Goal: Information Seeking & Learning: Learn about a topic

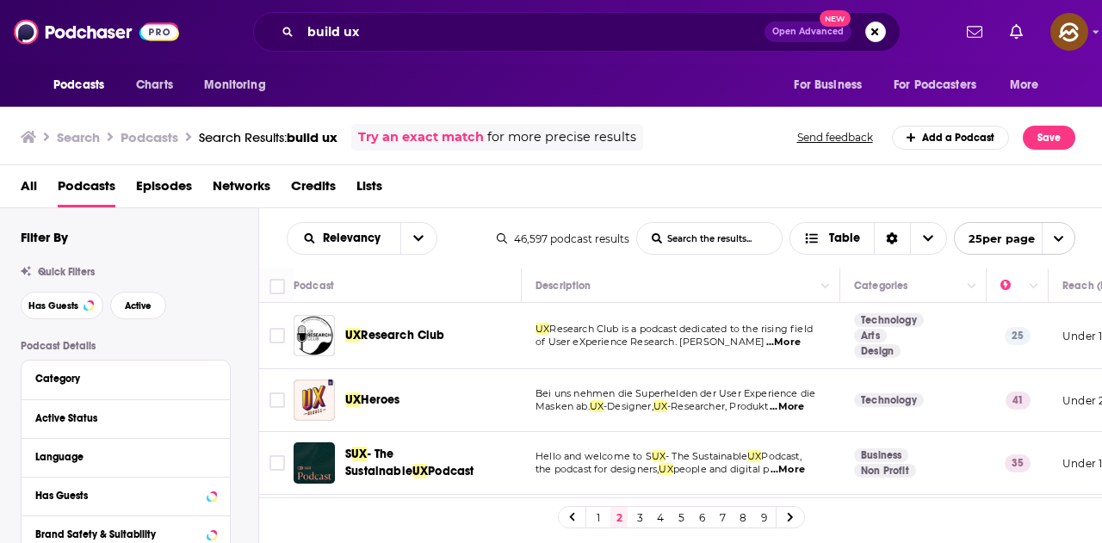
drag, startPoint x: 0, startPoint y: 0, endPoint x: 647, endPoint y: 99, distance: 654.9
click at [645, 84] on div "Podcasts Charts Monitoring For Business For Podcasters More" at bounding box center [551, 85] width 1102 height 43
click at [804, 408] on span "...More" at bounding box center [787, 407] width 34 height 14
click at [670, 194] on div "All Podcasts Episodes Networks Credits Lists" at bounding box center [555, 189] width 1068 height 35
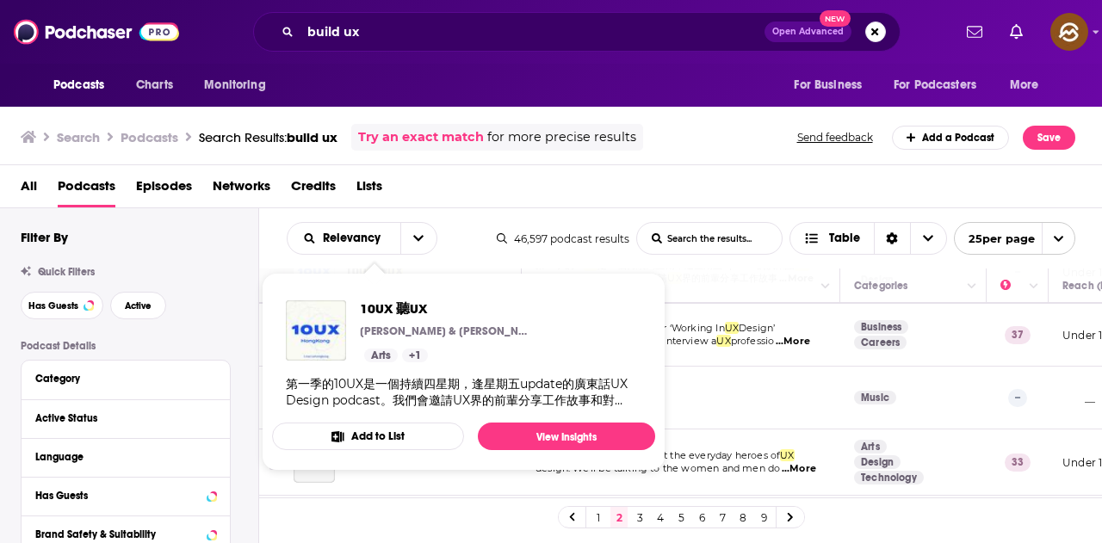
scroll to position [258, 0]
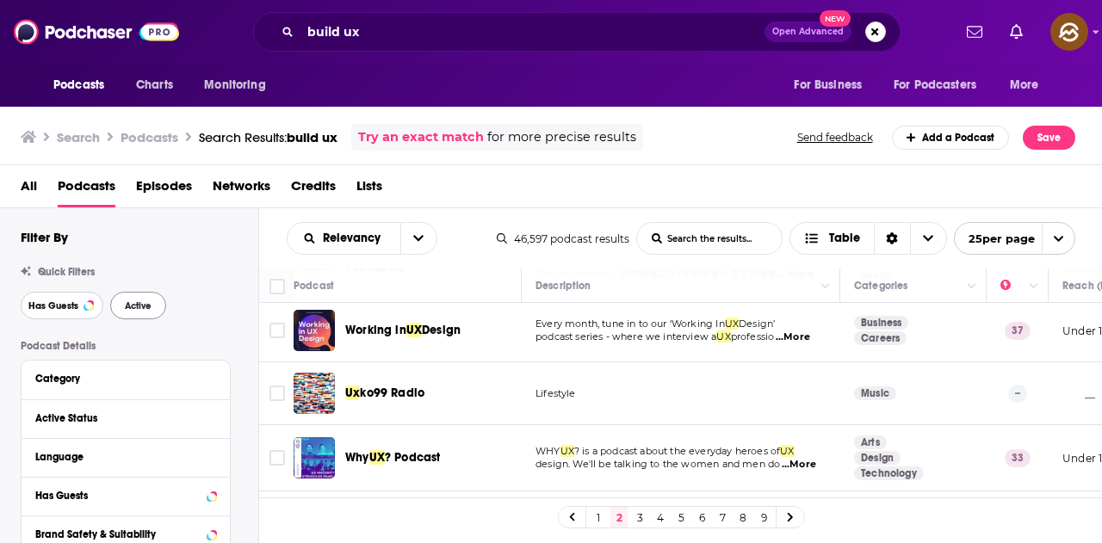
drag, startPoint x: 39, startPoint y: 303, endPoint x: 145, endPoint y: 304, distance: 106.7
click at [39, 303] on span "Has Guests" at bounding box center [53, 305] width 50 height 9
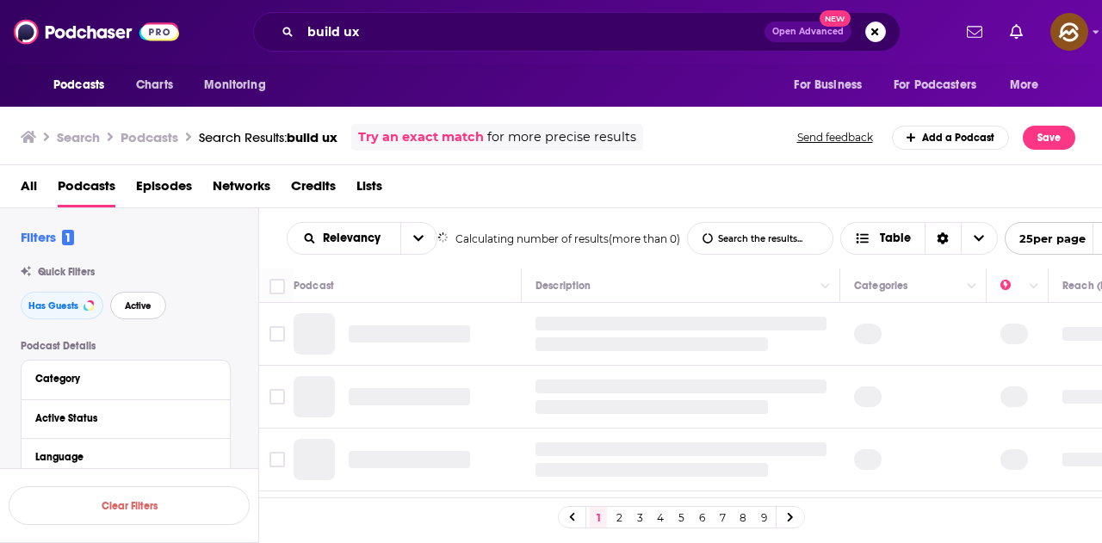
click at [145, 304] on span "Active" at bounding box center [138, 305] width 27 height 9
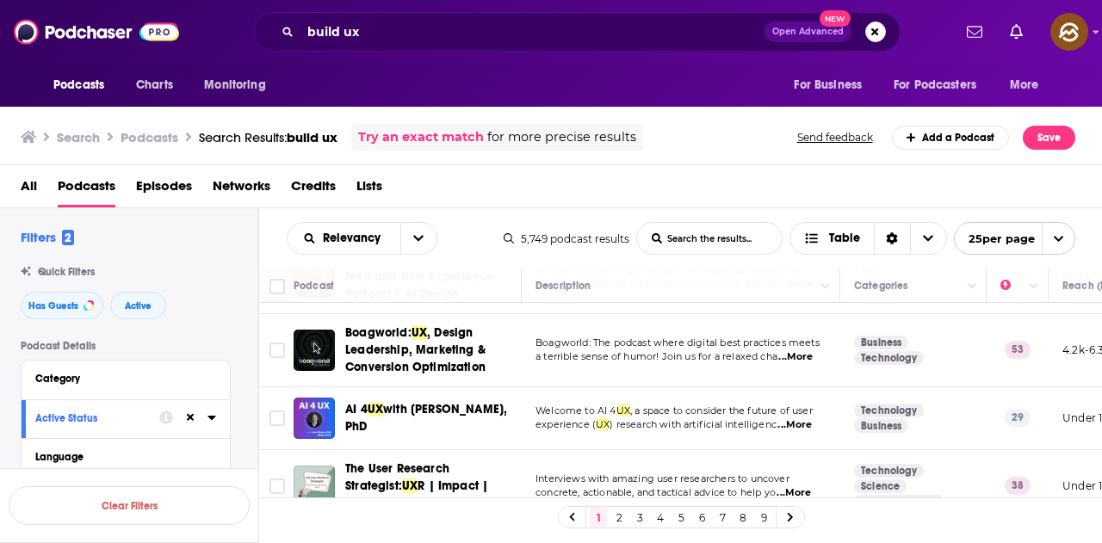
scroll to position [1479, 0]
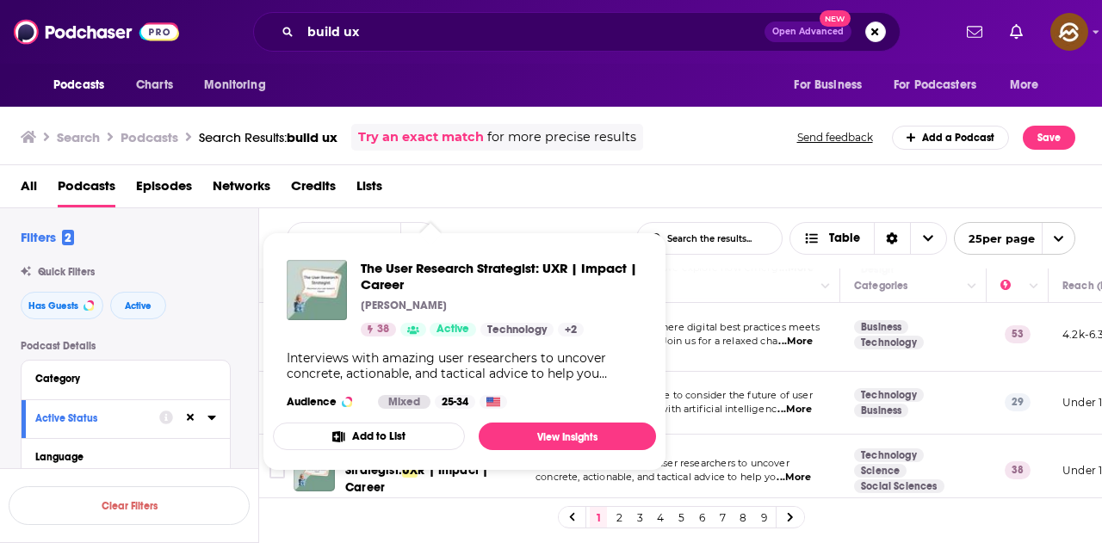
click at [609, 182] on div "All Podcasts Episodes Networks Credits Lists" at bounding box center [555, 189] width 1068 height 35
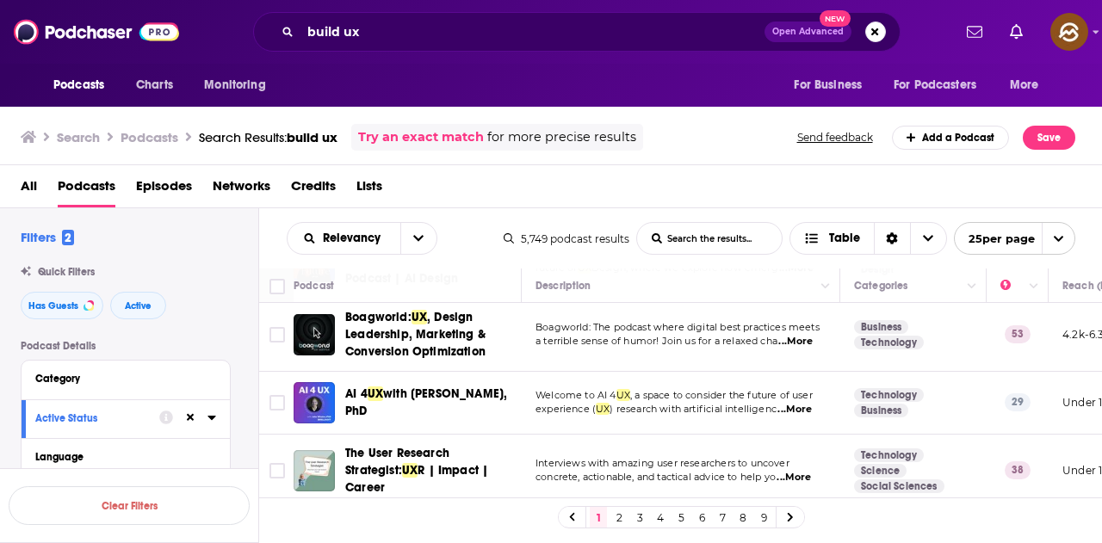
click at [619, 517] on link "2" at bounding box center [618, 517] width 17 height 21
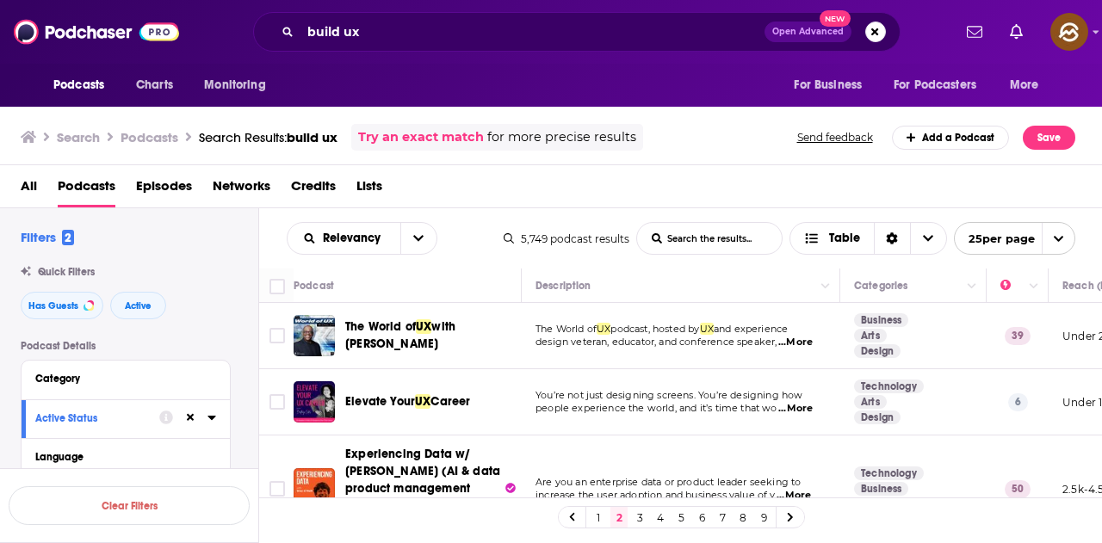
scroll to position [86, 0]
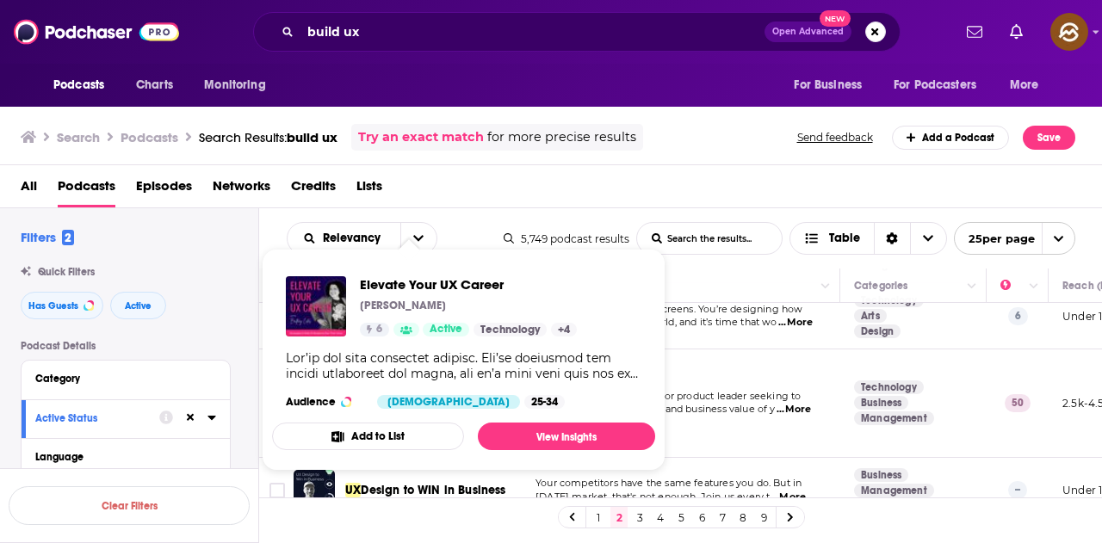
drag, startPoint x: 526, startPoint y: 72, endPoint x: 547, endPoint y: 96, distance: 31.7
click at [527, 73] on div "Podcasts Charts Monitoring For Business For Podcasters More" at bounding box center [551, 85] width 1102 height 43
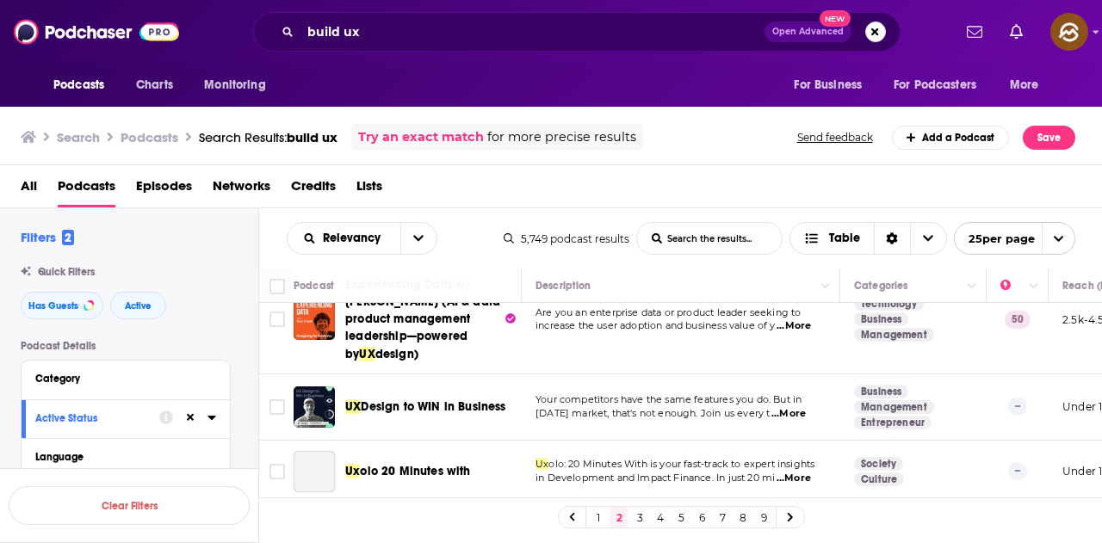
scroll to position [172, 0]
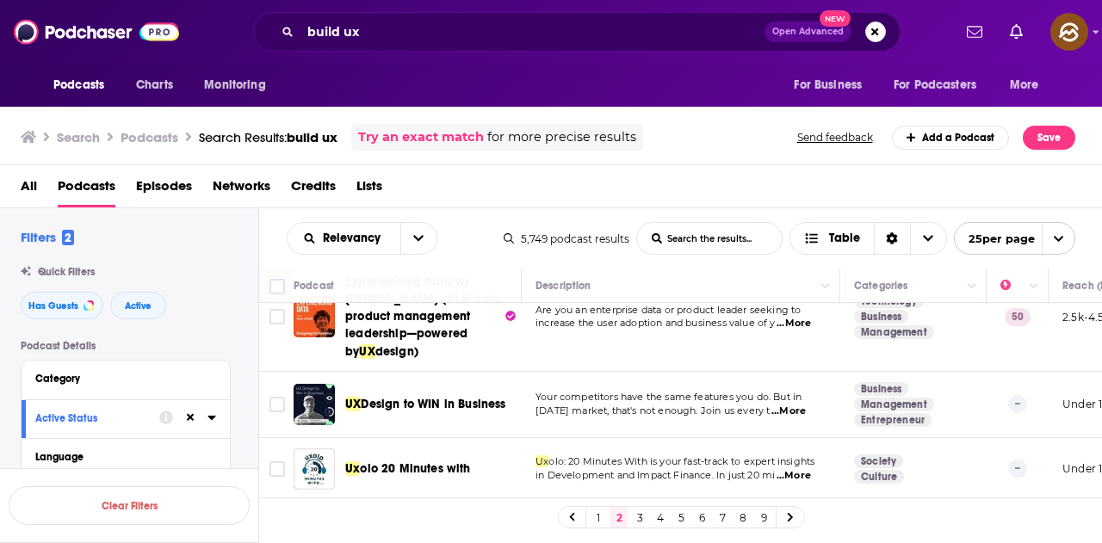
click at [684, 179] on div "All Podcasts Episodes Networks Credits Lists" at bounding box center [555, 189] width 1068 height 35
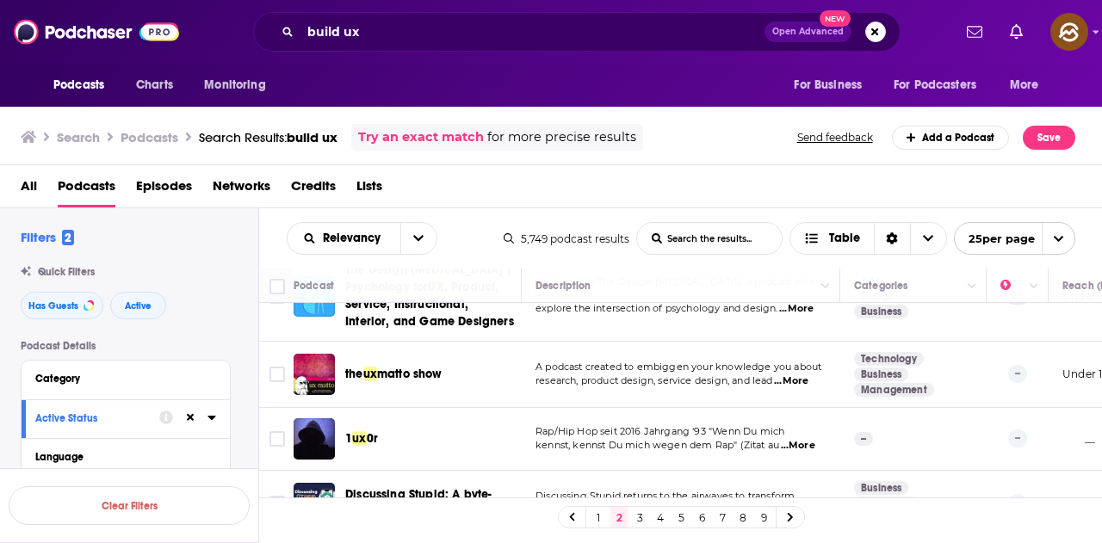
scroll to position [430, 0]
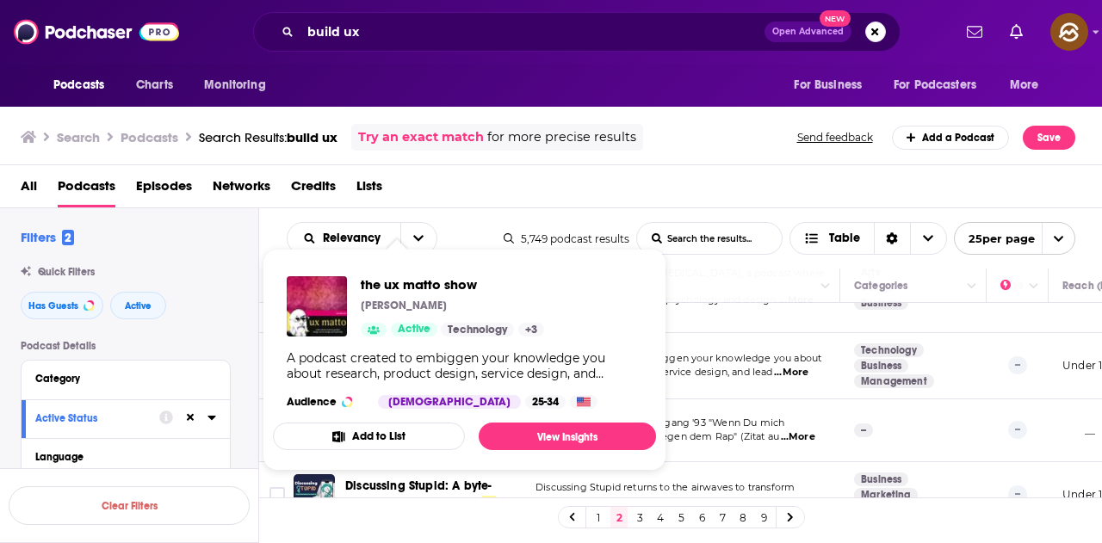
click at [536, 206] on div "All Podcasts Episodes Networks Credits Lists" at bounding box center [555, 189] width 1068 height 35
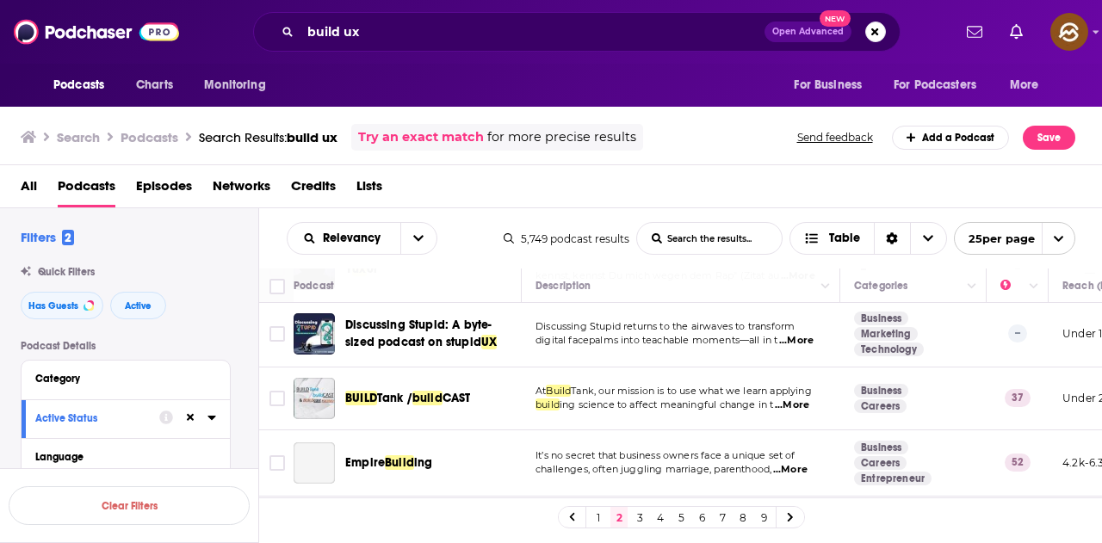
scroll to position [603, 0]
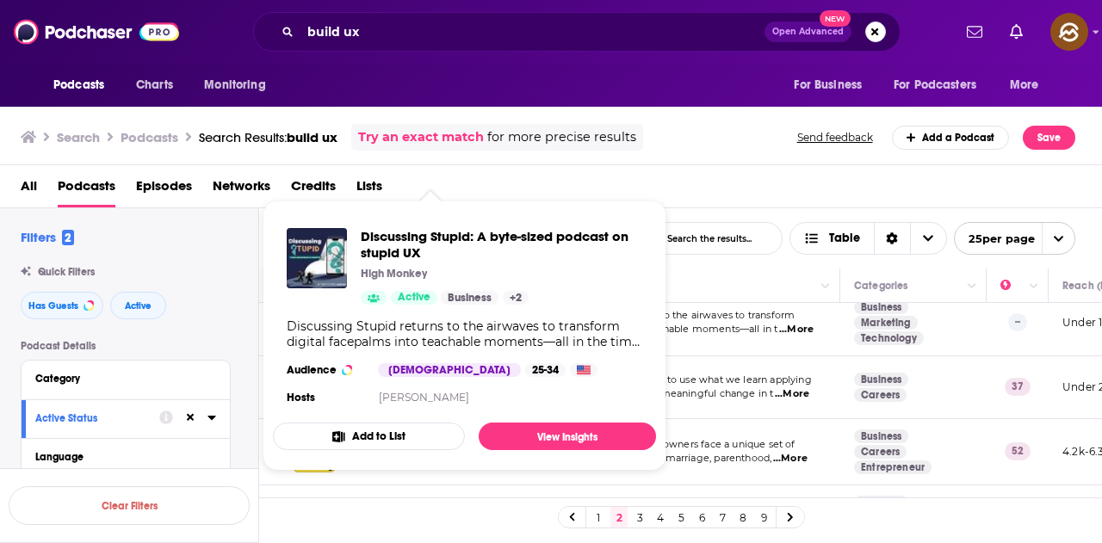
click at [679, 173] on div "All Podcasts Episodes Networks Credits Lists" at bounding box center [555, 189] width 1068 height 35
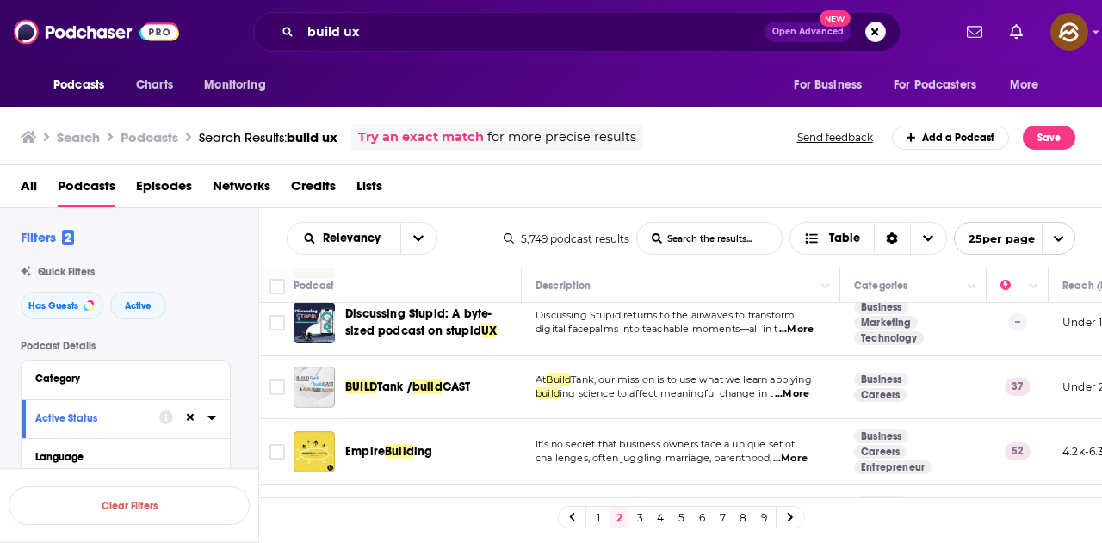
click at [795, 400] on span "...More" at bounding box center [792, 394] width 34 height 14
click at [704, 178] on div "All Podcasts Episodes Networks Credits Lists" at bounding box center [555, 189] width 1068 height 35
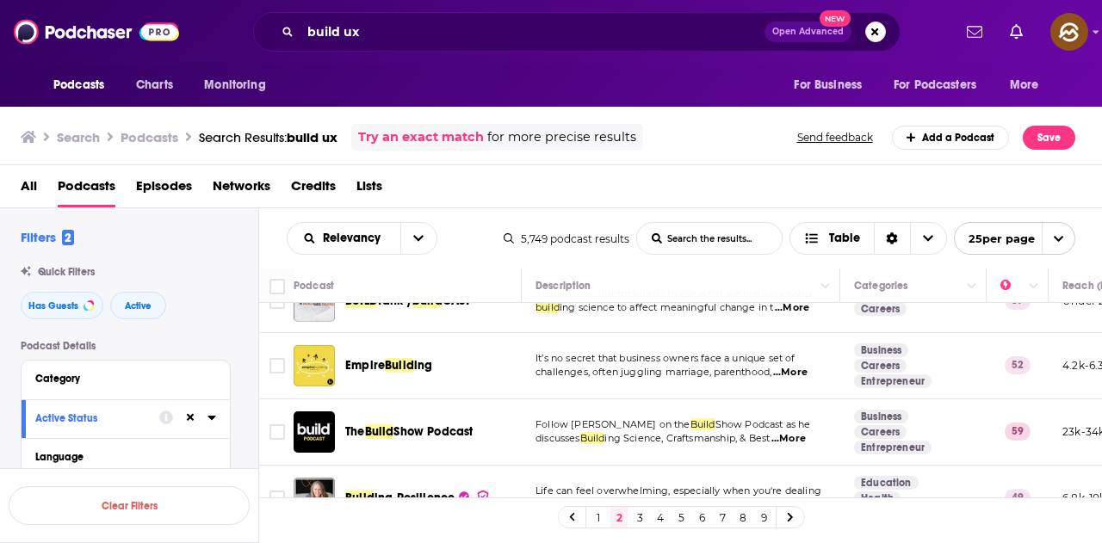
click at [786, 371] on span "...More" at bounding box center [790, 373] width 34 height 14
click at [727, 135] on div "Search Podcasts Search Results: build ux Try an exact match for more precise re…" at bounding box center [548, 137] width 1055 height 27
click at [795, 436] on span "...More" at bounding box center [788, 439] width 34 height 14
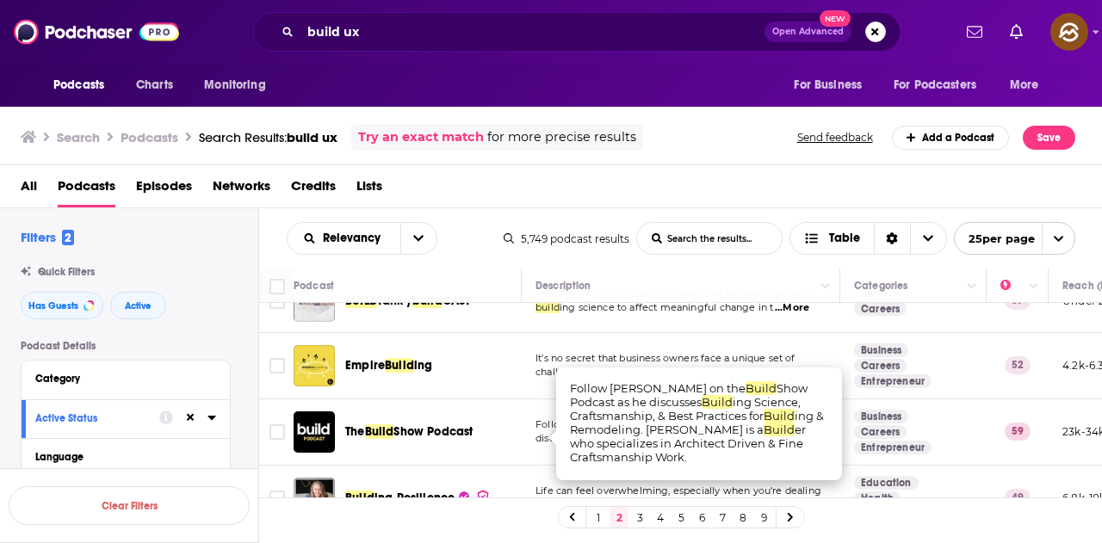
click at [727, 140] on div "Search Podcasts Search Results: build ux Try an exact match for more precise re…" at bounding box center [548, 137] width 1055 height 27
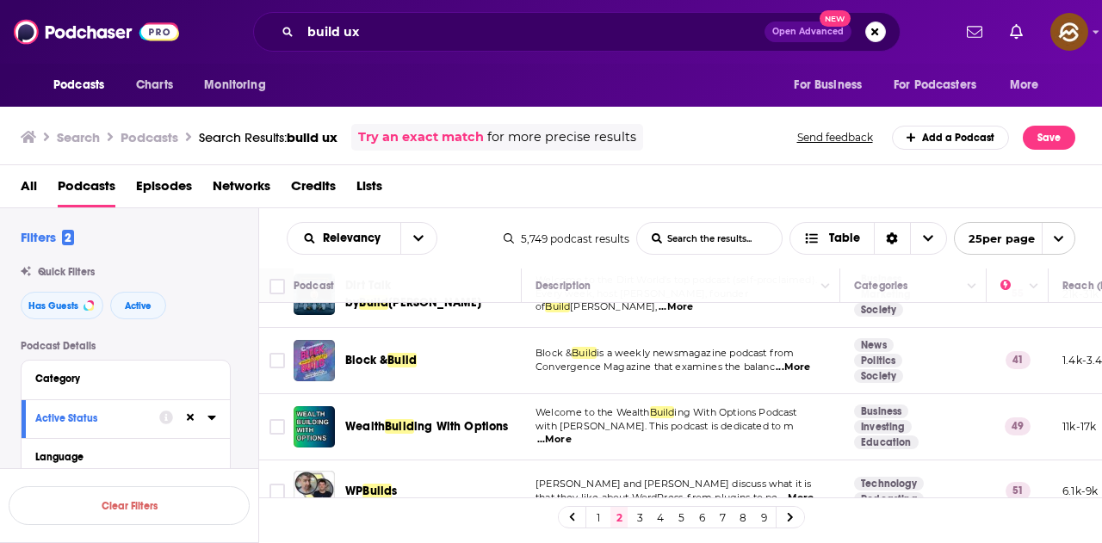
scroll to position [1520, 0]
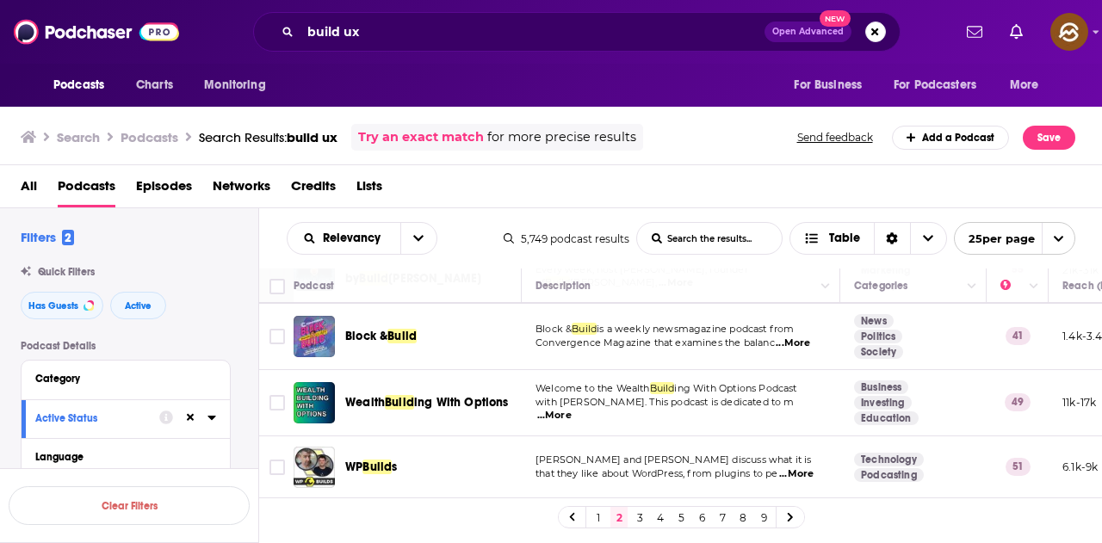
click at [636, 517] on link "3" at bounding box center [639, 517] width 17 height 21
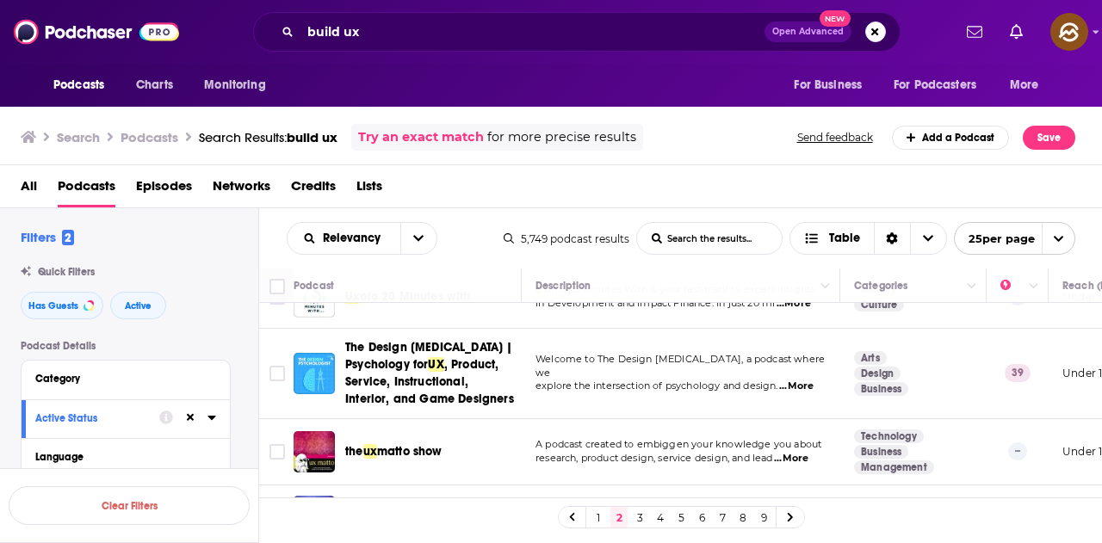
scroll to position [1520, 0]
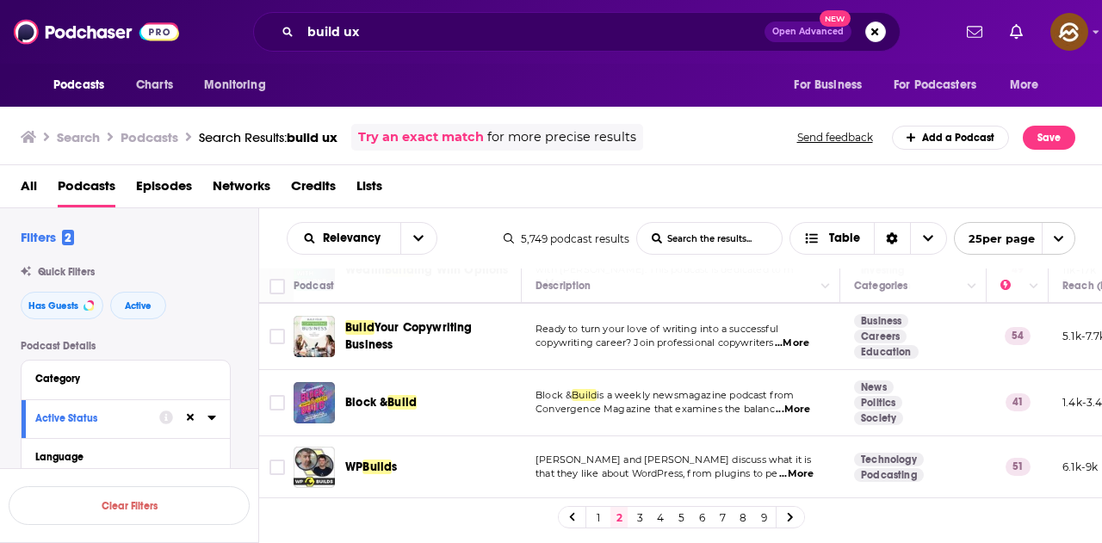
click at [637, 519] on link "3" at bounding box center [639, 517] width 17 height 21
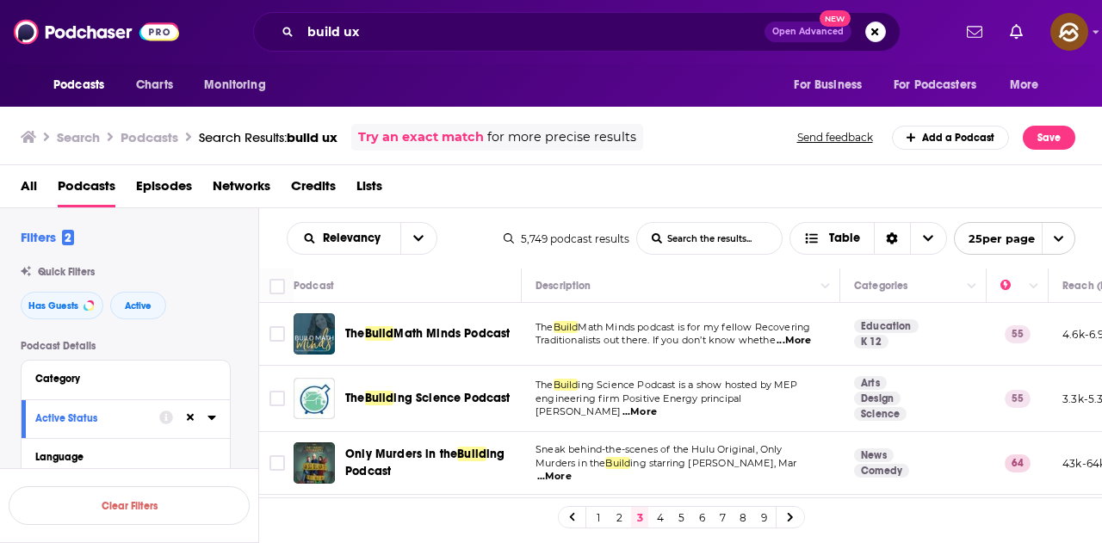
scroll to position [172, 0]
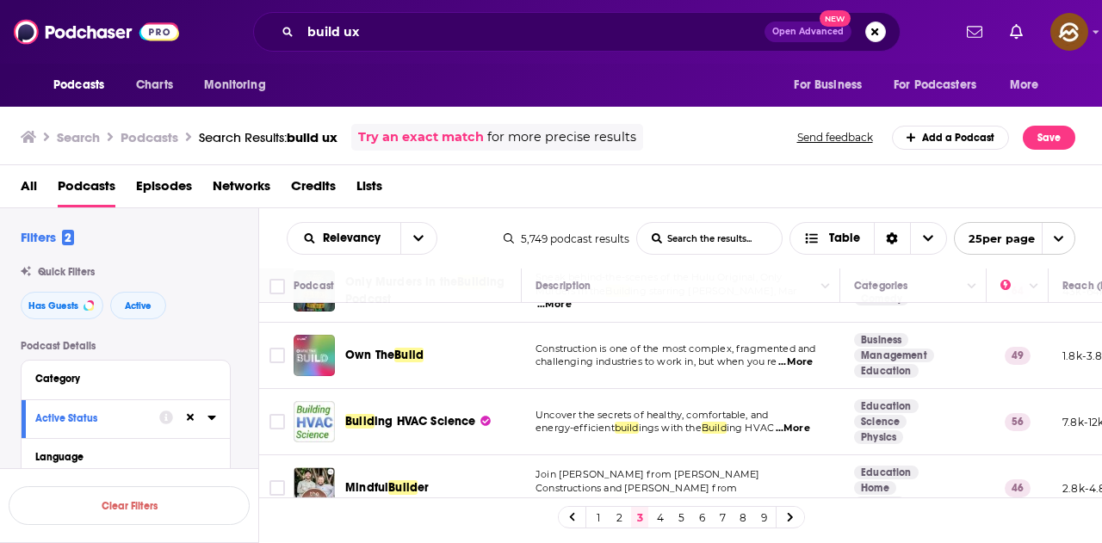
click at [795, 361] on span "...More" at bounding box center [795, 363] width 34 height 14
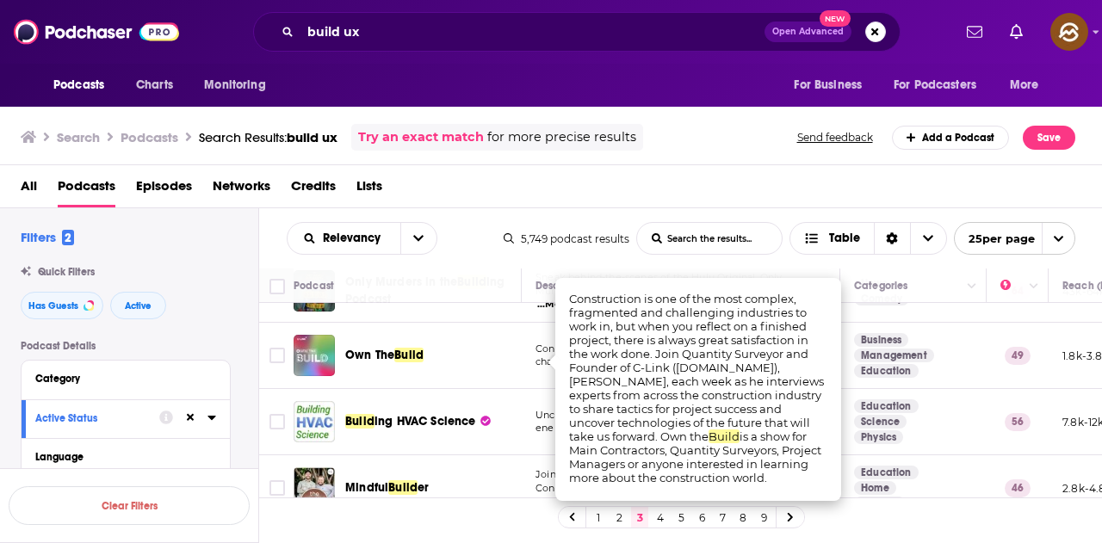
click at [684, 145] on div "Search Podcasts Search Results: build ux Try an exact match for more precise re…" at bounding box center [548, 137] width 1055 height 27
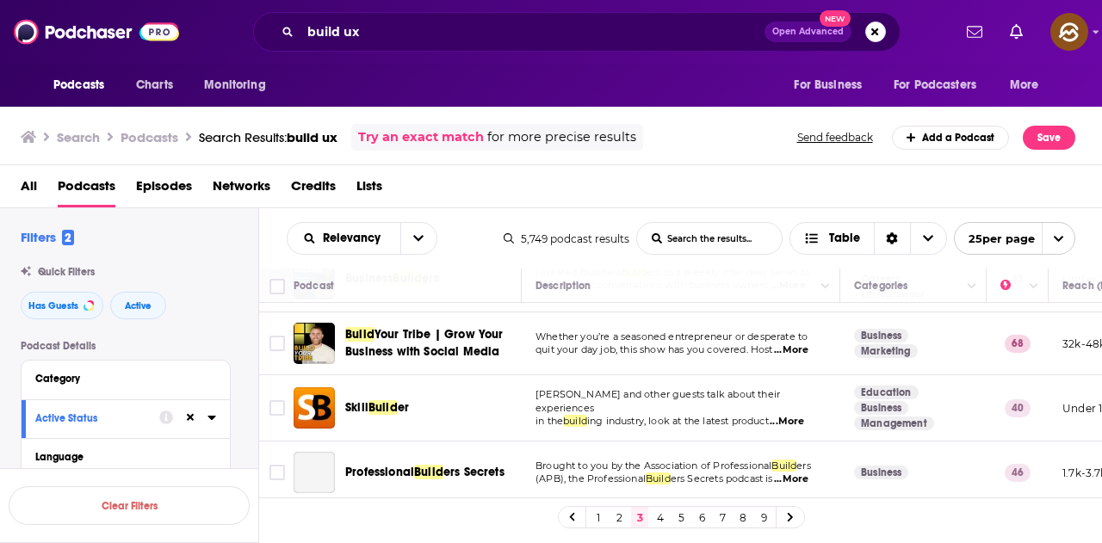
scroll to position [775, 0]
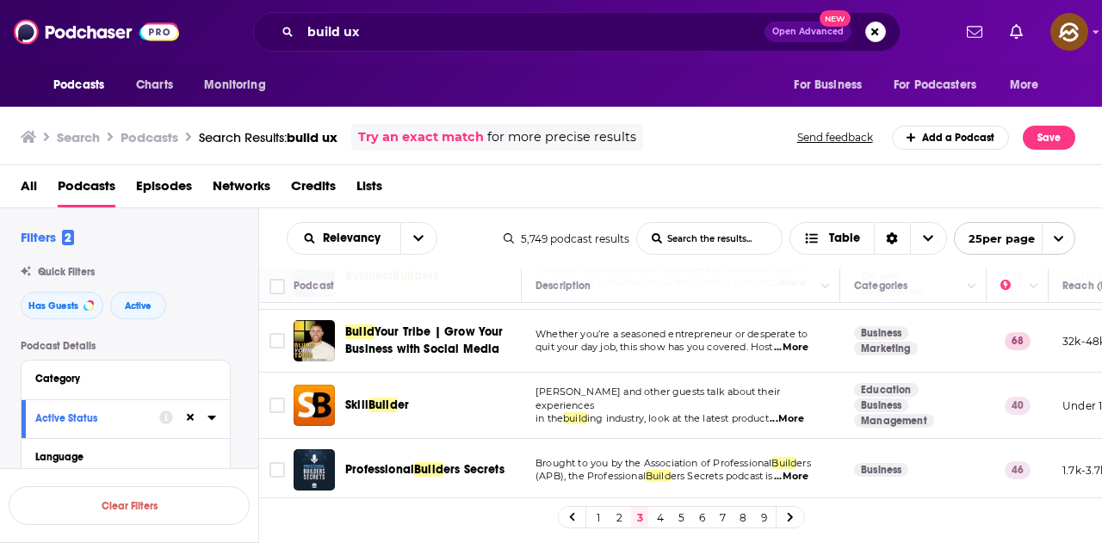
click at [796, 413] on span "...More" at bounding box center [787, 419] width 34 height 14
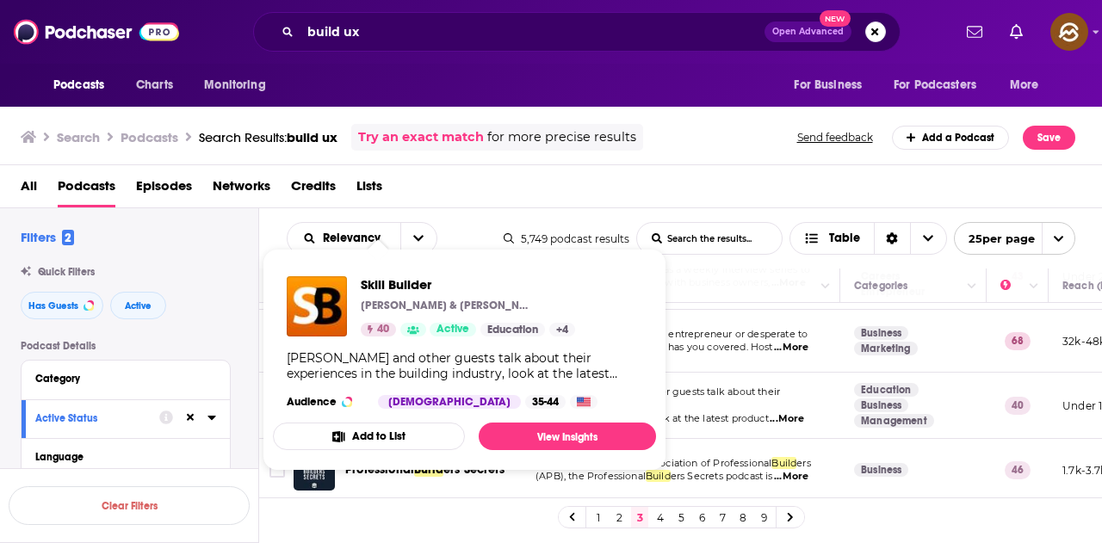
click at [709, 177] on div "All Podcasts Episodes Networks Credits Lists" at bounding box center [555, 189] width 1068 height 35
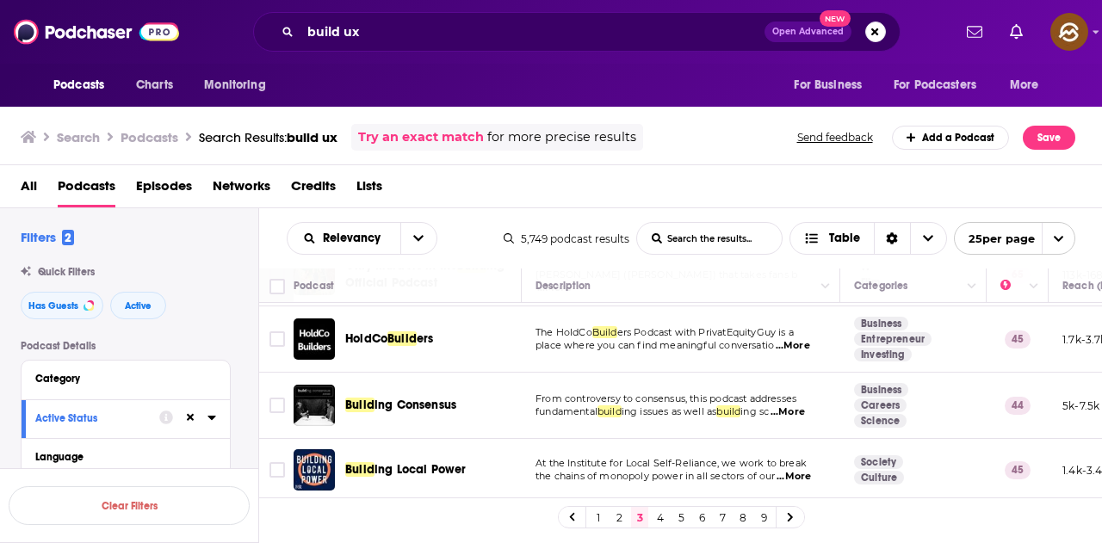
scroll to position [430, 0]
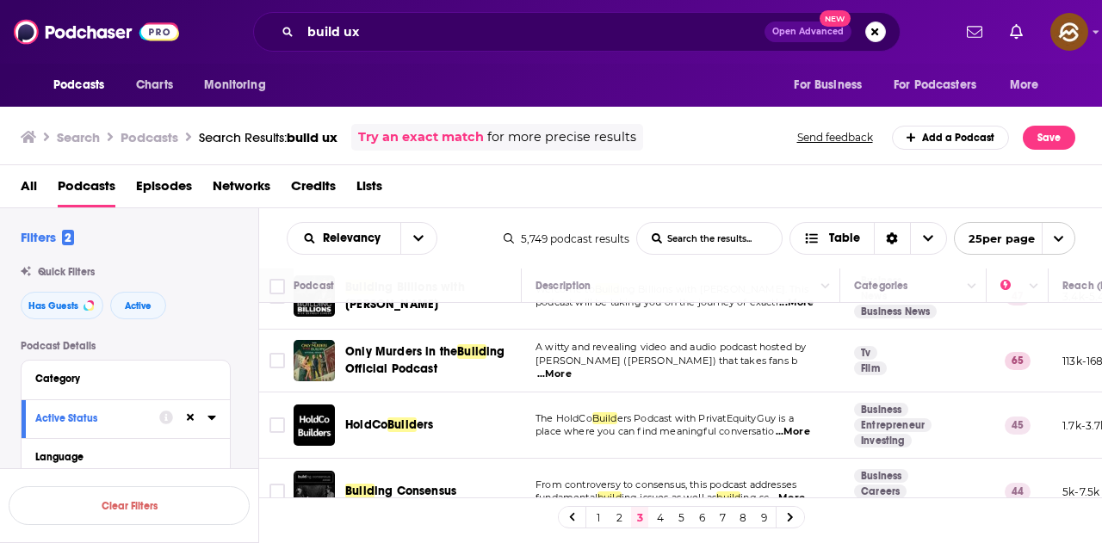
click at [794, 430] on span "...More" at bounding box center [793, 432] width 34 height 14
click at [770, 191] on div "All Podcasts Episodes Networks Credits Lists" at bounding box center [555, 189] width 1068 height 35
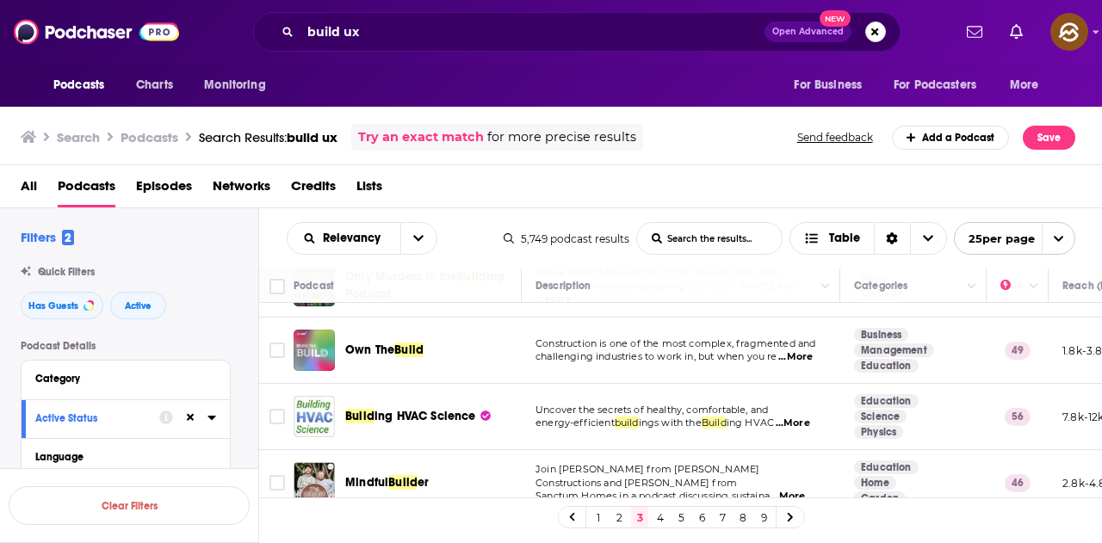
scroll to position [172, 0]
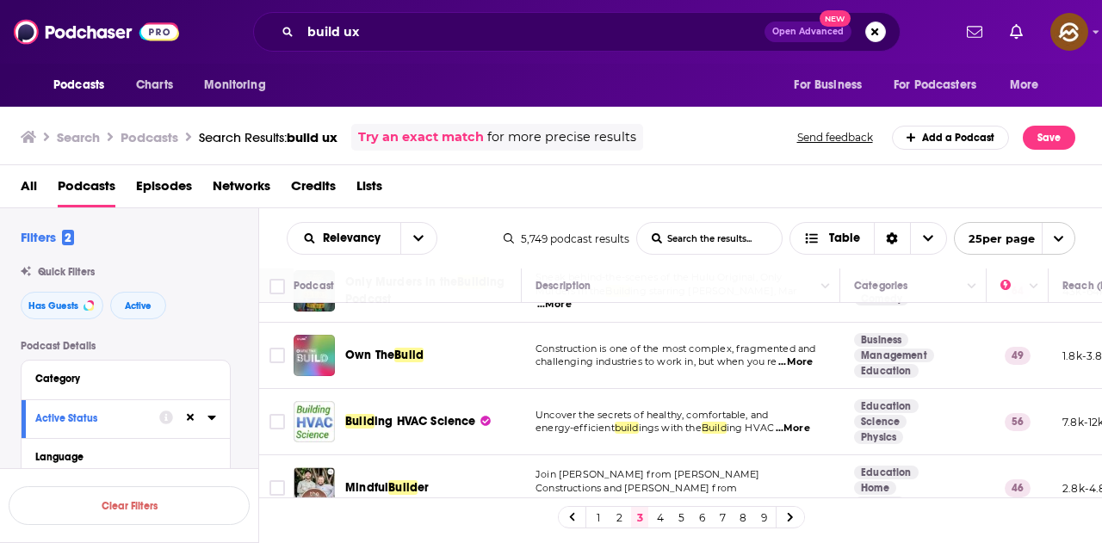
click at [798, 429] on span "...More" at bounding box center [793, 429] width 34 height 14
click at [908, 176] on div "All Podcasts Episodes Networks Credits Lists" at bounding box center [555, 189] width 1068 height 35
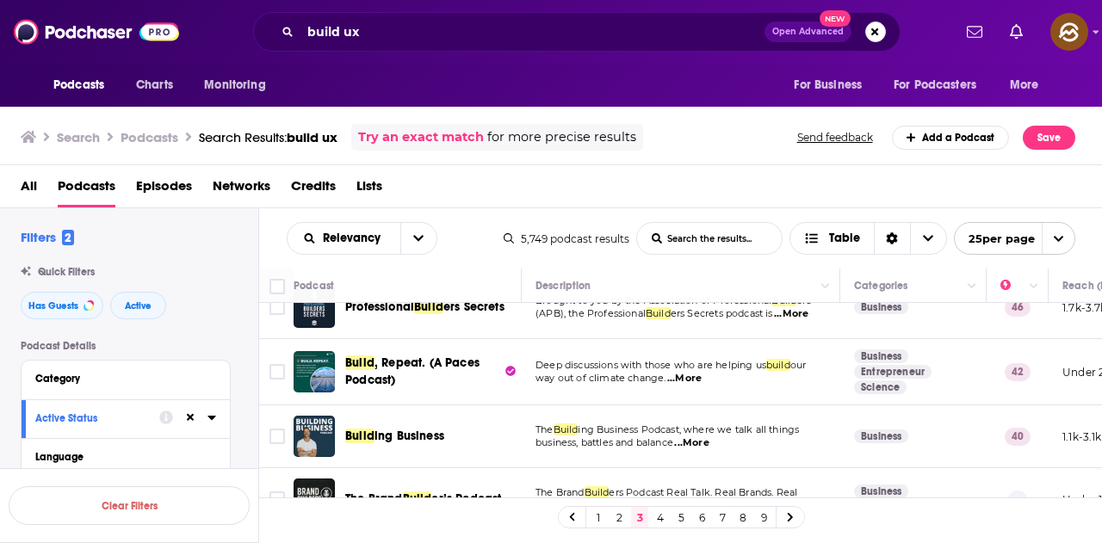
scroll to position [947, 0]
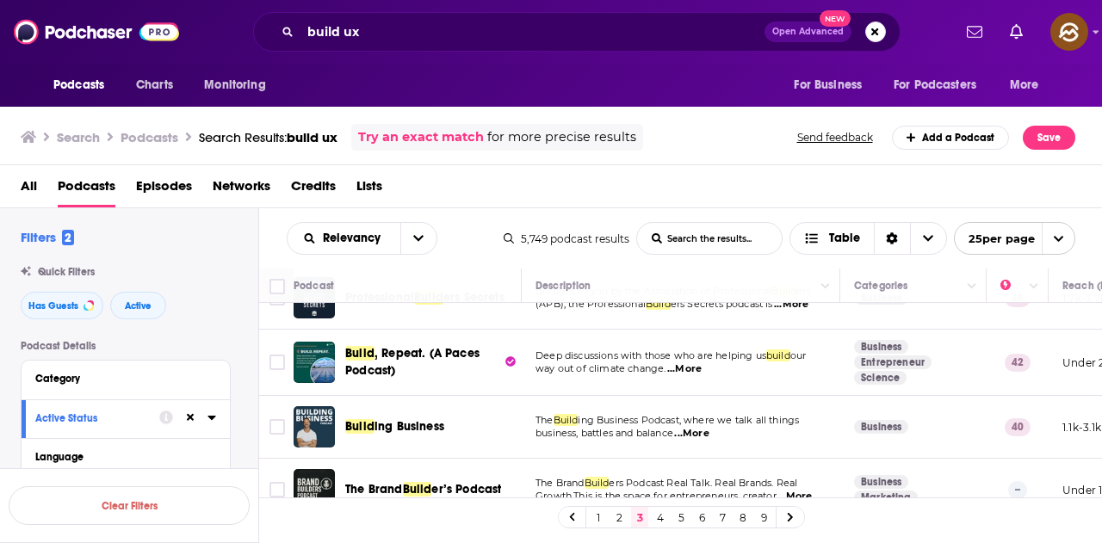
click at [676, 366] on span "...More" at bounding box center [684, 369] width 34 height 14
click at [729, 180] on div "All Podcasts Episodes Networks Credits Lists" at bounding box center [555, 189] width 1068 height 35
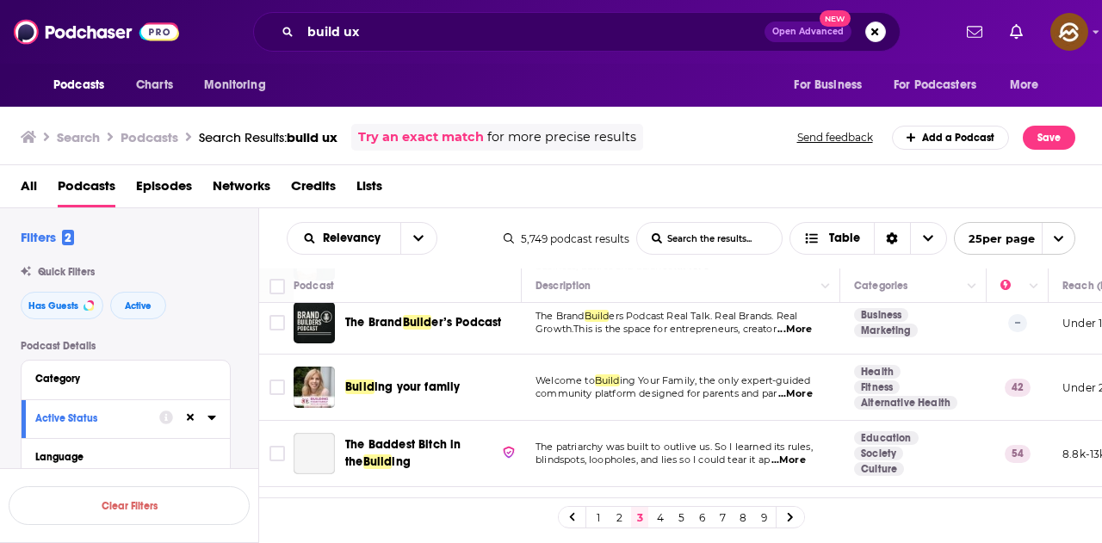
scroll to position [1119, 0]
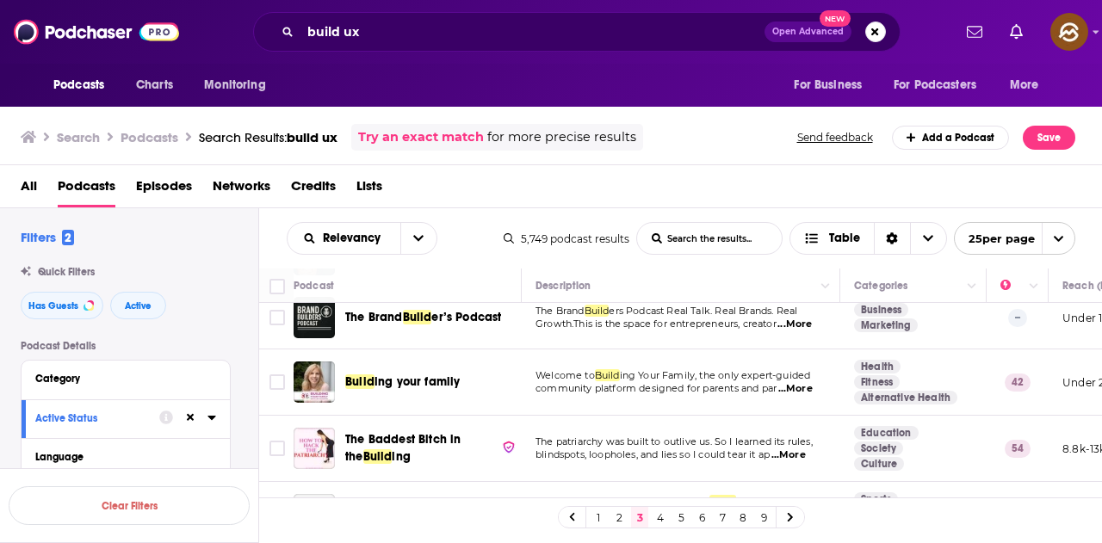
click at [803, 325] on span "...More" at bounding box center [794, 325] width 34 height 14
click at [748, 197] on div "All Podcasts Episodes Networks Credits Lists" at bounding box center [555, 189] width 1068 height 35
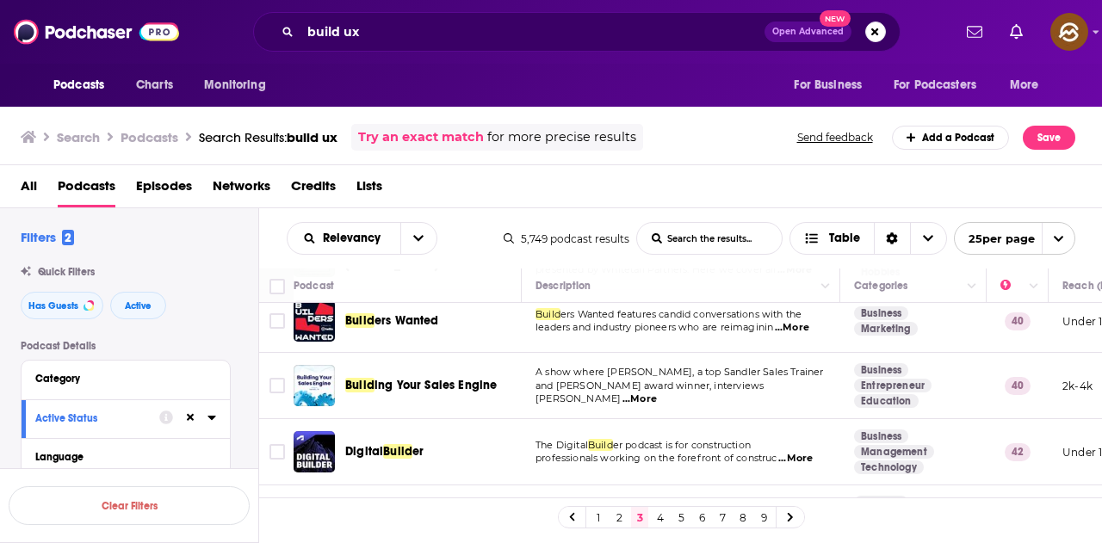
scroll to position [1444, 0]
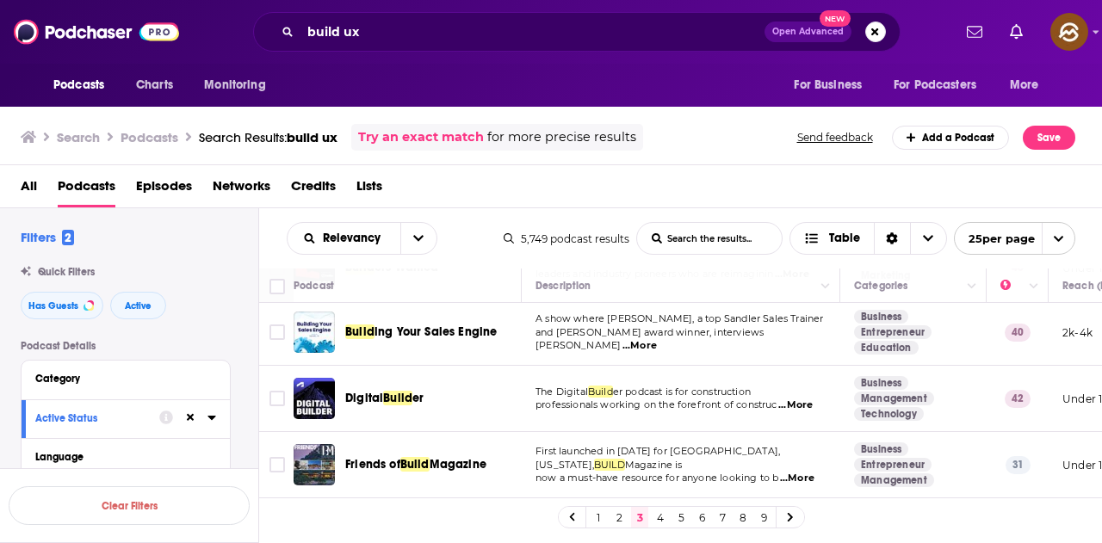
click at [806, 399] on span "...More" at bounding box center [795, 406] width 34 height 14
click at [591, 196] on div "All Podcasts Episodes Networks Credits Lists" at bounding box center [555, 189] width 1068 height 35
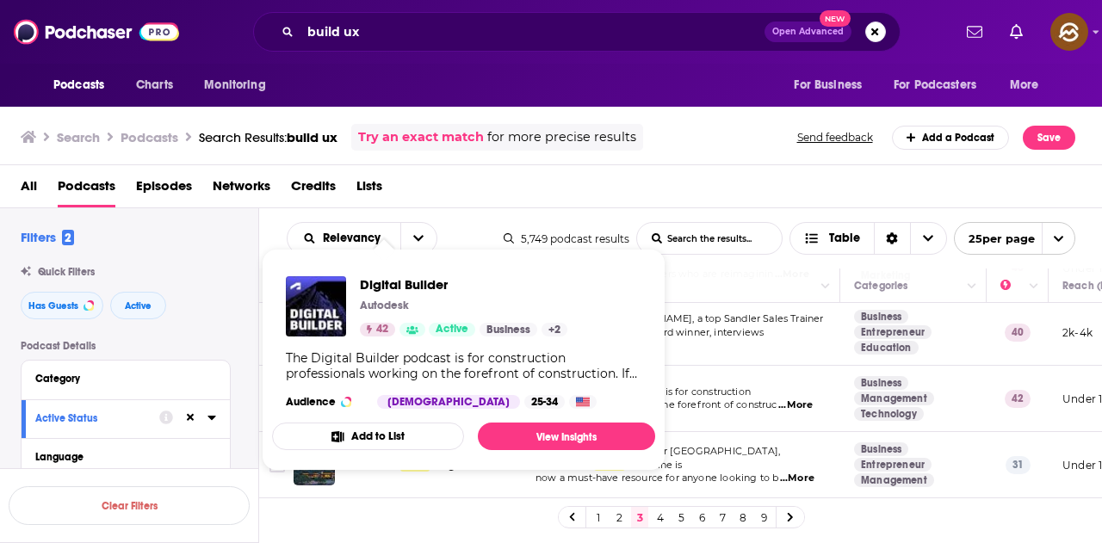
click at [579, 187] on div "All Podcasts Episodes Networks Credits Lists" at bounding box center [555, 189] width 1068 height 35
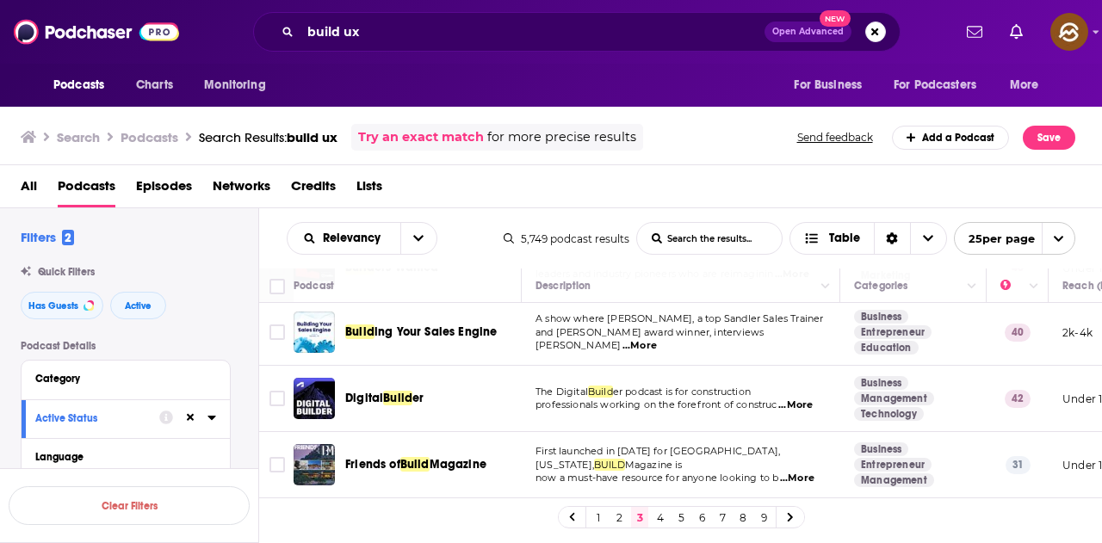
click at [790, 472] on span "...More" at bounding box center [797, 479] width 34 height 14
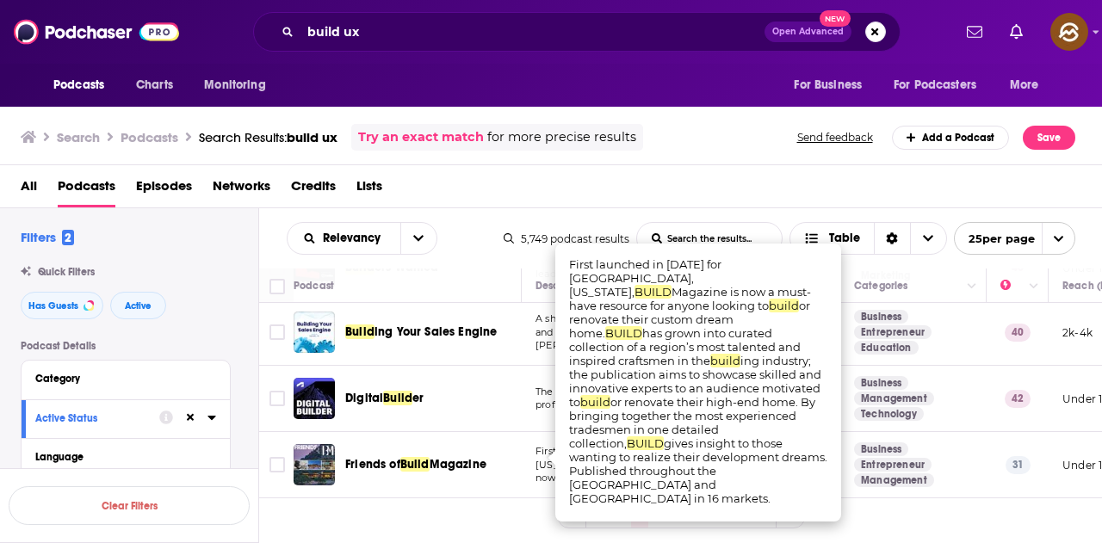
click at [660, 520] on link "4" at bounding box center [660, 517] width 17 height 21
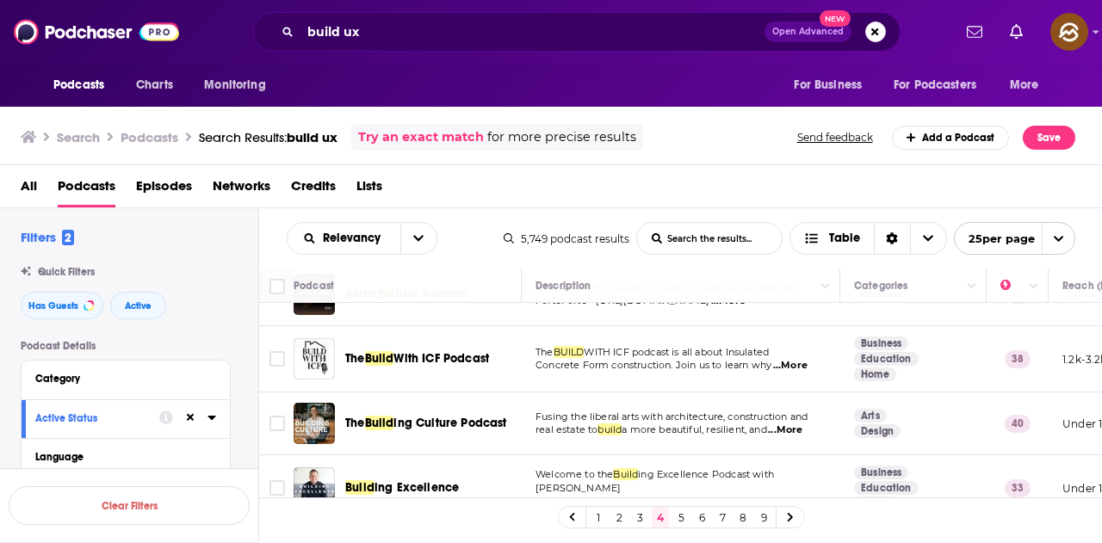
scroll to position [258, 0]
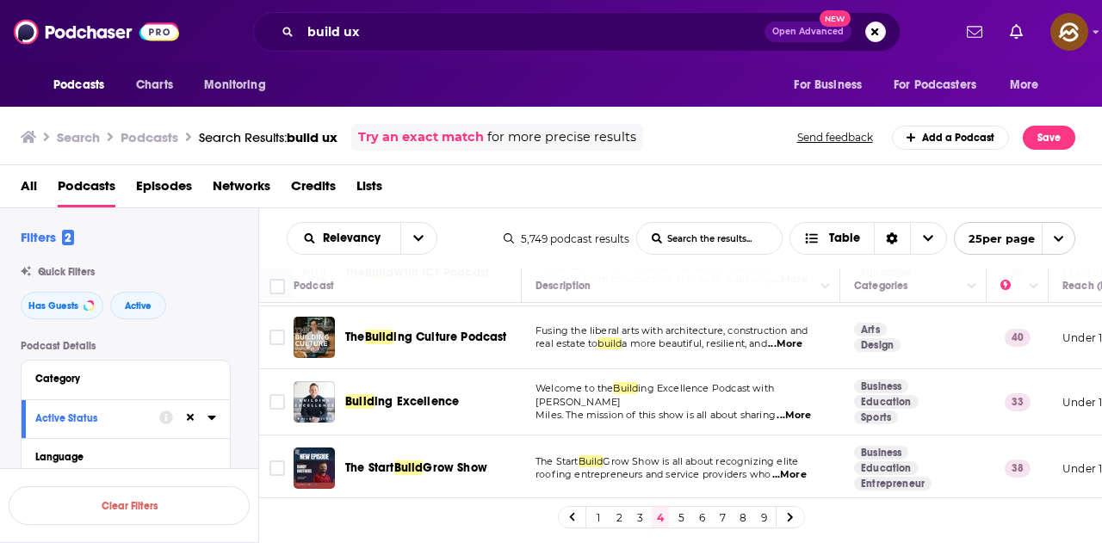
click at [797, 345] on span "...More" at bounding box center [785, 344] width 34 height 14
click at [705, 137] on div "Search Podcasts Search Results: build ux Try an exact match for more precise re…" at bounding box center [548, 137] width 1055 height 27
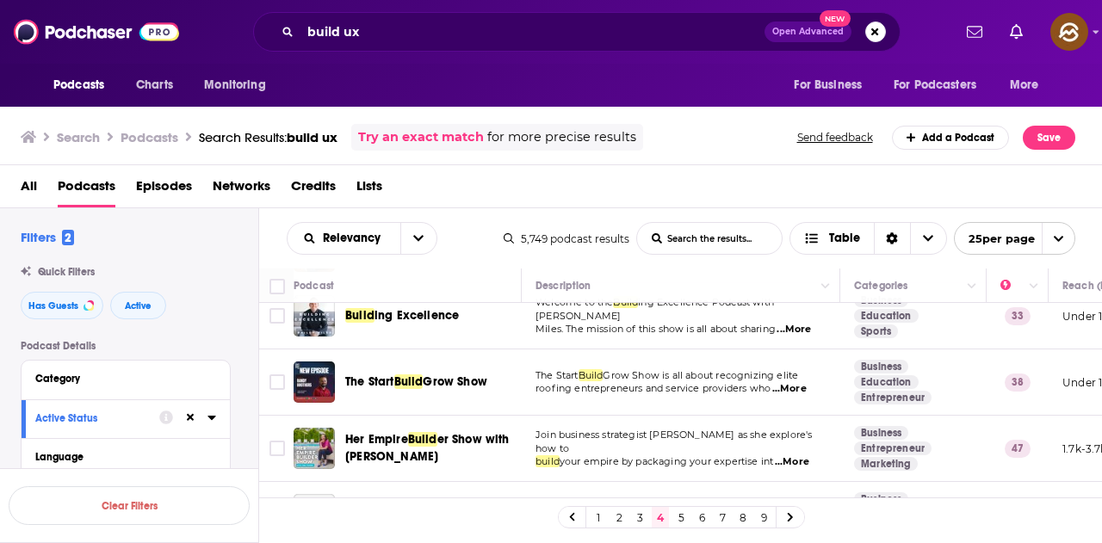
click at [795, 387] on span "...More" at bounding box center [789, 389] width 34 height 14
click at [730, 196] on div "All Podcasts Episodes Networks Credits Lists" at bounding box center [555, 189] width 1068 height 35
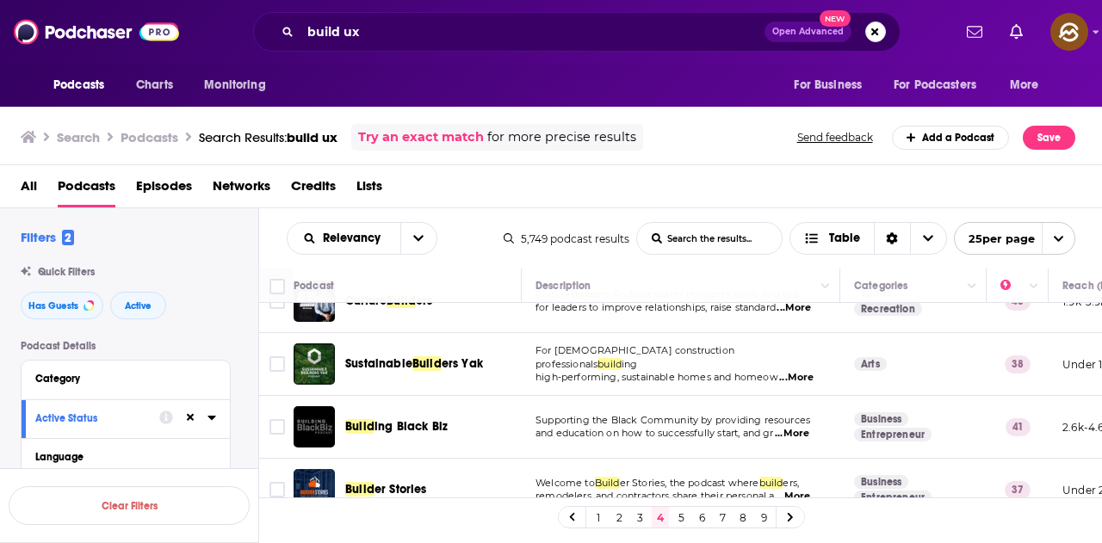
scroll to position [775, 0]
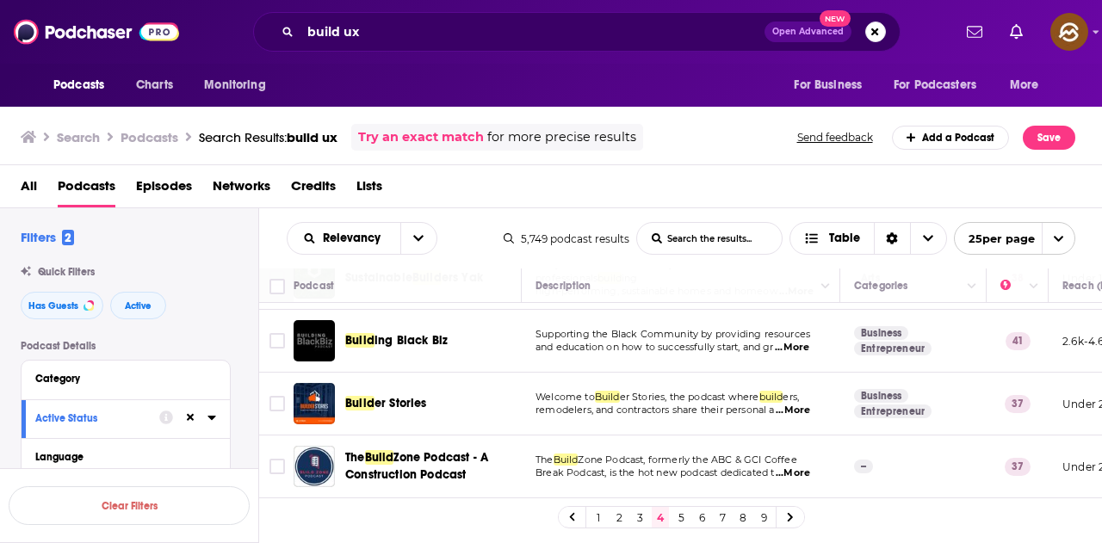
click at [802, 346] on span "...More" at bounding box center [792, 348] width 34 height 14
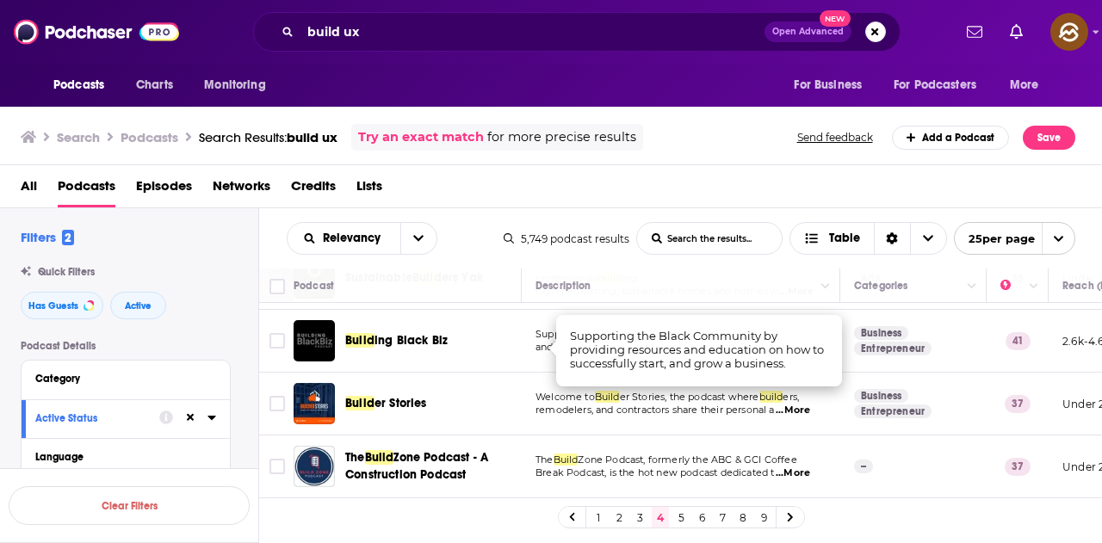
click at [714, 193] on div "All Podcasts Episodes Networks Credits Lists" at bounding box center [555, 189] width 1068 height 35
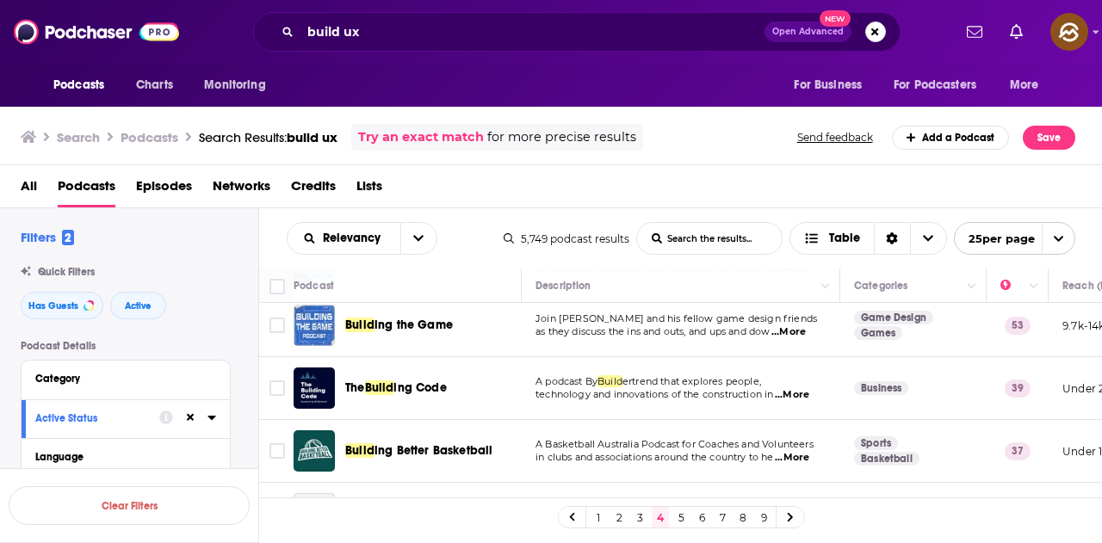
scroll to position [1205, 0]
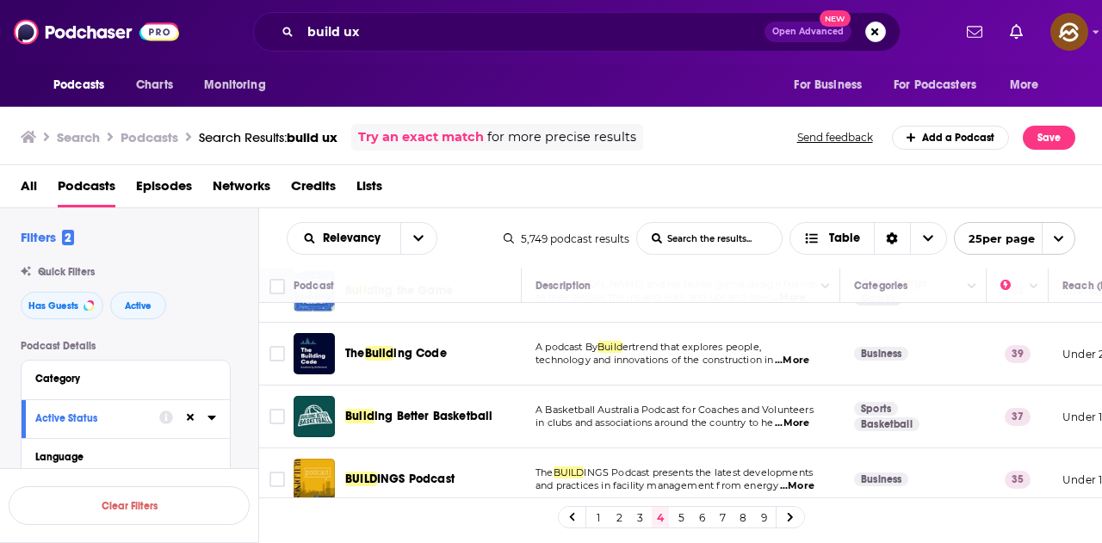
click at [787, 360] on span "...More" at bounding box center [792, 361] width 34 height 14
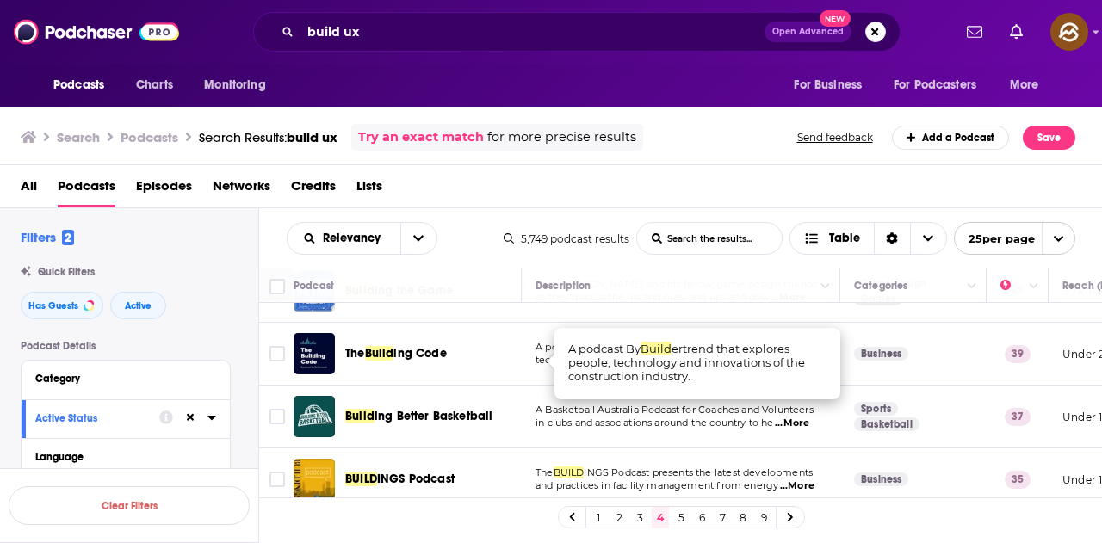
click at [697, 180] on div "All Podcasts Episodes Networks Credits Lists" at bounding box center [555, 189] width 1068 height 35
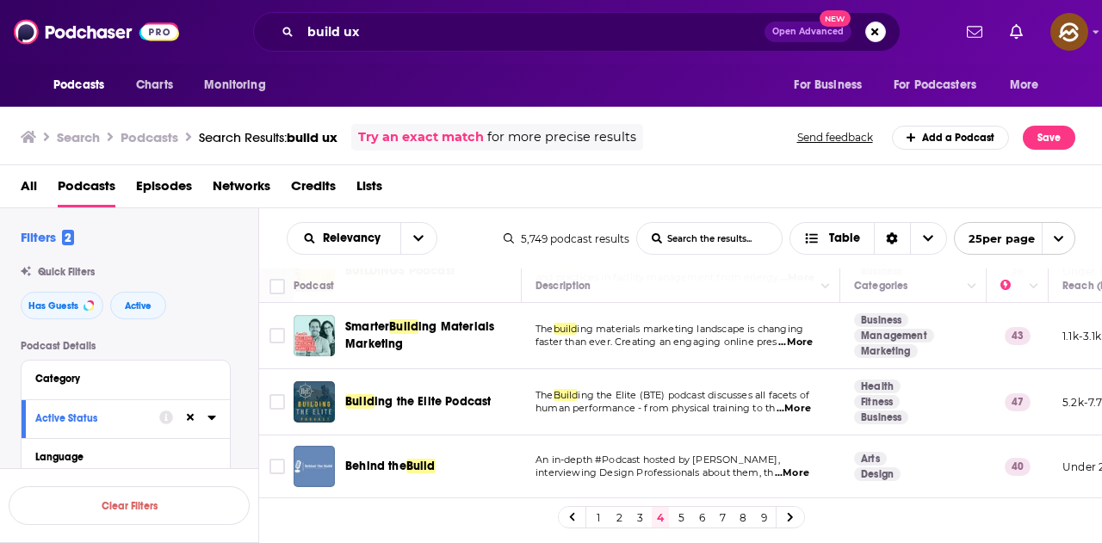
scroll to position [1427, 0]
click at [806, 467] on span "...More" at bounding box center [792, 474] width 34 height 14
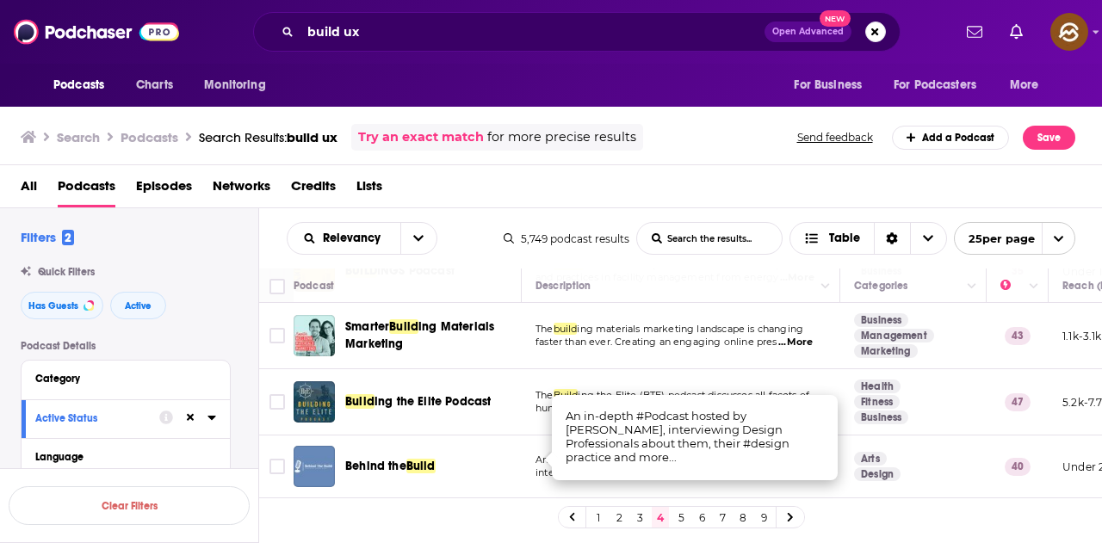
click at [727, 184] on div "All Podcasts Episodes Networks Credits Lists" at bounding box center [555, 189] width 1068 height 35
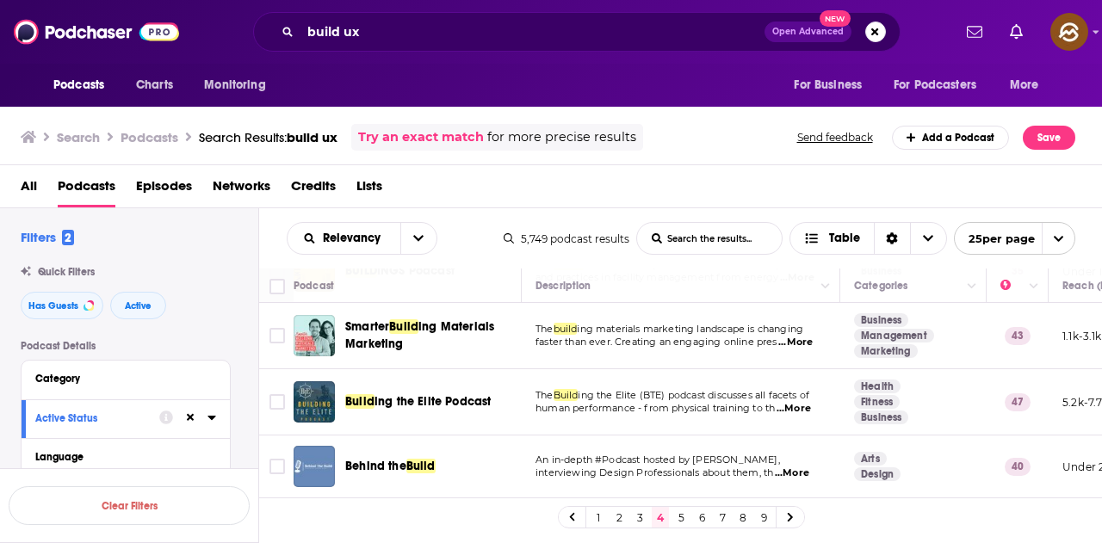
click at [686, 518] on link "5" at bounding box center [680, 517] width 17 height 21
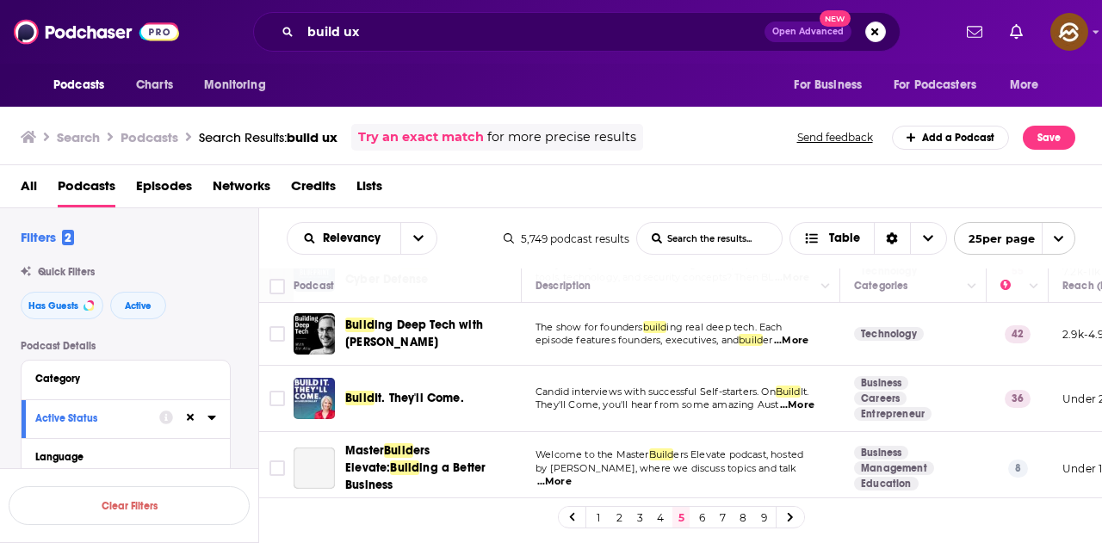
scroll to position [172, 0]
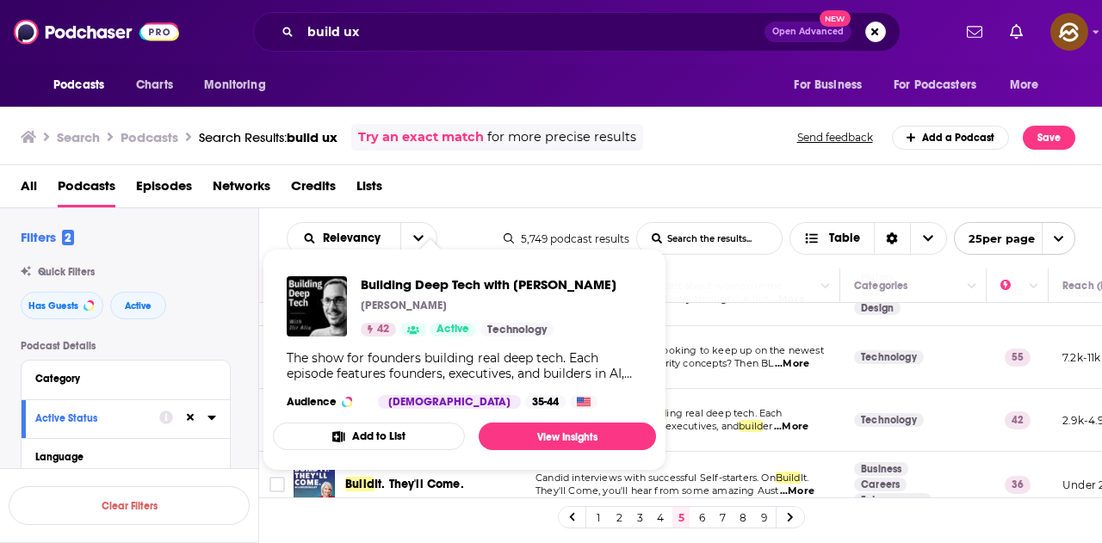
click at [555, 65] on div "Podcasts Charts Monitoring For Business For Podcasters More" at bounding box center [551, 85] width 1102 height 43
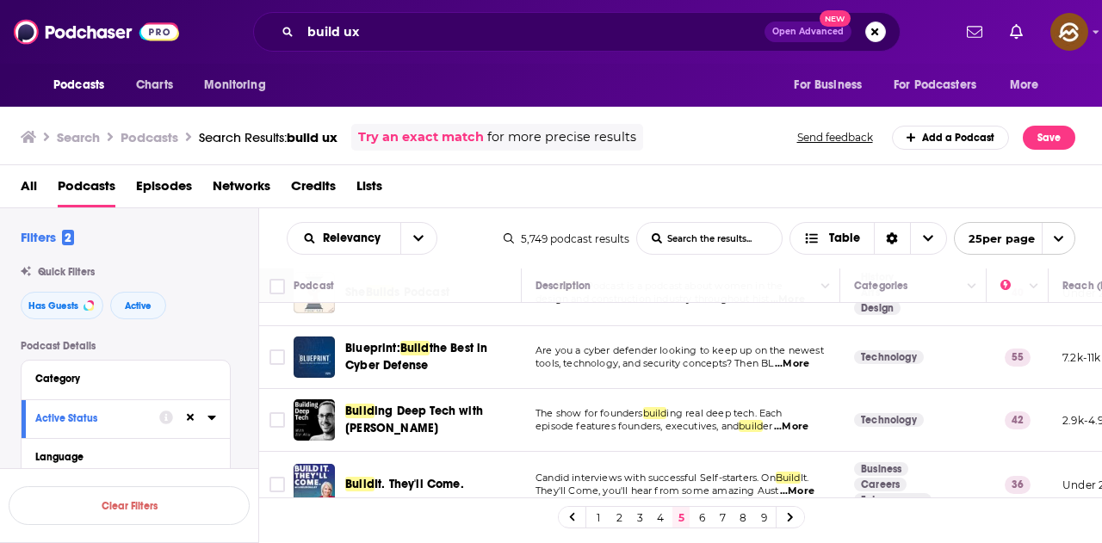
click at [800, 368] on span "...More" at bounding box center [792, 364] width 34 height 14
click at [731, 164] on div "Search Podcasts Search Results: build ux Try an exact match for more precise re…" at bounding box center [551, 134] width 1103 height 62
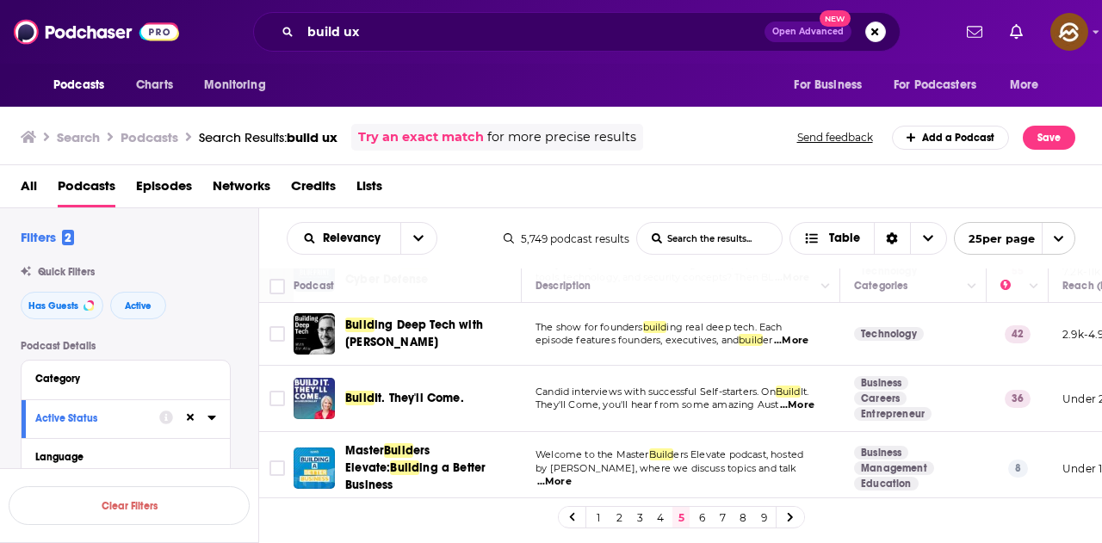
click at [792, 401] on span "...More" at bounding box center [797, 406] width 34 height 14
click at [726, 172] on div "All Podcasts Episodes Networks Credits Lists" at bounding box center [555, 189] width 1068 height 35
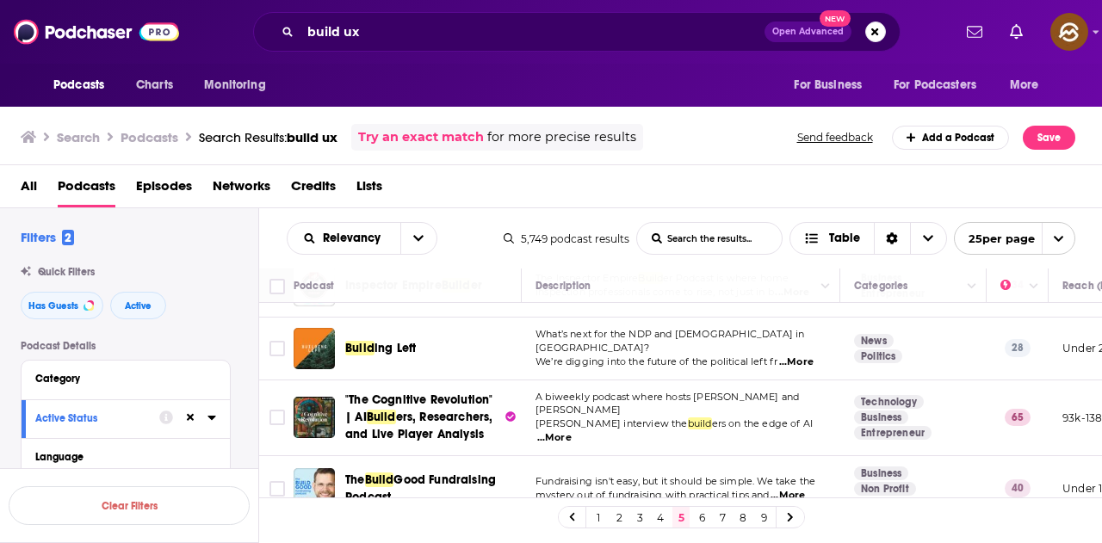
scroll to position [1462, 0]
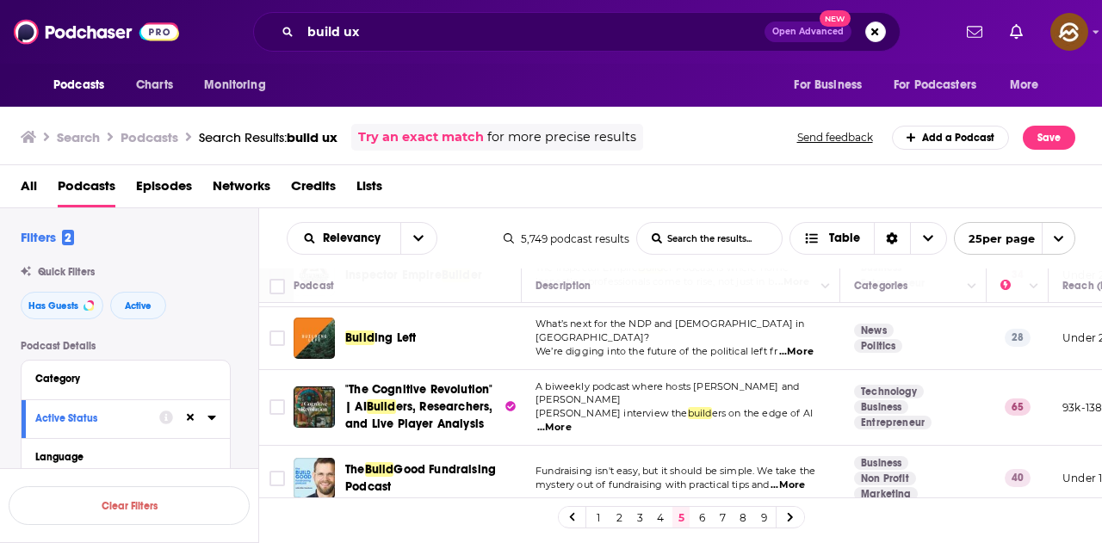
click at [702, 515] on link "6" at bounding box center [701, 517] width 17 height 21
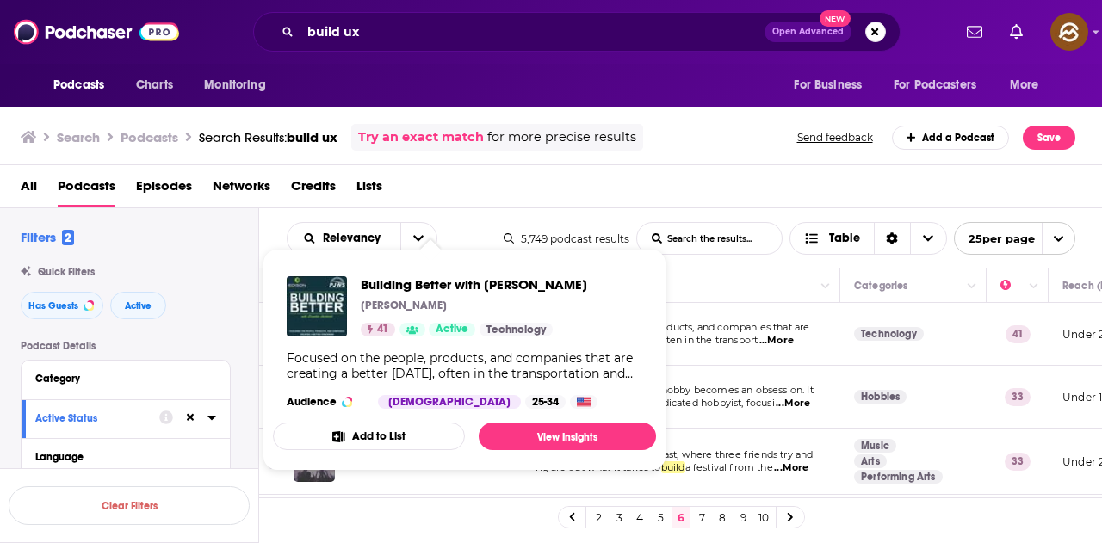
click at [572, 181] on div "All Podcasts Episodes Networks Credits Lists" at bounding box center [555, 189] width 1068 height 35
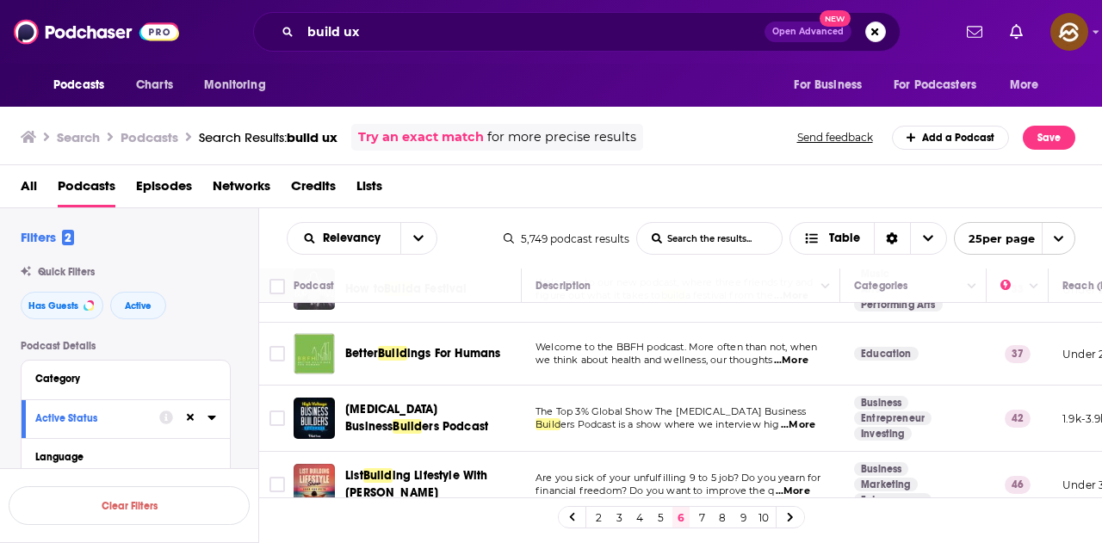
scroll to position [344, 0]
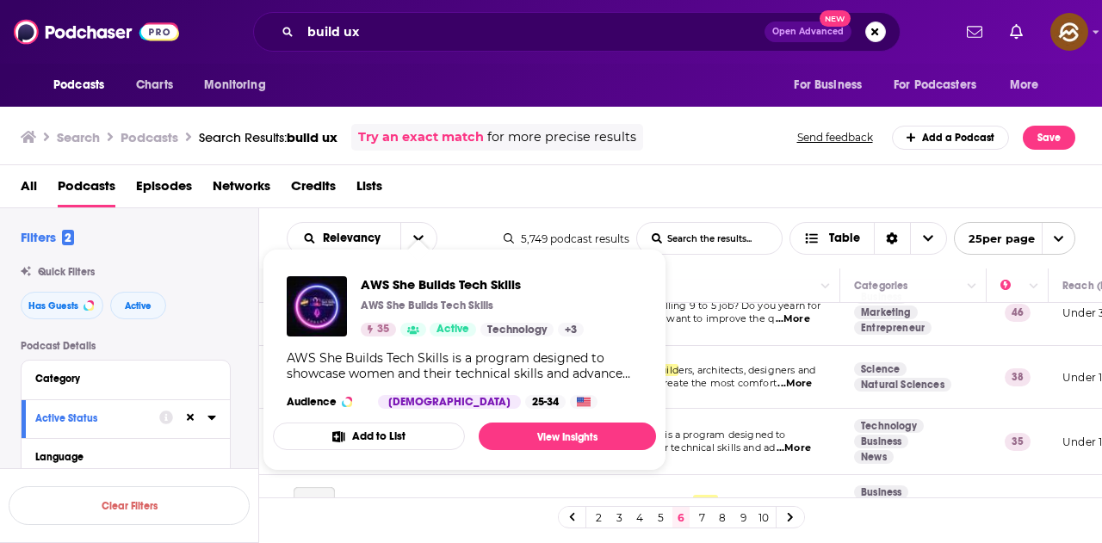
click at [589, 81] on div "Podcasts Charts Monitoring For Business For Podcasters More" at bounding box center [551, 85] width 1102 height 43
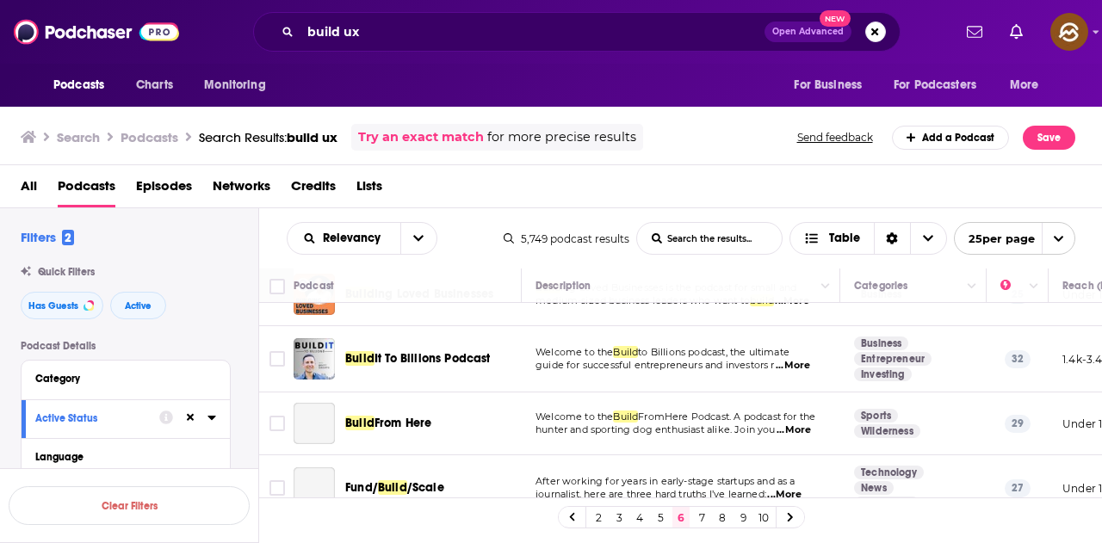
scroll to position [775, 0]
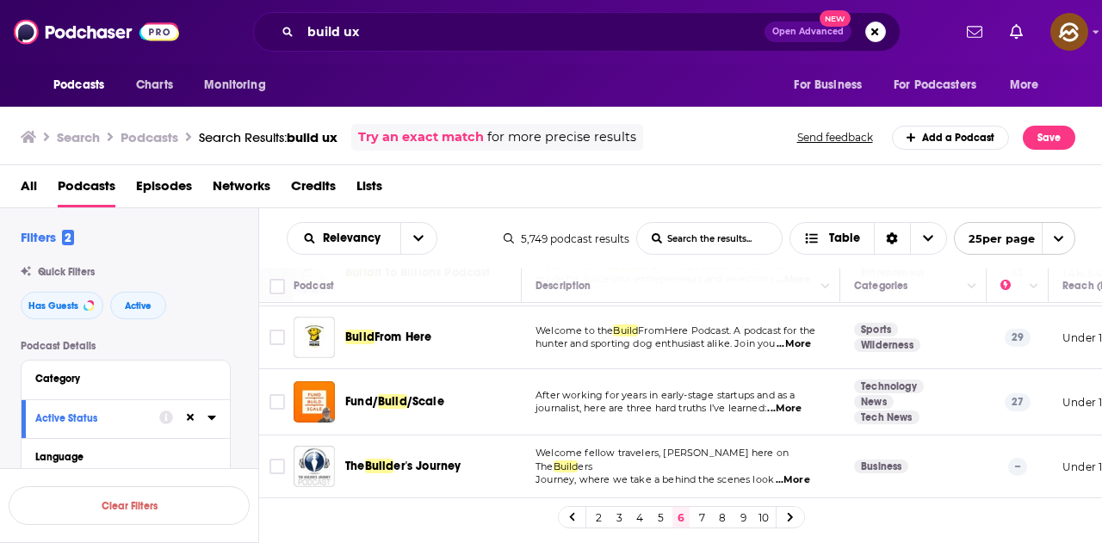
click at [518, 198] on div "All Podcasts Episodes Networks Credits Lists" at bounding box center [555, 189] width 1068 height 35
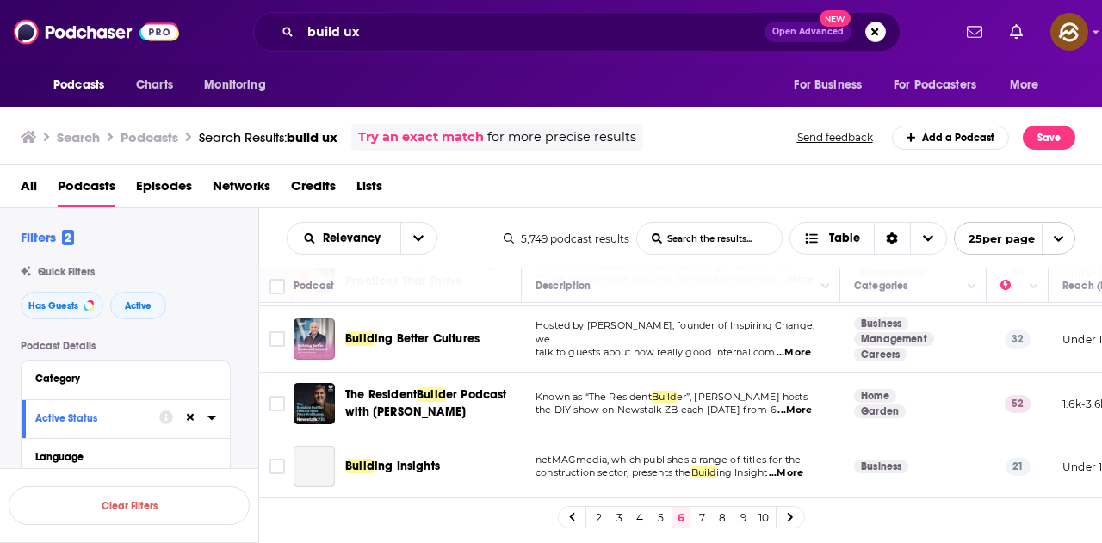
scroll to position [1431, 0]
drag, startPoint x: 698, startPoint y: 513, endPoint x: 361, endPoint y: 2, distance: 612.7
click at [698, 513] on link "7" at bounding box center [701, 517] width 17 height 21
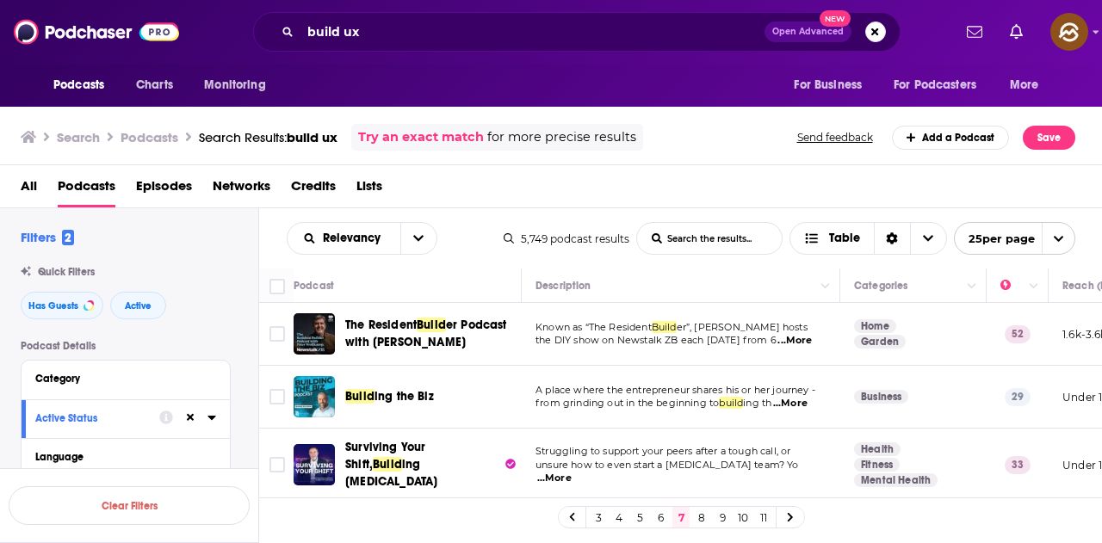
click at [803, 399] on span "...More" at bounding box center [790, 404] width 34 height 14
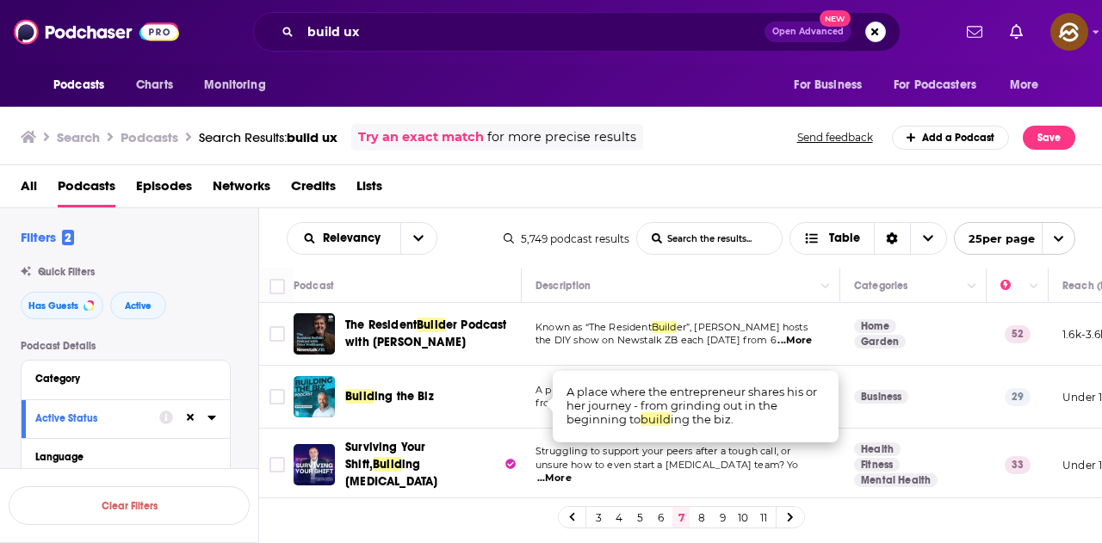
click at [742, 151] on div "Search Podcasts Search Results: build ux Try an exact match for more precise re…" at bounding box center [548, 137] width 1055 height 27
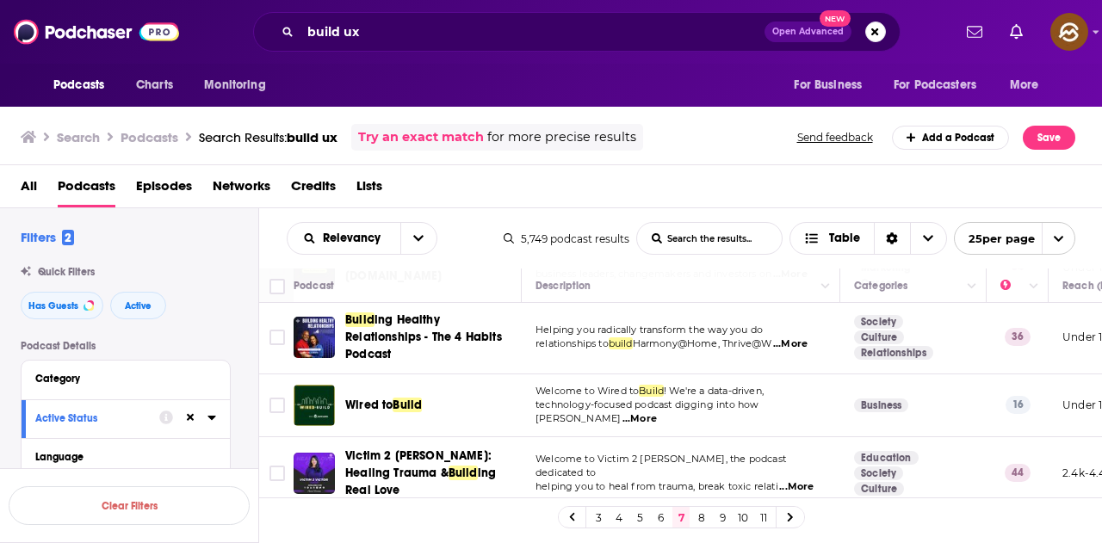
scroll to position [1377, 0]
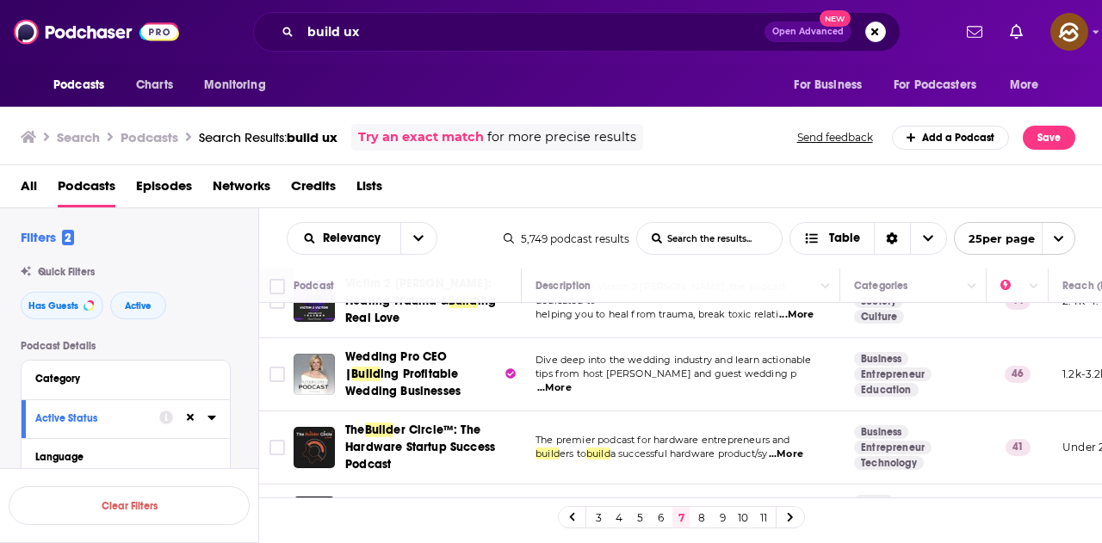
click at [798, 448] on span "...More" at bounding box center [786, 455] width 34 height 14
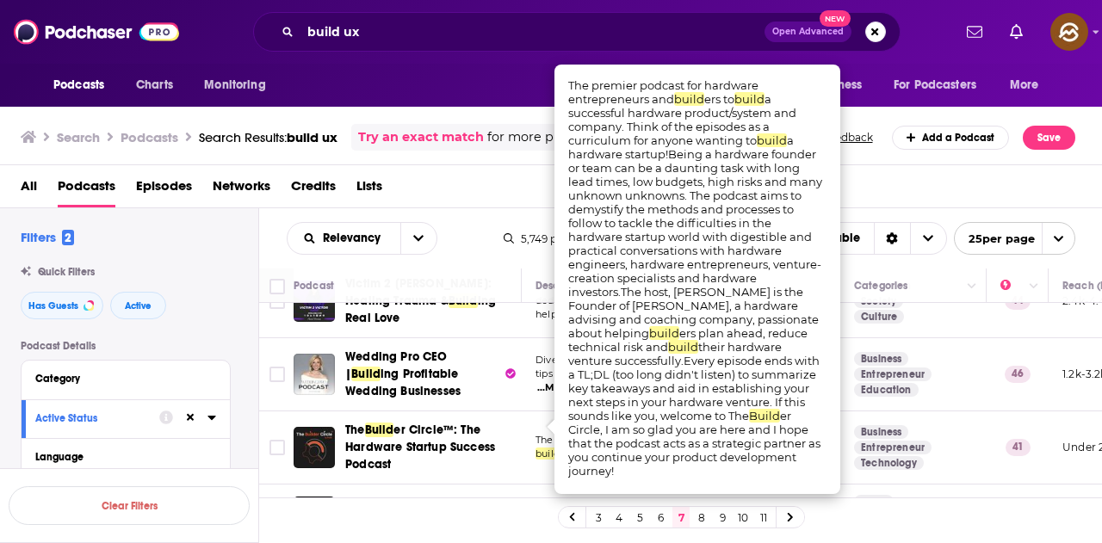
click at [870, 164] on div "Search Podcasts Search Results: build ux Try an exact match for more precise re…" at bounding box center [551, 134] width 1103 height 62
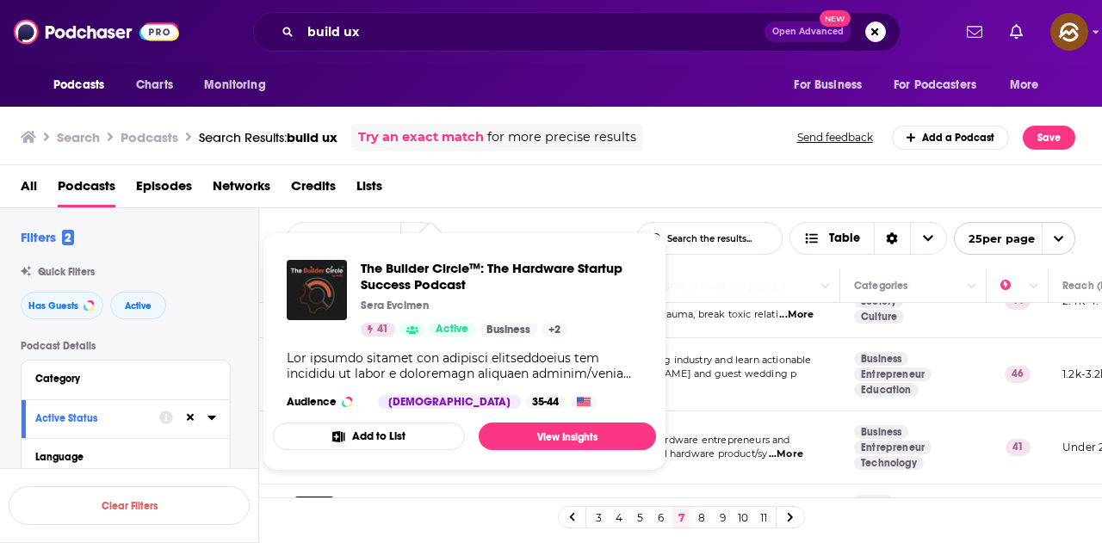
click at [548, 170] on div "All Podcasts Episodes Networks Credits Lists" at bounding box center [551, 186] width 1103 height 43
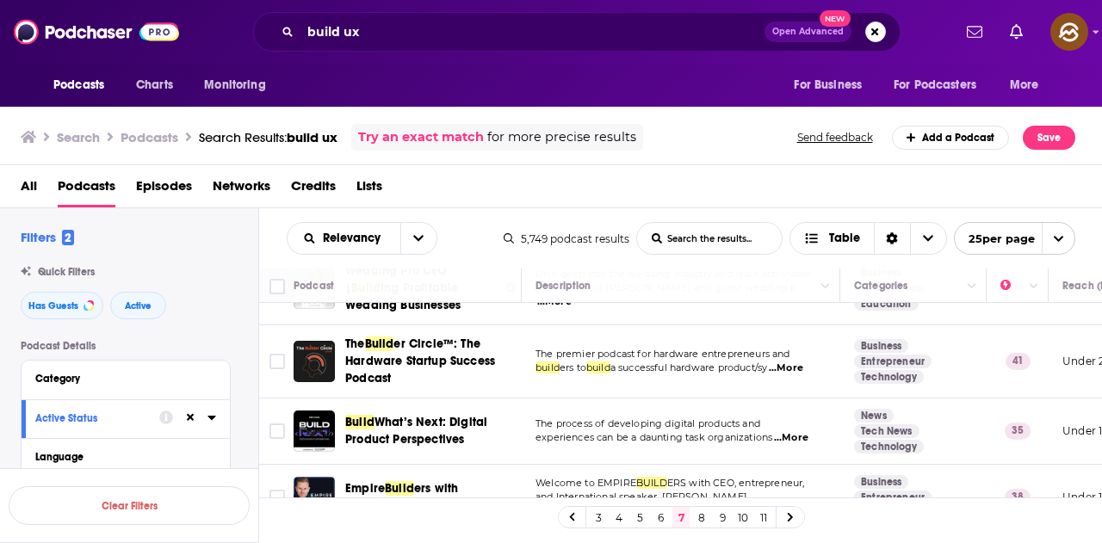
scroll to position [1482, 0]
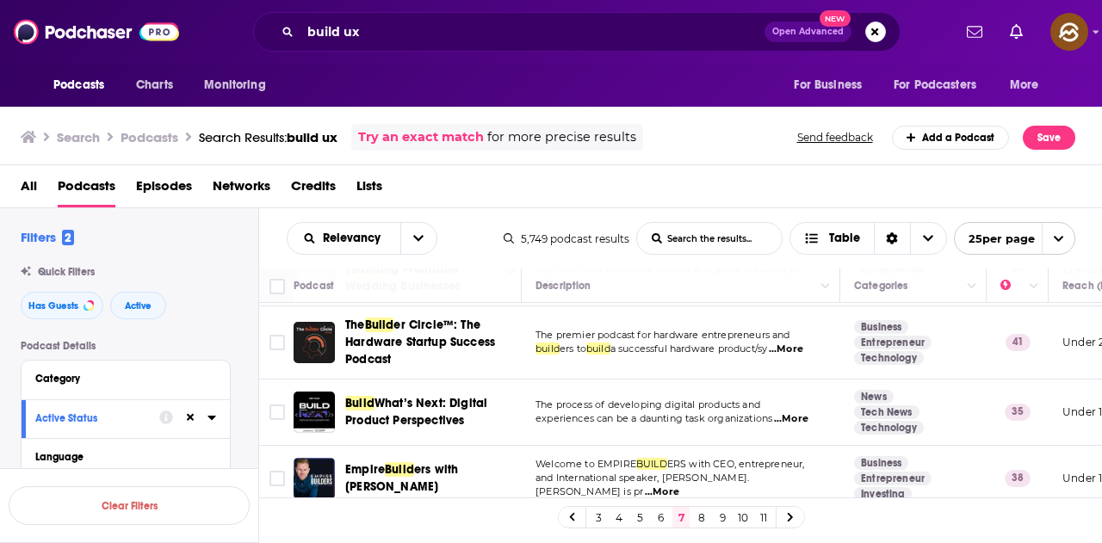
click at [679, 486] on span "...More" at bounding box center [662, 493] width 34 height 14
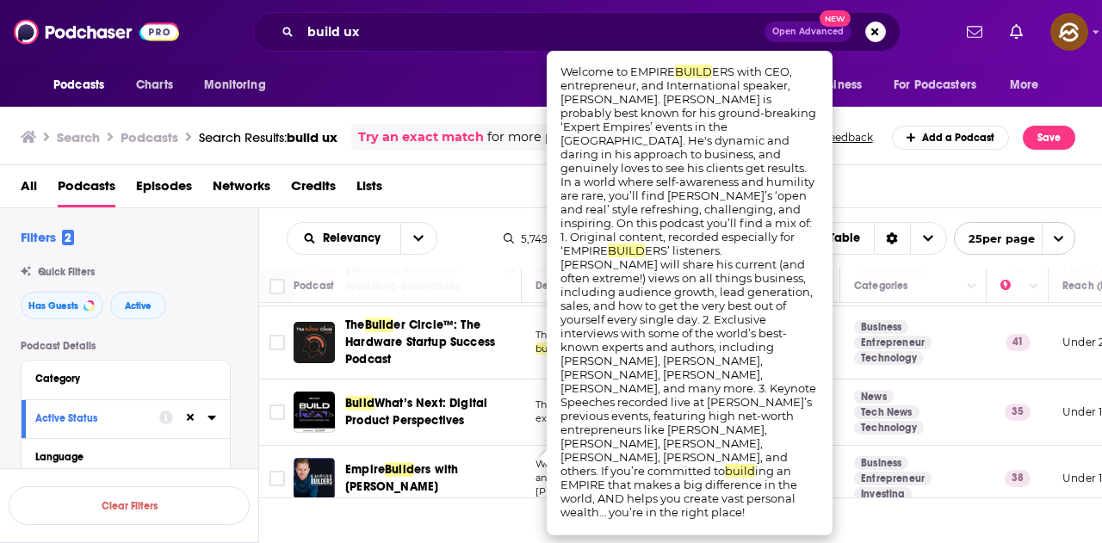
click at [903, 176] on div "All Podcasts Episodes Networks Credits Lists" at bounding box center [555, 189] width 1068 height 35
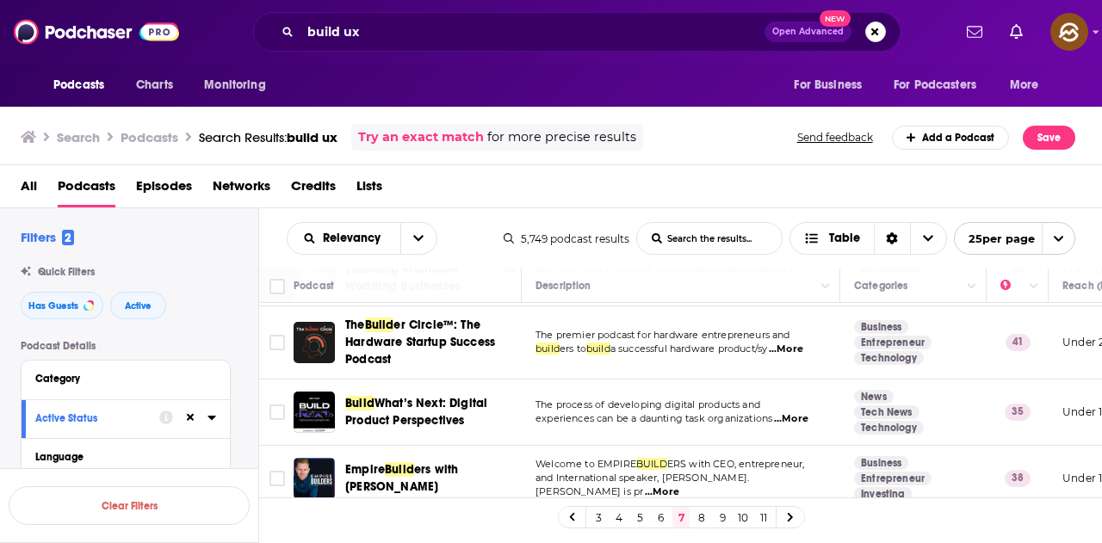
click at [700, 516] on link "8" at bounding box center [701, 517] width 17 height 21
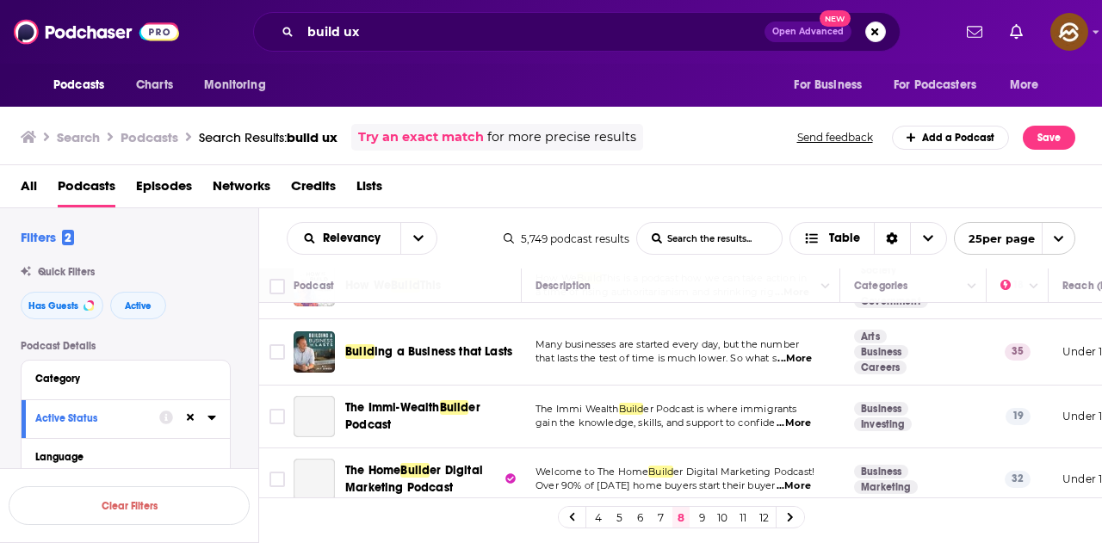
scroll to position [1524, 0]
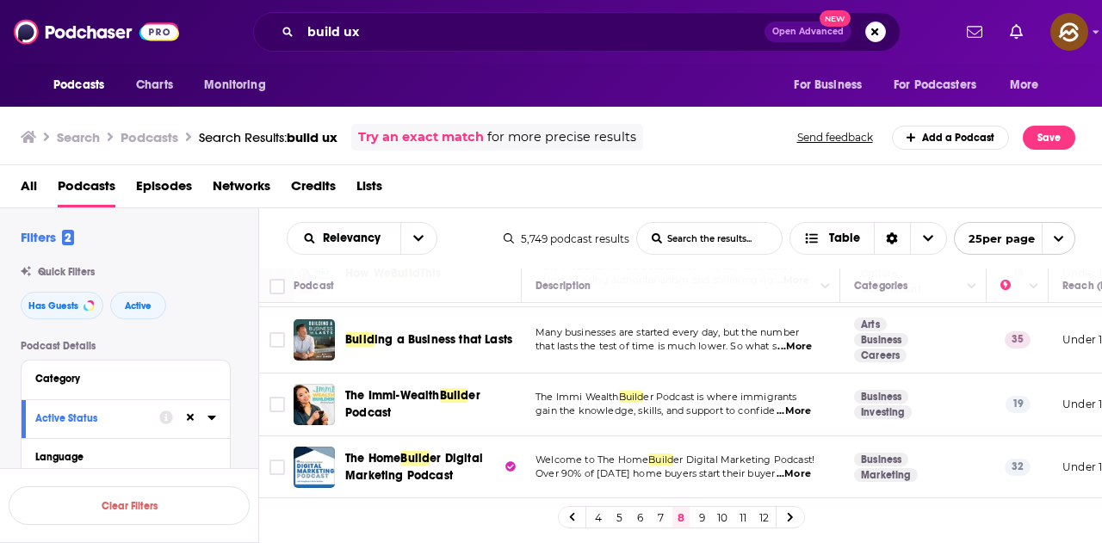
click at [702, 518] on link "9" at bounding box center [701, 517] width 17 height 21
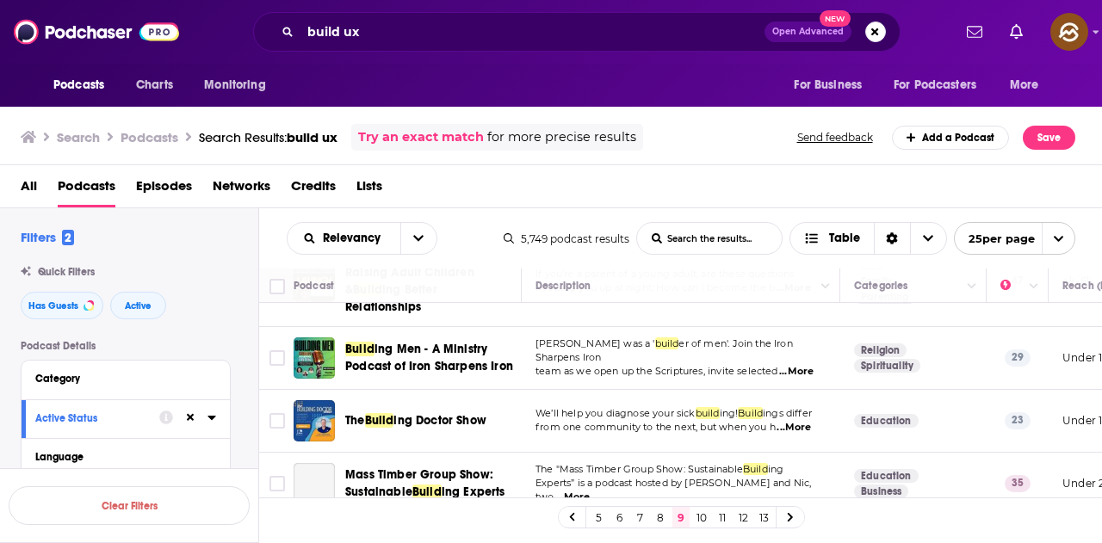
scroll to position [1587, 0]
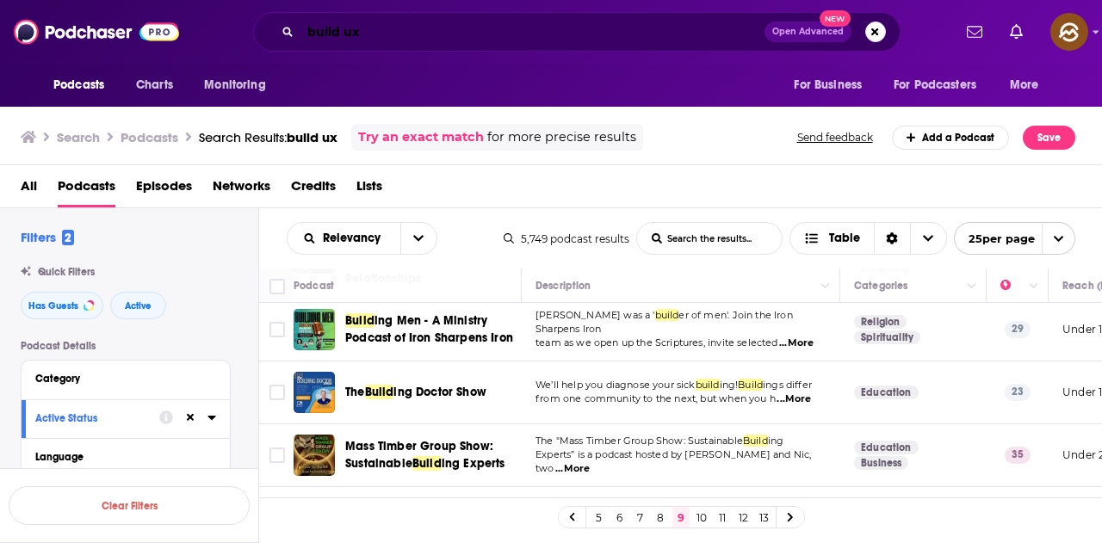
click at [389, 28] on input "build ux" at bounding box center [532, 32] width 464 height 28
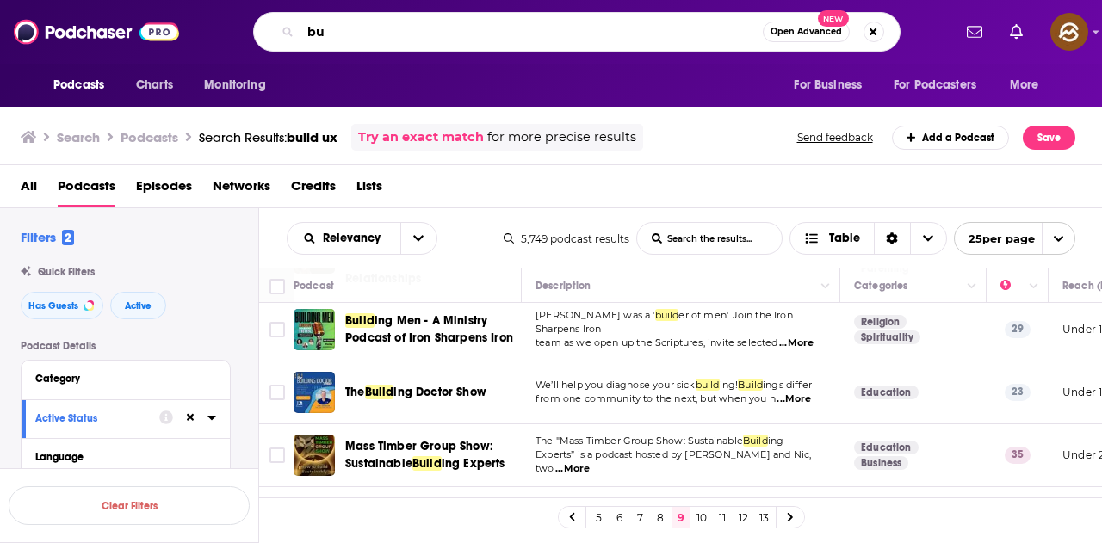
type input "b"
type input "ux data"
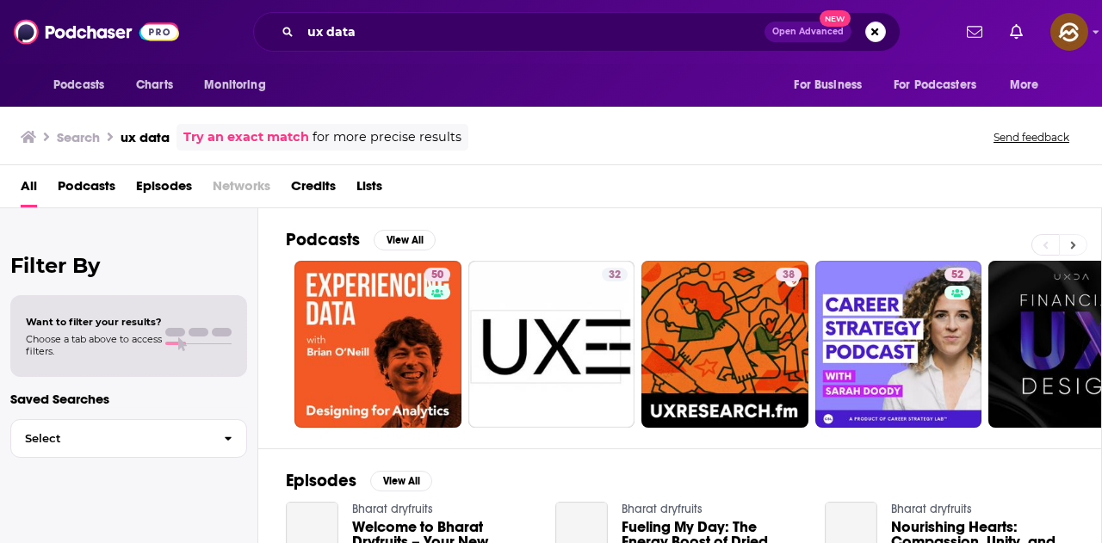
click at [1081, 245] on button at bounding box center [1073, 245] width 28 height 22
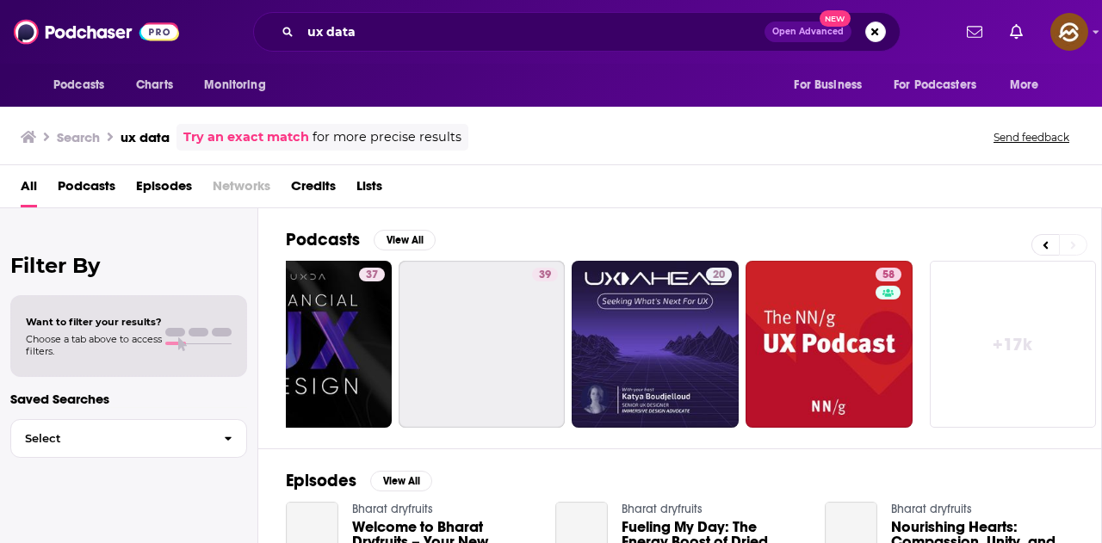
scroll to position [0, 765]
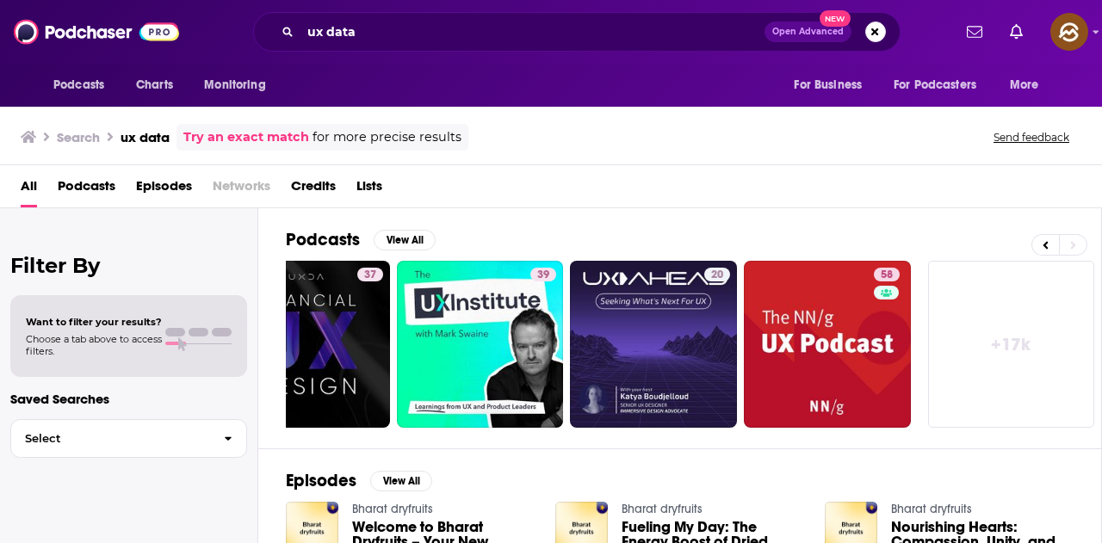
click at [143, 176] on span "Episodes" at bounding box center [164, 189] width 56 height 35
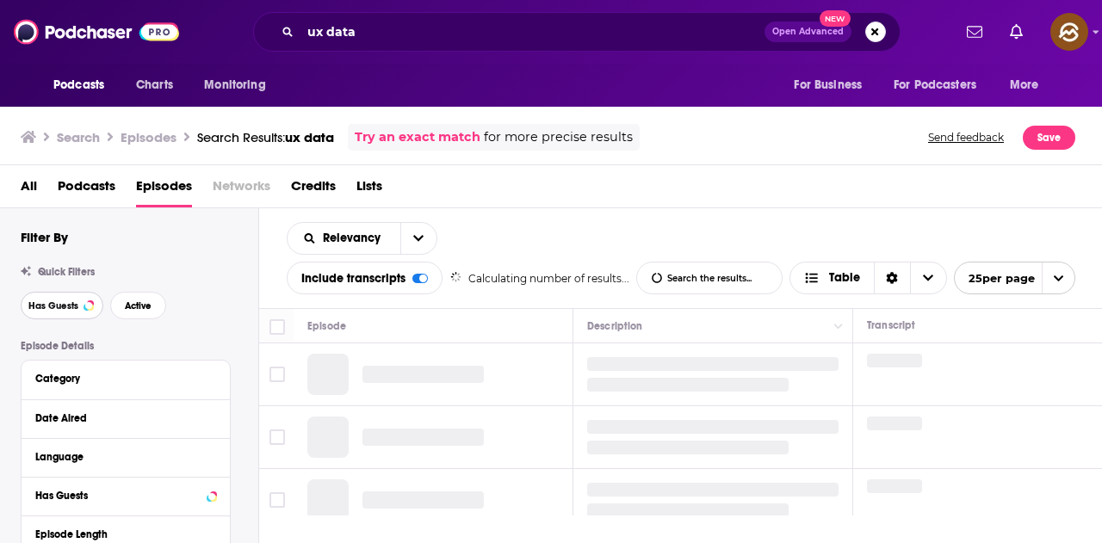
click at [57, 307] on span "Has Guests" at bounding box center [53, 305] width 50 height 9
click at [133, 310] on span "Active" at bounding box center [138, 305] width 27 height 9
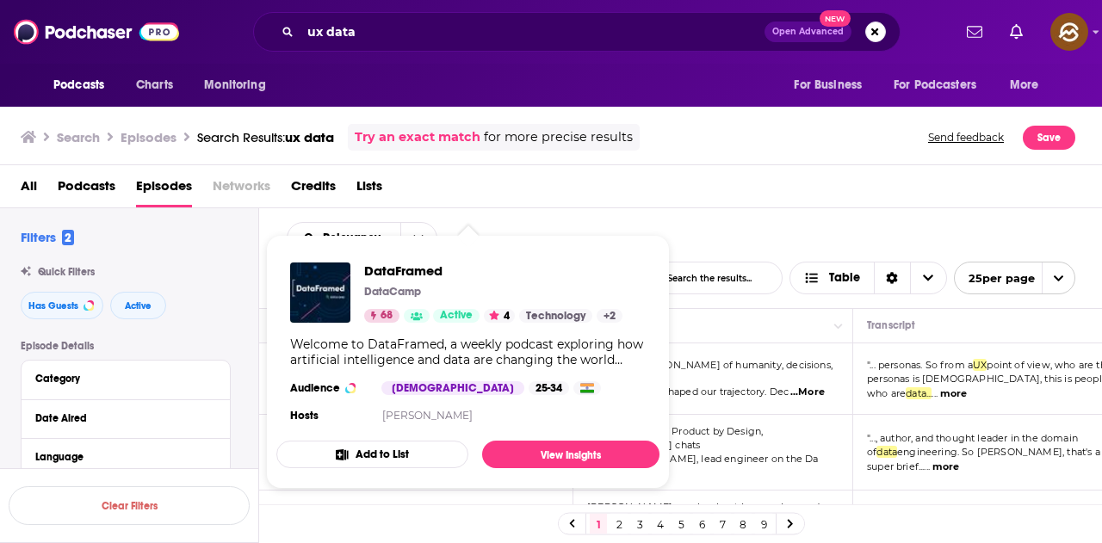
drag, startPoint x: 310, startPoint y: 303, endPoint x: 625, endPoint y: 239, distance: 321.4
click at [625, 239] on span "DataFramed DataCamp 68 Active 4 Technology + 2 Welcome to DataFramed, a weekly …" at bounding box center [467, 362] width 383 height 254
click at [715, 205] on div "All Podcasts Episodes Networks Credits Lists" at bounding box center [555, 189] width 1068 height 35
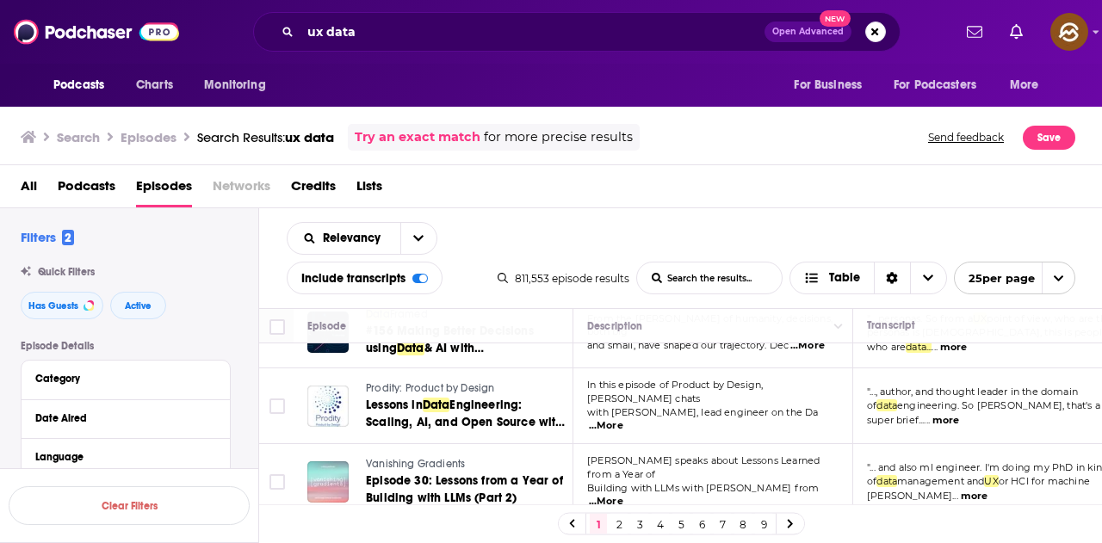
scroll to position [86, 0]
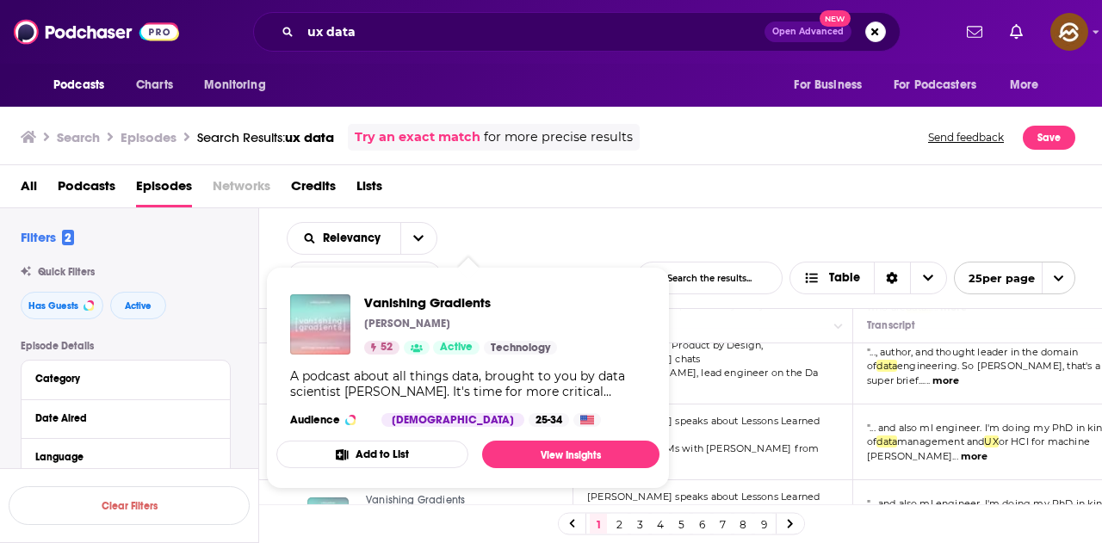
click at [700, 93] on div "Podcasts Charts Monitoring For Business For Podcasters More" at bounding box center [551, 85] width 1102 height 43
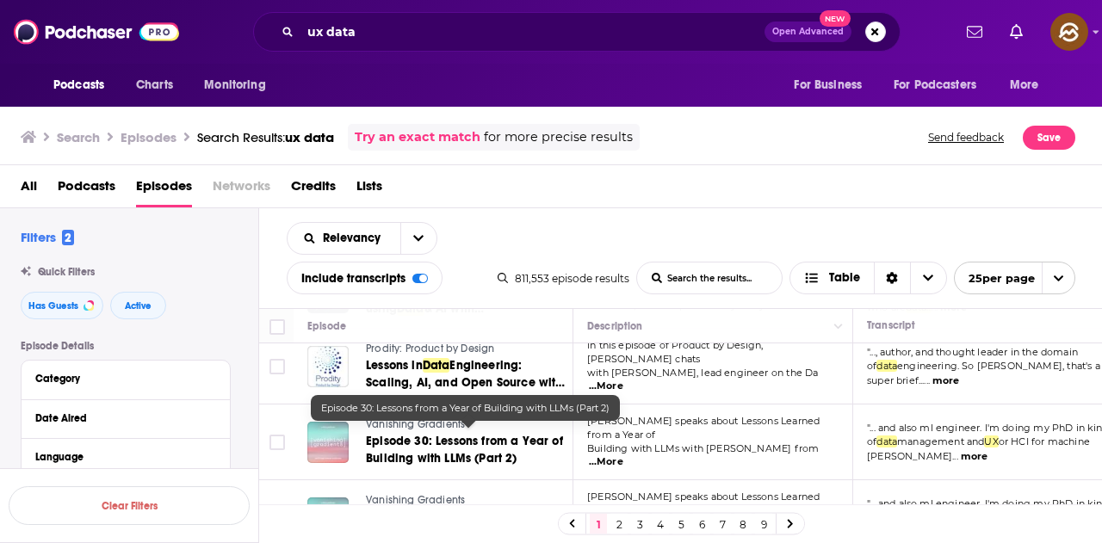
drag, startPoint x: 517, startPoint y: 431, endPoint x: 583, endPoint y: 189, distance: 250.8
click at [583, 189] on div "All Podcasts Episodes Networks Credits Lists" at bounding box center [555, 189] width 1068 height 35
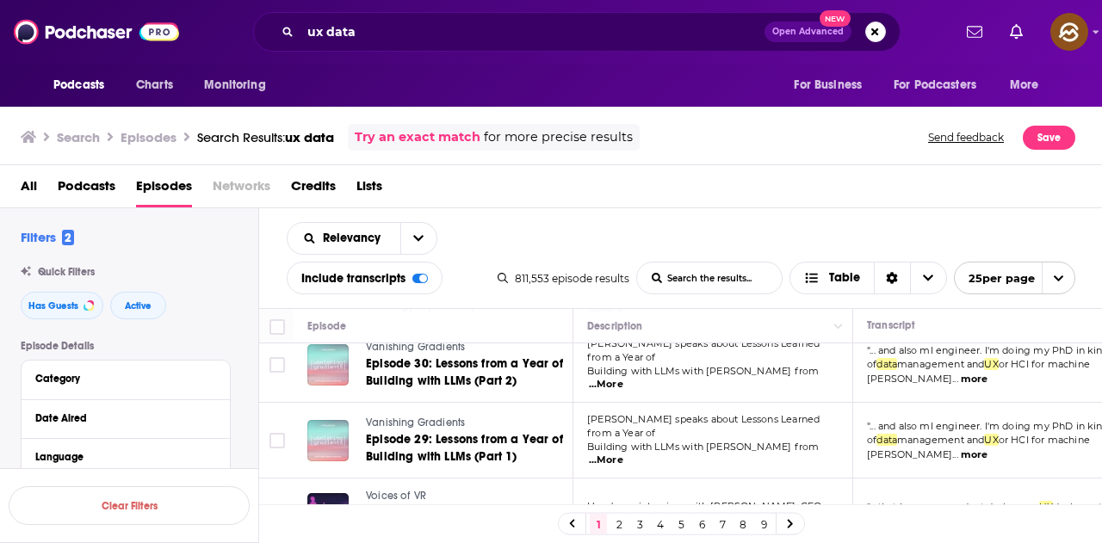
scroll to position [172, 0]
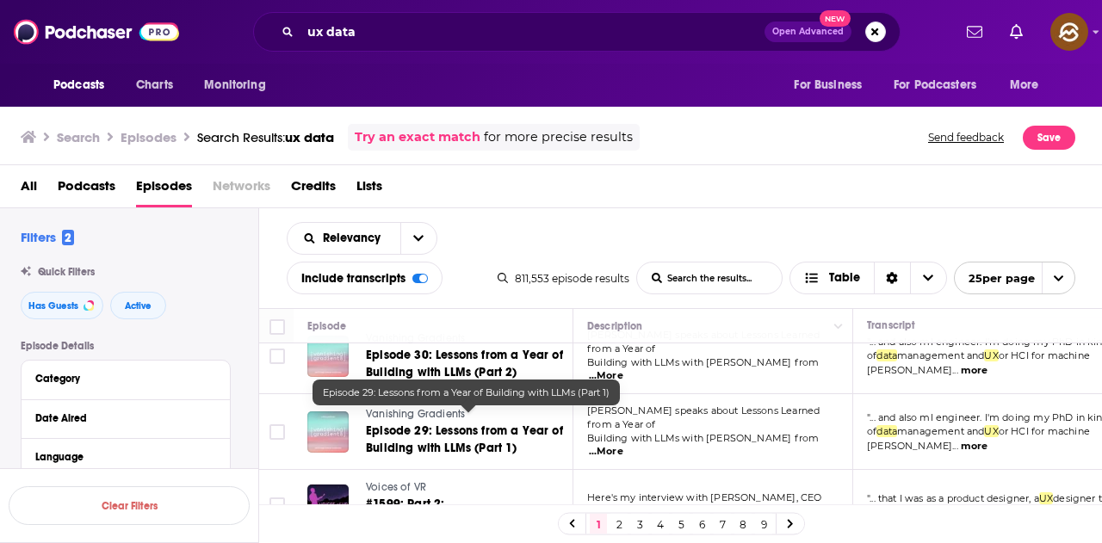
click at [961, 363] on button "more" at bounding box center [974, 370] width 27 height 15
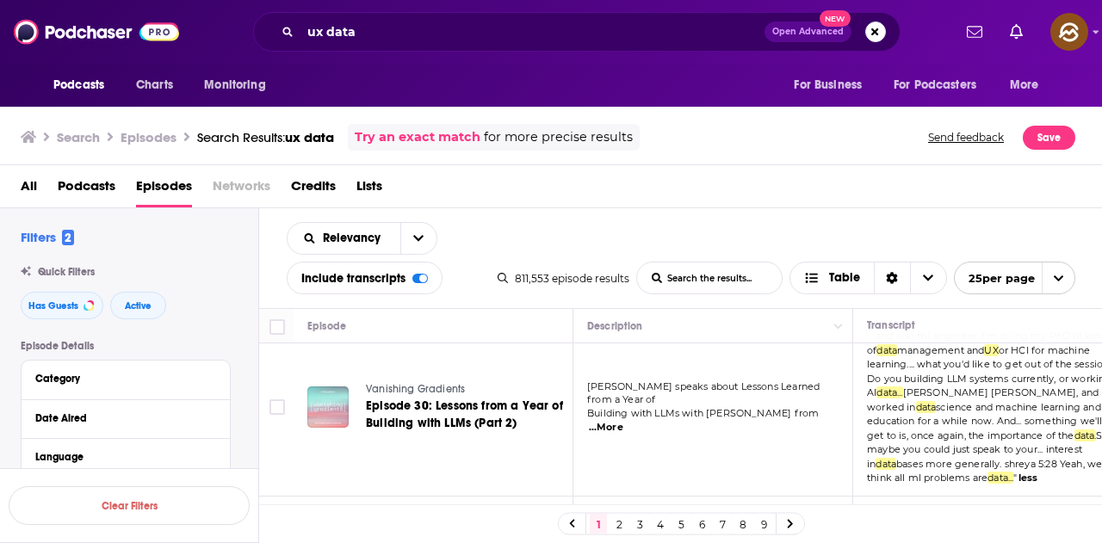
click at [623, 421] on span "...More" at bounding box center [606, 428] width 34 height 14
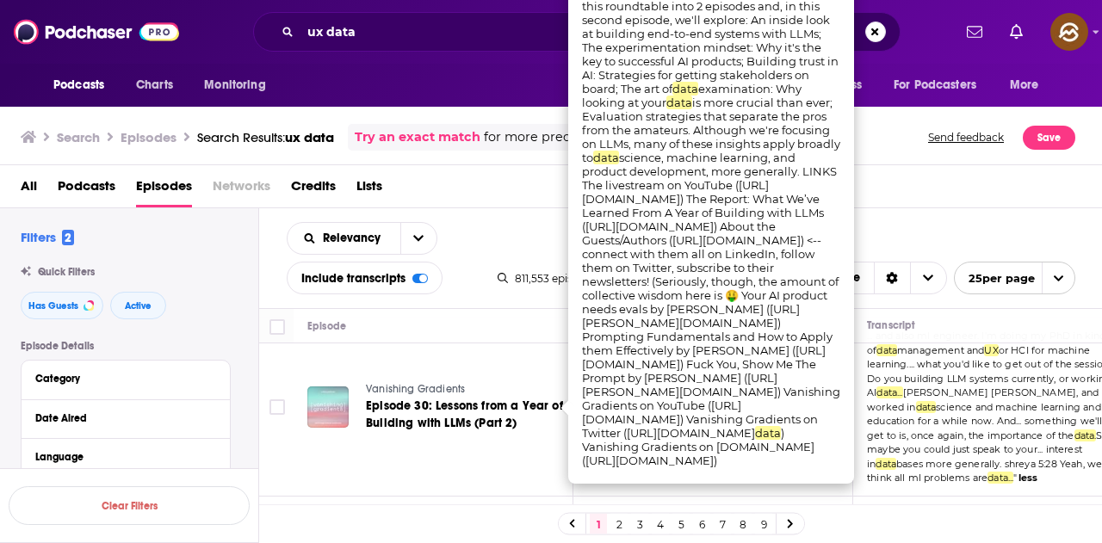
click at [914, 213] on div "Relevancy List Search Input Search the results... Include transcripts Table 811…" at bounding box center [681, 258] width 844 height 100
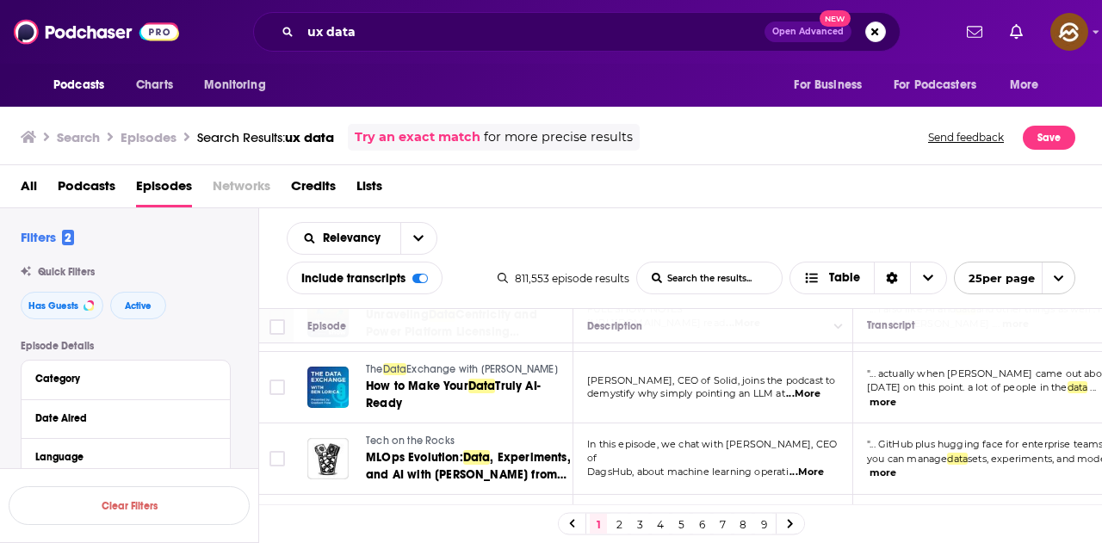
scroll to position [517, 0]
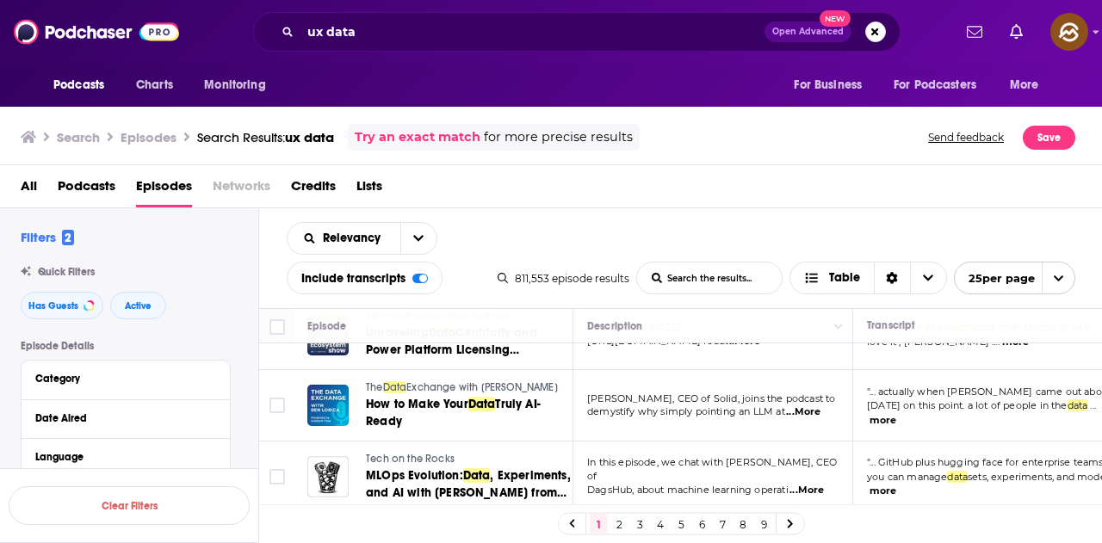
click at [875, 414] on button "more" at bounding box center [882, 420] width 27 height 15
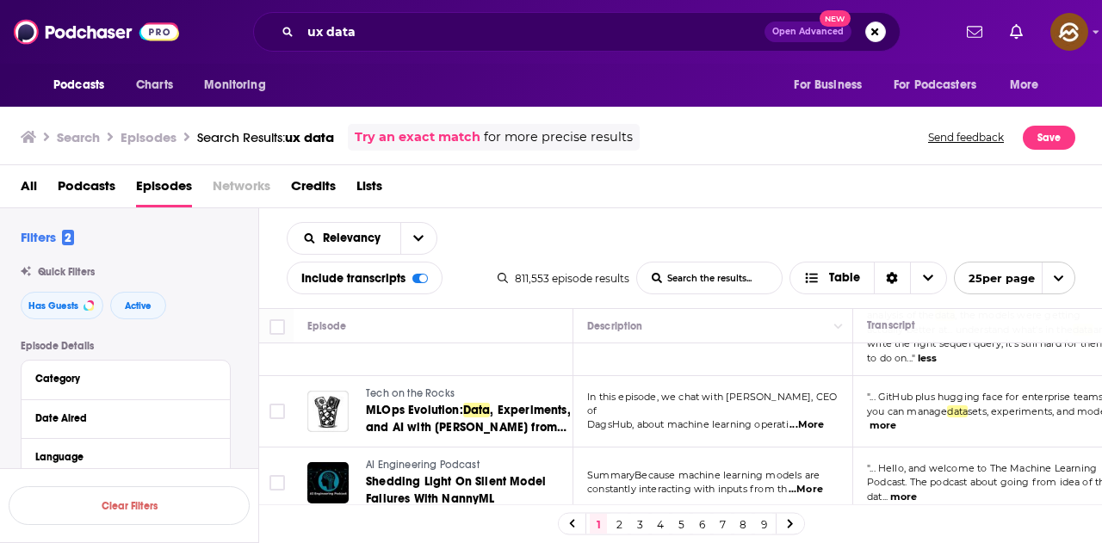
scroll to position [603, 0]
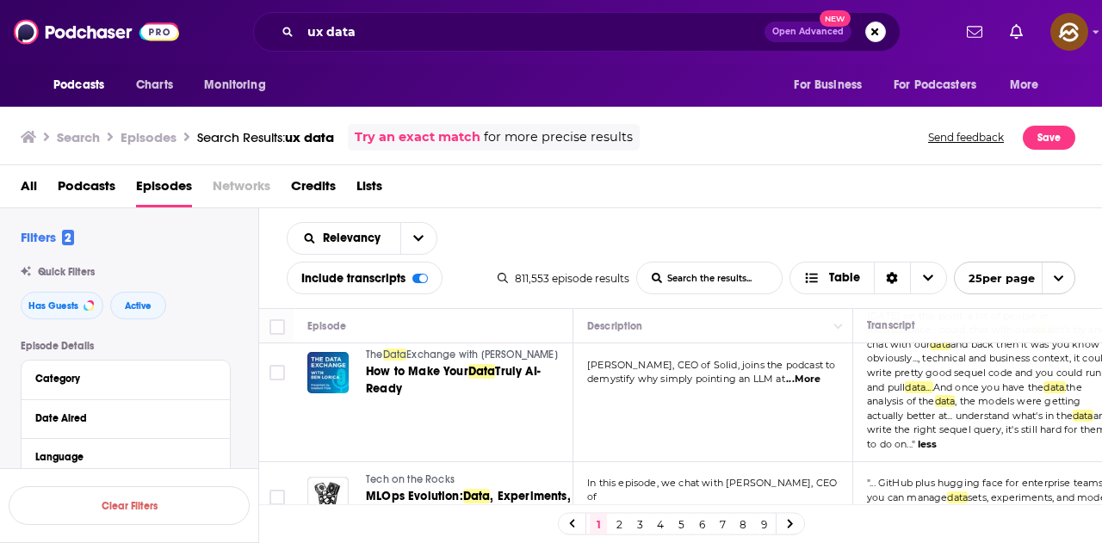
click at [805, 373] on span "...More" at bounding box center [803, 380] width 34 height 14
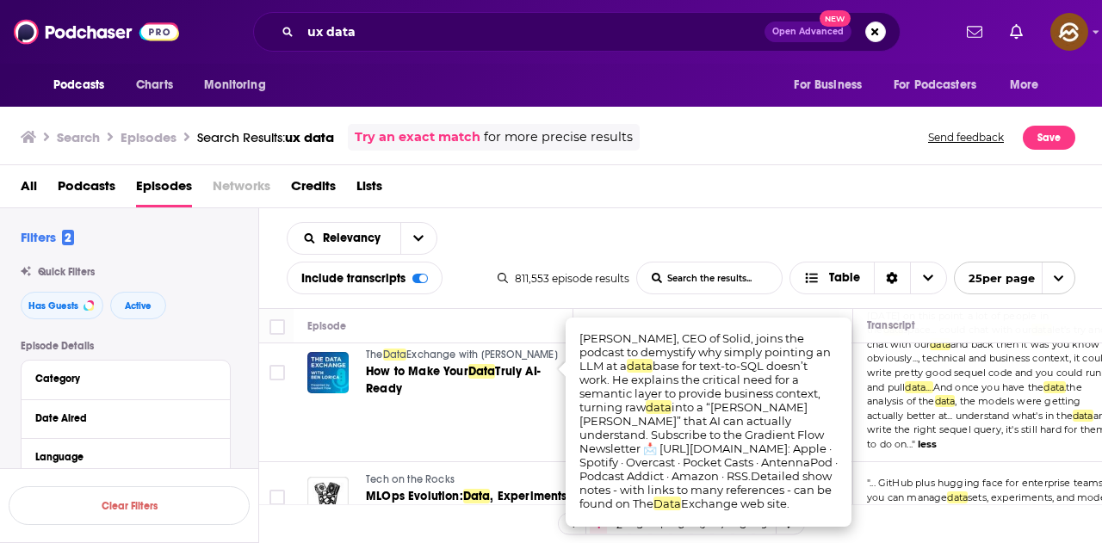
click at [898, 232] on div "Relevancy List Search Input Search the results... Include transcripts Table 811…" at bounding box center [681, 258] width 844 height 100
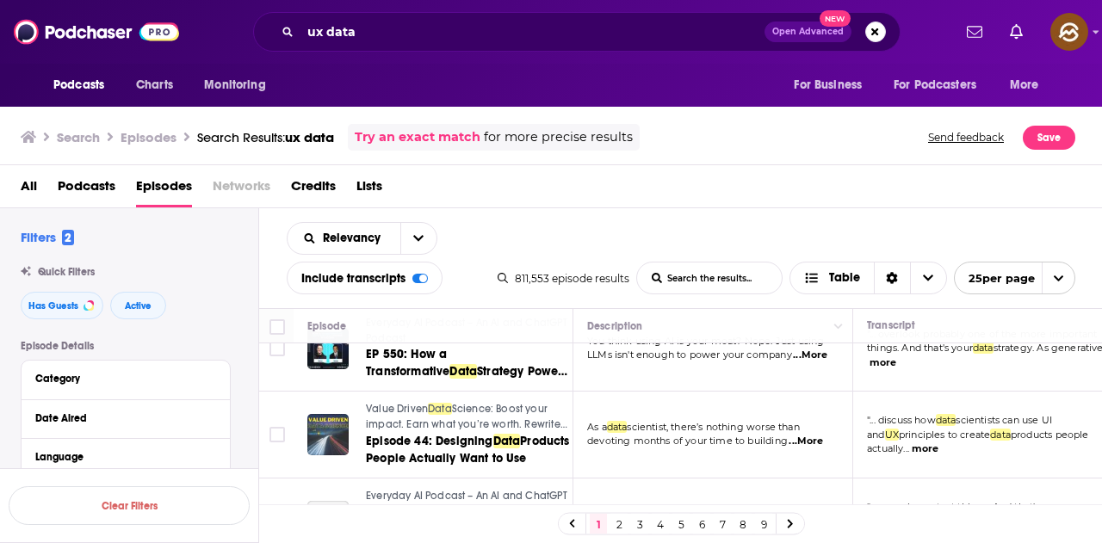
scroll to position [1119, 0]
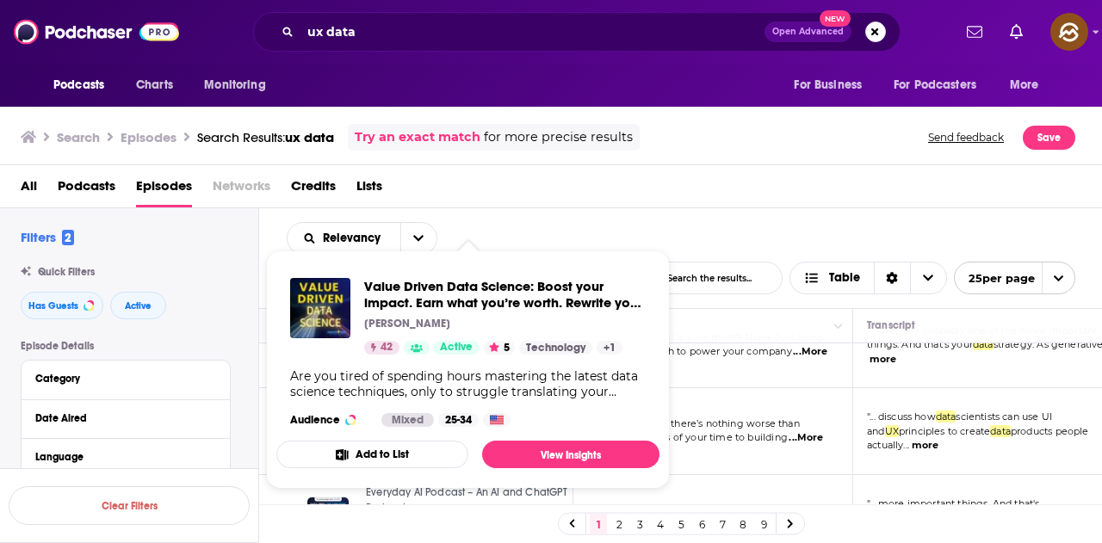
click at [620, 232] on div "Relevancy List Search Input Search the results... Include transcripts Table 811…" at bounding box center [681, 258] width 844 height 100
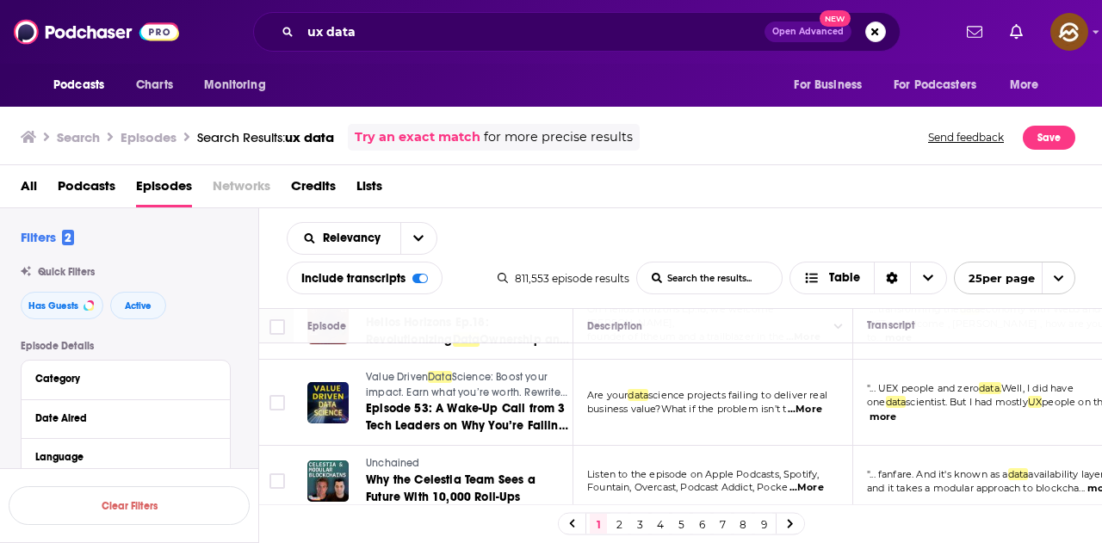
scroll to position [1550, 0]
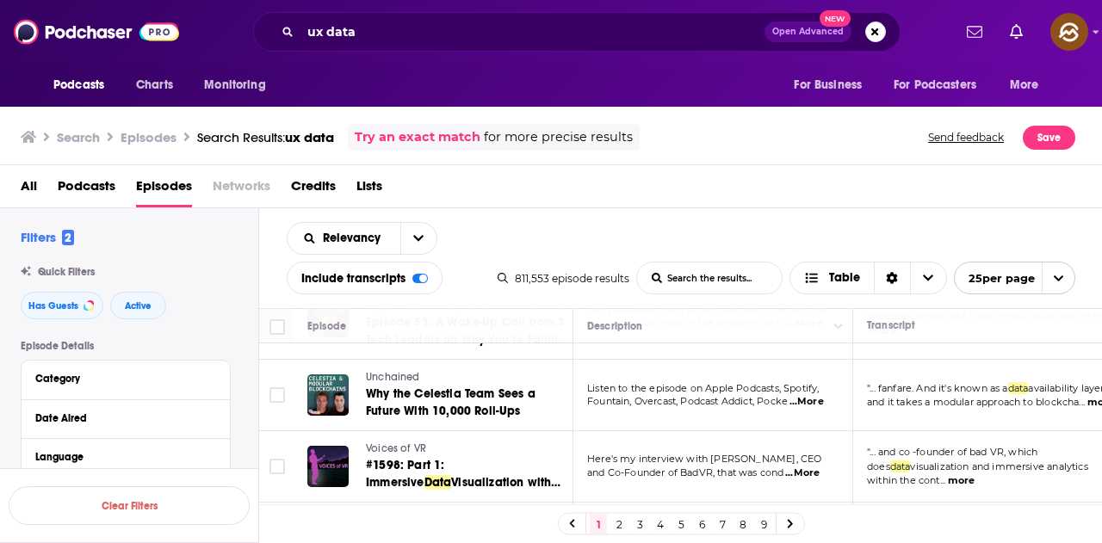
click at [811, 396] on span "...More" at bounding box center [806, 402] width 34 height 14
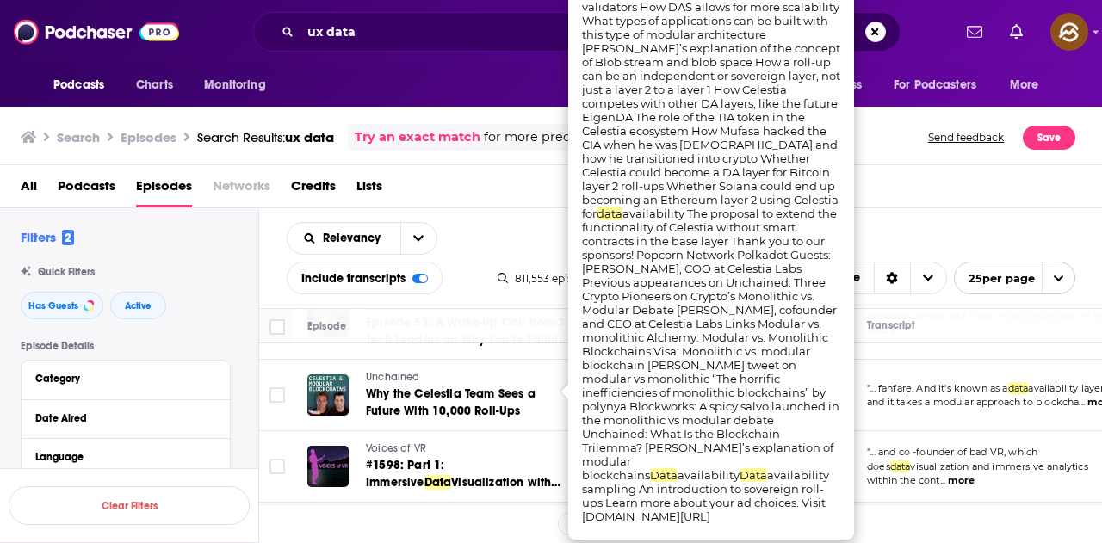
click at [917, 185] on div "All Podcasts Episodes Networks Credits Lists" at bounding box center [555, 189] width 1068 height 35
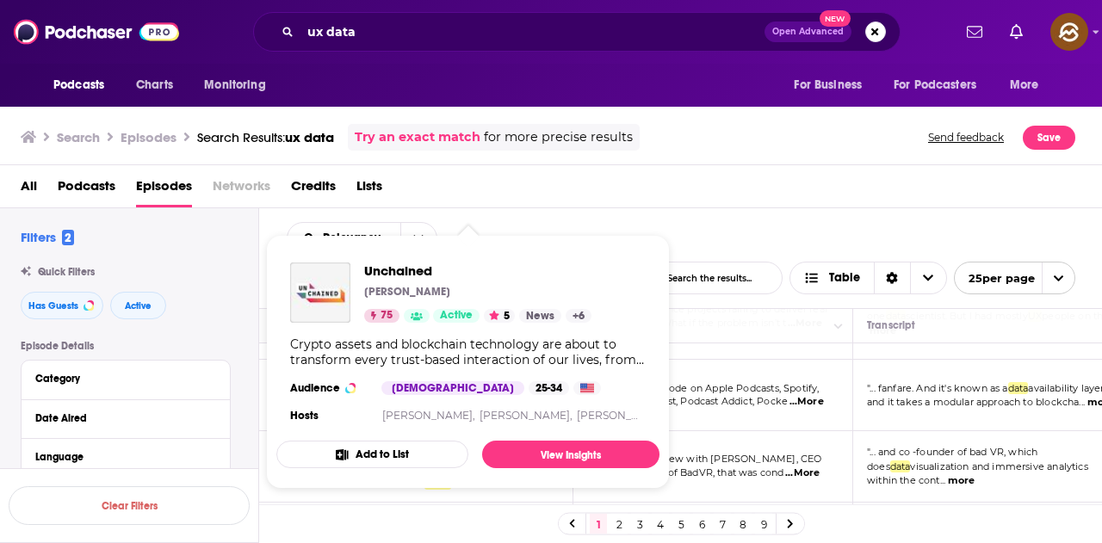
click at [699, 207] on div "All Podcasts Episodes Networks Credits Lists" at bounding box center [555, 189] width 1068 height 35
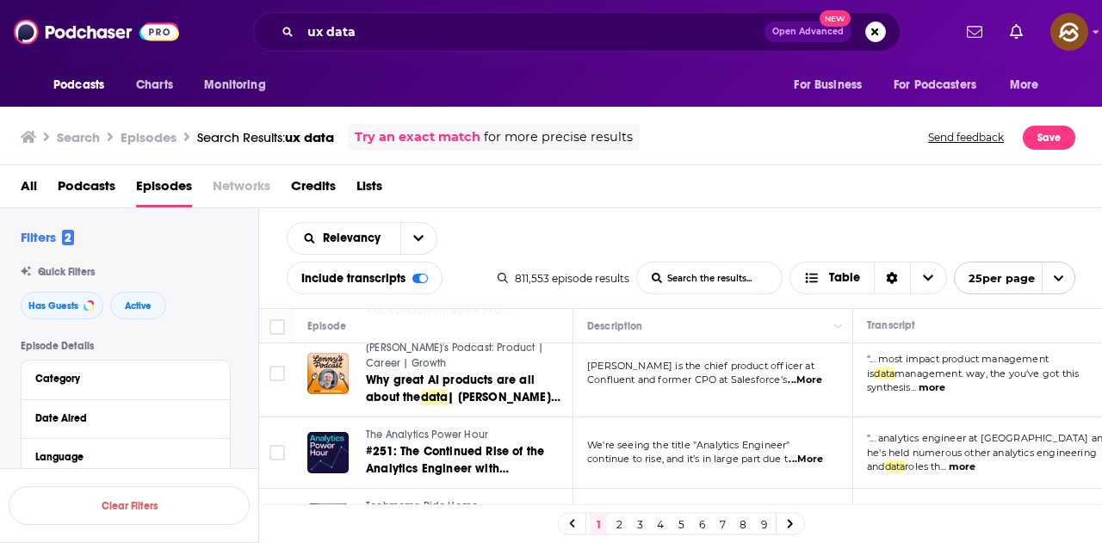
scroll to position [1926, 0]
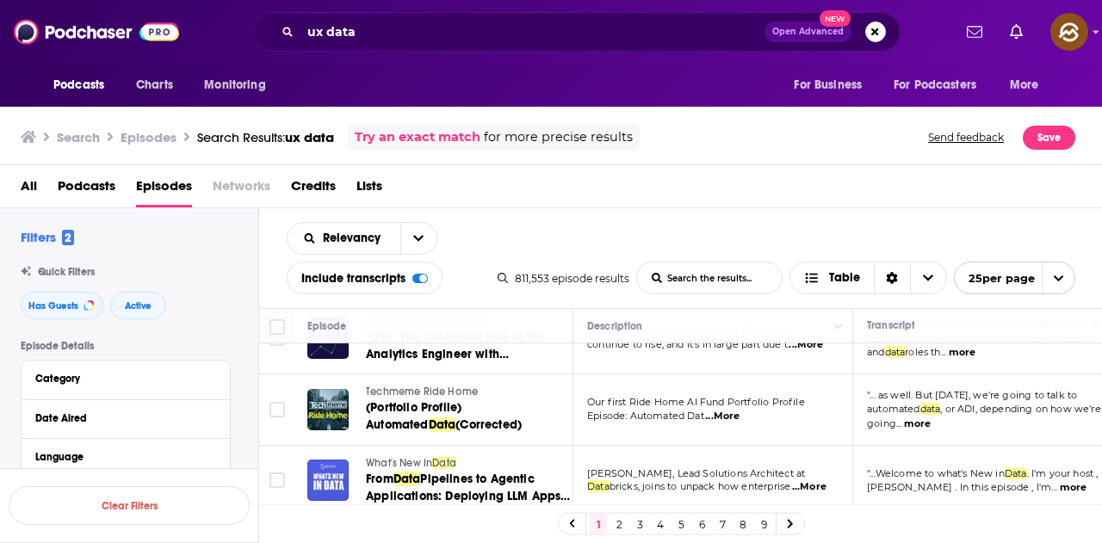
click at [820, 480] on span "...More" at bounding box center [809, 487] width 34 height 14
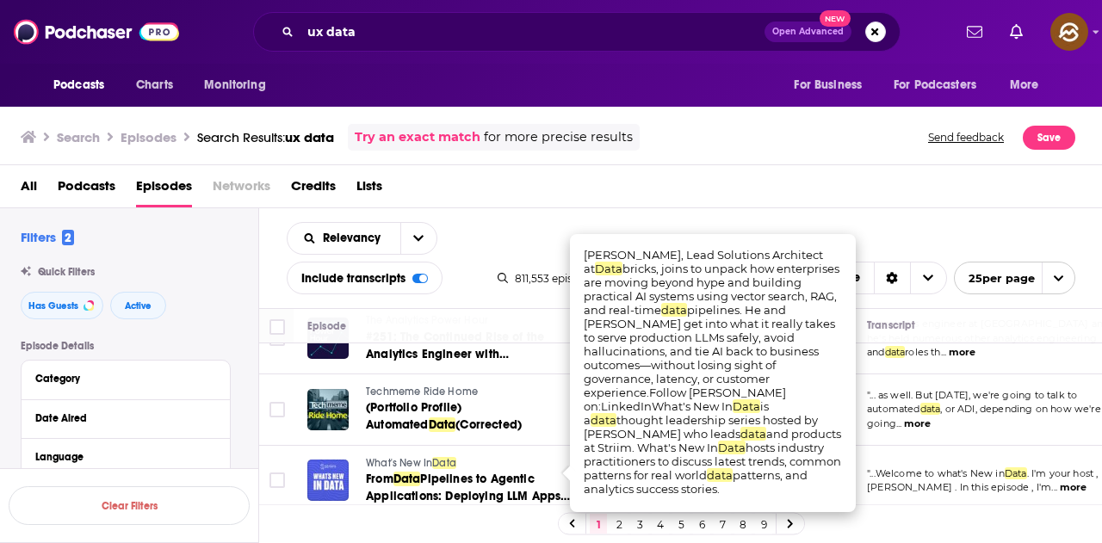
click at [858, 199] on div "All Podcasts Episodes Networks Credits Lists" at bounding box center [555, 189] width 1068 height 35
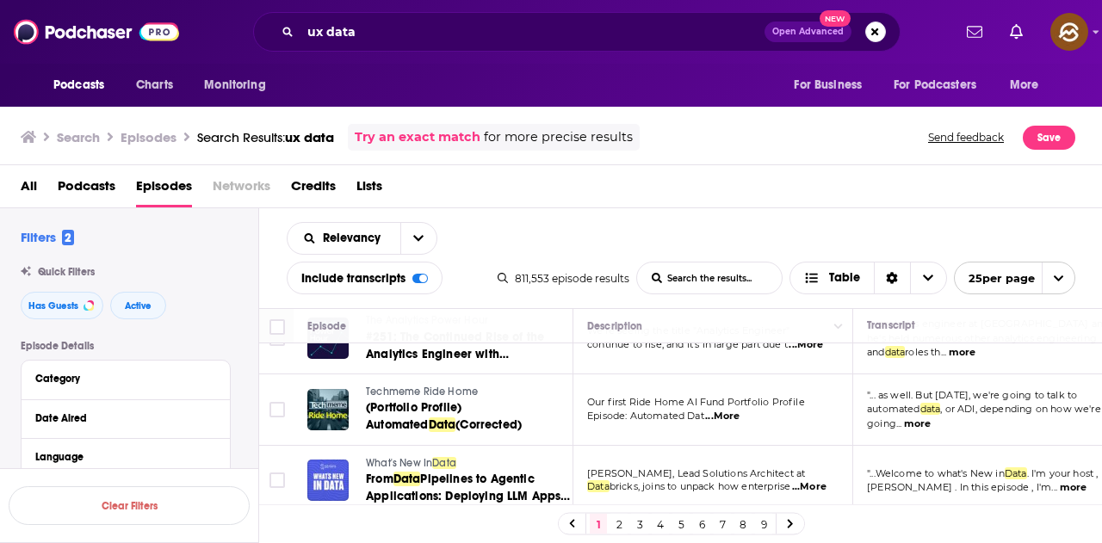
click at [622, 526] on link "2" at bounding box center [618, 524] width 17 height 21
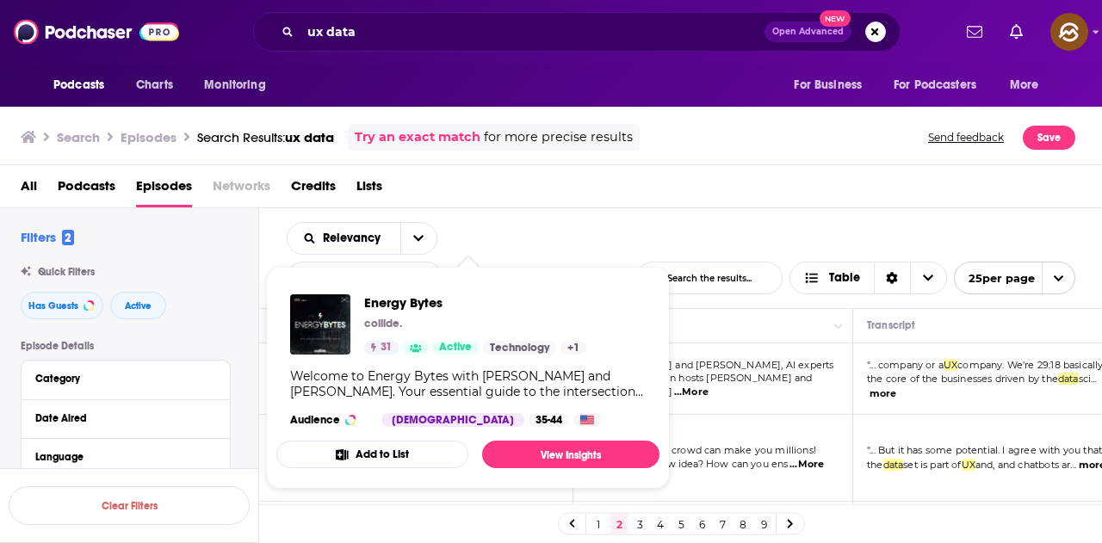
click at [496, 102] on div "Podcasts Charts Monitoring For Business For Podcasters More" at bounding box center [551, 85] width 1102 height 43
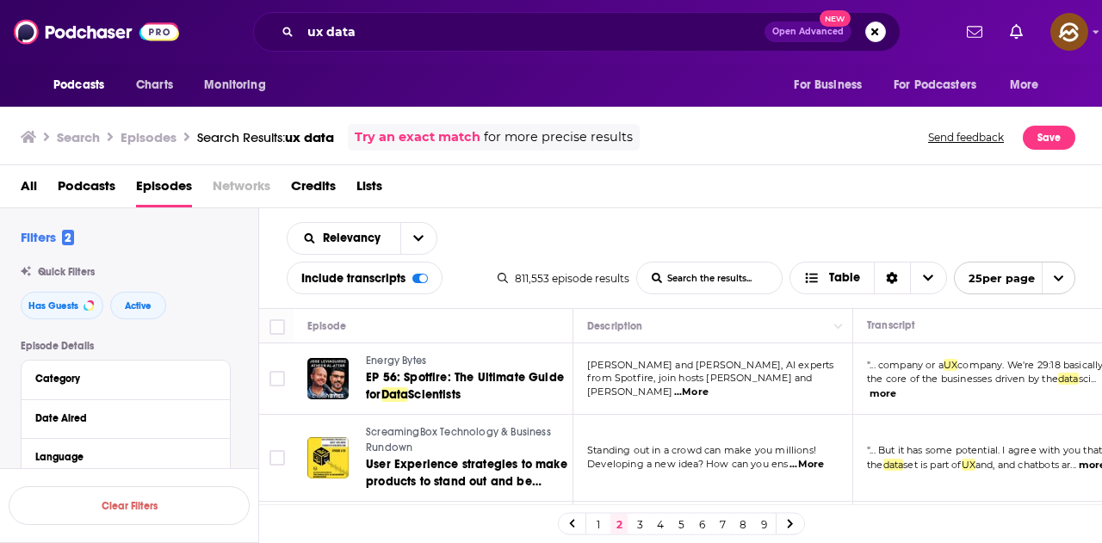
click at [884, 393] on button "more" at bounding box center [882, 394] width 27 height 15
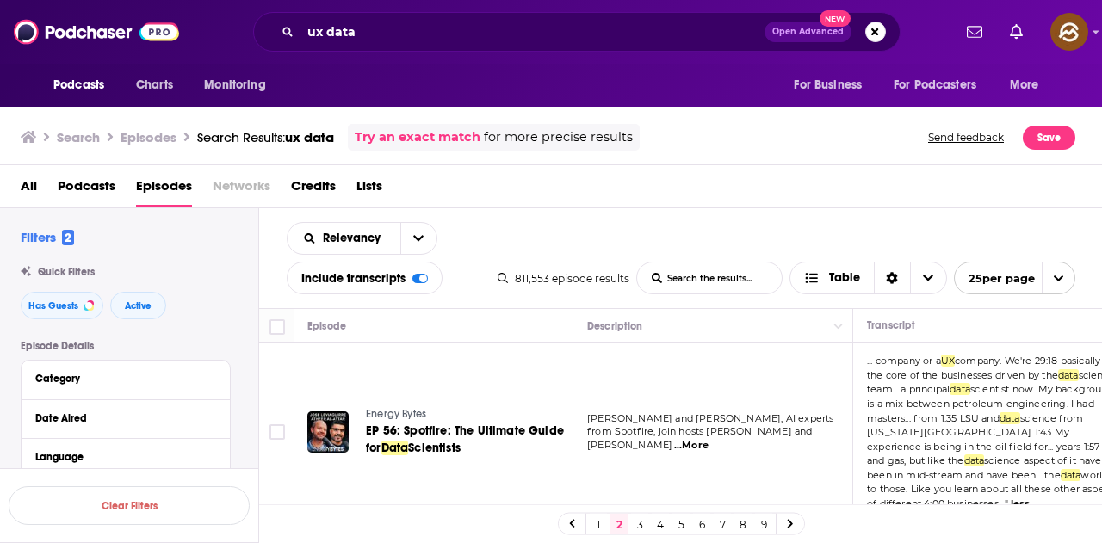
click at [708, 439] on span "...More" at bounding box center [691, 446] width 34 height 14
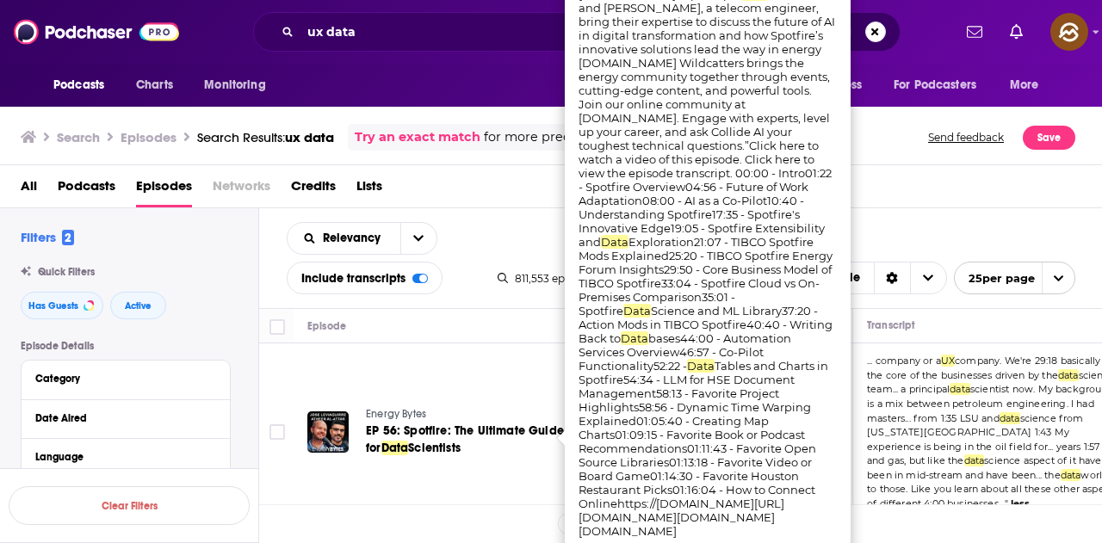
click at [895, 217] on div "Relevancy List Search Input Search the results... Include transcripts Table 811…" at bounding box center [681, 258] width 844 height 100
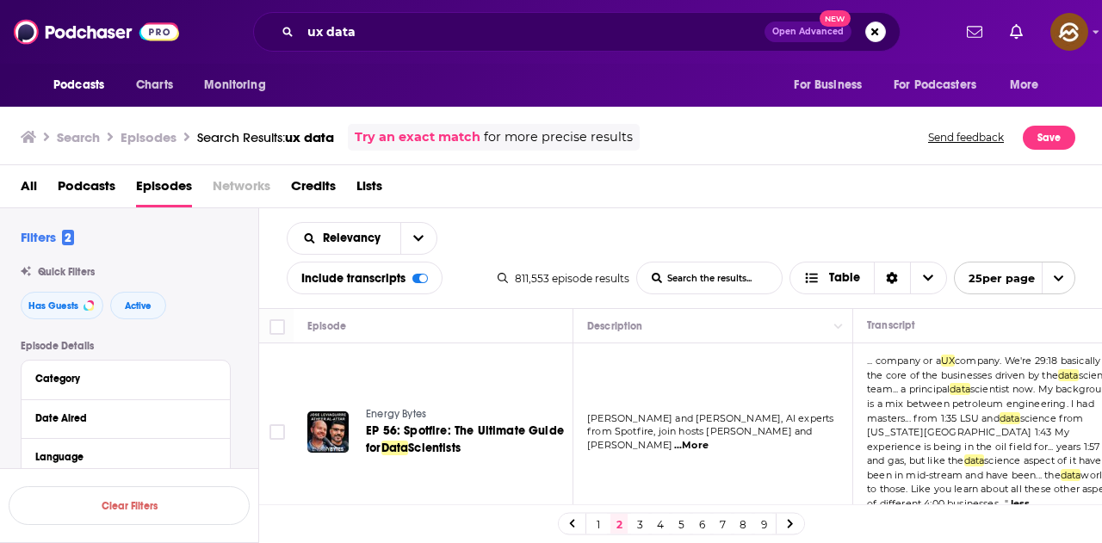
scroll to position [86, 0]
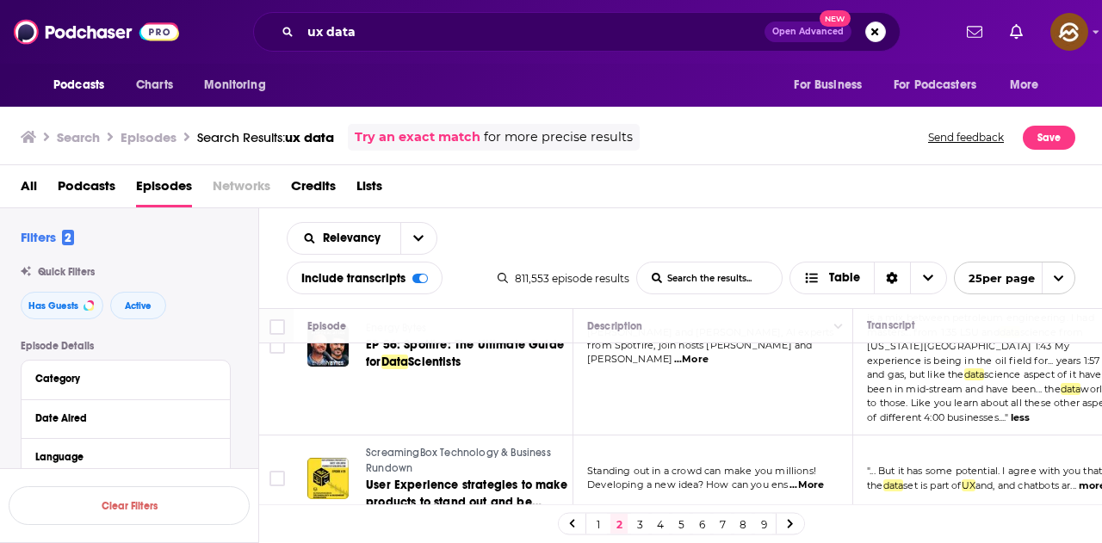
click at [1013, 411] on span "... company or a UX company. We're 29:18 basically the core of the businesses d…" at bounding box center [992, 346] width 251 height 154
click at [1019, 412] on button "less" at bounding box center [1020, 418] width 19 height 15
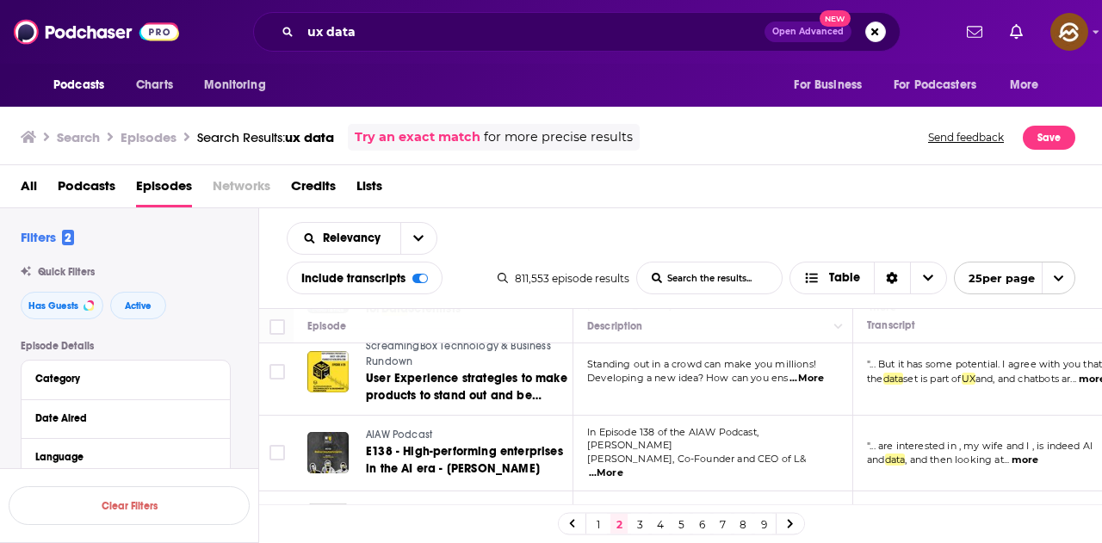
scroll to position [33, 0]
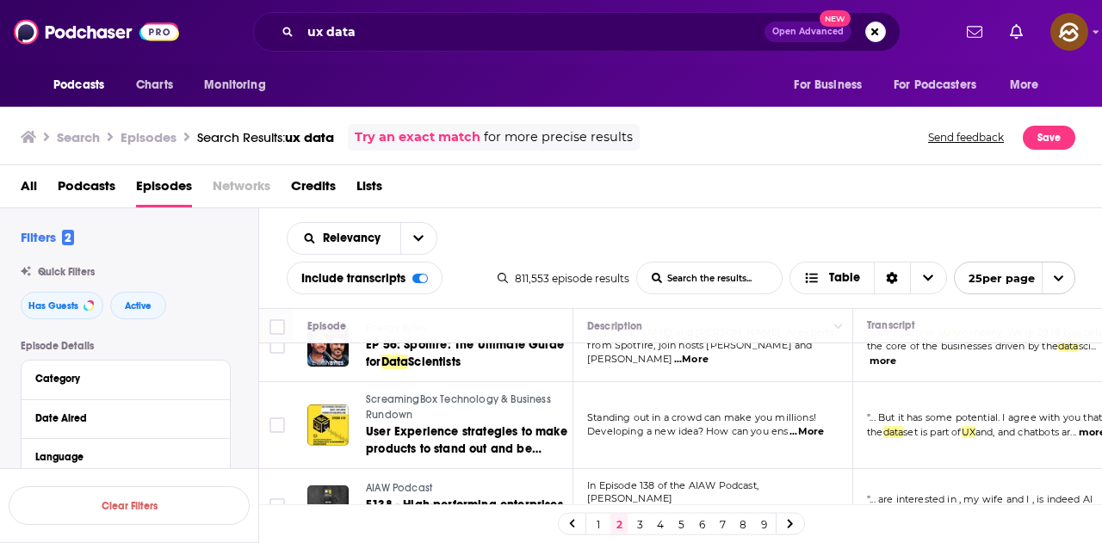
click at [685, 234] on div "Relevancy List Search Input Search the results... Include transcripts Table 811…" at bounding box center [681, 258] width 844 height 100
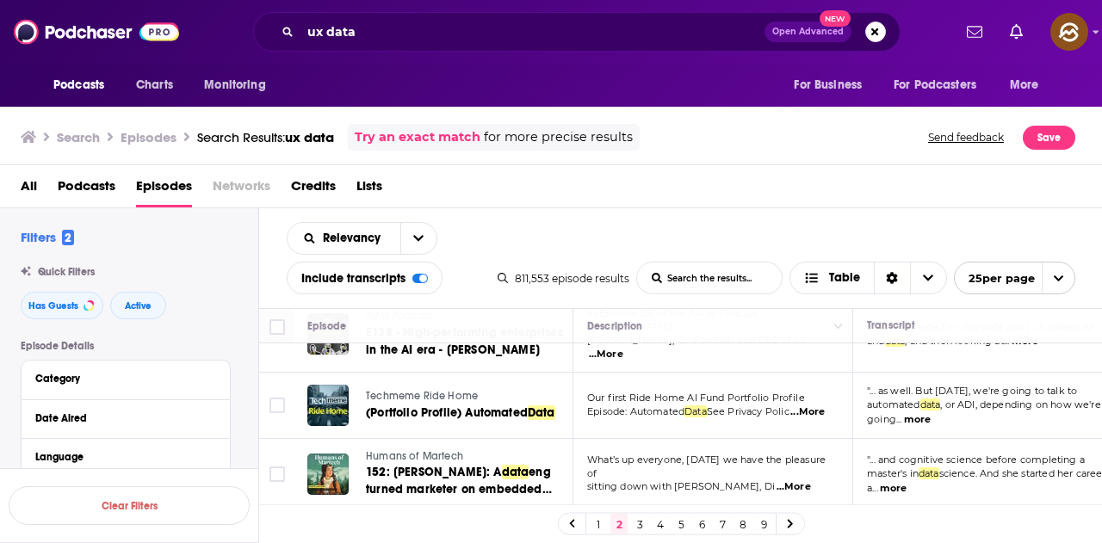
scroll to position [291, 0]
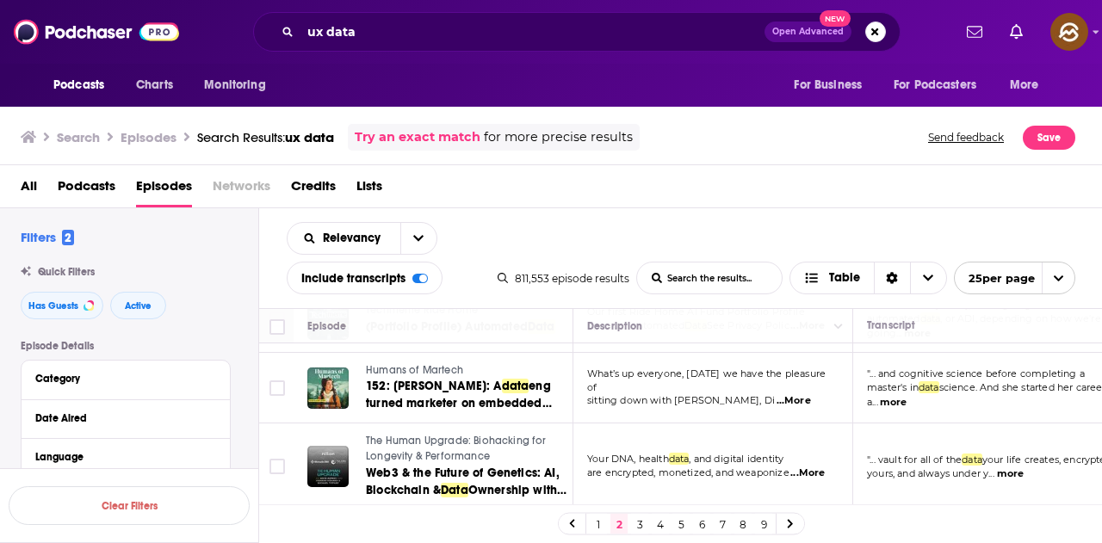
click at [809, 395] on span "...More" at bounding box center [793, 401] width 34 height 14
click at [951, 203] on div "All Podcasts Episodes Networks Credits Lists" at bounding box center [555, 189] width 1068 height 35
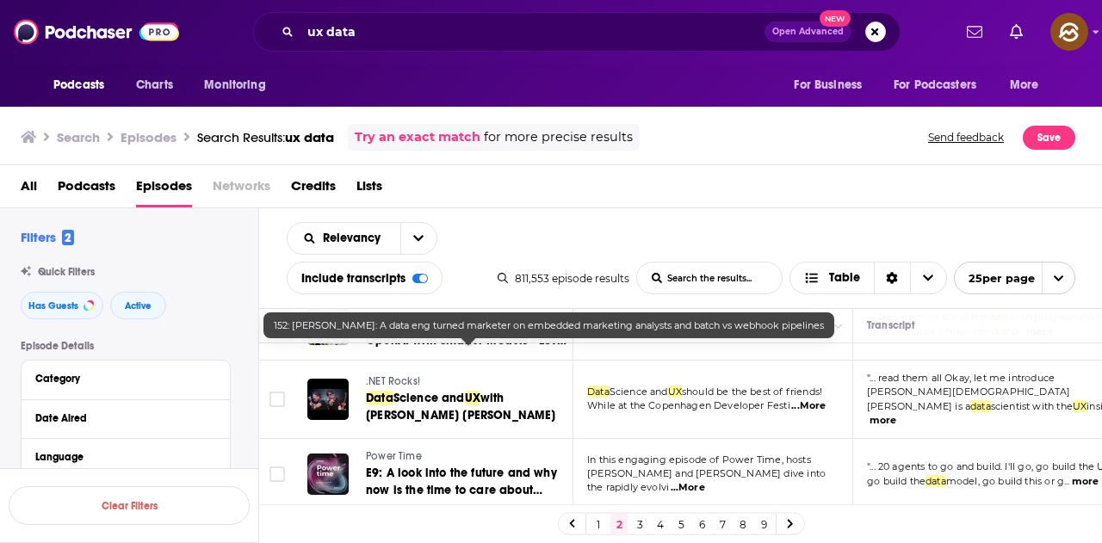
scroll to position [894, 0]
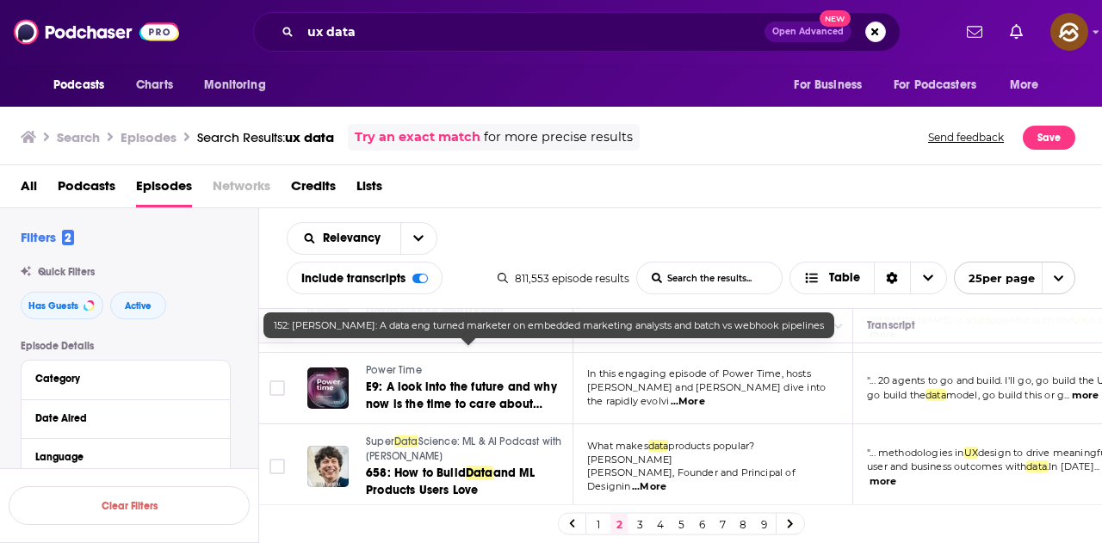
click at [1084, 388] on button "more" at bounding box center [1085, 395] width 27 height 15
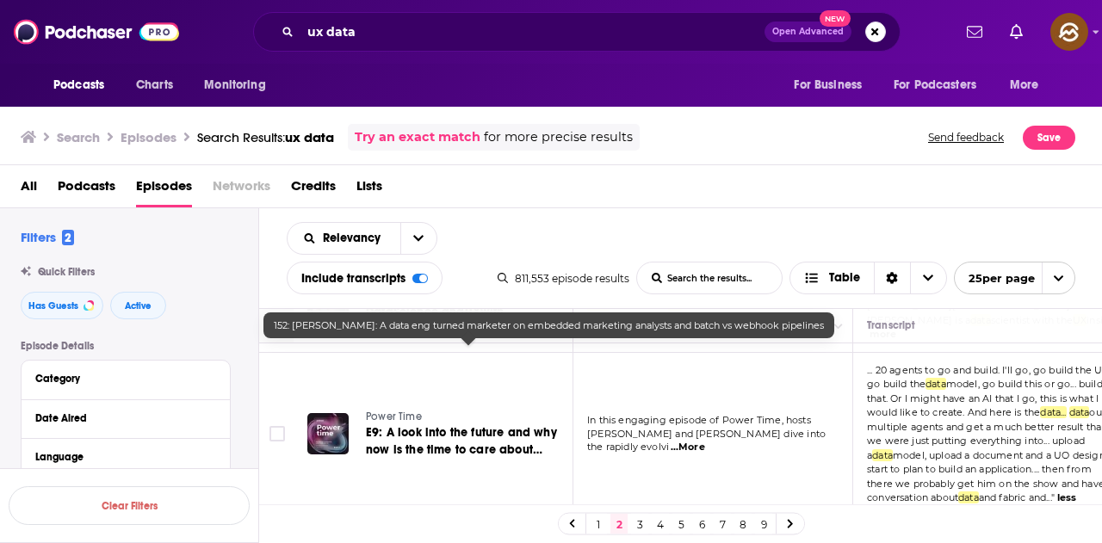
click at [705, 441] on span "...More" at bounding box center [688, 448] width 34 height 14
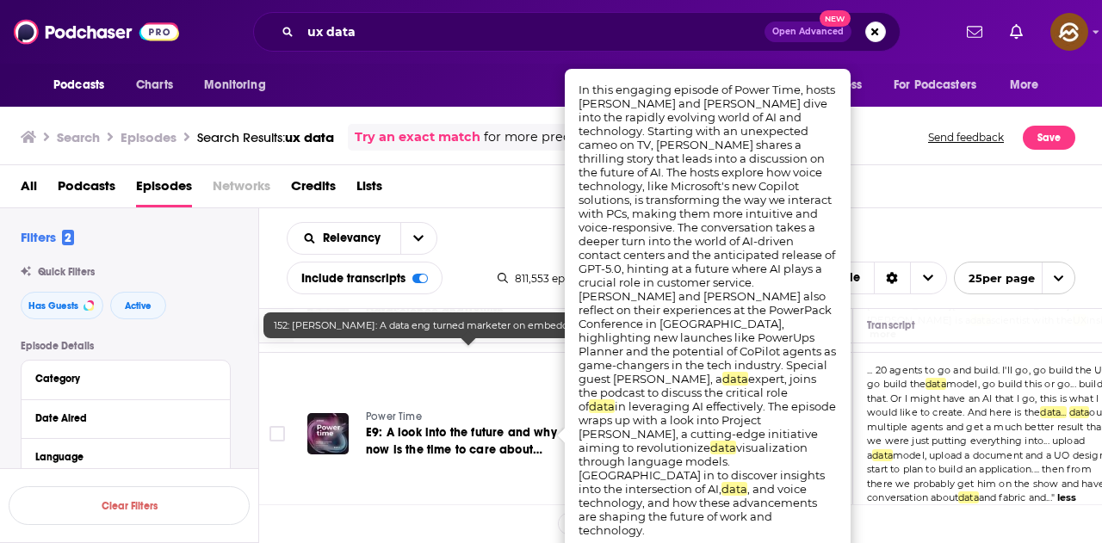
click at [915, 200] on div "All Podcasts Episodes Networks Credits Lists" at bounding box center [555, 189] width 1068 height 35
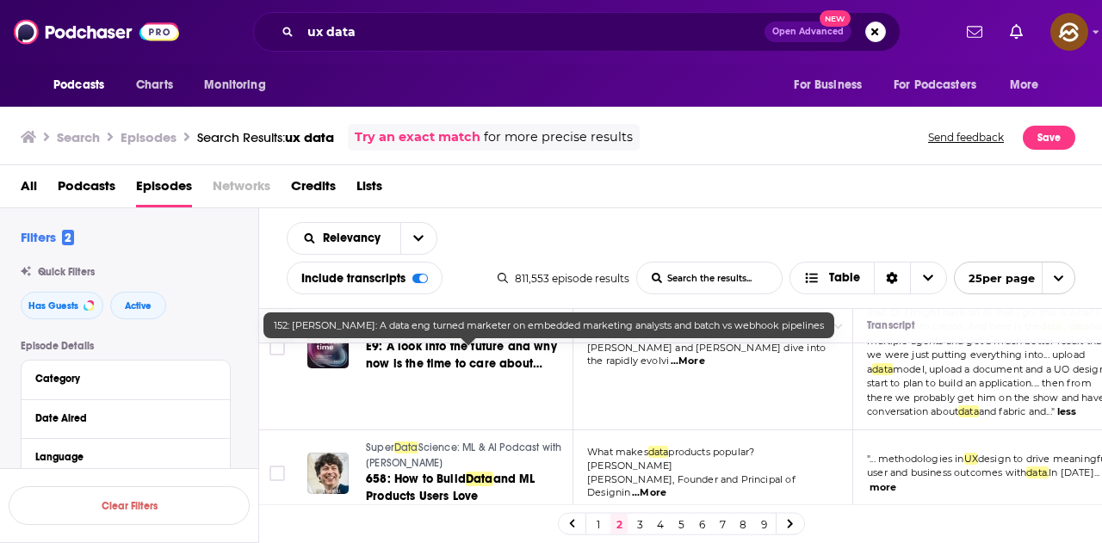
scroll to position [1066, 0]
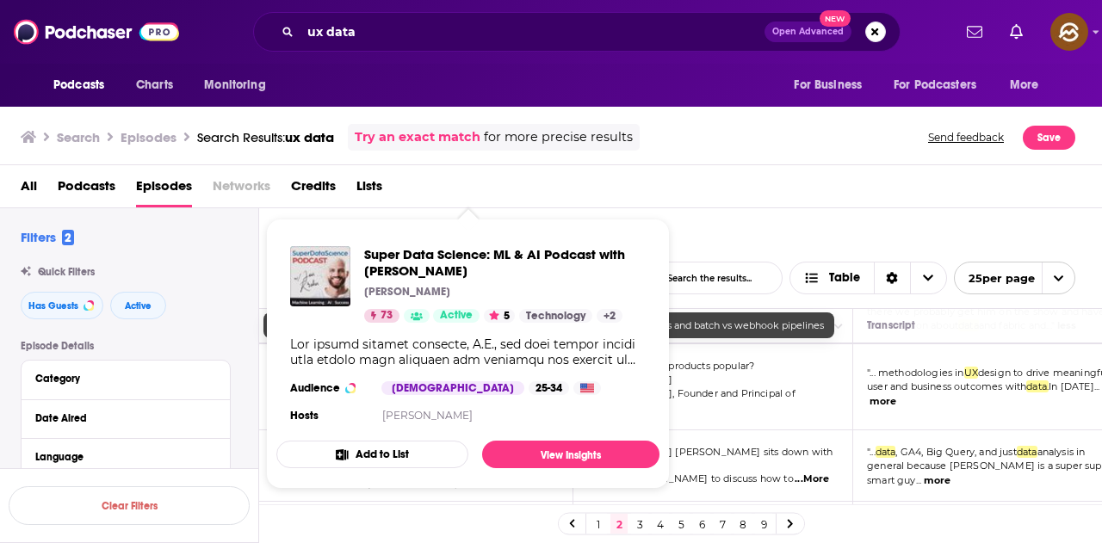
click at [745, 223] on div "Relevancy List Search Input Search the results... Include transcripts Table 811…" at bounding box center [681, 258] width 844 height 100
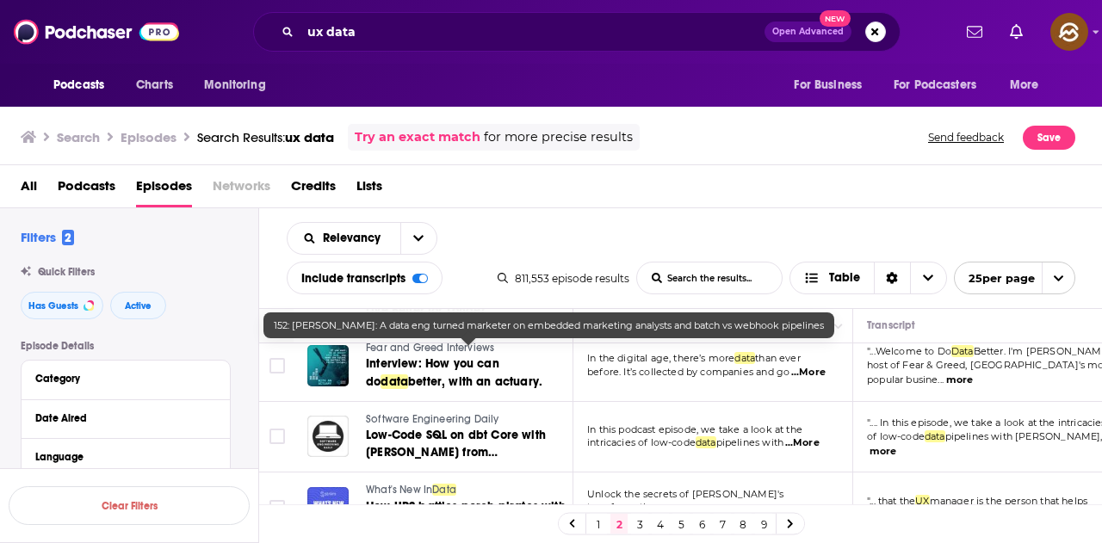
scroll to position [1410, 0]
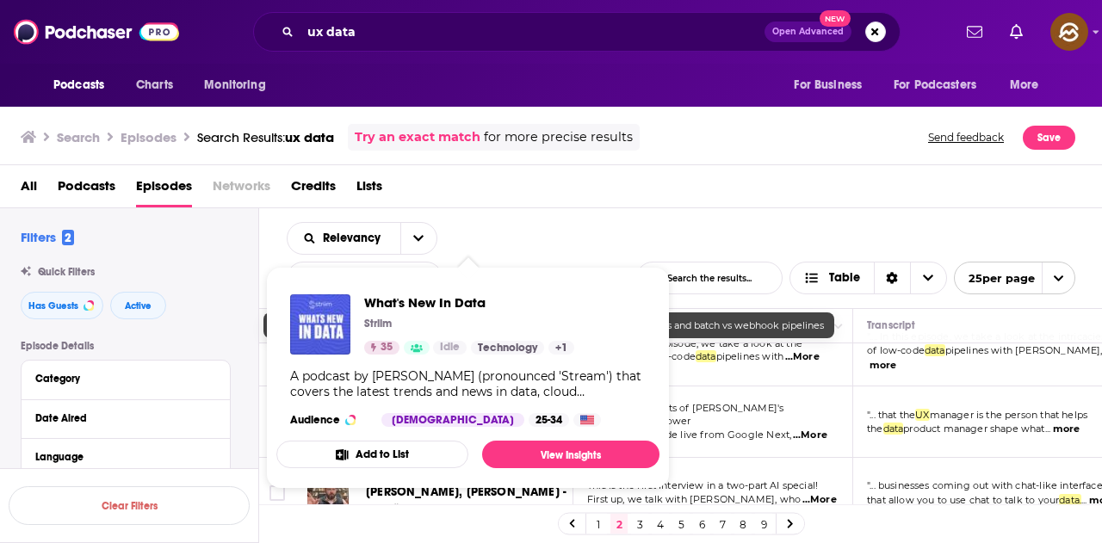
click at [628, 232] on div "Relevancy List Search Input Search the results... Include transcripts Table 811…" at bounding box center [681, 258] width 844 height 100
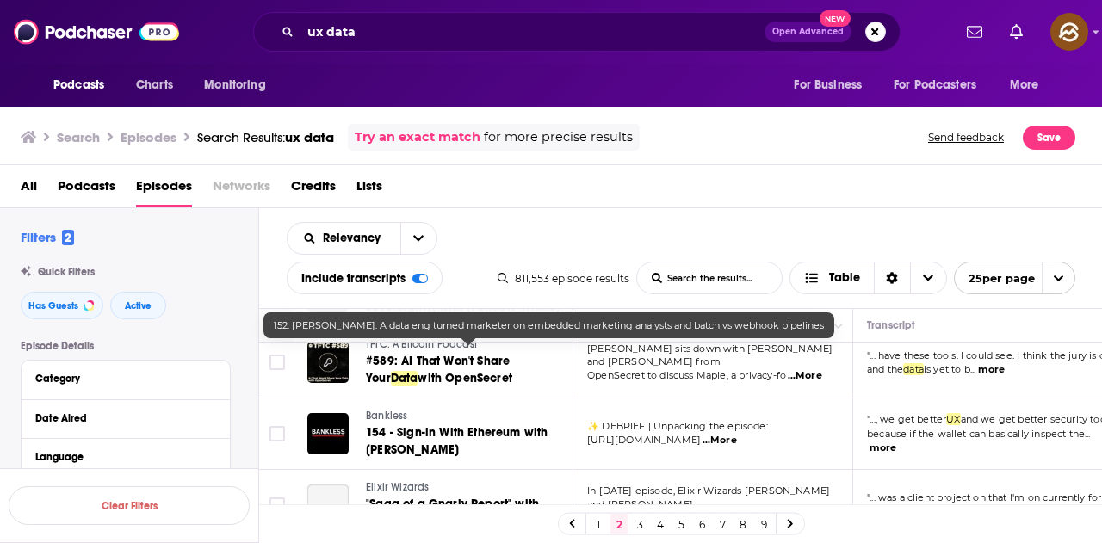
scroll to position [1794, 0]
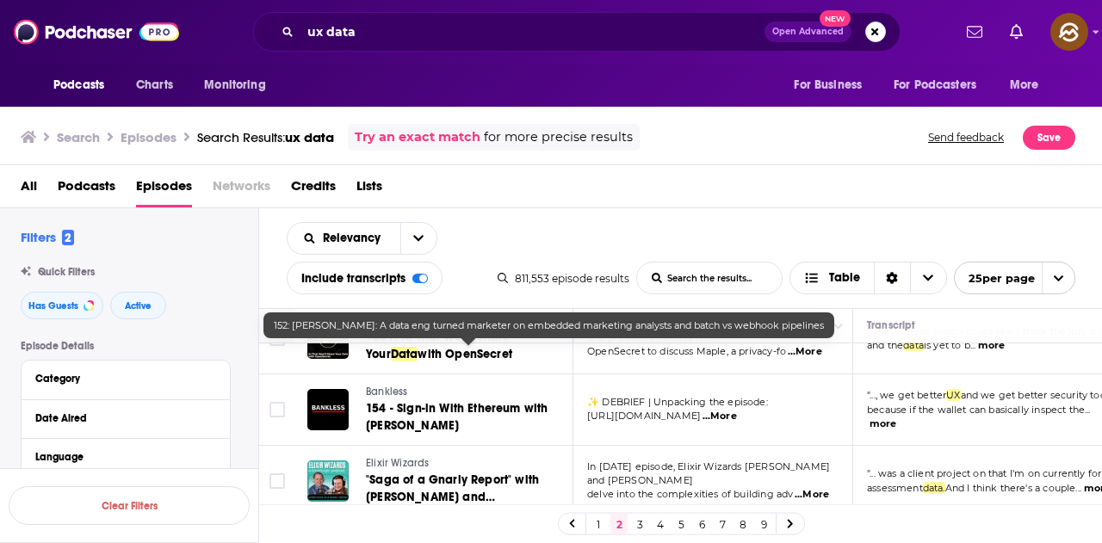
click at [866, 414] on td "" ..., we get better UX and we get better security too because if the wallet ca…" at bounding box center [993, 409] width 280 height 71
click at [874, 417] on button "more" at bounding box center [882, 424] width 27 height 15
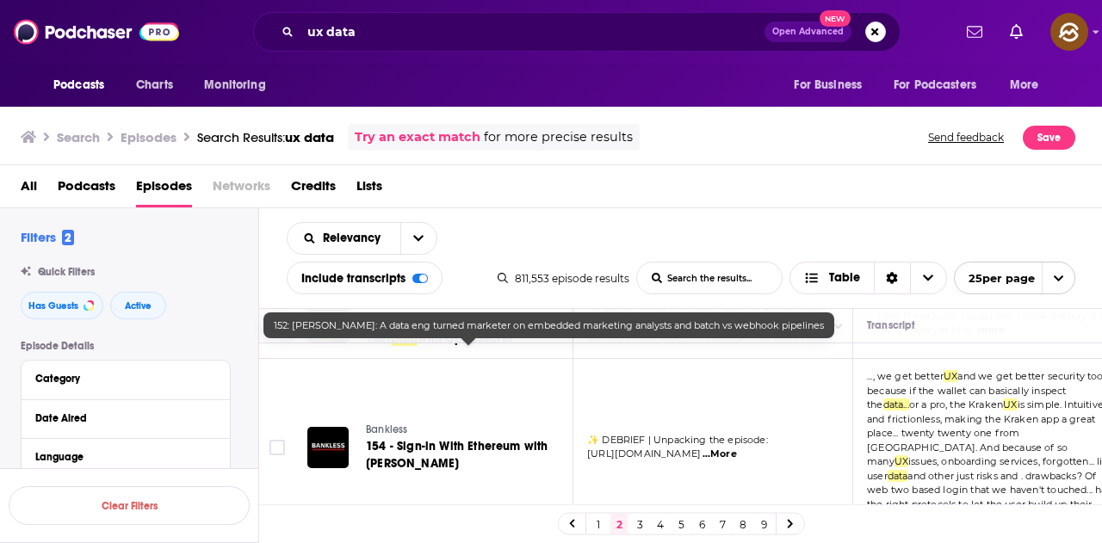
click at [737, 456] on span "...More" at bounding box center [719, 455] width 34 height 14
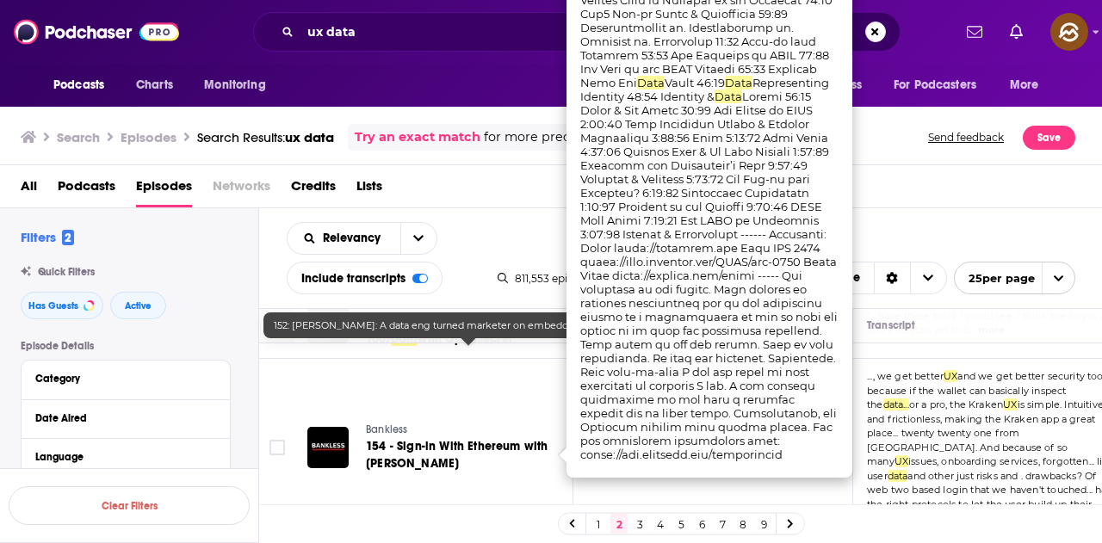
click at [905, 206] on div "All Podcasts Episodes Networks Credits Lists" at bounding box center [555, 189] width 1068 height 35
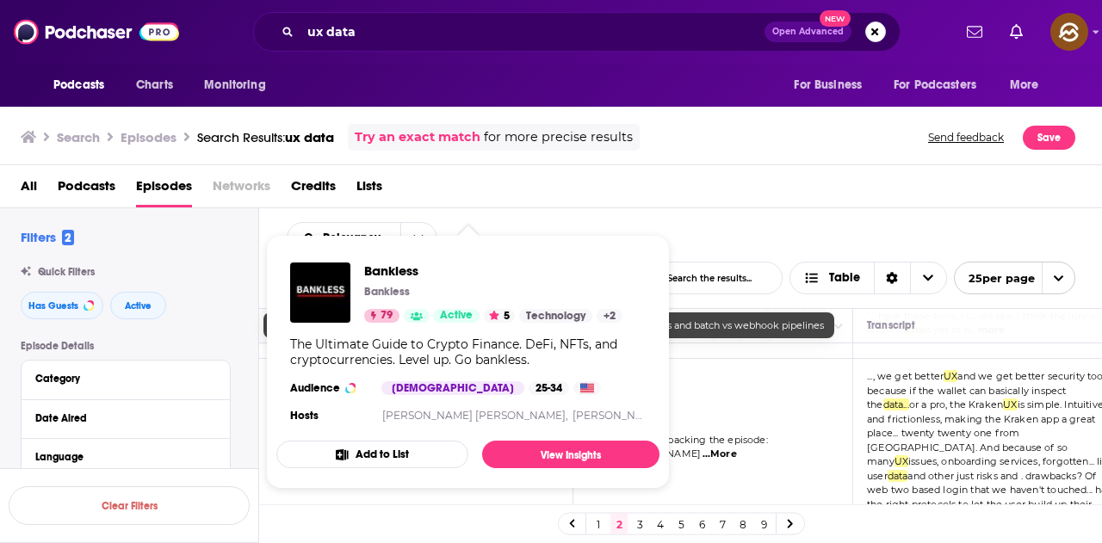
click at [683, 189] on div "All Podcasts Episodes Networks Credits Lists" at bounding box center [555, 189] width 1068 height 35
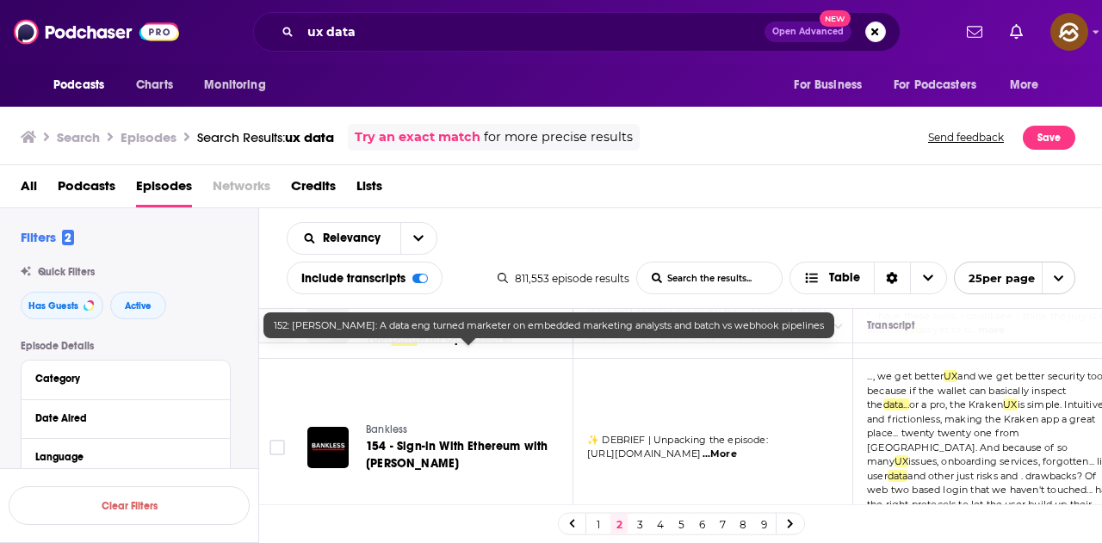
scroll to position [1901, 0]
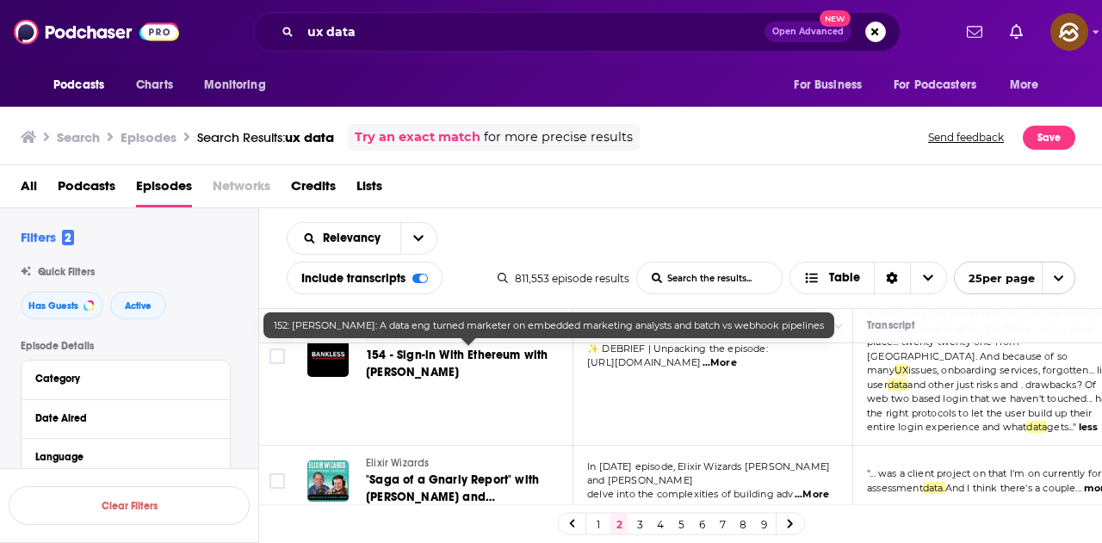
click at [643, 525] on link "3" at bounding box center [639, 524] width 17 height 21
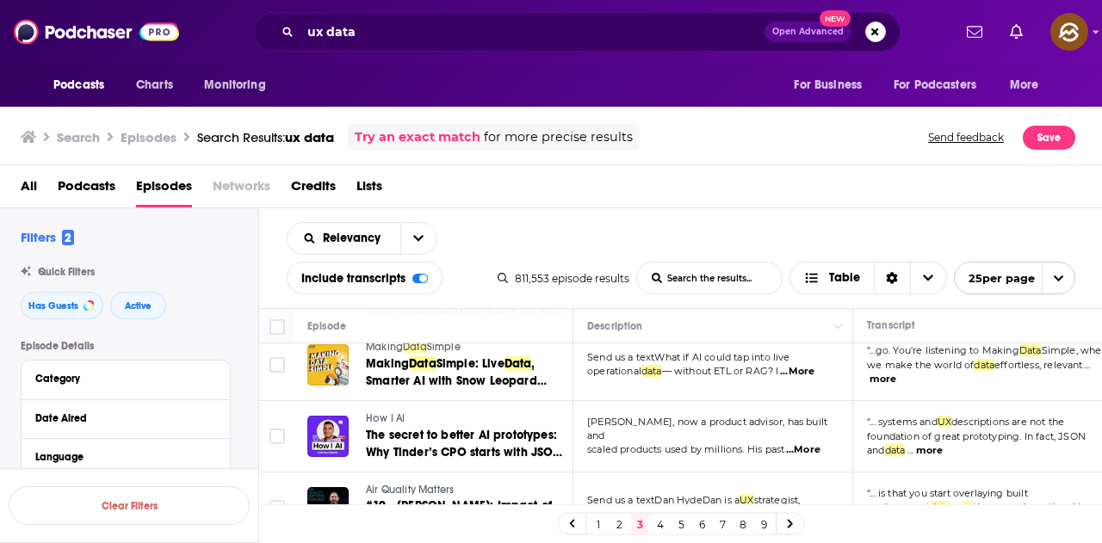
scroll to position [344, 0]
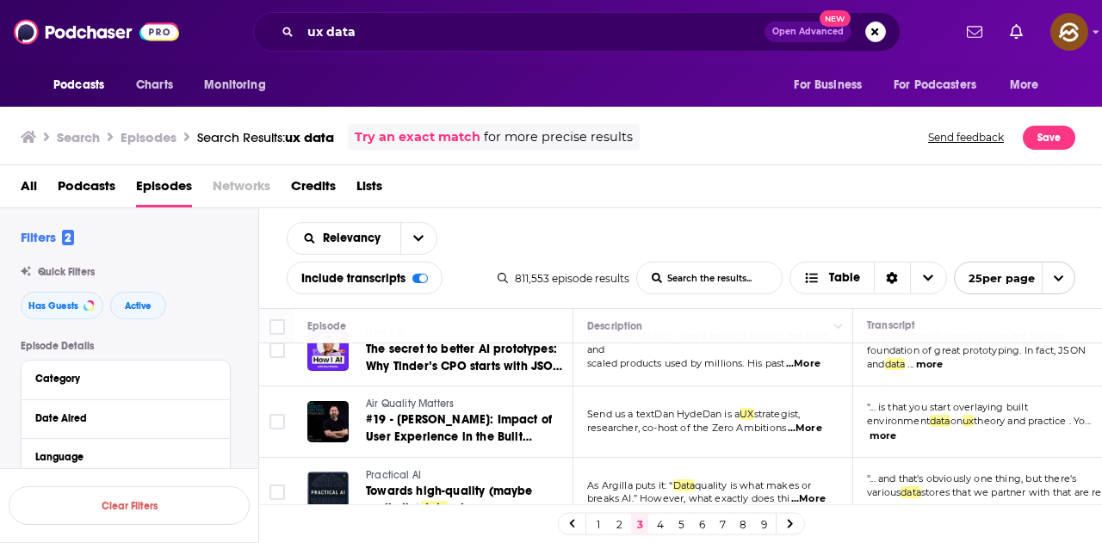
click at [801, 427] on span "...More" at bounding box center [805, 429] width 34 height 14
click at [950, 199] on div "All Podcasts Episodes Networks Credits Lists" at bounding box center [555, 189] width 1068 height 35
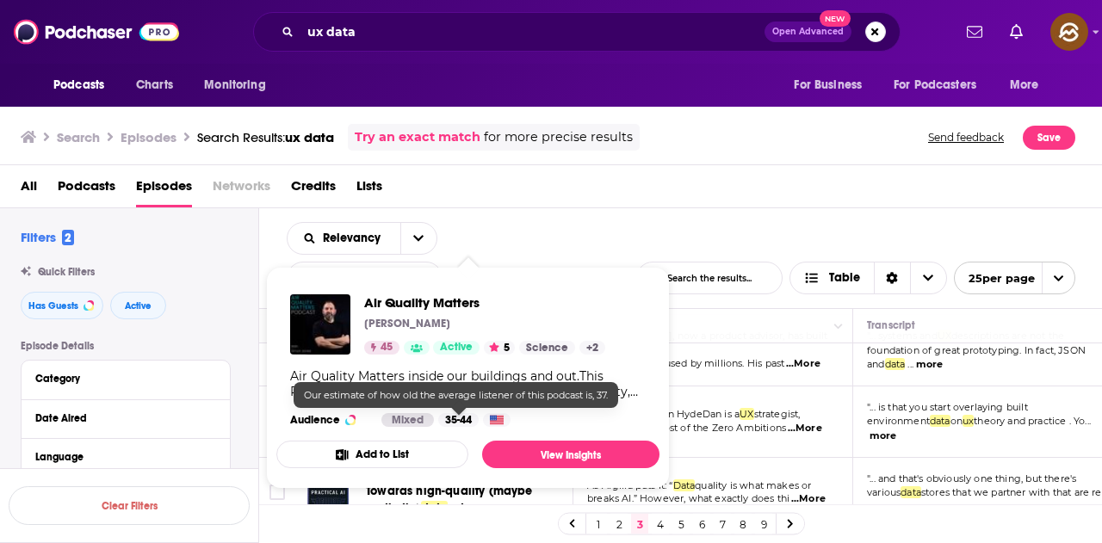
click at [946, 220] on div "Relevancy List Search Input Search the results... Include transcripts Table 811…" at bounding box center [681, 258] width 844 height 100
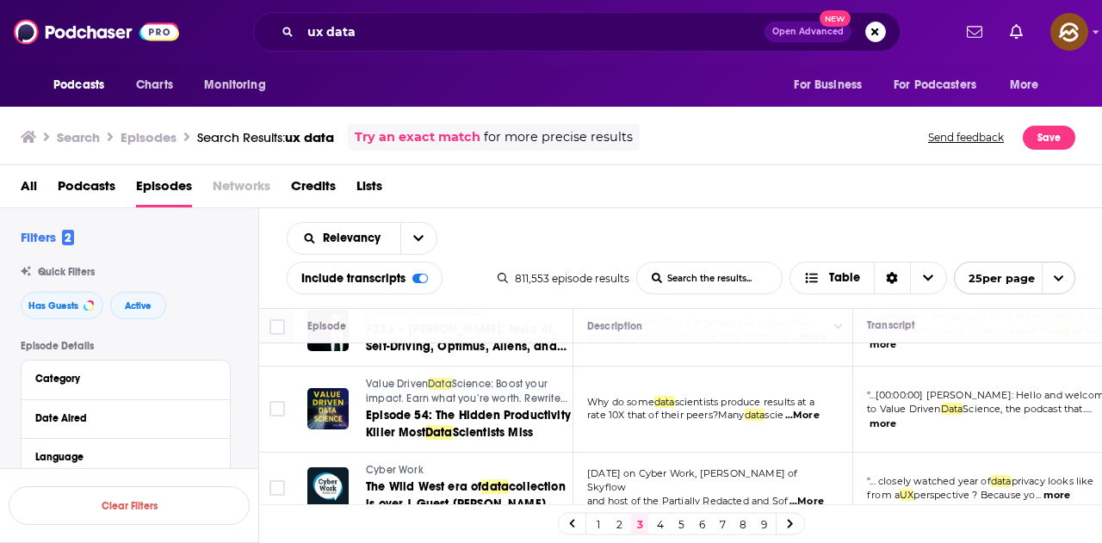
scroll to position [1550, 0]
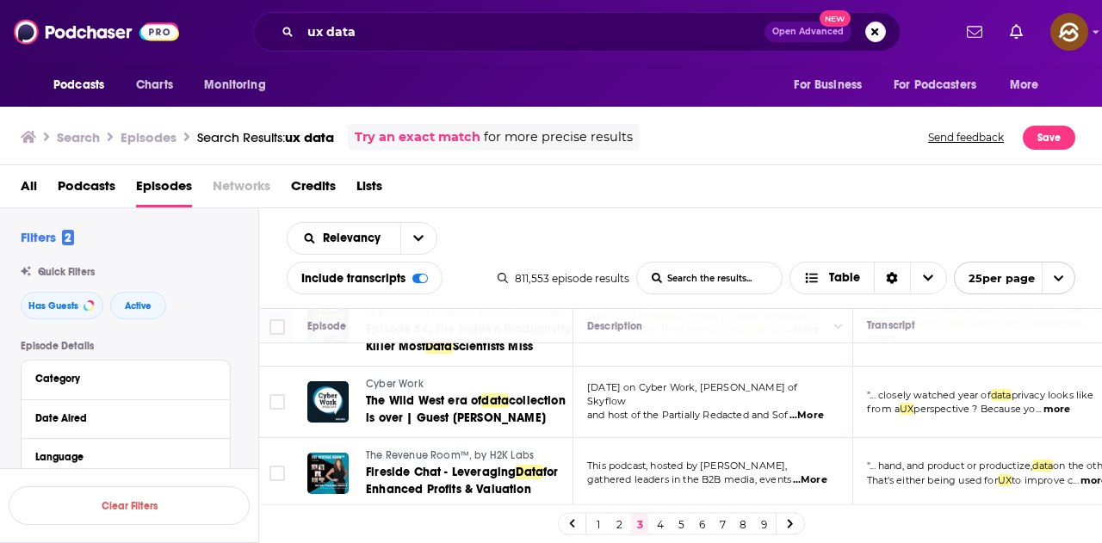
click at [816, 409] on span "...More" at bounding box center [806, 416] width 34 height 14
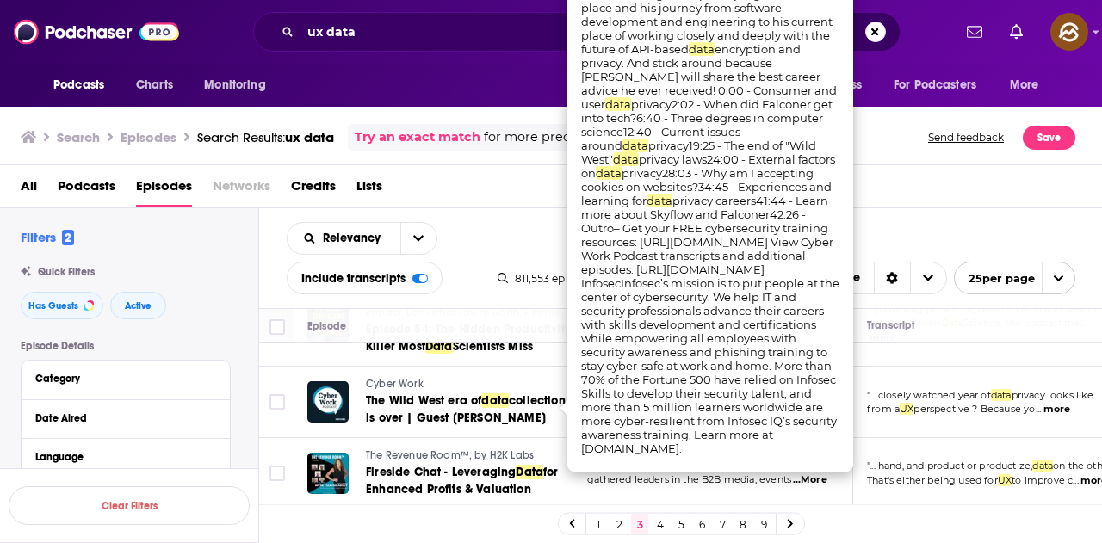
click at [898, 189] on div "All Podcasts Episodes Networks Credits Lists" at bounding box center [555, 189] width 1068 height 35
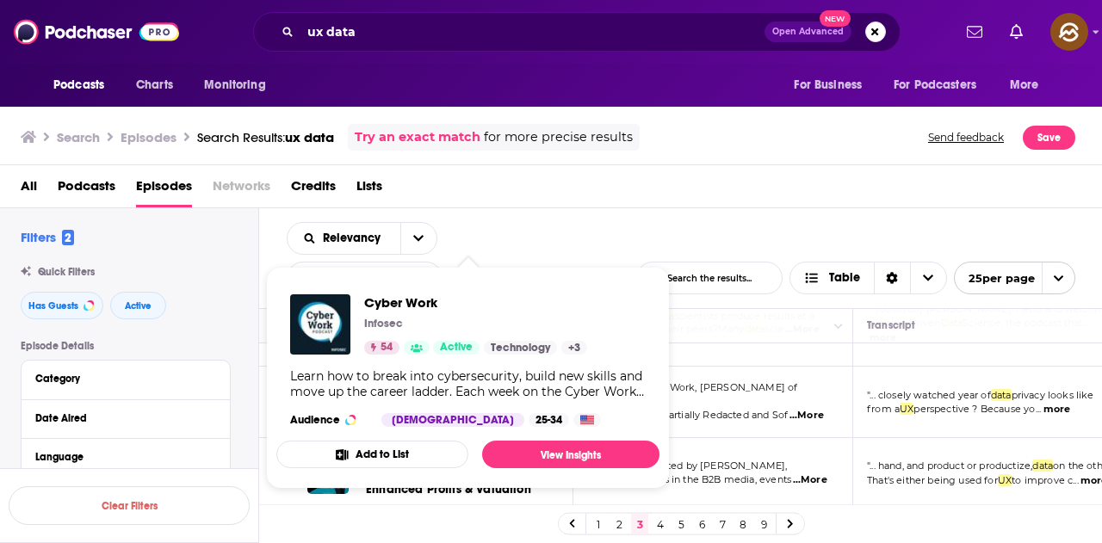
click at [766, 204] on div "All Podcasts Episodes Networks Credits Lists" at bounding box center [555, 189] width 1068 height 35
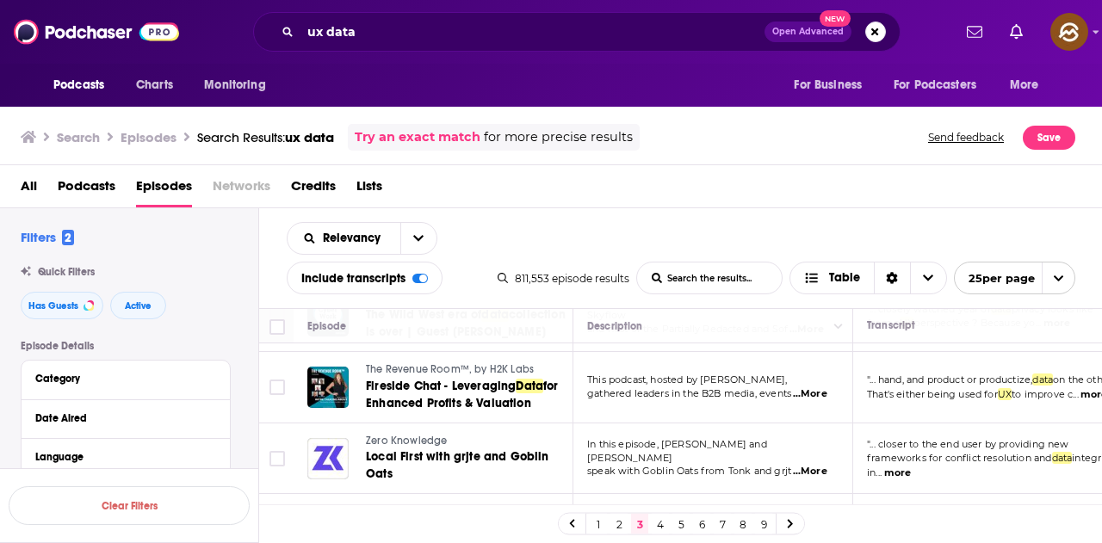
scroll to position [1698, 0]
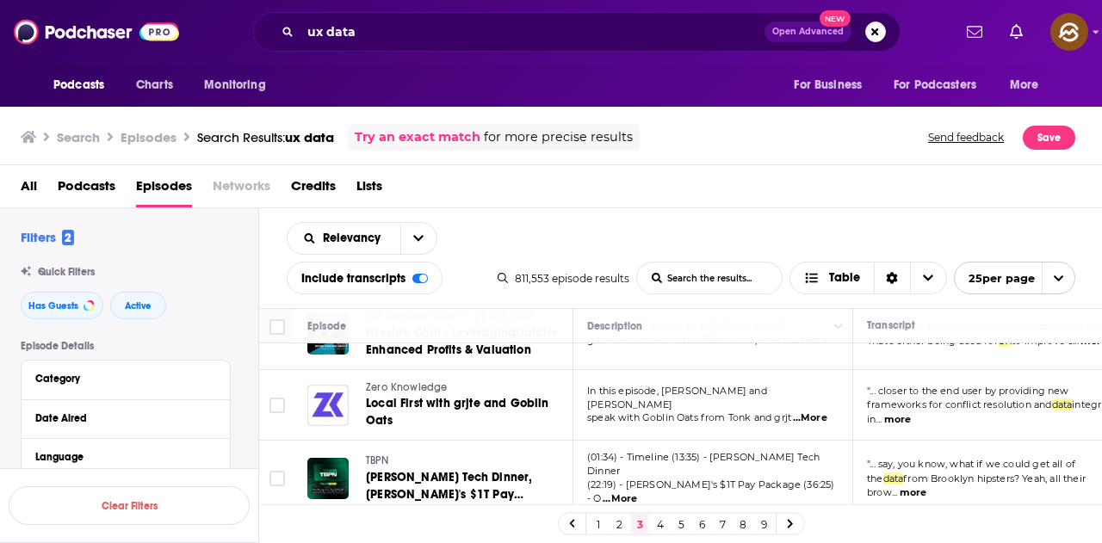
click at [659, 522] on link "4" at bounding box center [660, 524] width 17 height 21
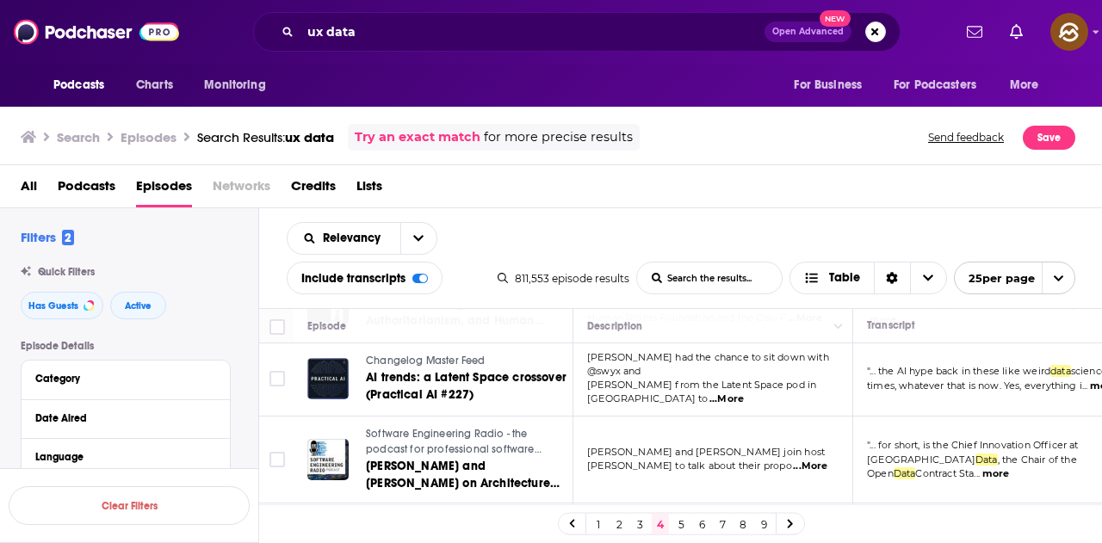
scroll to position [1680, 0]
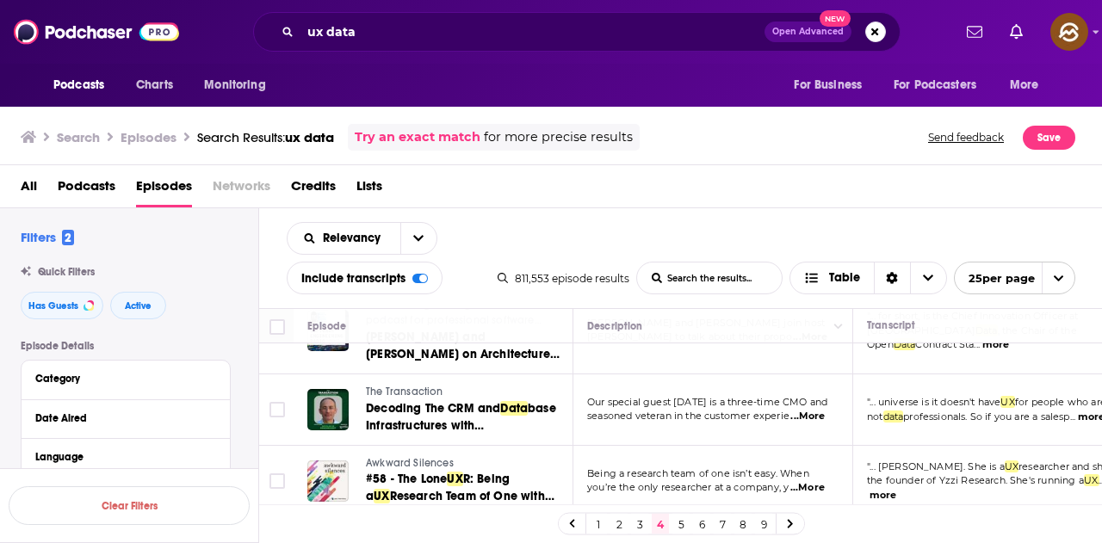
click at [684, 519] on link "5" at bounding box center [680, 524] width 17 height 21
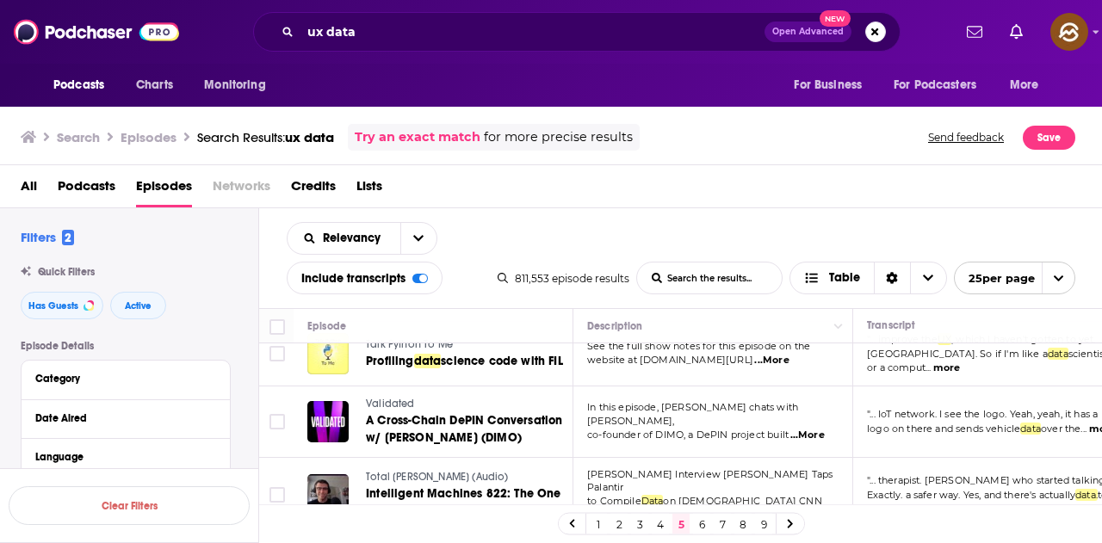
scroll to position [1705, 0]
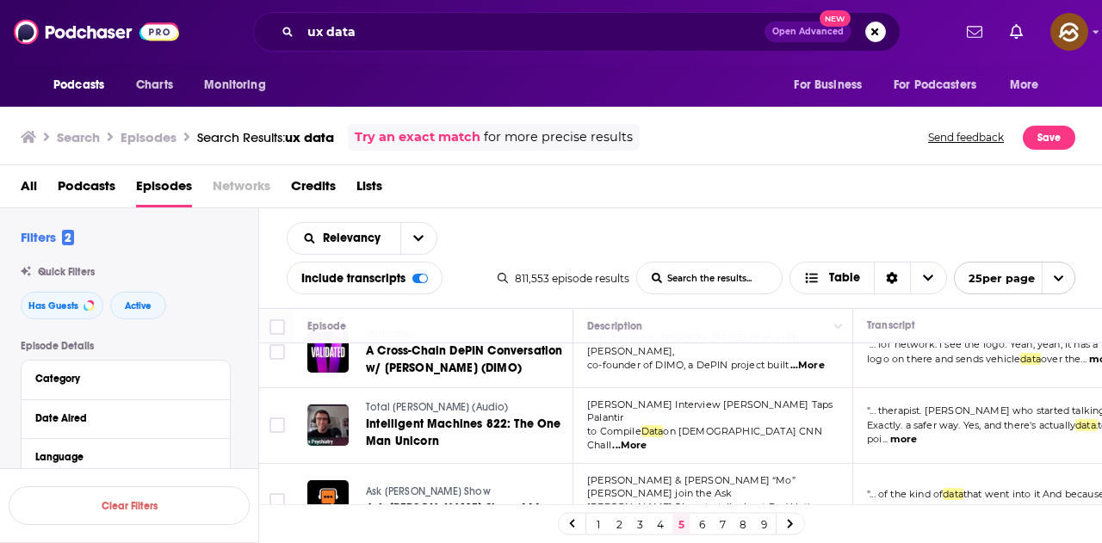
click at [696, 520] on link "6" at bounding box center [701, 524] width 17 height 21
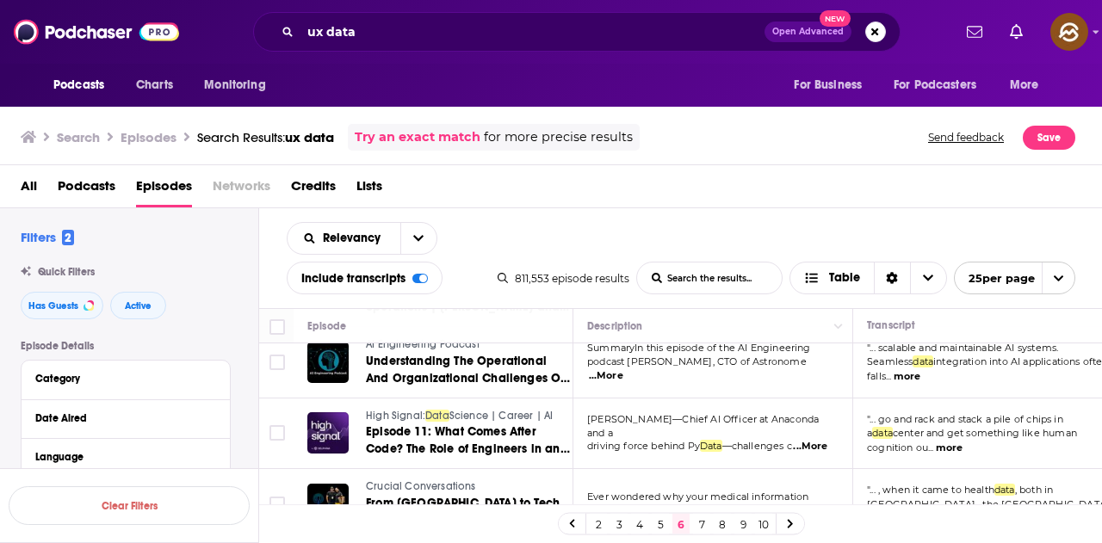
scroll to position [775, 0]
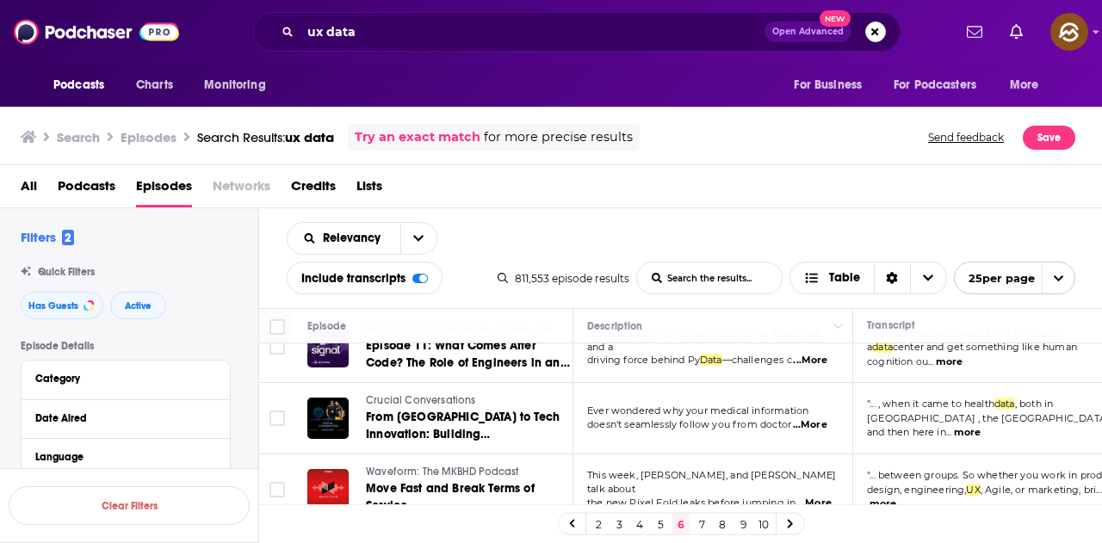
click at [820, 425] on span "...More" at bounding box center [810, 425] width 34 height 14
click at [889, 225] on div "Relevancy List Search Input Search the results... Include transcripts Table 811…" at bounding box center [681, 258] width 844 height 100
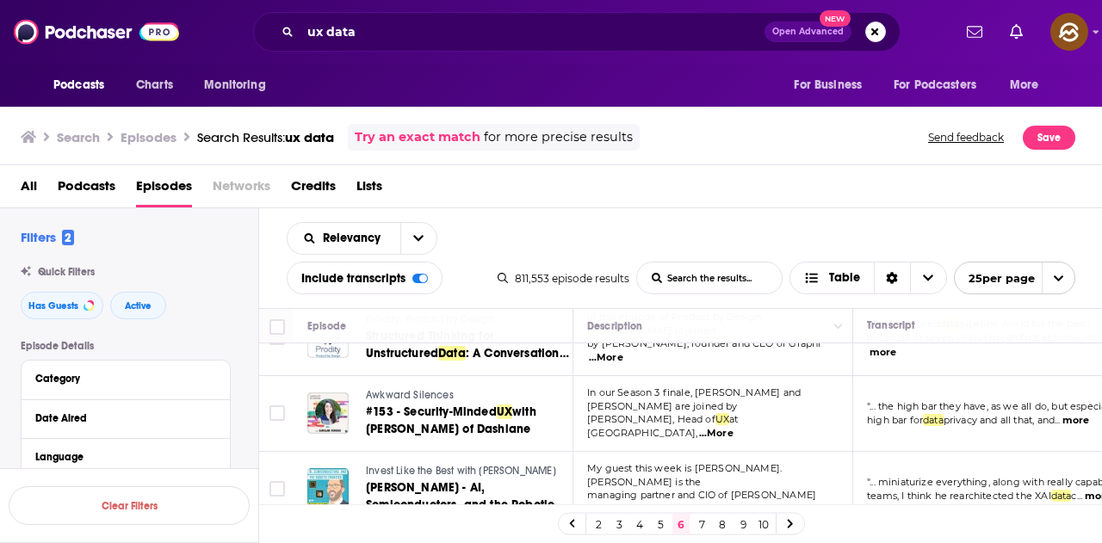
scroll to position [1661, 0]
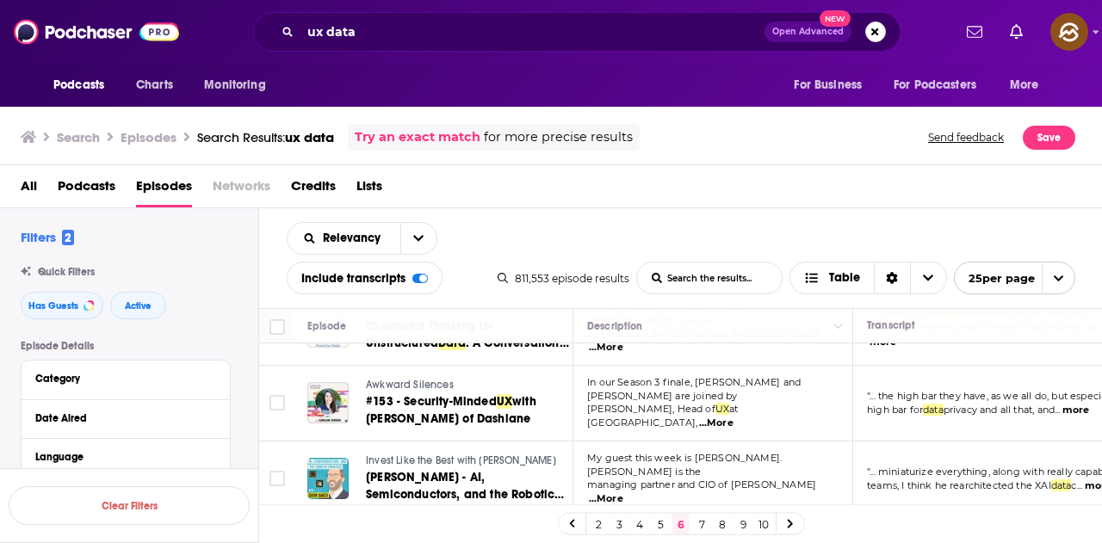
click at [701, 521] on link "7" at bounding box center [701, 524] width 17 height 21
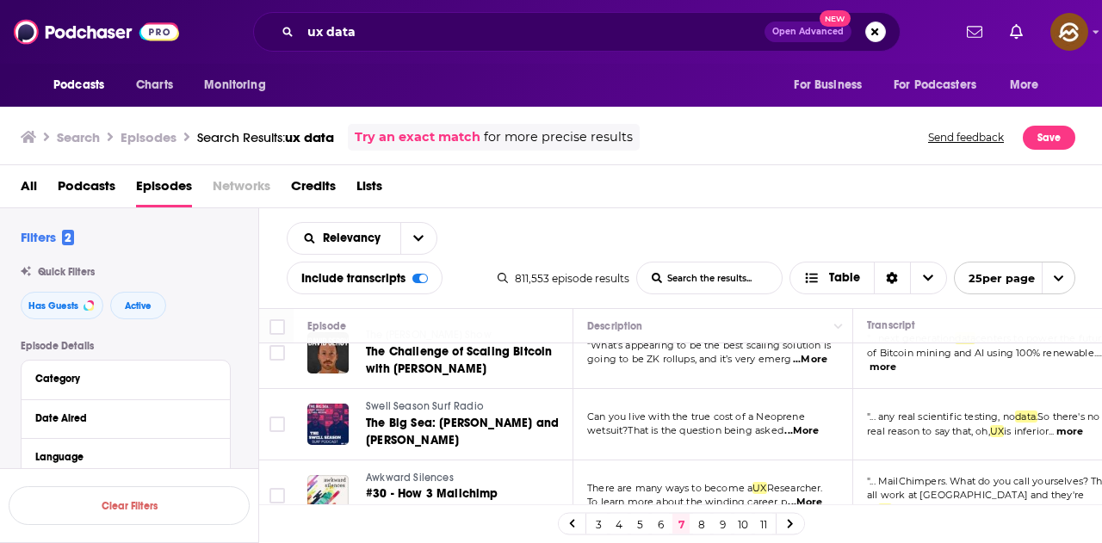
scroll to position [861, 0]
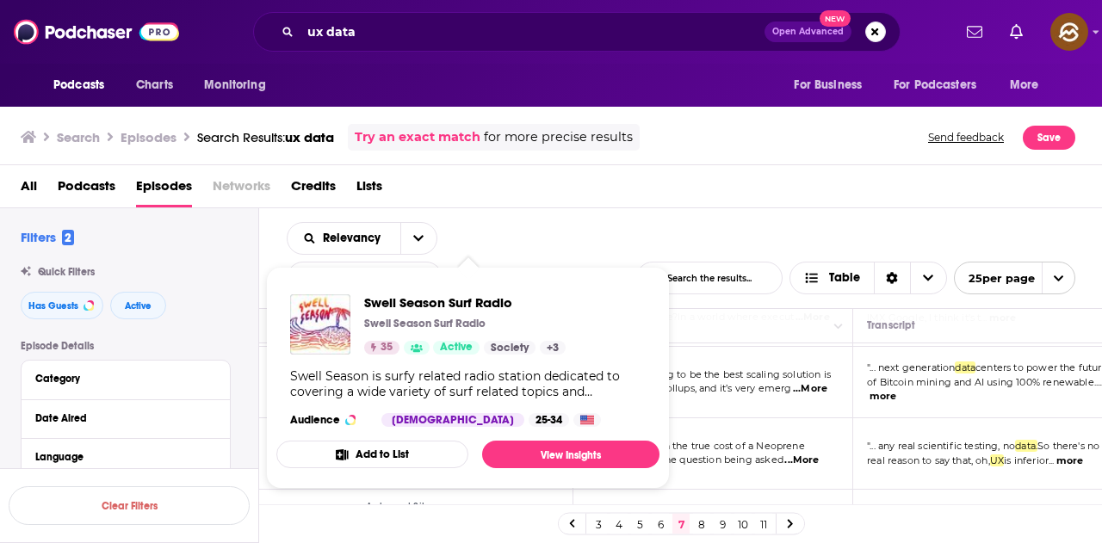
drag, startPoint x: 651, startPoint y: 216, endPoint x: 651, endPoint y: 232, distance: 16.4
click at [651, 216] on div "Relevancy List Search Input Search the results... Include transcripts Table 811…" at bounding box center [681, 258] width 844 height 100
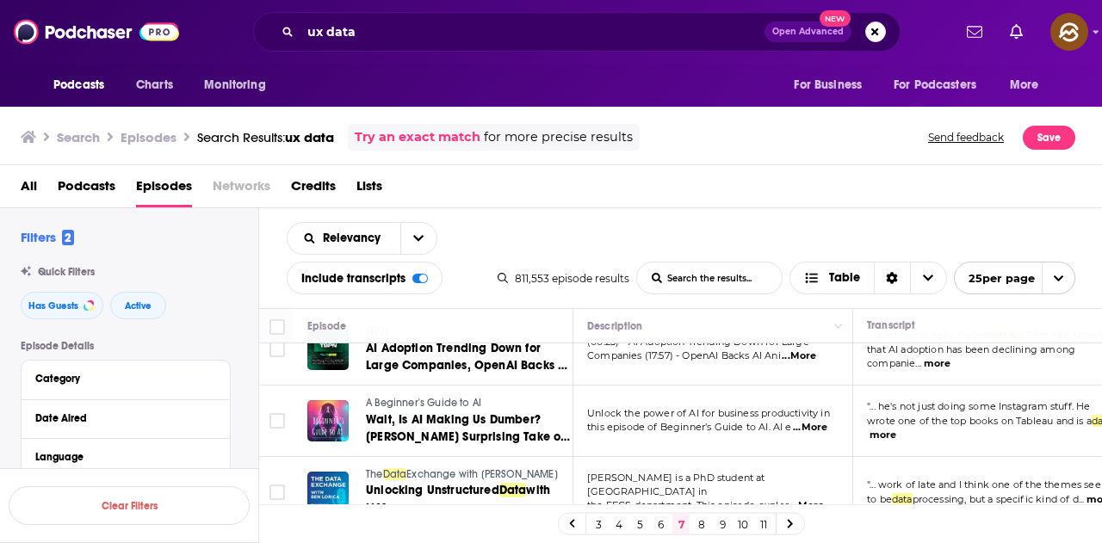
scroll to position [1550, 0]
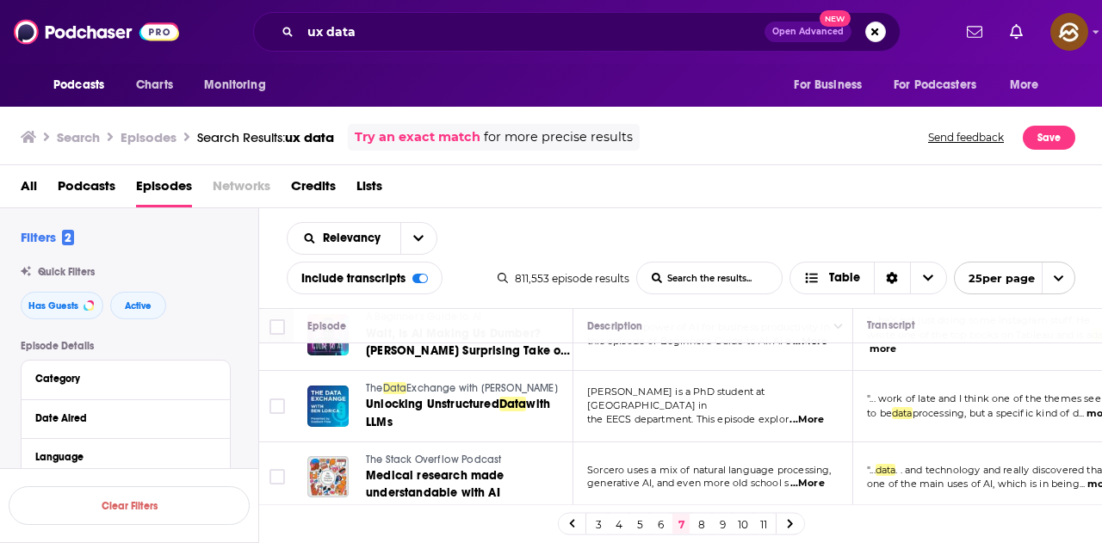
click at [817, 413] on span "...More" at bounding box center [806, 420] width 34 height 14
click at [857, 204] on div "All Podcasts Episodes Networks Credits Lists" at bounding box center [555, 189] width 1068 height 35
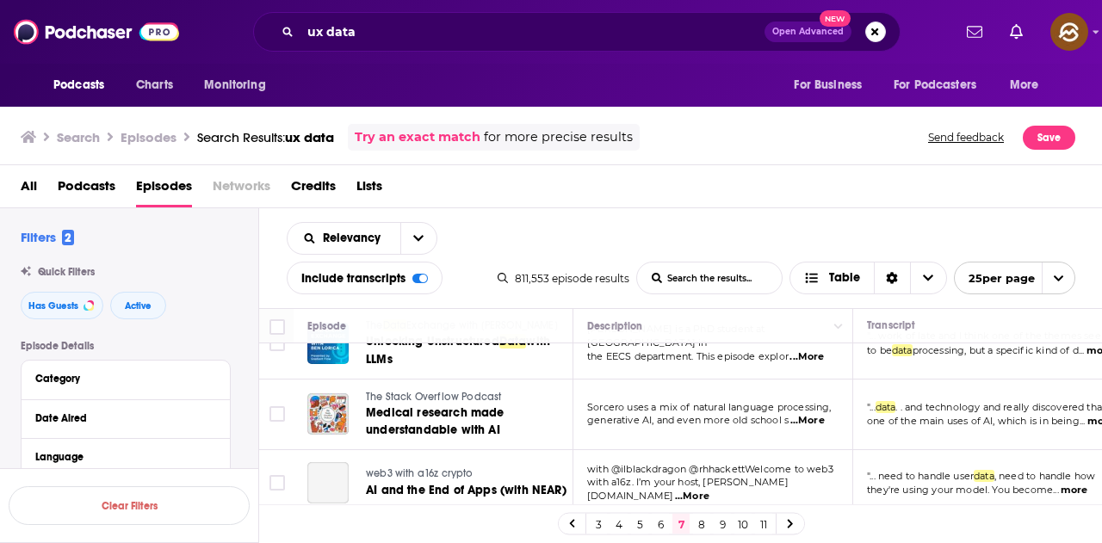
scroll to position [1616, 0]
click at [702, 528] on link "8" at bounding box center [701, 524] width 17 height 21
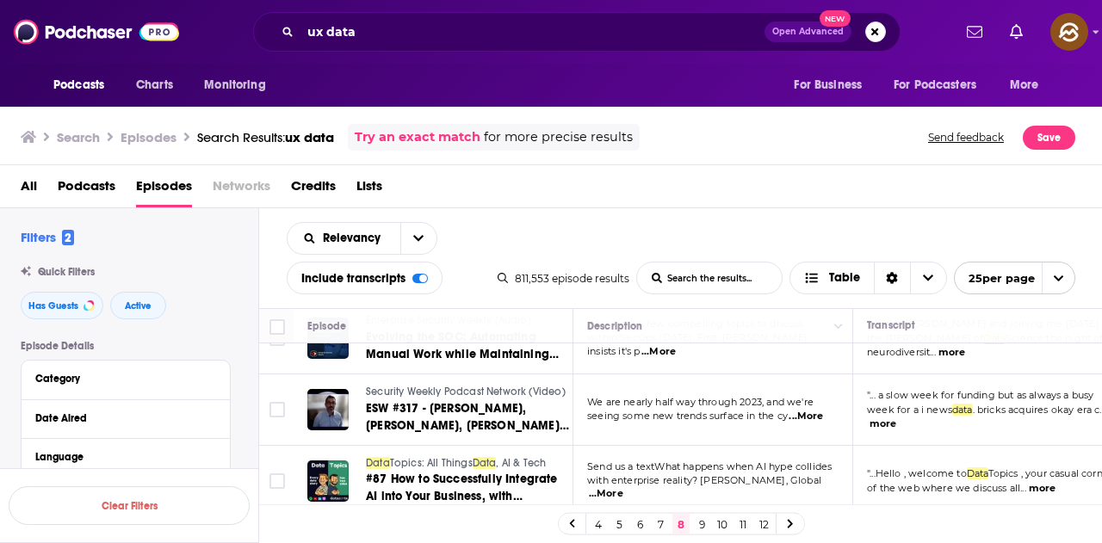
scroll to position [1469, 0]
click at [701, 525] on link "9" at bounding box center [701, 524] width 17 height 21
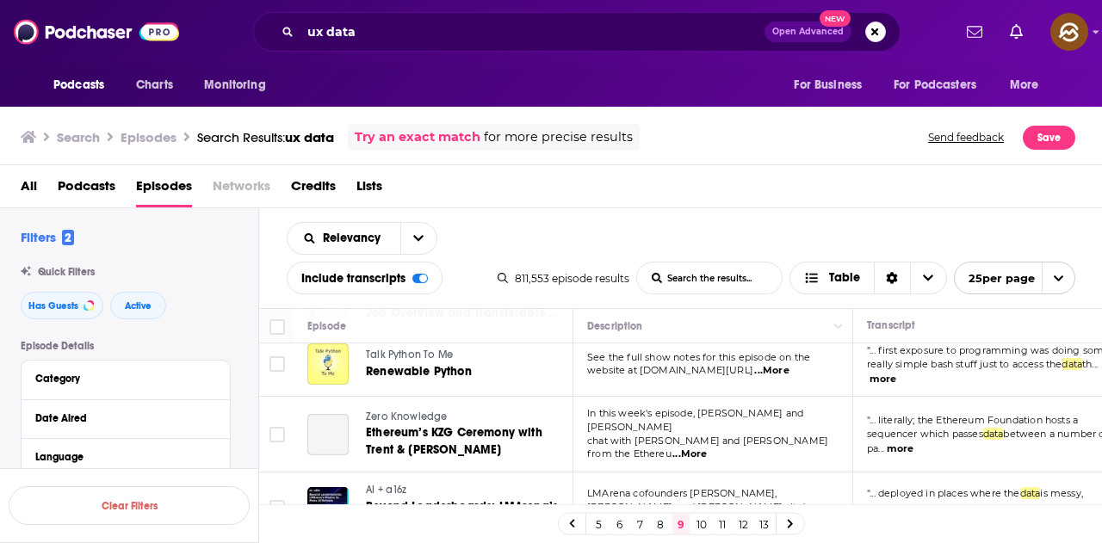
scroll to position [1033, 0]
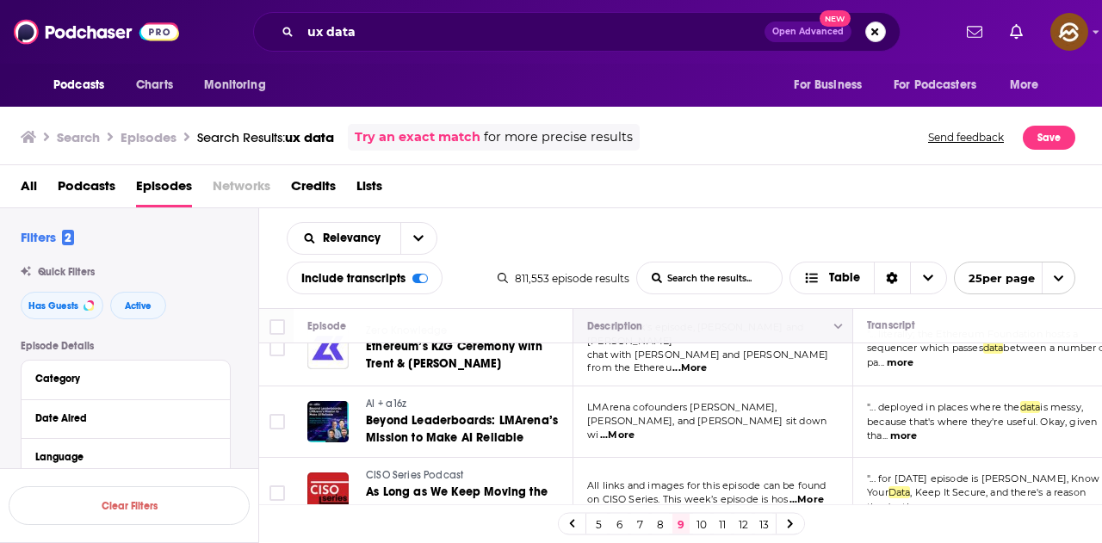
click at [878, 28] on button "Search podcasts, credits, & more..." at bounding box center [875, 32] width 21 height 21
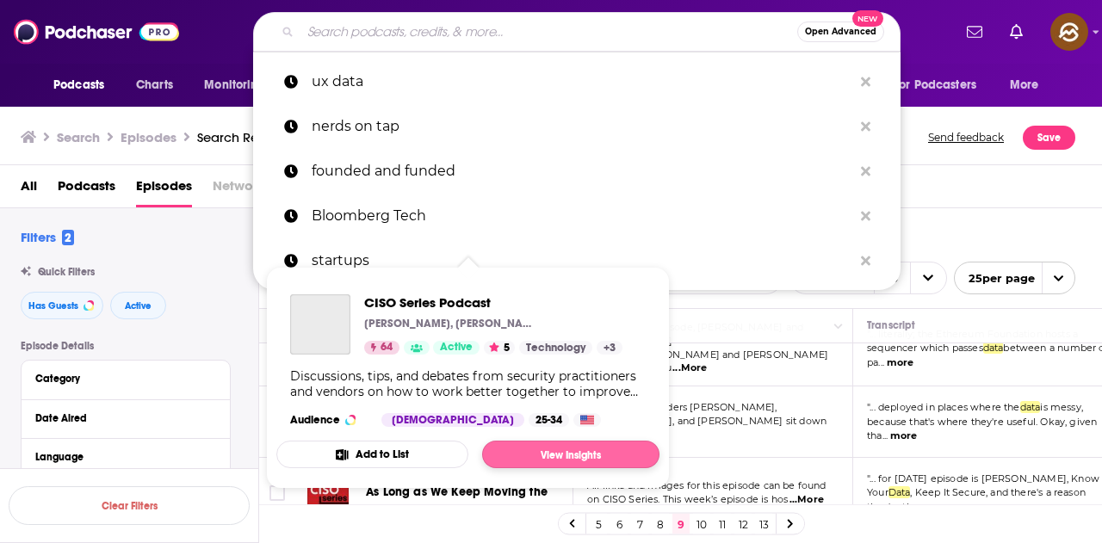
scroll to position [1119, 0]
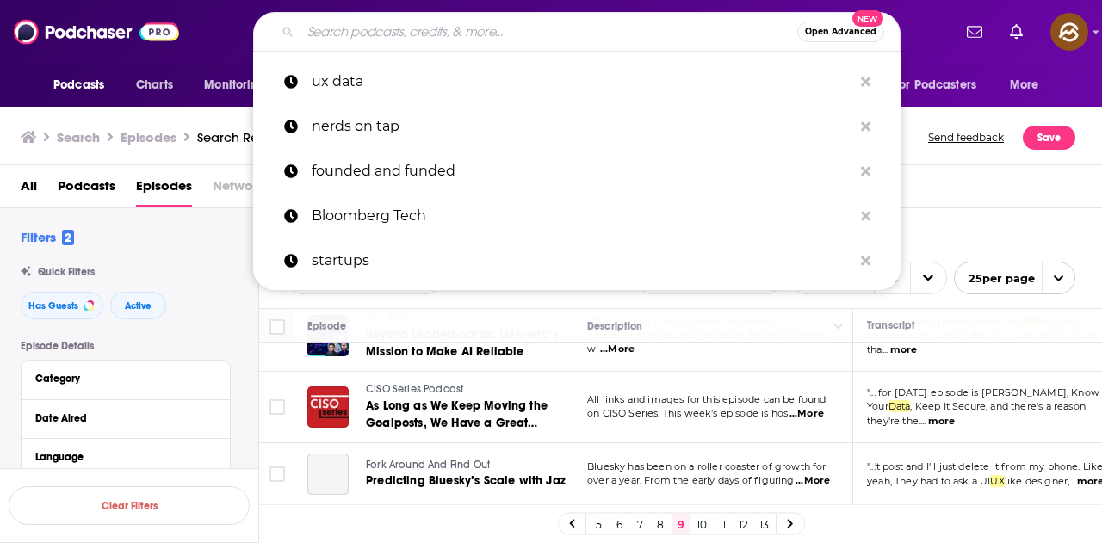
click at [922, 18] on div "Open Advanced New ux data nerds on tap founded and funded Bloomberg Tech startu…" at bounding box center [576, 32] width 750 height 40
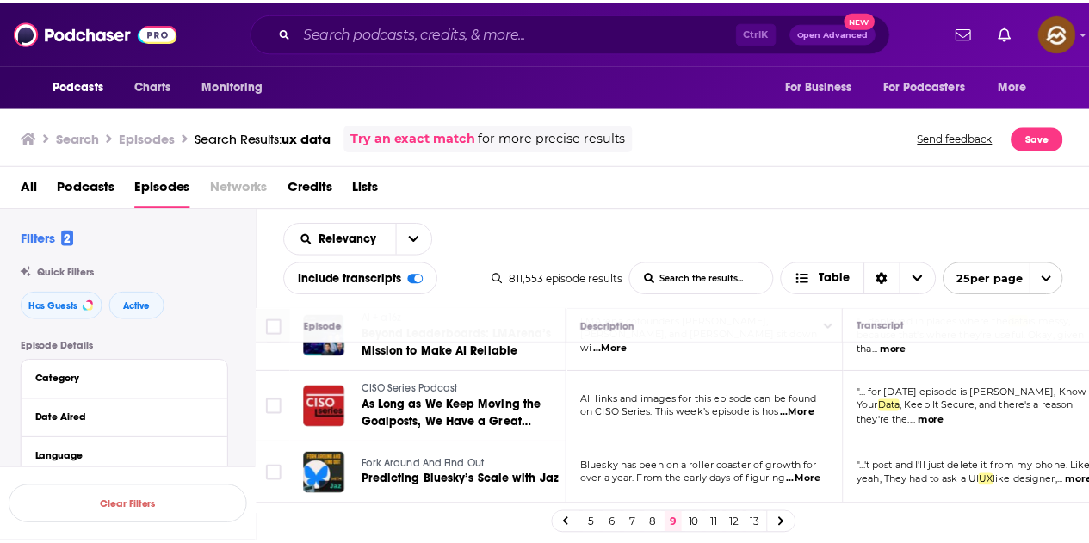
scroll to position [1205, 0]
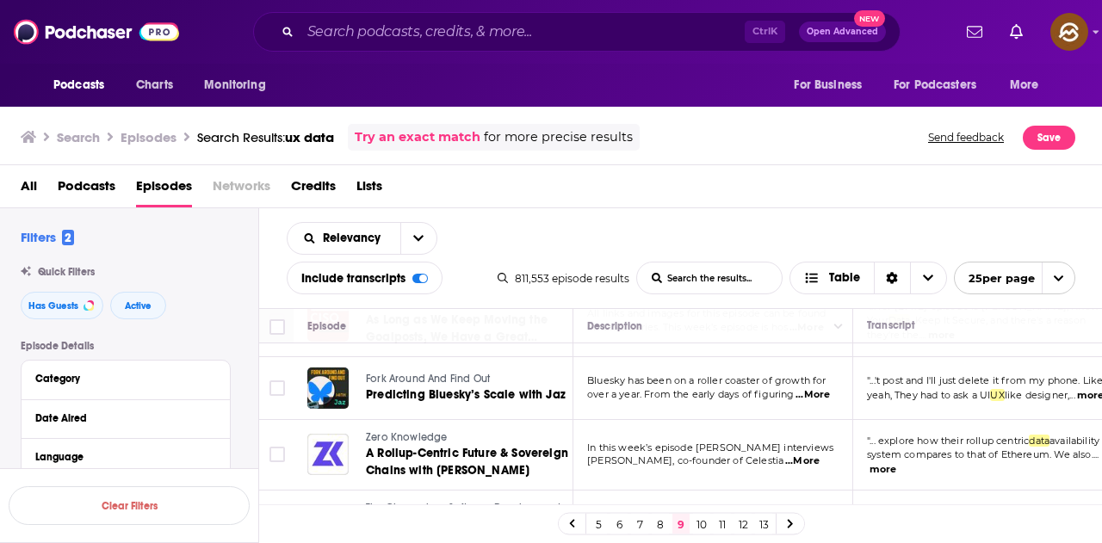
click at [684, 200] on div "All Podcasts Episodes Networks Credits Lists" at bounding box center [555, 189] width 1068 height 35
click at [806, 388] on span "...More" at bounding box center [812, 395] width 34 height 14
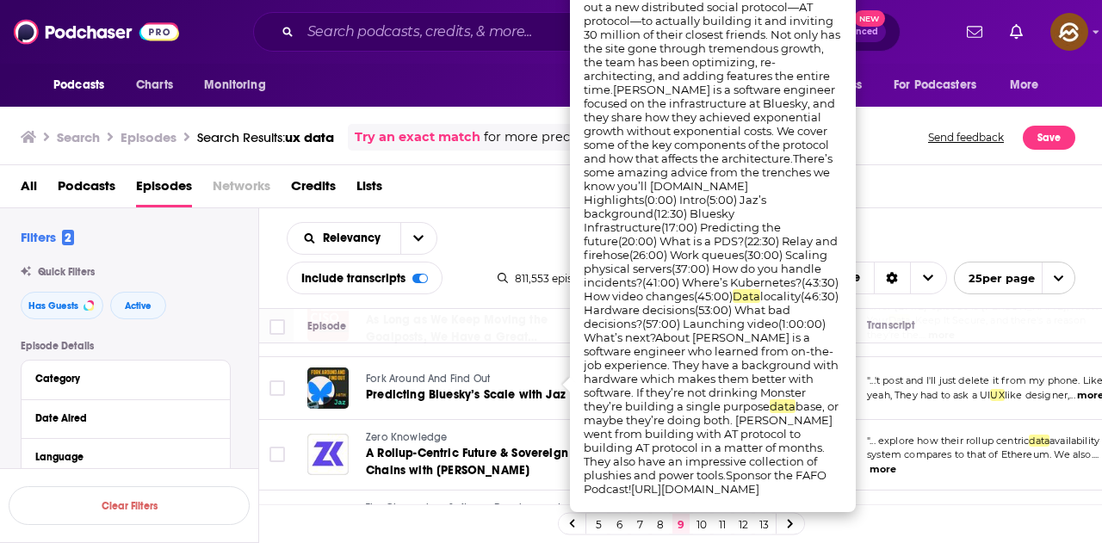
click at [951, 206] on div "All Podcasts Episodes Networks Credits Lists" at bounding box center [555, 189] width 1068 height 35
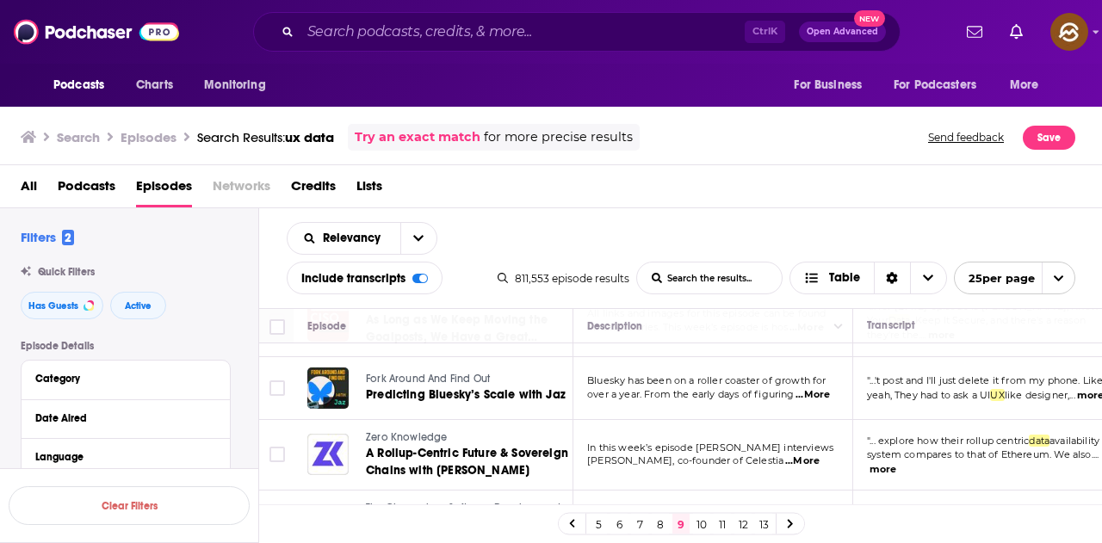
click at [1069, 389] on span "like designer," at bounding box center [1037, 395] width 65 height 12
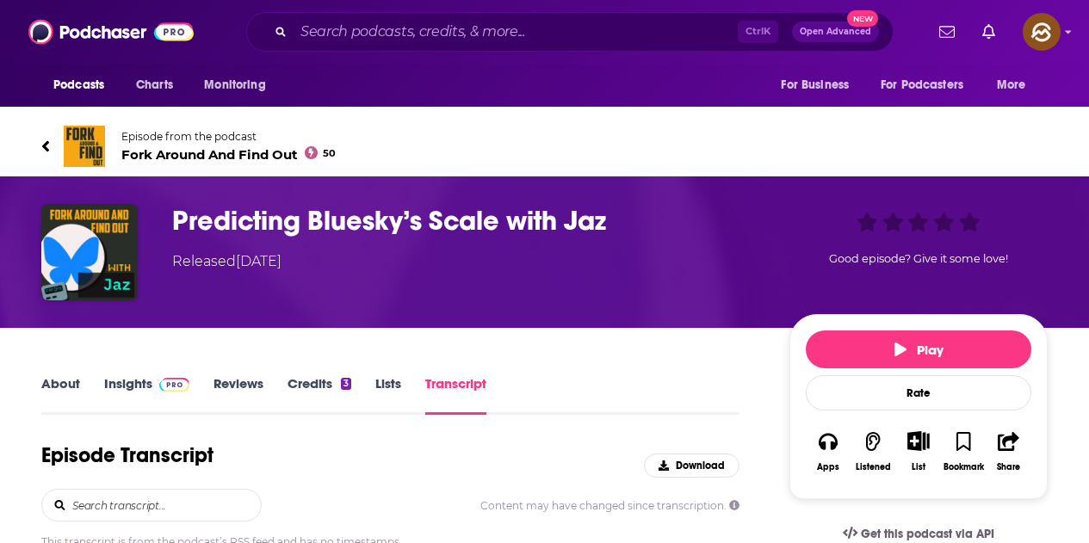
scroll to position [689, 0]
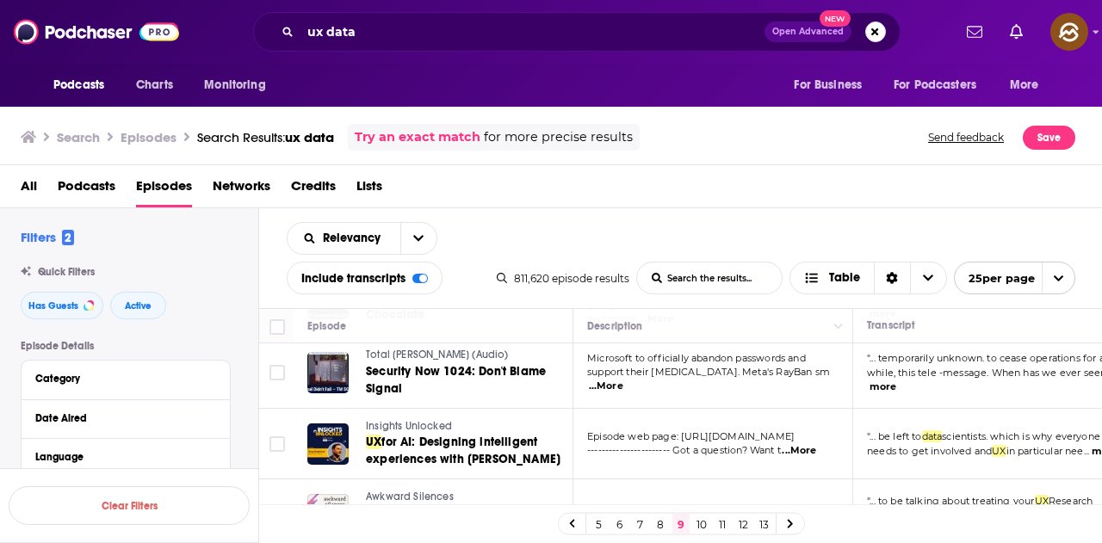
scroll to position [1712, 0]
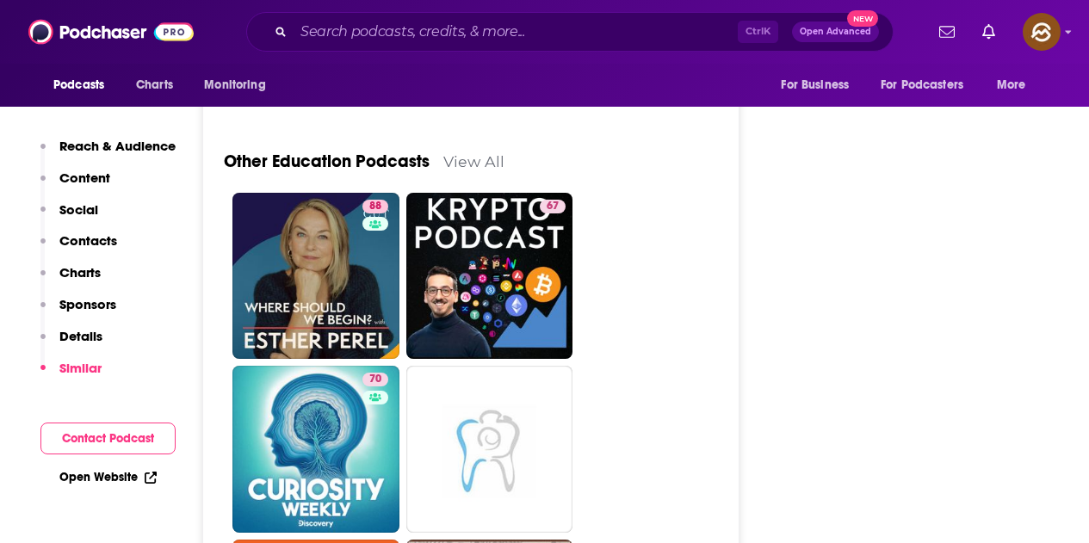
scroll to position [4735, 0]
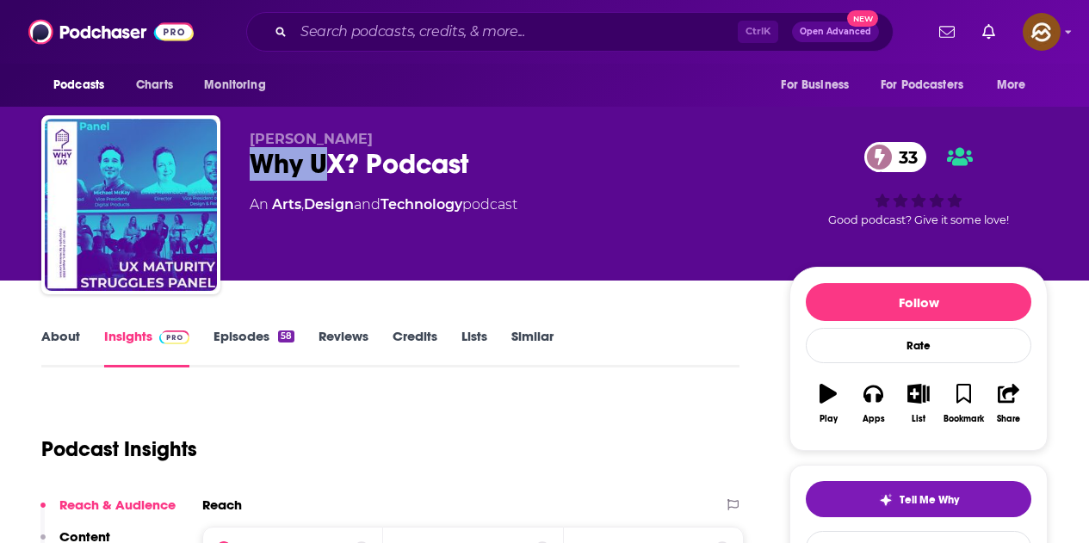
drag, startPoint x: 251, startPoint y: 163, endPoint x: 494, endPoint y: 155, distance: 243.7
click at [494, 155] on div "Why UX? Podcast 33" at bounding box center [506, 164] width 512 height 34
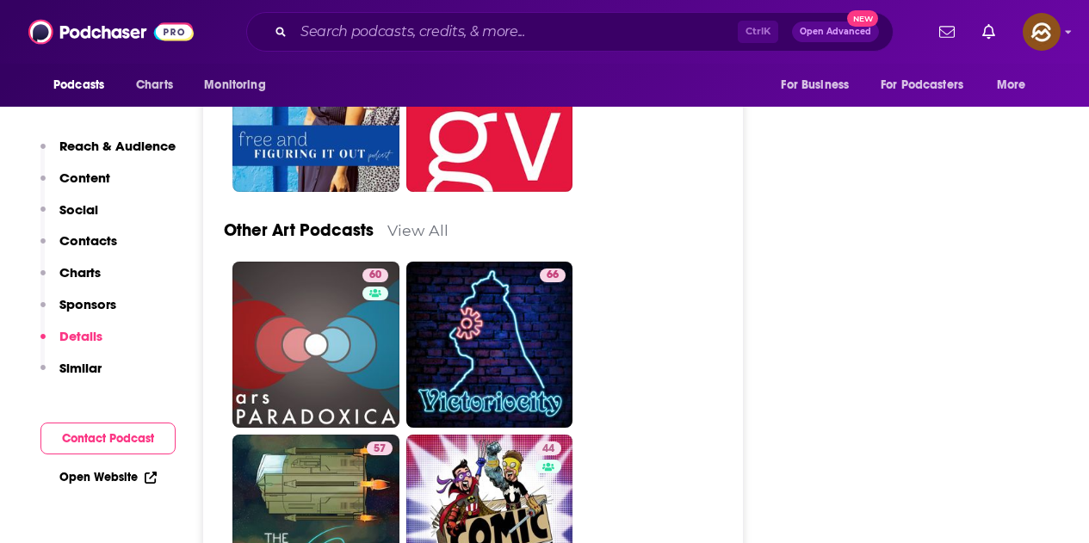
scroll to position [4993, 0]
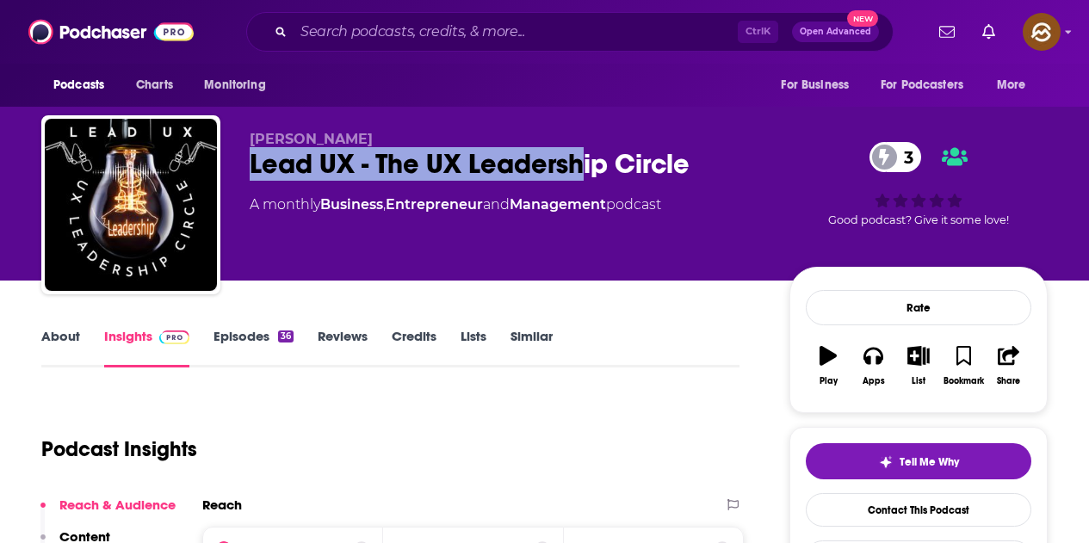
drag, startPoint x: 250, startPoint y: 168, endPoint x: 702, endPoint y: 184, distance: 452.2
click at [702, 184] on div "[PERSON_NAME] Lead UX - The UX Leadership Circle 3 A monthly Business , Entrepr…" at bounding box center [506, 200] width 512 height 138
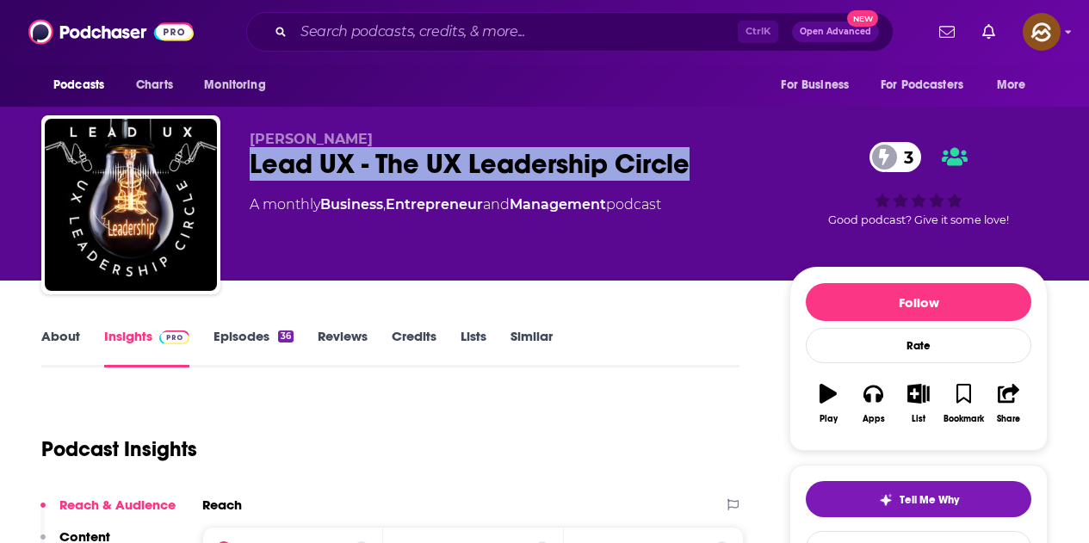
scroll to position [258, 0]
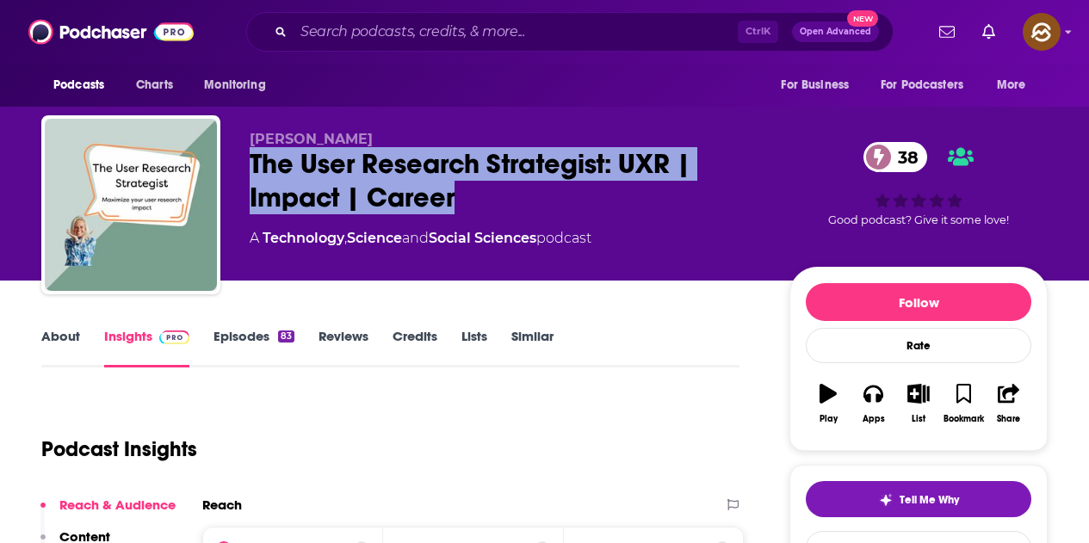
drag, startPoint x: 249, startPoint y: 158, endPoint x: 472, endPoint y: 202, distance: 227.2
click at [472, 202] on div "Nikki Anderson The User Research Strategist: UXR | Impact | Career 38 A Technol…" at bounding box center [544, 208] width 1006 height 186
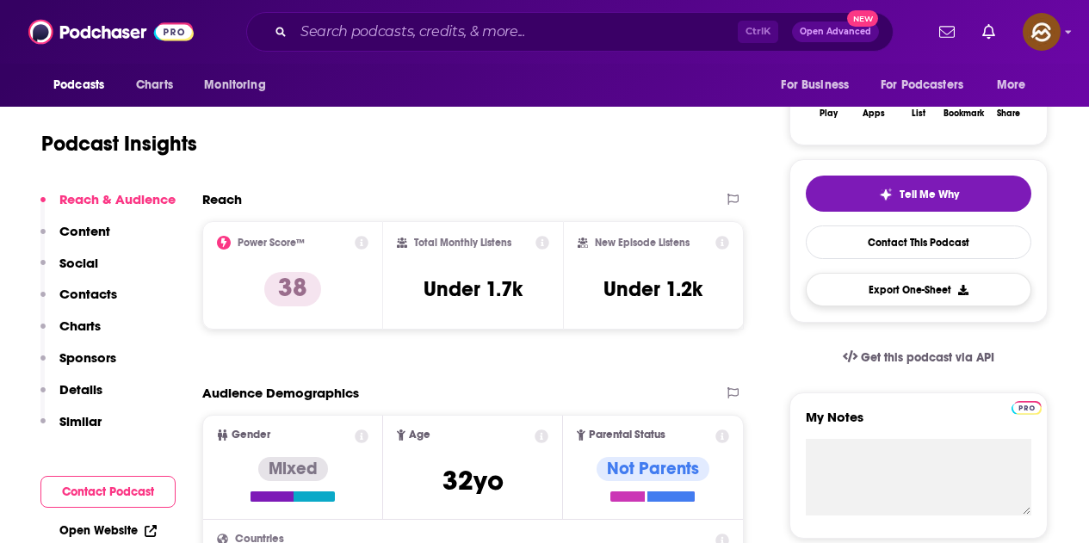
scroll to position [86, 0]
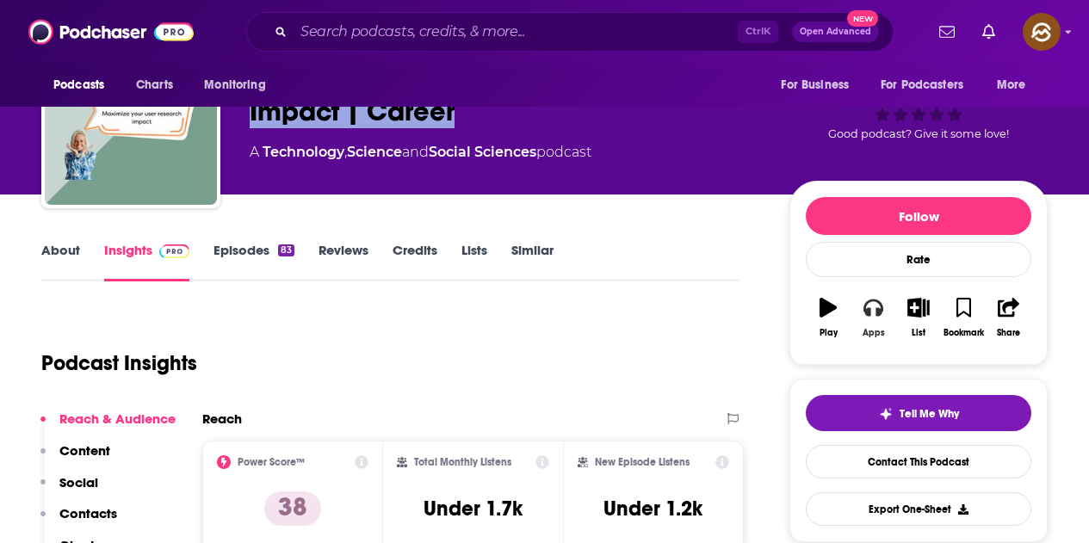
click at [876, 321] on button "Apps" at bounding box center [873, 318] width 45 height 62
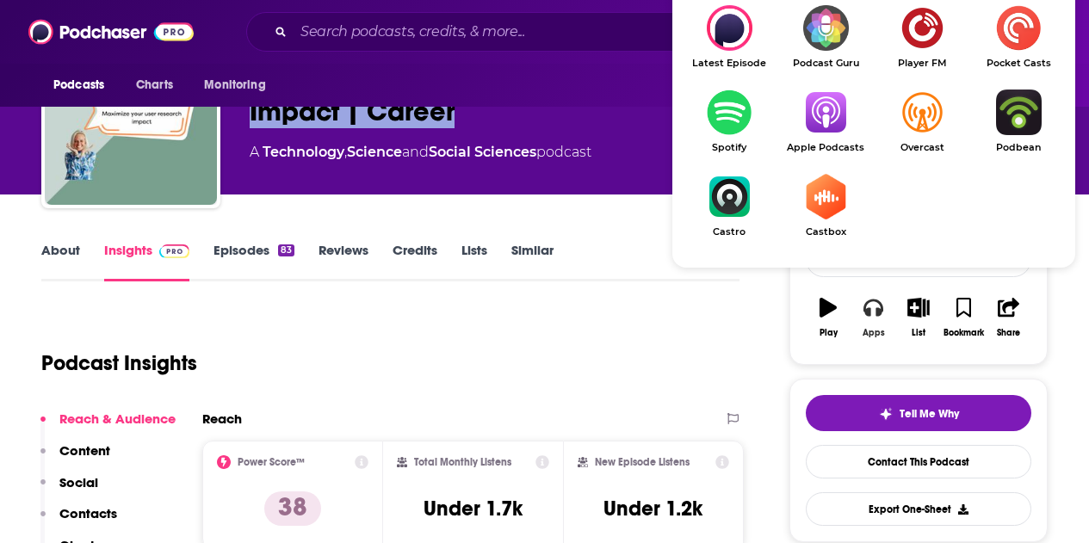
scroll to position [172, 0]
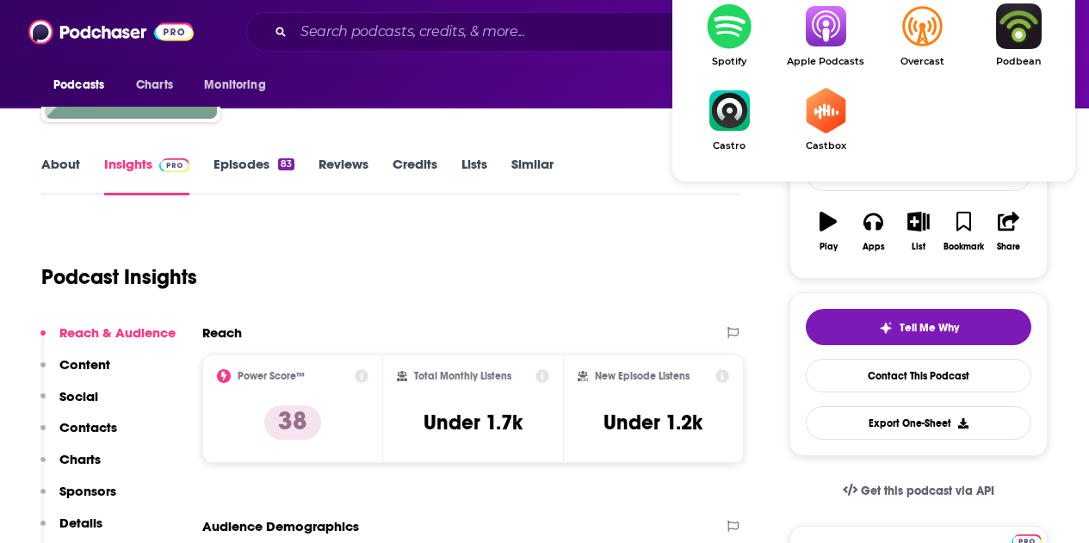
click at [816, 56] on span "Apple Podcasts" at bounding box center [825, 61] width 96 height 11
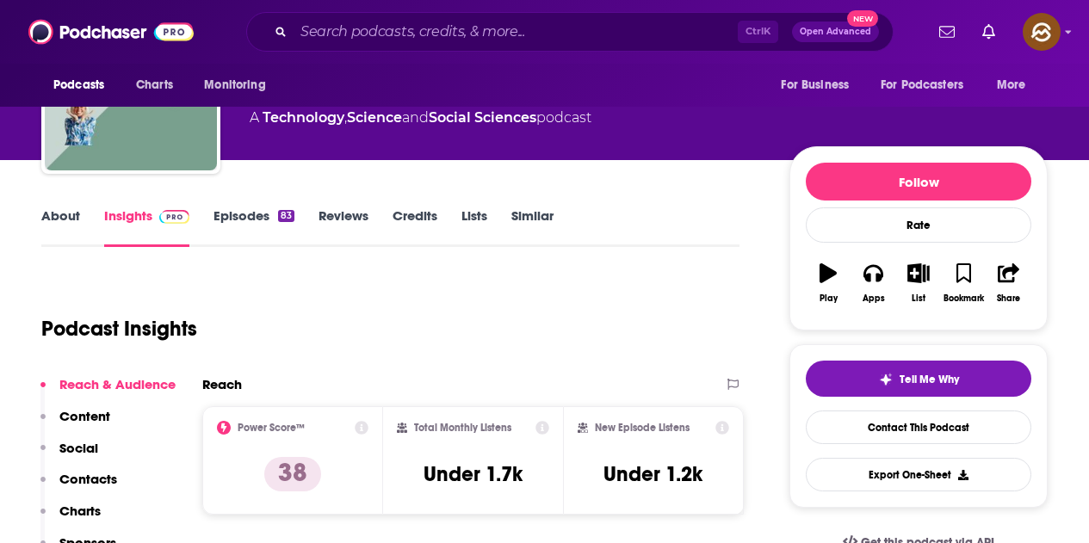
scroll to position [0, 0]
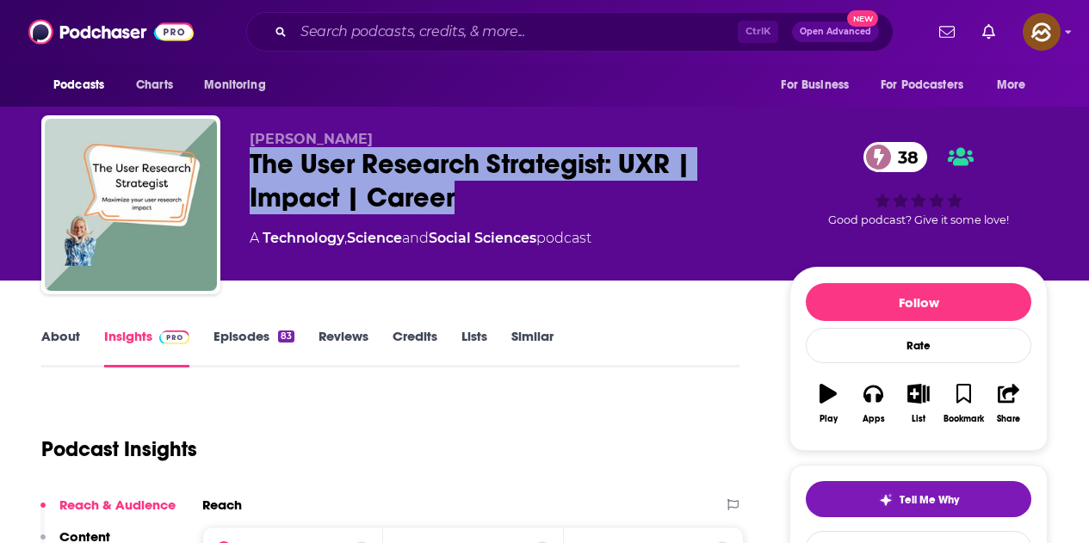
click at [394, 187] on div "The User Research Strategist: UXR | Impact | Career 38" at bounding box center [506, 180] width 512 height 67
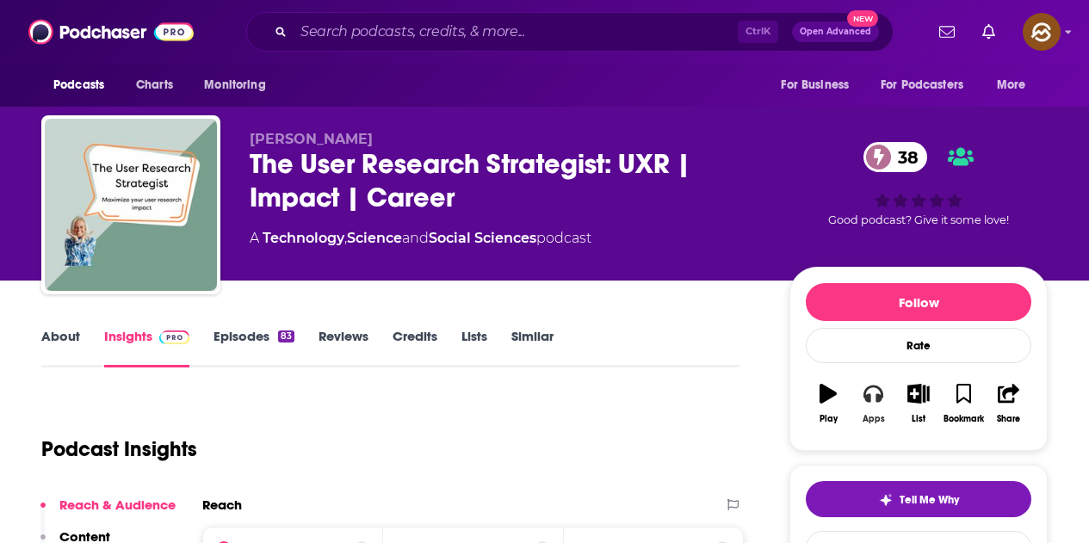
click at [854, 405] on button "Apps" at bounding box center [873, 404] width 45 height 62
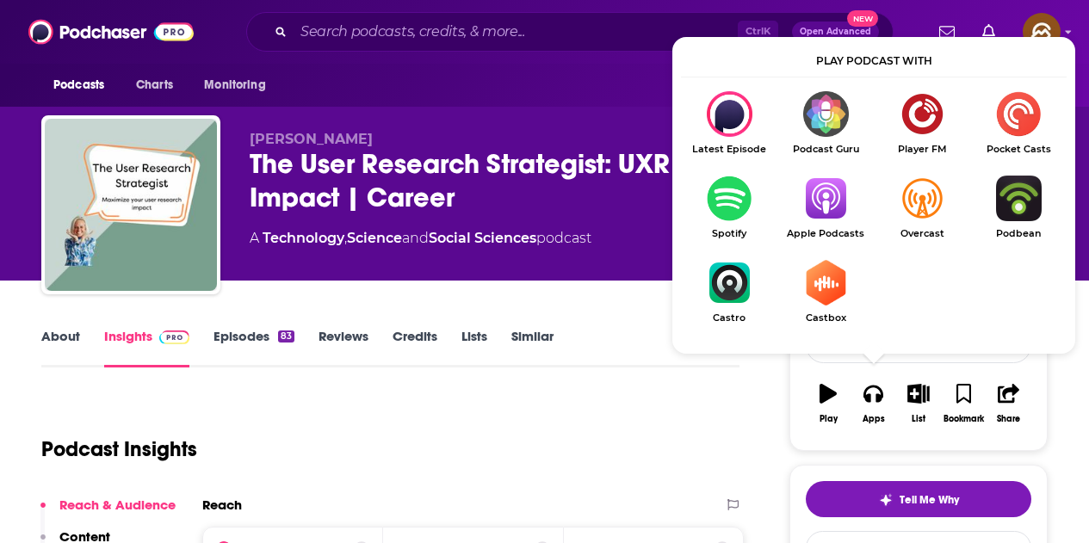
click at [831, 189] on ul "Latest Episode Podcast Guru Player FM Pocket Casts Spotify Apple Podcasts Overc…" at bounding box center [874, 218] width 386 height 254
click at [831, 195] on img "Show Listen On dropdown" at bounding box center [825, 199] width 96 height 46
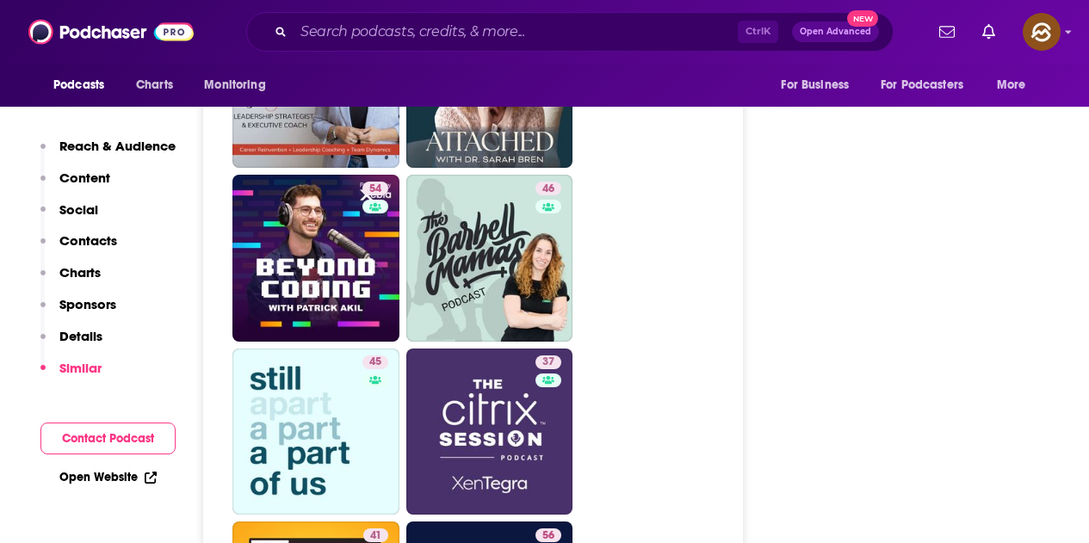
scroll to position [3271, 0]
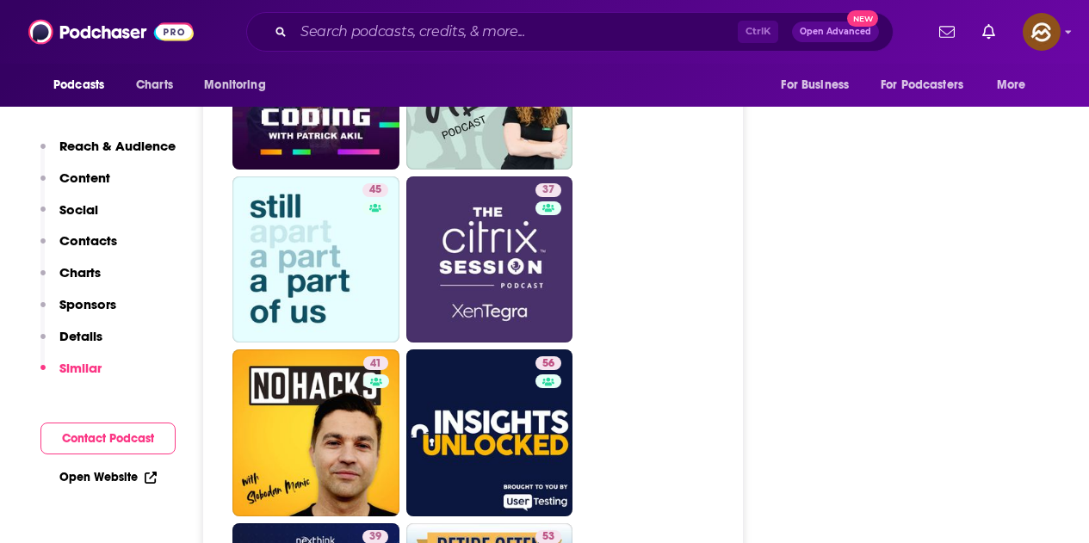
drag, startPoint x: 513, startPoint y: 273, endPoint x: 726, endPoint y: 234, distance: 216.1
click at [721, 236] on ul "45 44 49 58 52 46 34 43 58 54 46 45 37 41 56 39 53 29 47 59 39 40 43" at bounding box center [482, 173] width 500 height 2075
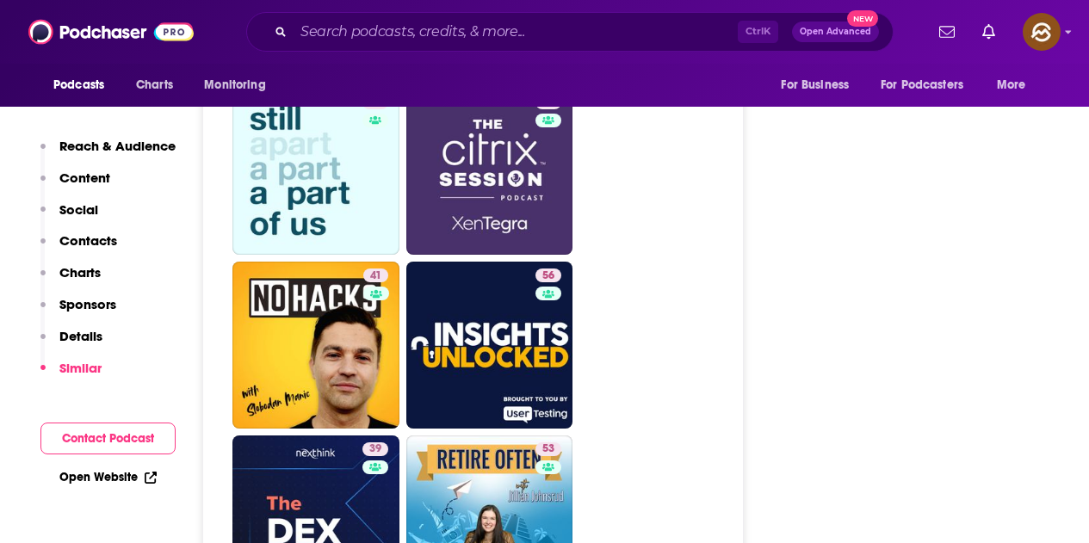
scroll to position [3357, 0]
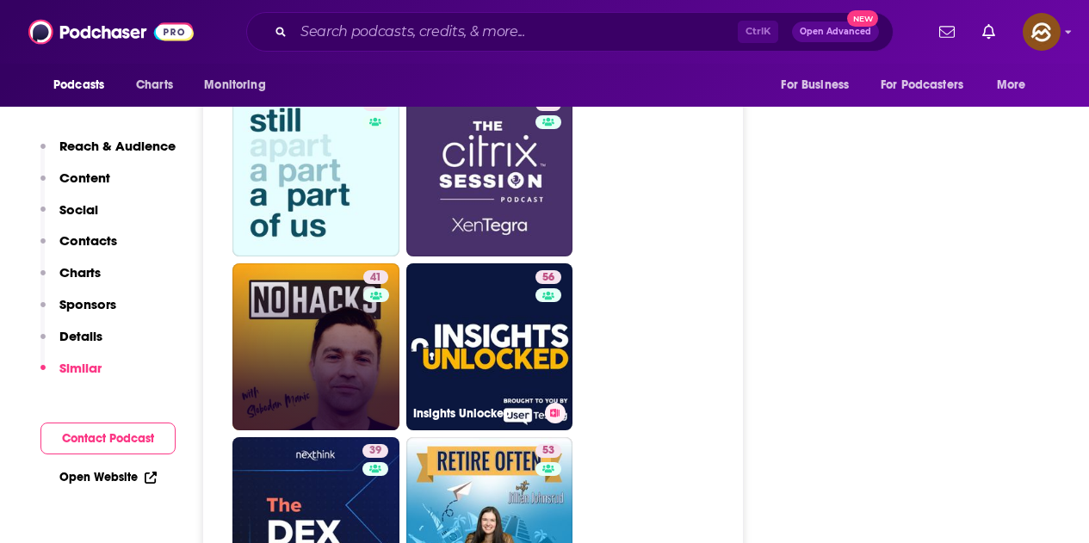
drag, startPoint x: 527, startPoint y: 323, endPoint x: 306, endPoint y: 309, distance: 221.7
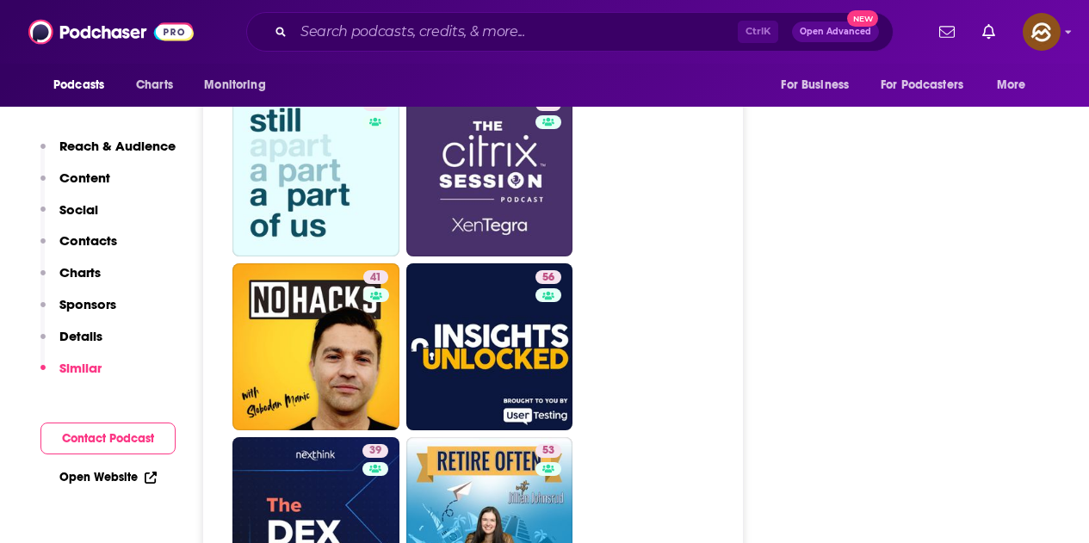
drag, startPoint x: 306, startPoint y: 309, endPoint x: 822, endPoint y: 274, distance: 517.7
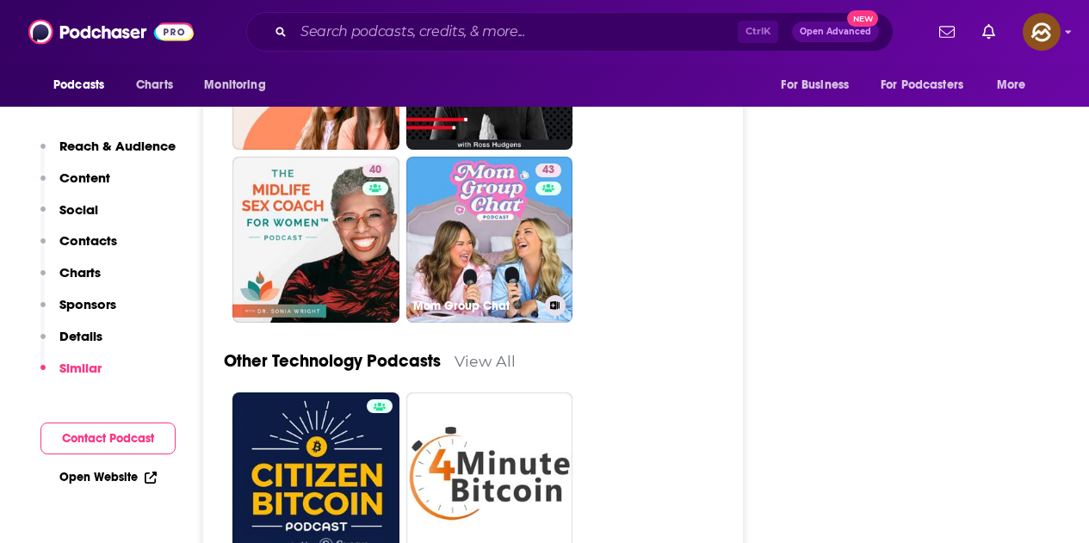
scroll to position [4304, 0]
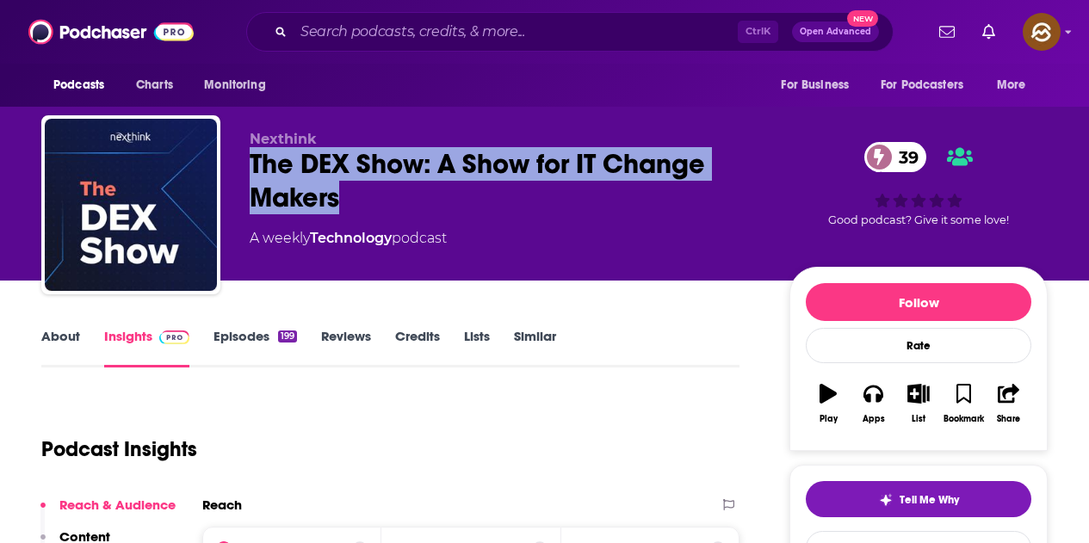
drag, startPoint x: 245, startPoint y: 155, endPoint x: 372, endPoint y: 189, distance: 130.9
click at [372, 189] on div "Nexthink The DEX Show: A Show for IT Change Makers 39 A weekly Technology podca…" at bounding box center [544, 208] width 1006 height 186
click at [858, 406] on button "Apps" at bounding box center [873, 404] width 45 height 62
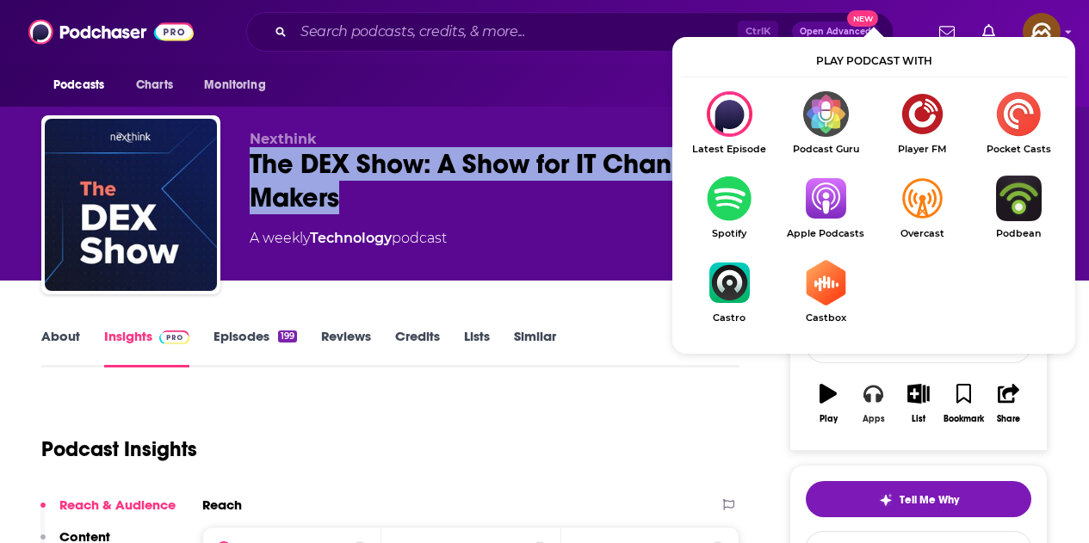
scroll to position [86, 0]
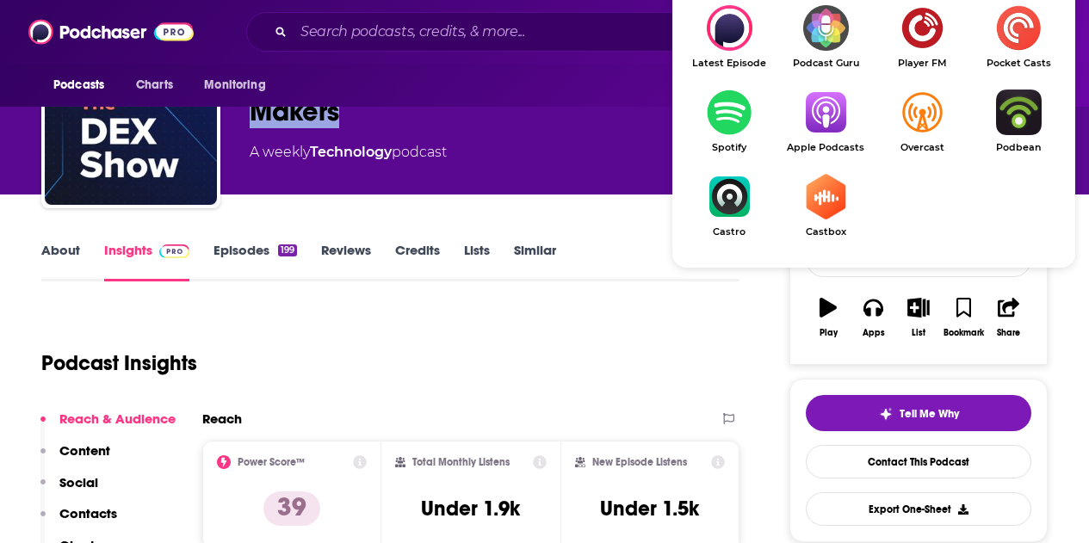
click at [813, 143] on span "Apple Podcasts" at bounding box center [825, 147] width 96 height 11
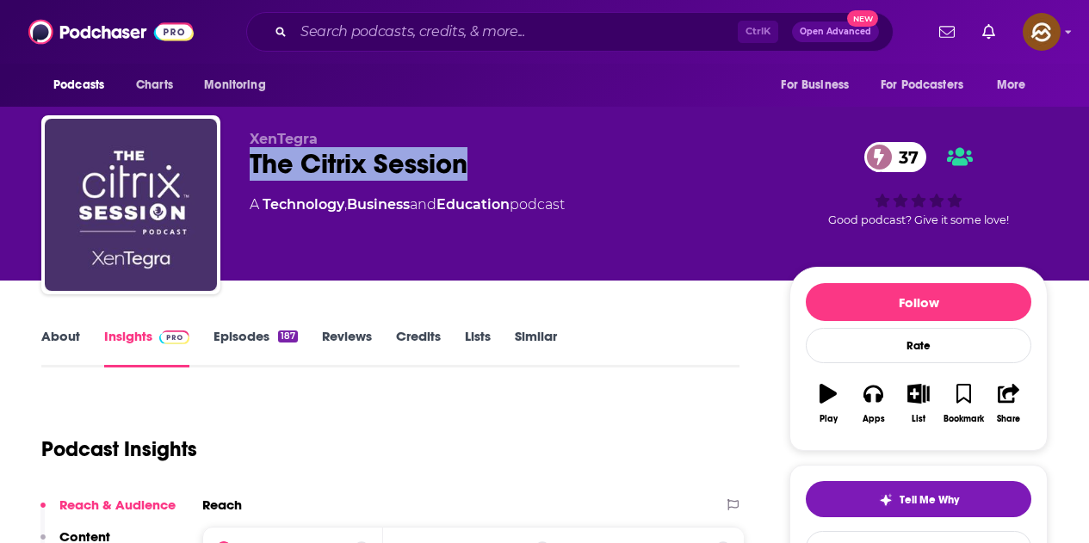
drag, startPoint x: 249, startPoint y: 168, endPoint x: 474, endPoint y: 175, distance: 225.6
click at [474, 175] on div "XenTegra The Citrix Session 37 A Technology , Business and Education podcast 37…" at bounding box center [544, 208] width 1006 height 186
click at [878, 414] on div "Apps" at bounding box center [874, 419] width 22 height 10
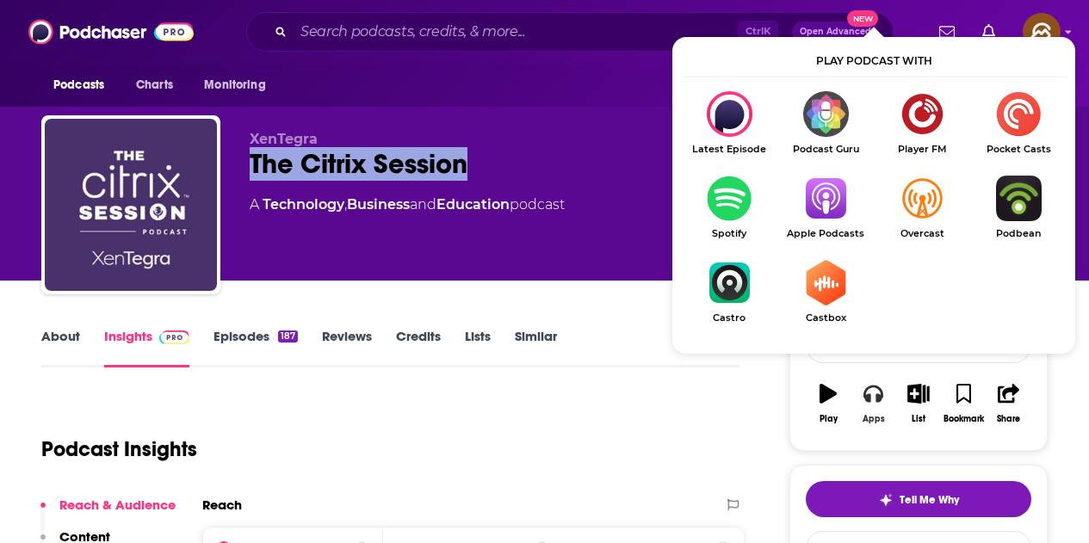
scroll to position [172, 0]
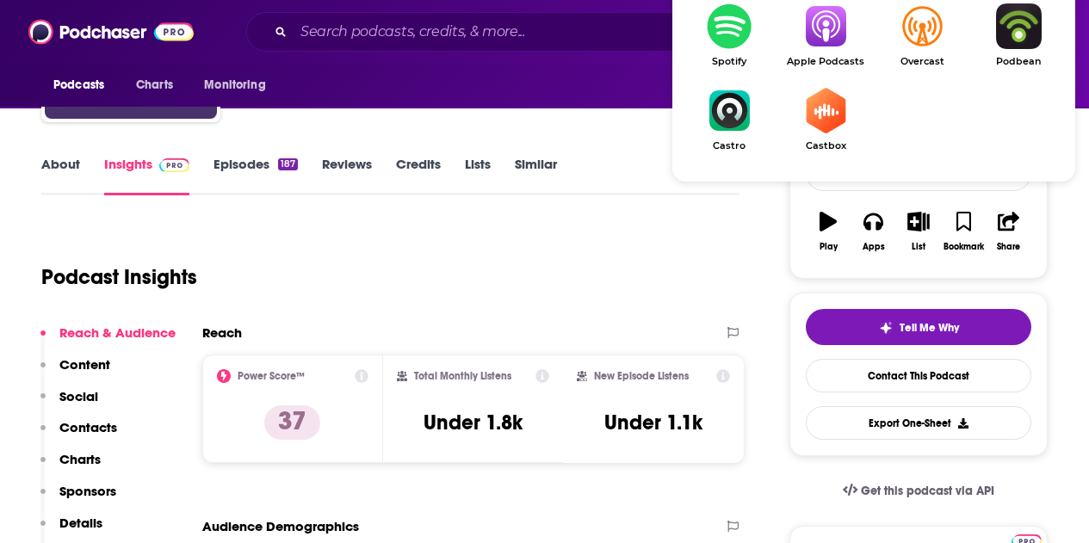
click at [833, 41] on img "Show Listen On dropdown" at bounding box center [825, 26] width 96 height 46
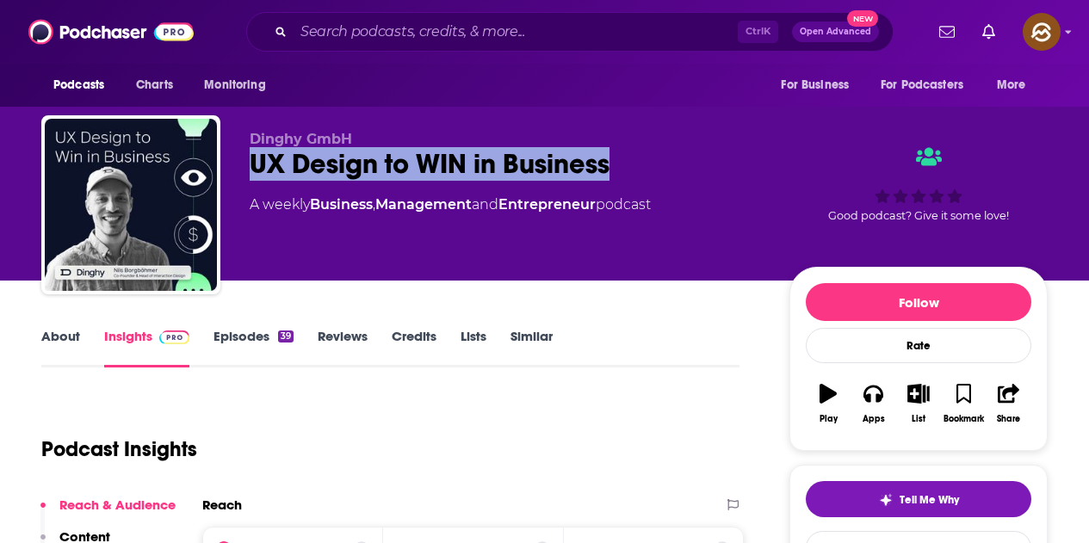
drag, startPoint x: 554, startPoint y: 156, endPoint x: 620, endPoint y: 163, distance: 65.8
click at [620, 163] on div "UX Design to WIN in Business" at bounding box center [506, 164] width 512 height 34
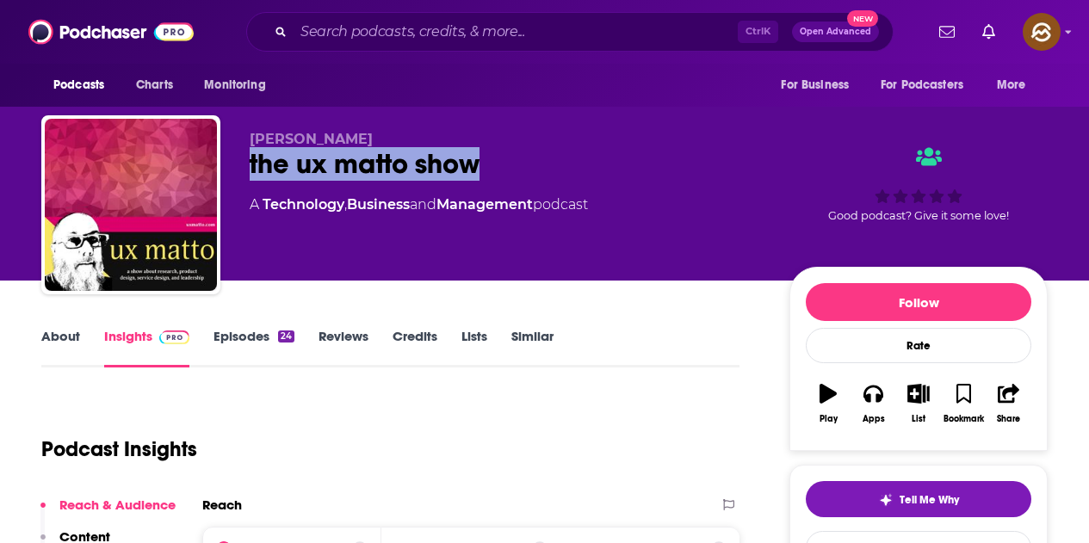
drag, startPoint x: 237, startPoint y: 164, endPoint x: 493, endPoint y: 161, distance: 256.5
click at [493, 161] on div "Matthew Oliphant the ux matto show A Technology , Business and Management podca…" at bounding box center [544, 208] width 1006 height 186
click at [888, 407] on button "Apps" at bounding box center [873, 404] width 45 height 62
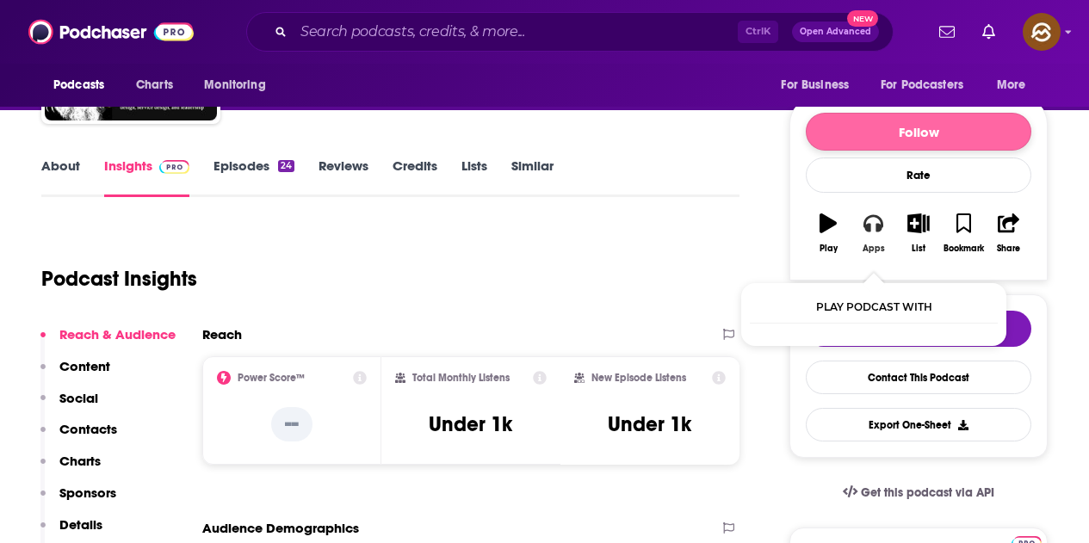
scroll to position [172, 0]
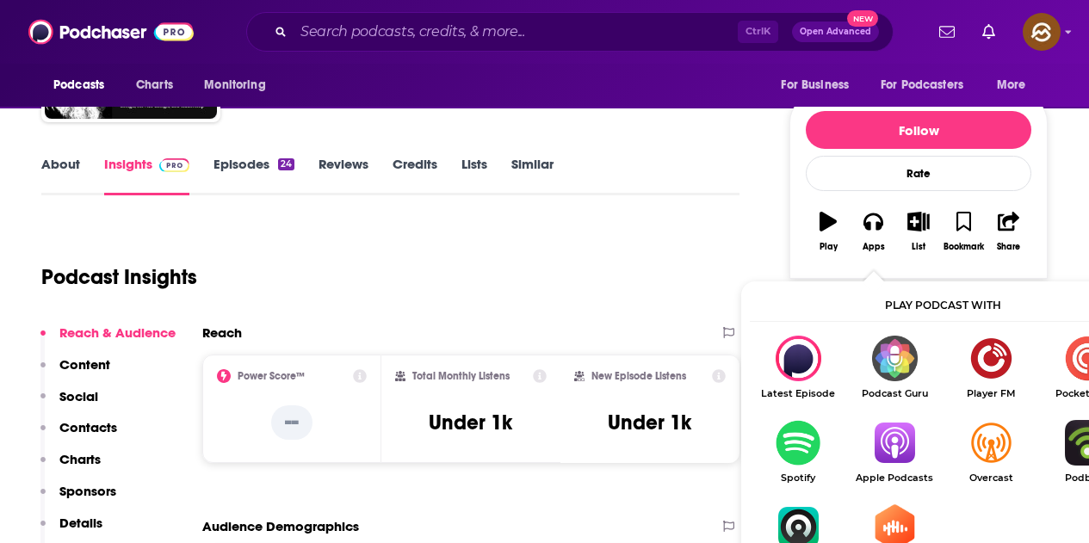
click at [902, 439] on img "Show Listen On dropdown" at bounding box center [894, 443] width 96 height 46
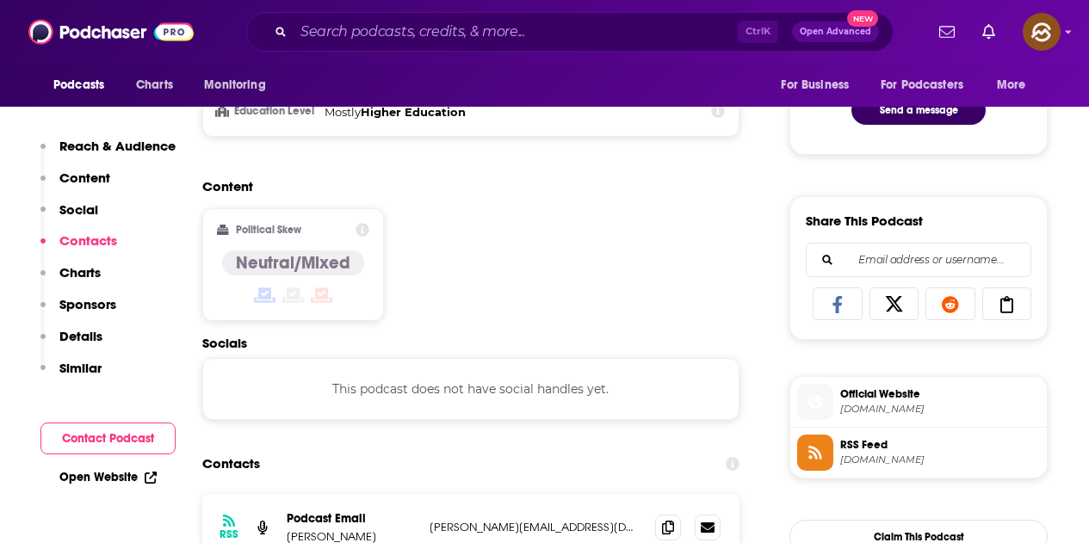
scroll to position [1205, 0]
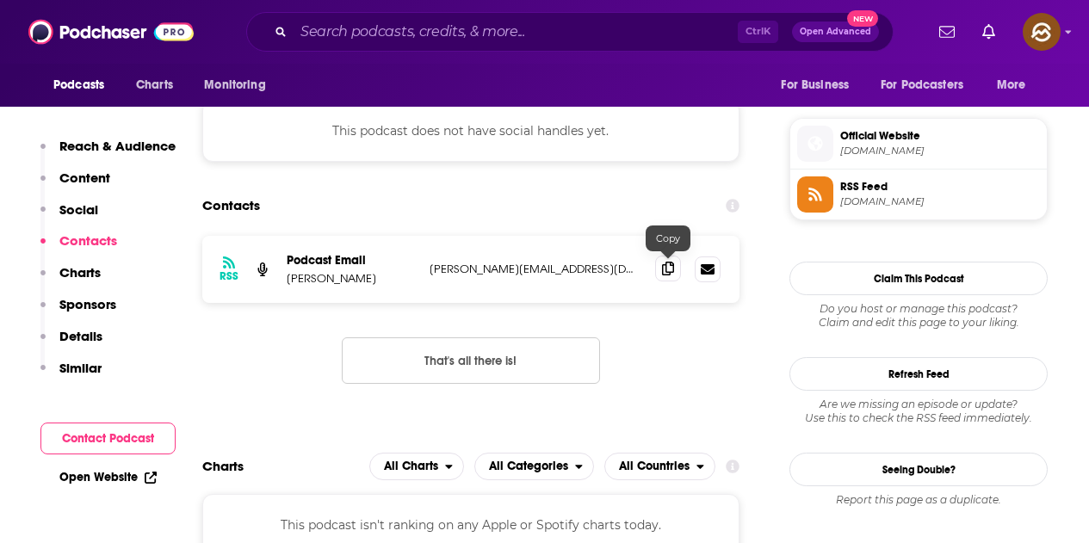
click at [672, 269] on icon at bounding box center [668, 269] width 12 height 14
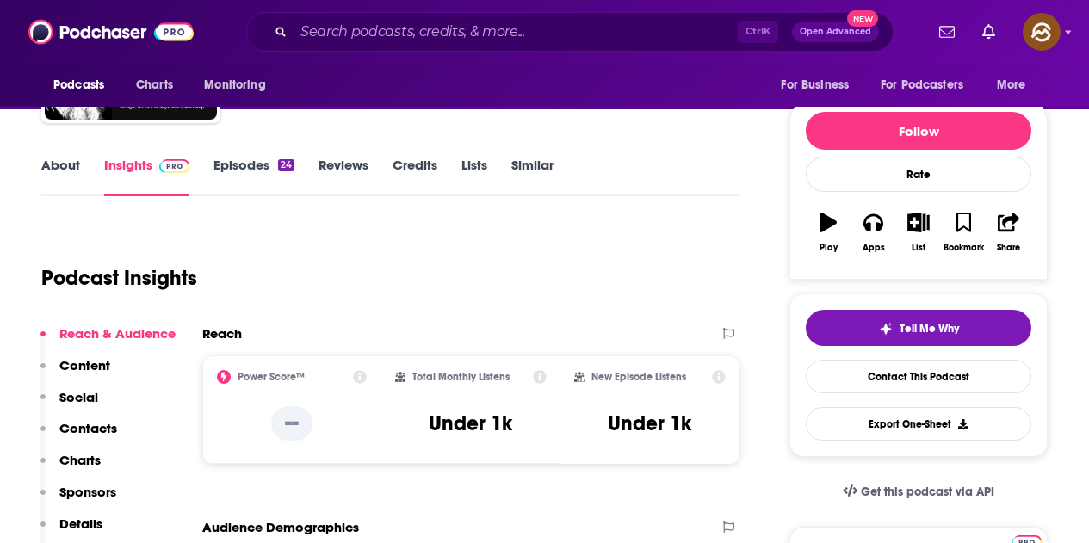
scroll to position [0, 0]
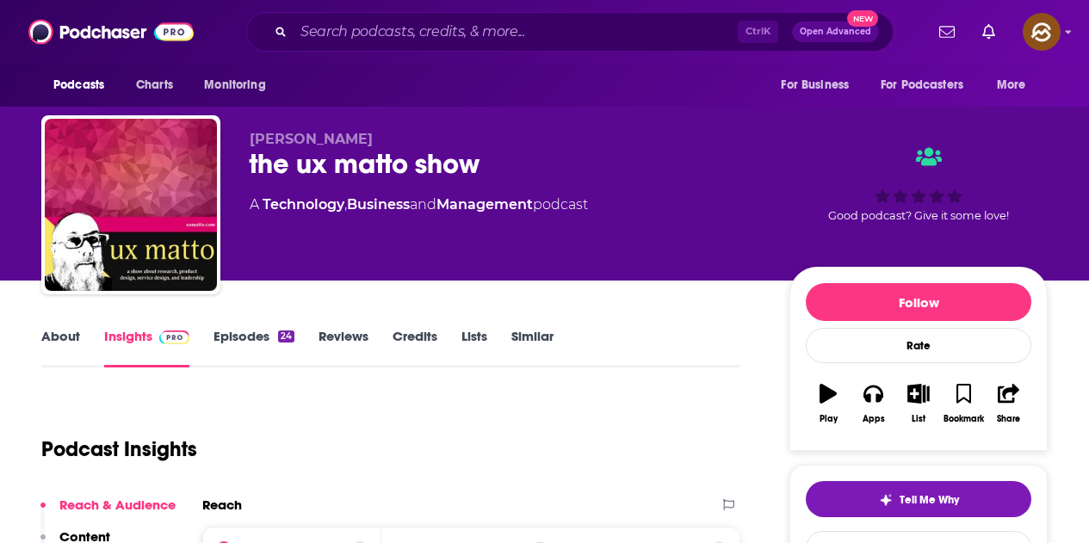
click at [257, 347] on link "Episodes 24" at bounding box center [253, 348] width 81 height 40
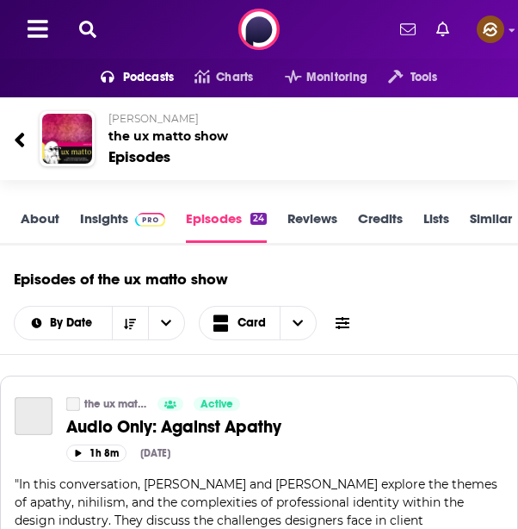
click at [116, 214] on link "Insights" at bounding box center [122, 226] width 85 height 33
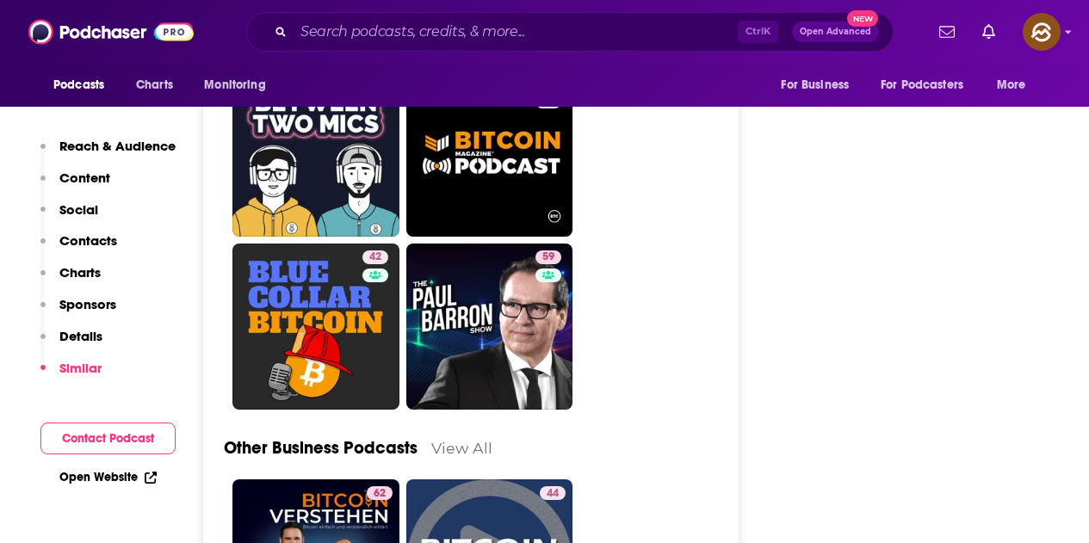
scroll to position [5768, 0]
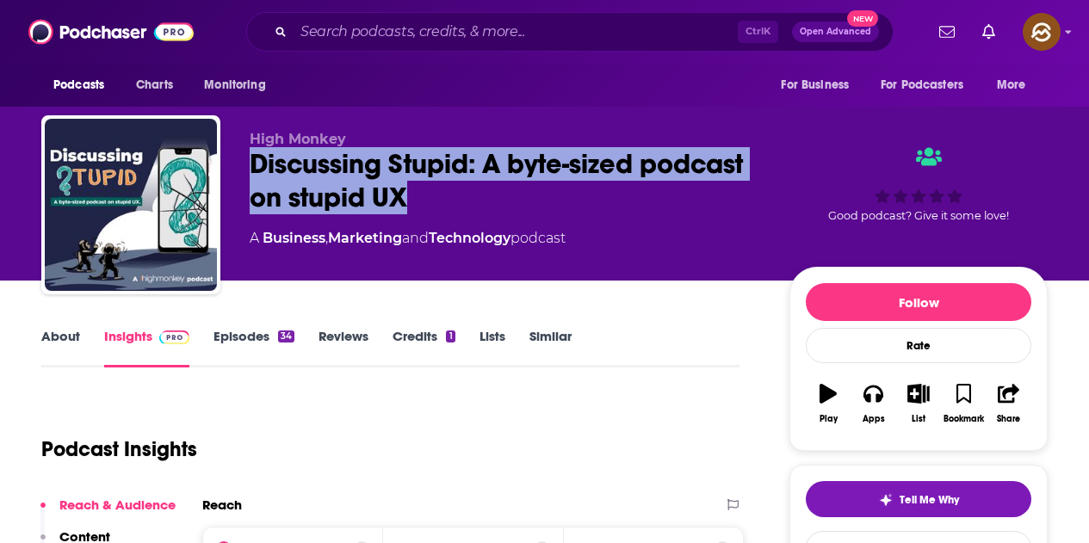
drag, startPoint x: 254, startPoint y: 156, endPoint x: 556, endPoint y: 195, distance: 304.6
click at [556, 195] on div "Discussing Stupid: A byte-sized podcast on stupid UX" at bounding box center [506, 180] width 512 height 67
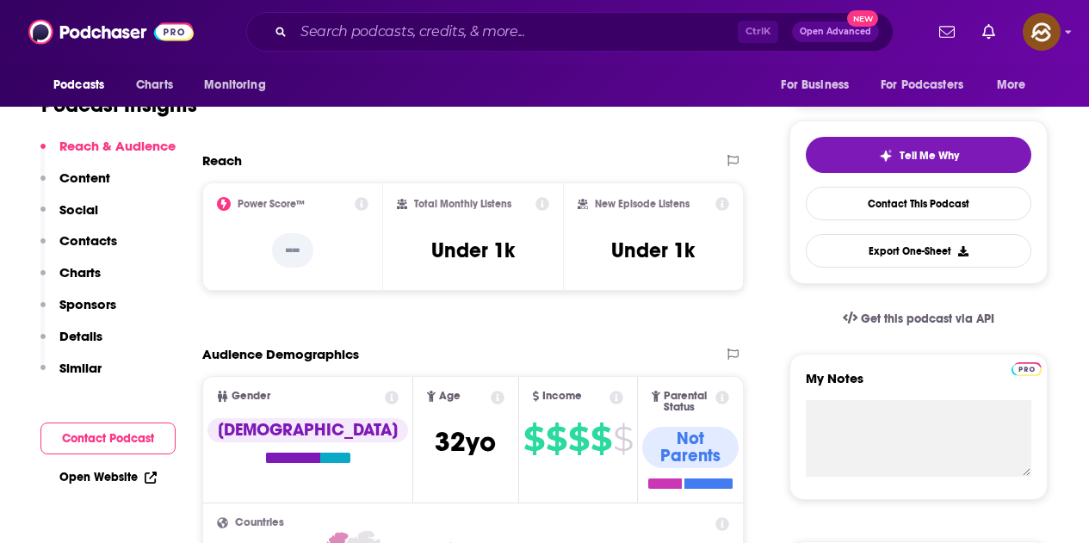
scroll to position [172, 0]
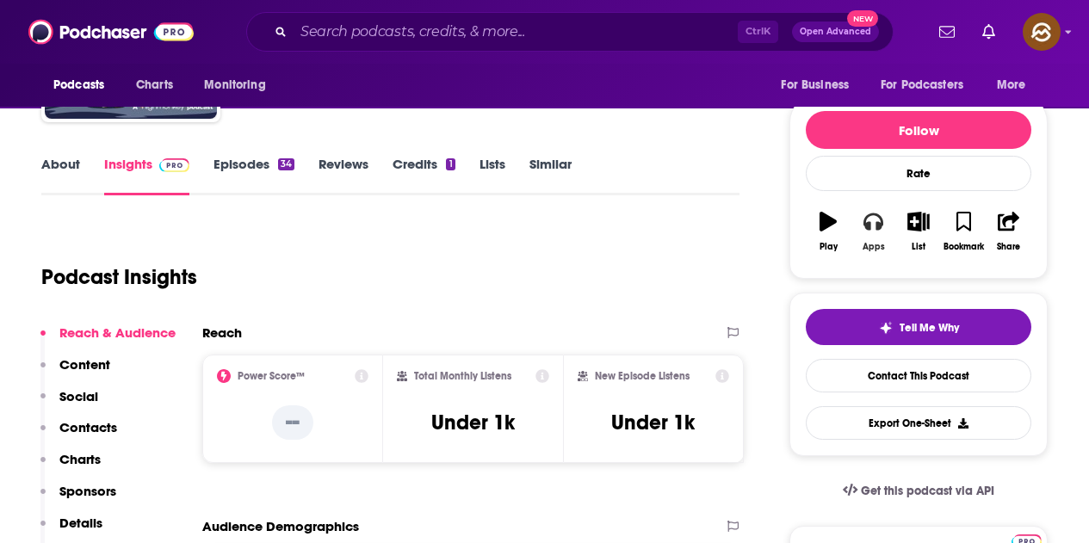
click at [885, 213] on button "Apps" at bounding box center [873, 232] width 45 height 62
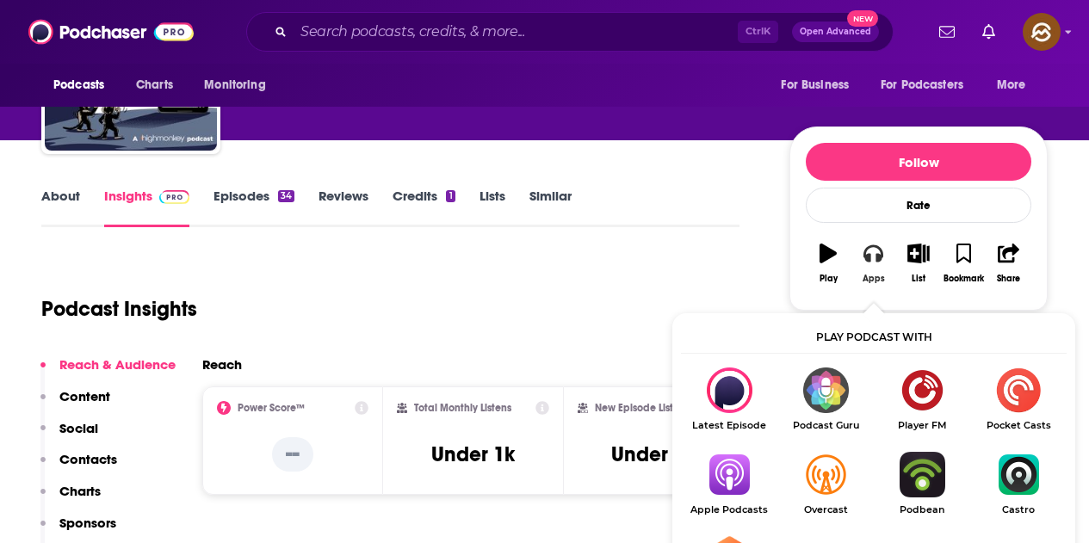
scroll to position [258, 0]
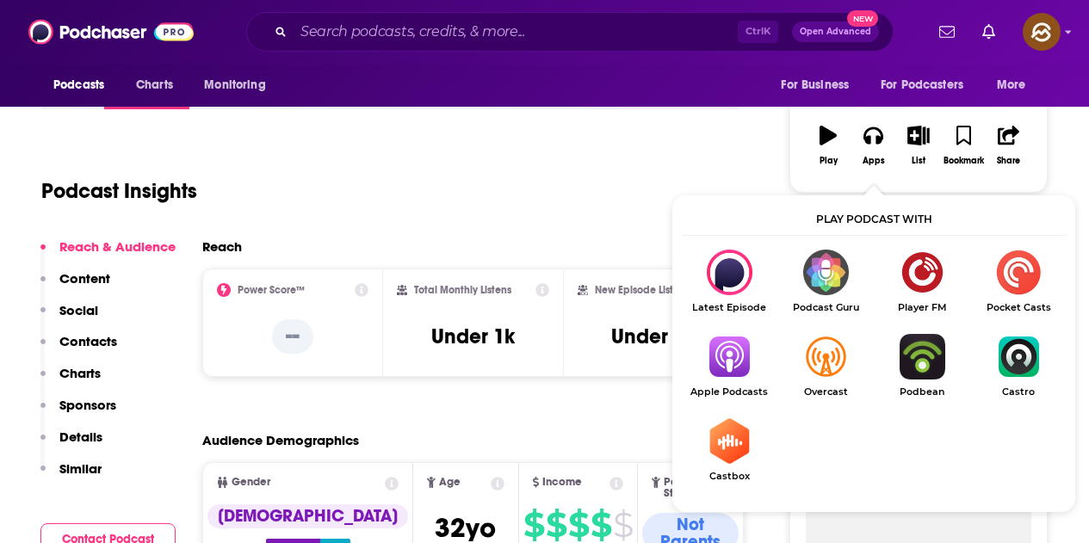
click at [745, 368] on img "Show Listen On dropdown" at bounding box center [729, 357] width 96 height 46
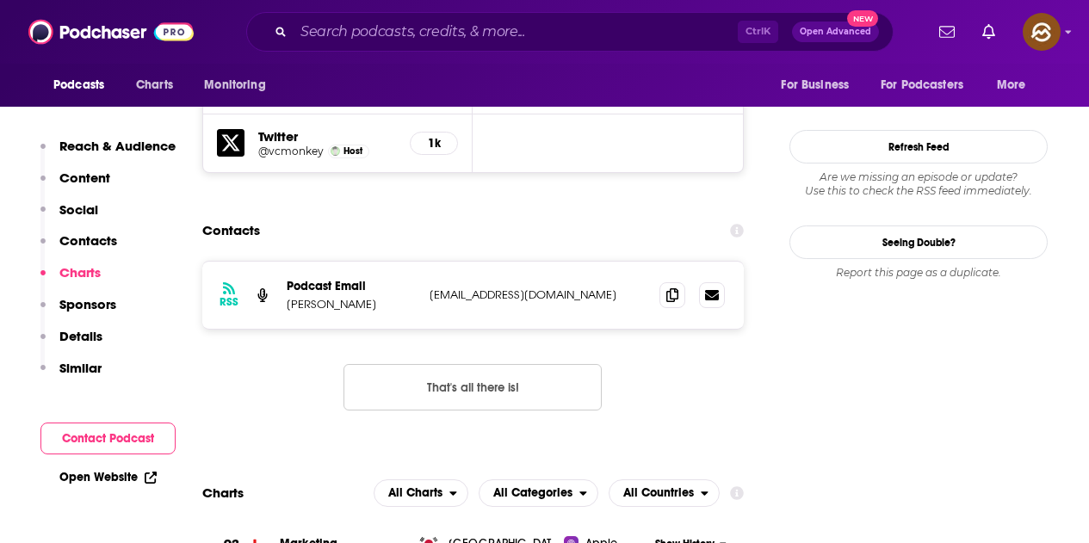
scroll to position [1377, 0]
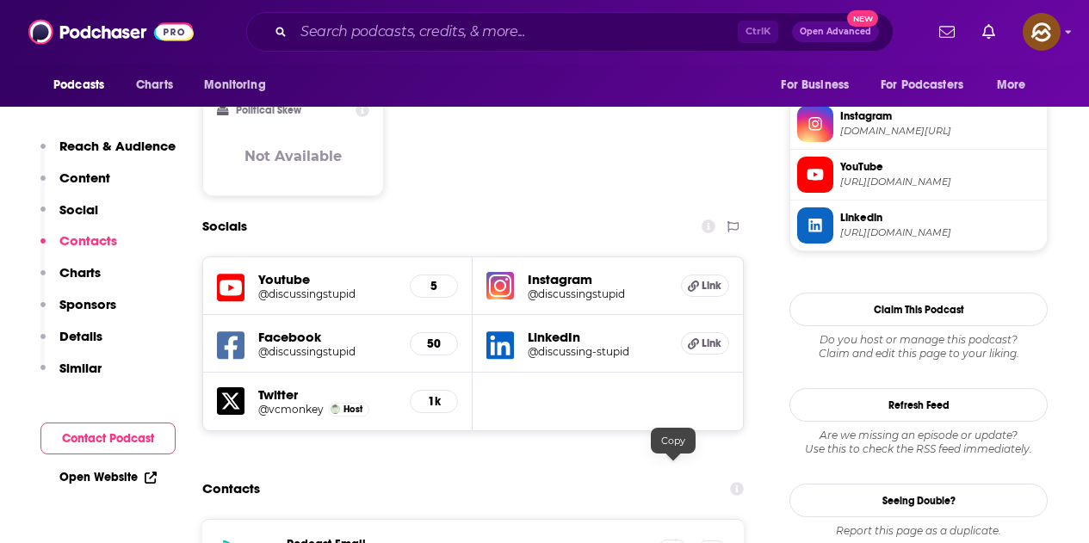
click at [667, 542] on icon at bounding box center [672, 553] width 12 height 14
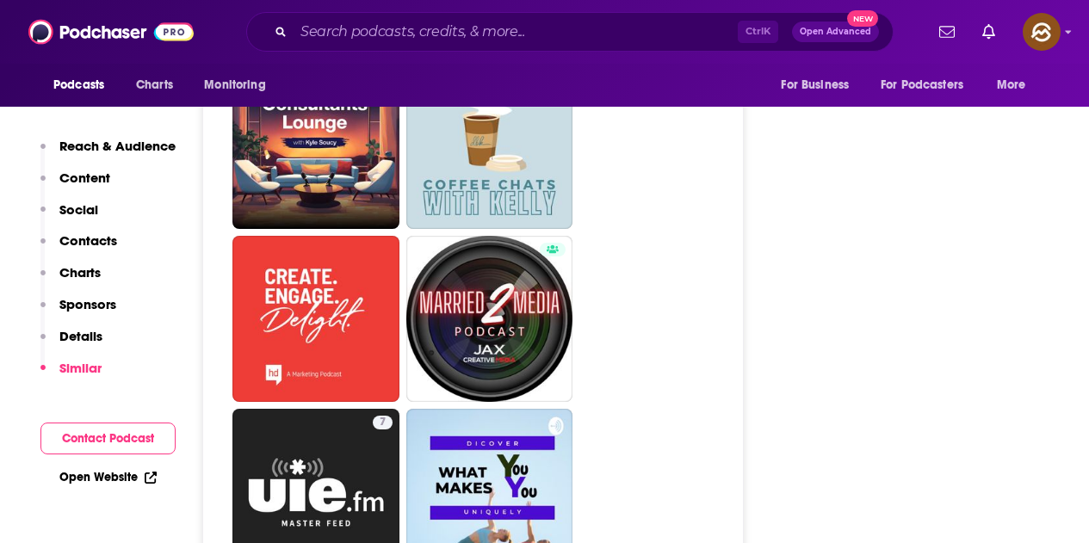
scroll to position [4304, 0]
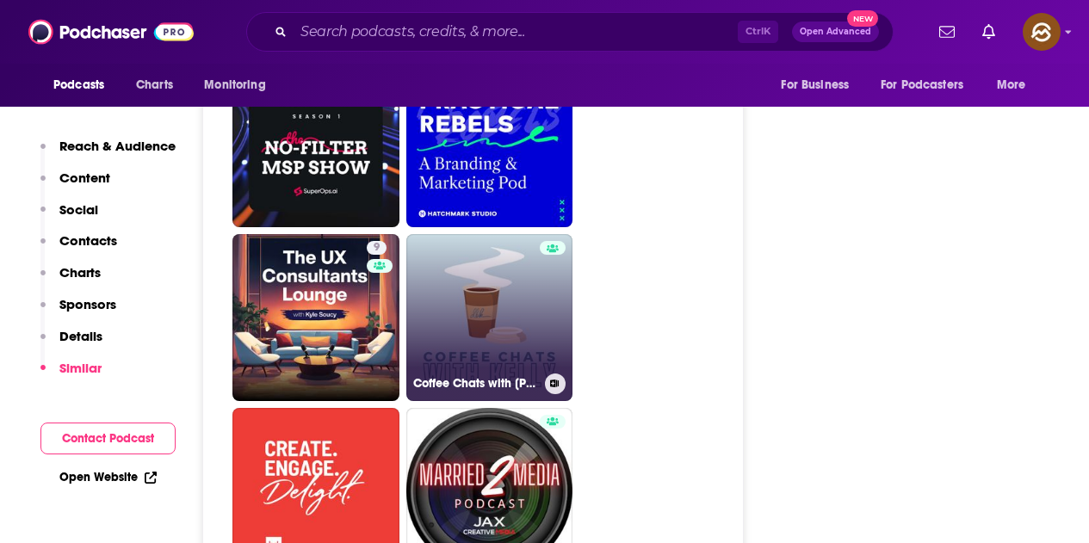
drag, startPoint x: 406, startPoint y: 238, endPoint x: 488, endPoint y: 218, distance: 84.3
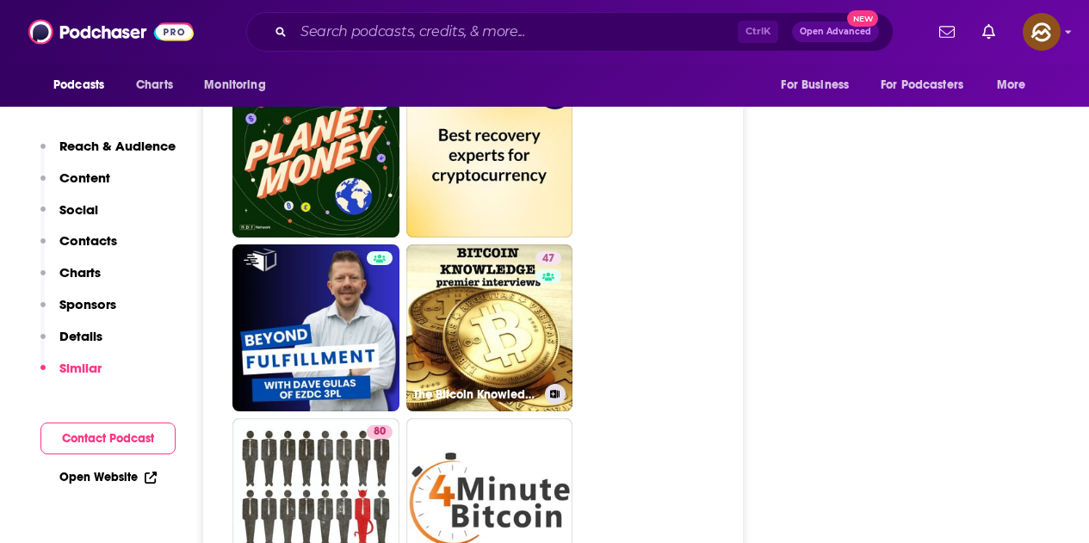
scroll to position [5423, 0]
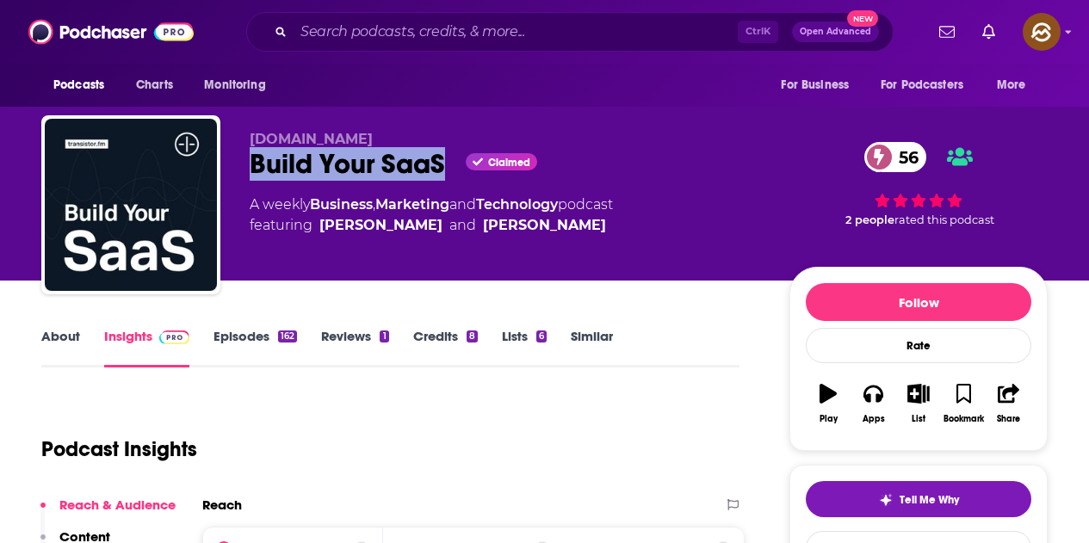
drag, startPoint x: 246, startPoint y: 159, endPoint x: 443, endPoint y: 174, distance: 197.7
click at [443, 174] on div "[DOMAIN_NAME] Build Your SaaS Claimed 56 A weekly Business , Marketing and Tech…" at bounding box center [544, 208] width 1006 height 186
click at [868, 400] on icon "button" at bounding box center [872, 394] width 19 height 17
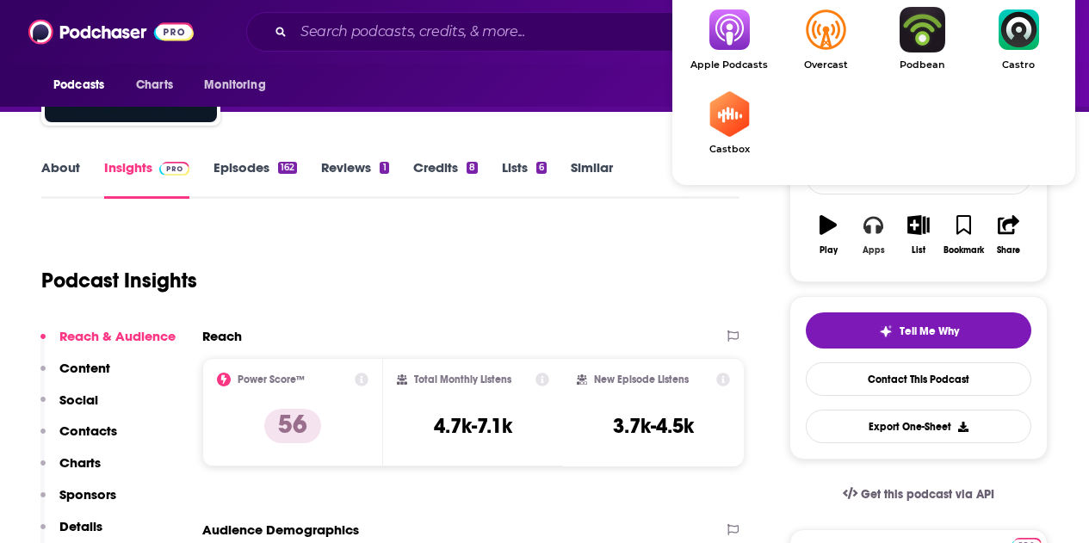
scroll to position [172, 0]
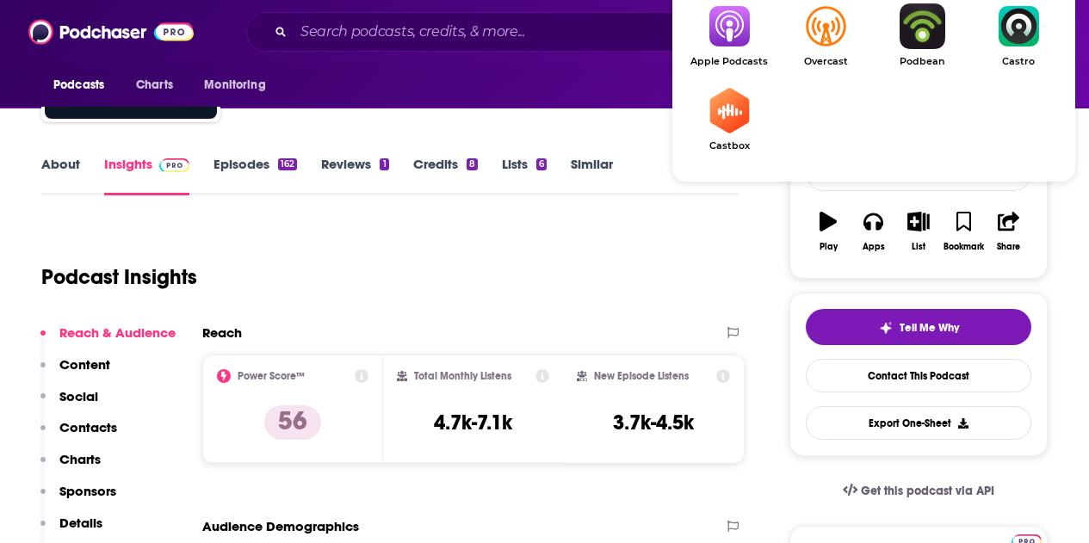
click at [743, 45] on img "Show Listen On dropdown" at bounding box center [729, 26] width 96 height 46
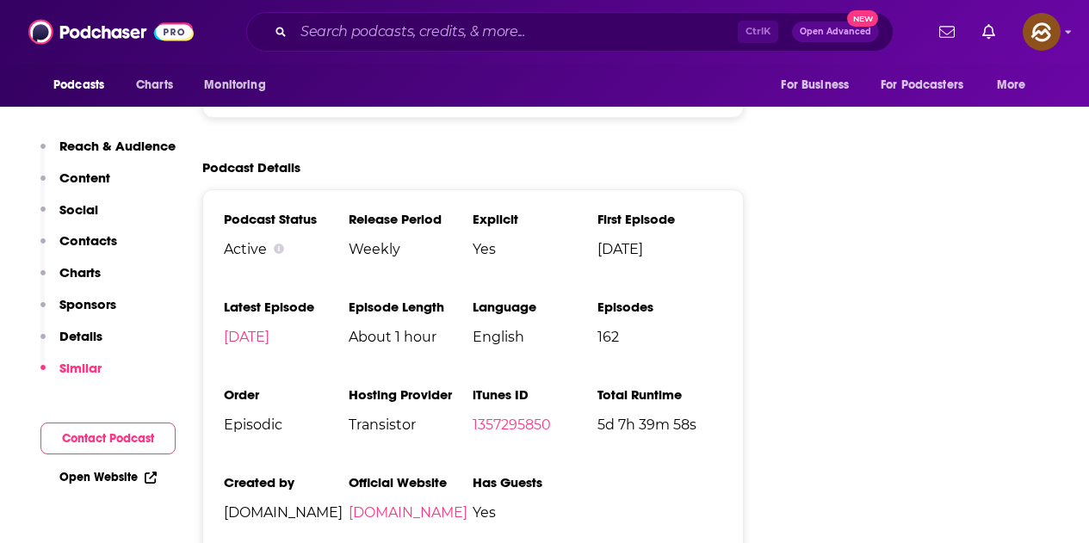
scroll to position [0, 0]
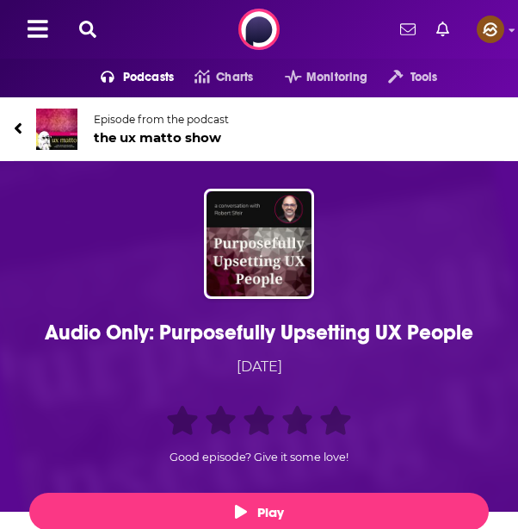
click at [182, 22] on div "Podcasts Charts Monitoring Tools For Business For Podcasters More" at bounding box center [259, 29] width 518 height 59
drag, startPoint x: 181, startPoint y: 27, endPoint x: 327, endPoint y: -97, distance: 191.8
click at [327, 0] on html "Podcasts Features Solutions Account Company Resources Say Hello </> Developer A…" at bounding box center [259, 264] width 518 height 529
click at [344, 35] on div "Podcasts Charts Monitoring Tools For Business For Podcasters More" at bounding box center [259, 29] width 518 height 59
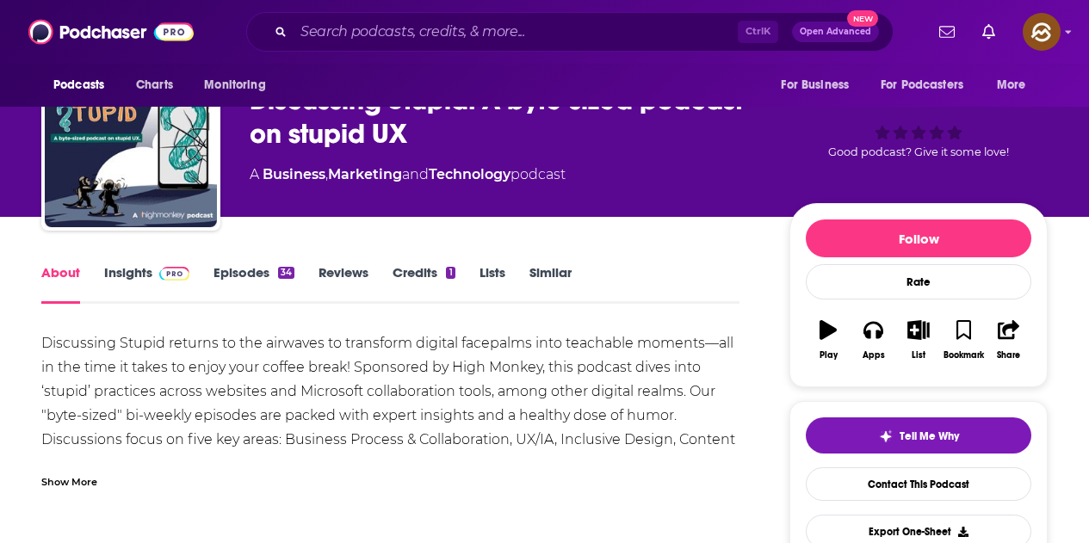
scroll to position [172, 0]
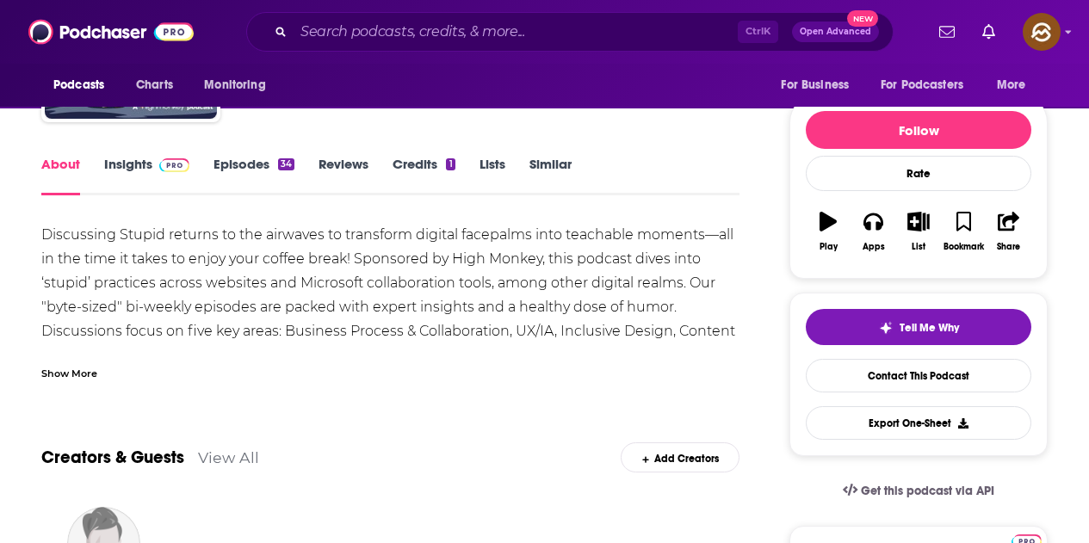
click at [276, 160] on link "Episodes 34" at bounding box center [253, 176] width 81 height 40
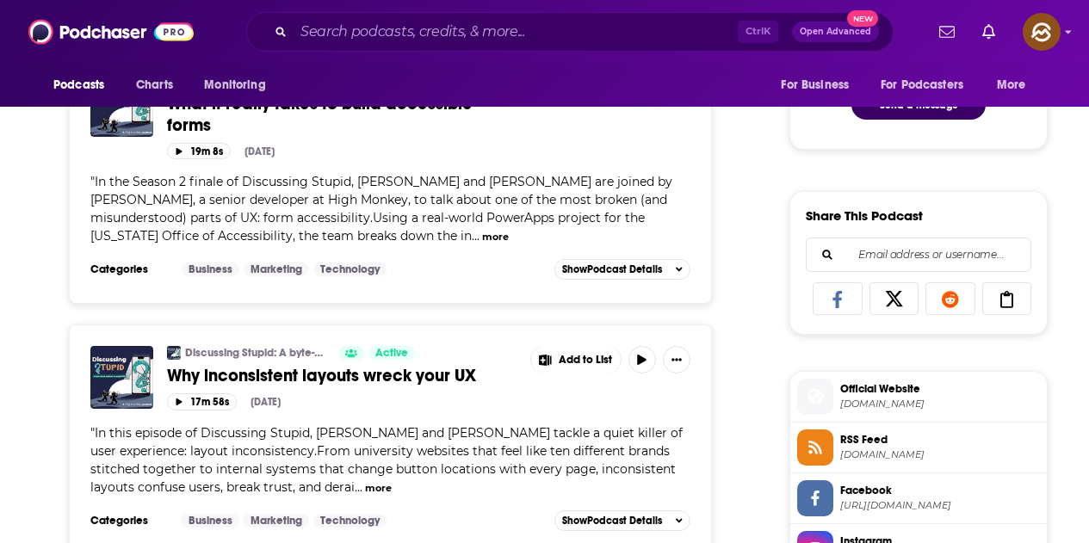
scroll to position [1119, 0]
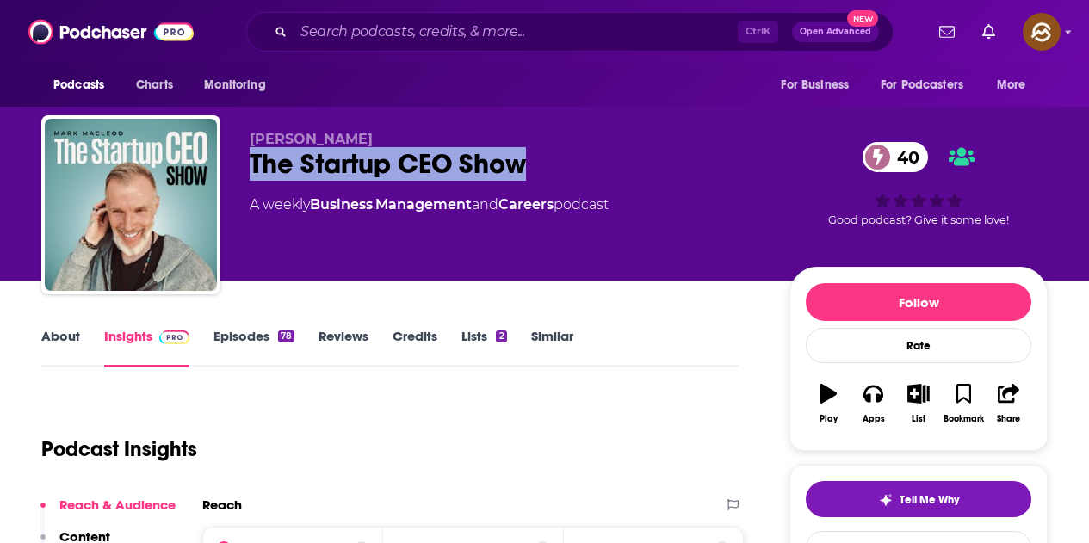
drag, startPoint x: 251, startPoint y: 160, endPoint x: 537, endPoint y: 158, distance: 286.7
click at [537, 158] on div "The Startup CEO Show 40" at bounding box center [506, 164] width 512 height 34
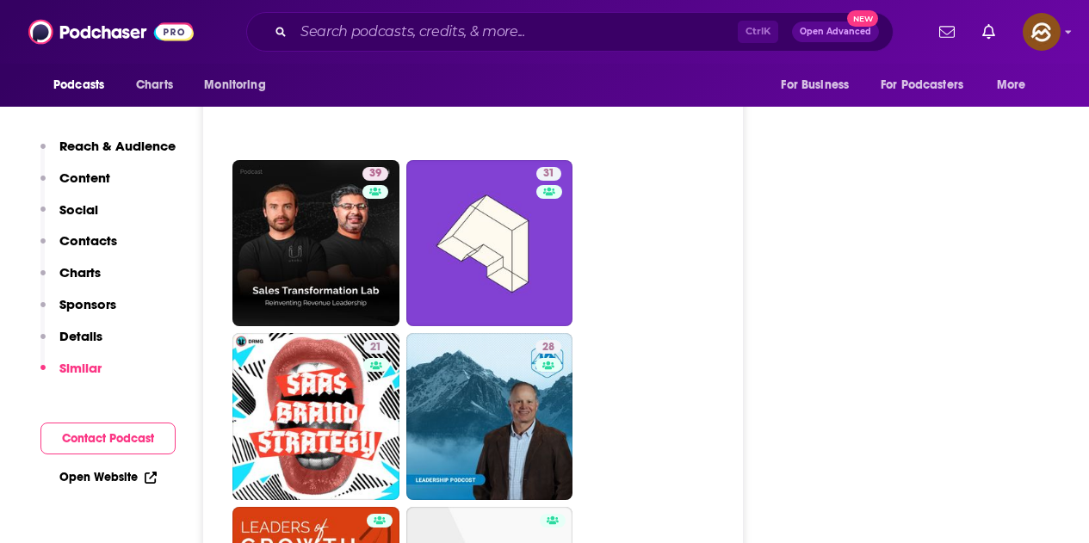
scroll to position [2496, 0]
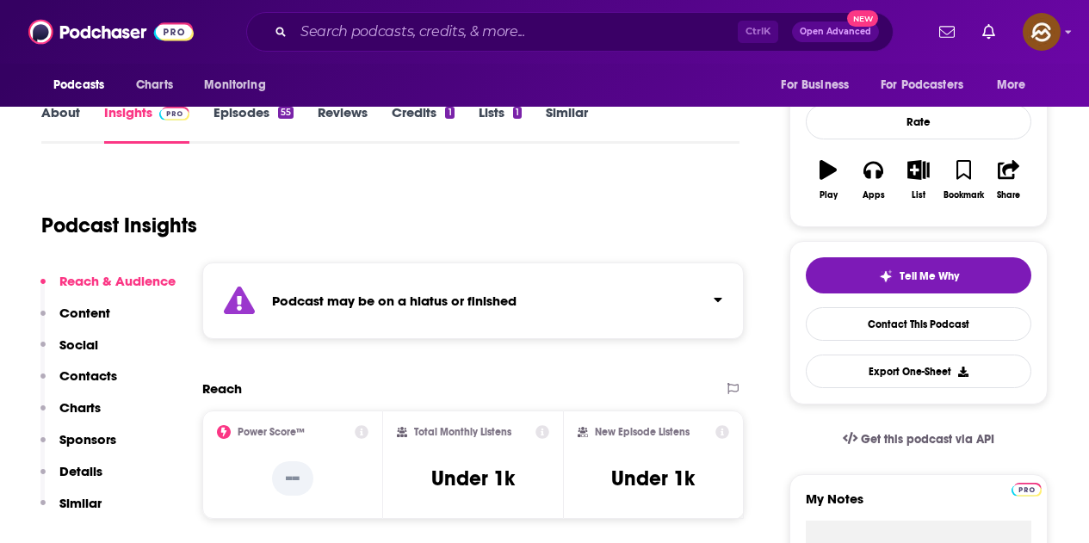
scroll to position [258, 0]
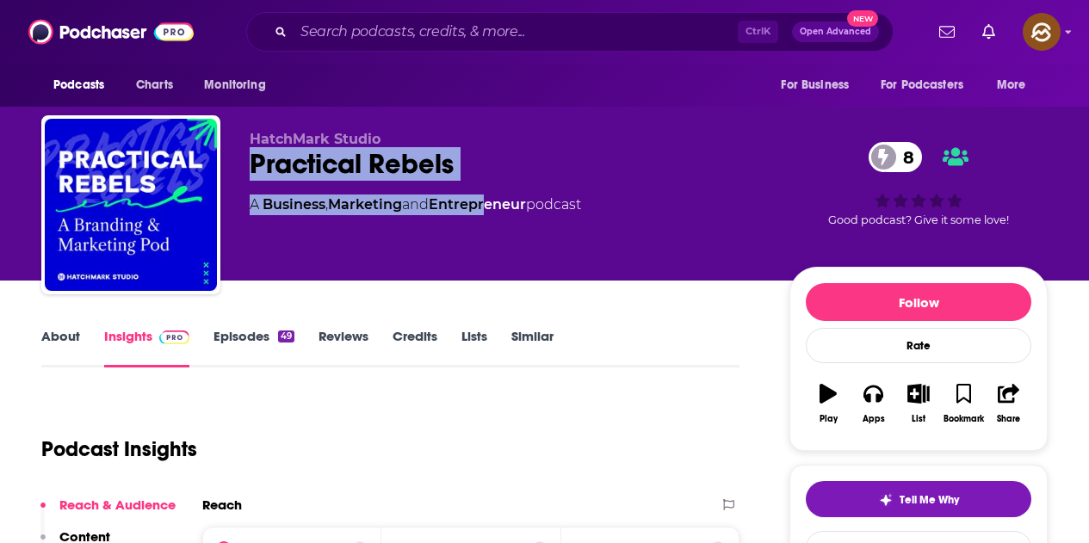
drag, startPoint x: 246, startPoint y: 169, endPoint x: 492, endPoint y: 188, distance: 246.9
click at [492, 188] on div "HatchMark Studio Practical Rebels 8 A Business , Marketing and Entrepreneur pod…" at bounding box center [544, 208] width 1006 height 186
click at [504, 163] on div "Practical Rebels 8" at bounding box center [506, 164] width 512 height 34
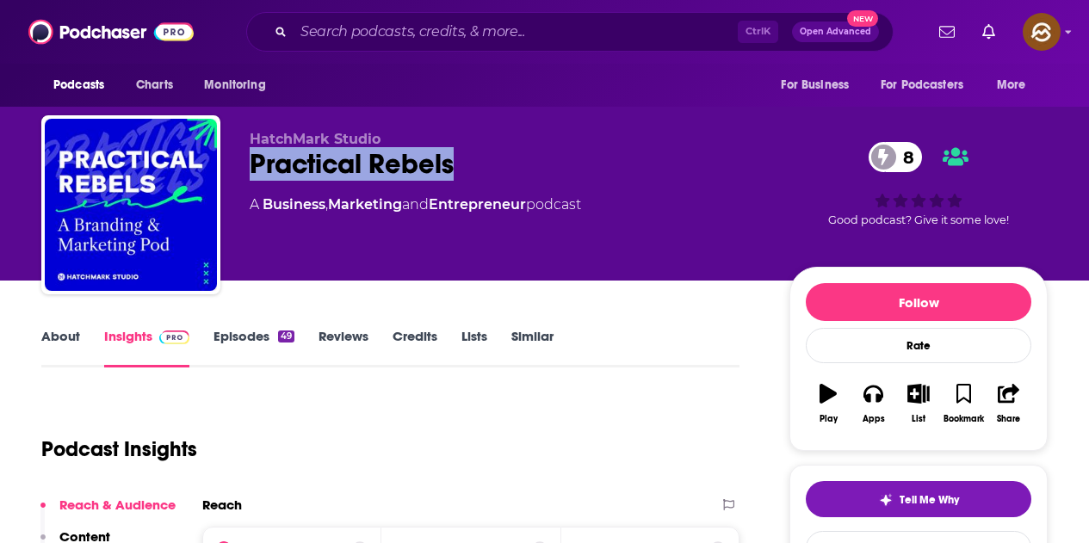
drag, startPoint x: 243, startPoint y: 164, endPoint x: 455, endPoint y: 163, distance: 211.8
click at [455, 163] on div "HatchMark Studio Practical Rebels 8 A Business , Marketing and Entrepreneur pod…" at bounding box center [544, 208] width 1006 height 186
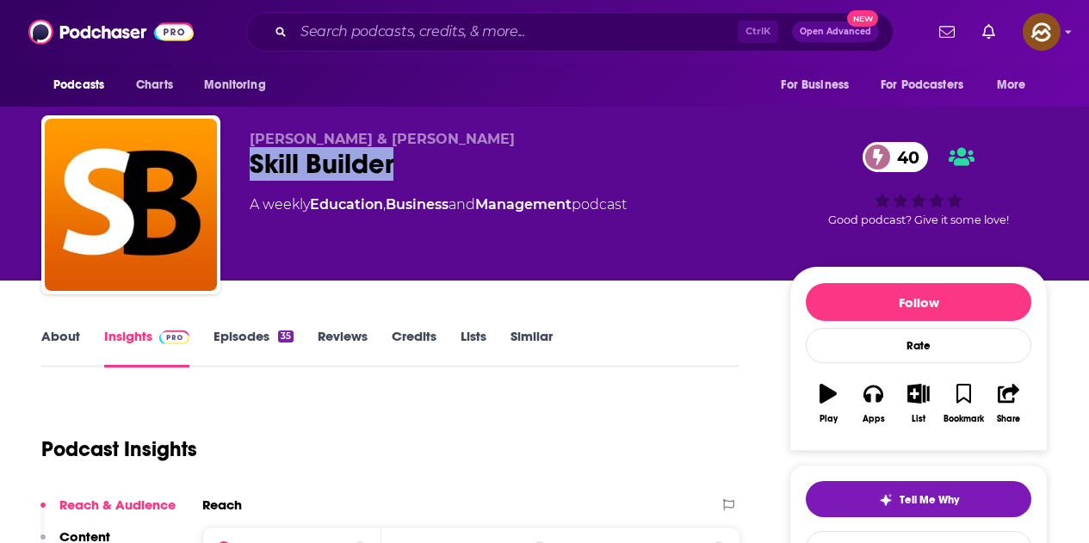
drag, startPoint x: 244, startPoint y: 171, endPoint x: 418, endPoint y: 171, distance: 173.0
click at [418, 171] on div "Roger Bisby & Dylan Garton Skill Builder 40 A weekly Education , Business and M…" at bounding box center [544, 208] width 1006 height 186
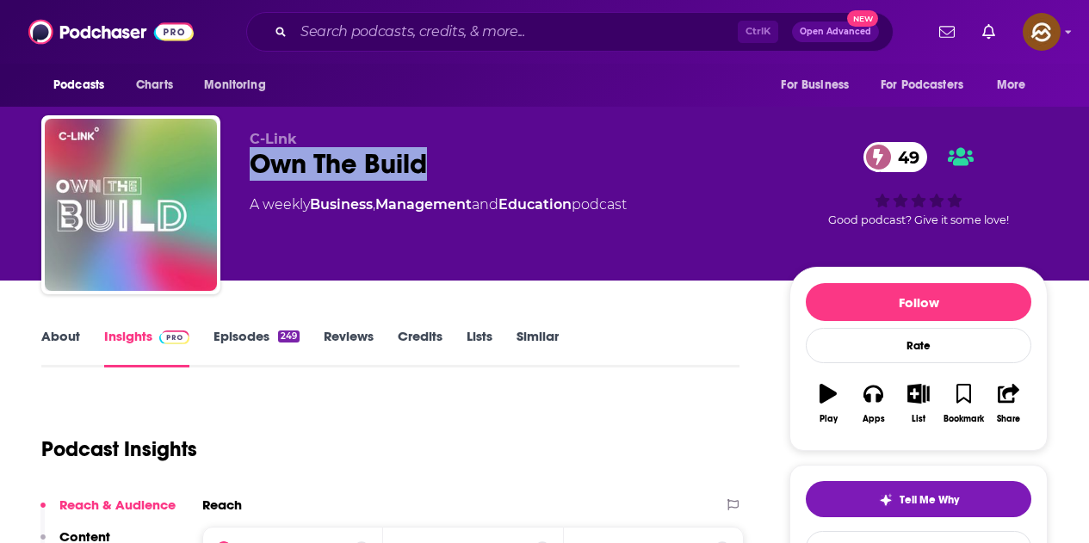
drag, startPoint x: 249, startPoint y: 160, endPoint x: 531, endPoint y: 176, distance: 282.8
click at [531, 176] on div "C-Link Own The Build 49 A weekly Business , Management and Education podcast 49…" at bounding box center [544, 208] width 1006 height 186
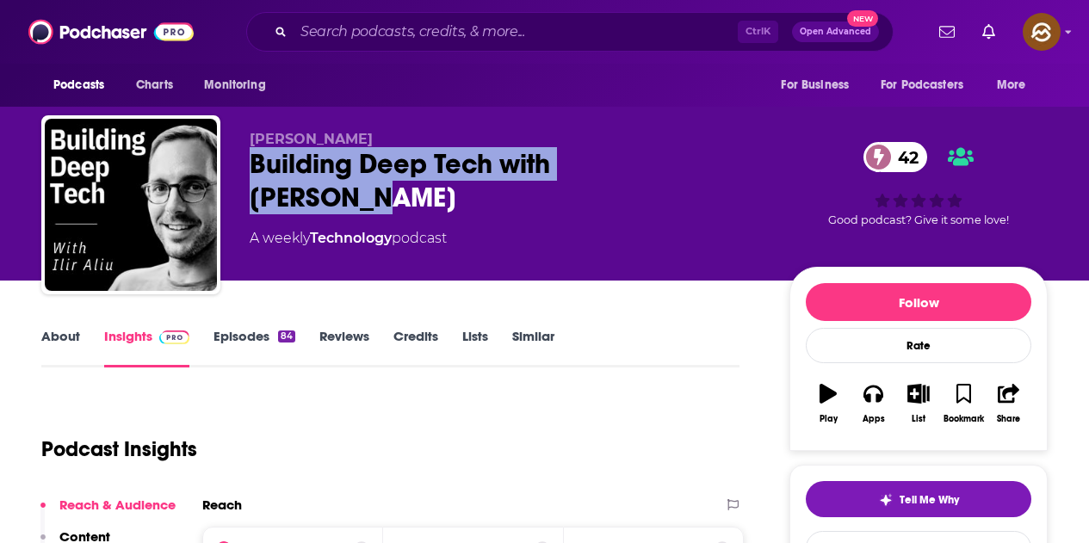
drag, startPoint x: 245, startPoint y: 158, endPoint x: 649, endPoint y: 172, distance: 404.0
click at [649, 172] on div "Ilir Aliu Building Deep Tech with Ilir Aliu 42 A weekly Technology podcast 42 G…" at bounding box center [544, 208] width 1006 height 186
click at [888, 400] on button "Apps" at bounding box center [873, 404] width 45 height 62
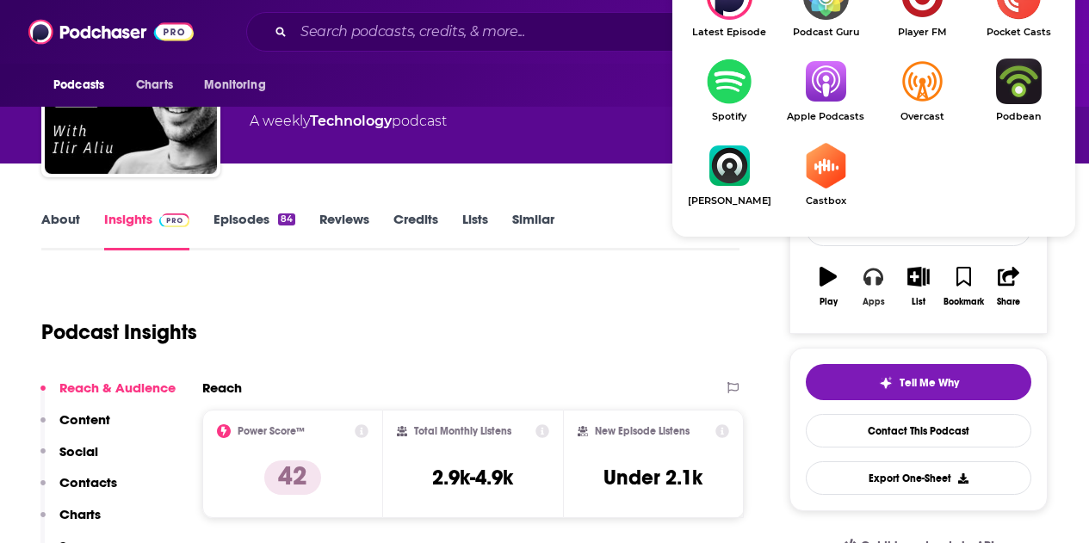
scroll to position [172, 0]
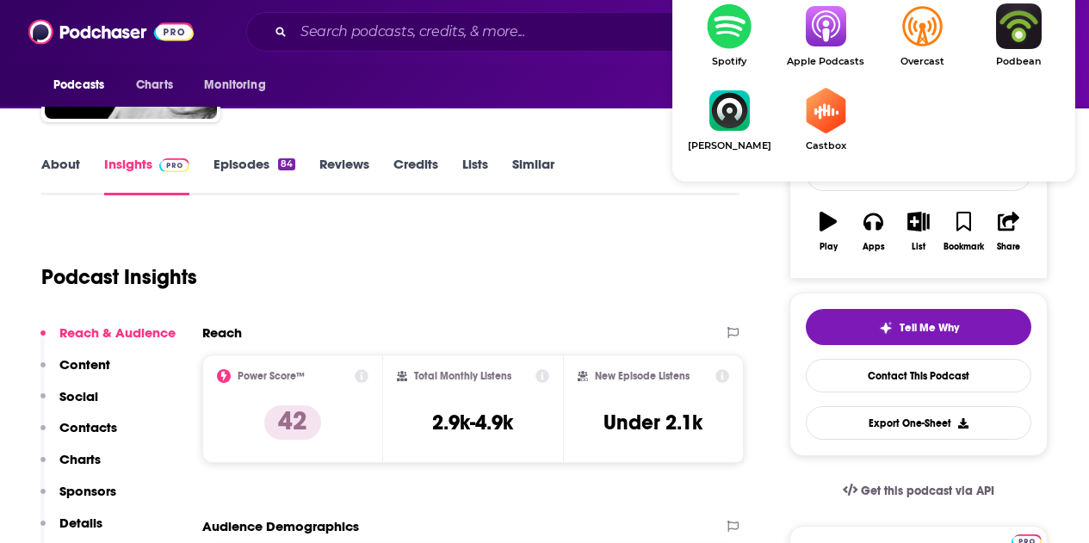
click at [835, 40] on img "Show Listen On dropdown" at bounding box center [825, 26] width 96 height 46
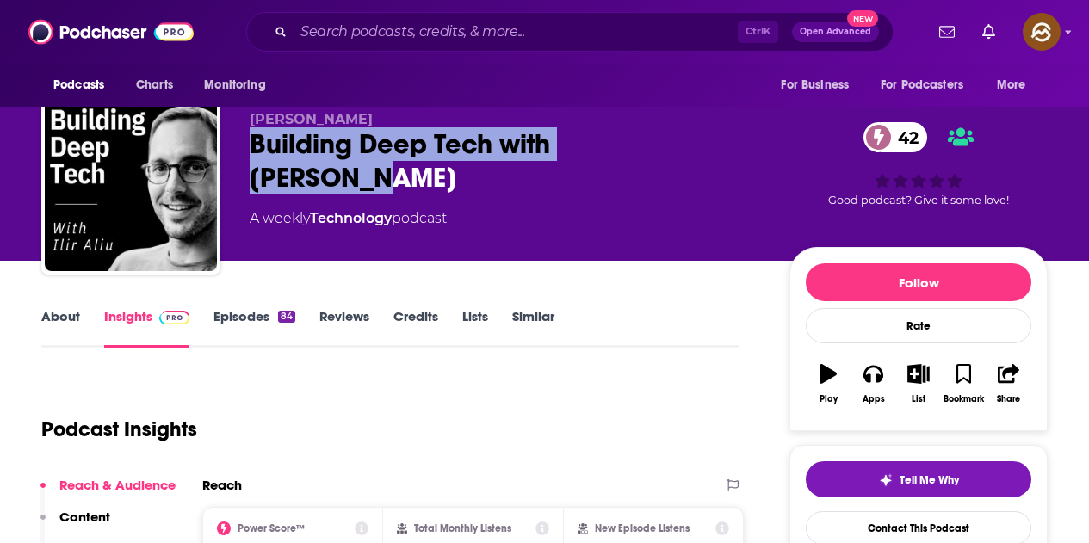
scroll to position [0, 0]
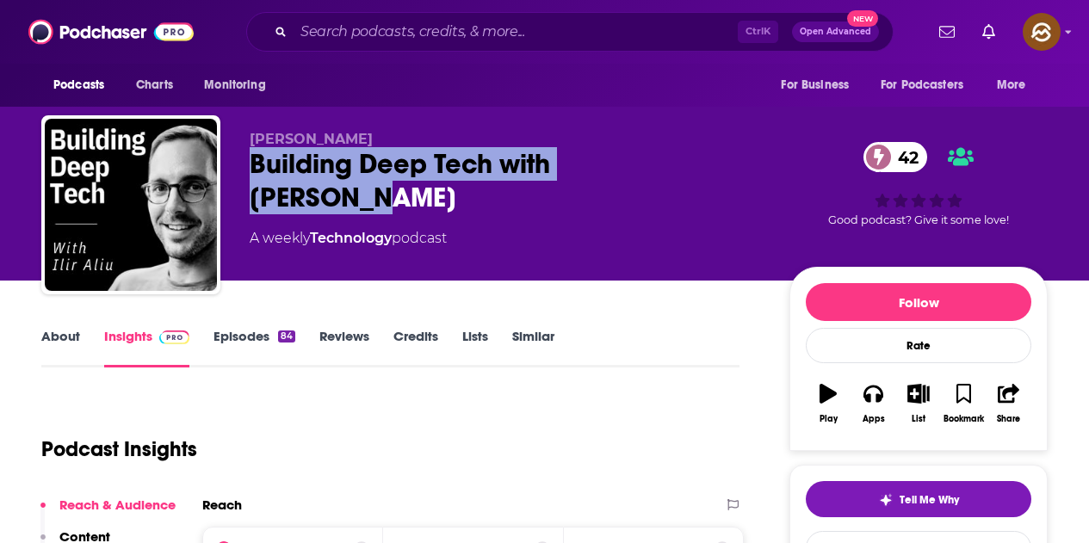
click at [239, 331] on link "Episodes 84" at bounding box center [254, 348] width 82 height 40
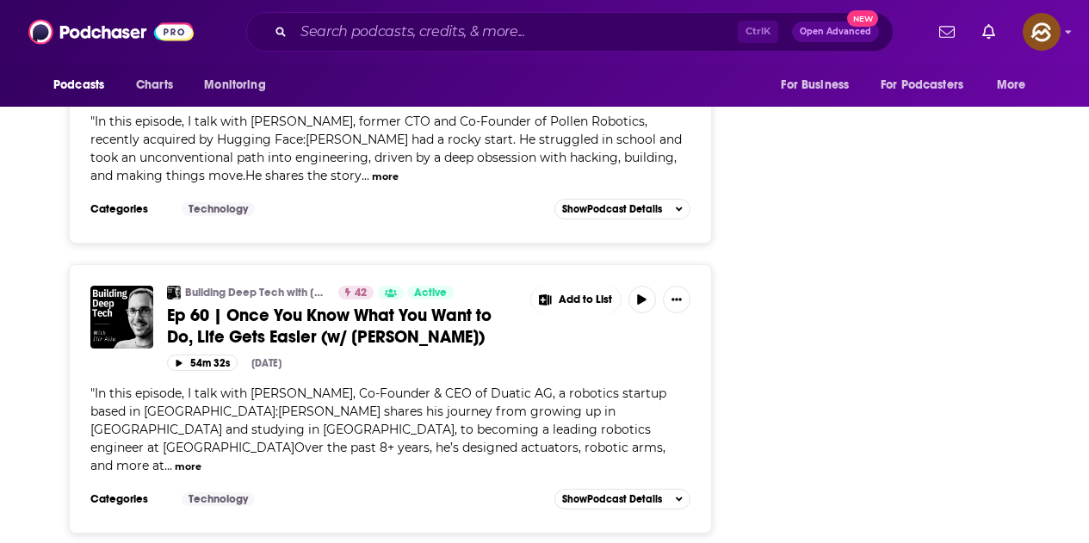
scroll to position [6895, 0]
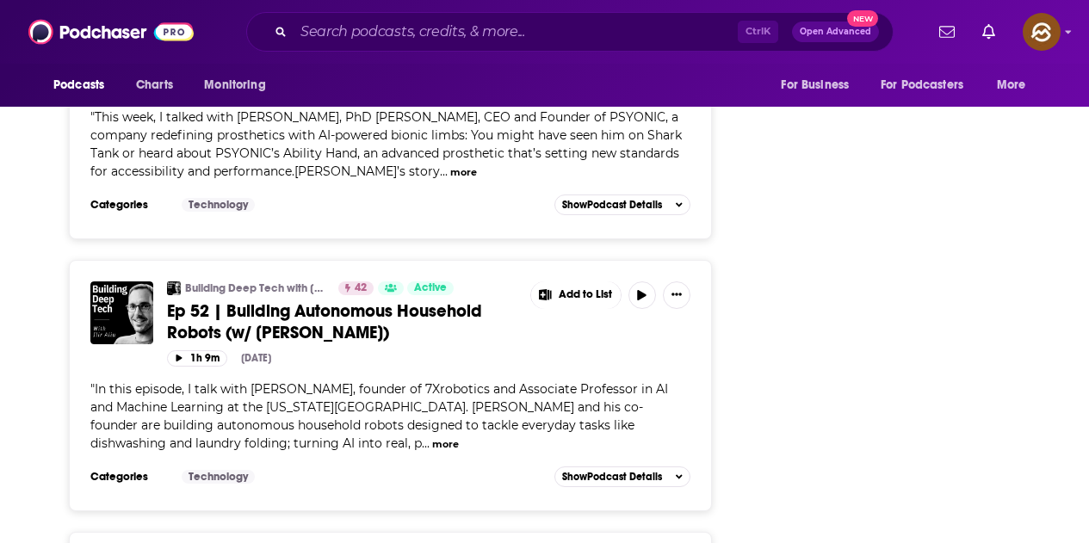
scroll to position [9392, 0]
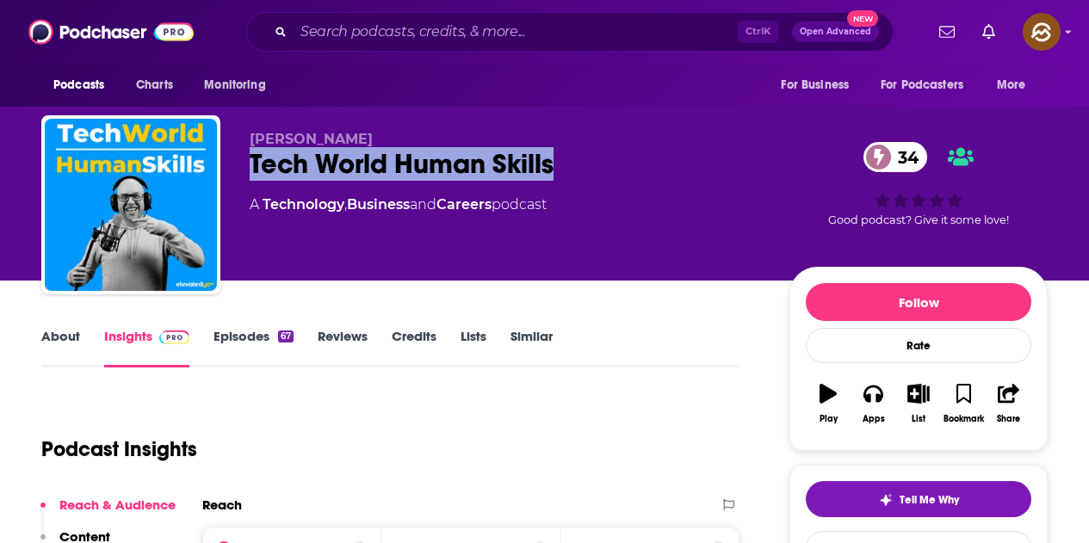
drag, startPoint x: 240, startPoint y: 161, endPoint x: 625, endPoint y: 167, distance: 384.8
click at [625, 167] on div "Ben Pearce Tech World Human Skills 34 A Technology , Business and Careers podca…" at bounding box center [544, 208] width 1006 height 186
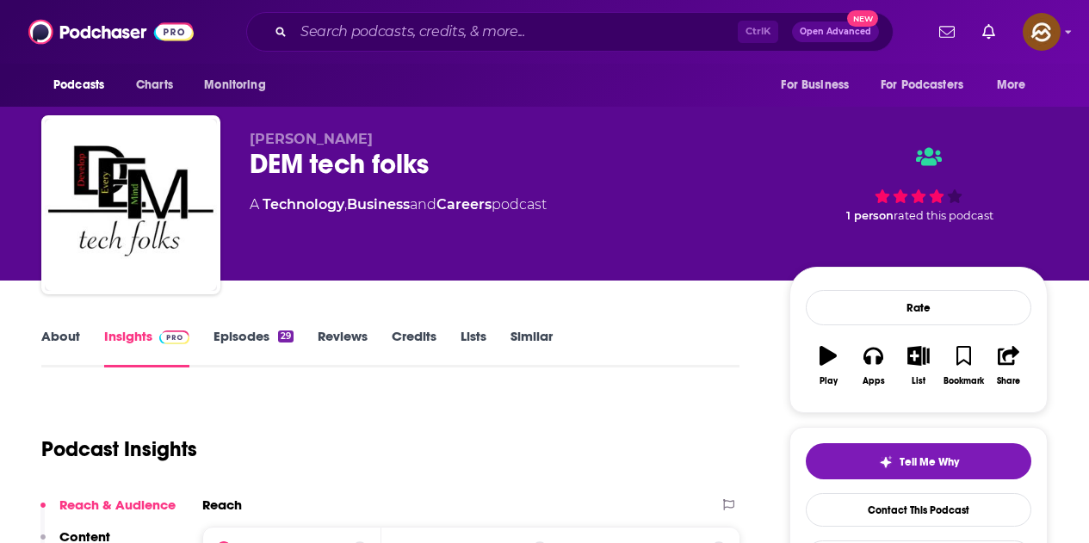
drag, startPoint x: 373, startPoint y: 170, endPoint x: 484, endPoint y: 152, distance: 112.5
click at [446, 176] on div "Rico Randall DEM tech folks A Technology , Business and Careers podcast 1 perso…" at bounding box center [544, 208] width 1006 height 186
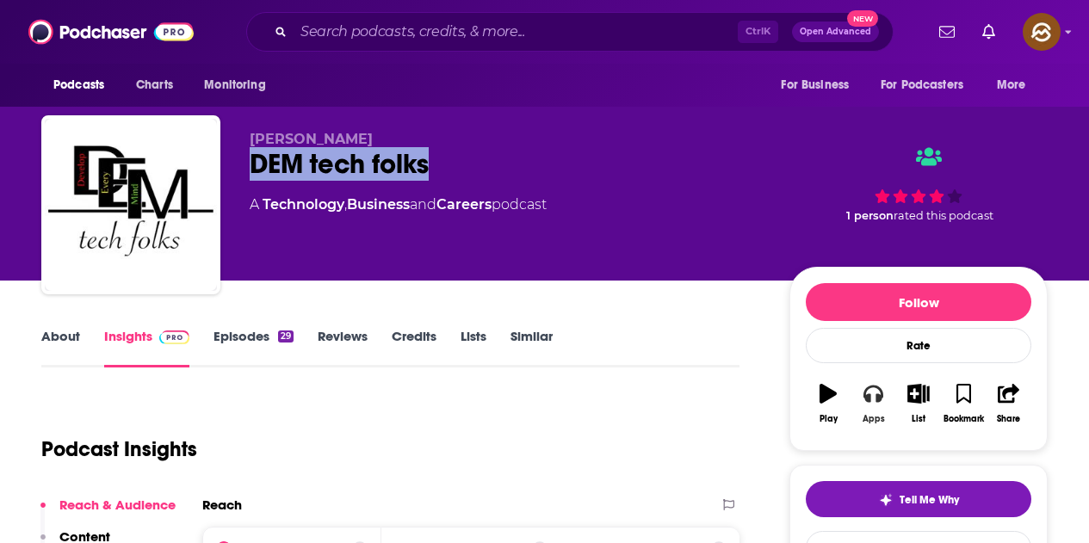
click at [878, 415] on div "Apps" at bounding box center [874, 419] width 22 height 10
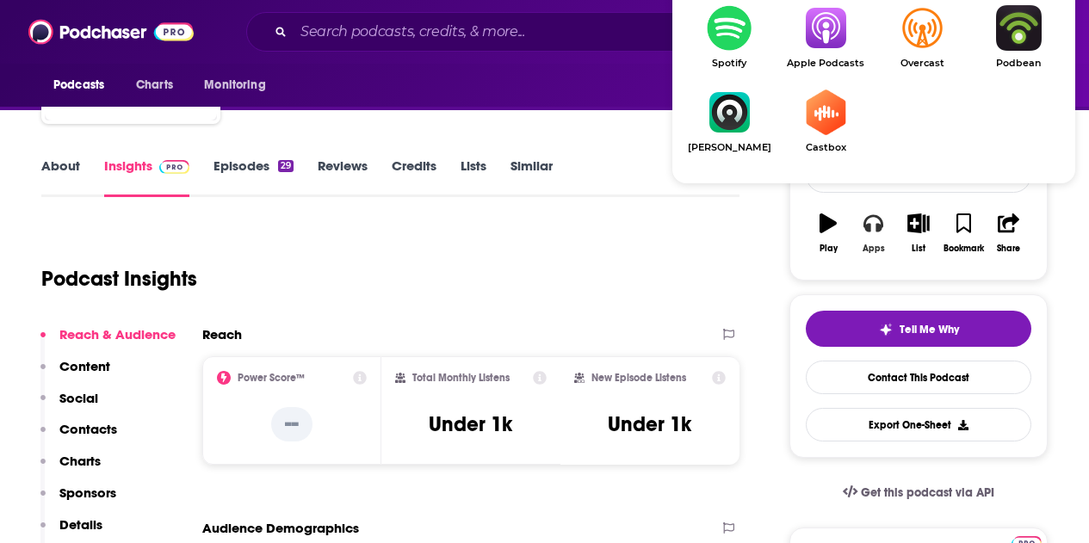
scroll to position [172, 0]
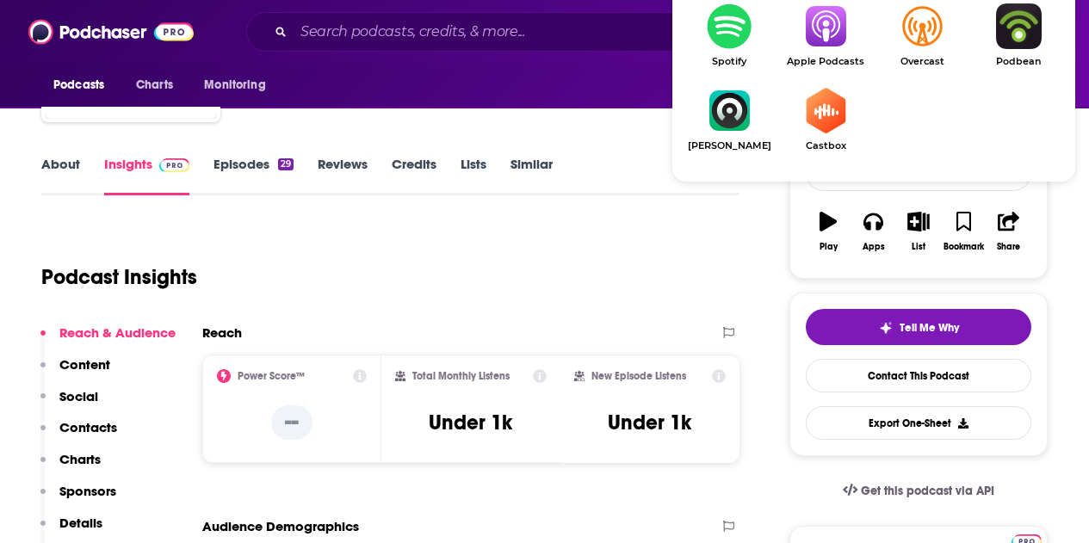
click at [826, 48] on img "Show Listen On dropdown" at bounding box center [825, 26] width 96 height 46
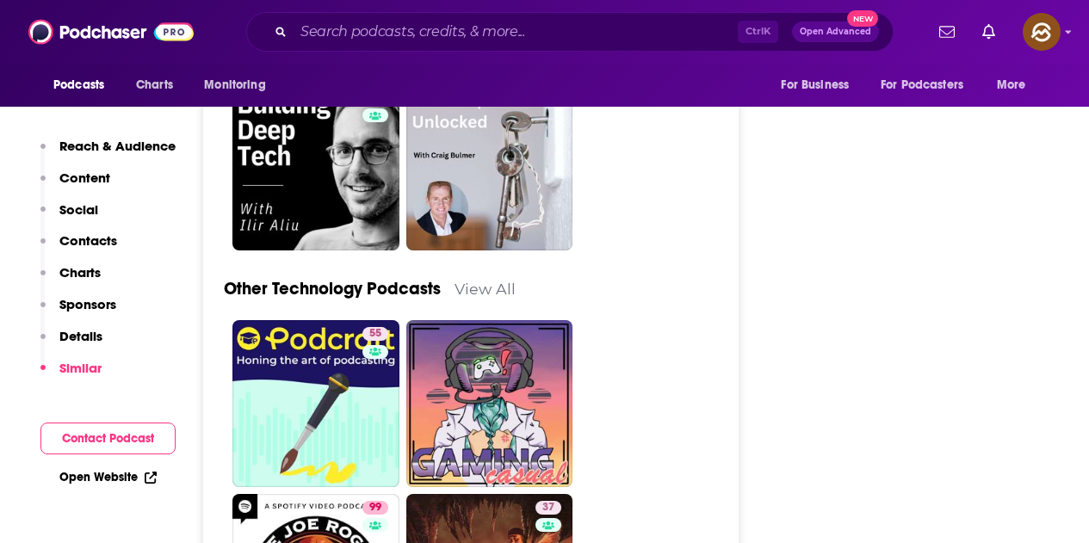
scroll to position [4218, 0]
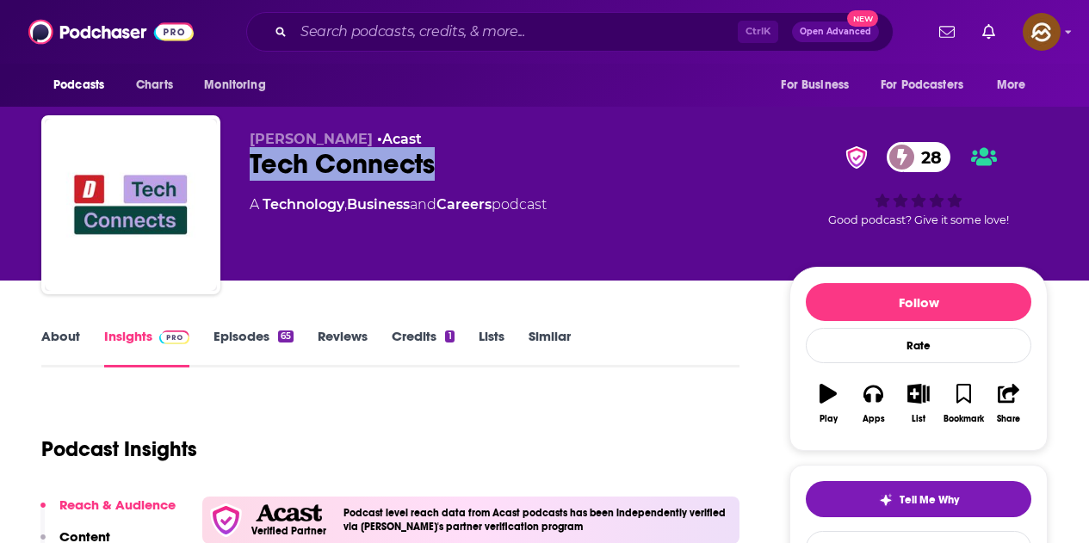
drag, startPoint x: 252, startPoint y: 165, endPoint x: 436, endPoint y: 170, distance: 183.4
click at [436, 170] on div "Tech Connects 28" at bounding box center [506, 164] width 512 height 34
drag, startPoint x: 250, startPoint y: 139, endPoint x: 366, endPoint y: 141, distance: 116.2
click at [366, 141] on span "Paul Farnsworth" at bounding box center [311, 139] width 123 height 16
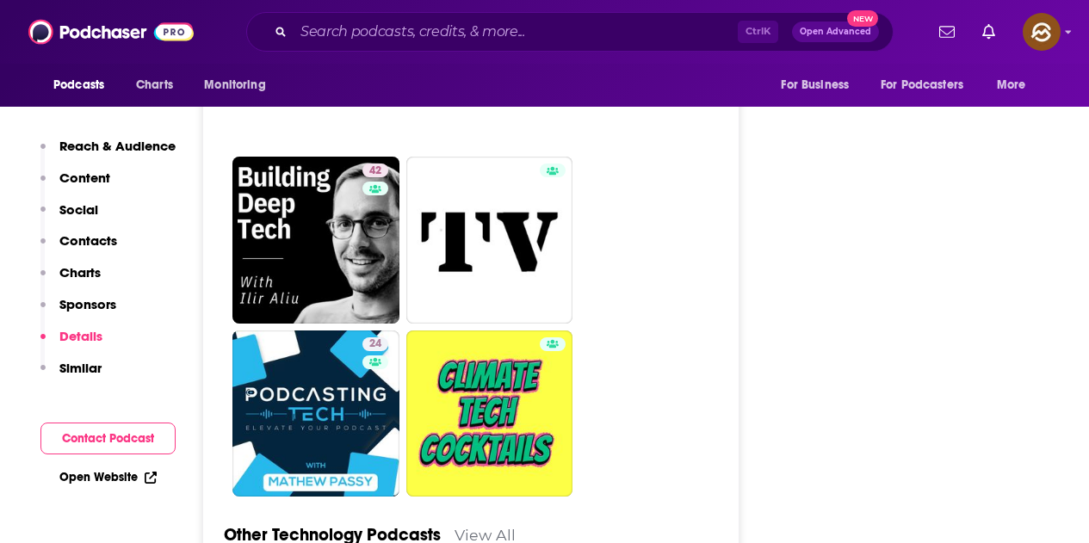
scroll to position [4390, 0]
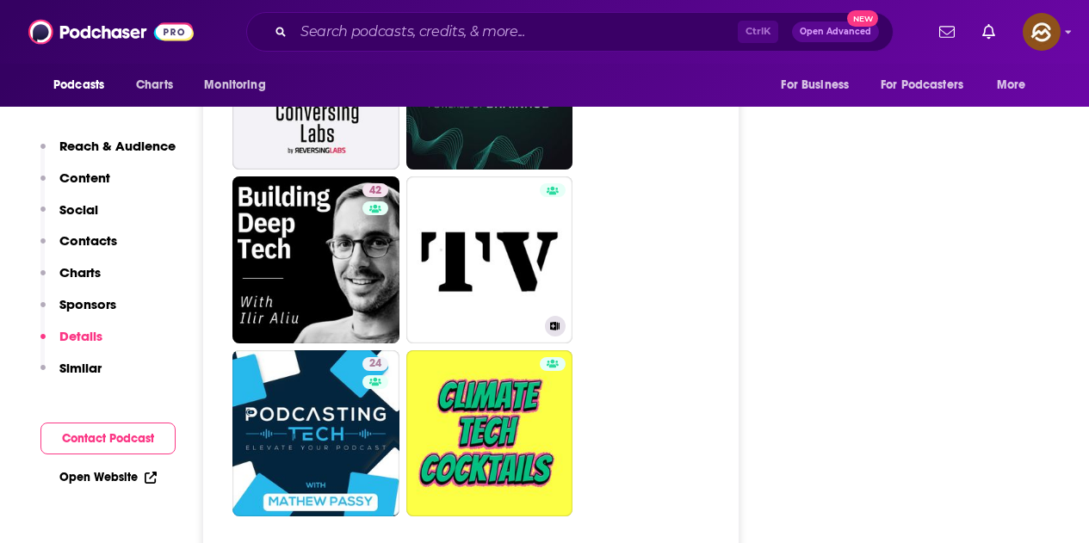
drag, startPoint x: 448, startPoint y: 247, endPoint x: 764, endPoint y: 262, distance: 316.3
click at [764, 262] on div "About Insights Episodes 65 Reviews Credits 1 Lists Similar Podcast Insights Rea…" at bounding box center [402, 229] width 776 height 8588
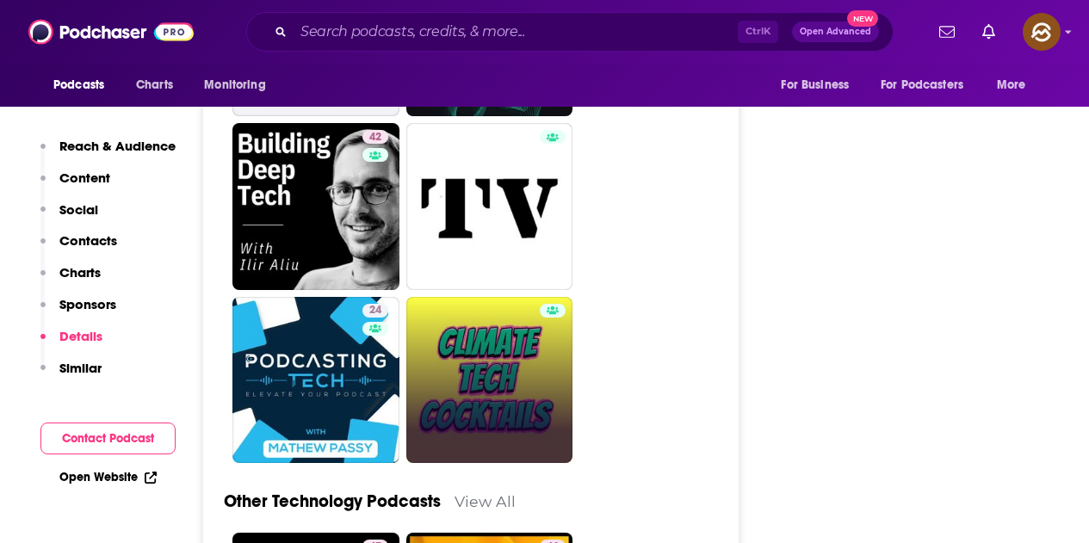
scroll to position [4562, 0]
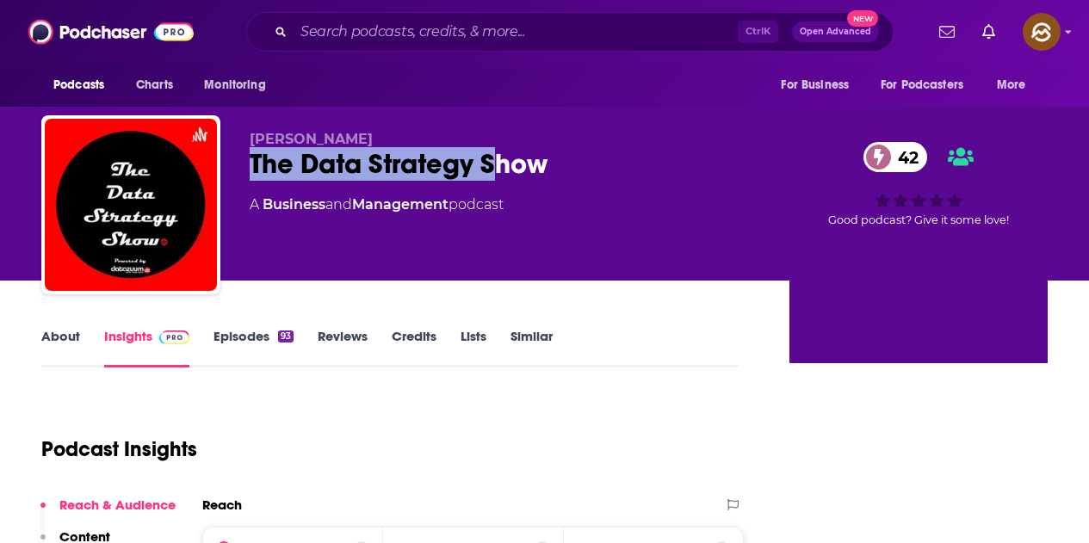
drag, startPoint x: 418, startPoint y: 155, endPoint x: 551, endPoint y: 166, distance: 133.9
click at [551, 166] on div "[PERSON_NAME] The Data Strategy Show 42 A Business and Management podcast 42 Go…" at bounding box center [544, 208] width 1006 height 186
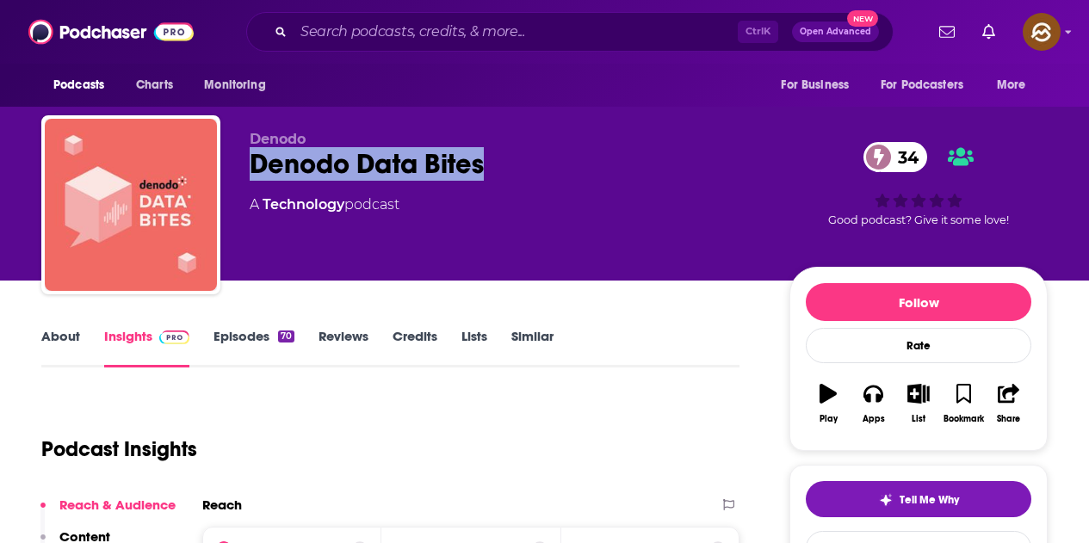
drag, startPoint x: 244, startPoint y: 166, endPoint x: 521, endPoint y: 170, distance: 277.2
click at [521, 170] on div "Denodo Denodo Data Bites 34 A Technology podcast 34 Good podcast? Give it some …" at bounding box center [544, 208] width 1006 height 186
click at [887, 447] on div "Follow Rate Play Apps List Bookmark Share" at bounding box center [918, 359] width 258 height 184
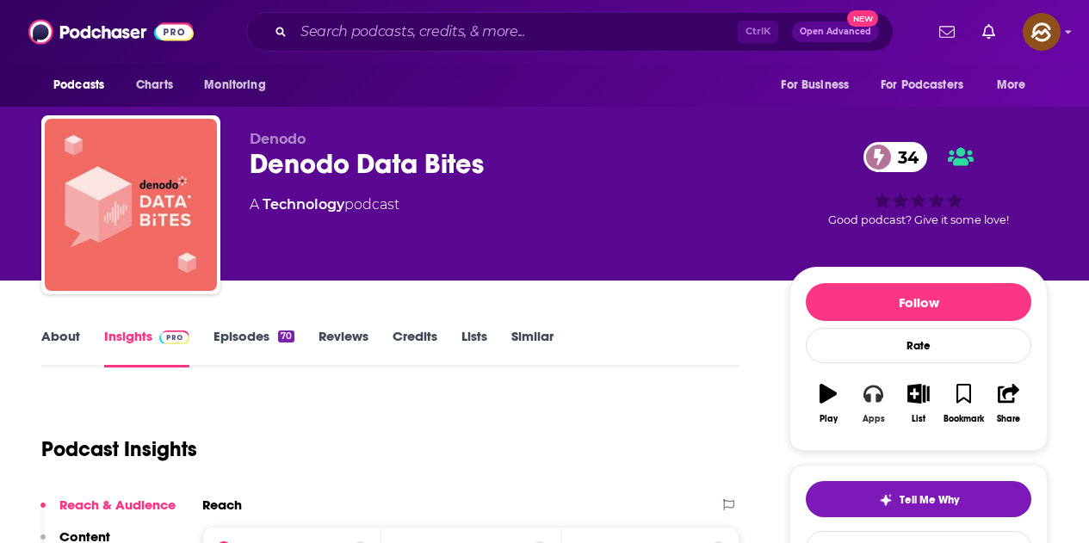
click at [881, 412] on button "Apps" at bounding box center [873, 404] width 45 height 62
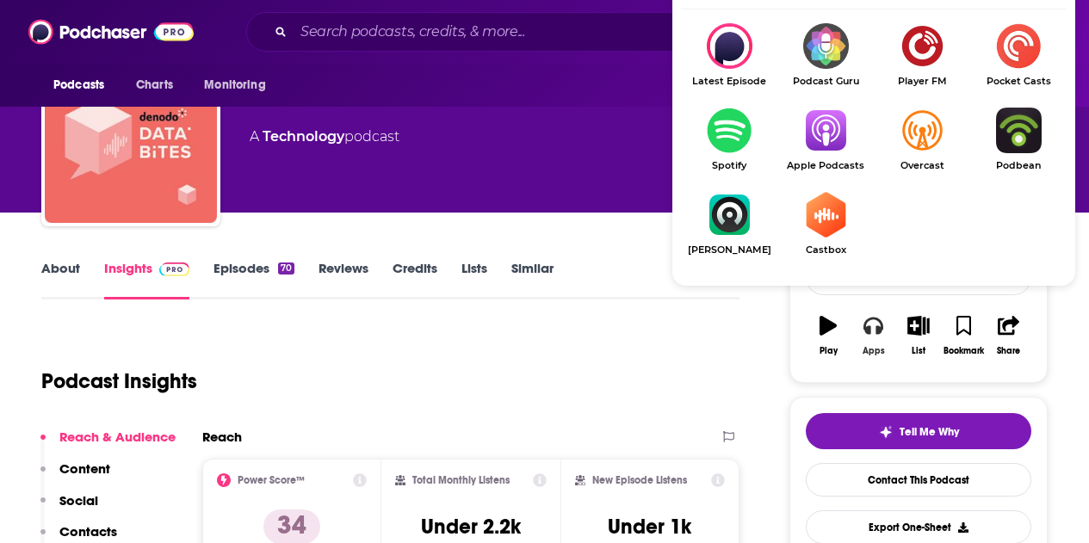
scroll to position [86, 0]
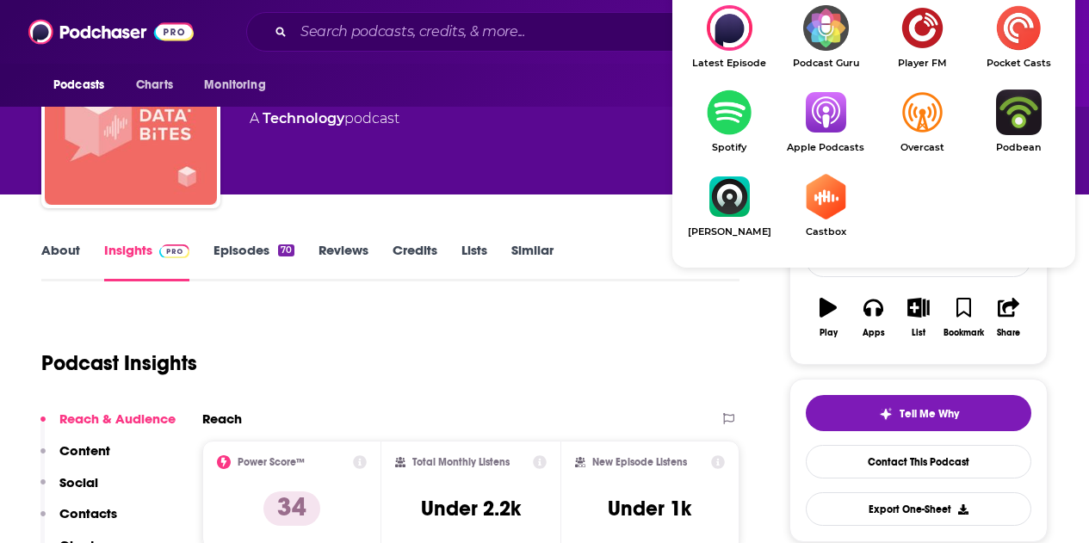
click at [834, 133] on img "Show Listen On dropdown" at bounding box center [825, 113] width 96 height 46
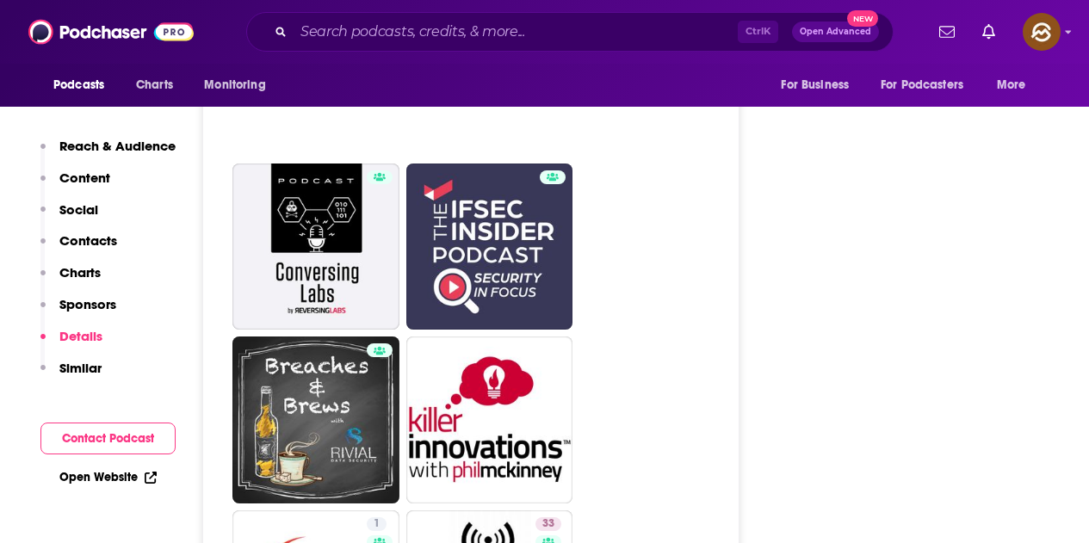
scroll to position [4132, 0]
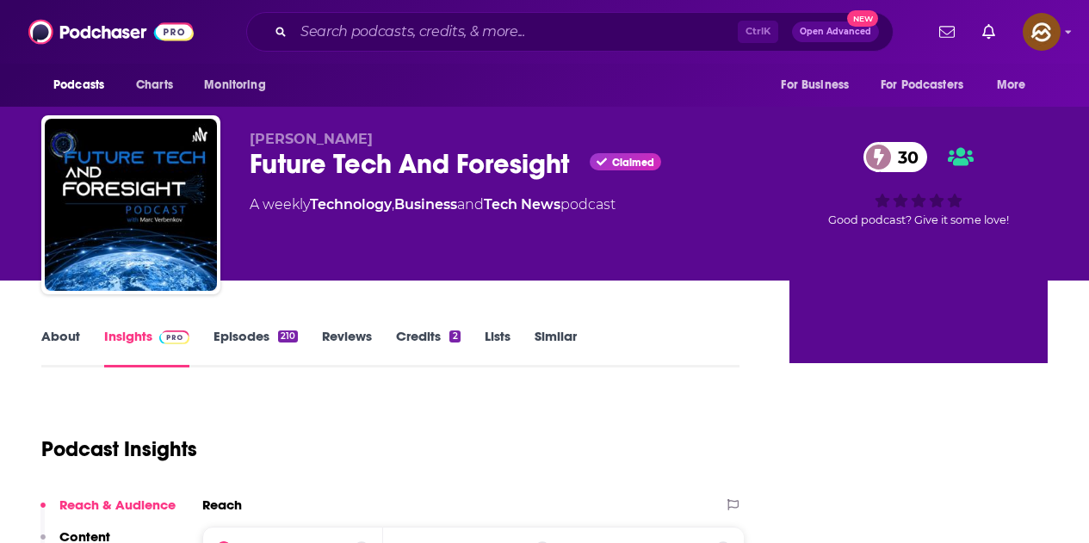
click at [570, 171] on div "[PERSON_NAME] Future Tech And Foresight Claimed 30 A weekly Technology , Busine…" at bounding box center [544, 208] width 1006 height 186
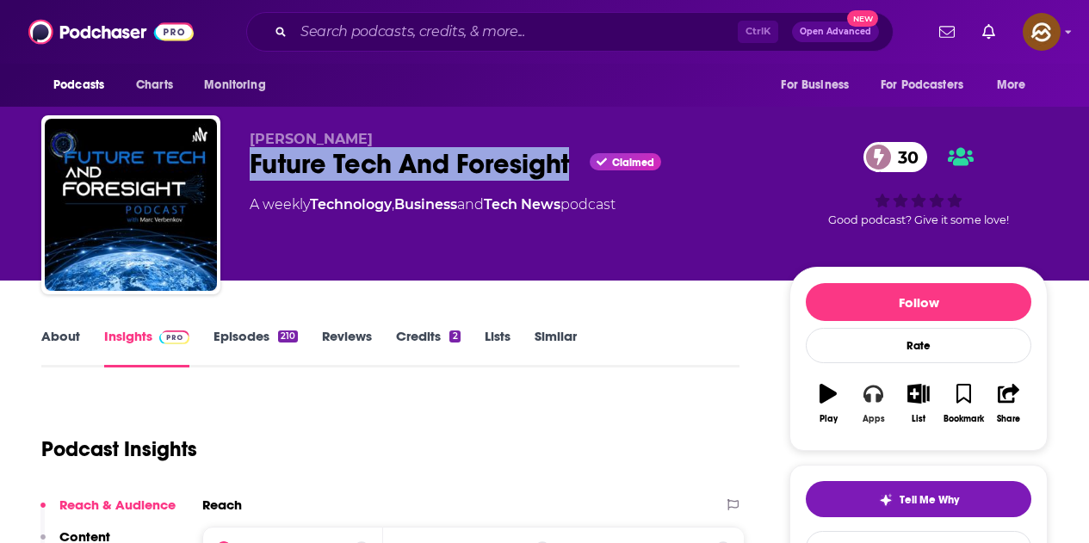
click at [870, 406] on button "Apps" at bounding box center [873, 404] width 45 height 62
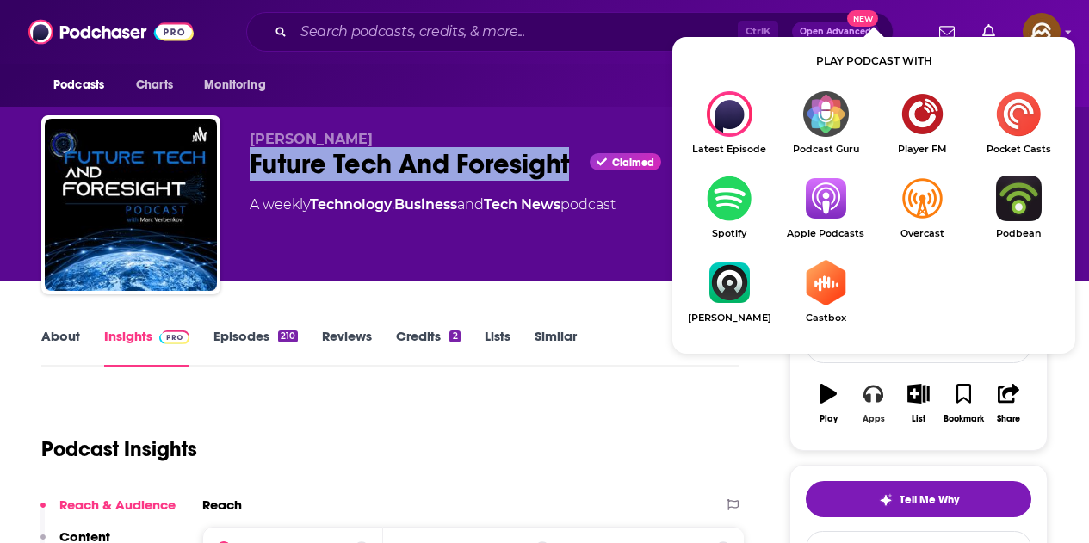
scroll to position [86, 0]
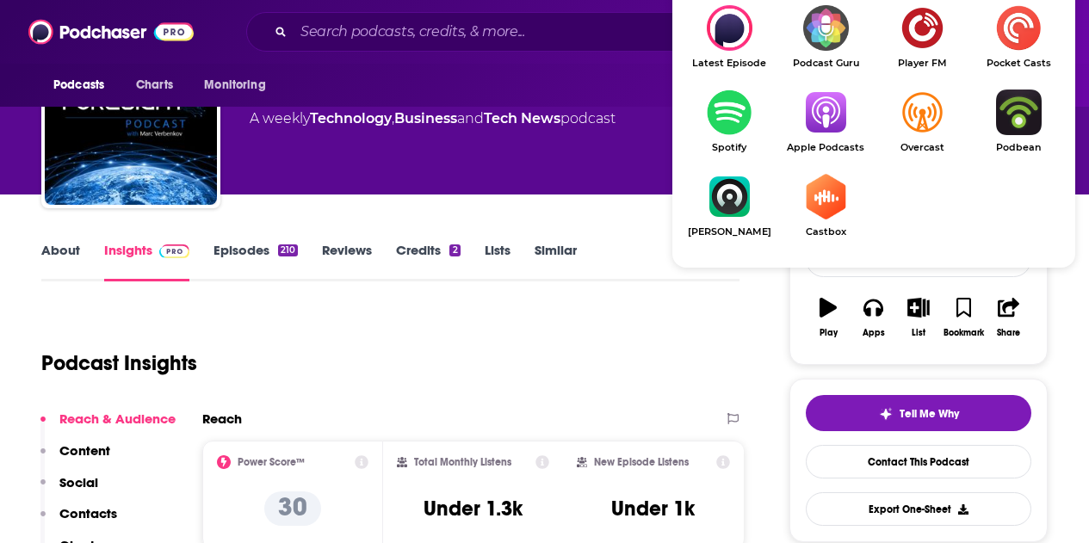
click at [828, 127] on img "Show Listen On dropdown" at bounding box center [825, 113] width 96 height 46
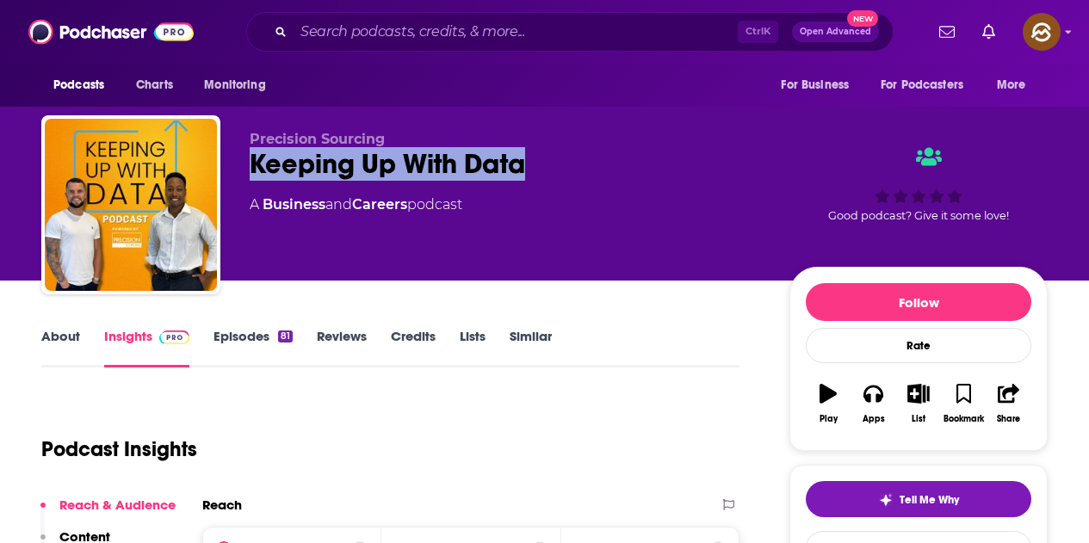
drag, startPoint x: 255, startPoint y: 167, endPoint x: 525, endPoint y: 164, distance: 270.3
click at [525, 164] on div "Keeping Up With Data" at bounding box center [506, 164] width 512 height 34
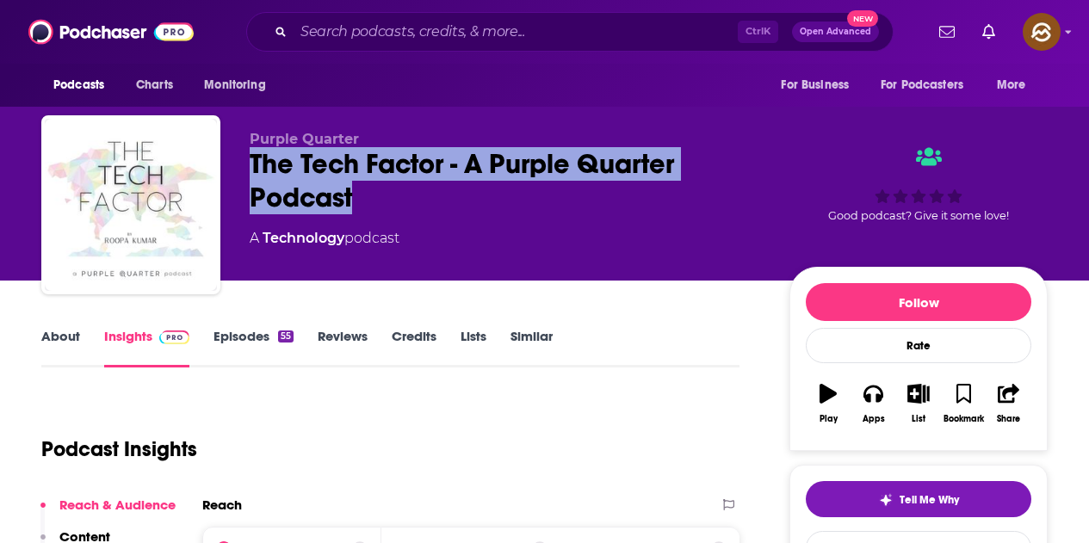
drag, startPoint x: 242, startPoint y: 154, endPoint x: 388, endPoint y: 185, distance: 149.6
click at [388, 185] on div "Purple Quarter The Tech Factor - A Purple Quarter Podcast A Technology podcast …" at bounding box center [544, 208] width 1006 height 186
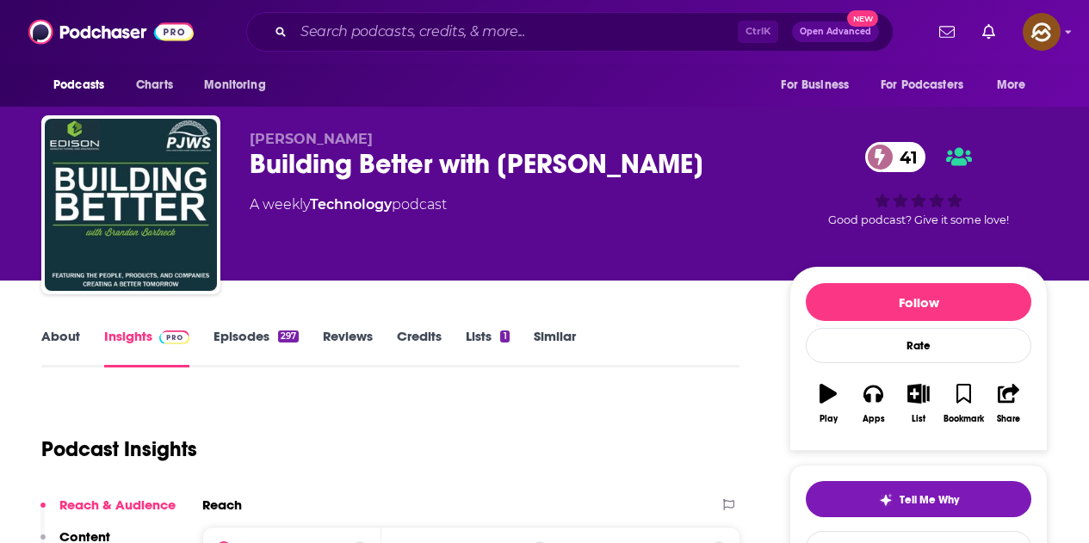
drag, startPoint x: 255, startPoint y: 162, endPoint x: 735, endPoint y: 173, distance: 480.5
click at [735, 173] on div "Building Better with [PERSON_NAME] 41" at bounding box center [506, 164] width 512 height 34
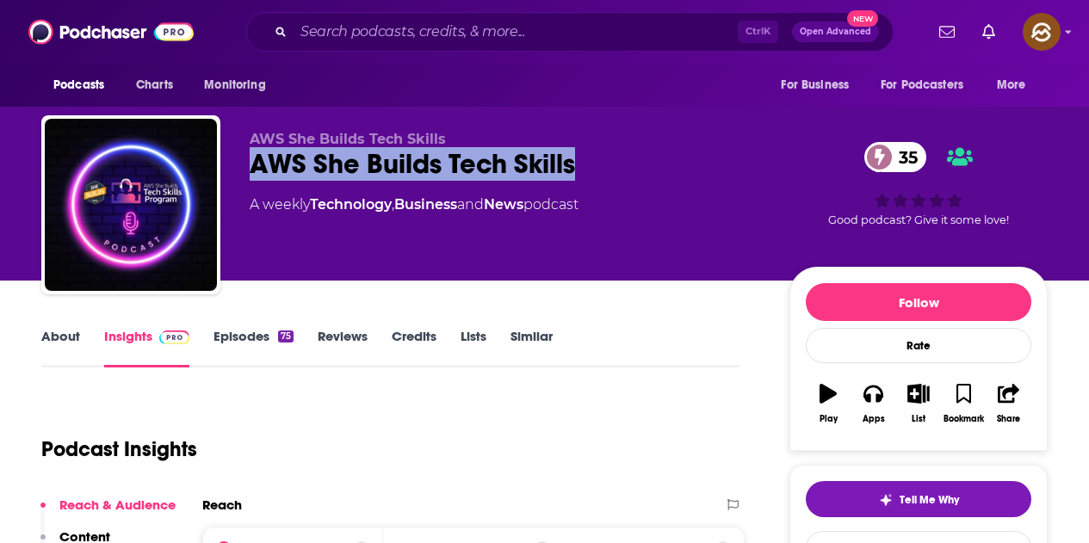
drag, startPoint x: 248, startPoint y: 173, endPoint x: 599, endPoint y: 173, distance: 351.2
click at [599, 173] on div "AWS She Builds Tech Skills AWS She Builds Tech Skills 35 A weekly Technology , …" at bounding box center [544, 208] width 1006 height 186
click at [869, 411] on button "Apps" at bounding box center [873, 404] width 45 height 62
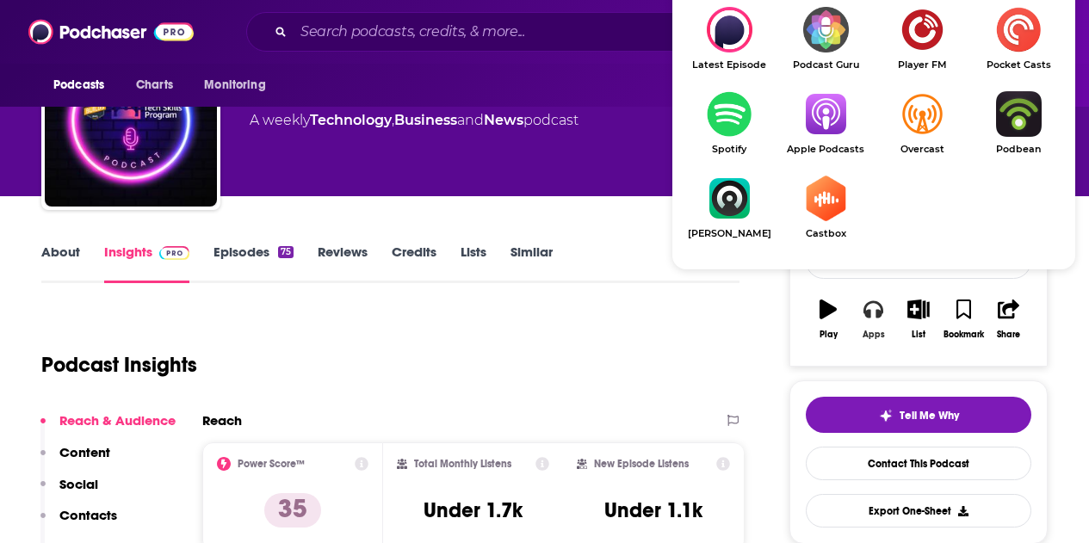
scroll to position [86, 0]
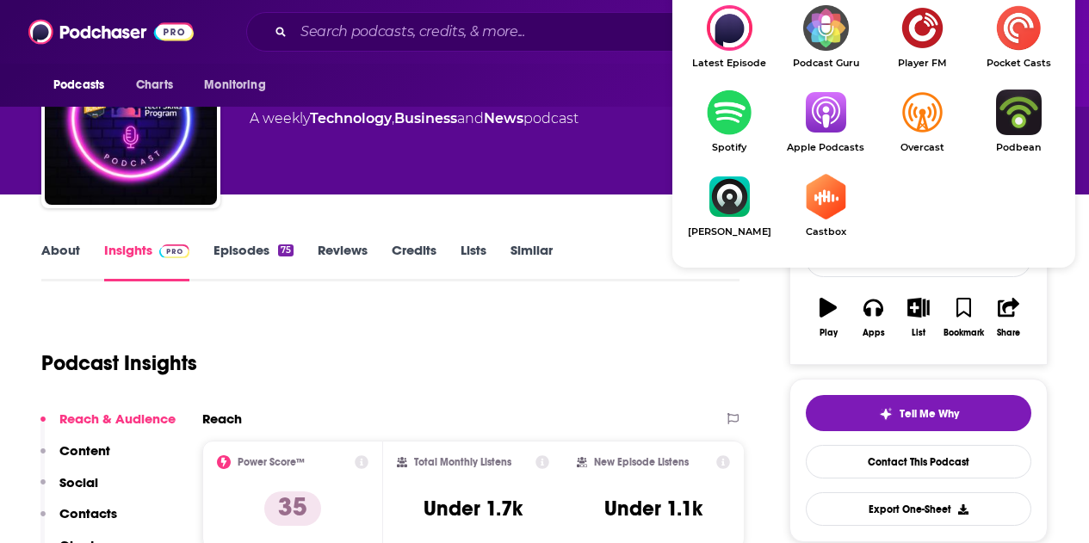
click at [820, 105] on img "Show Listen On dropdown" at bounding box center [825, 113] width 96 height 46
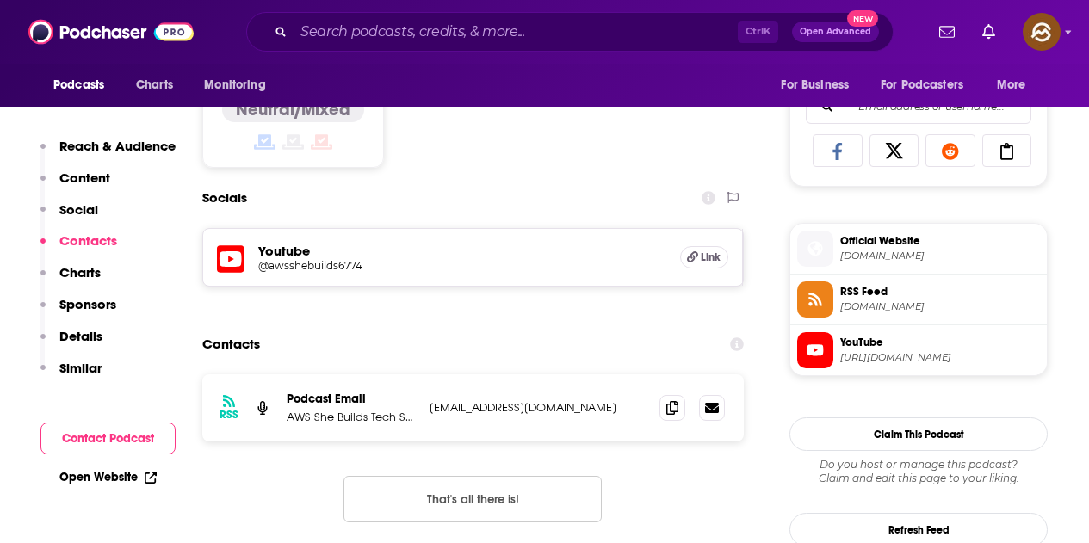
scroll to position [1119, 0]
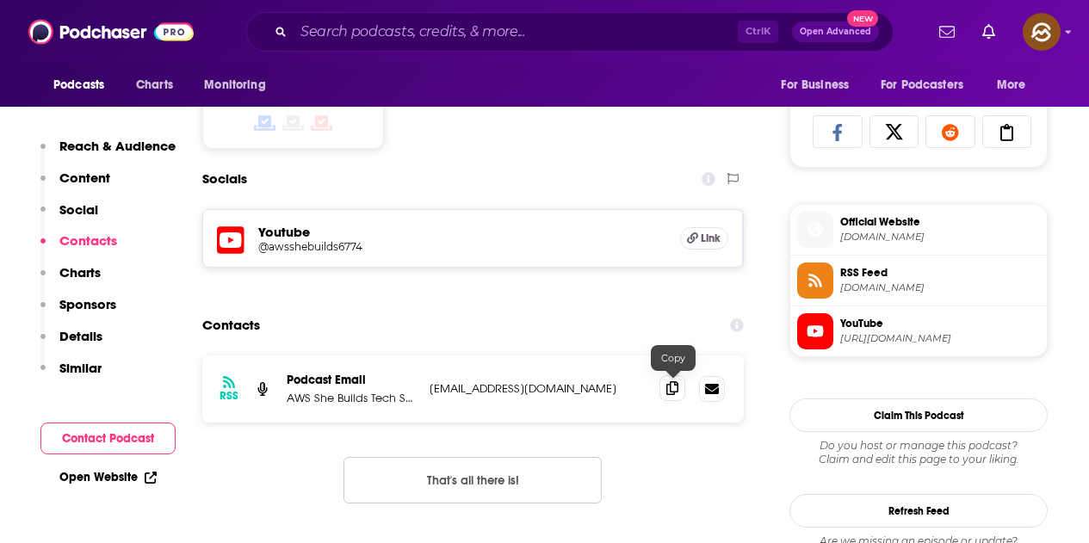
click at [678, 385] on icon at bounding box center [672, 388] width 12 height 14
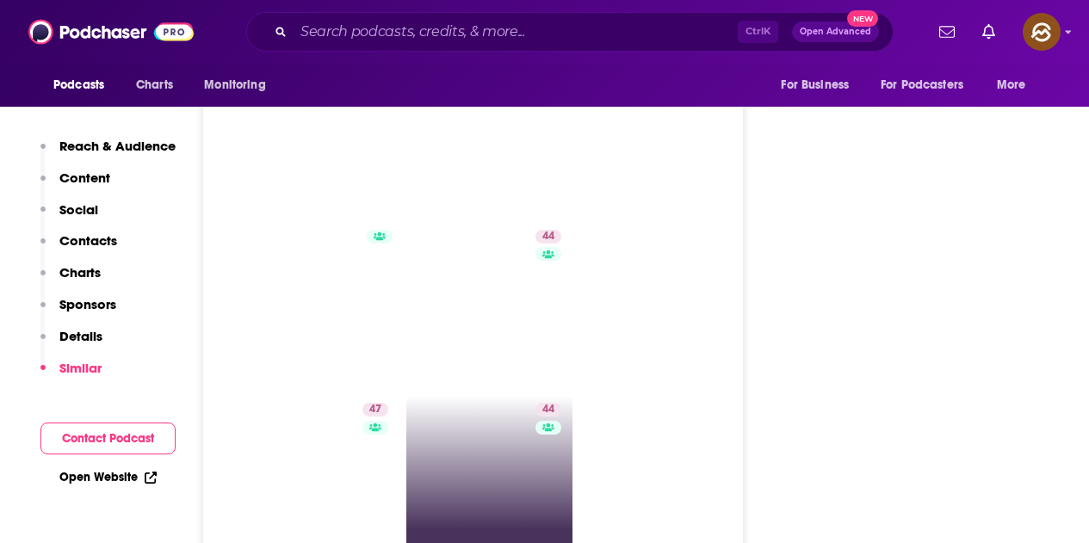
scroll to position [3099, 0]
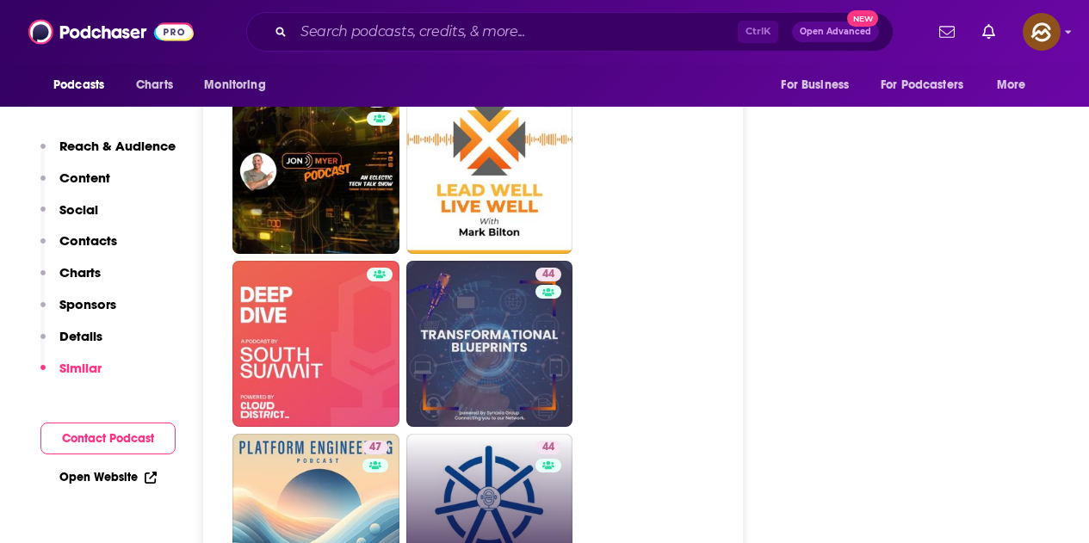
click at [513, 504] on link "44 Kubernetes Bytes" at bounding box center [489, 517] width 167 height 167
type input "https://www.podchaser.com/podcasts/kubernetes-bytes-1986597"
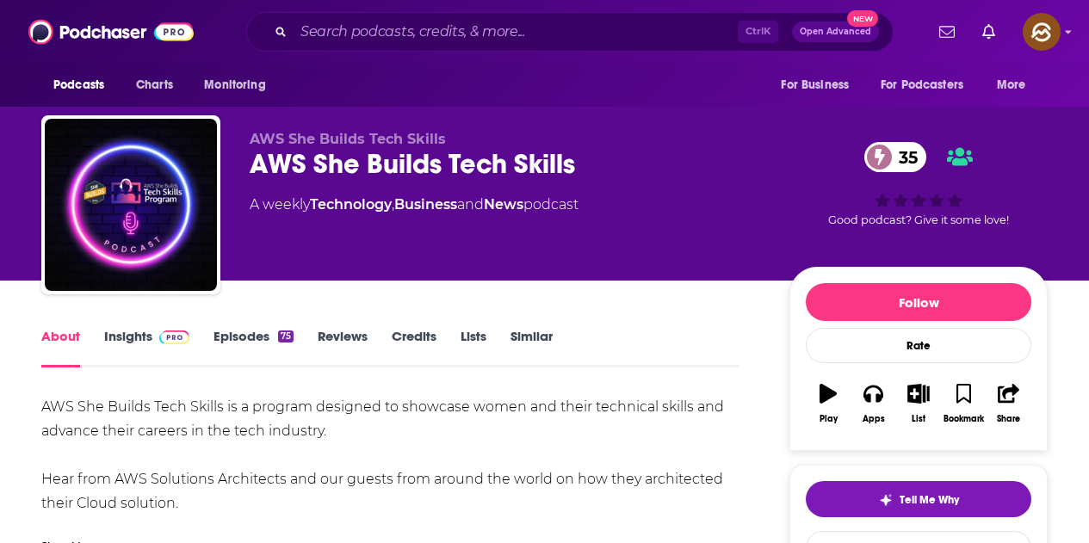
click at [259, 336] on link "Episodes 75" at bounding box center [253, 348] width 80 height 40
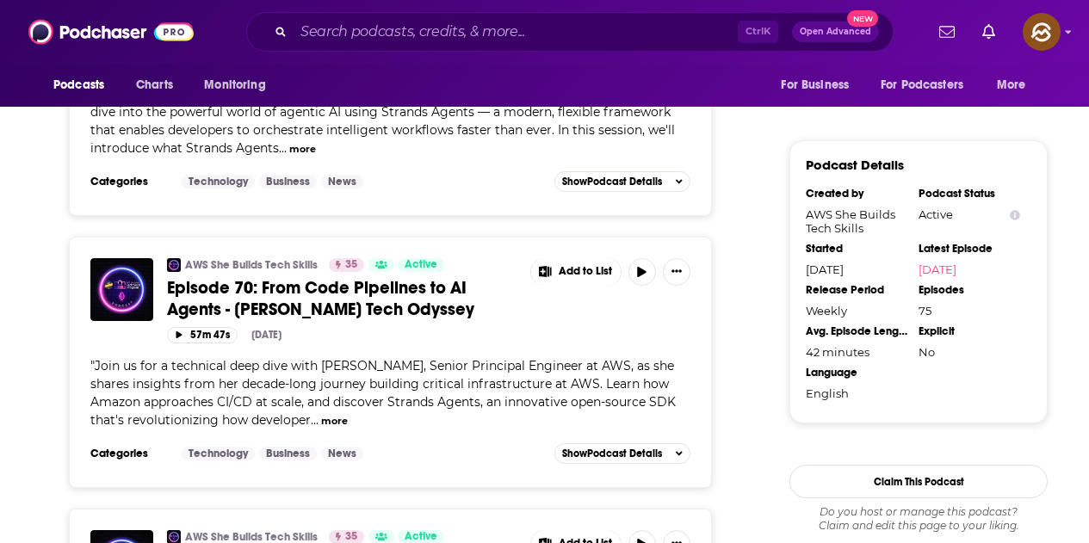
scroll to position [1808, 0]
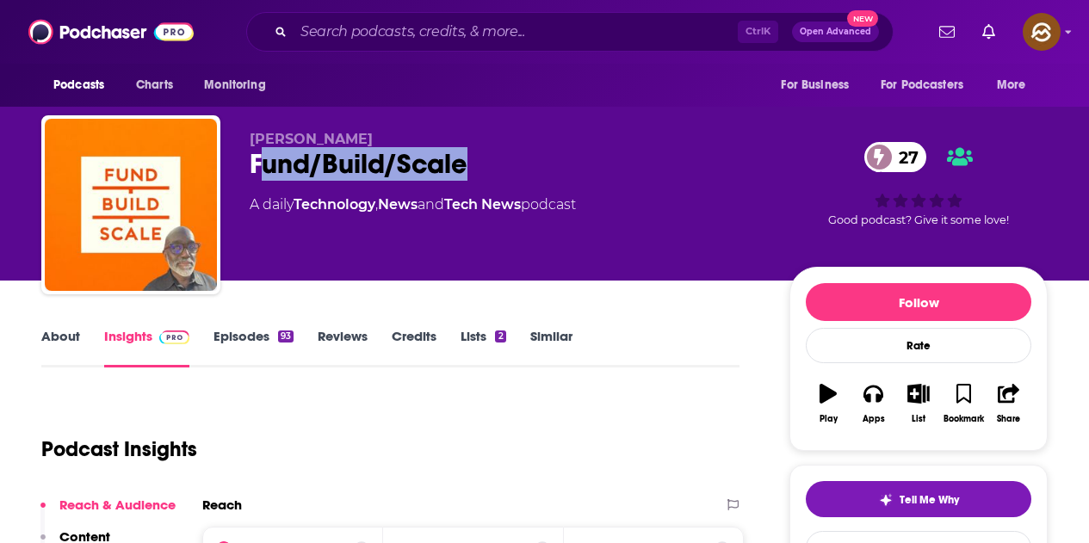
drag, startPoint x: 259, startPoint y: 161, endPoint x: 489, endPoint y: 160, distance: 229.8
click at [489, 160] on div "Fund/Build/Scale 27" at bounding box center [506, 164] width 512 height 34
click at [564, 151] on div "Fund/Build/Scale 27" at bounding box center [506, 164] width 512 height 34
drag, startPoint x: 249, startPoint y: 158, endPoint x: 486, endPoint y: 157, distance: 236.7
click at [486, 157] on div "Walter Thompson Fund/Build/Scale 27 A daily Technology , News and Tech News pod…" at bounding box center [544, 208] width 1006 height 186
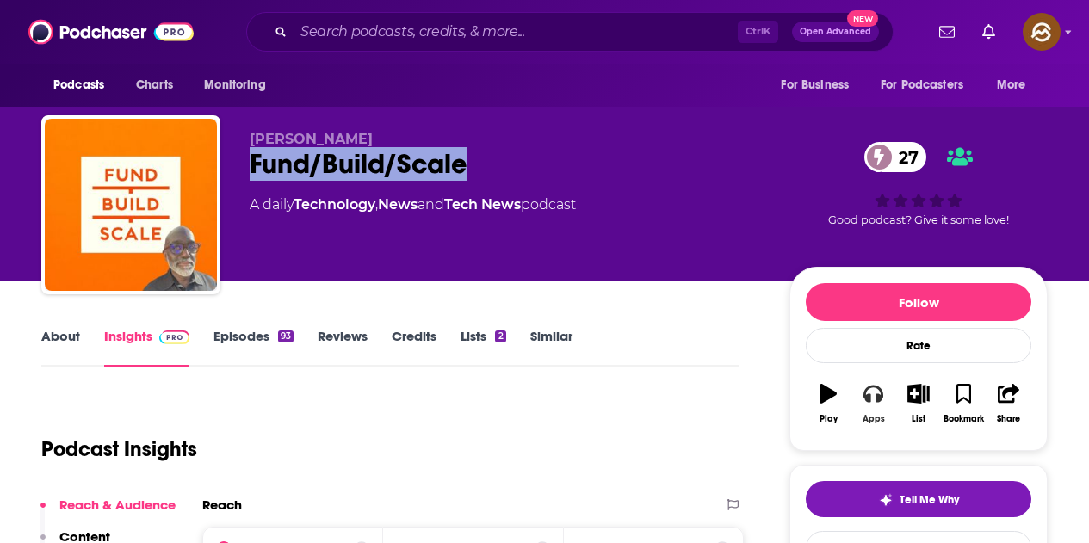
click at [884, 399] on button "Apps" at bounding box center [873, 404] width 45 height 62
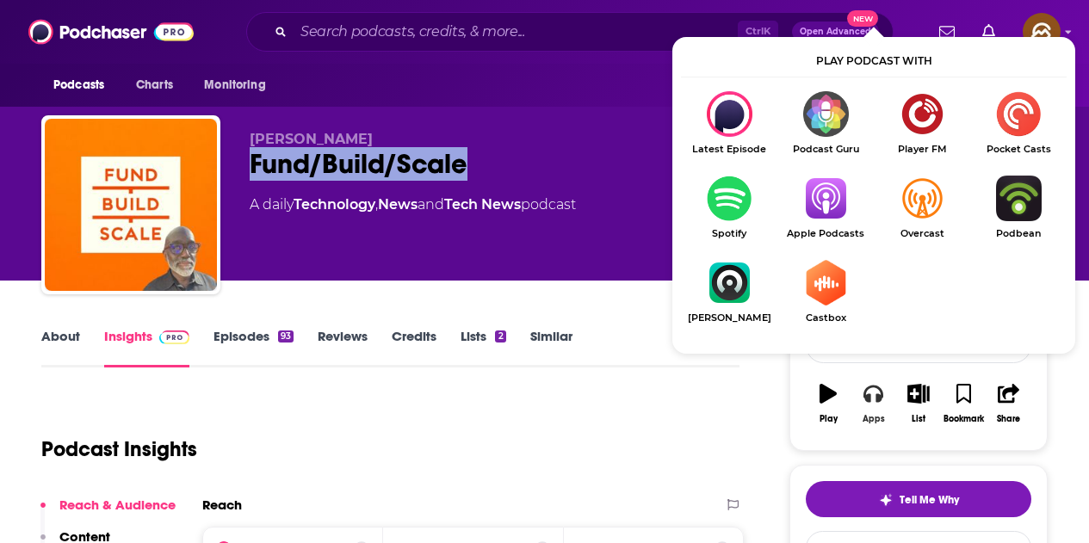
scroll to position [86, 0]
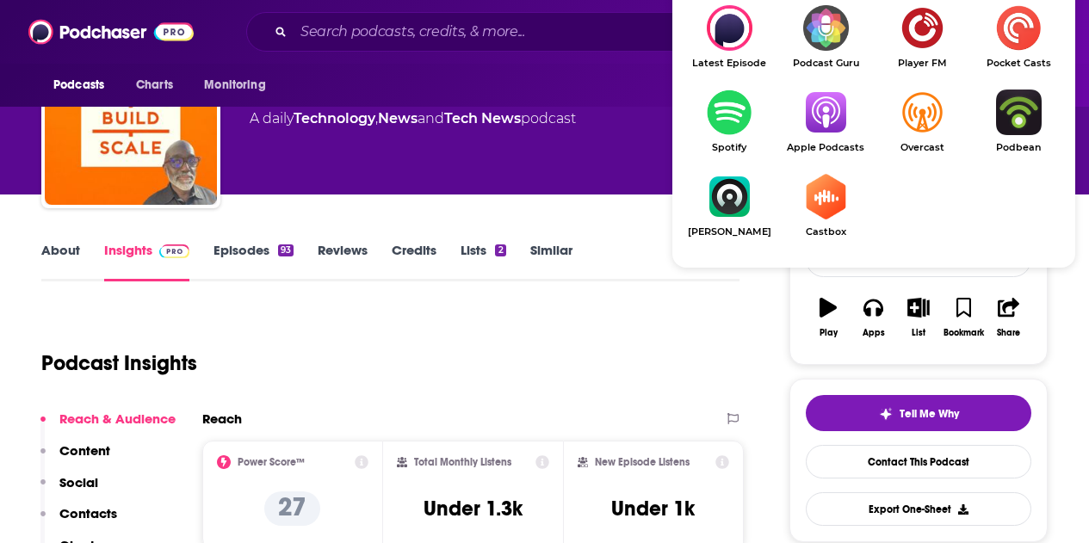
click at [822, 121] on img "Show Listen On dropdown" at bounding box center [825, 113] width 96 height 46
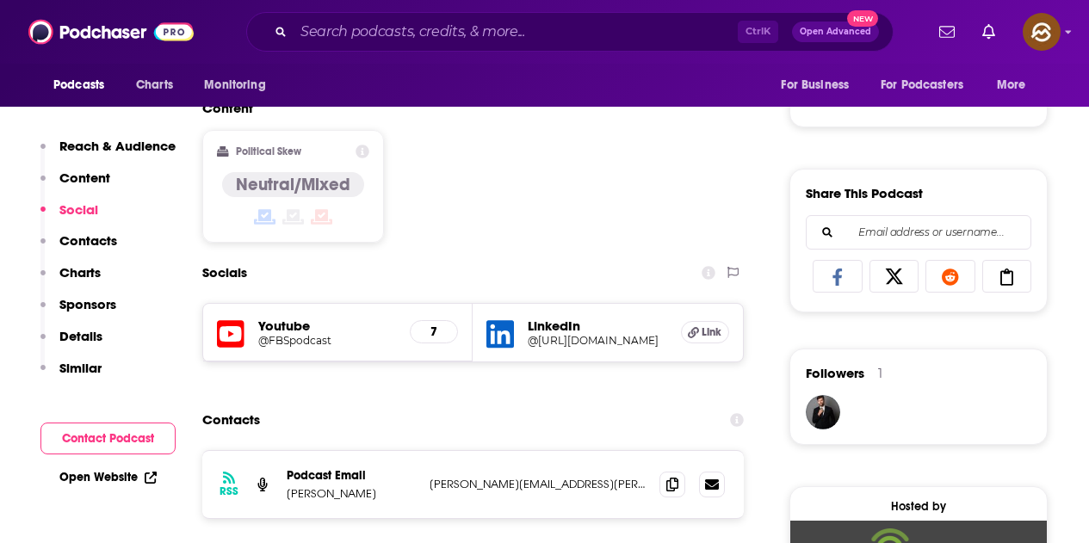
scroll to position [1033, 0]
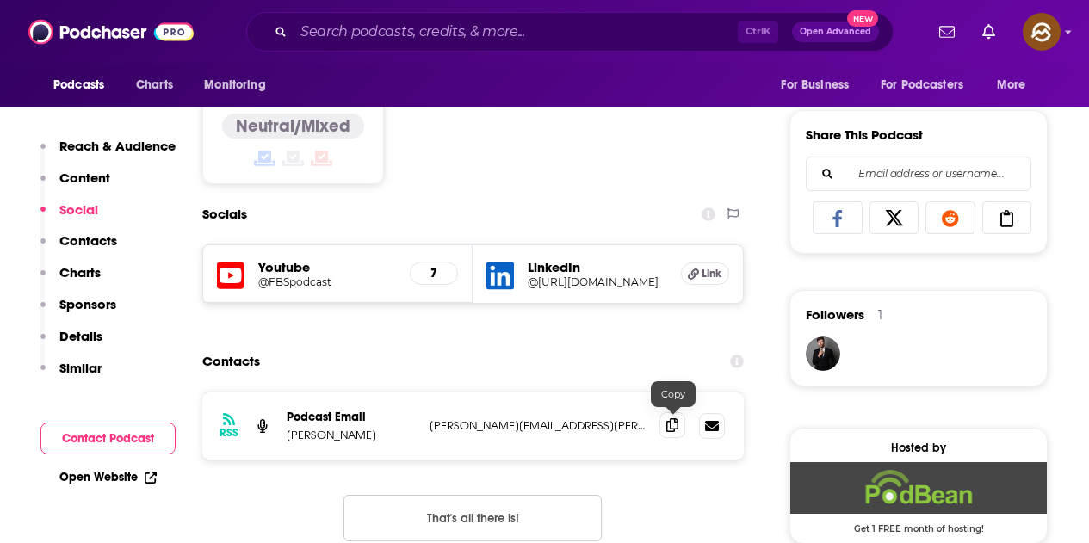
click at [673, 425] on icon at bounding box center [672, 425] width 12 height 14
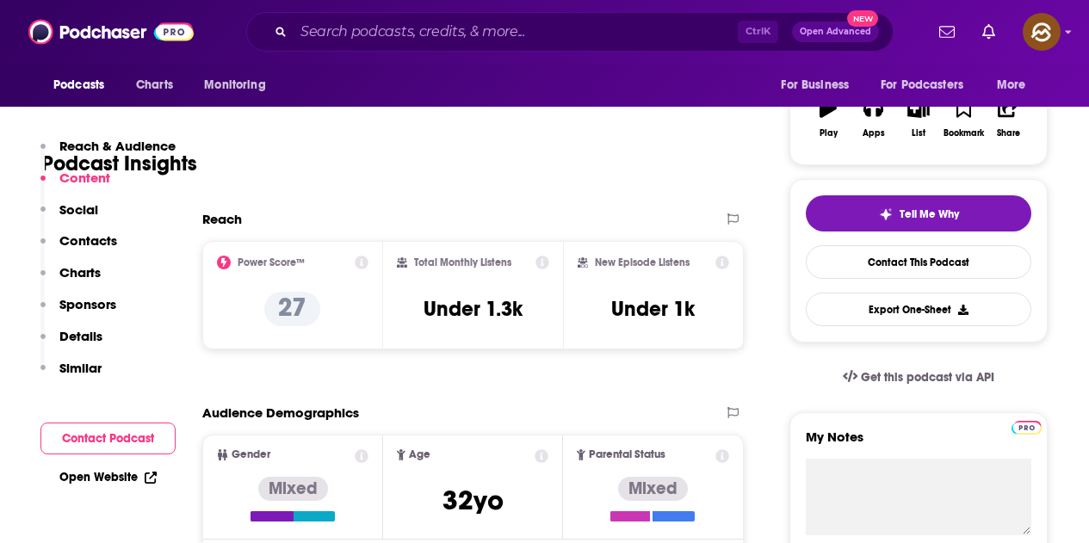
scroll to position [86, 0]
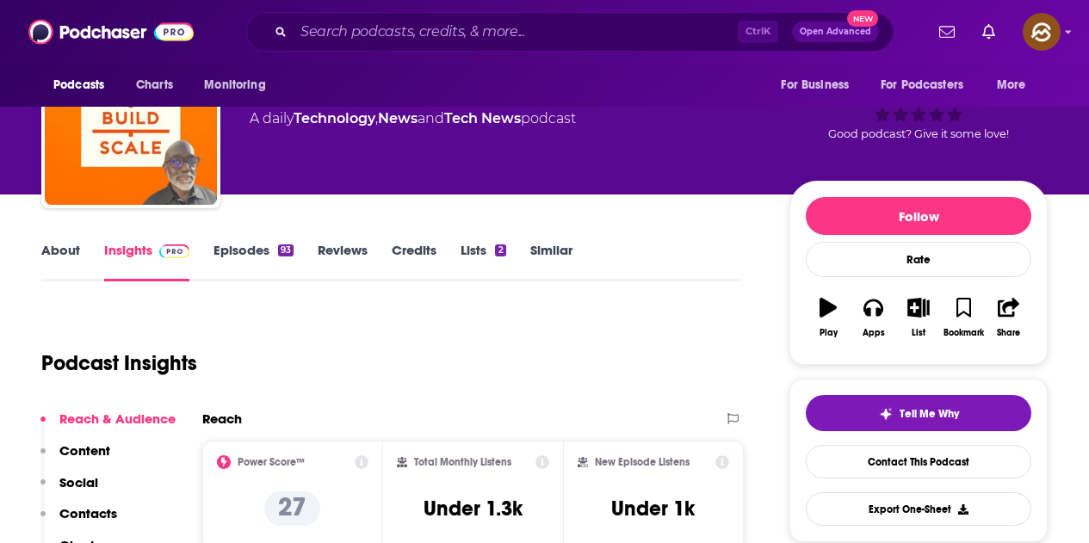
click at [253, 249] on link "Episodes 93" at bounding box center [253, 262] width 80 height 40
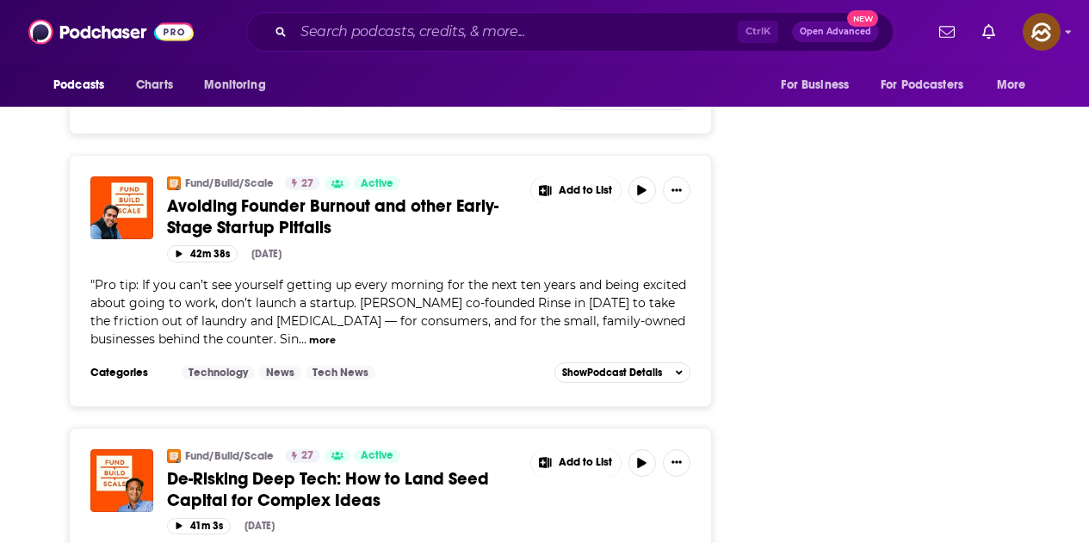
scroll to position [2841, 0]
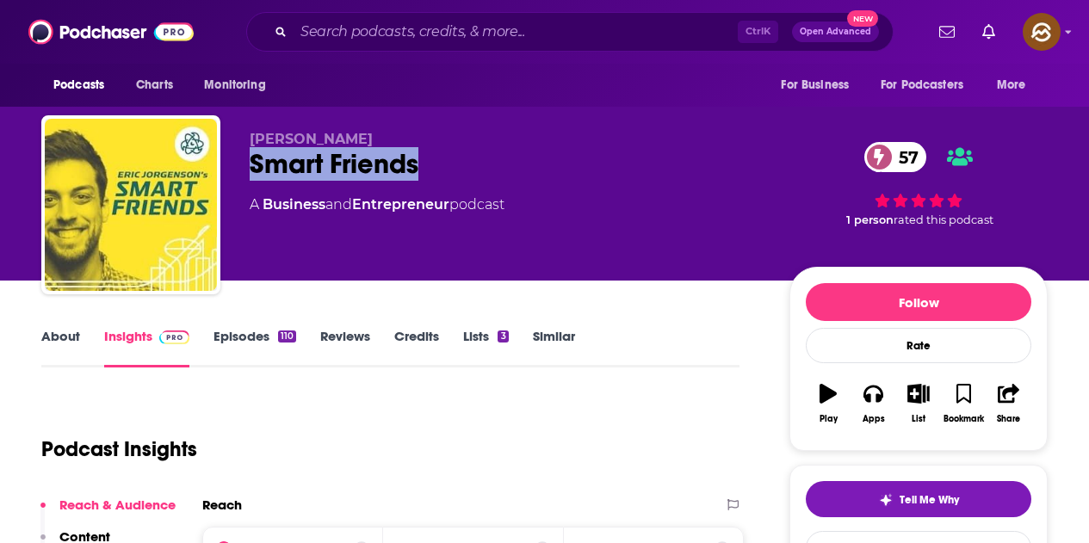
drag, startPoint x: 253, startPoint y: 155, endPoint x: 421, endPoint y: 155, distance: 167.9
click at [421, 155] on div "Smart Friends 57" at bounding box center [506, 164] width 512 height 34
click at [883, 399] on button "Apps" at bounding box center [873, 404] width 45 height 62
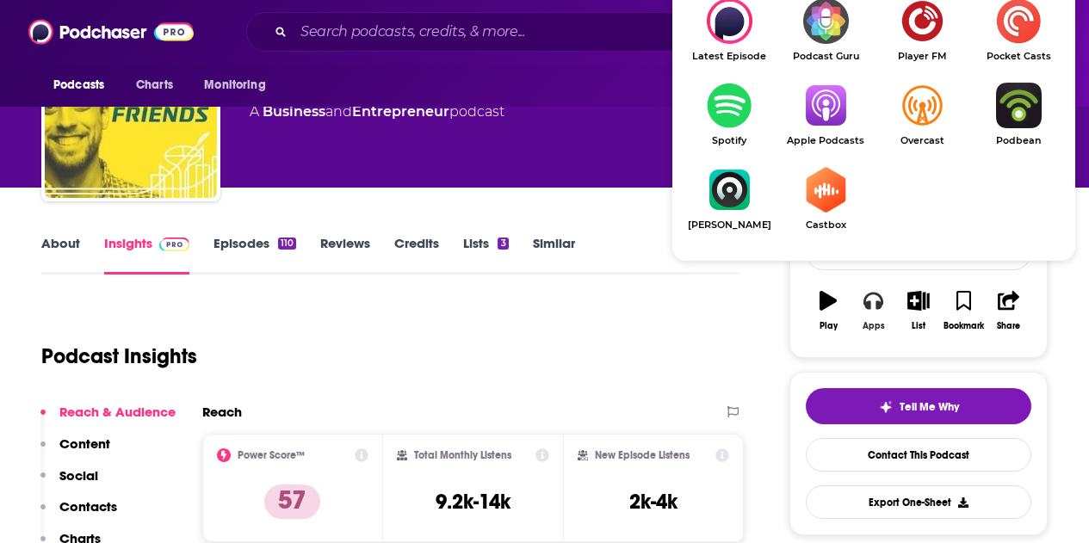
scroll to position [172, 0]
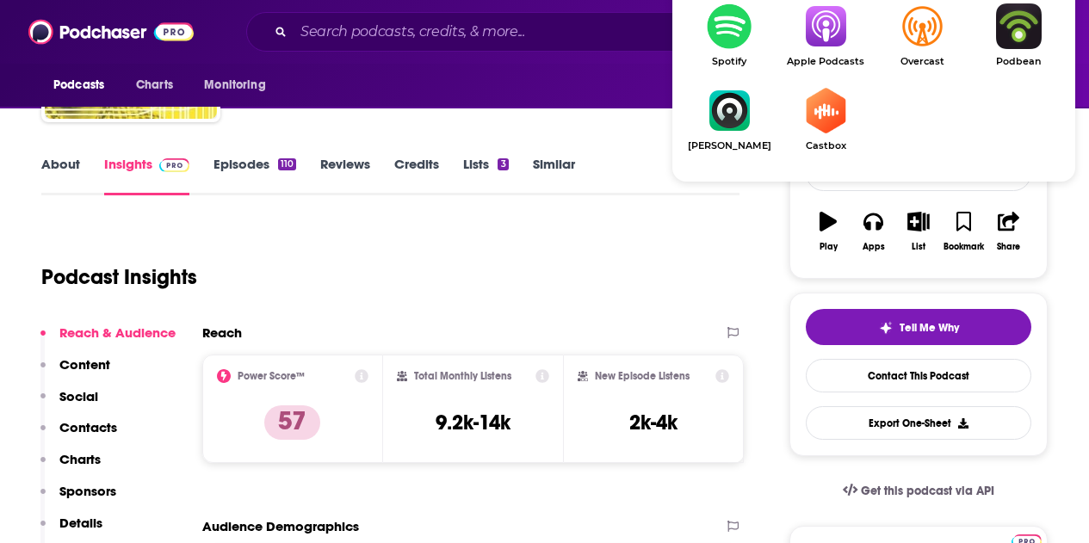
click at [837, 7] on img "Show Listen On dropdown" at bounding box center [825, 26] width 96 height 46
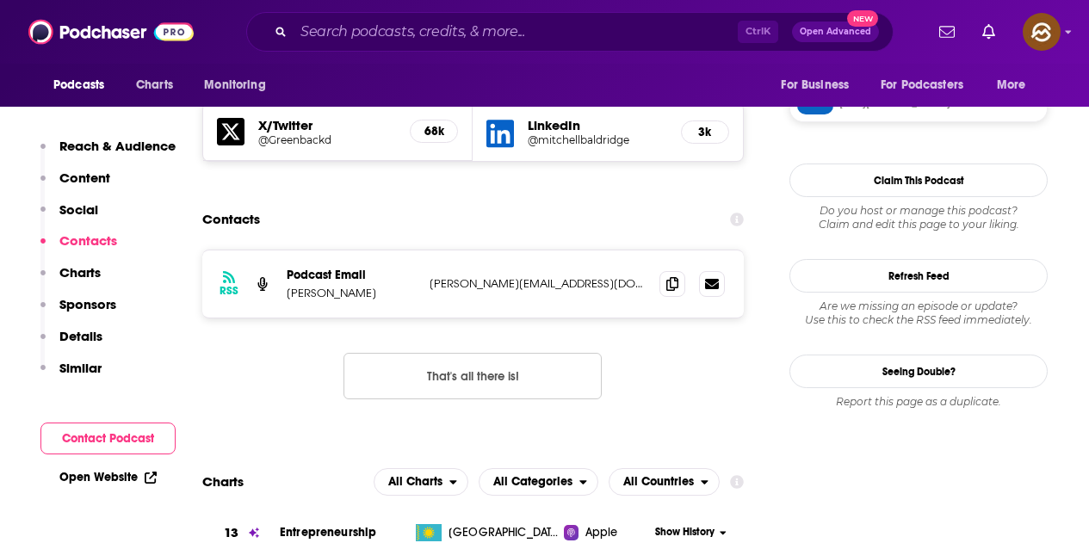
scroll to position [1550, 0]
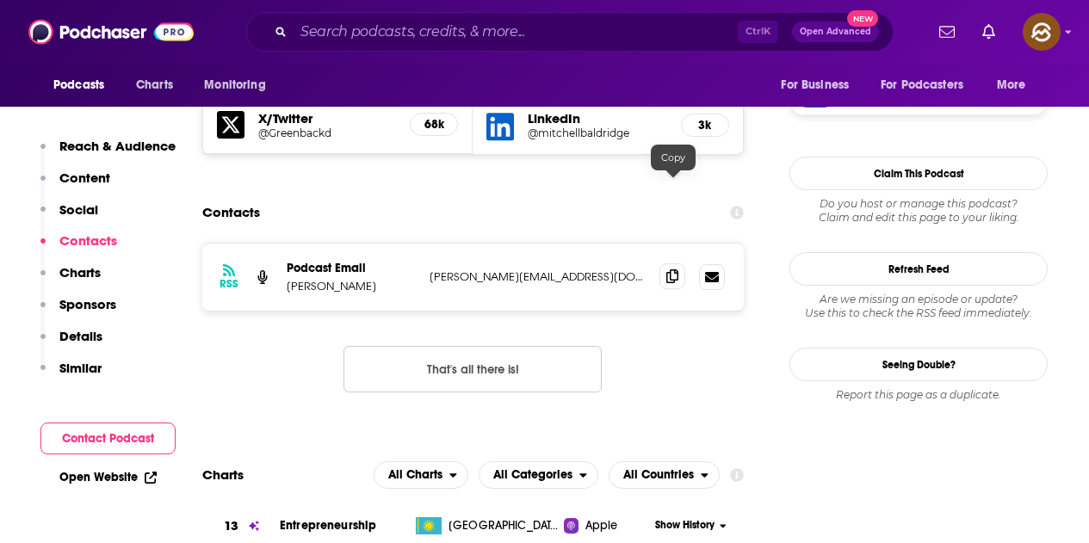
click at [674, 269] on icon at bounding box center [672, 276] width 12 height 14
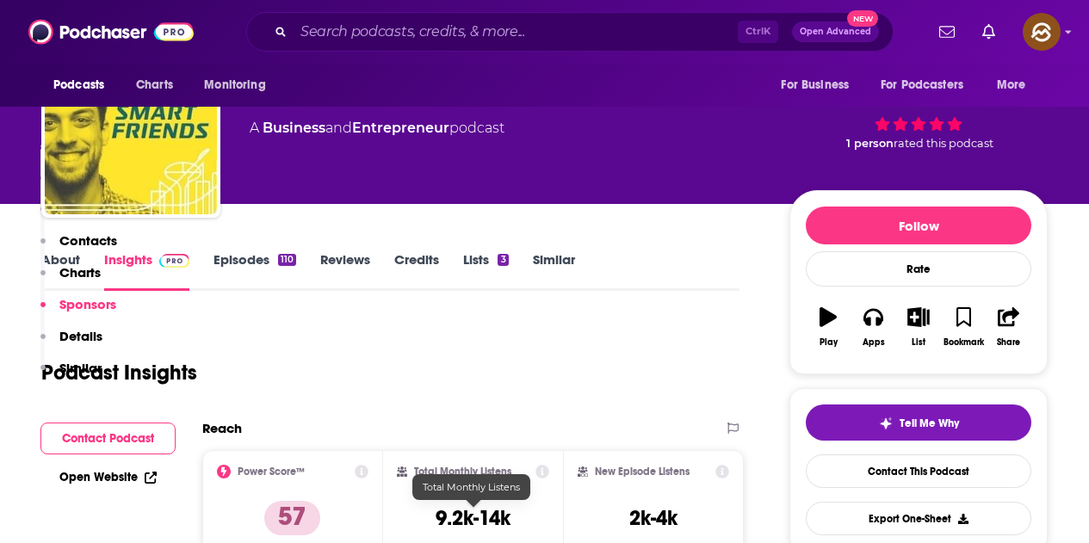
scroll to position [0, 0]
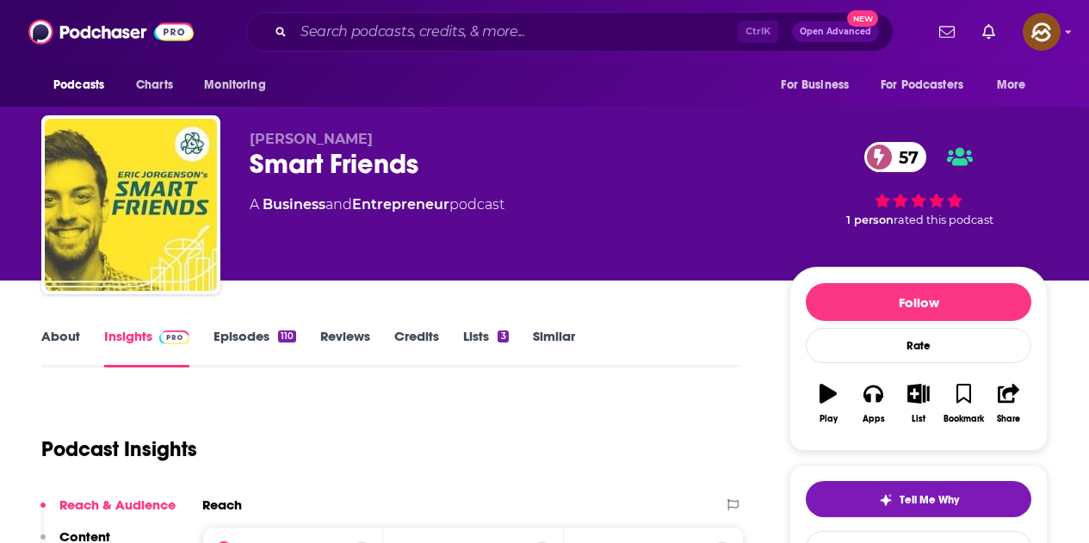
click at [275, 343] on link "Episodes 110" at bounding box center [254, 348] width 83 height 40
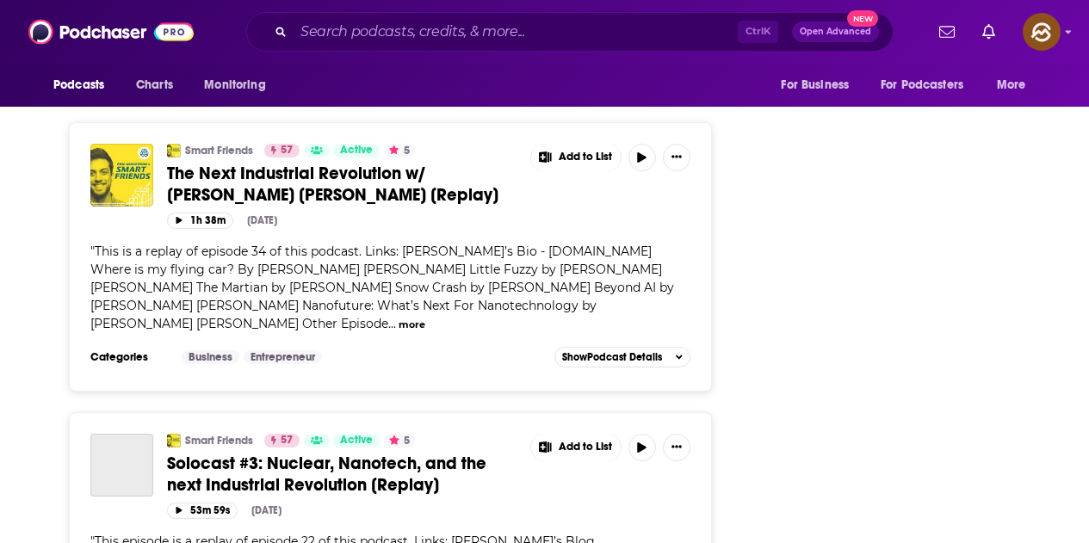
scroll to position [6026, 0]
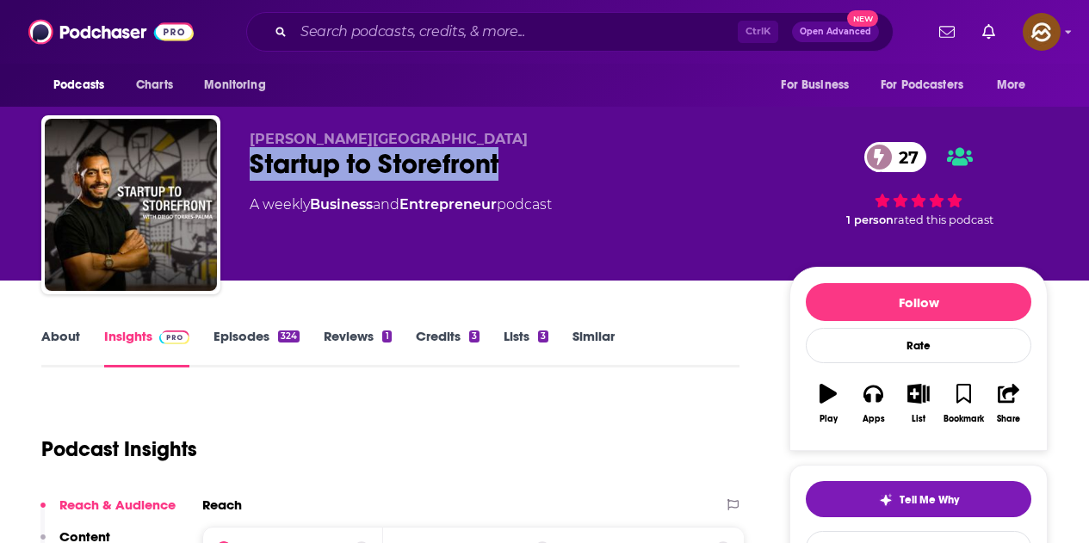
drag, startPoint x: 248, startPoint y: 159, endPoint x: 504, endPoint y: 157, distance: 256.5
click at [504, 157] on div "[PERSON_NAME] Startup to Storefront 27 A weekly Business and Entrepreneur podca…" at bounding box center [544, 208] width 1006 height 186
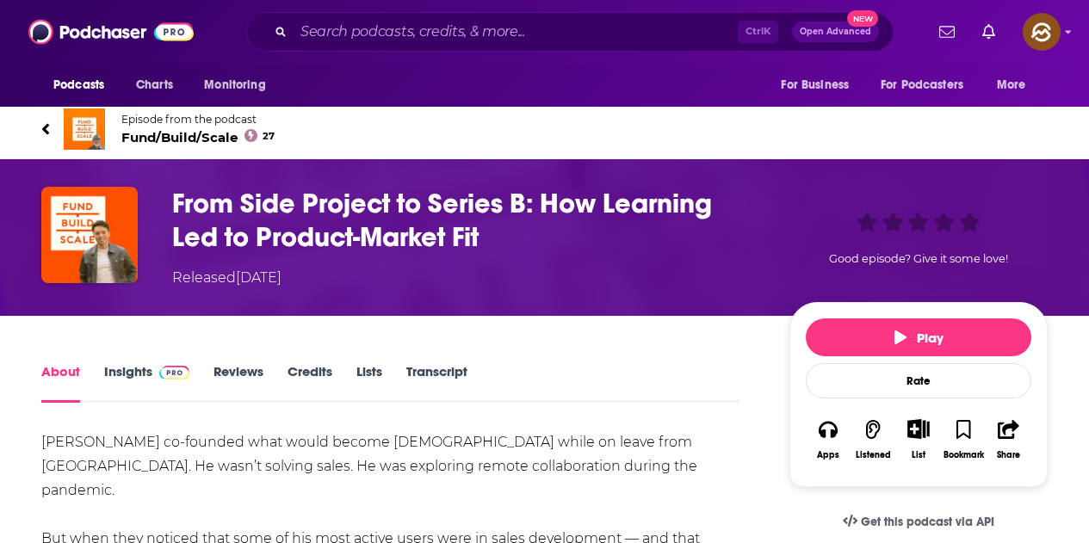
scroll to position [258, 0]
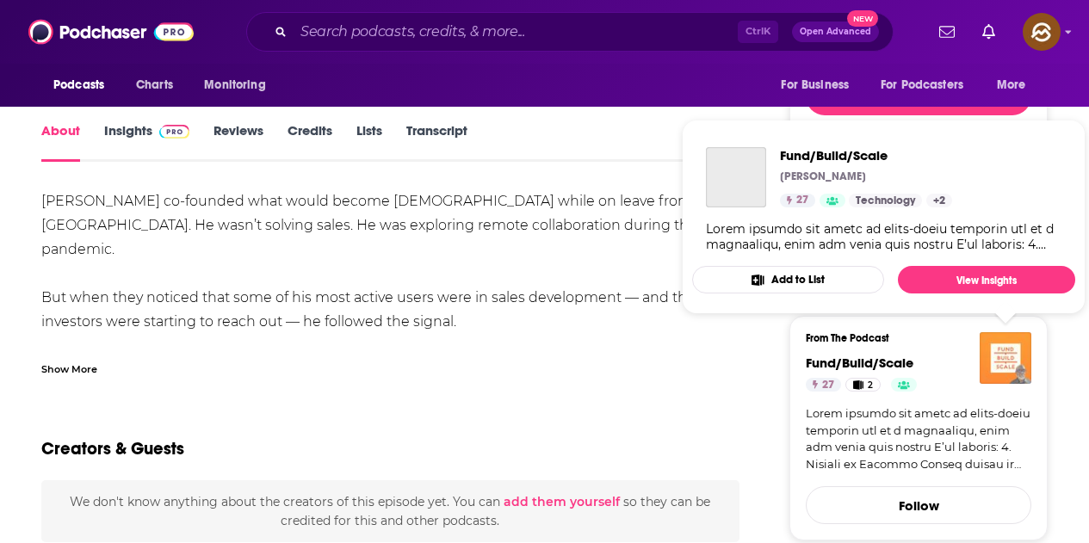
click at [999, 360] on img "Fund/Build/Scale" at bounding box center [1006, 358] width 52 height 52
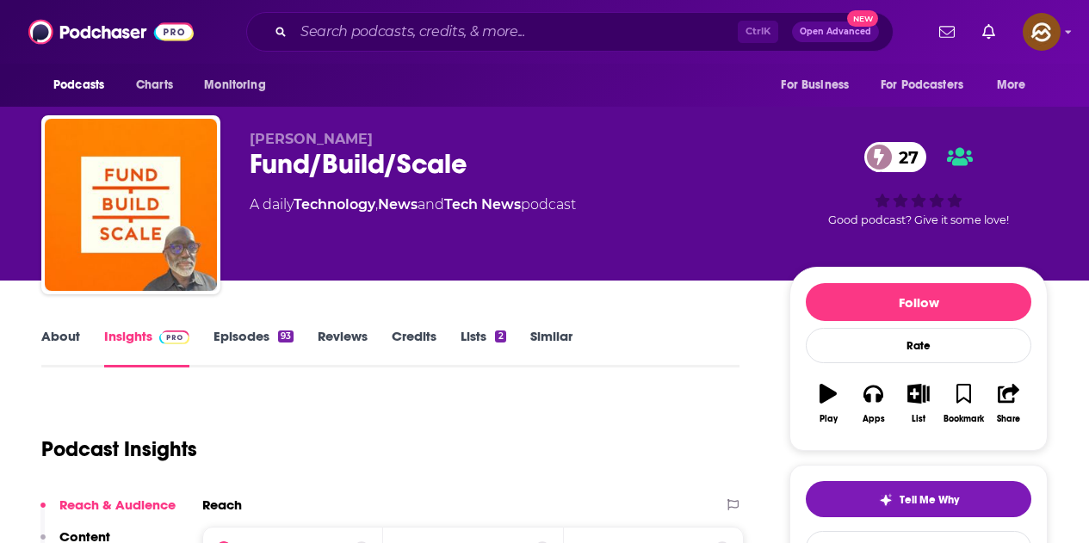
scroll to position [396, 0]
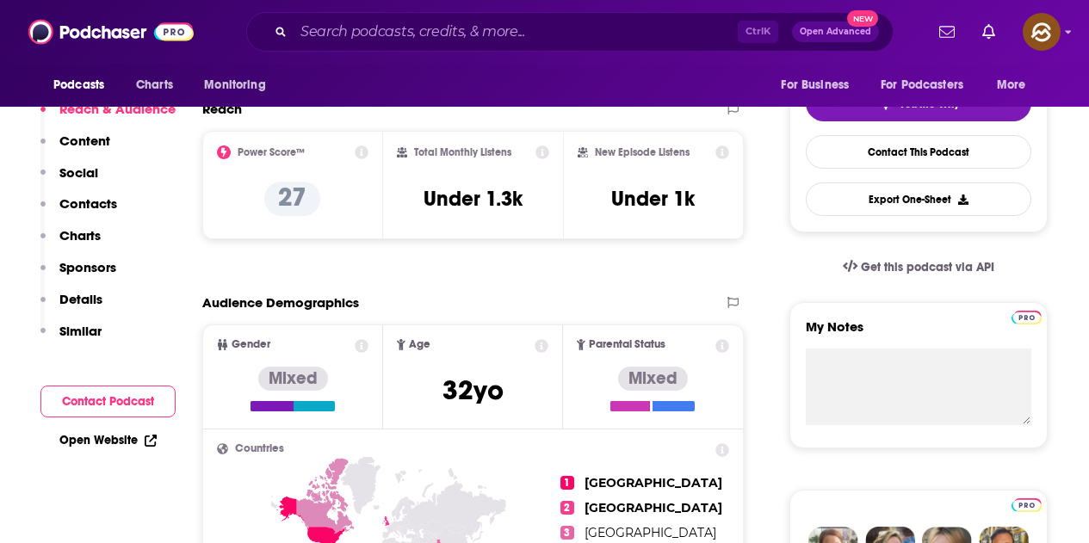
click at [863, 28] on div "Apps" at bounding box center [874, 23] width 22 height 10
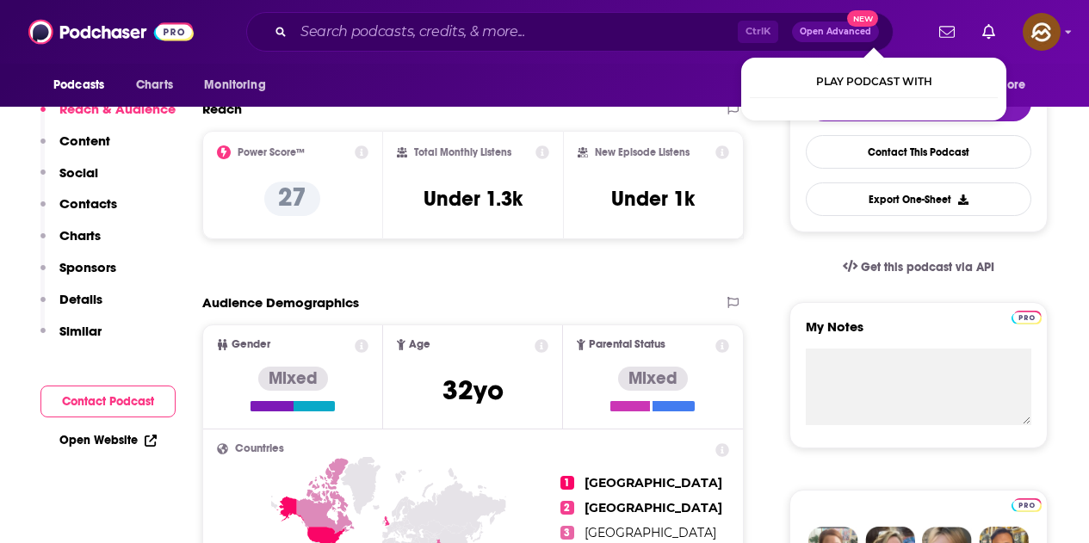
scroll to position [258, 0]
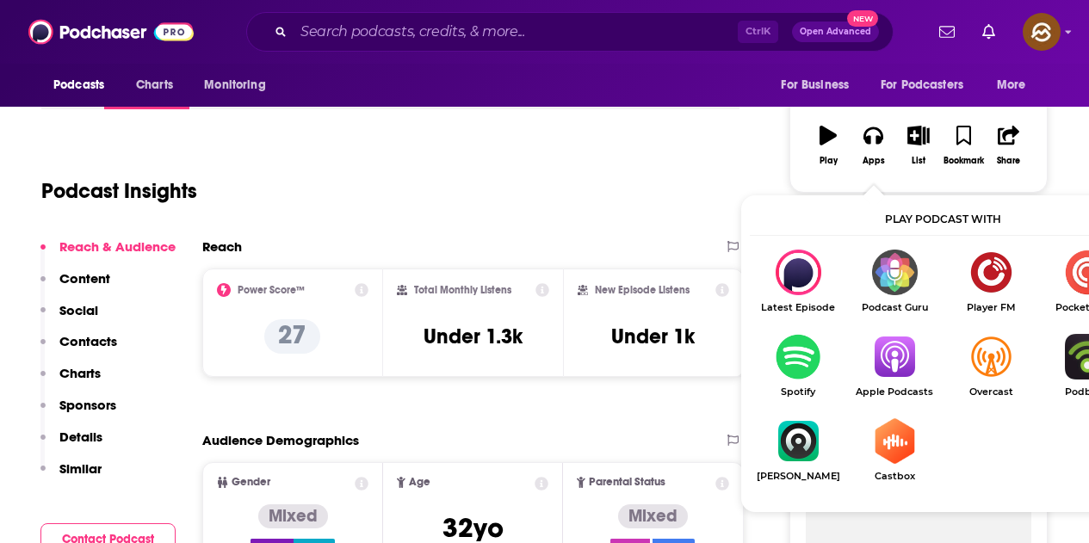
click at [906, 362] on img "Show Listen On dropdown" at bounding box center [894, 357] width 96 height 46
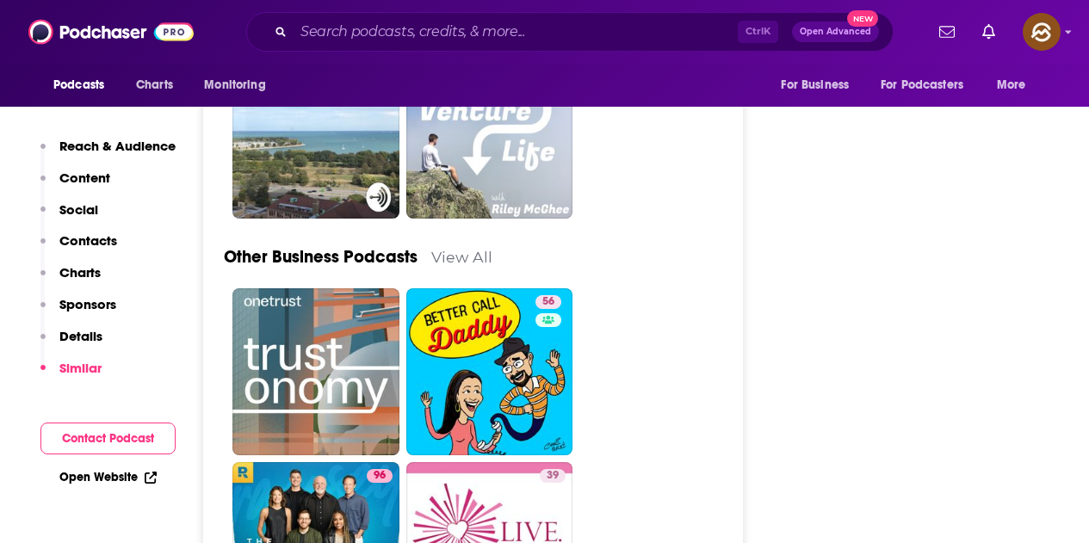
scroll to position [4476, 0]
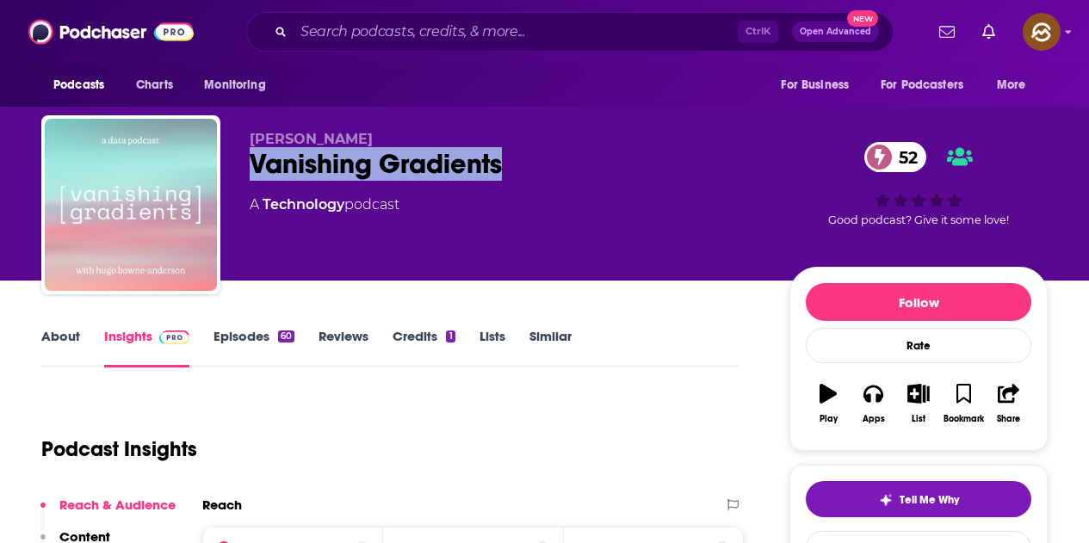
drag, startPoint x: 256, startPoint y: 157, endPoint x: 501, endPoint y: 156, distance: 245.3
click at [501, 156] on div "Vanishing Gradients 52" at bounding box center [506, 164] width 512 height 34
click at [869, 407] on button "Apps" at bounding box center [873, 404] width 45 height 62
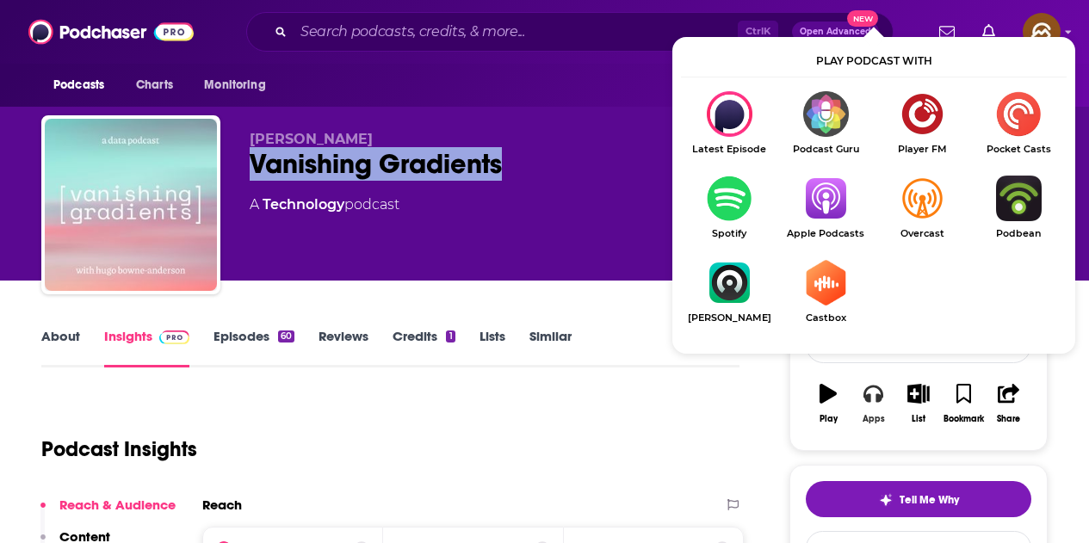
scroll to position [86, 0]
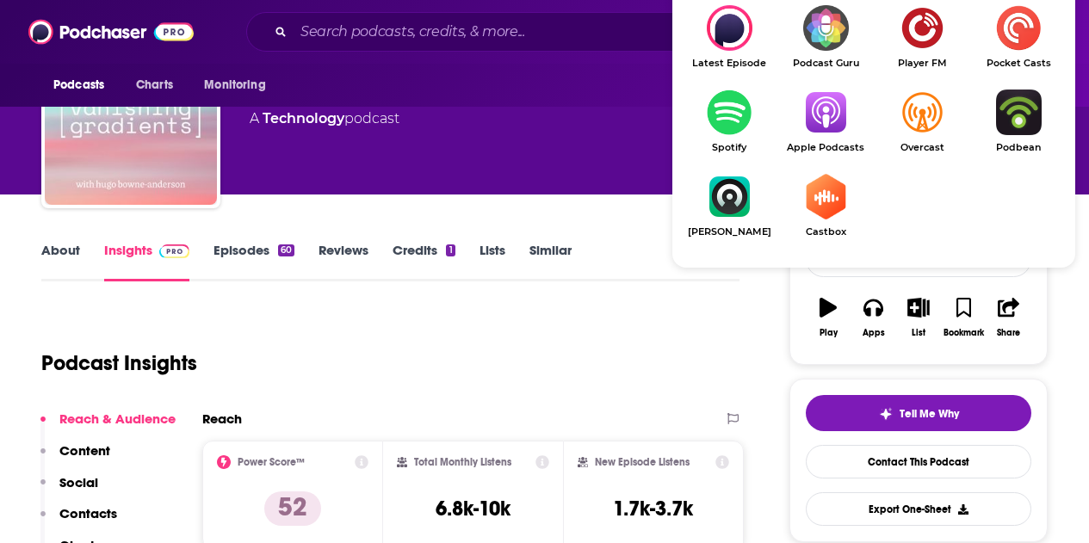
click at [818, 120] on img "Show Listen On dropdown" at bounding box center [825, 113] width 96 height 46
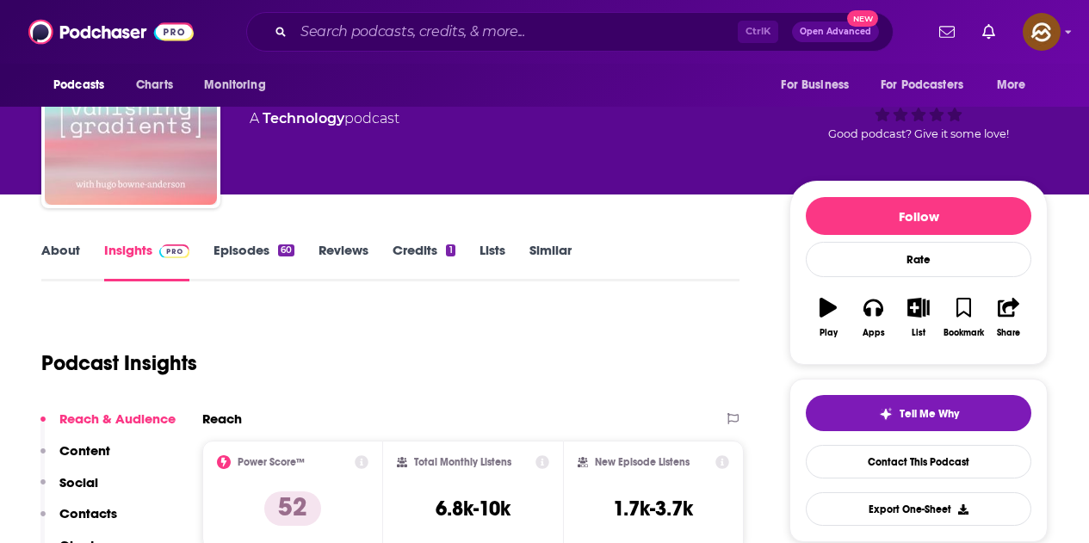
click at [276, 246] on link "Episodes 60" at bounding box center [253, 262] width 81 height 40
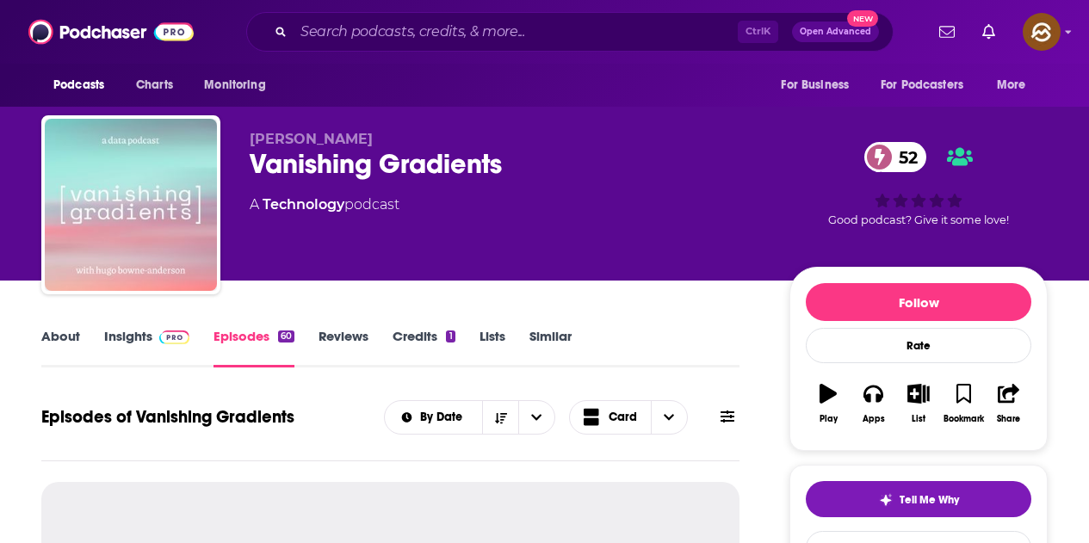
scroll to position [86, 0]
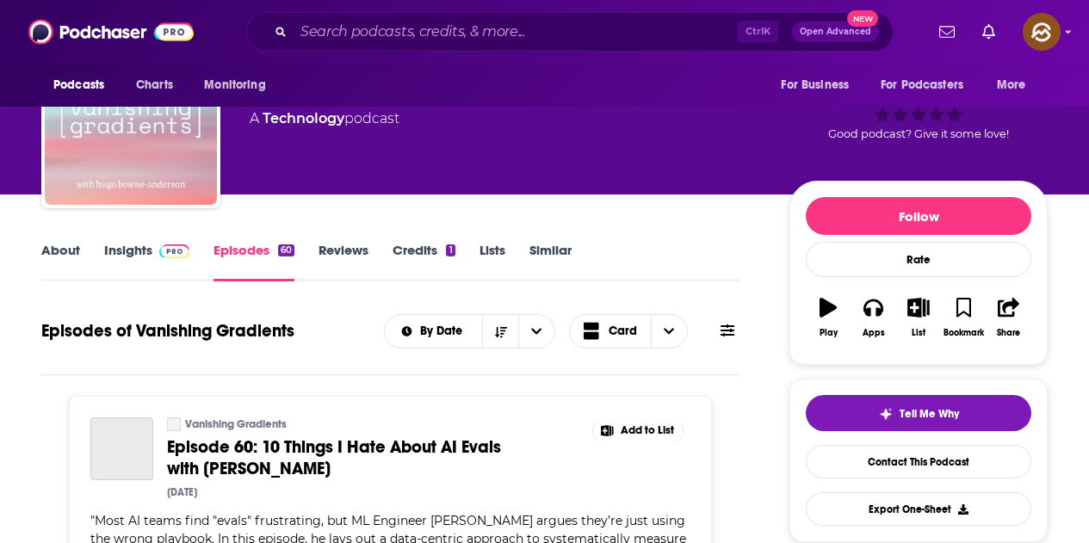
click at [730, 330] on icon at bounding box center [728, 331] width 14 height 12
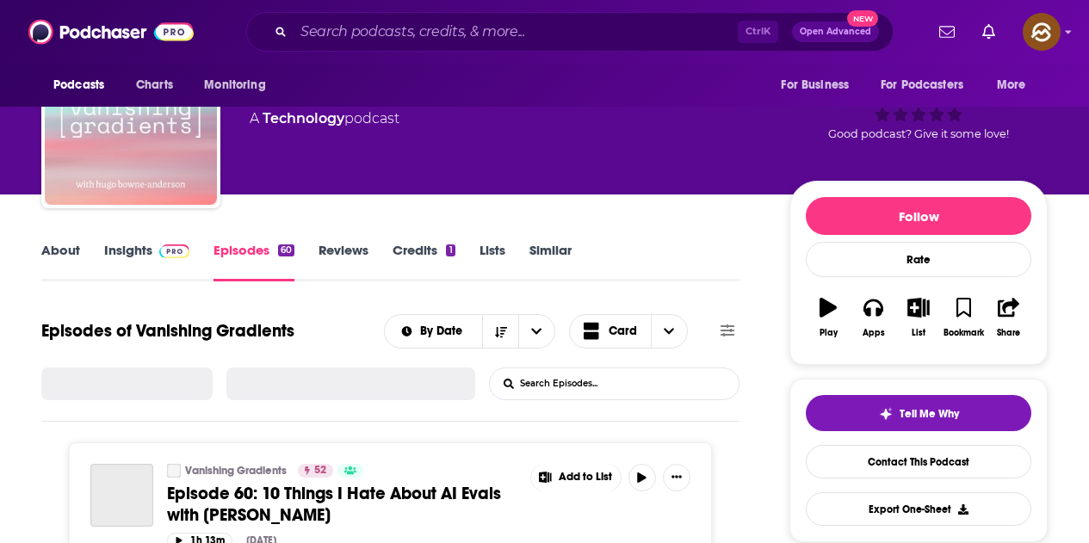
click at [571, 387] on input "List Search Input" at bounding box center [580, 383] width 180 height 31
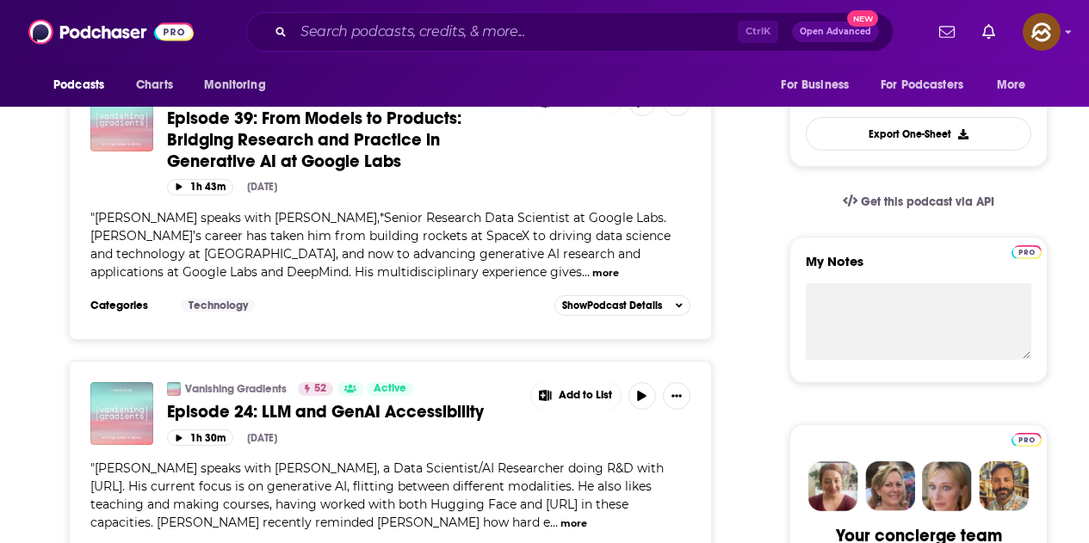
scroll to position [344, 0]
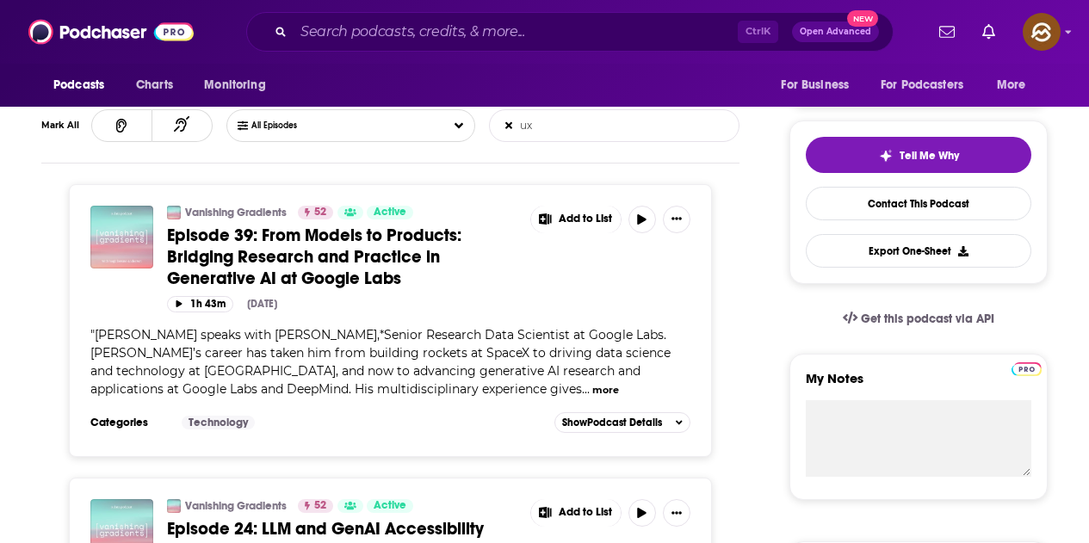
type input "ux"
click at [592, 386] on button "more" at bounding box center [605, 390] width 27 height 15
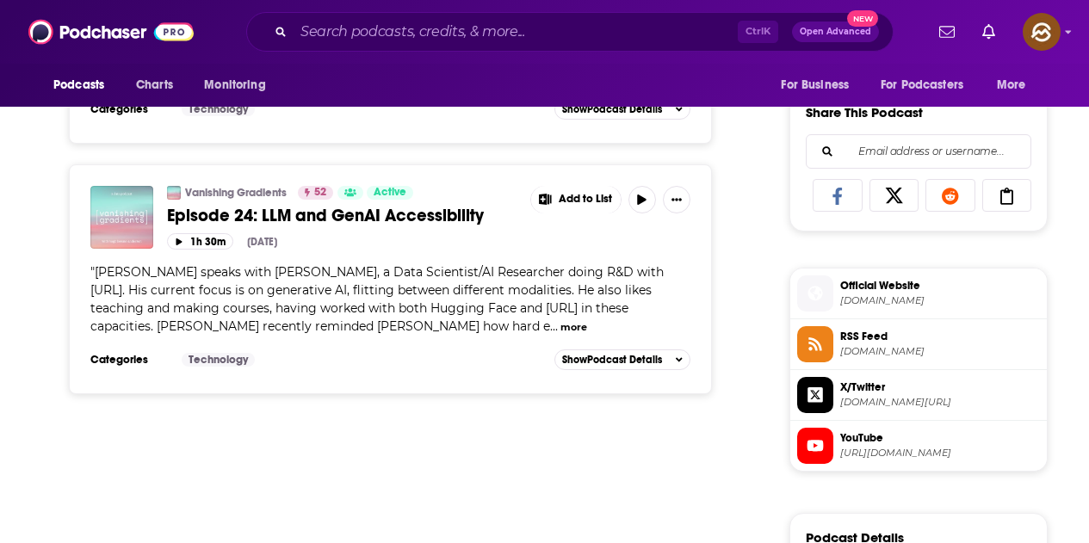
scroll to position [947, 0]
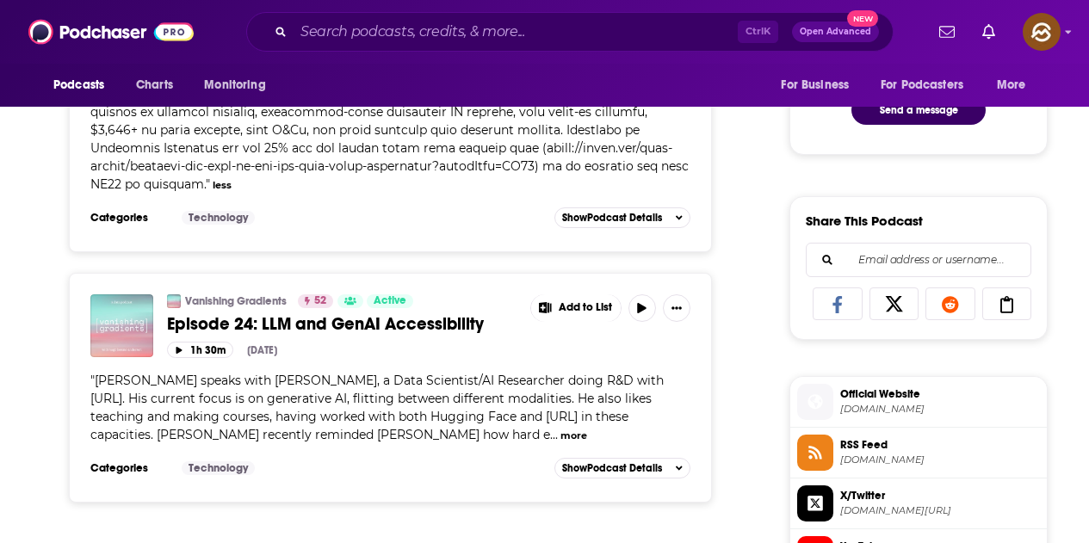
click at [560, 429] on button "more" at bounding box center [573, 436] width 27 height 15
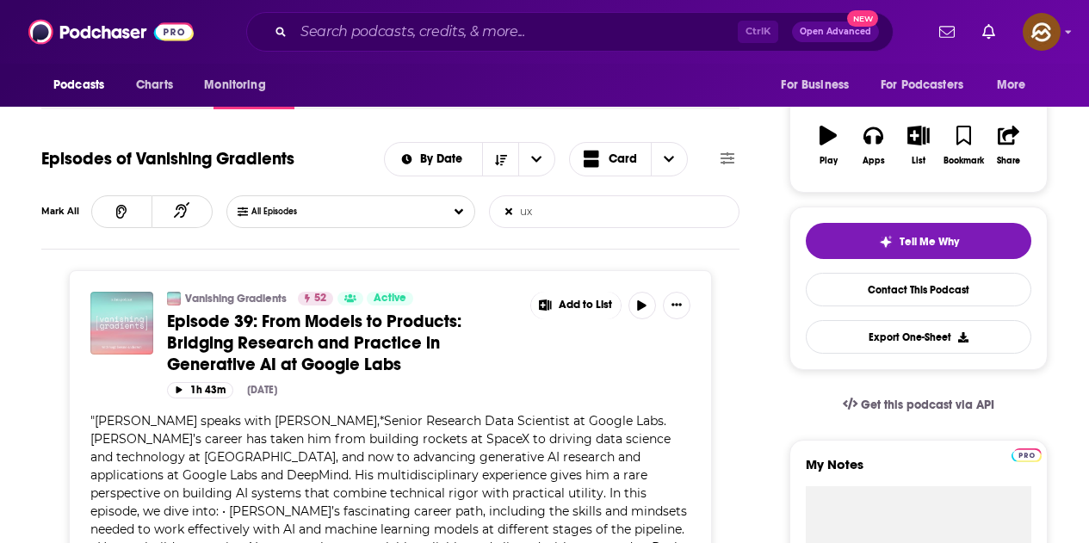
scroll to position [0, 0]
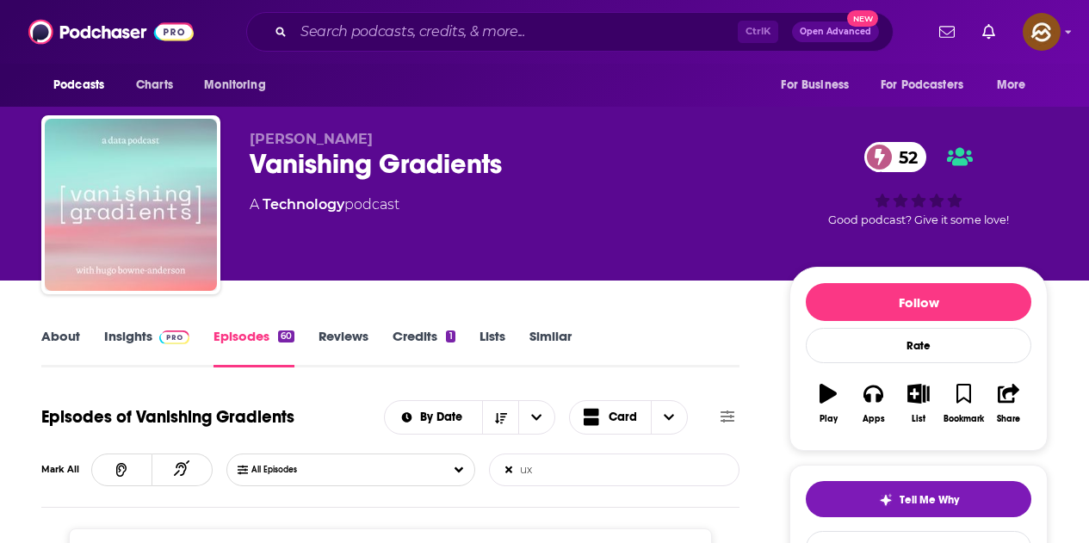
click at [137, 338] on link "Insights" at bounding box center [146, 348] width 85 height 40
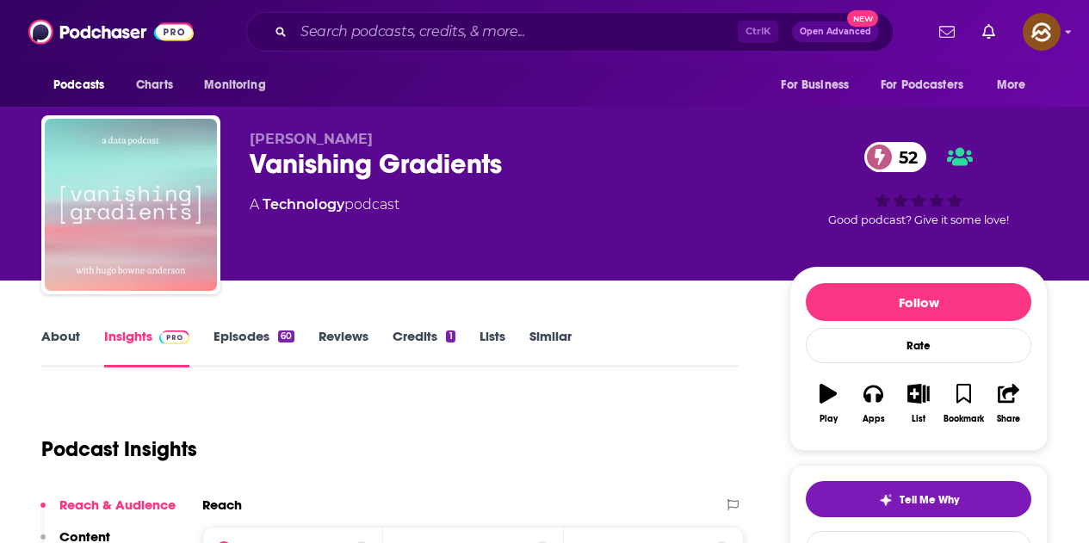
drag, startPoint x: 252, startPoint y: 139, endPoint x: 436, endPoint y: 139, distance: 183.4
click at [436, 139] on p "Hugo Bowne-Anderson" at bounding box center [506, 139] width 512 height 16
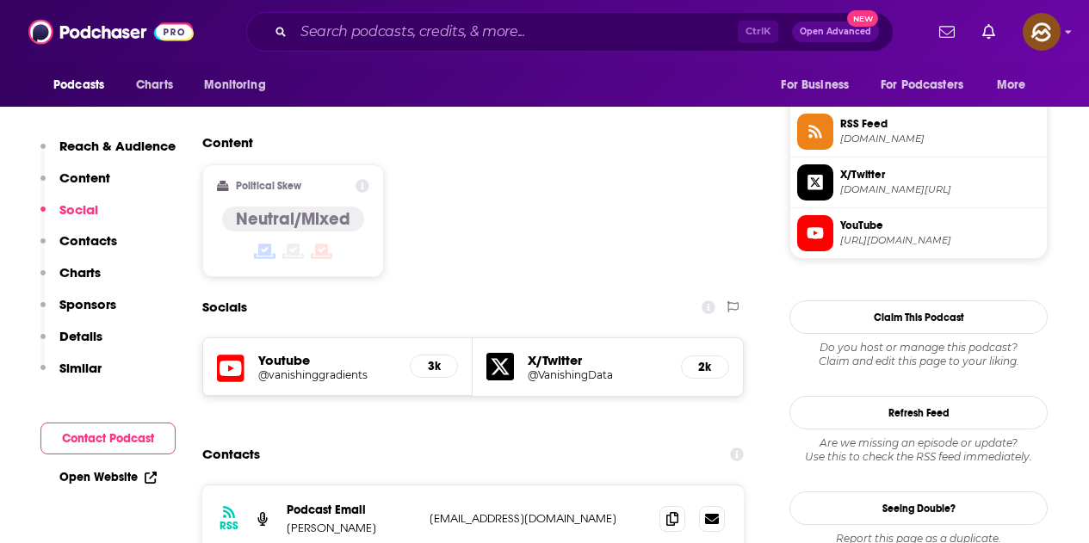
scroll to position [1291, 0]
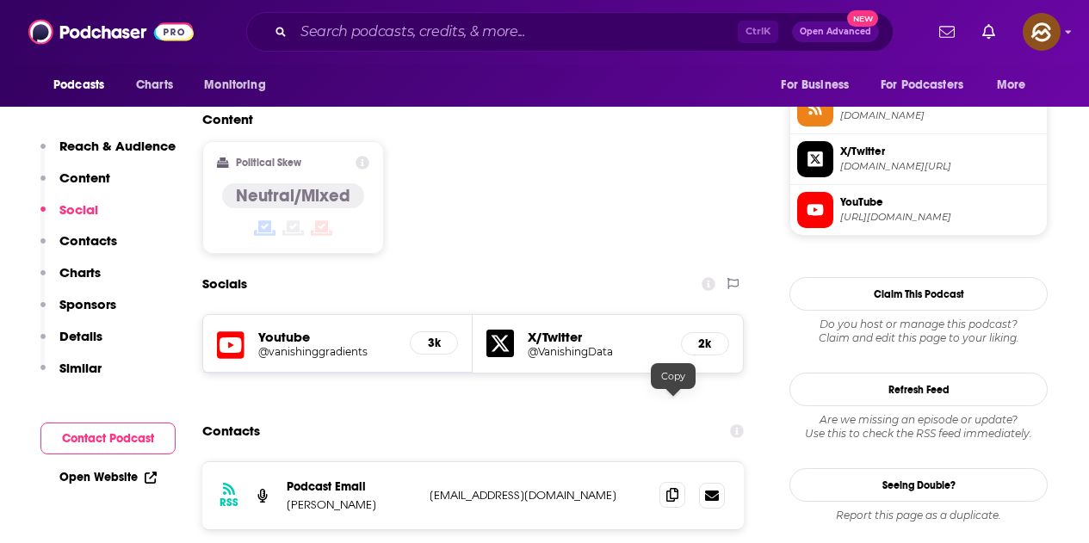
click at [669, 488] on icon at bounding box center [672, 495] width 12 height 14
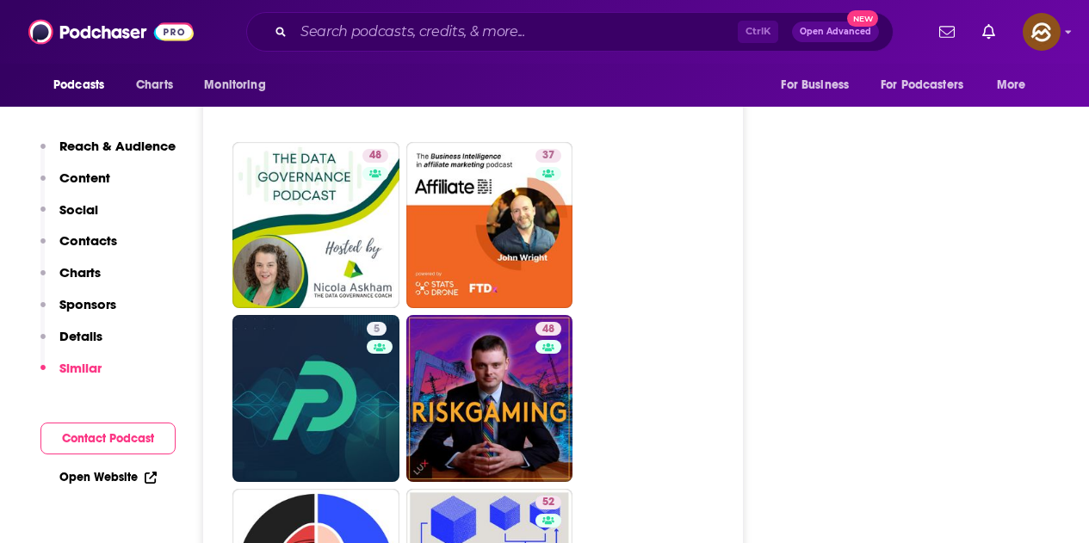
scroll to position [4132, 0]
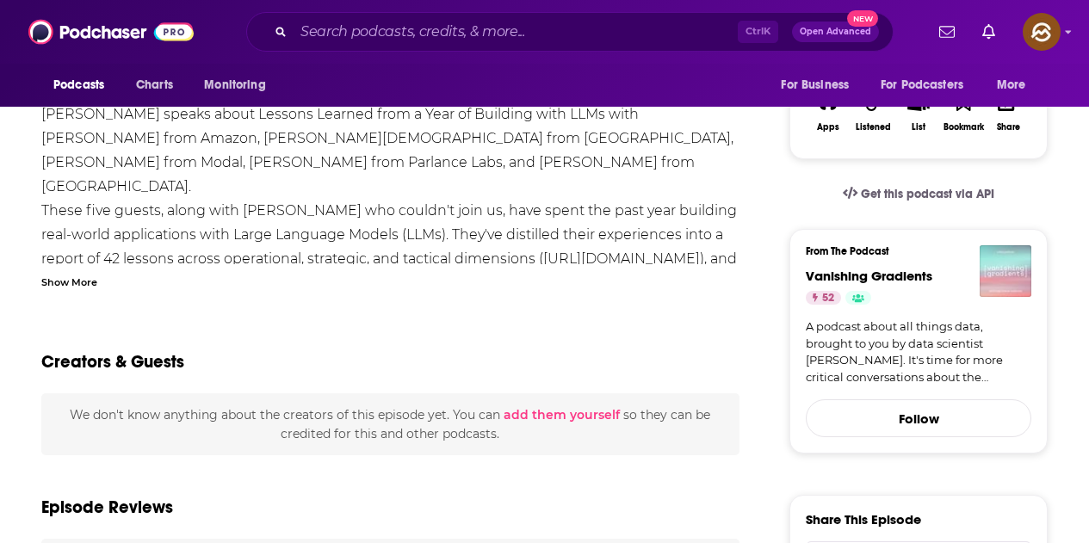
scroll to position [344, 0]
click at [86, 288] on div "Show More" at bounding box center [69, 282] width 56 height 16
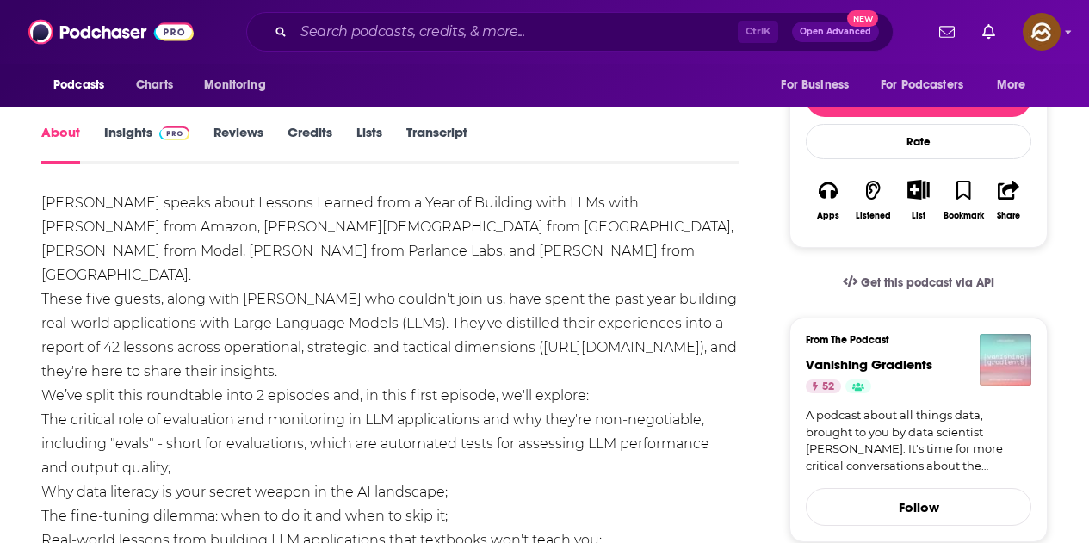
scroll to position [86, 0]
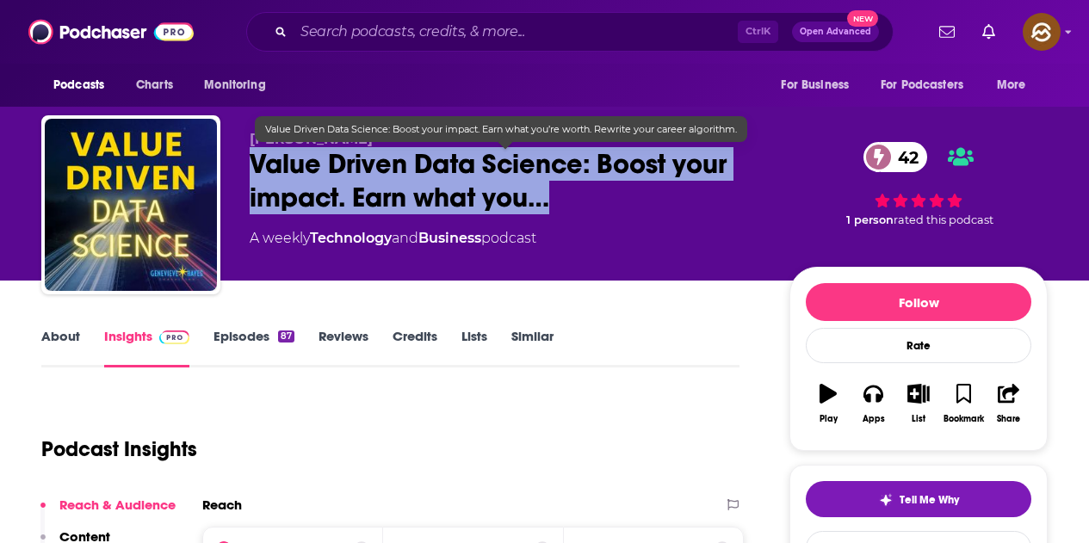
drag, startPoint x: 246, startPoint y: 164, endPoint x: 556, endPoint y: 212, distance: 313.6
click at [556, 212] on div "[PERSON_NAME] Value Driven Data Science: Boost your impact. Earn what you… 42 A…" at bounding box center [544, 208] width 1006 height 186
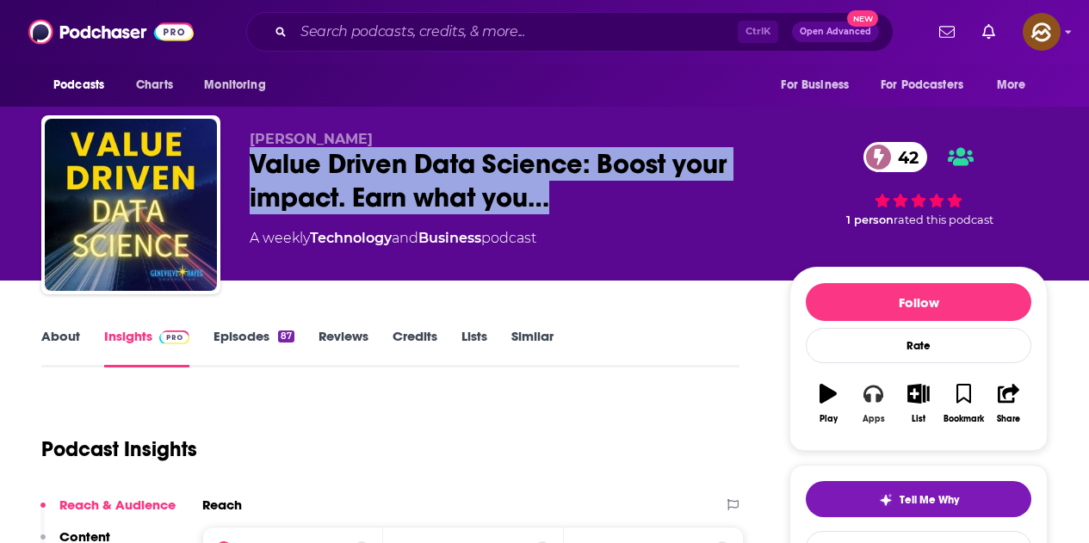
click at [881, 405] on button "Apps" at bounding box center [873, 404] width 45 height 62
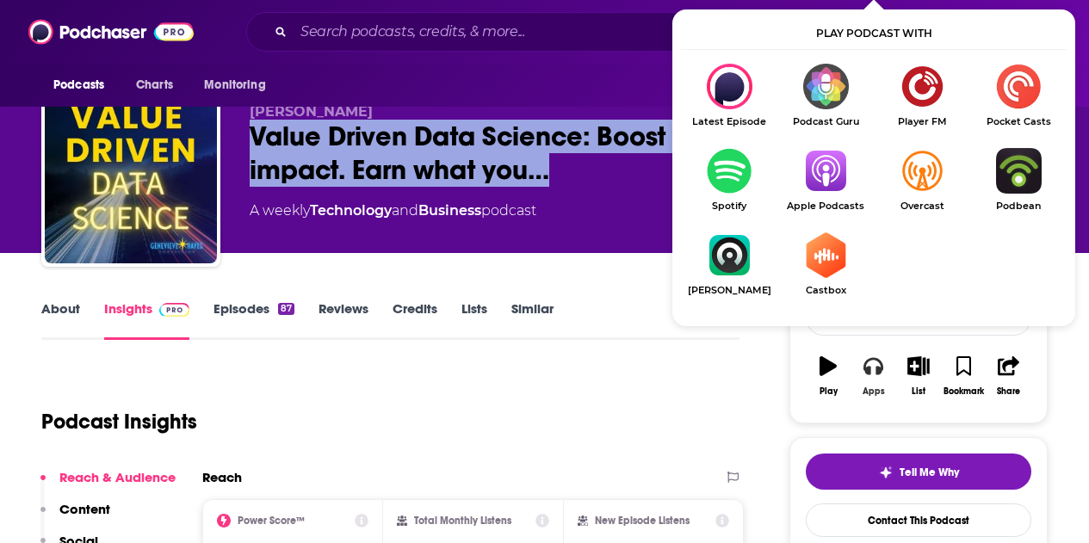
scroll to position [172, 0]
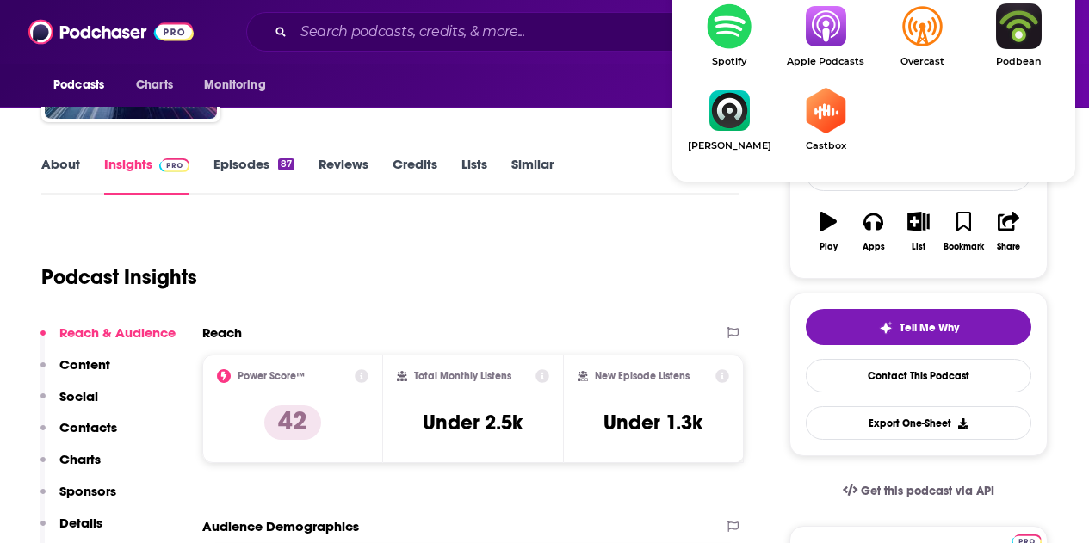
click at [827, 40] on img "Show Listen On dropdown" at bounding box center [825, 26] width 96 height 46
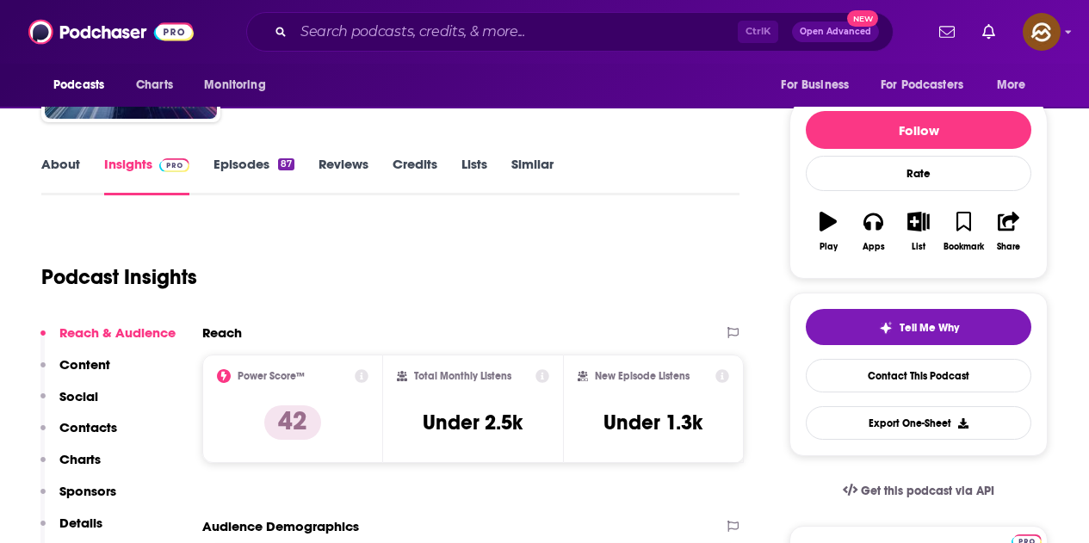
scroll to position [0, 0]
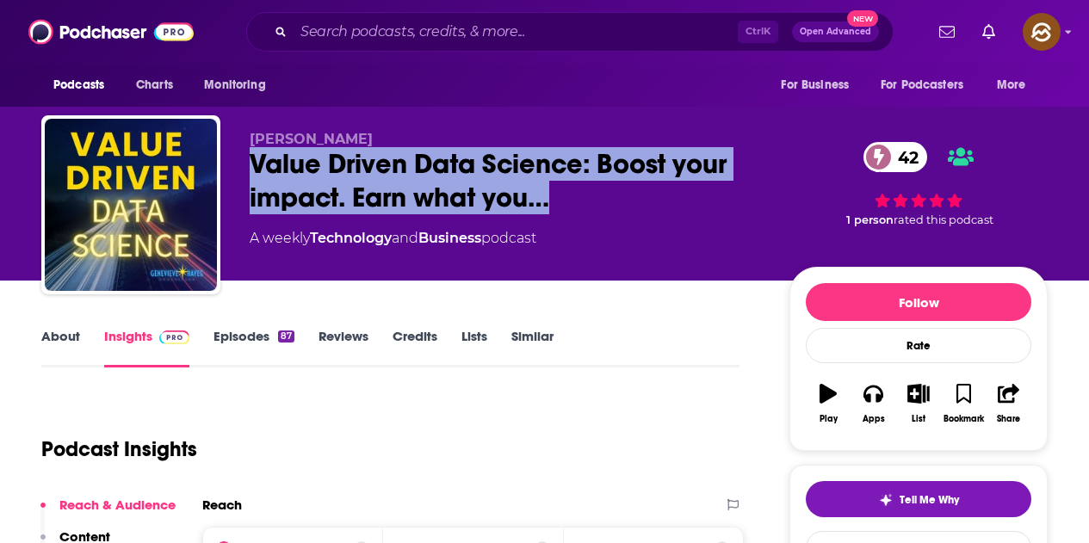
click at [263, 339] on link "Episodes 87" at bounding box center [253, 348] width 81 height 40
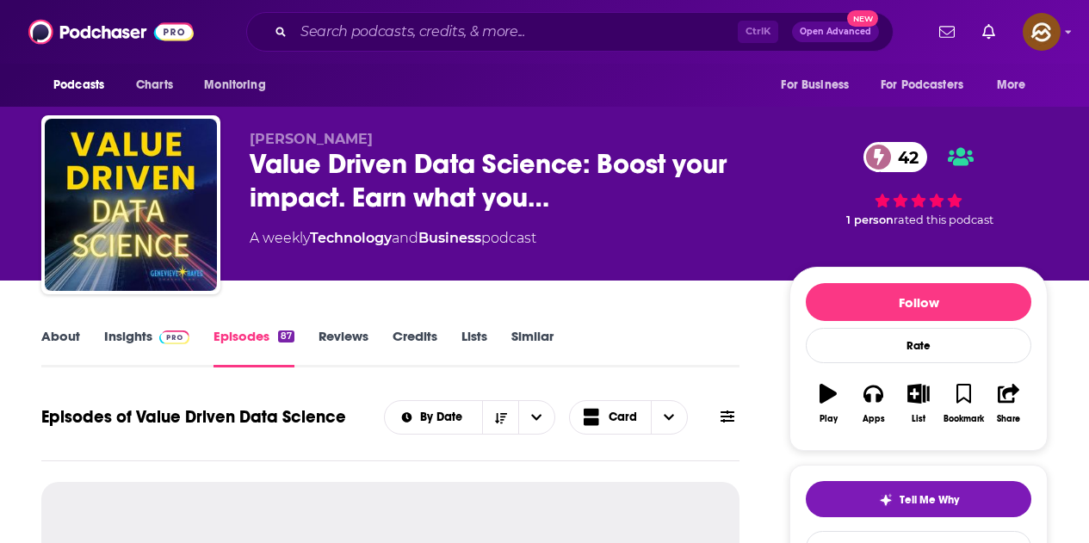
click at [729, 418] on icon at bounding box center [728, 417] width 14 height 12
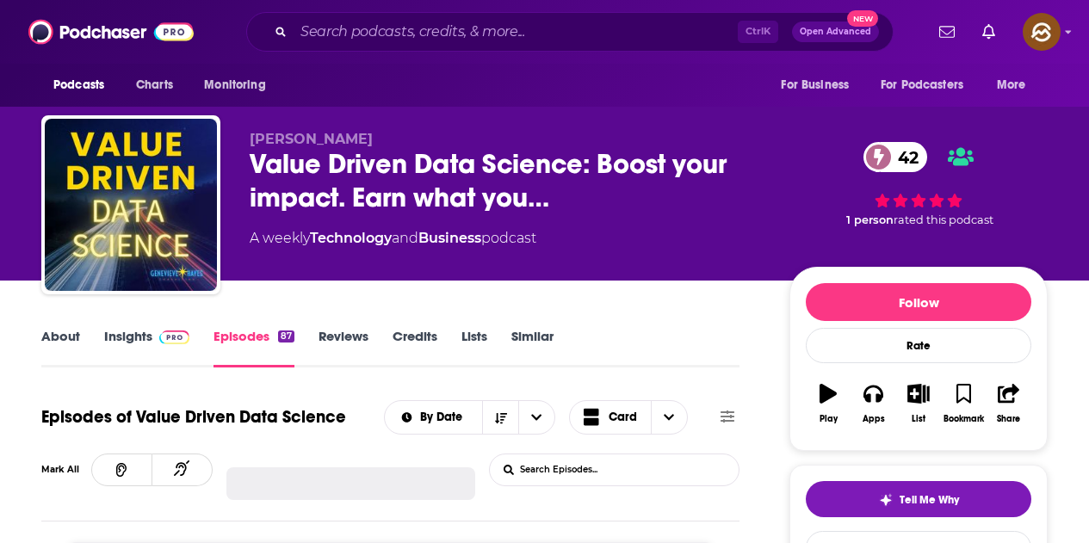
scroll to position [172, 0]
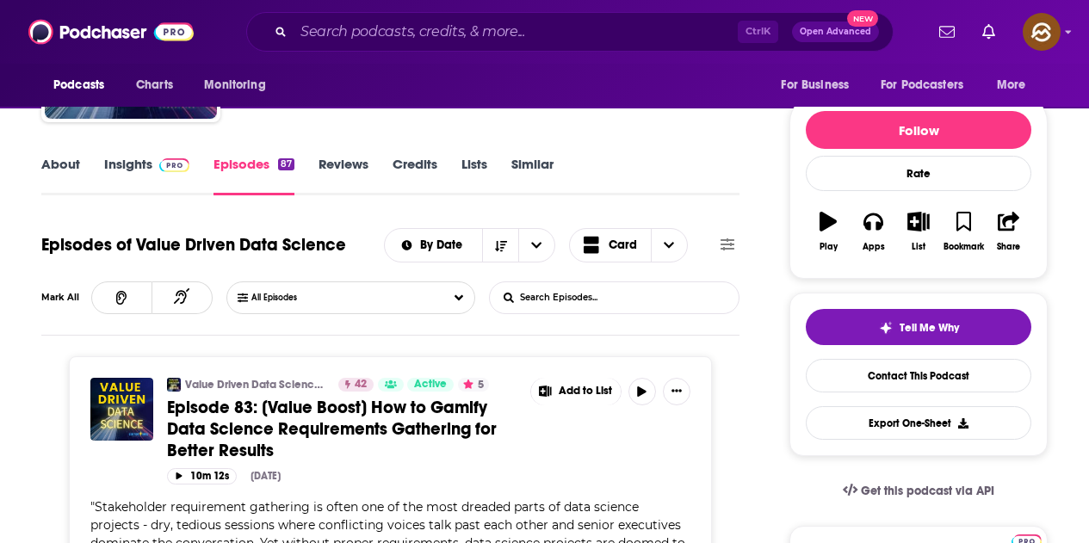
click at [626, 300] on input "List Search Input" at bounding box center [580, 297] width 180 height 31
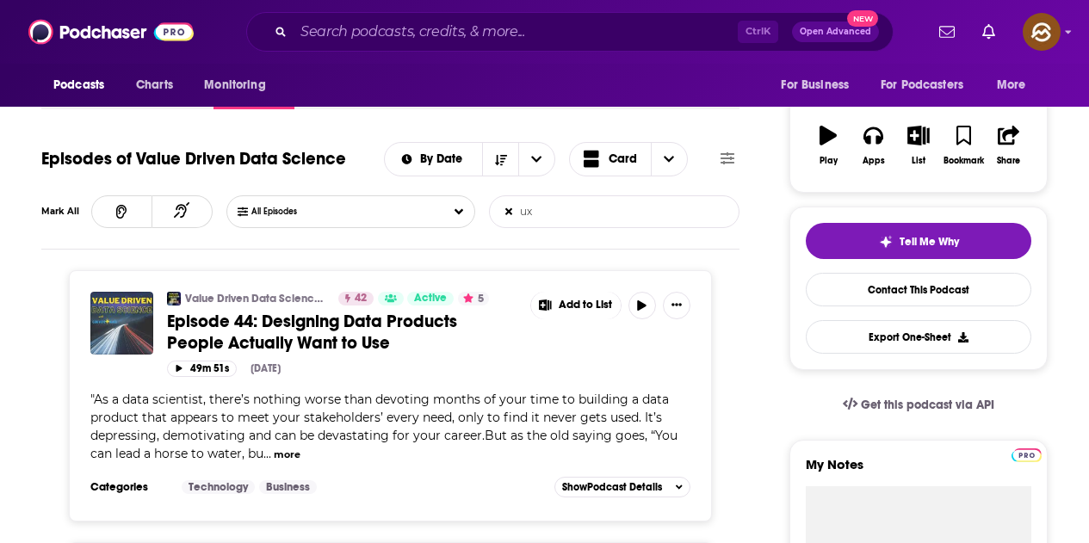
scroll to position [344, 0]
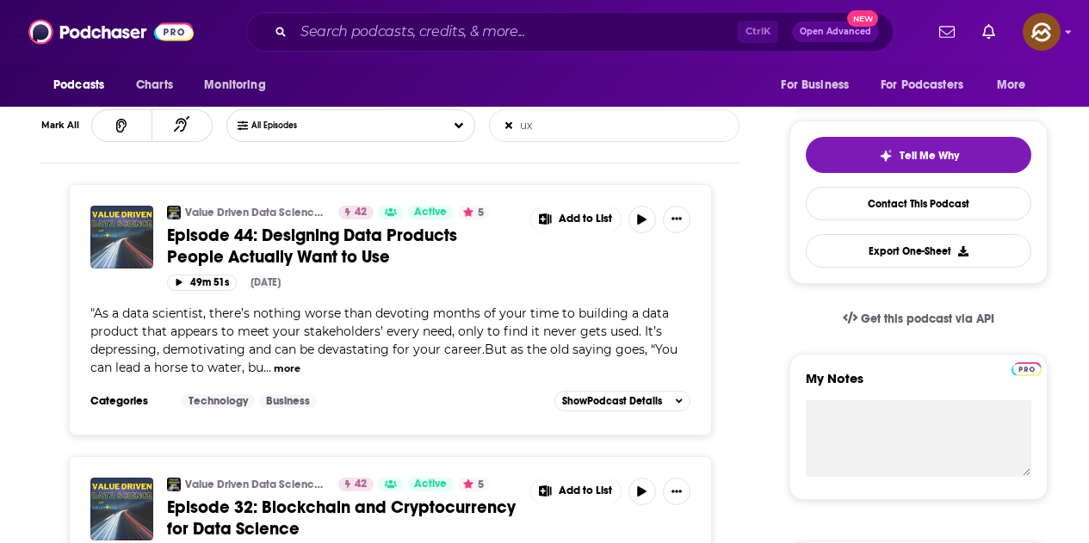
type input "ux"
click at [282, 365] on button "more" at bounding box center [287, 369] width 27 height 15
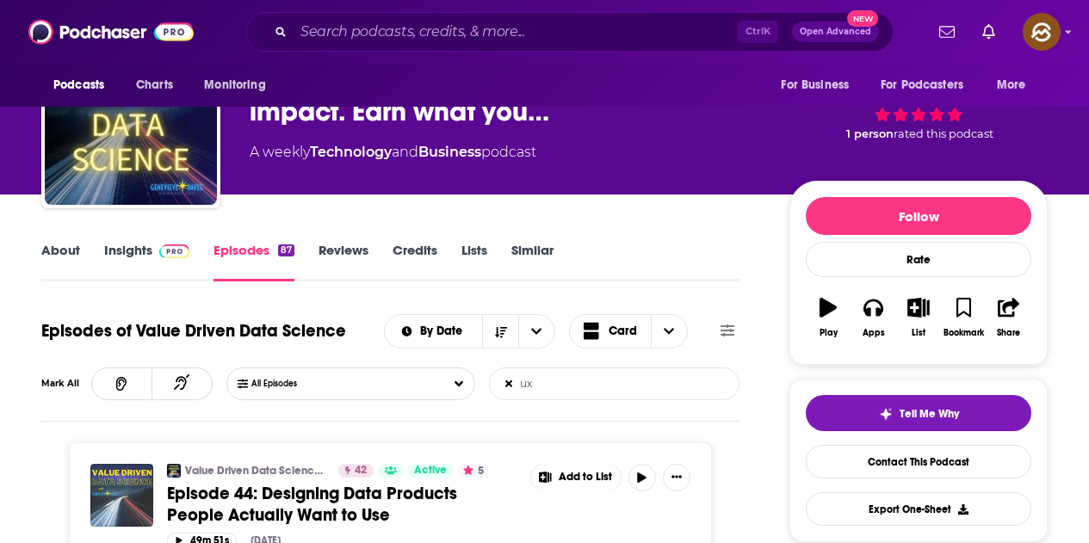
scroll to position [0, 0]
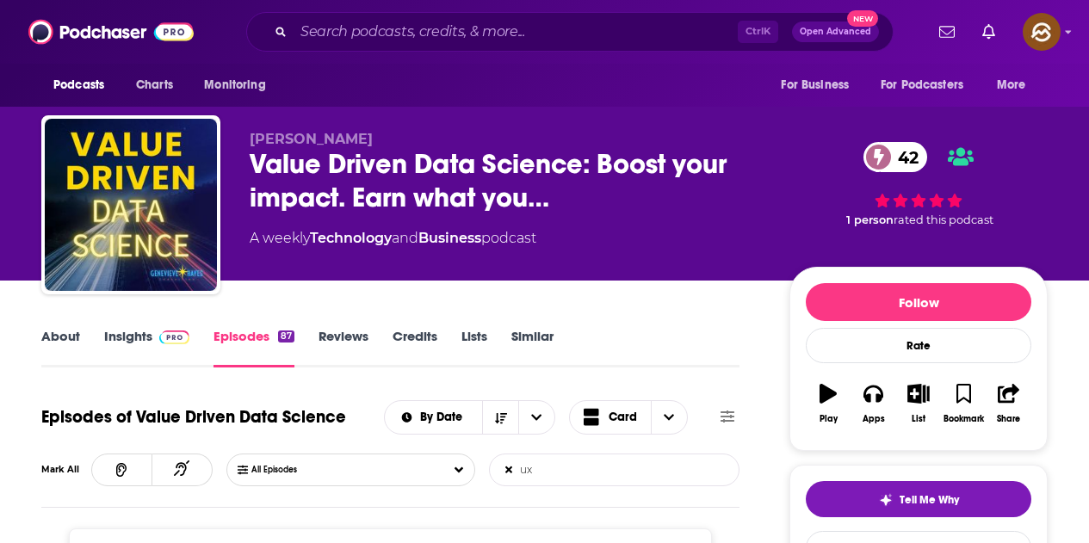
click at [155, 344] on link "Insights" at bounding box center [146, 348] width 85 height 40
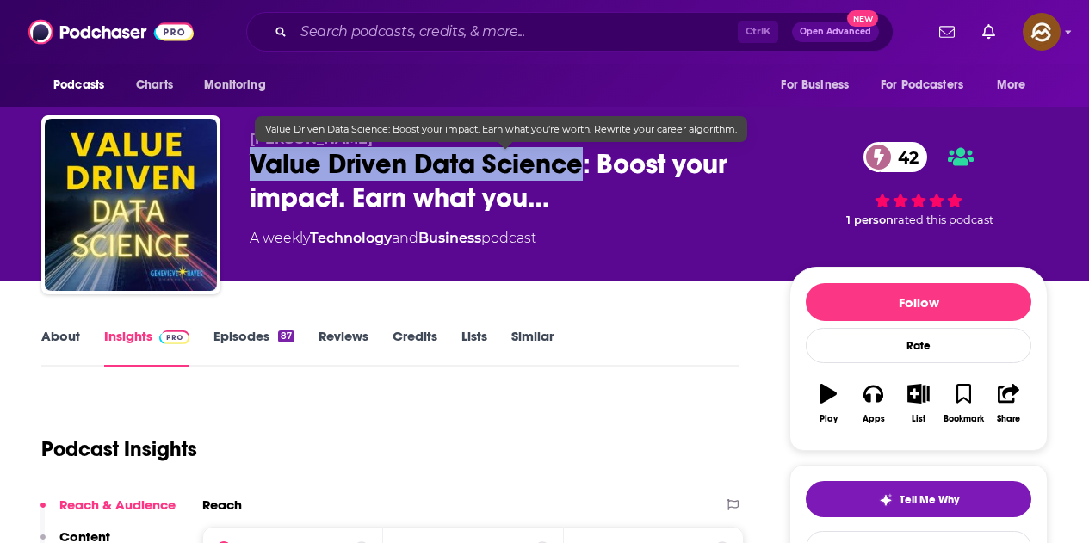
drag, startPoint x: 506, startPoint y: 154, endPoint x: 586, endPoint y: 170, distance: 81.7
click at [586, 170] on span "Value Driven Data Science: Boost your impact. Earn what you…" at bounding box center [506, 180] width 512 height 67
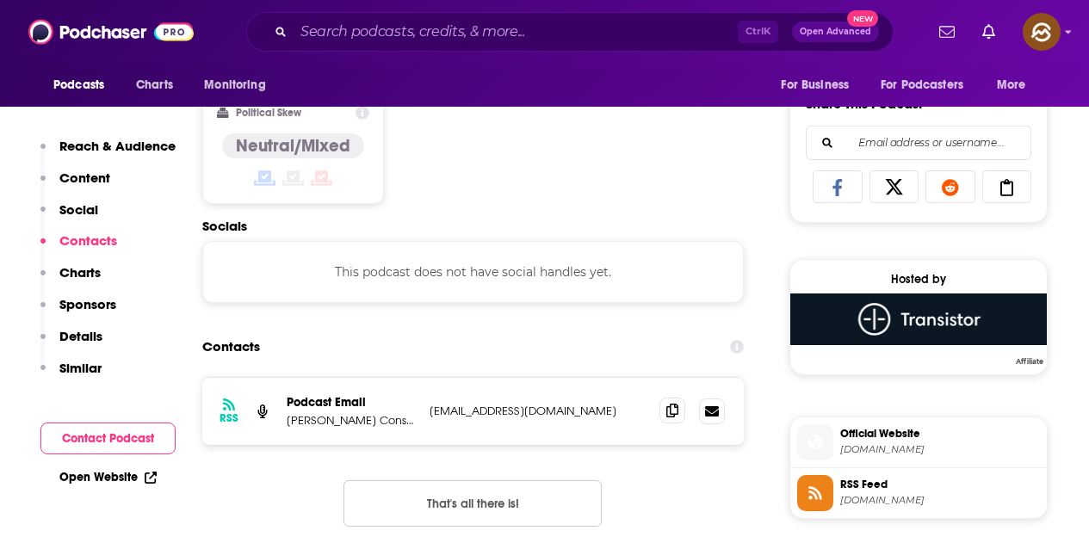
scroll to position [1119, 0]
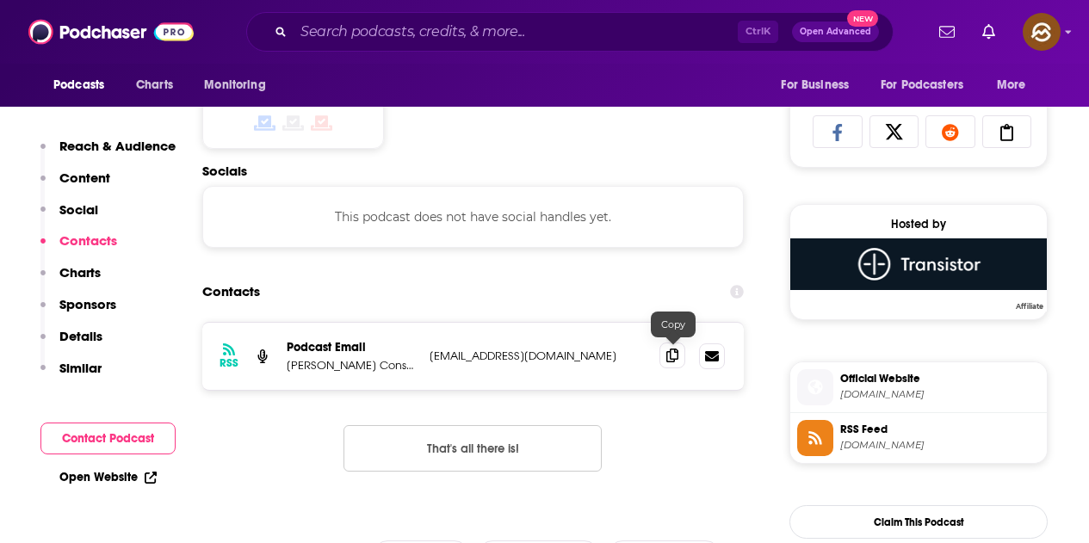
click at [684, 353] on span at bounding box center [672, 356] width 26 height 26
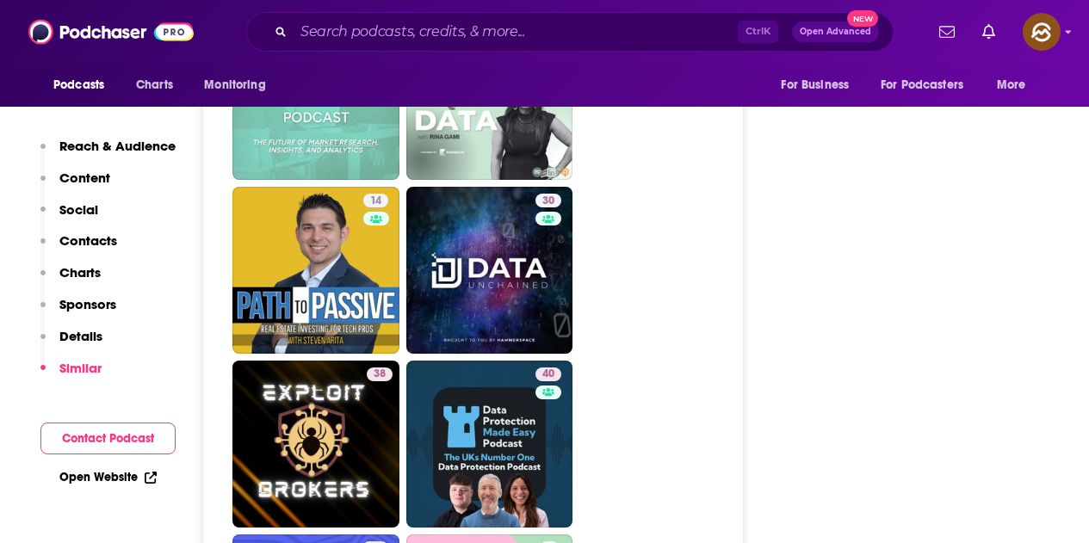
scroll to position [3443, 0]
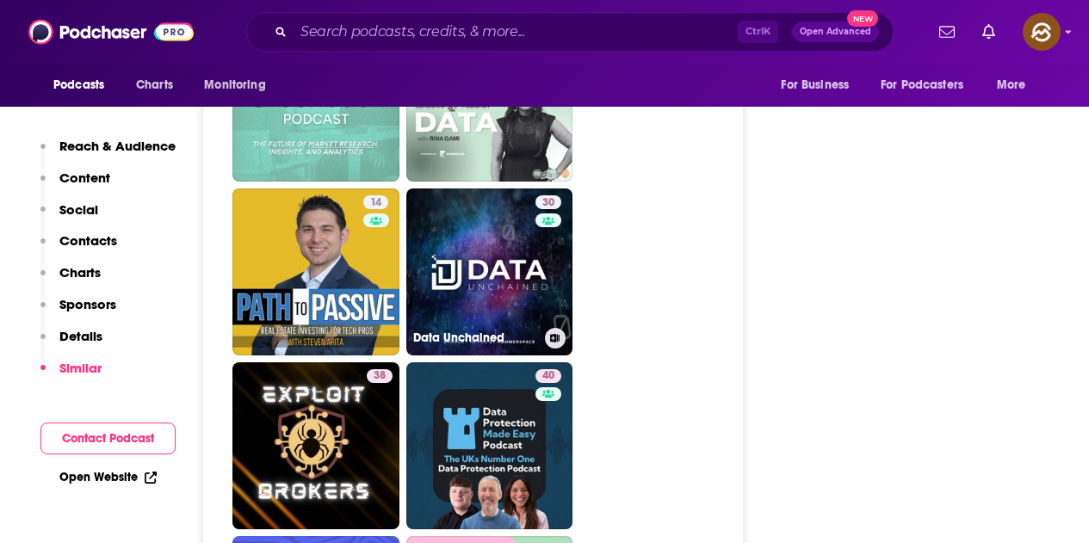
drag, startPoint x: 508, startPoint y: 294, endPoint x: 560, endPoint y: 304, distance: 52.7
click at [560, 303] on div "30" at bounding box center [550, 261] width 30 height 133
type input "https://www.podchaser.com/podcasts/data-unchained-4673795"
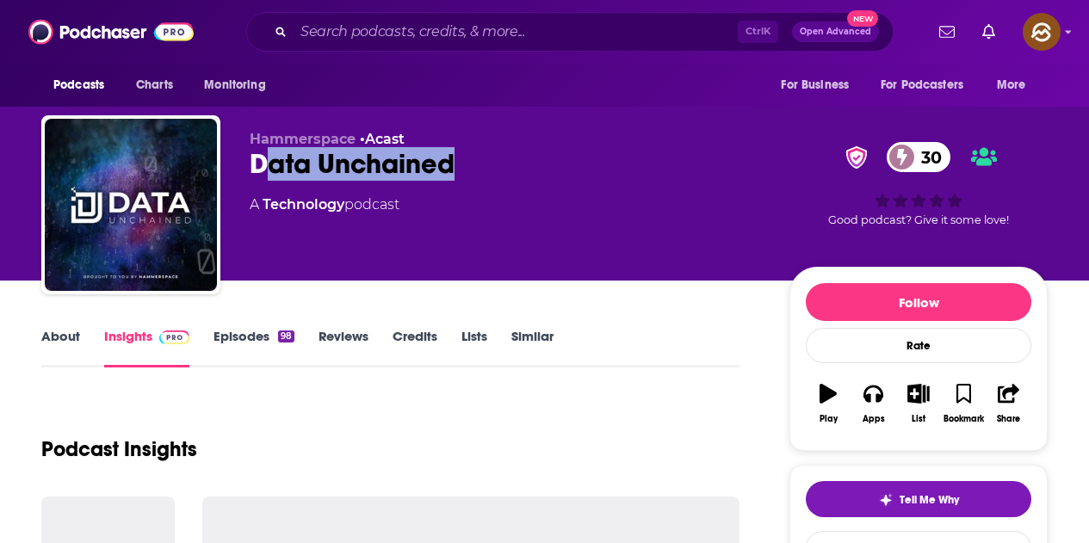
drag, startPoint x: 272, startPoint y: 164, endPoint x: 488, endPoint y: 170, distance: 216.2
click at [488, 170] on div "Data Unchained 30" at bounding box center [506, 164] width 512 height 34
click at [538, 145] on p "Hammerspace • Acast" at bounding box center [506, 139] width 512 height 16
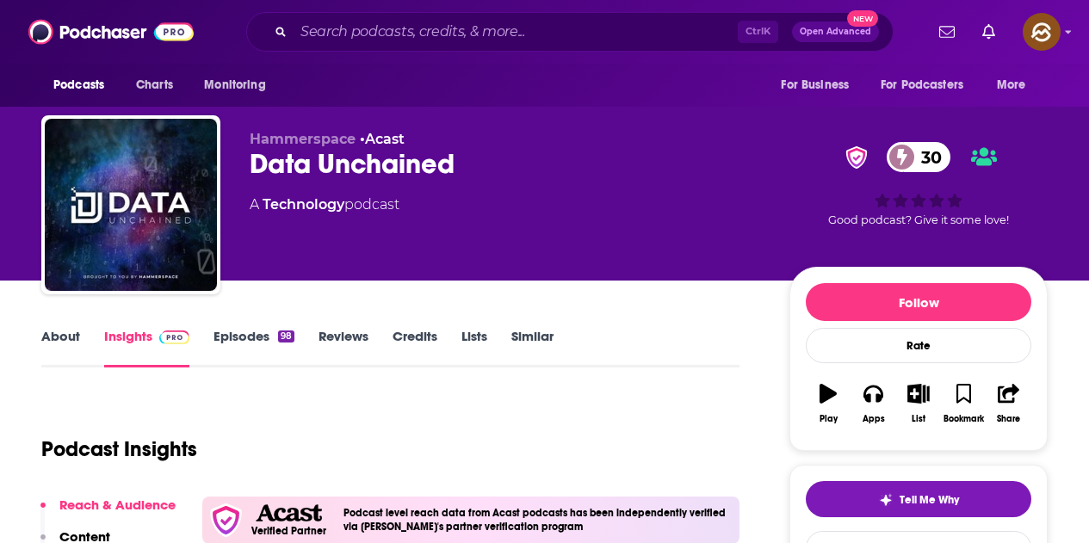
drag, startPoint x: 251, startPoint y: 164, endPoint x: 502, endPoint y: 191, distance: 252.8
click at [486, 163] on div "Data Unchained 30" at bounding box center [506, 164] width 512 height 34
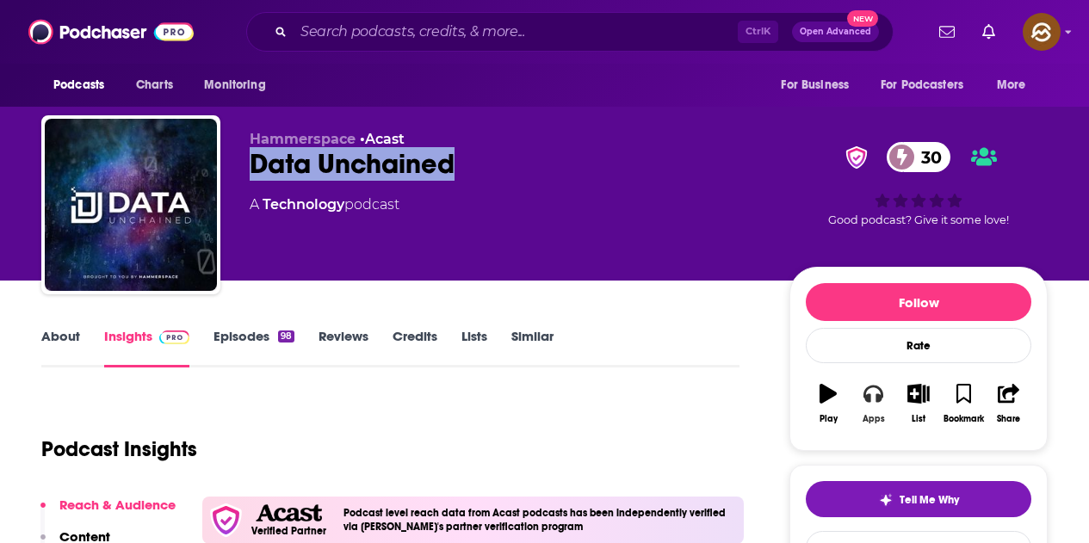
click at [878, 399] on icon "button" at bounding box center [872, 394] width 19 height 17
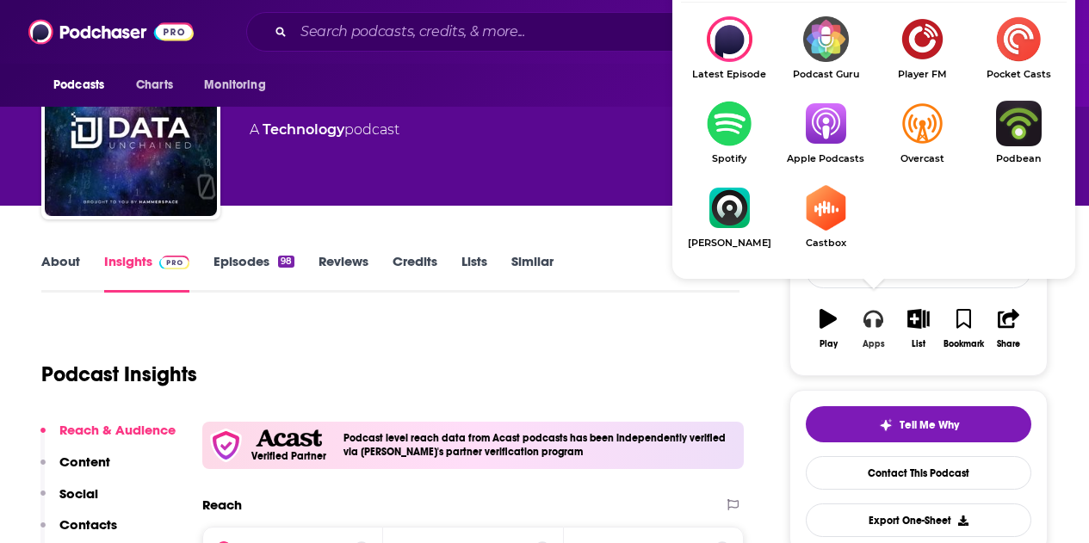
scroll to position [86, 0]
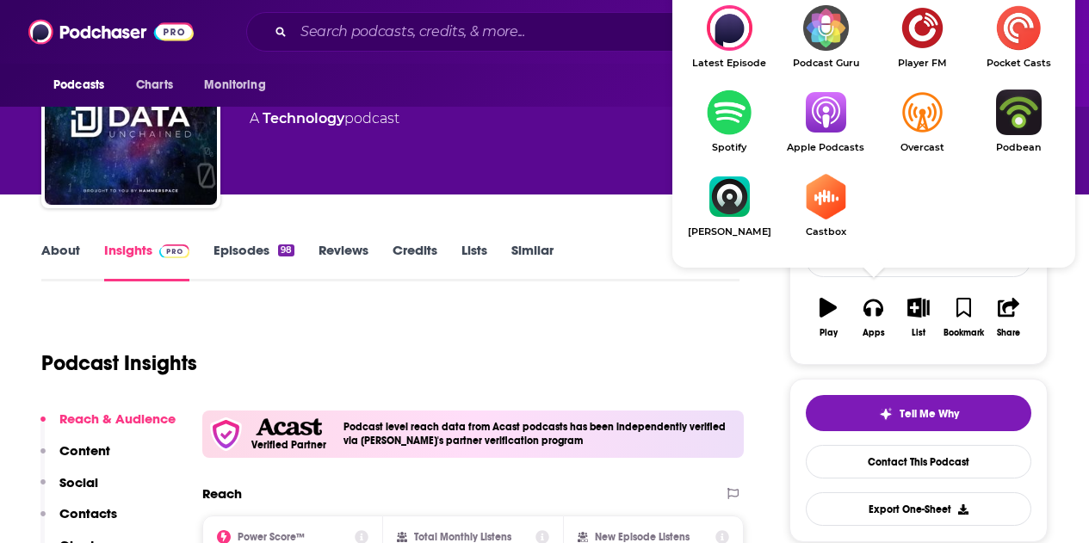
click at [833, 108] on img "Show Listen On dropdown" at bounding box center [825, 113] width 96 height 46
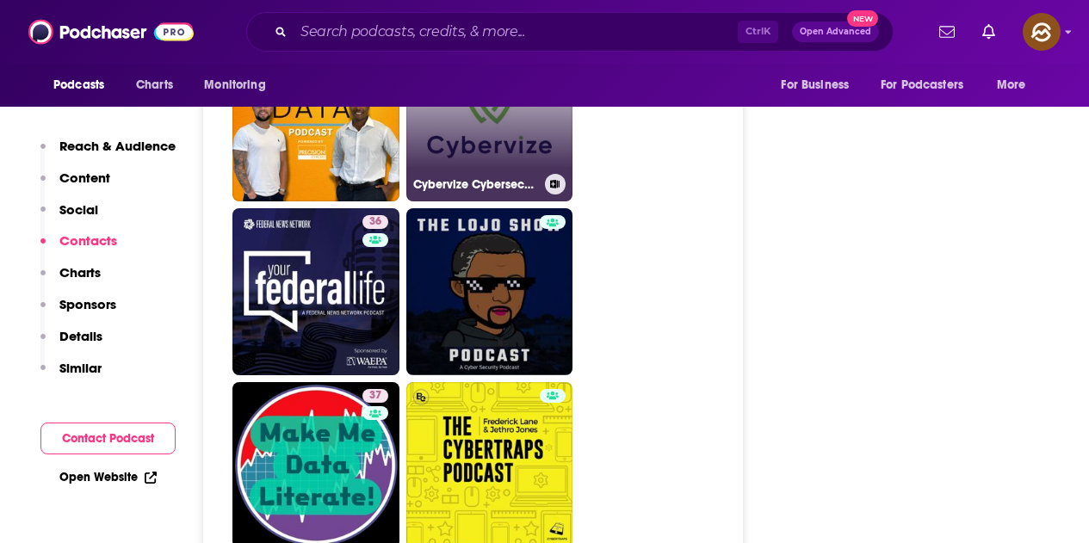
scroll to position [4476, 0]
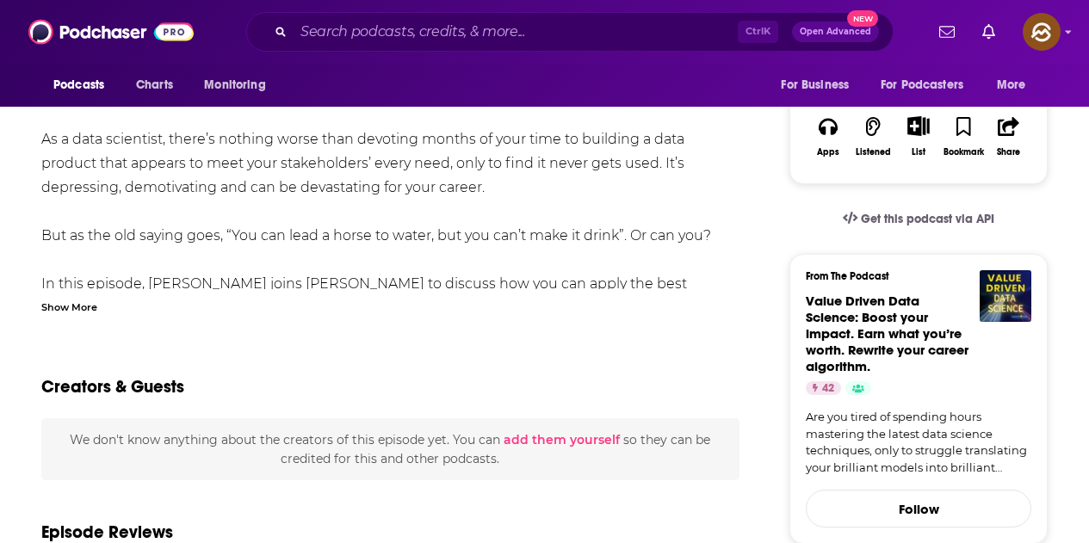
scroll to position [258, 0]
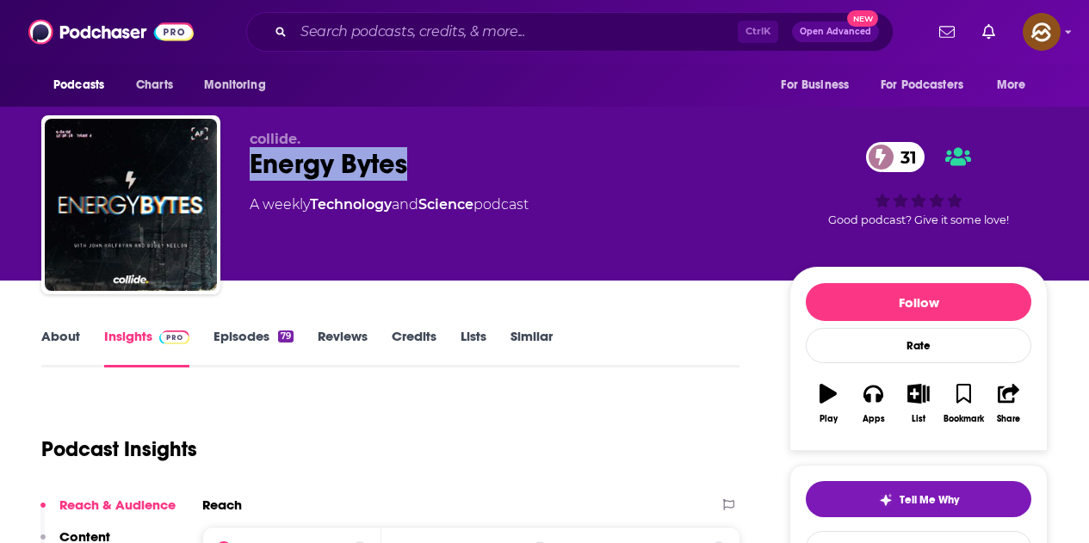
drag, startPoint x: 247, startPoint y: 160, endPoint x: 438, endPoint y: 159, distance: 191.1
click at [438, 159] on div "collide. Energy Bytes 31 A weekly Technology and Science podcast 31 Good podcas…" at bounding box center [544, 208] width 1006 height 186
click at [871, 401] on icon "button" at bounding box center [872, 393] width 19 height 19
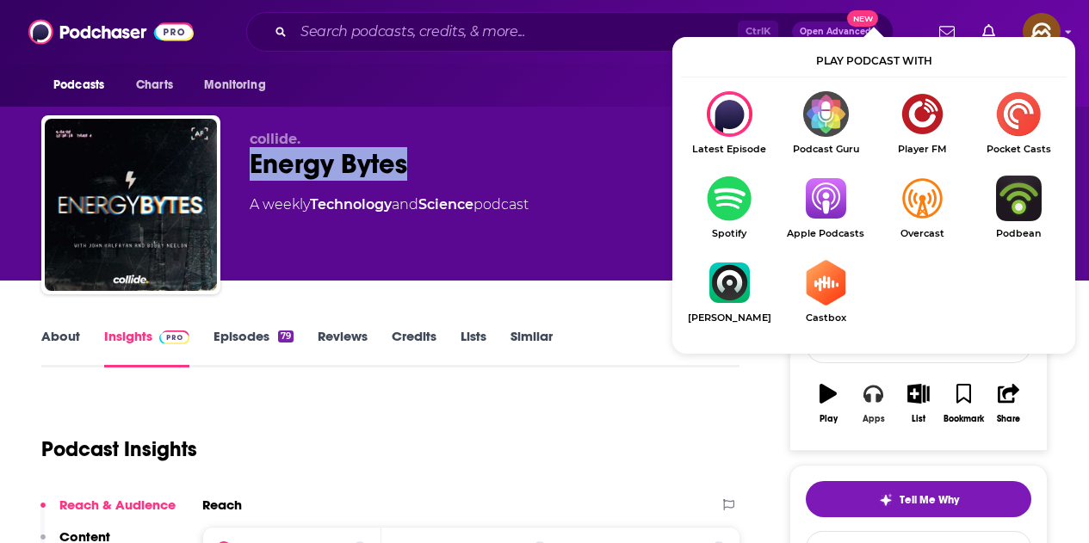
scroll to position [86, 0]
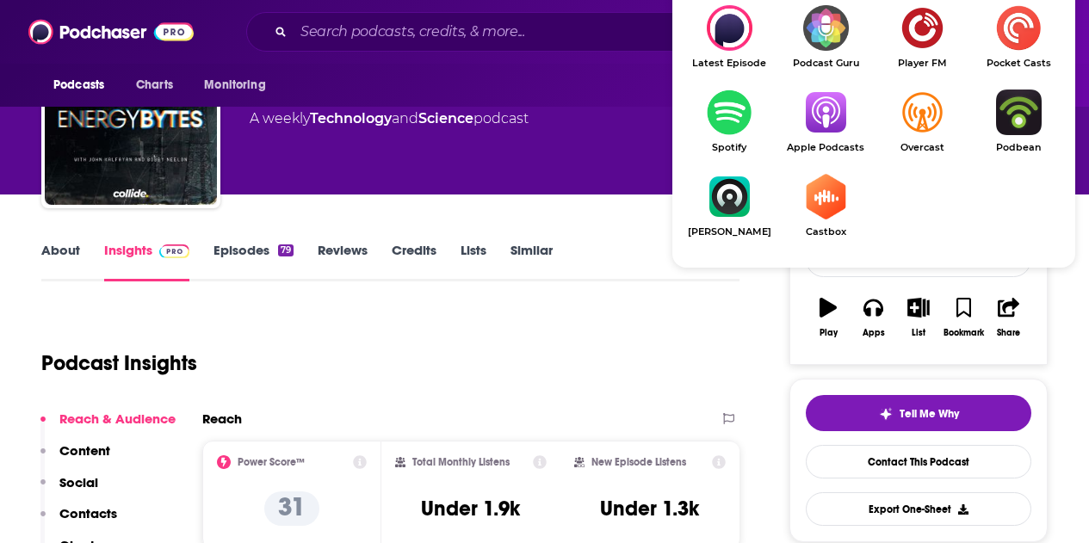
click at [844, 133] on img "Show Listen On dropdown" at bounding box center [825, 113] width 96 height 46
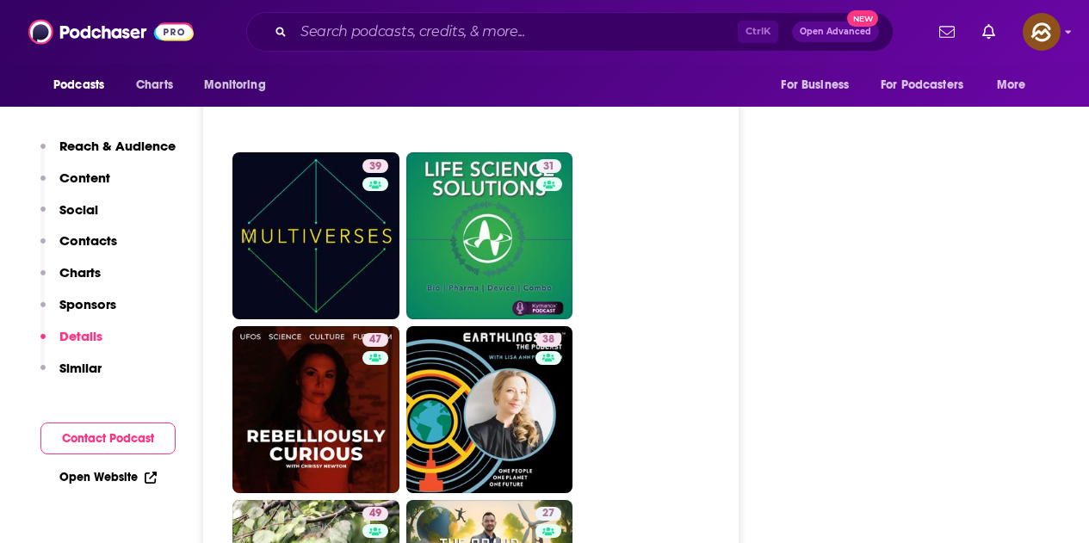
scroll to position [3357, 0]
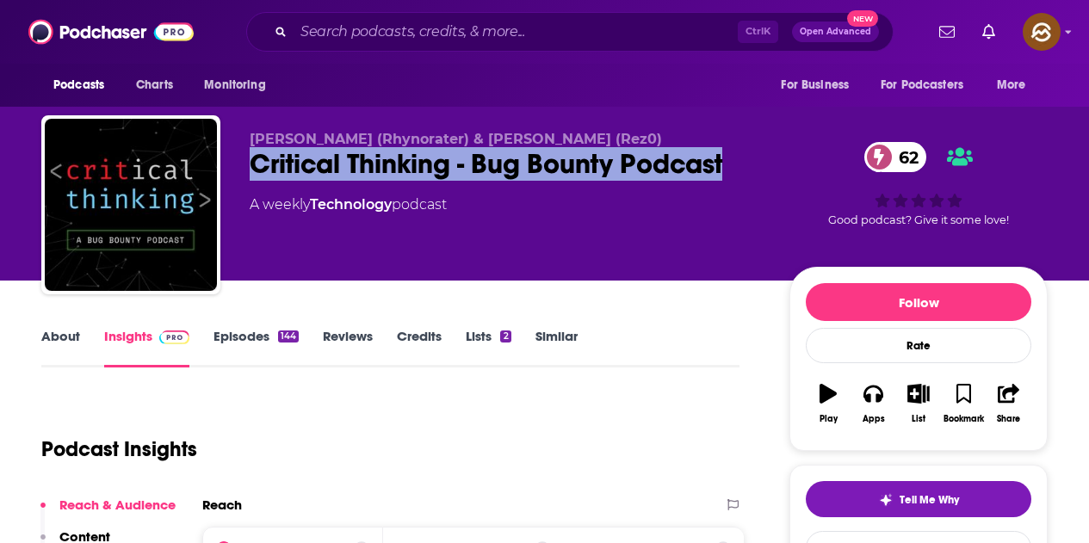
drag, startPoint x: 254, startPoint y: 169, endPoint x: 726, endPoint y: 165, distance: 471.8
click at [726, 165] on div "Critical Thinking - Bug Bounty Podcast 62" at bounding box center [506, 164] width 512 height 34
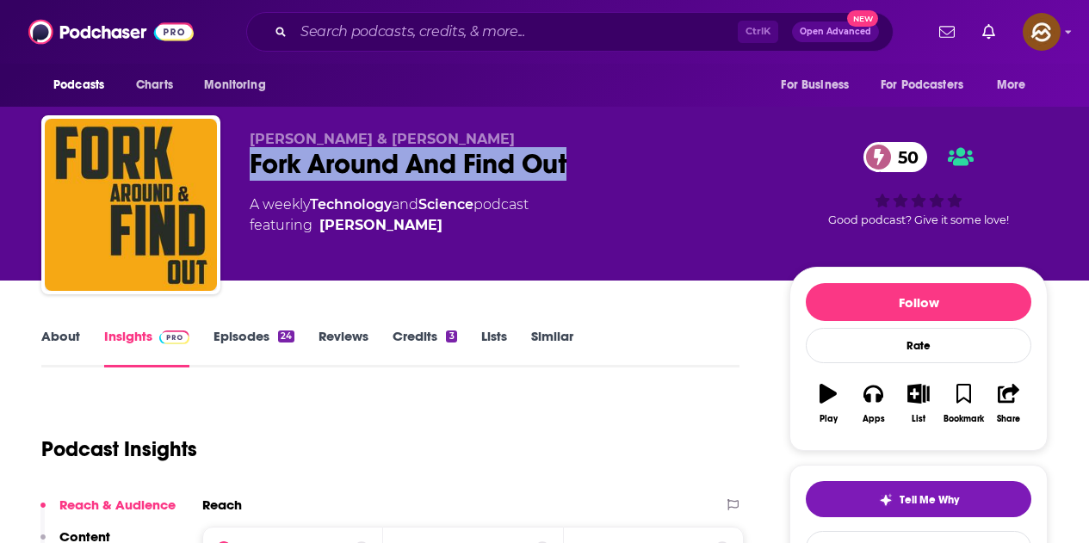
drag, startPoint x: 251, startPoint y: 161, endPoint x: 572, endPoint y: 170, distance: 320.3
click at [572, 170] on div "Fork Around And Find Out 50" at bounding box center [506, 164] width 512 height 34
click at [872, 407] on button "Apps" at bounding box center [873, 404] width 45 height 62
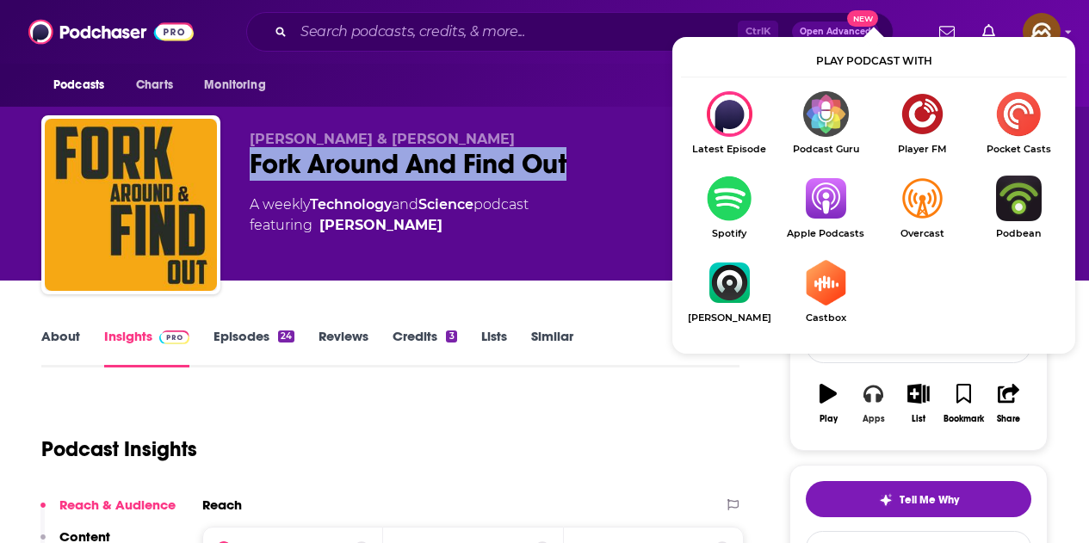
scroll to position [86, 0]
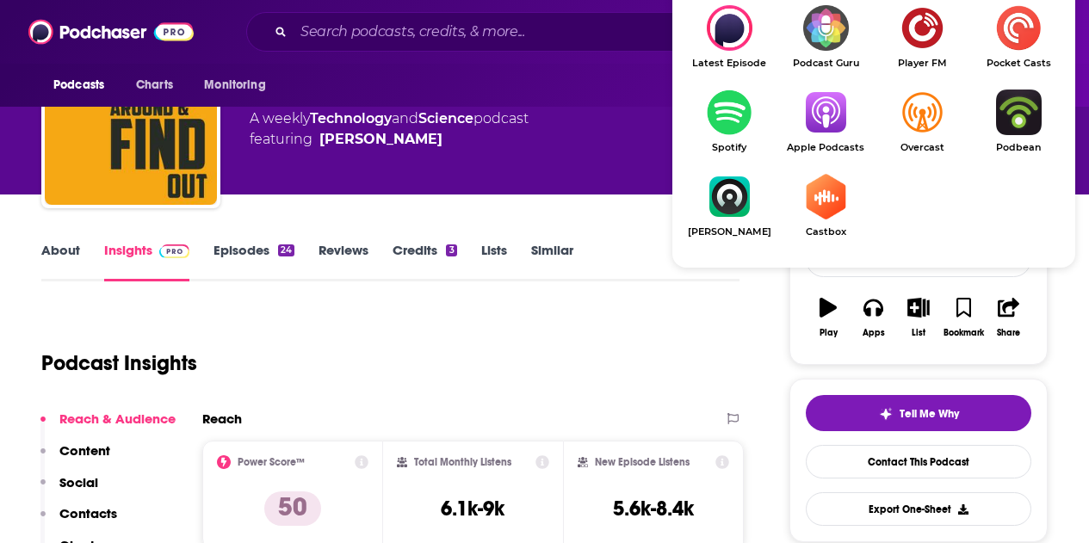
click at [830, 132] on img "Show Listen On dropdown" at bounding box center [825, 113] width 96 height 46
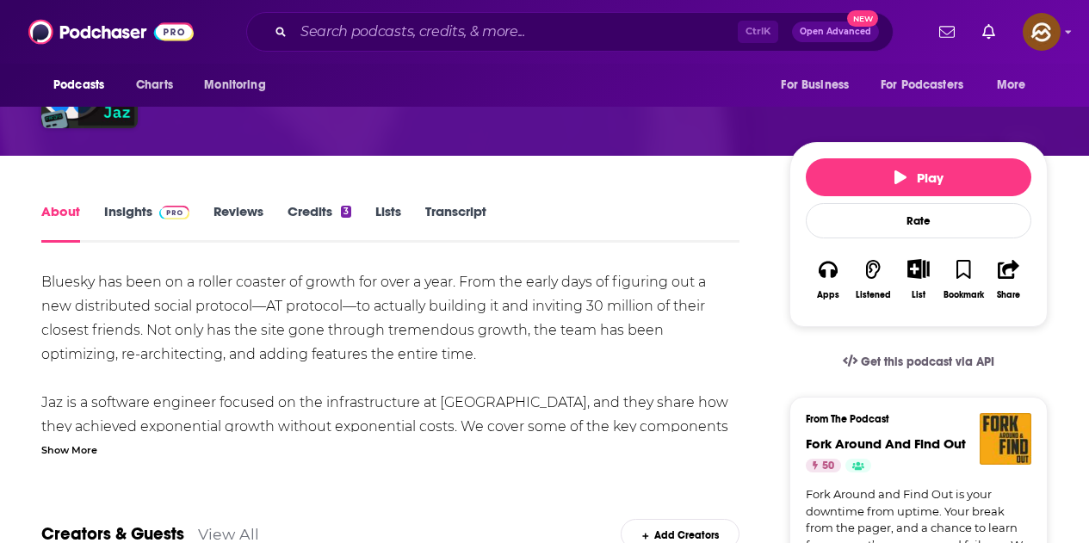
scroll to position [258, 0]
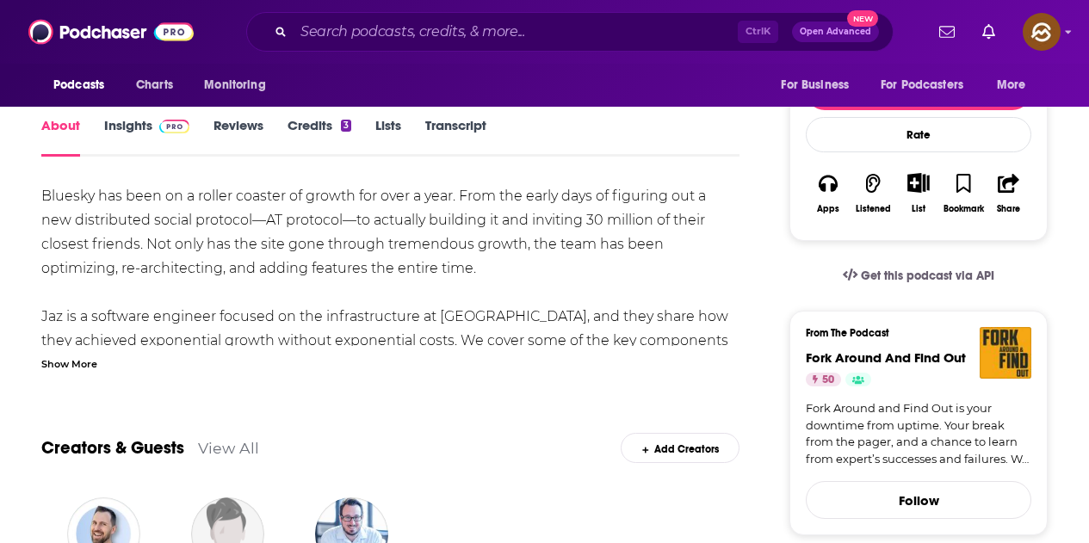
click at [56, 362] on div "Show More" at bounding box center [69, 363] width 56 height 16
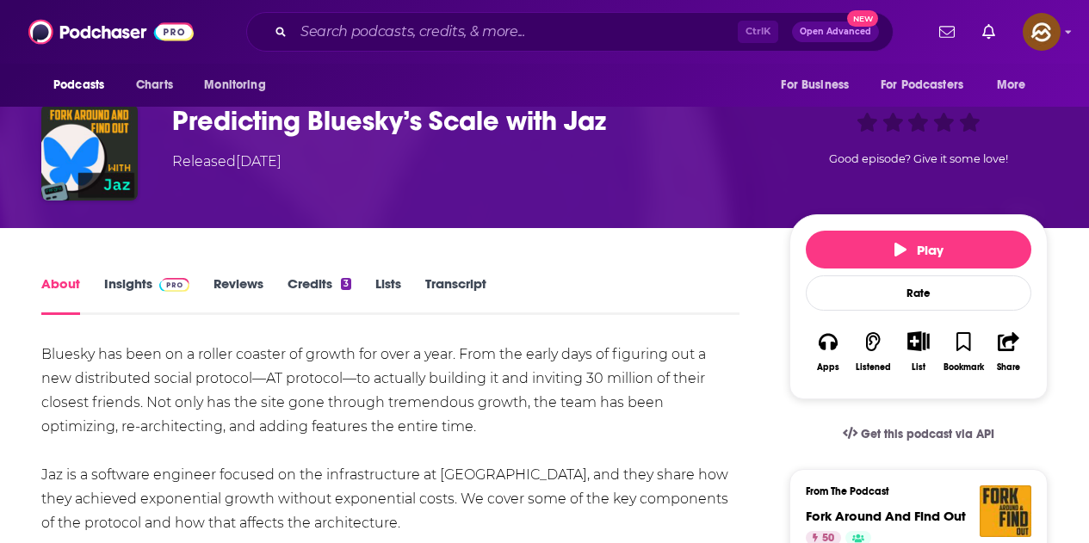
scroll to position [0, 0]
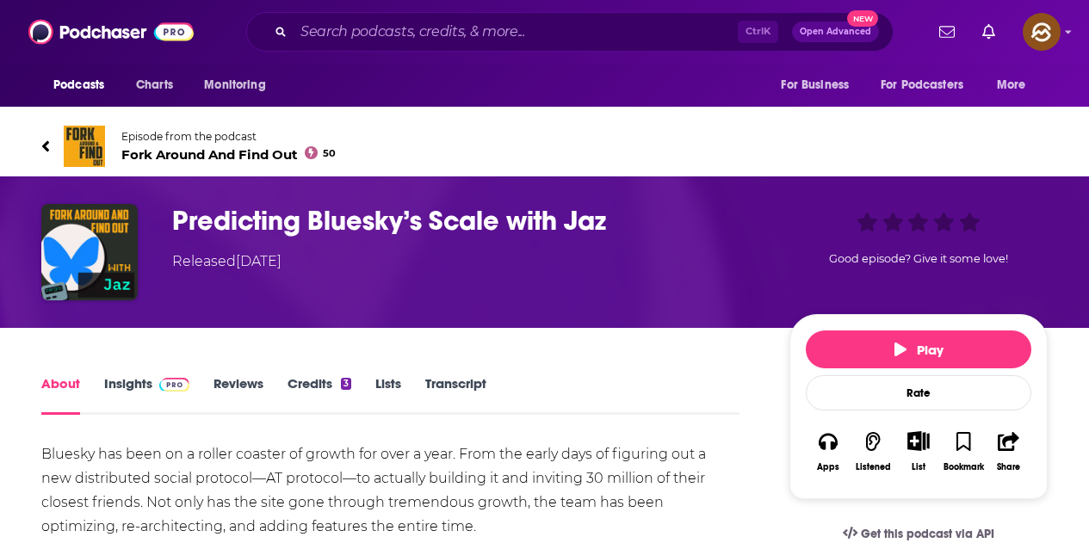
click at [154, 386] on span at bounding box center [170, 383] width 37 height 16
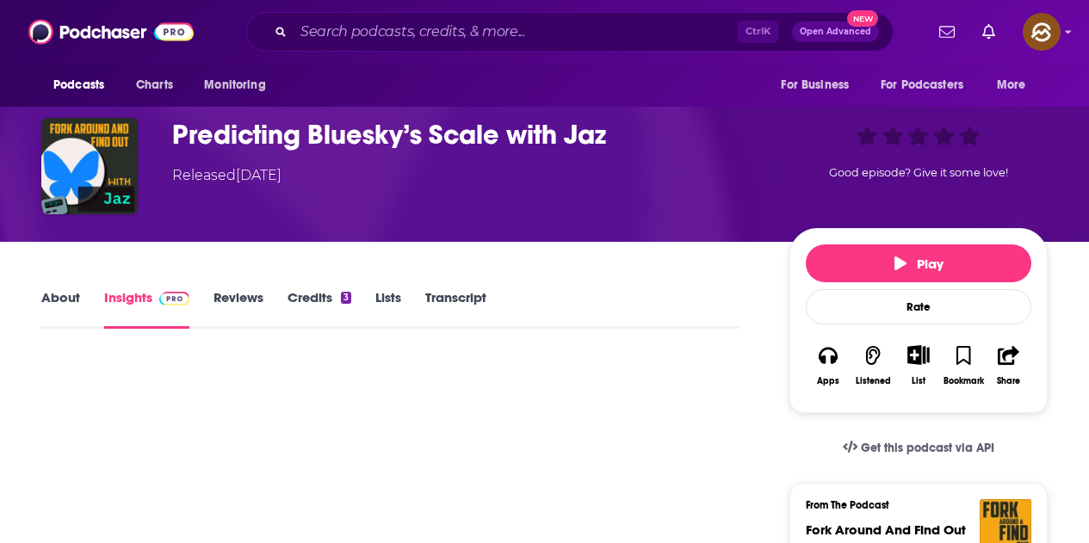
scroll to position [141, 0]
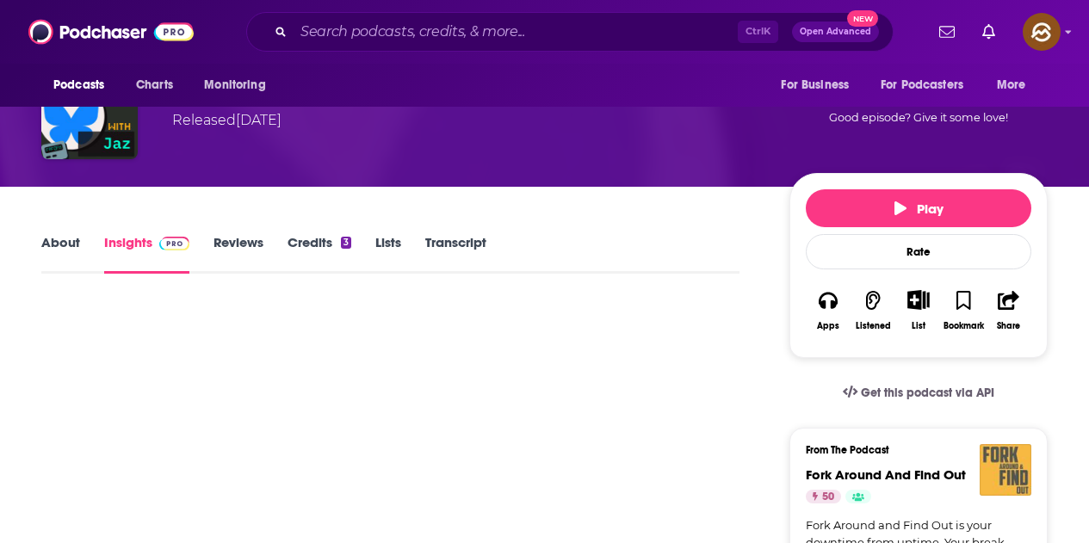
click at [1013, 447] on img "Fork Around And Find Out" at bounding box center [1006, 470] width 52 height 52
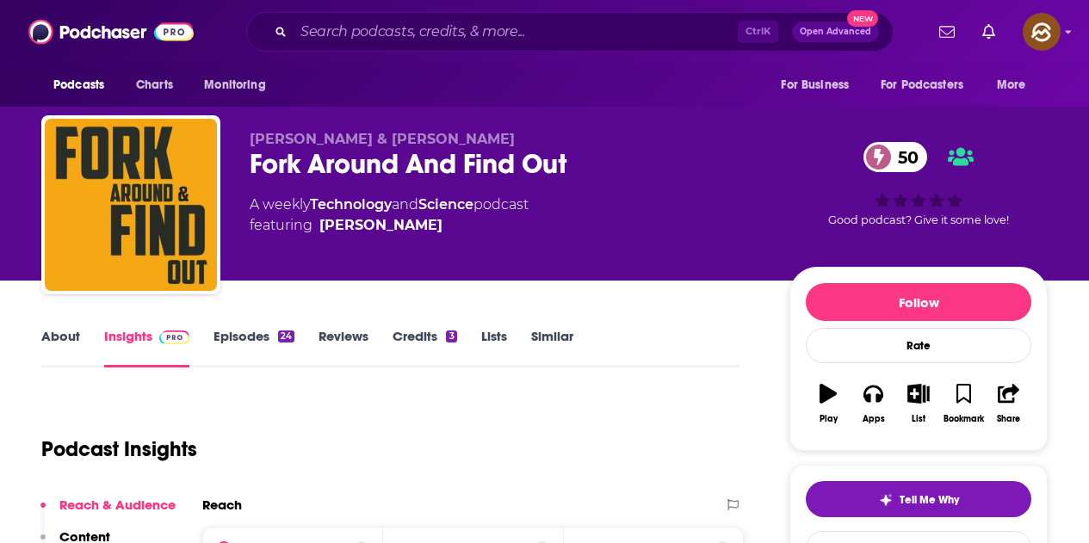
click at [262, 330] on link "Episodes 24" at bounding box center [253, 348] width 81 height 40
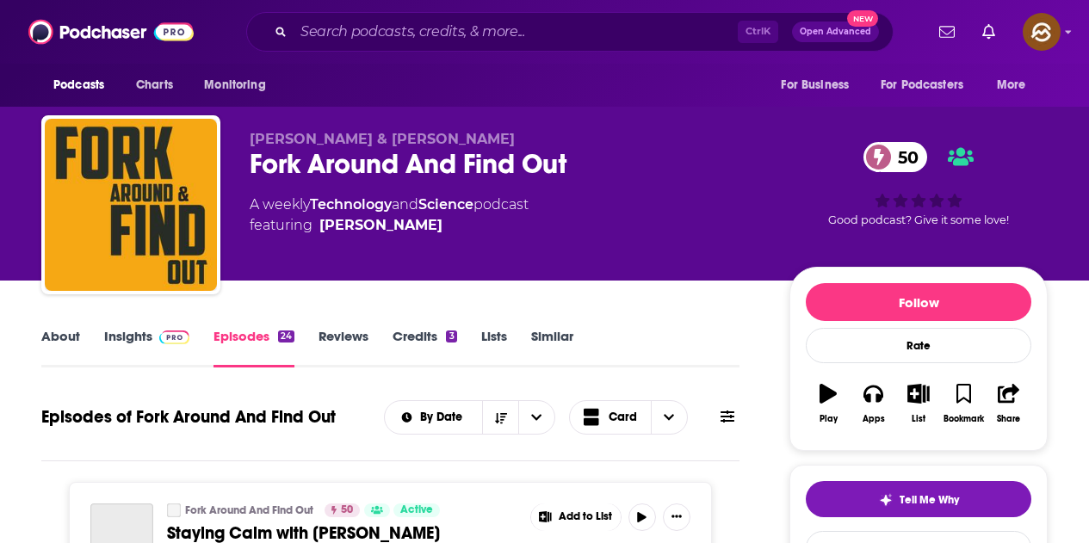
click at [731, 410] on icon at bounding box center [728, 417] width 14 height 14
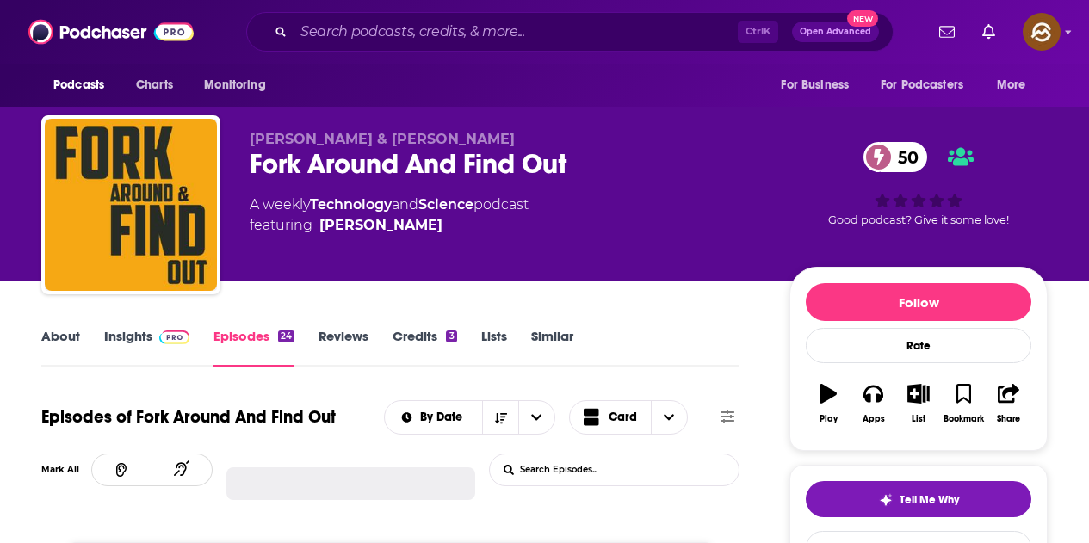
click at [608, 455] on input "List Search Input" at bounding box center [580, 470] width 180 height 31
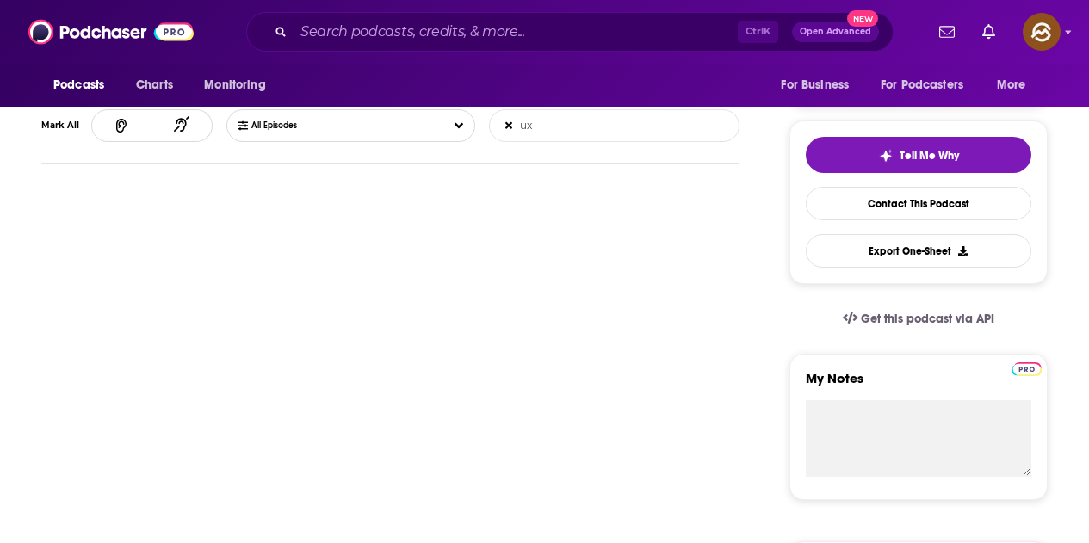
scroll to position [258, 0]
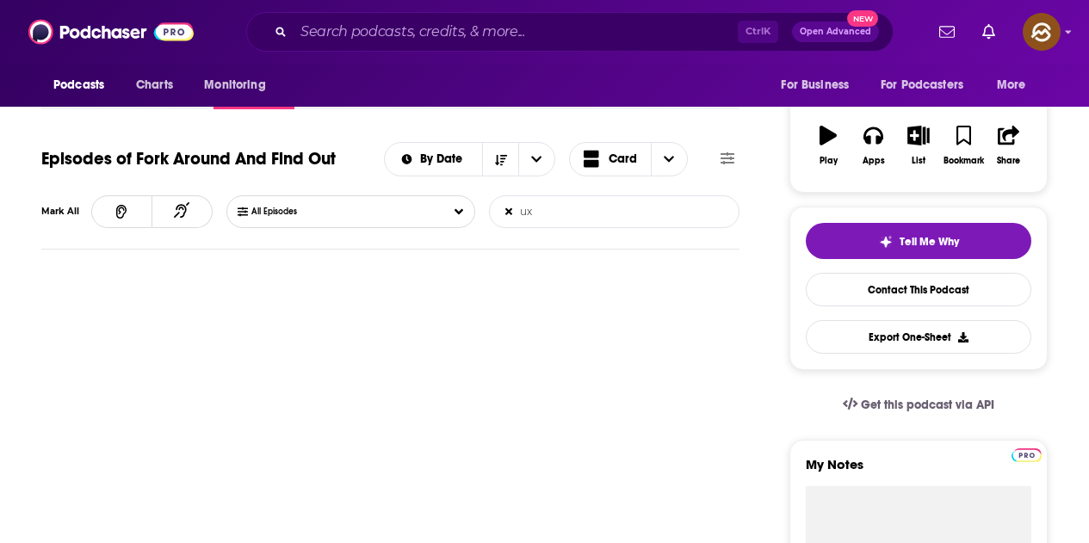
type input "ux"
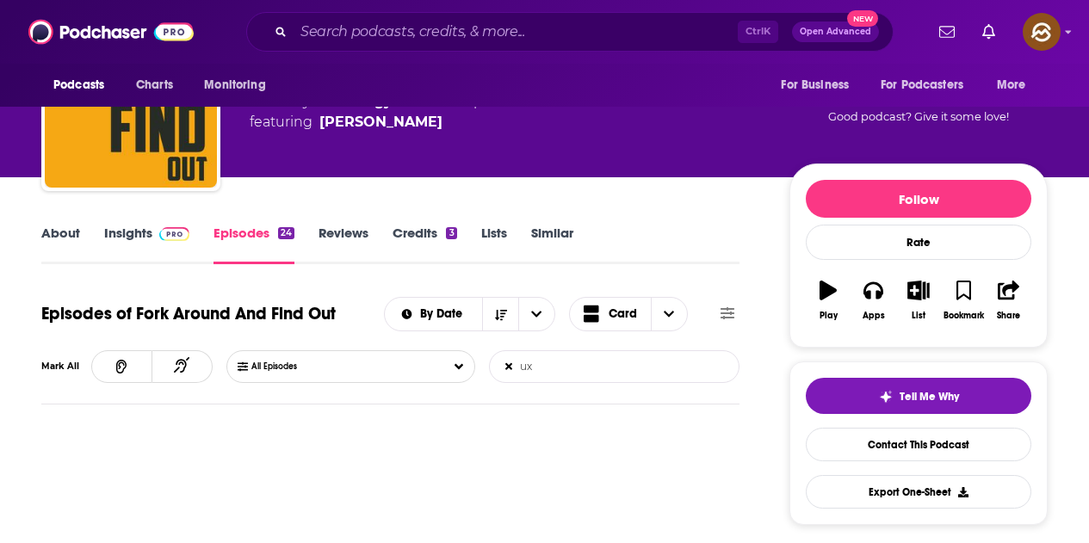
scroll to position [0, 0]
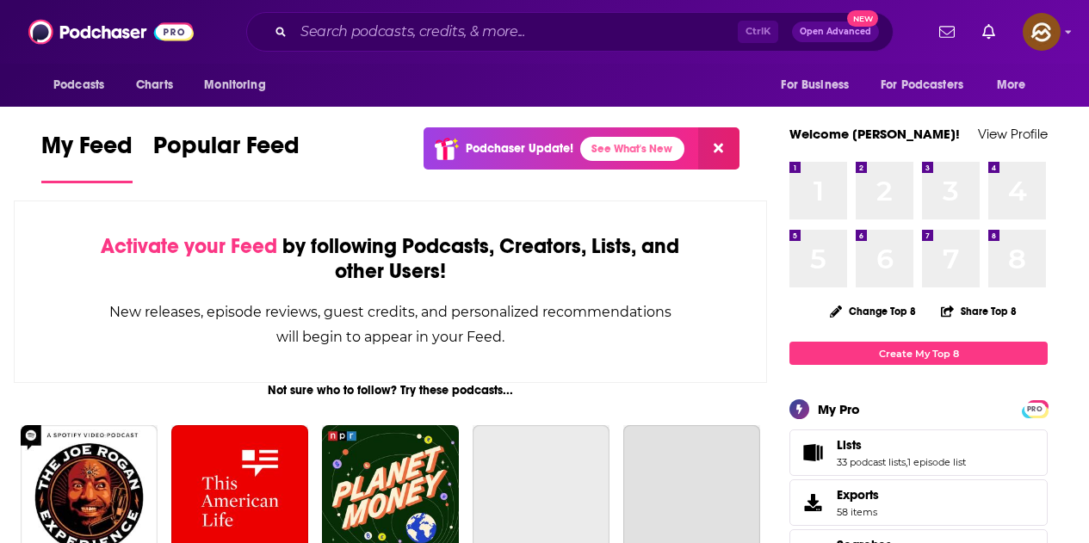
click at [412, 30] on input "Search podcasts, credits, & more..." at bounding box center [516, 32] width 444 height 28
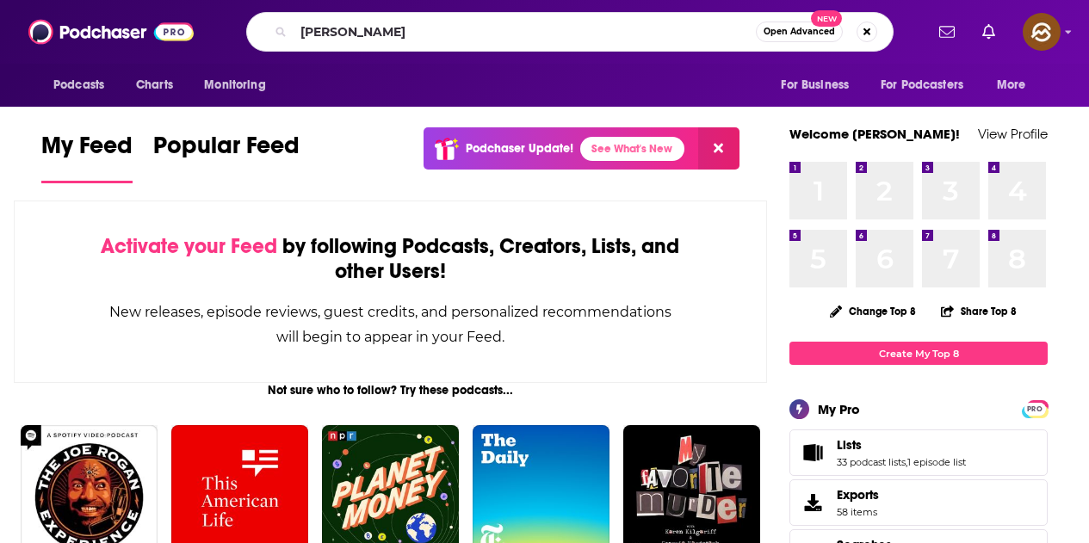
type input "Mark Kohler"
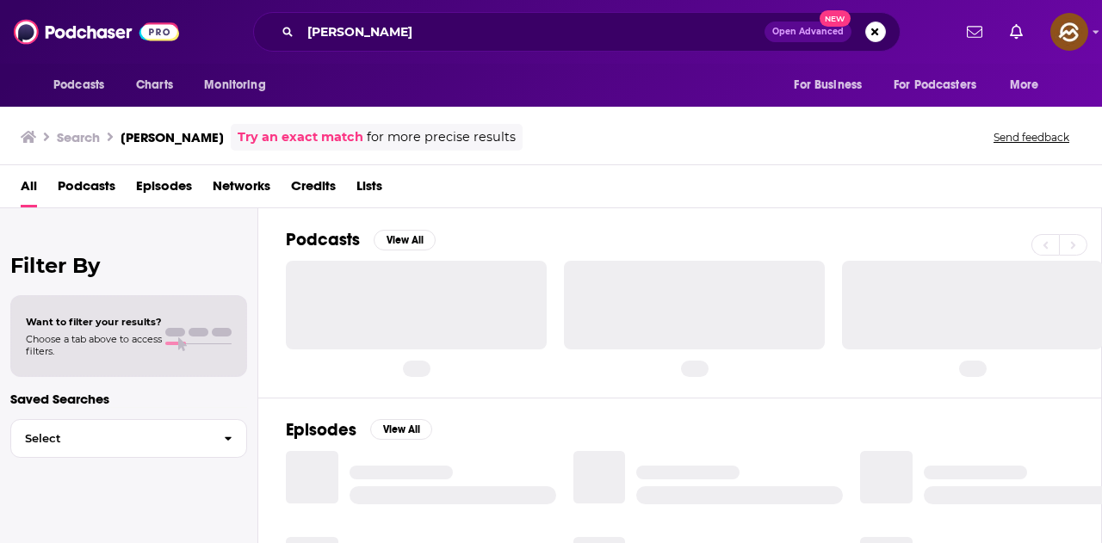
click at [167, 189] on span "Episodes" at bounding box center [164, 189] width 56 height 35
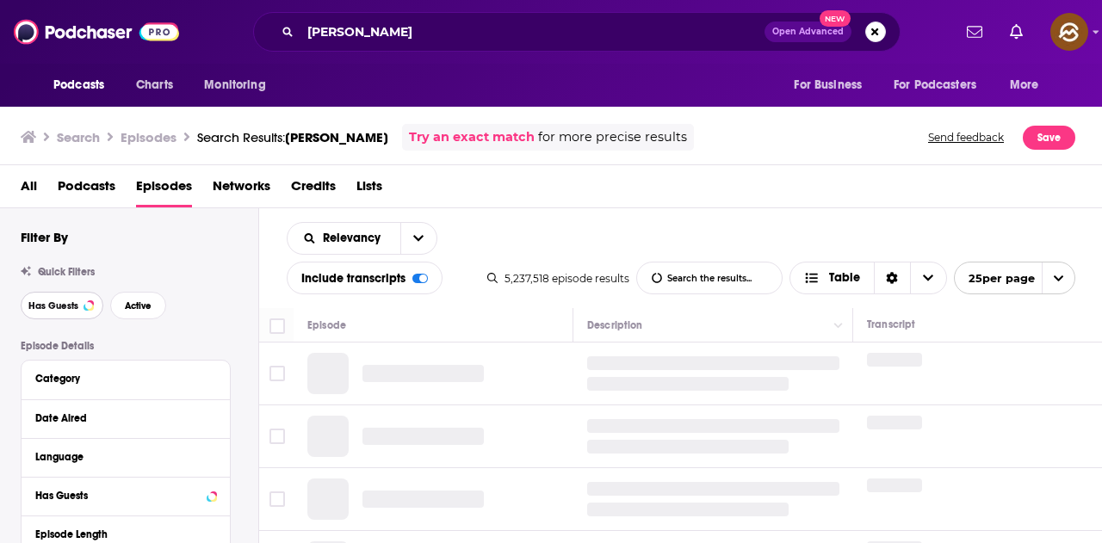
click at [74, 306] on span "Has Guests" at bounding box center [53, 305] width 50 height 9
click at [137, 301] on span "Active" at bounding box center [138, 305] width 27 height 9
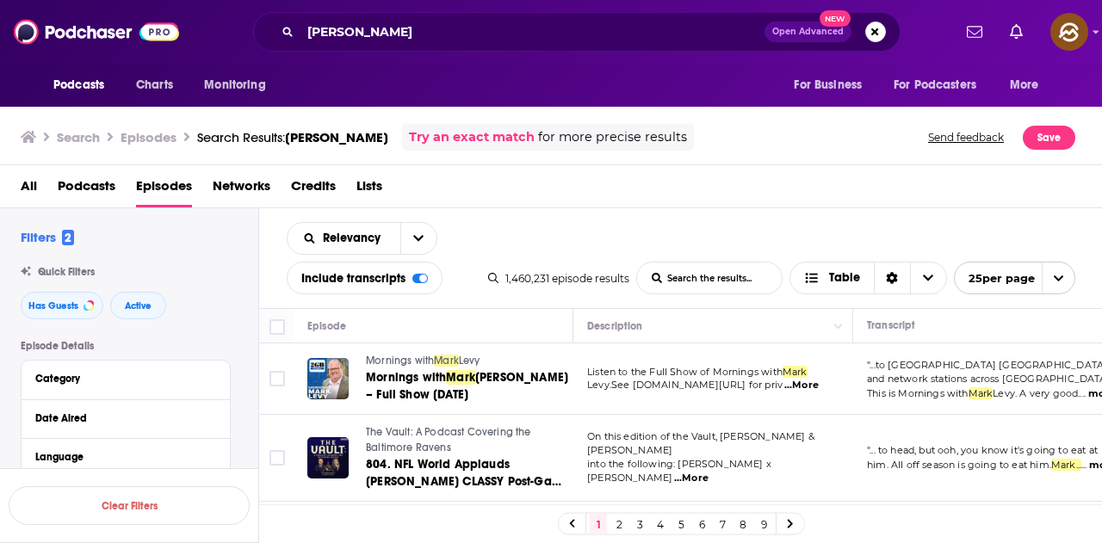
click at [812, 385] on span "...More" at bounding box center [801, 386] width 34 height 14
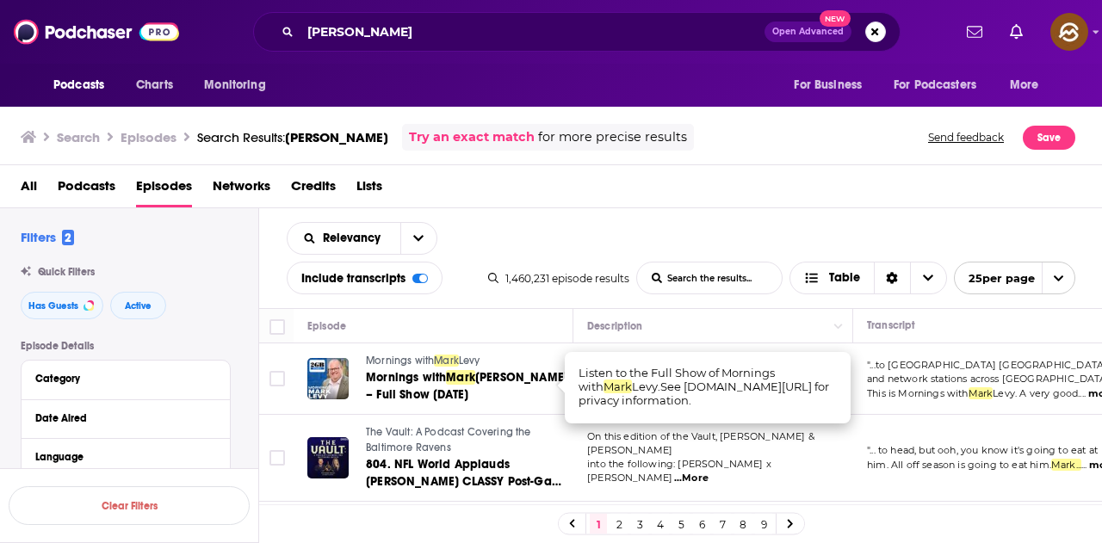
click at [899, 465] on div "" ... to head, but ooh, you know it's going to eat at him. All off season is go…" at bounding box center [993, 457] width 252 height 28
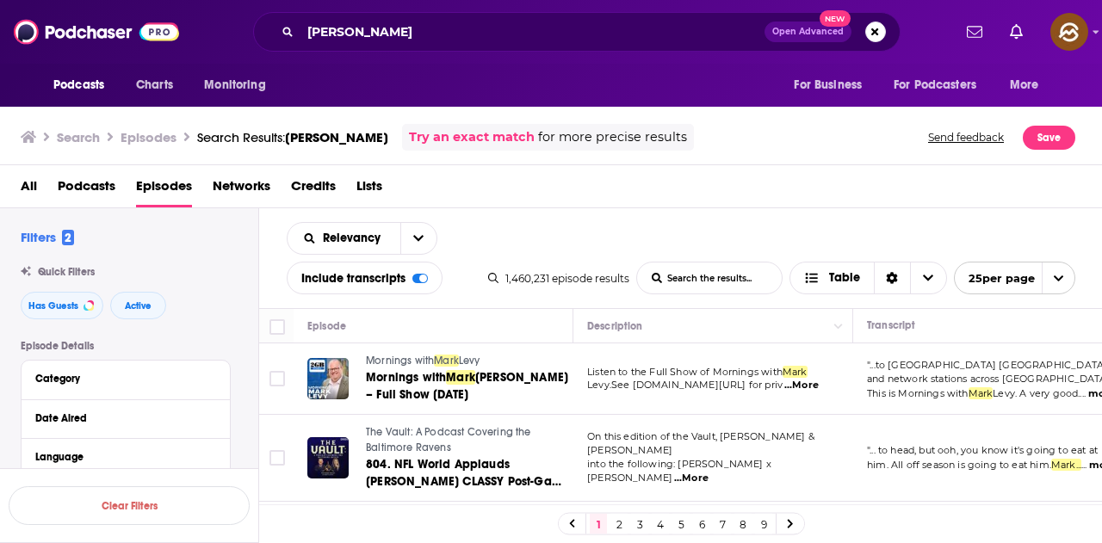
click at [1088, 468] on button "more" at bounding box center [1102, 465] width 27 height 15
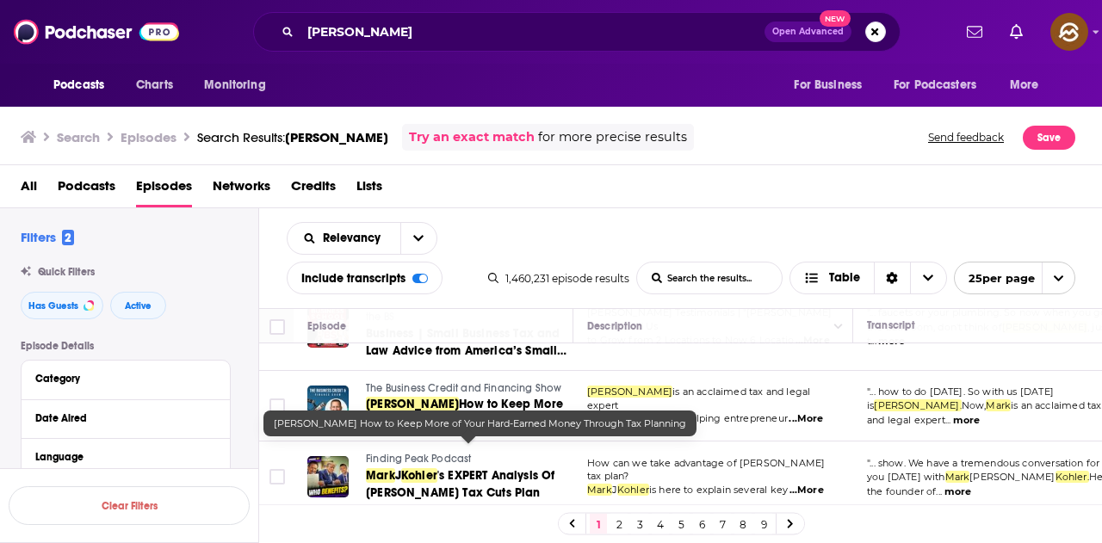
scroll to position [689, 0]
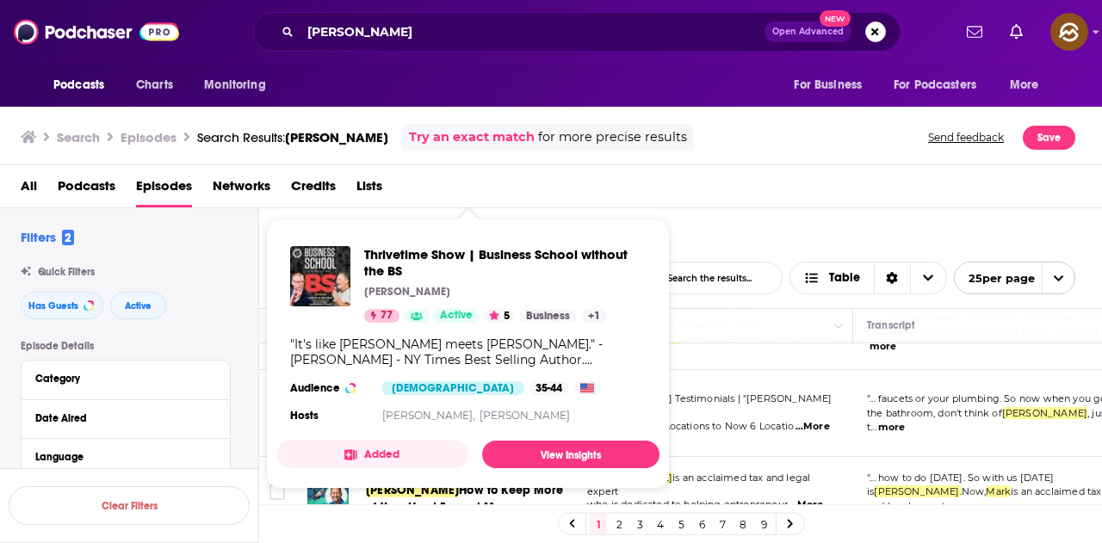
click at [658, 200] on div "All Podcasts Episodes Networks Credits Lists" at bounding box center [555, 189] width 1068 height 35
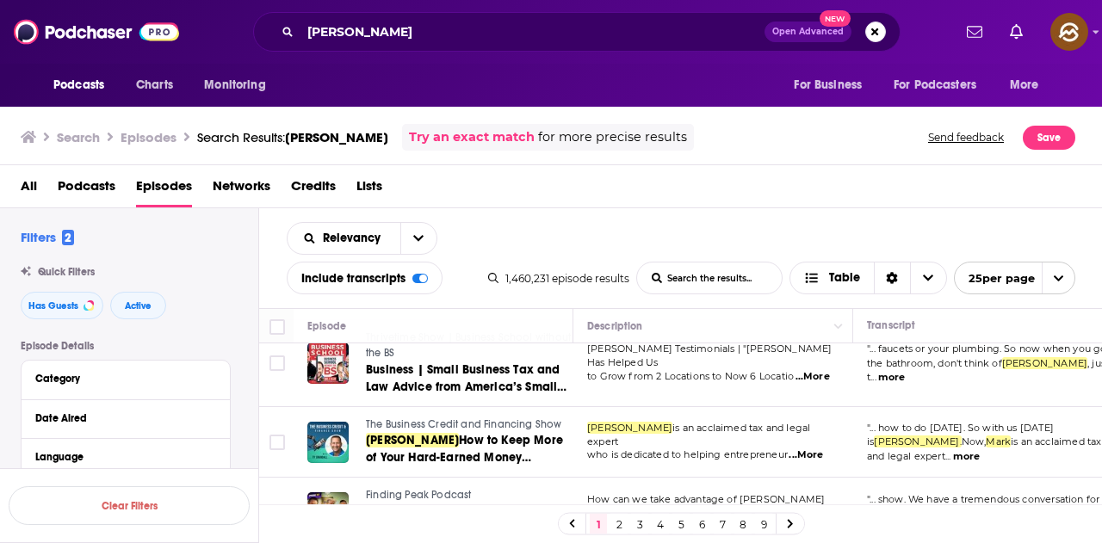
scroll to position [775, 0]
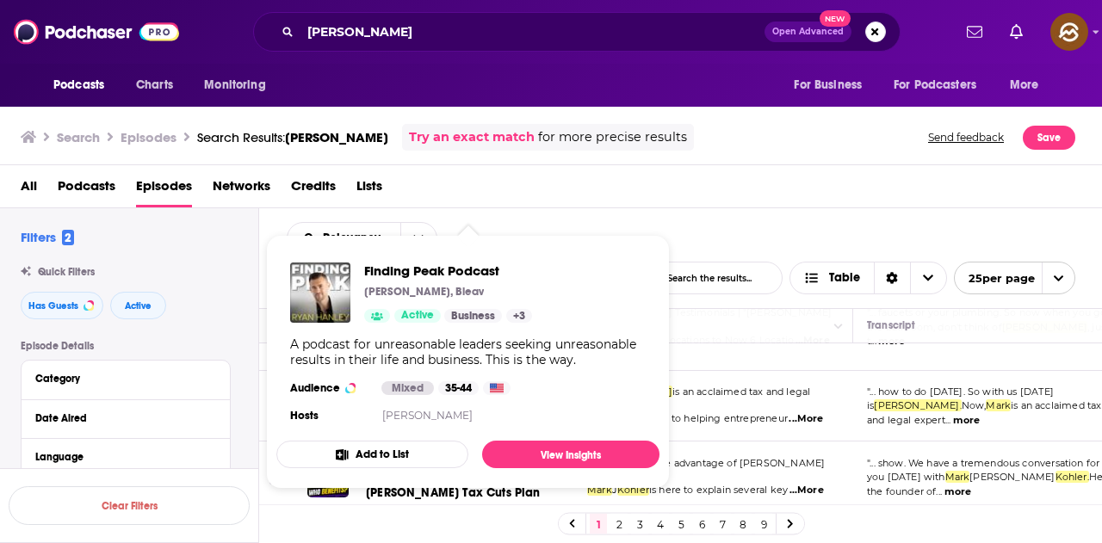
click at [591, 201] on div "All Podcasts Episodes Networks Credits Lists" at bounding box center [555, 189] width 1068 height 35
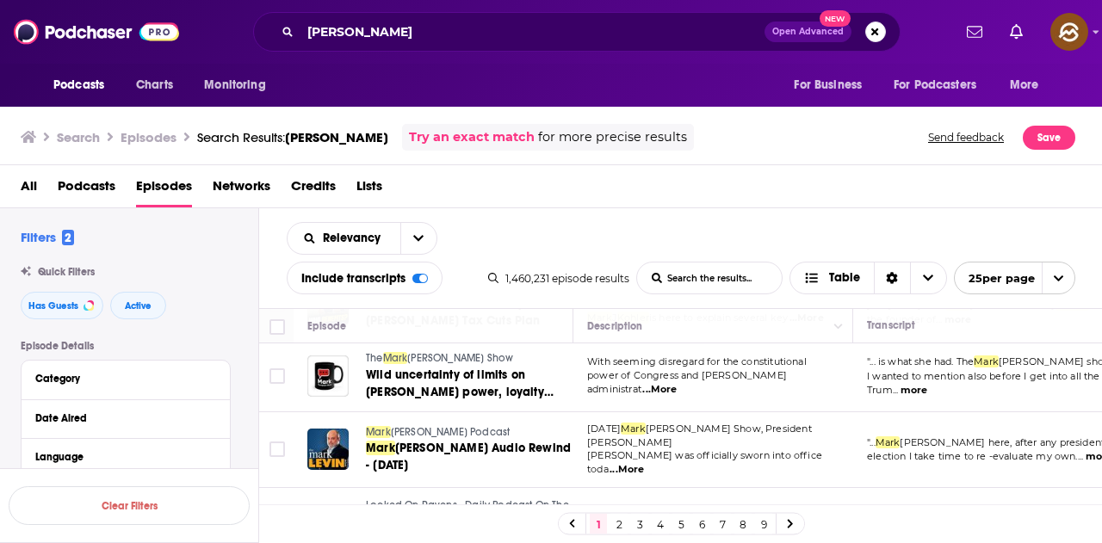
scroll to position [1033, 0]
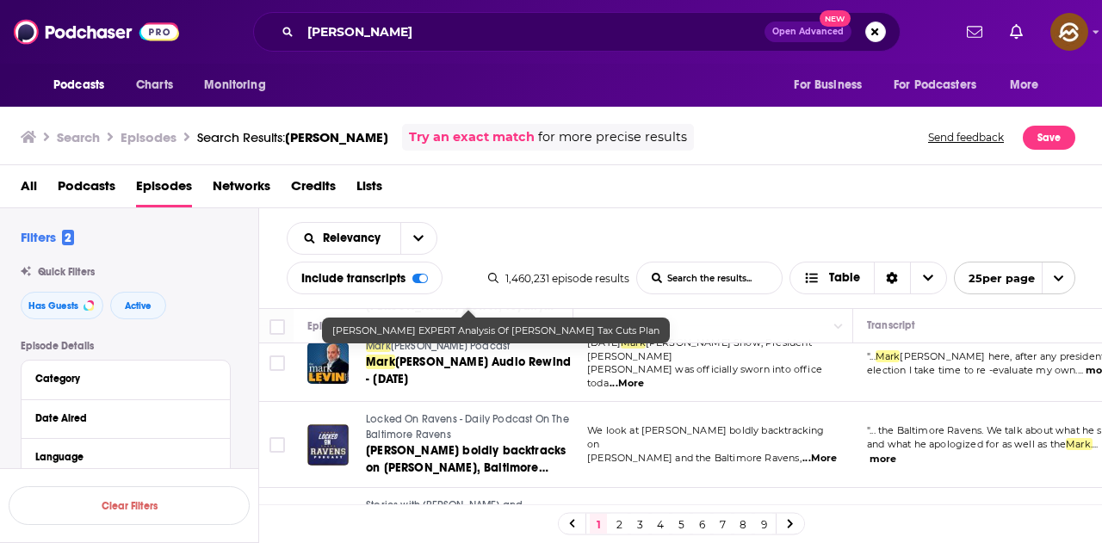
click at [896, 452] on button "more" at bounding box center [882, 459] width 27 height 15
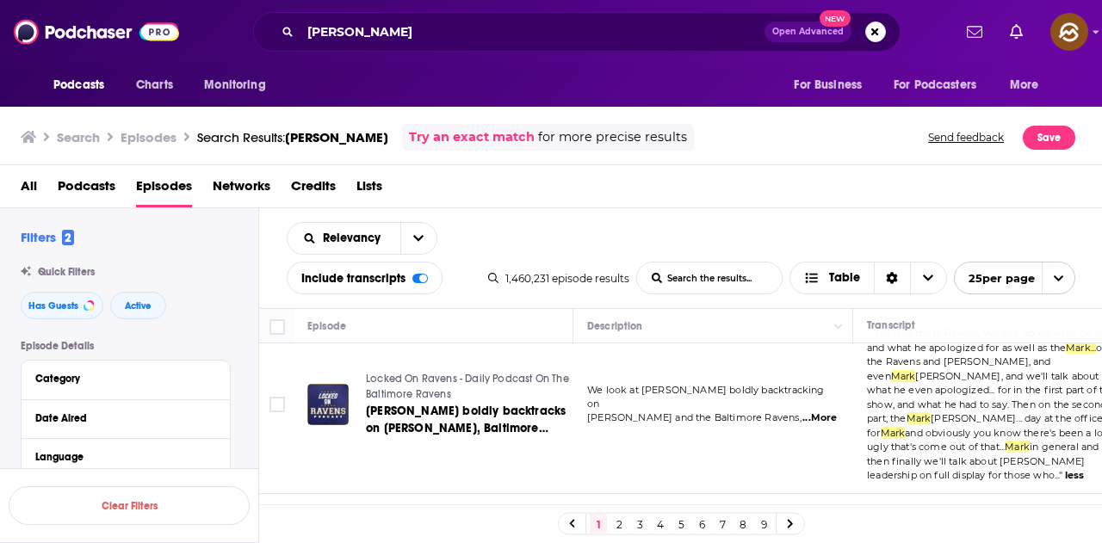
click at [1065, 468] on button "less" at bounding box center [1074, 475] width 19 height 15
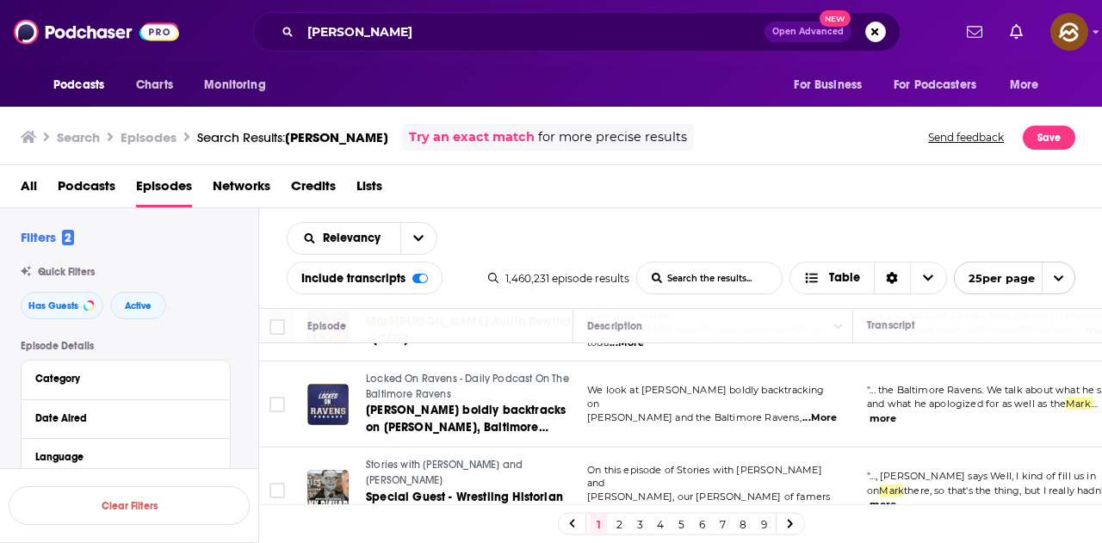
scroll to position [1160, 0]
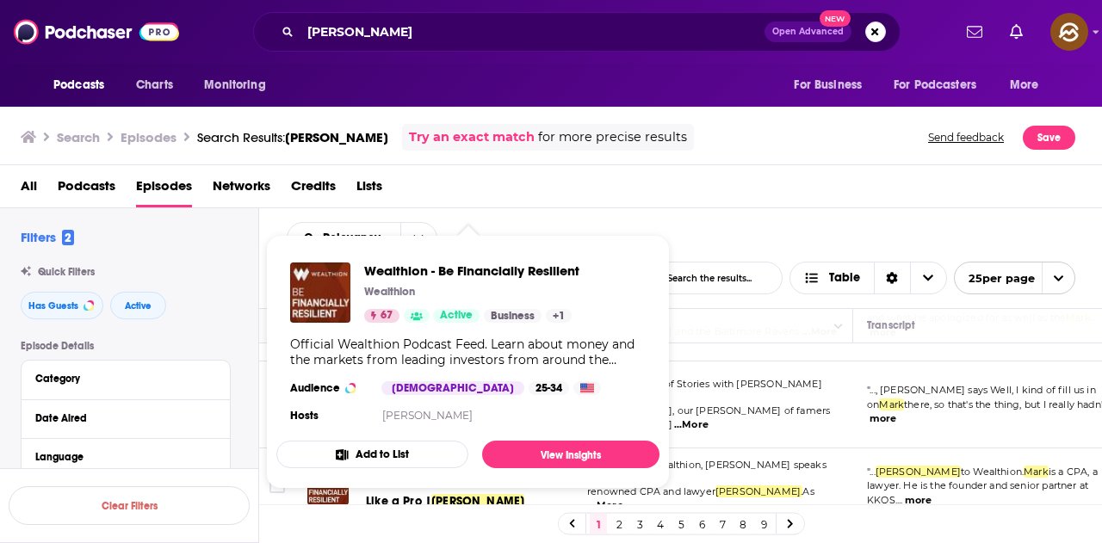
click at [590, 76] on div "Podcasts Charts Monitoring For Business For Podcasters More" at bounding box center [551, 85] width 1102 height 43
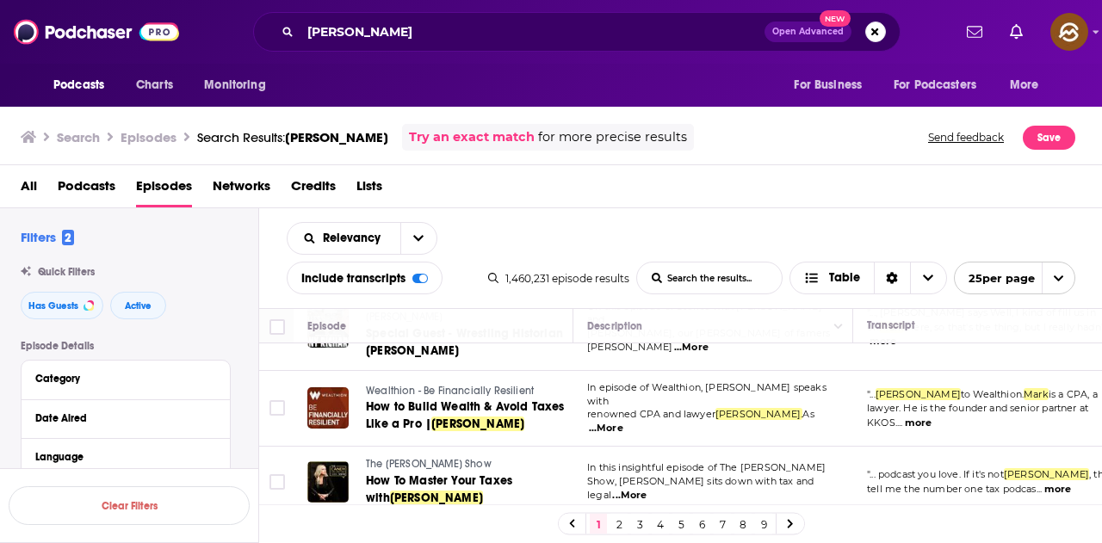
scroll to position [1246, 0]
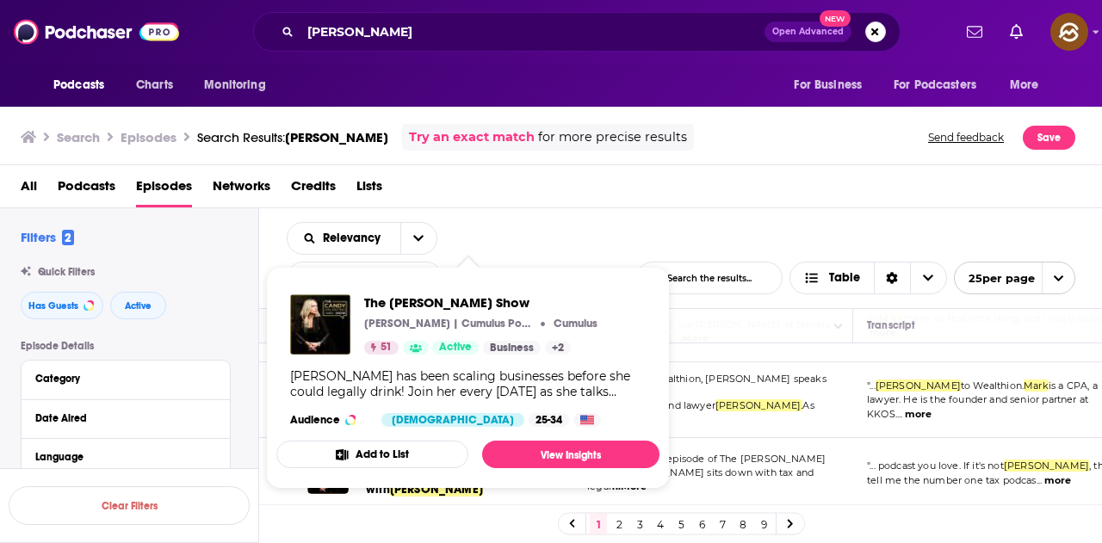
click at [711, 213] on div "Relevancy List Search Input Search the results... Include transcripts Table 1,4…" at bounding box center [681, 258] width 844 height 100
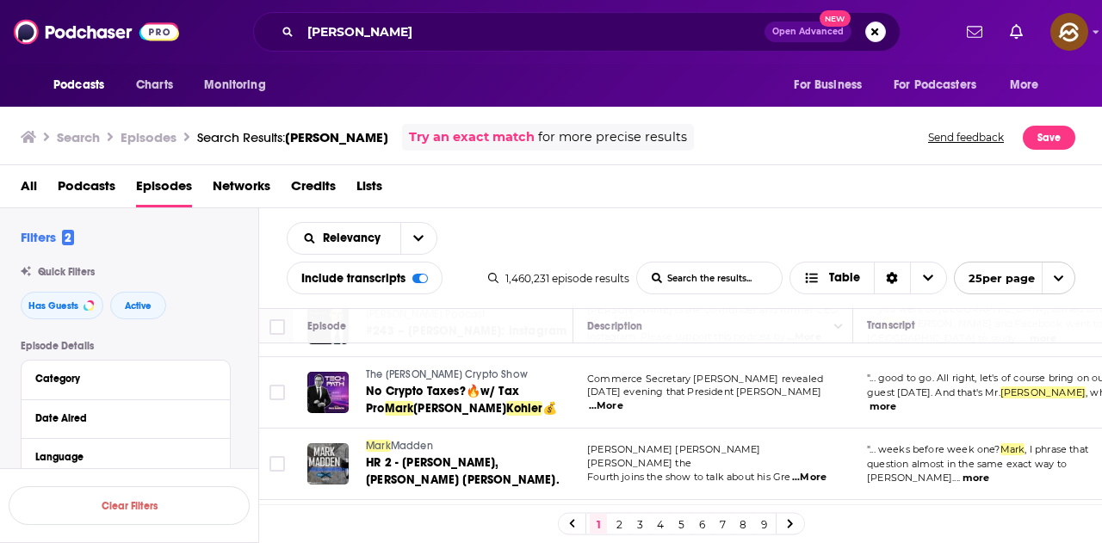
scroll to position [1787, 0]
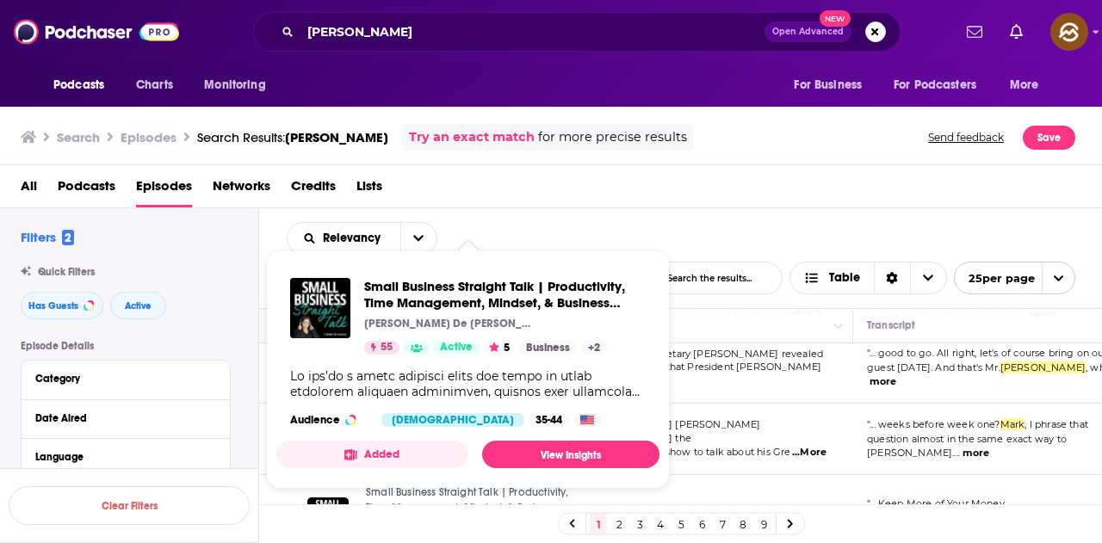
click at [801, 223] on div "Relevancy List Search Input Search the results... Include transcripts Table 1,4…" at bounding box center [681, 258] width 844 height 100
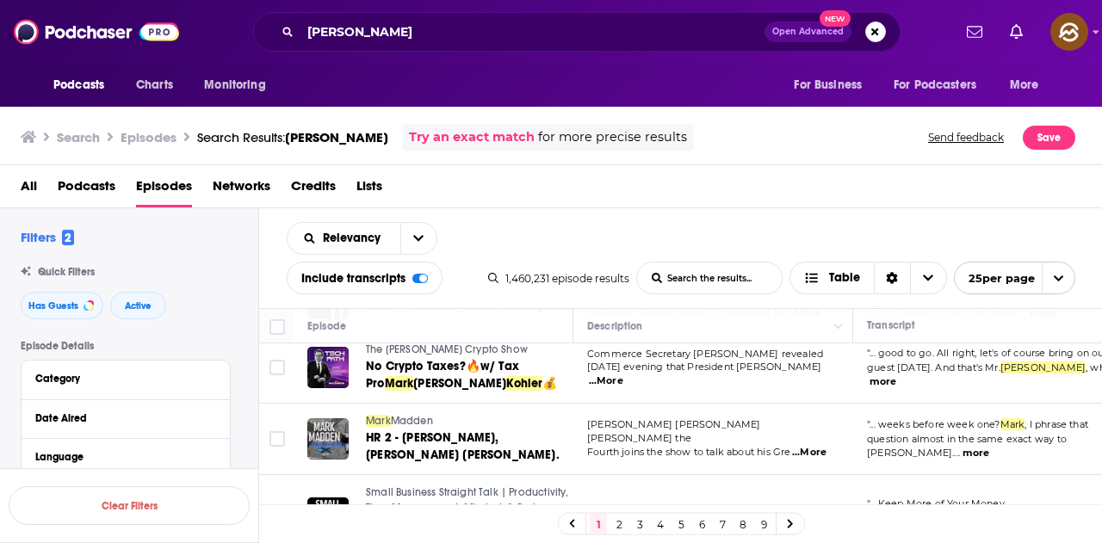
click at [622, 523] on link "2" at bounding box center [618, 524] width 17 height 21
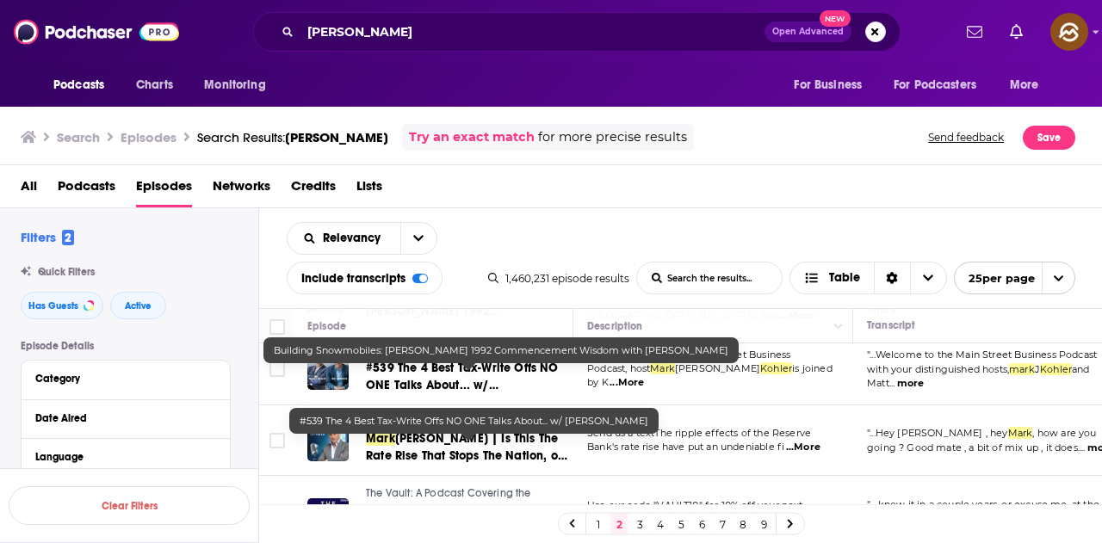
scroll to position [86, 0]
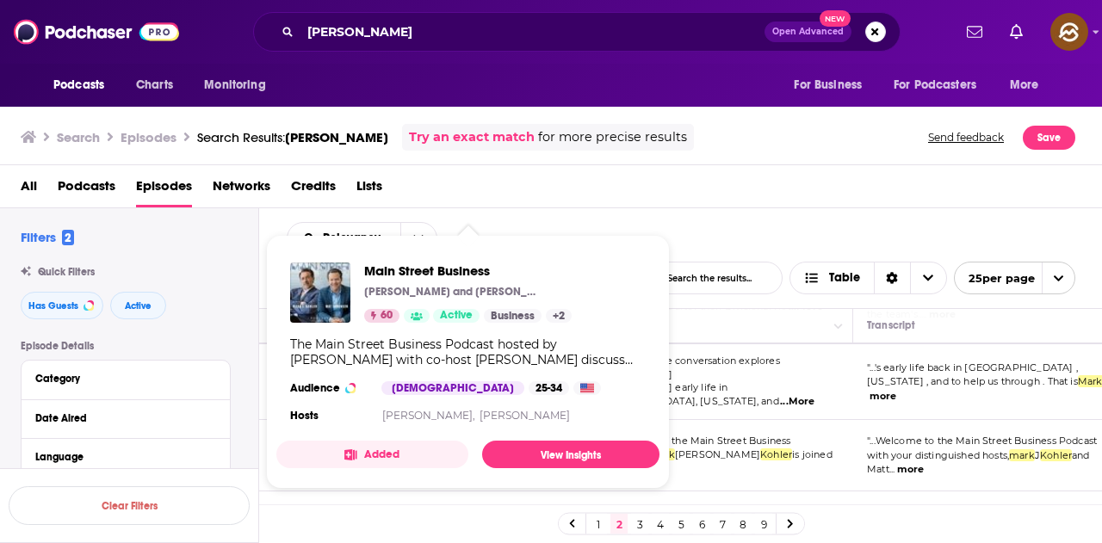
click at [763, 251] on div "Relevancy List Search Input Search the results... Include transcripts Table 1,4…" at bounding box center [681, 258] width 844 height 100
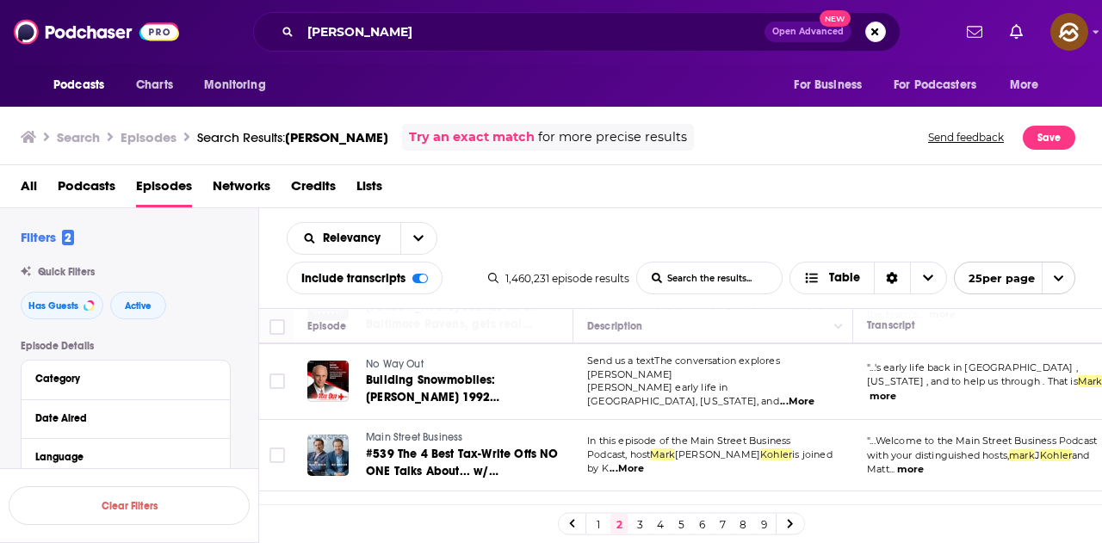
scroll to position [258, 0]
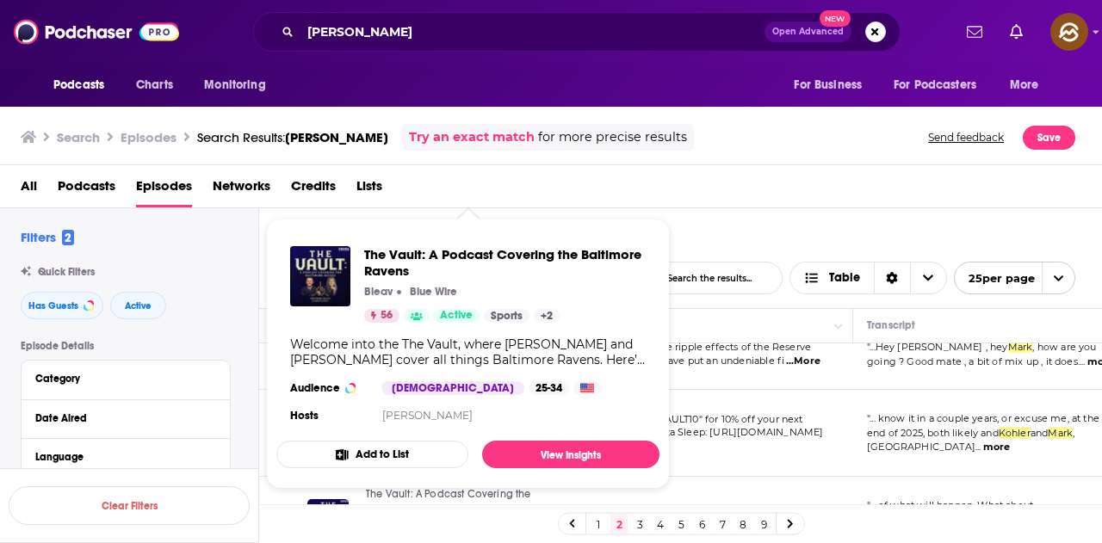
click at [683, 196] on div "All Podcasts Episodes Networks Credits Lists" at bounding box center [555, 189] width 1068 height 35
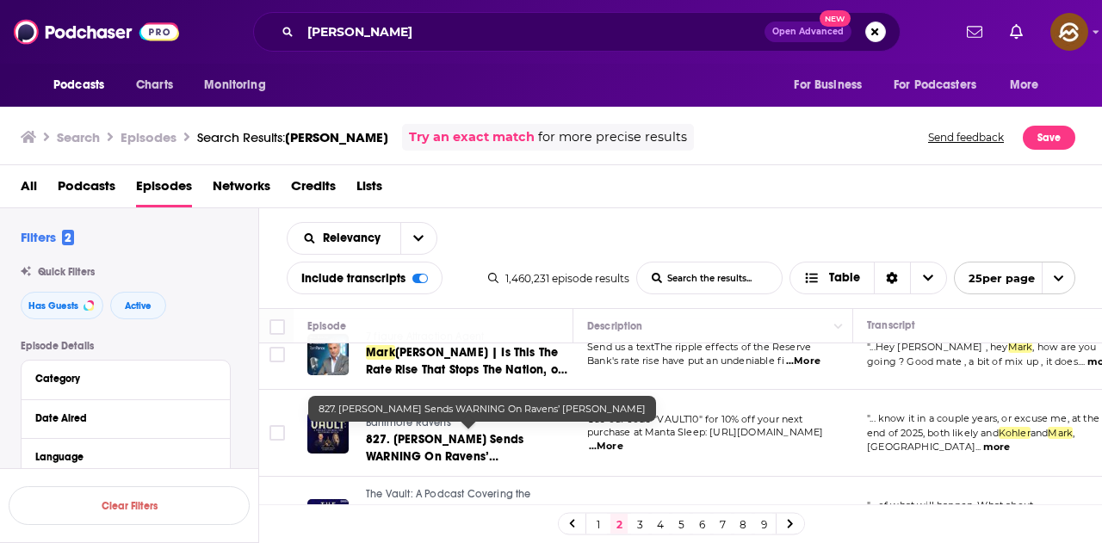
drag, startPoint x: 473, startPoint y: 440, endPoint x: 653, endPoint y: 193, distance: 305.1
click at [653, 193] on div "All Podcasts Episodes Networks Credits Lists" at bounding box center [555, 189] width 1068 height 35
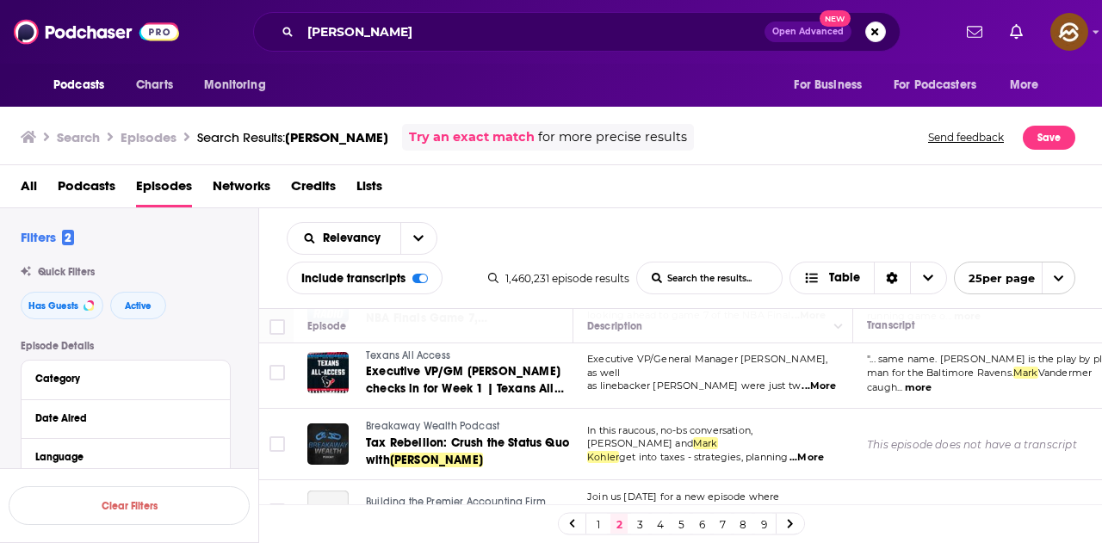
scroll to position [1713, 0]
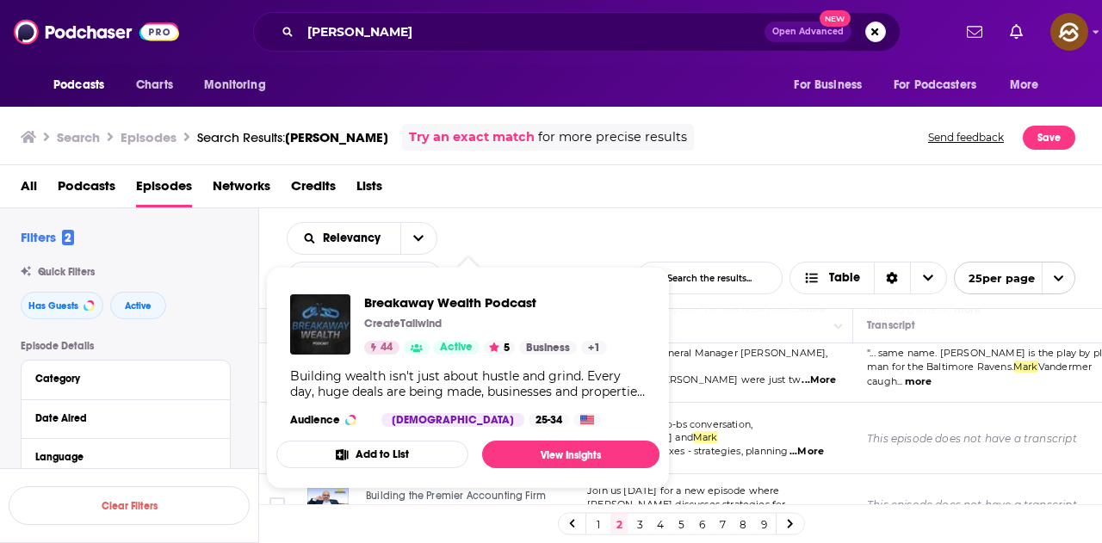
click at [565, 84] on div "Podcasts Charts Monitoring For Business For Podcasters More" at bounding box center [551, 85] width 1102 height 43
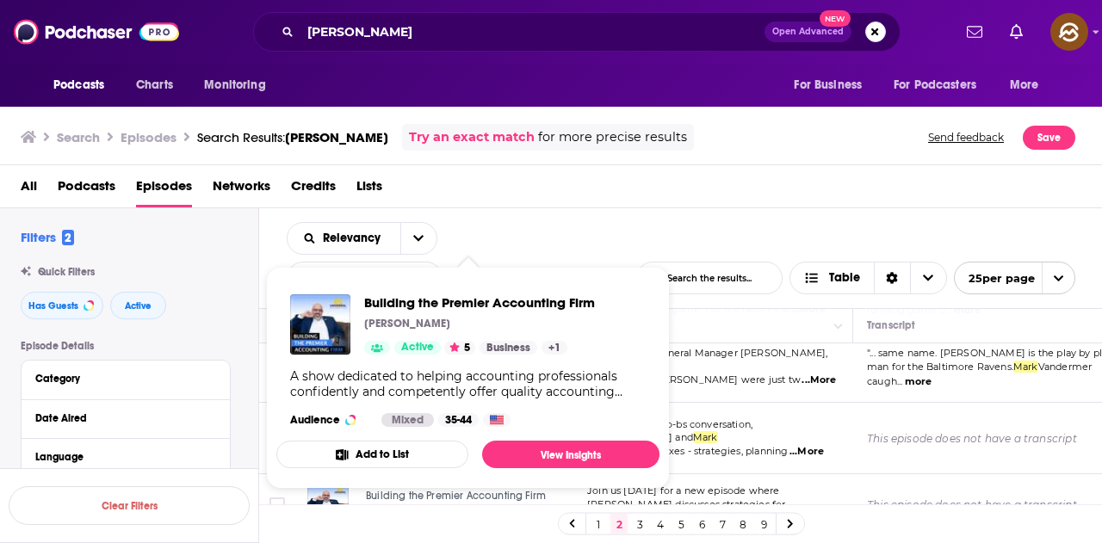
click at [678, 156] on div "Search Episodes Search Results: Mark Kohler Try an exact match for more precise…" at bounding box center [551, 134] width 1103 height 62
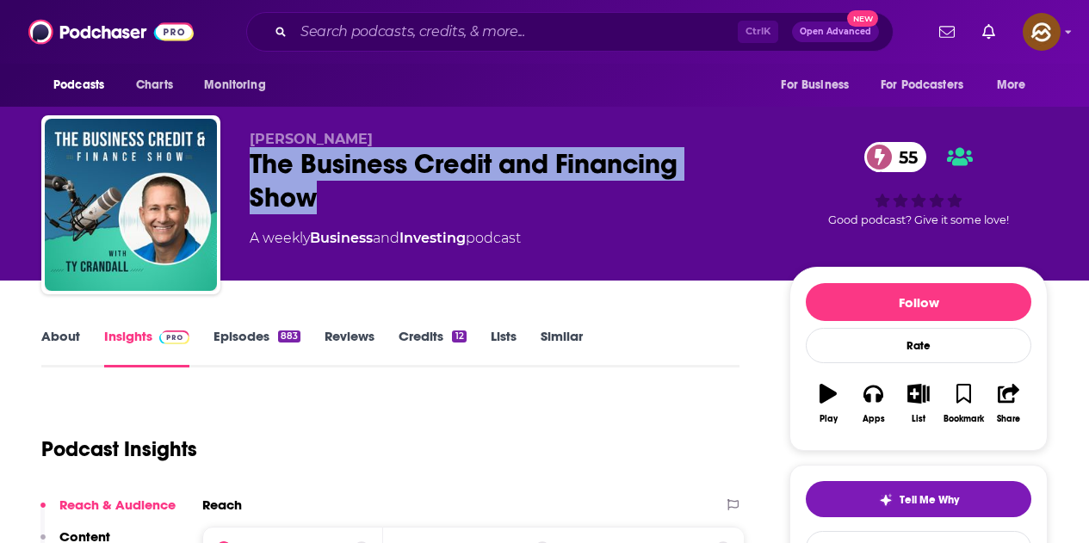
drag, startPoint x: 254, startPoint y: 157, endPoint x: 336, endPoint y: 191, distance: 88.7
click at [336, 191] on div "The Business Credit and Financing Show 55" at bounding box center [506, 180] width 512 height 67
click at [864, 386] on icon "button" at bounding box center [872, 393] width 19 height 19
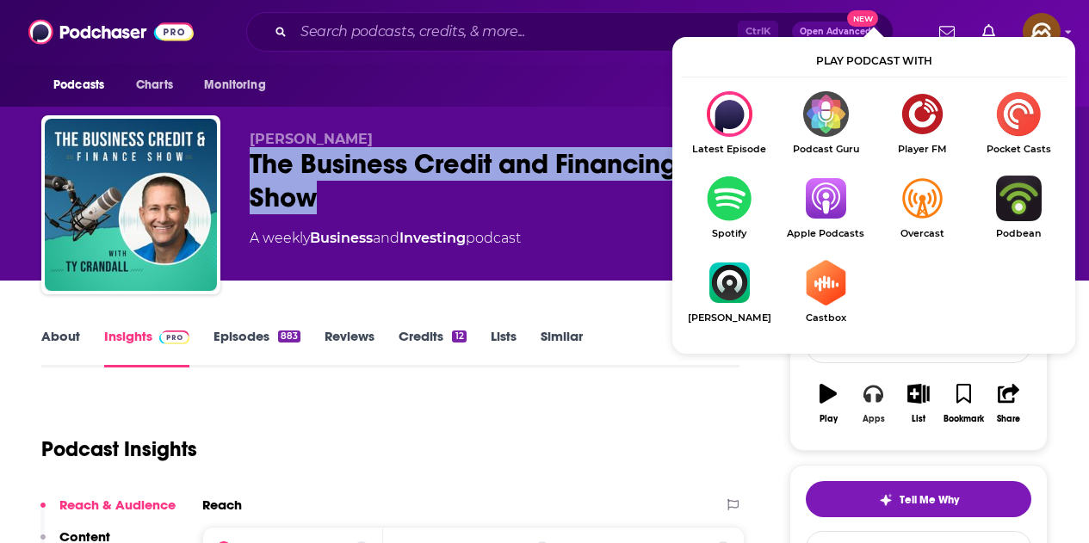
scroll to position [86, 0]
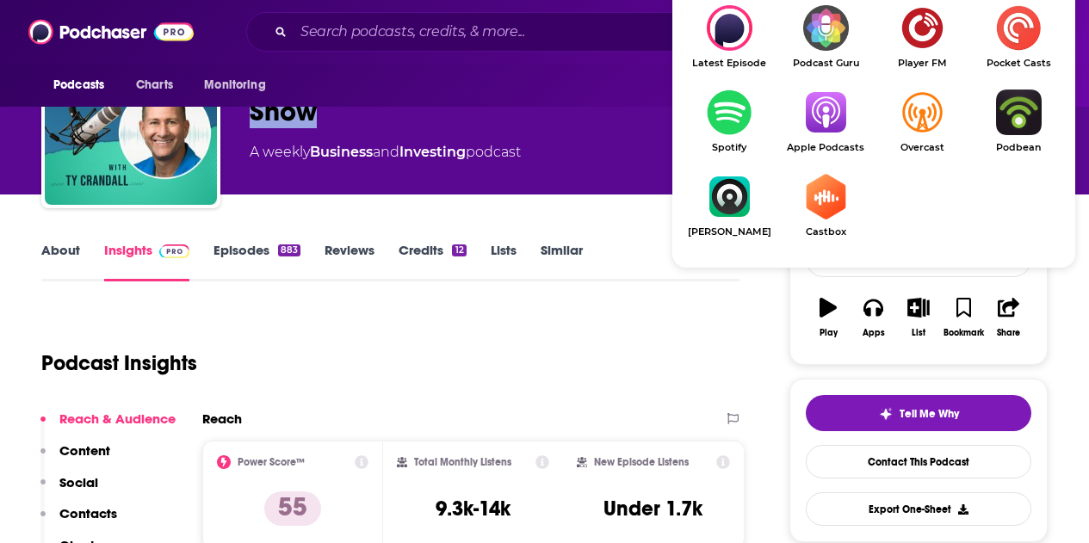
click at [834, 123] on img "Show Listen On dropdown" at bounding box center [825, 113] width 96 height 46
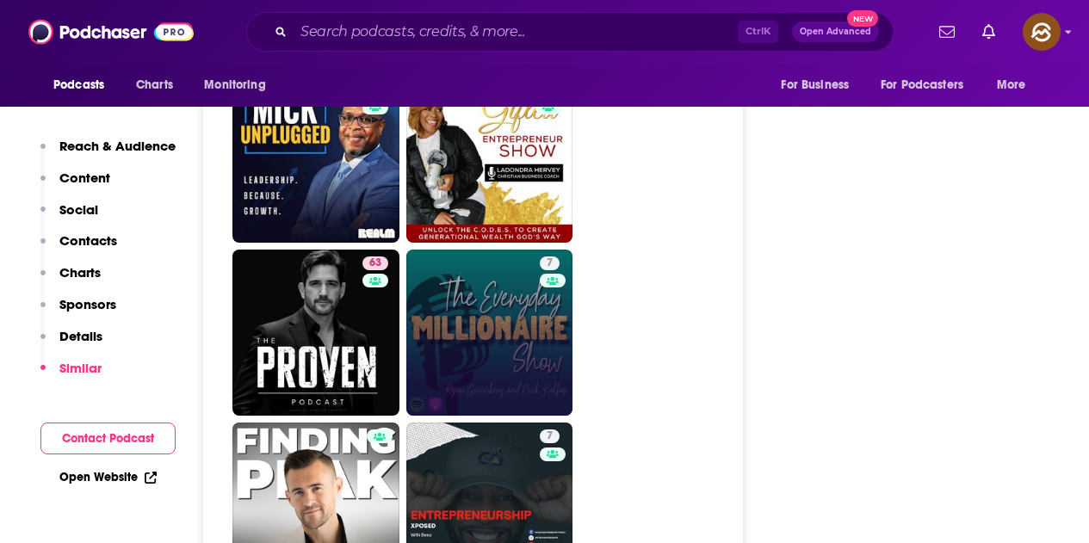
scroll to position [3013, 0]
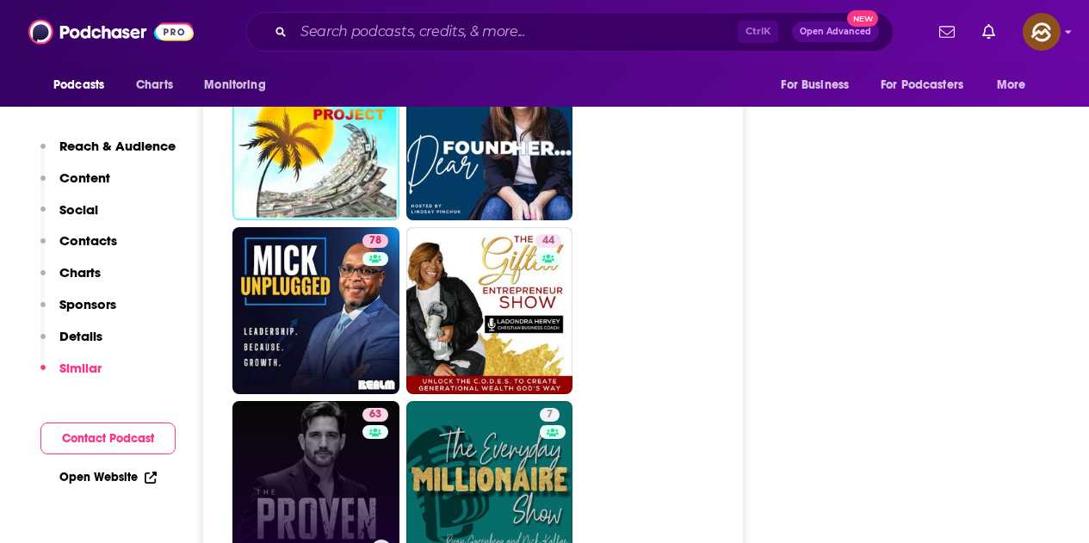
drag, startPoint x: 360, startPoint y: 368, endPoint x: 344, endPoint y: 370, distance: 15.7
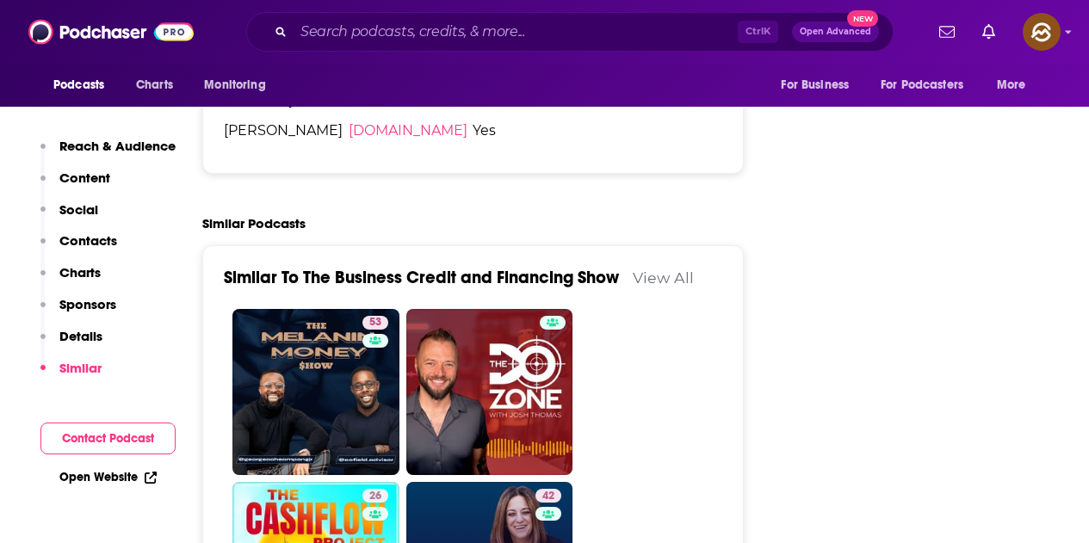
scroll to position [2583, 0]
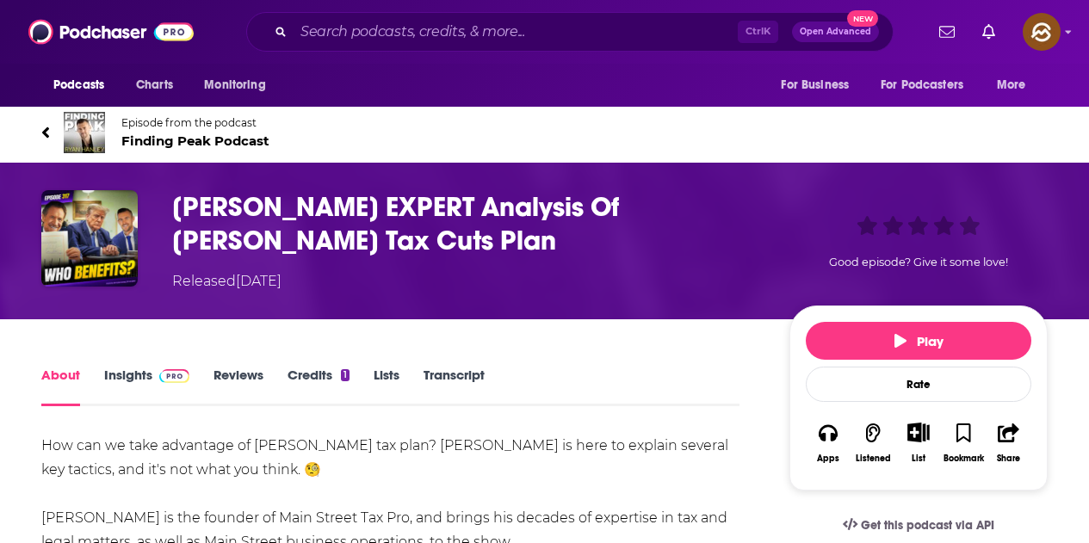
scroll to position [172, 0]
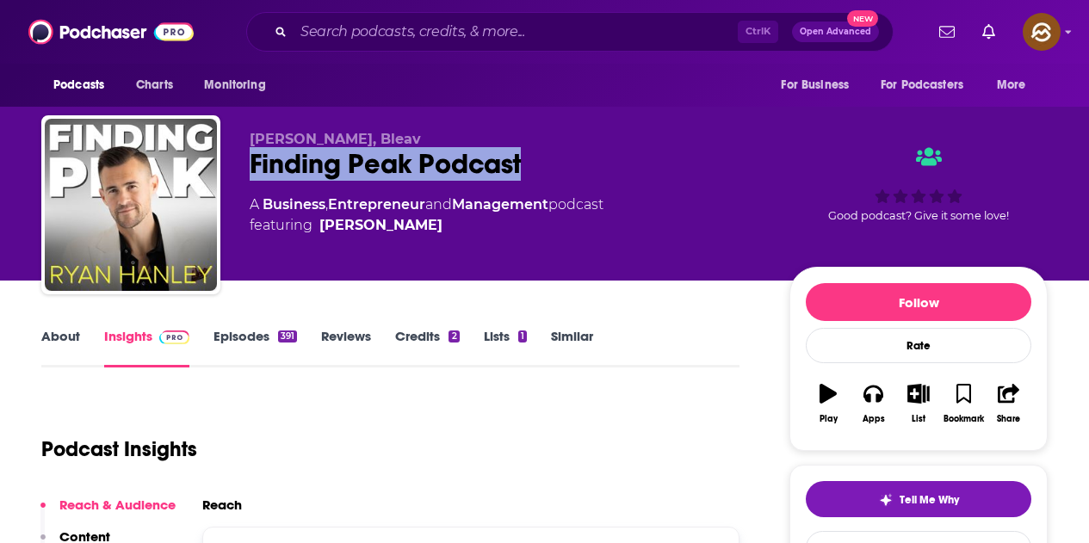
drag, startPoint x: 243, startPoint y: 165, endPoint x: 539, endPoint y: 166, distance: 296.1
click at [539, 166] on div "[PERSON_NAME], Bleav Finding Peak Podcast A Business , Entrepreneur and Managem…" at bounding box center [544, 208] width 1006 height 186
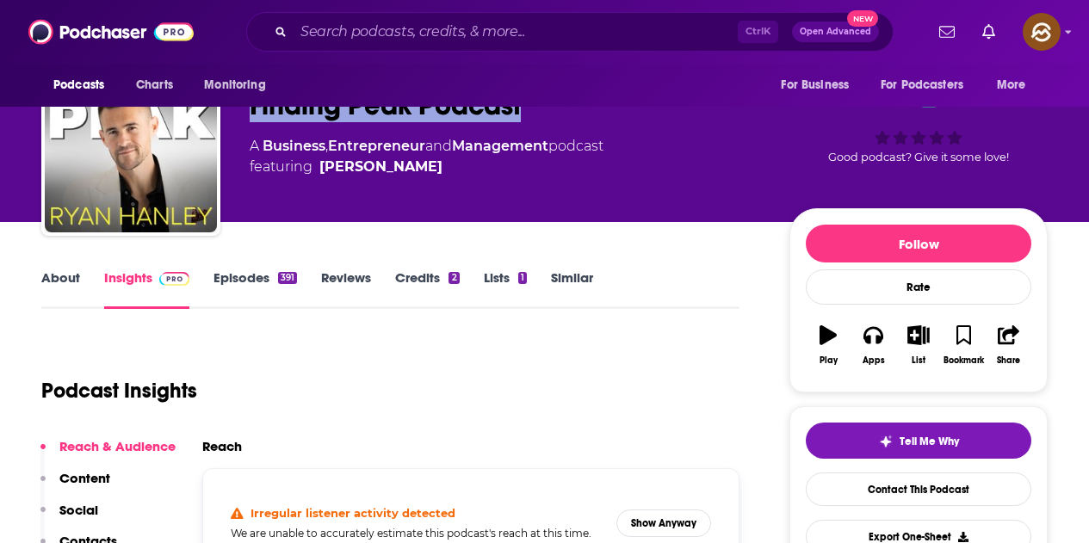
scroll to position [86, 0]
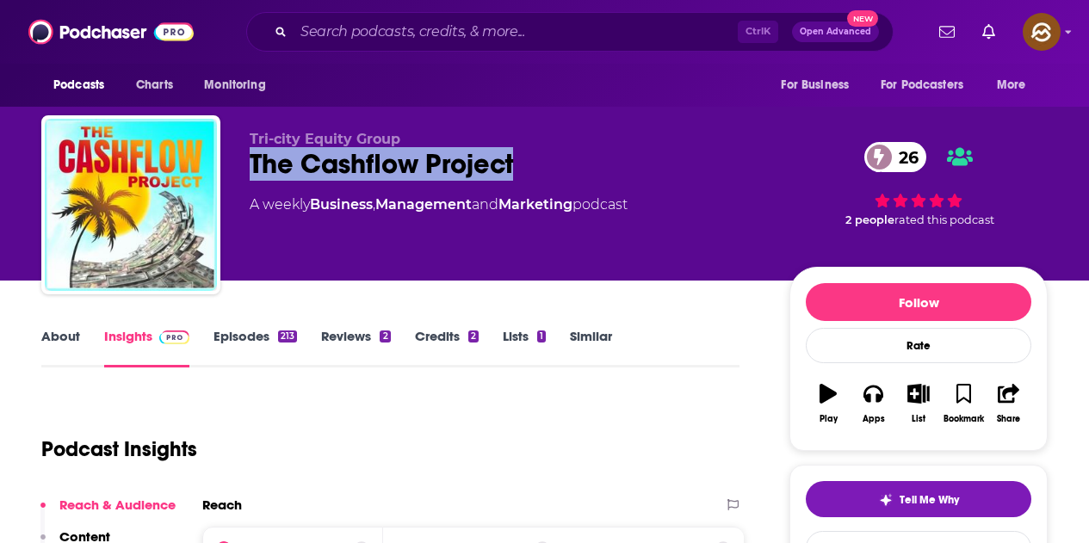
drag, startPoint x: 248, startPoint y: 167, endPoint x: 556, endPoint y: 168, distance: 308.2
click at [556, 168] on div "Tri-city Equity Group The Cashflow Project 26 A weekly Business , Management an…" at bounding box center [544, 208] width 1006 height 186
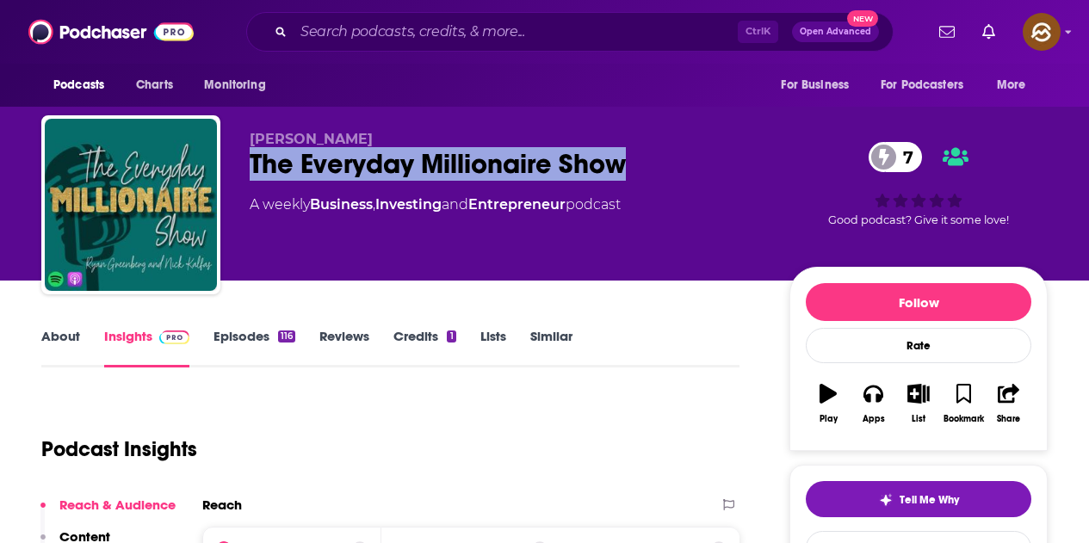
drag, startPoint x: 572, startPoint y: 173, endPoint x: 622, endPoint y: 172, distance: 50.8
click at [622, 172] on div "Ryan Greenberg The Everyday Millionaire Show 7 A weekly Business , Investing an…" at bounding box center [544, 208] width 1006 height 186
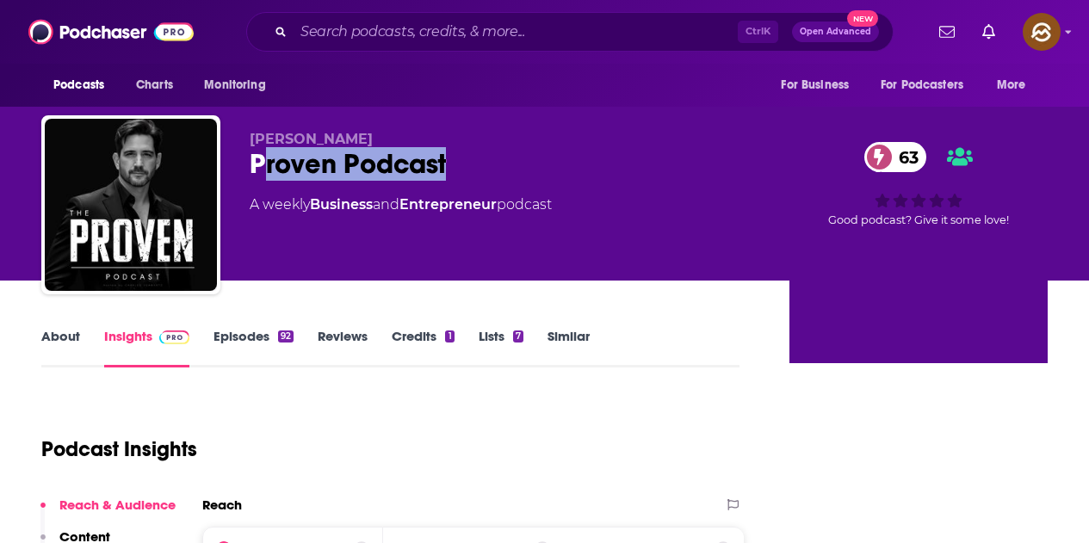
drag, startPoint x: 259, startPoint y: 159, endPoint x: 455, endPoint y: 159, distance: 195.4
click at [455, 159] on div "Proven Podcast 63" at bounding box center [506, 164] width 512 height 34
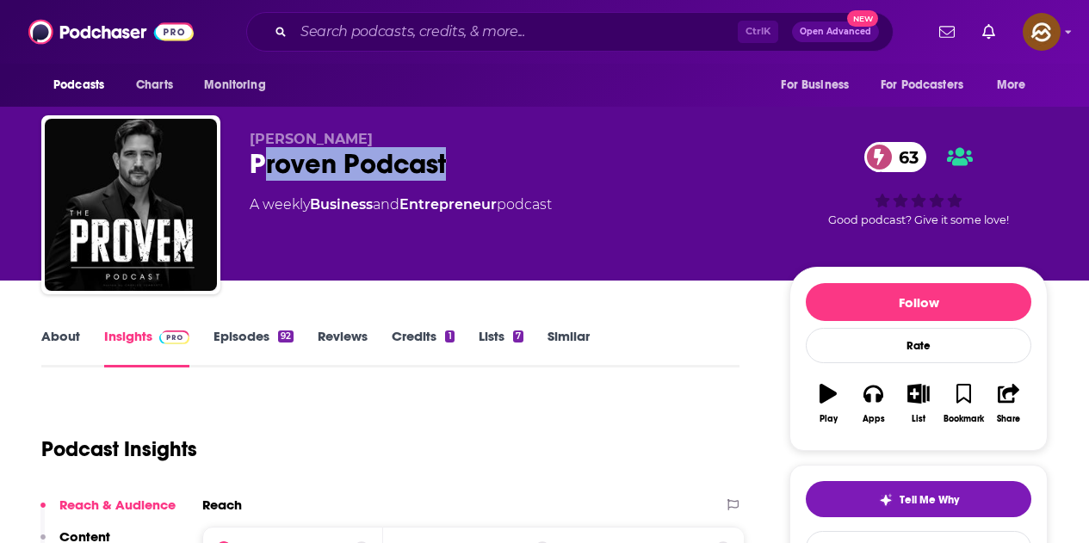
click at [319, 169] on div "Proven Podcast 63" at bounding box center [506, 164] width 512 height 34
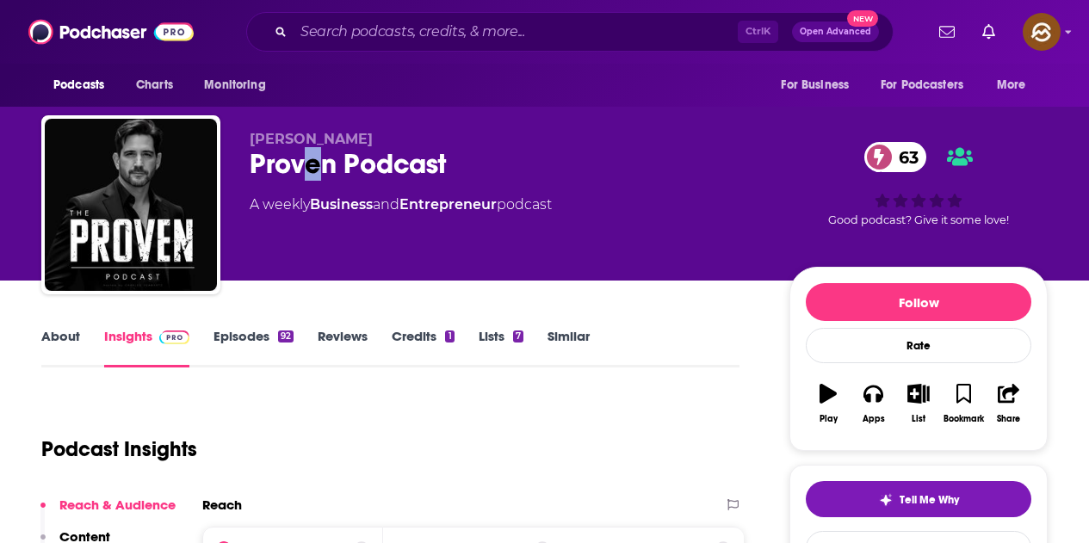
click at [315, 158] on div "Proven Podcast 63" at bounding box center [506, 164] width 512 height 34
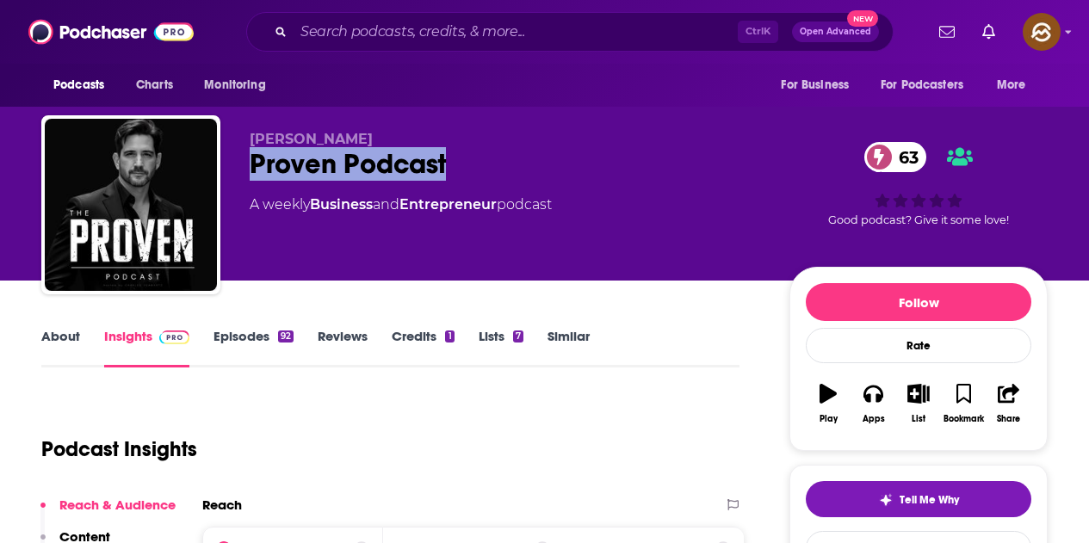
drag, startPoint x: 257, startPoint y: 158, endPoint x: 461, endPoint y: 168, distance: 204.2
click at [461, 168] on div "Proven Podcast 63" at bounding box center [506, 164] width 512 height 34
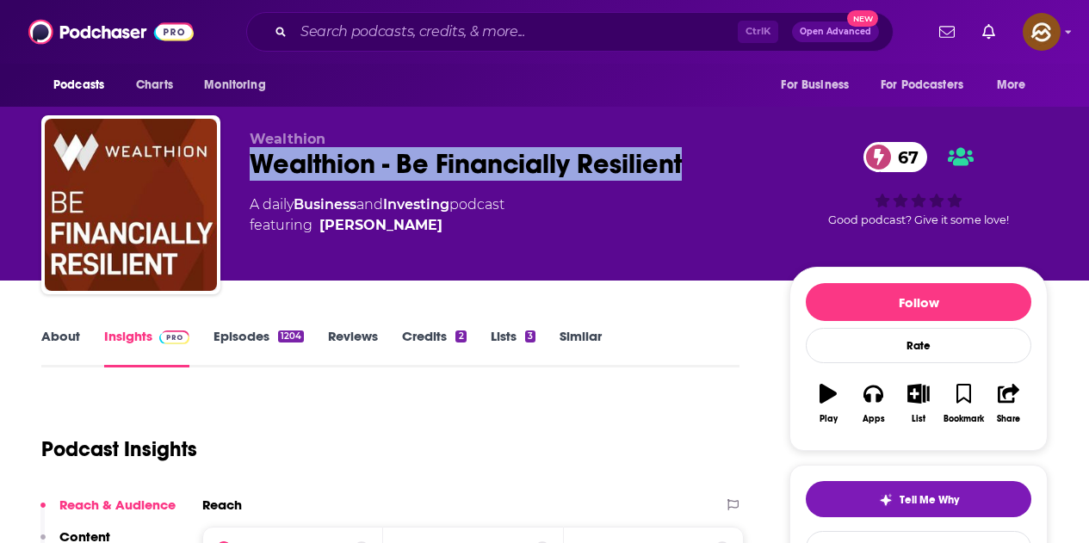
click at [698, 170] on div "Wealthion - Be Financially Resilient 67" at bounding box center [506, 164] width 512 height 34
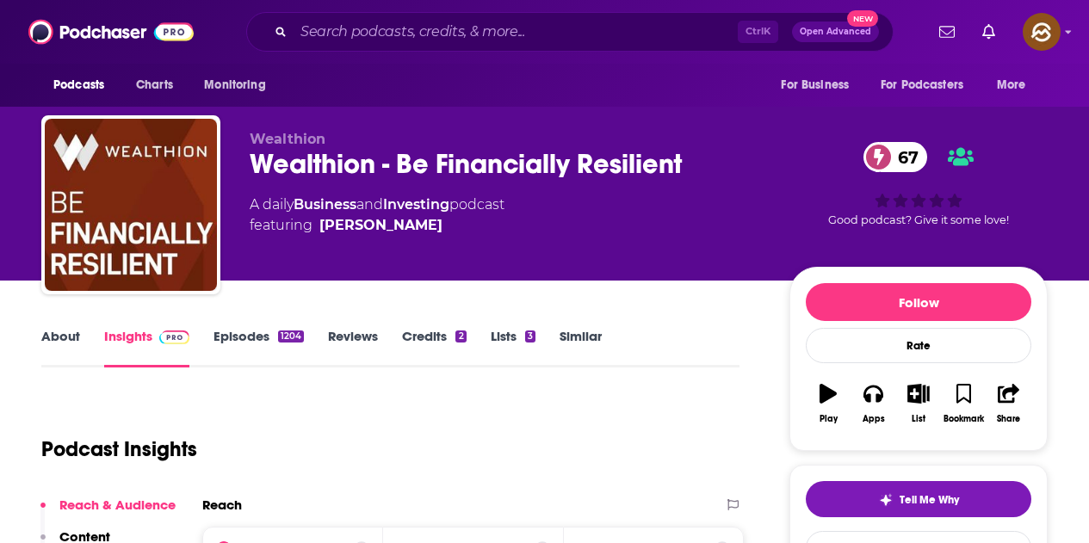
click at [684, 238] on div "Wealthion Wealthion - Be Financially Resilient 67 A daily Business and Investin…" at bounding box center [506, 200] width 512 height 138
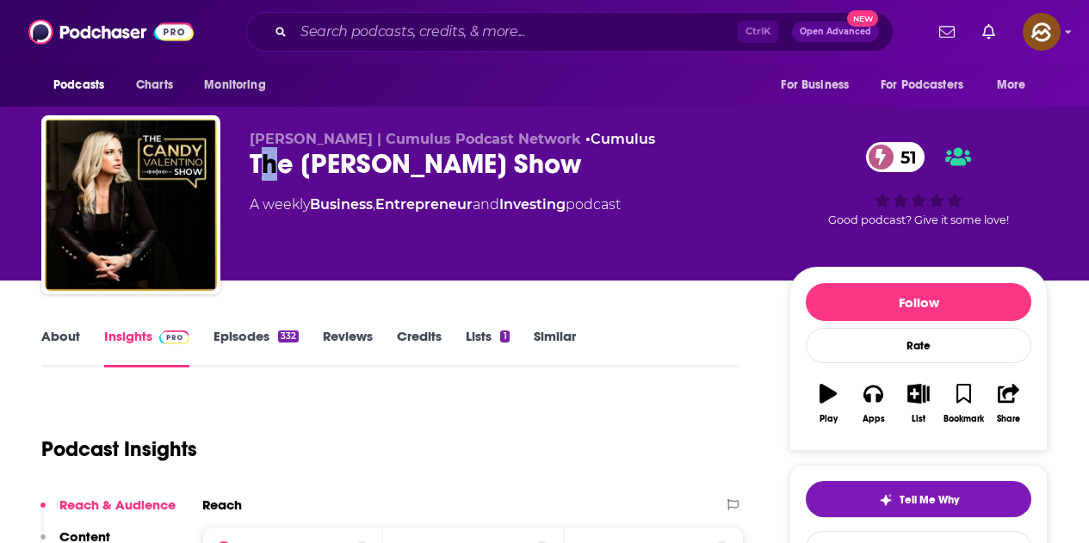
drag, startPoint x: 259, startPoint y: 164, endPoint x: 278, endPoint y: 164, distance: 19.0
click at [278, 164] on div "The Candy Valentino Show 51" at bounding box center [506, 164] width 512 height 34
click at [250, 166] on div "The Candy Valentino Show 51" at bounding box center [506, 164] width 512 height 34
drag, startPoint x: 253, startPoint y: 166, endPoint x: 584, endPoint y: 165, distance: 330.6
click at [584, 165] on div "The Candy Valentino Show 51" at bounding box center [506, 164] width 512 height 34
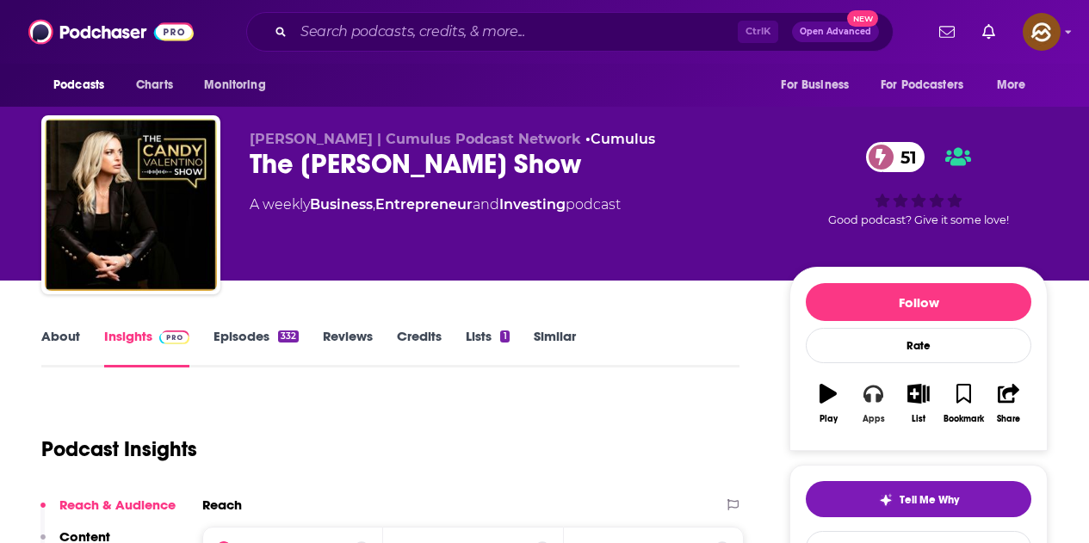
click at [887, 400] on button "Apps" at bounding box center [873, 404] width 45 height 62
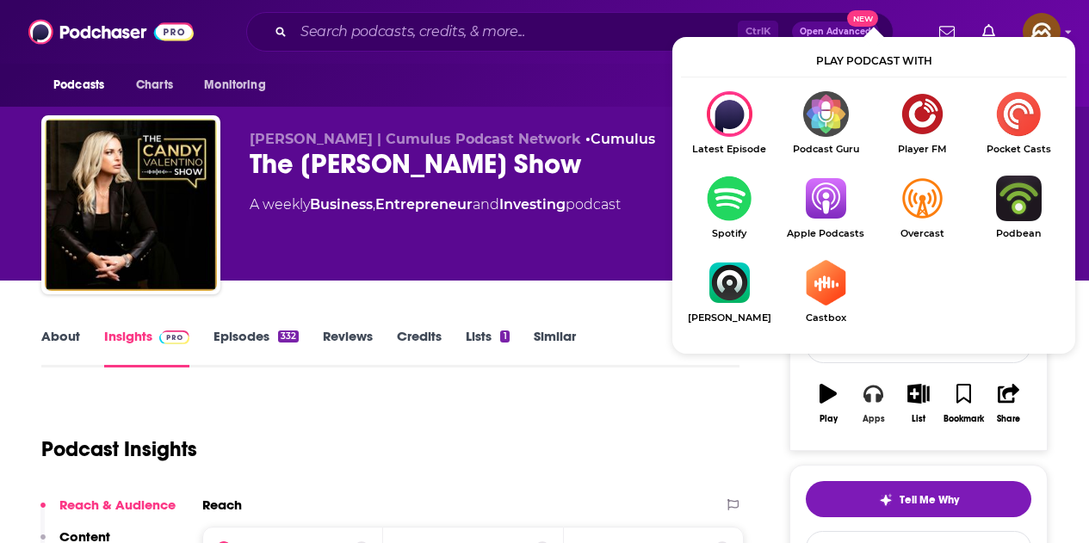
scroll to position [86, 0]
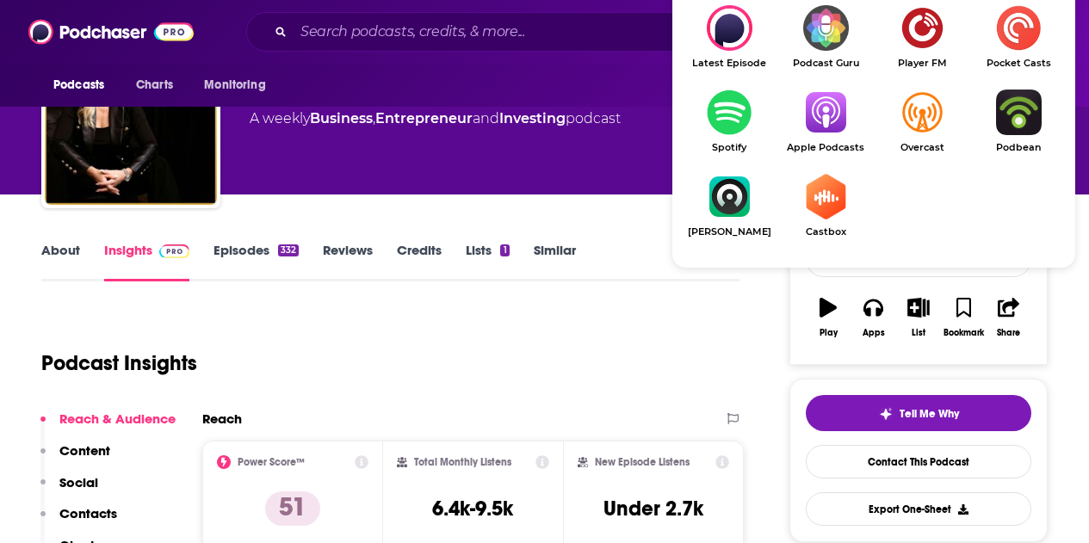
click at [817, 141] on link "Apple Podcasts" at bounding box center [825, 122] width 96 height 64
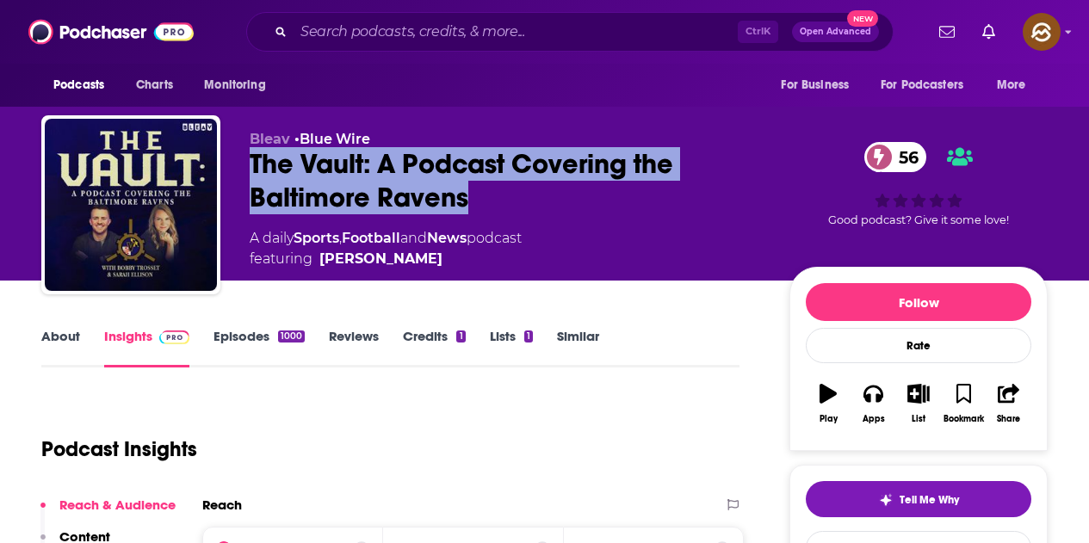
drag, startPoint x: 246, startPoint y: 158, endPoint x: 475, endPoint y: 188, distance: 230.8
click at [475, 188] on div "Bleav • Blue Wire The Vault: A Podcast Covering the Baltimore Ravens 56 A daily…" at bounding box center [544, 208] width 1006 height 186
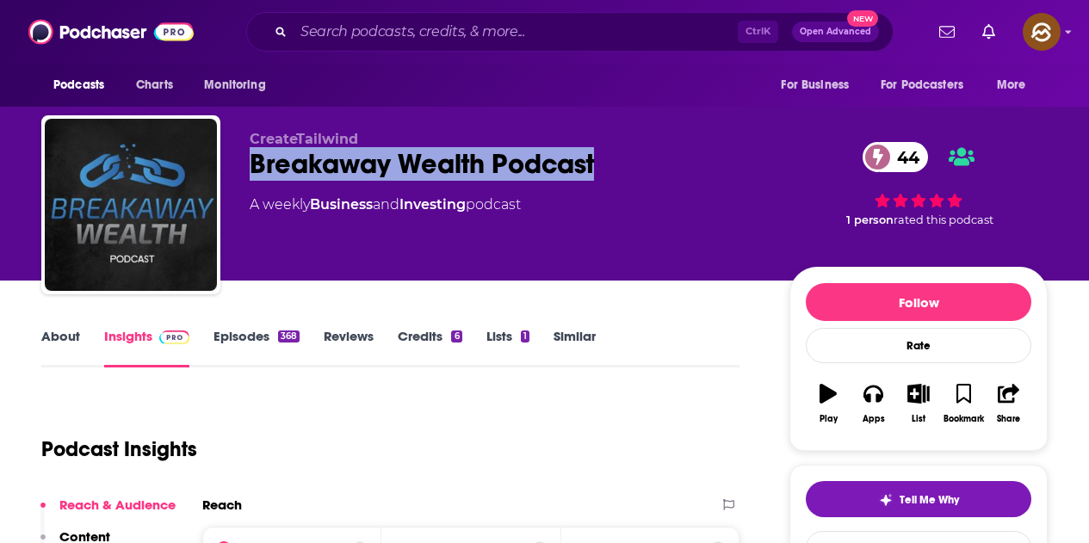
drag, startPoint x: 246, startPoint y: 167, endPoint x: 710, endPoint y: 171, distance: 464.0
click at [710, 171] on div "CreateTailwind Breakaway Wealth Podcast 44 A weekly Business and Investing podc…" at bounding box center [544, 208] width 1006 height 186
click at [880, 402] on icon "button" at bounding box center [872, 393] width 19 height 19
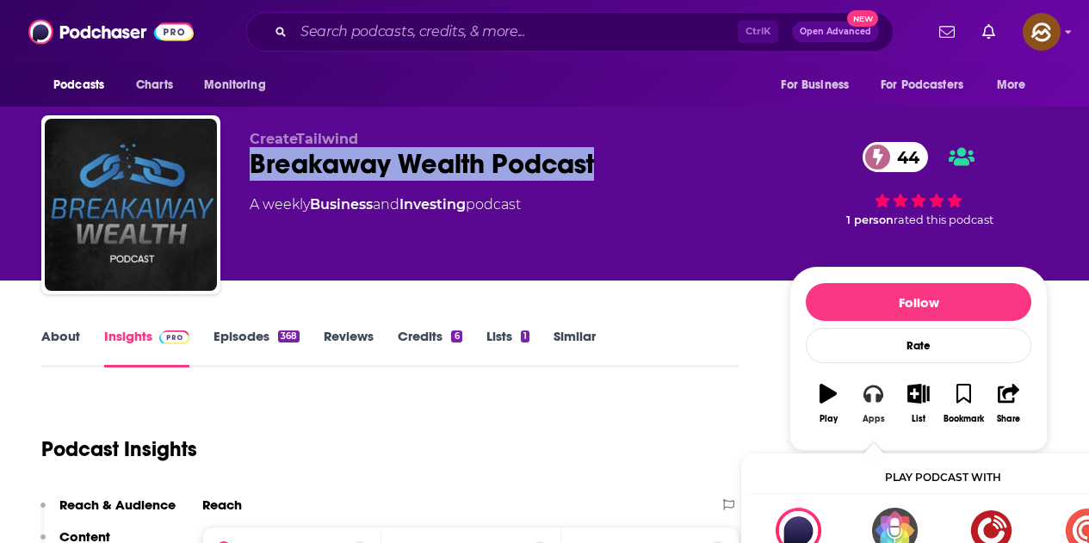
scroll to position [172, 0]
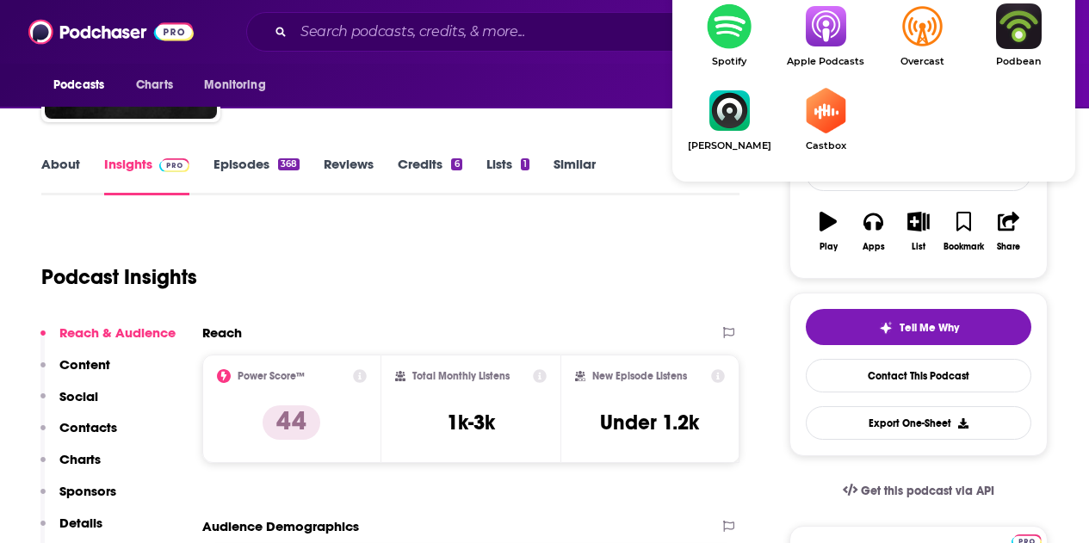
click at [821, 45] on img "Show Listen On dropdown" at bounding box center [825, 26] width 96 height 46
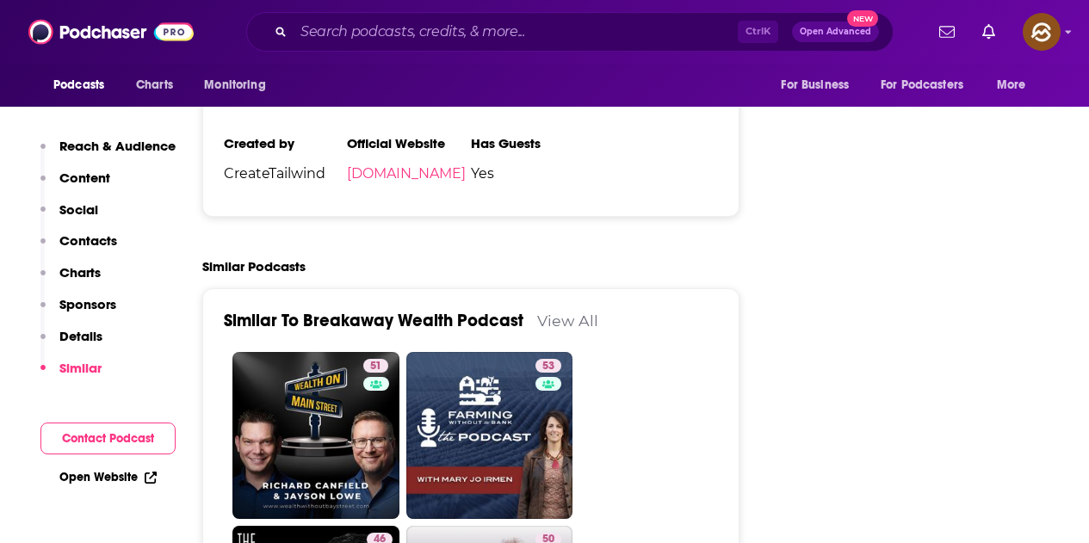
scroll to position [2410, 0]
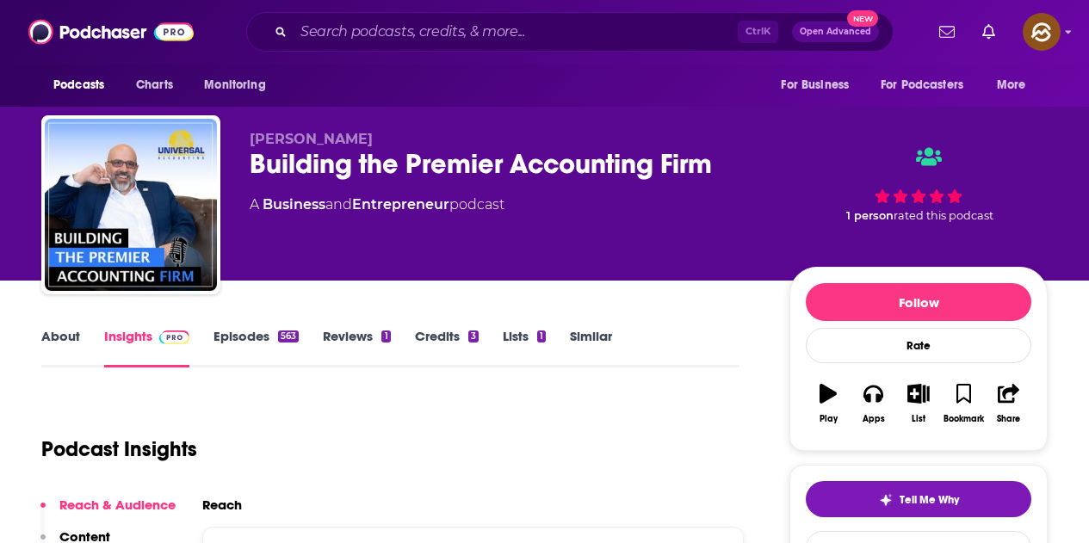
click at [723, 183] on div "[PERSON_NAME] Building the Premier Accounting Firm A Business and Entrepreneur …" at bounding box center [506, 200] width 512 height 138
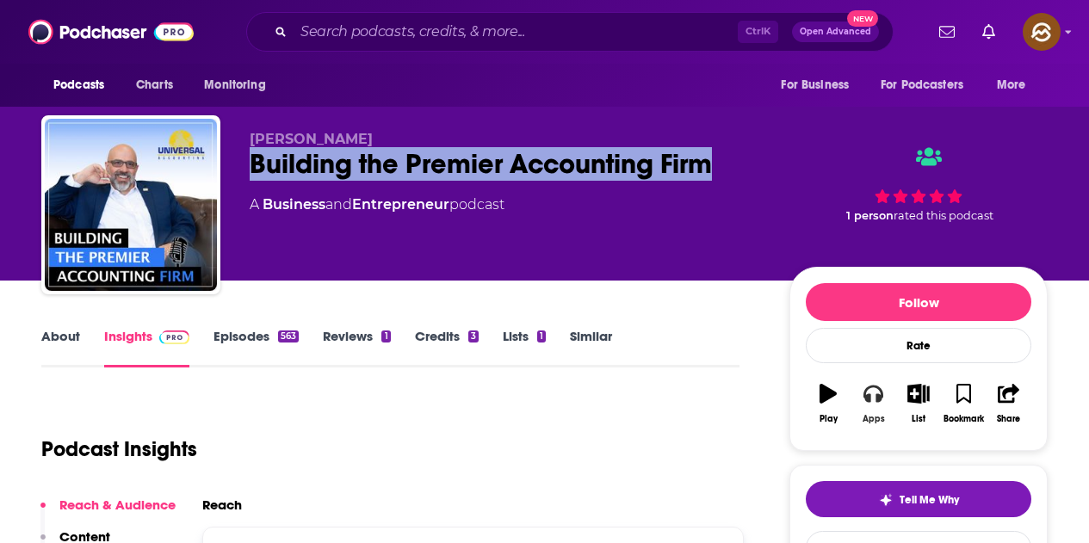
click at [867, 410] on button "Apps" at bounding box center [873, 404] width 45 height 62
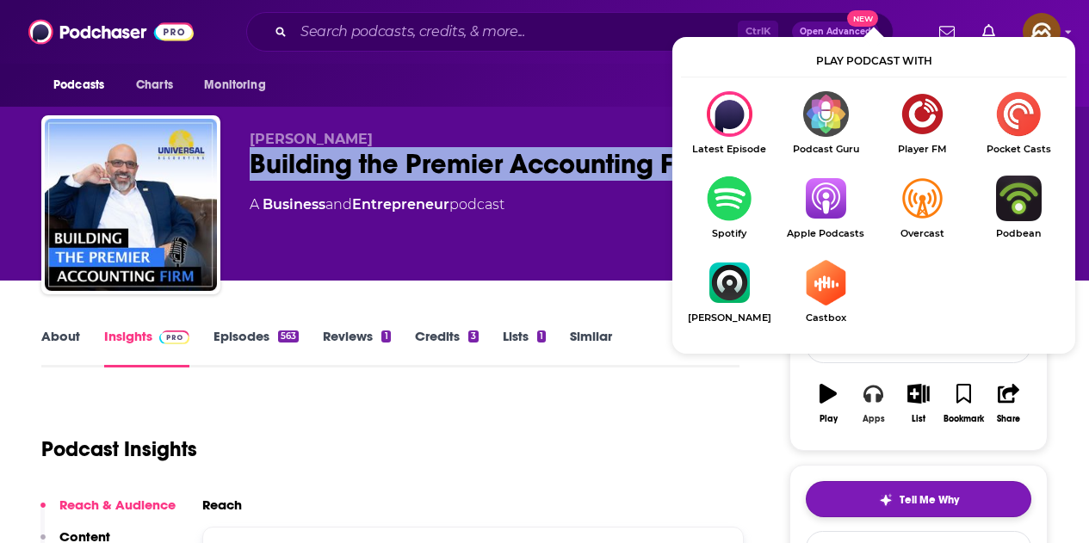
scroll to position [172, 0]
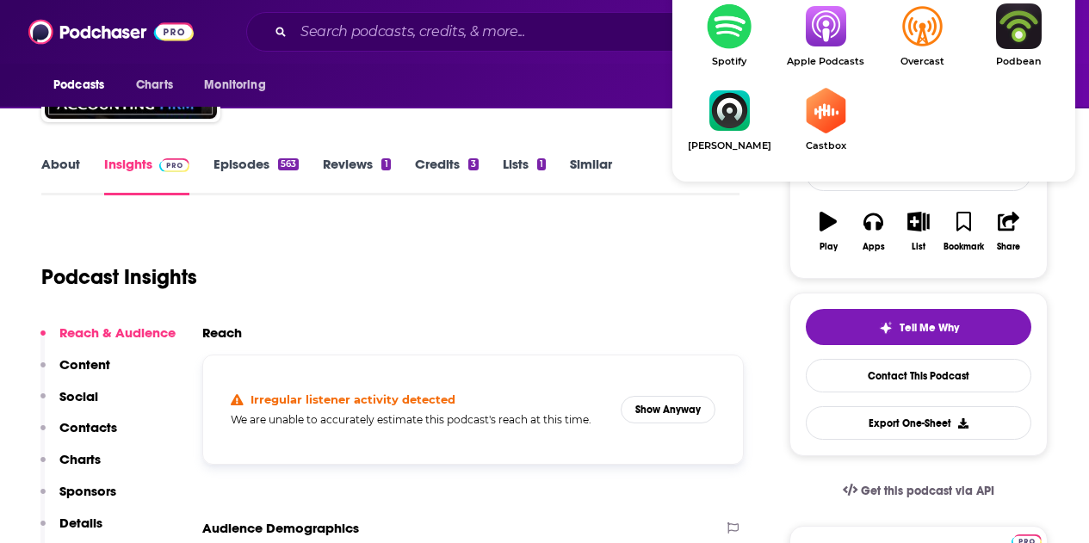
click at [631, 292] on div "Podcast Insights" at bounding box center [383, 267] width 684 height 88
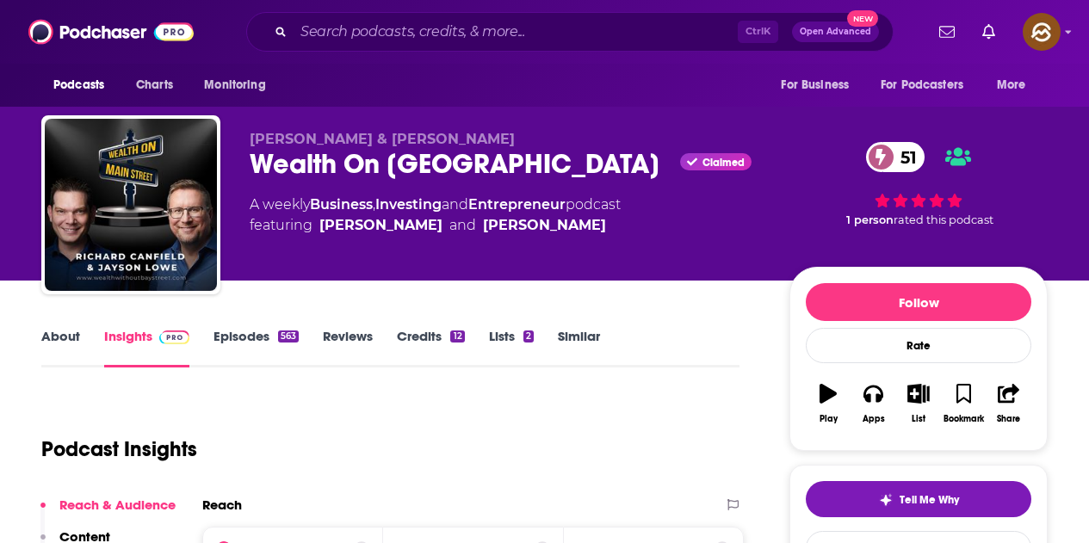
drag, startPoint x: 256, startPoint y: 168, endPoint x: 542, endPoint y: 176, distance: 286.8
click at [542, 176] on div "Wealth On Main Street Claimed 51" at bounding box center [506, 164] width 512 height 34
click at [412, 157] on div "Wealth On Main Street Claimed 51" at bounding box center [506, 164] width 512 height 34
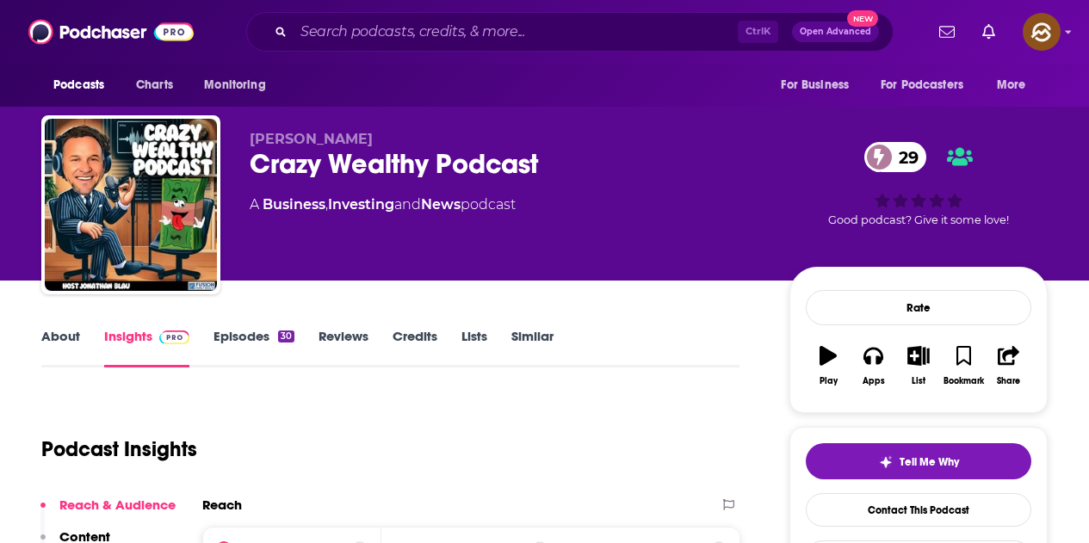
click at [554, 155] on div "Jonathan Blau Crazy Wealthy Podcast 29 A Business , Investing and News podcast …" at bounding box center [544, 208] width 1006 height 186
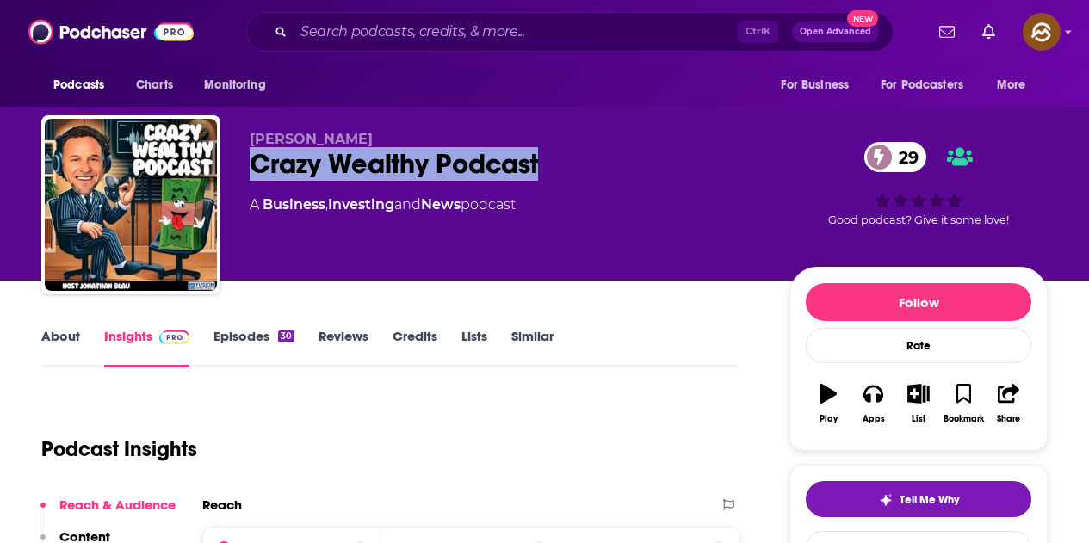
click at [376, 167] on div "Crazy Wealthy Podcast 29" at bounding box center [506, 164] width 512 height 34
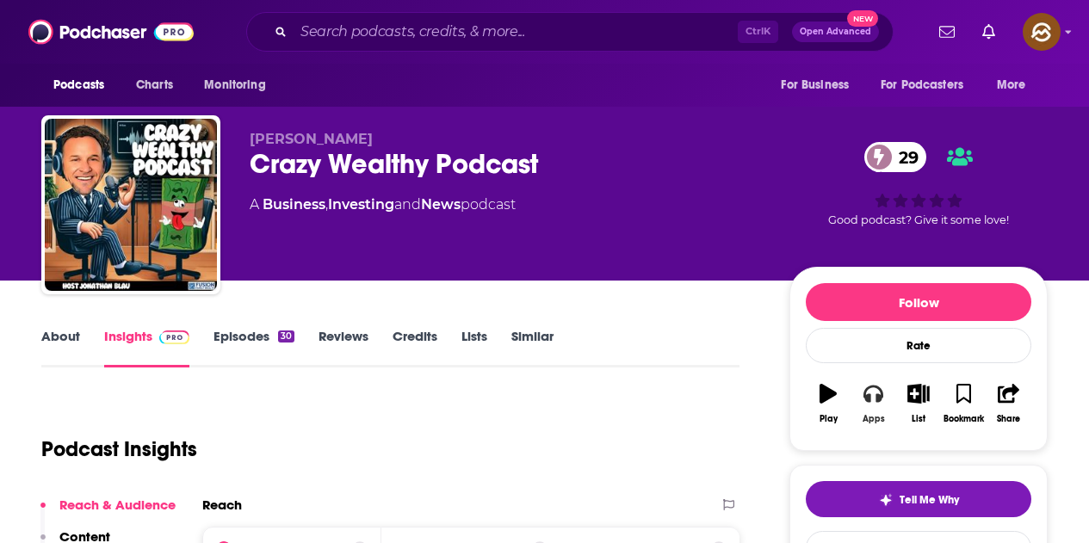
click at [886, 401] on button "Apps" at bounding box center [873, 404] width 45 height 62
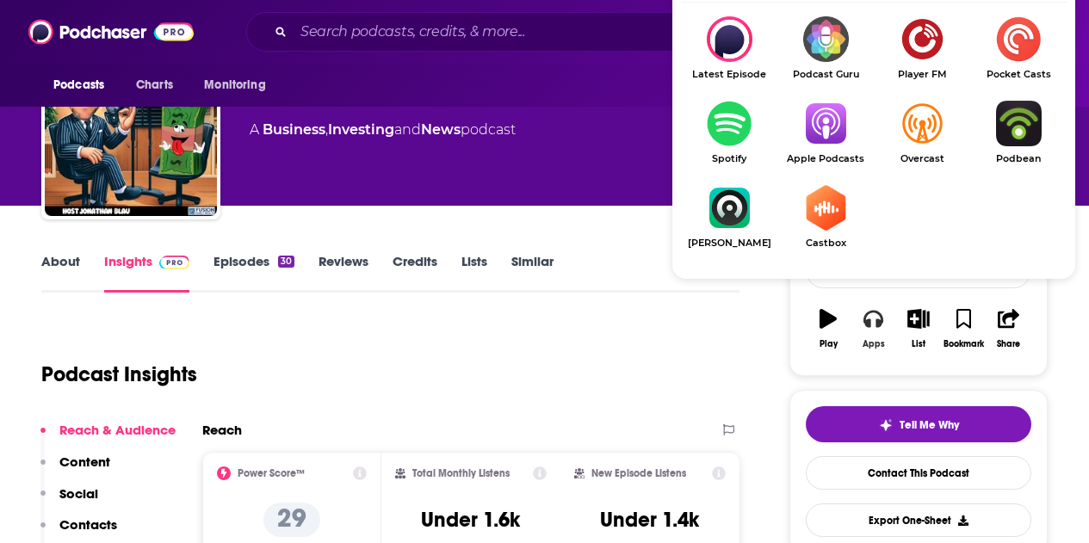
scroll to position [86, 0]
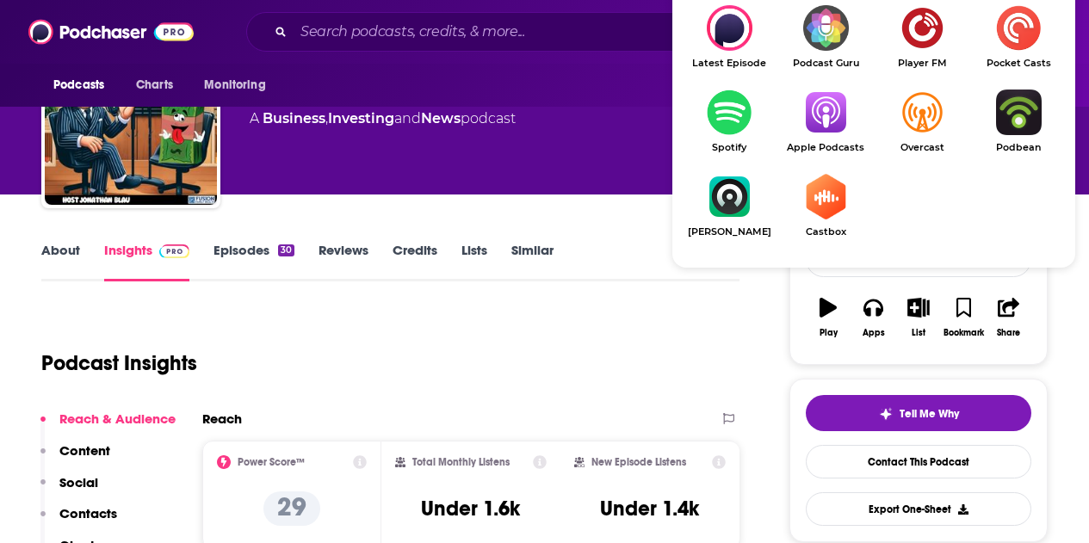
click at [834, 121] on img "Show Listen On dropdown" at bounding box center [825, 113] width 96 height 46
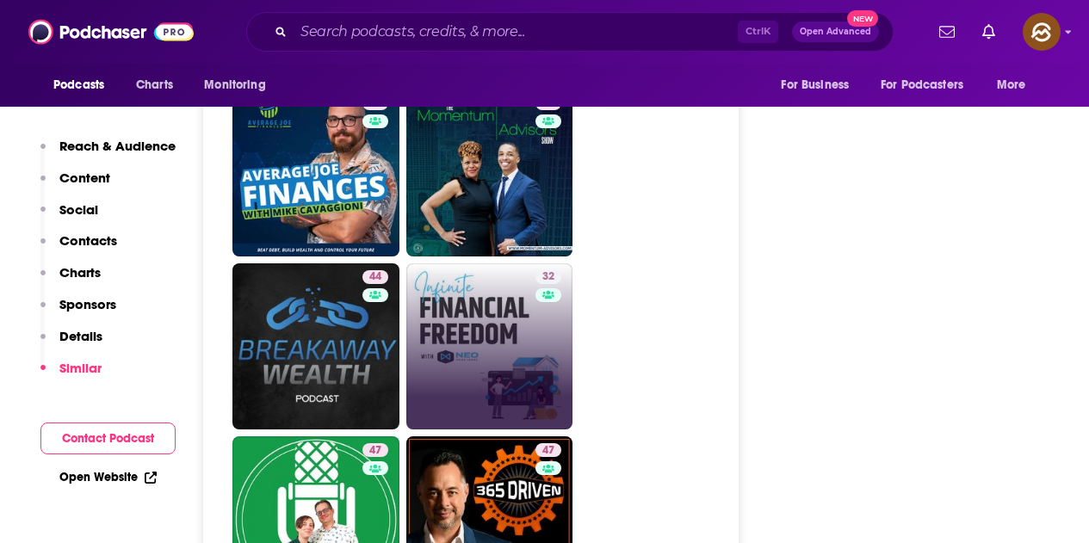
scroll to position [2410, 0]
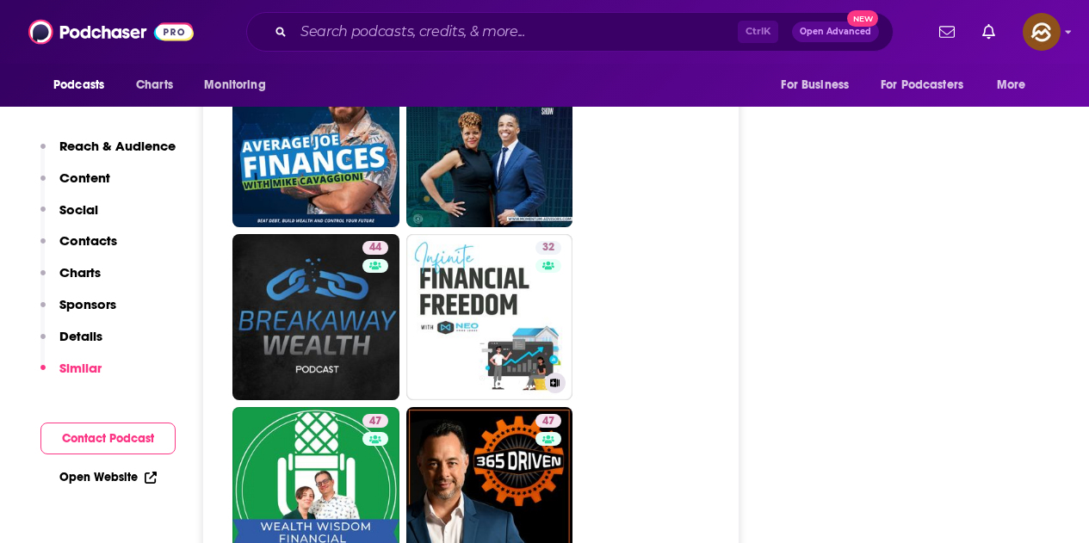
drag, startPoint x: 510, startPoint y: 331, endPoint x: 666, endPoint y: 380, distance: 163.1
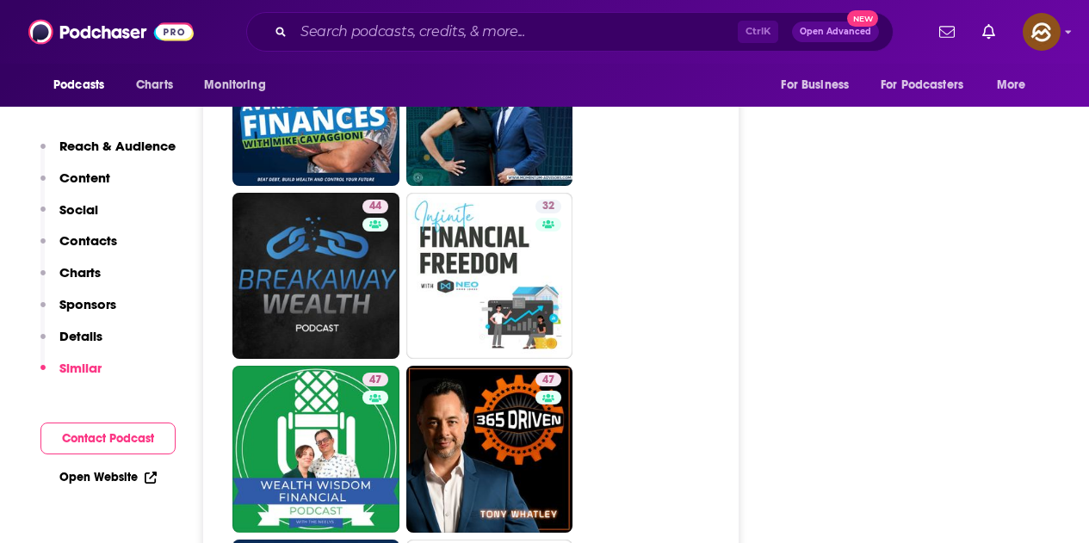
scroll to position [2496, 0]
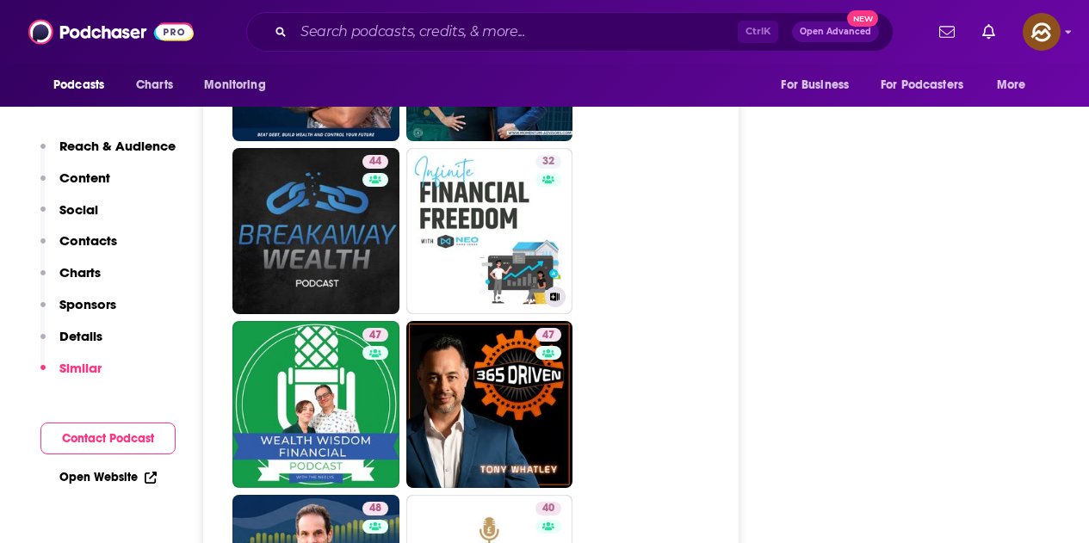
drag, startPoint x: 517, startPoint y: 256, endPoint x: 726, endPoint y: 201, distance: 216.1
drag, startPoint x: 497, startPoint y: 232, endPoint x: 641, endPoint y: 207, distance: 146.8
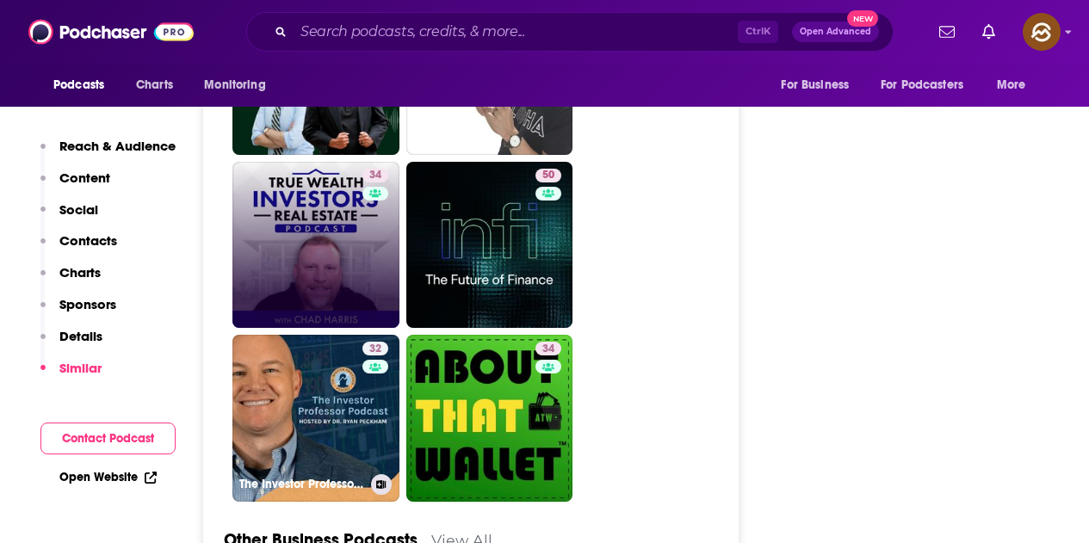
scroll to position [4046, 0]
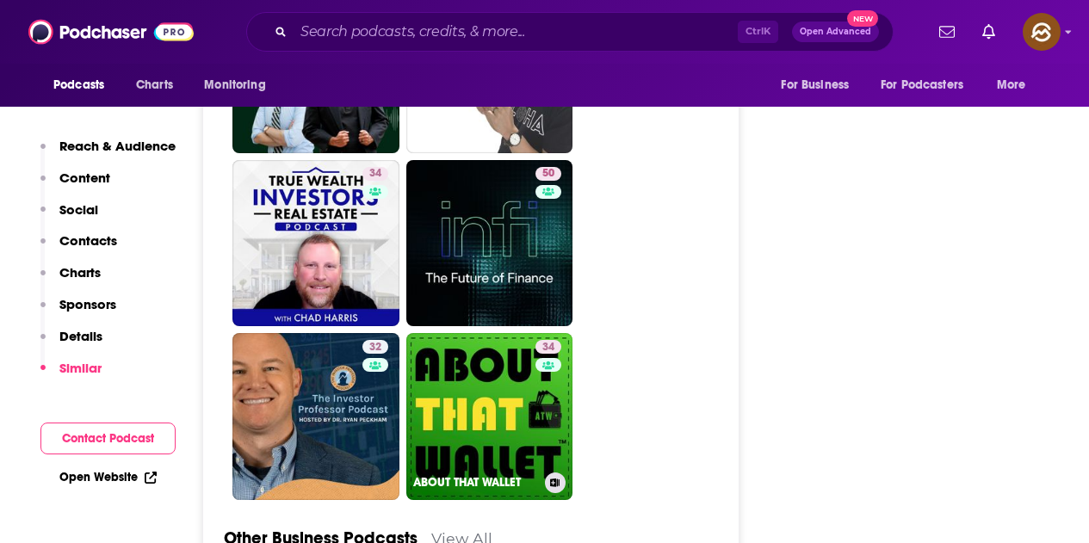
drag, startPoint x: 528, startPoint y: 430, endPoint x: 692, endPoint y: 134, distance: 338.0
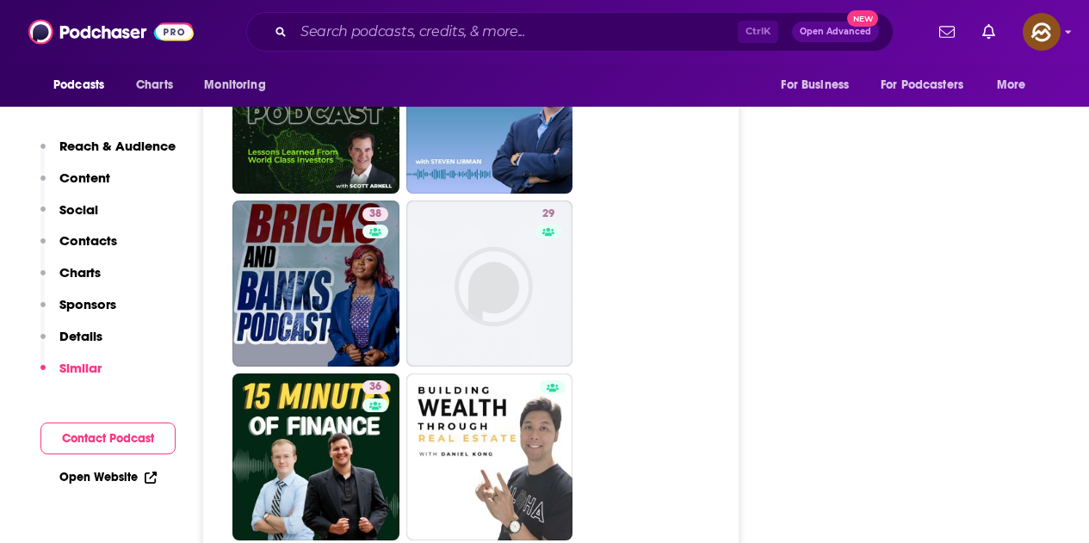
scroll to position [3529, 0]
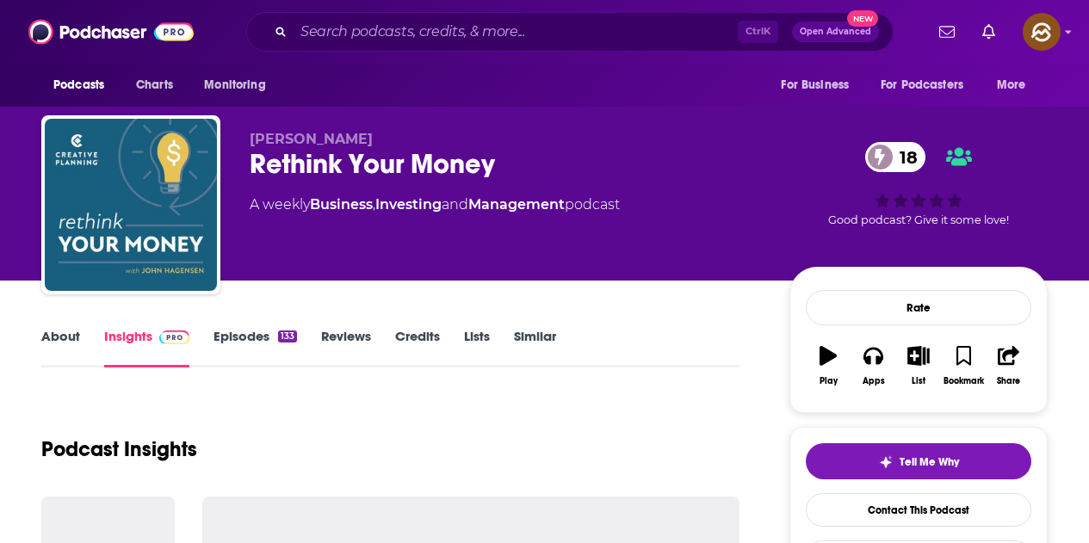
click at [543, 161] on div "[PERSON_NAME] Rethink Your Money 18 A weekly Business , Investing and Managemen…" at bounding box center [544, 208] width 1006 height 186
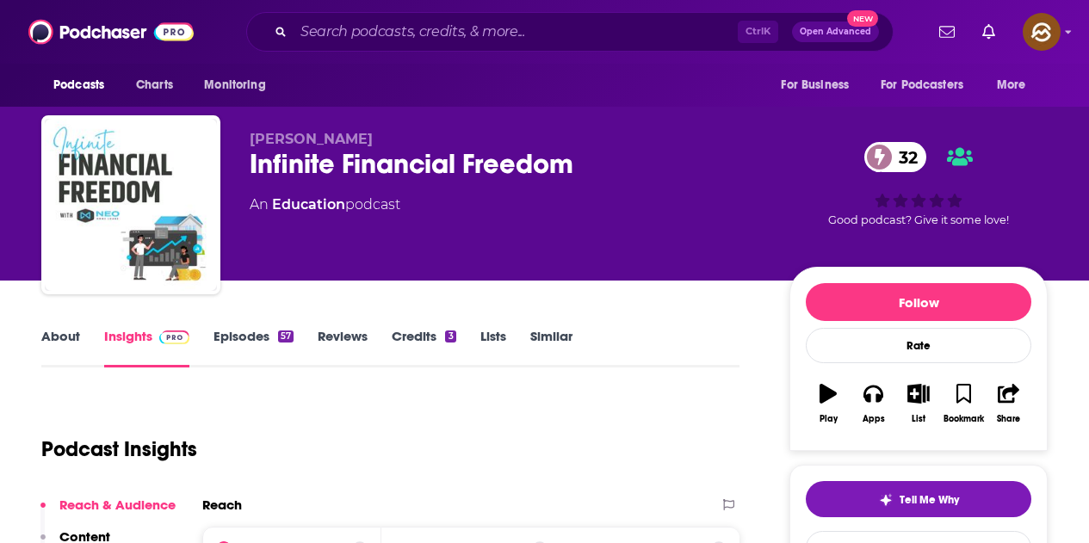
drag, startPoint x: 244, startPoint y: 172, endPoint x: 626, endPoint y: 172, distance: 381.4
click at [626, 172] on div "[PERSON_NAME] Infinite Financial Freedom 32 An Education podcast 32 Good podcas…" at bounding box center [544, 208] width 1006 height 186
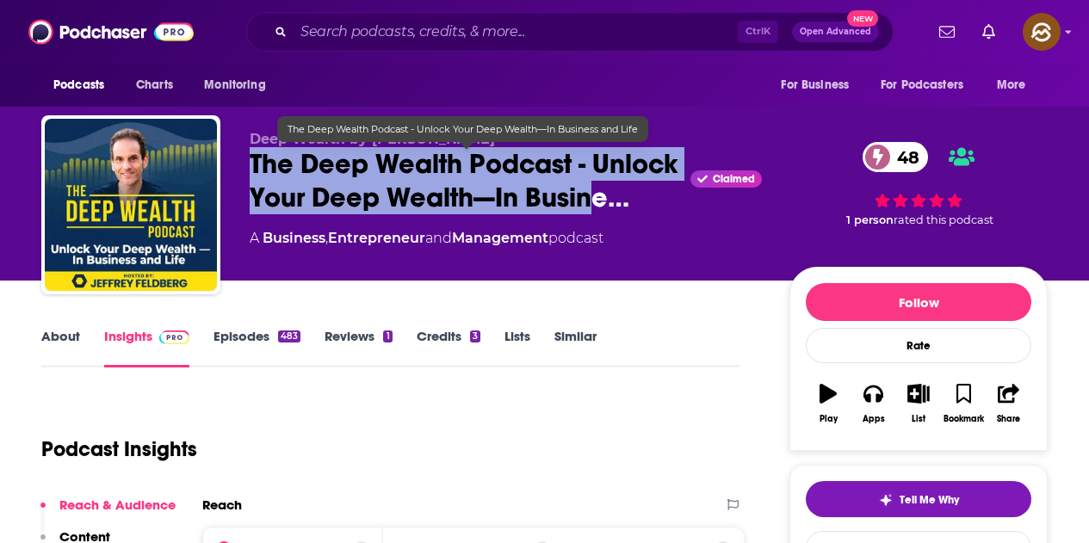
drag, startPoint x: 597, startPoint y: 189, endPoint x: 653, endPoint y: 211, distance: 60.8
click at [630, 201] on span "The Deep Wealth Podcast - Unlock Your Deep Wealth—In Busine…" at bounding box center [467, 180] width 434 height 67
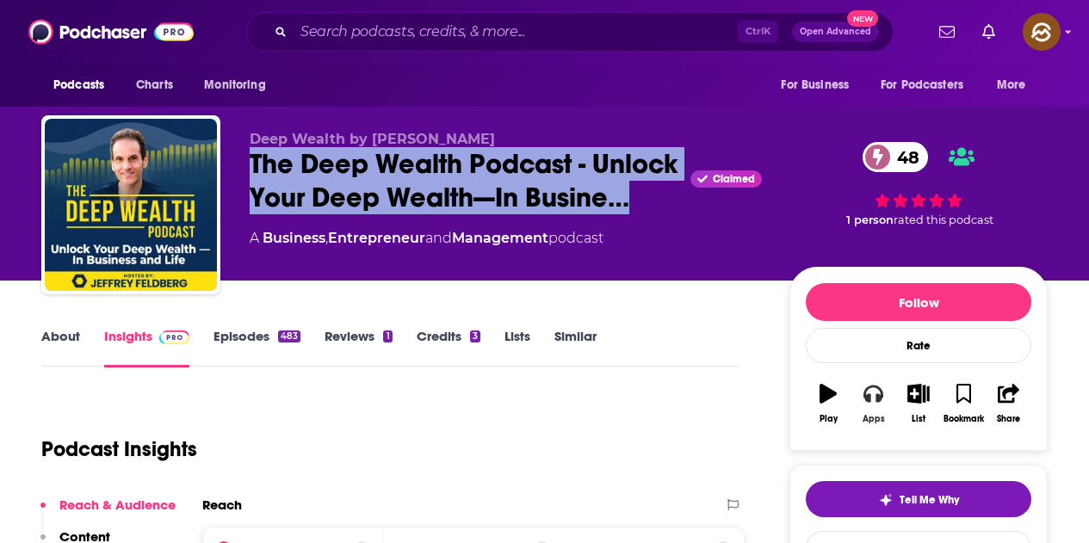
click at [874, 407] on button "Apps" at bounding box center [873, 404] width 45 height 62
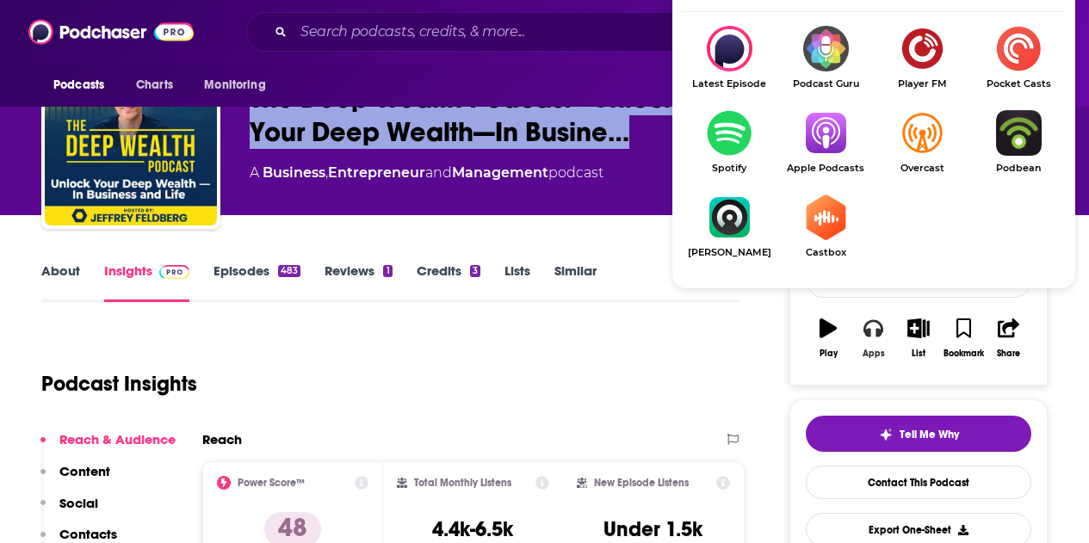
scroll to position [86, 0]
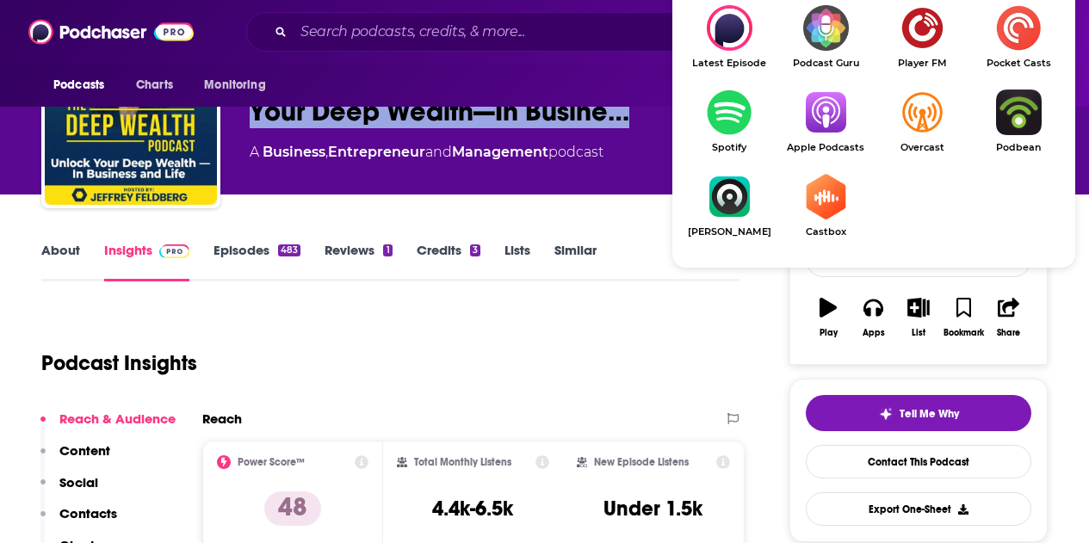
click at [809, 129] on img "Show Listen On dropdown" at bounding box center [825, 113] width 96 height 46
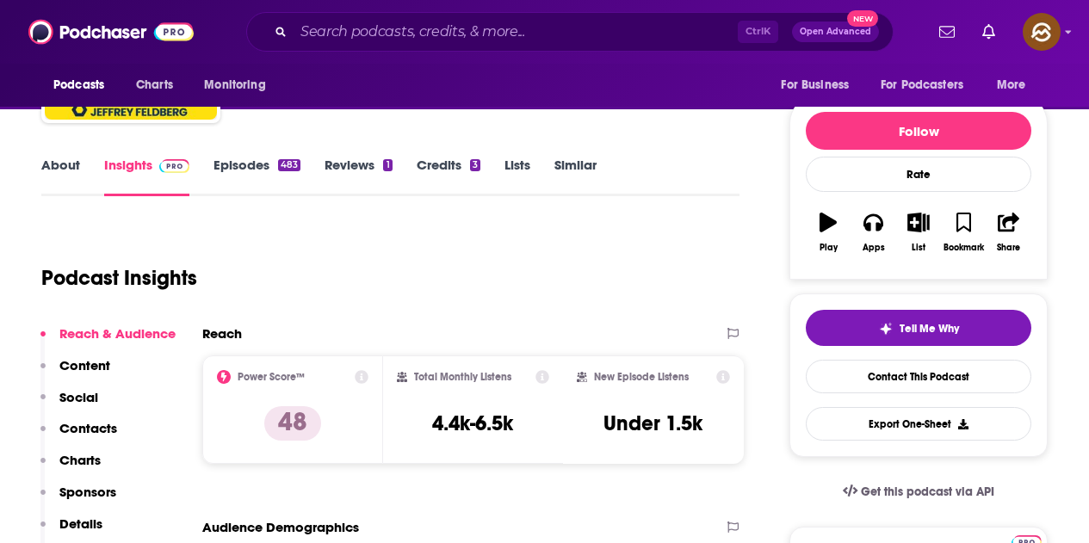
scroll to position [0, 0]
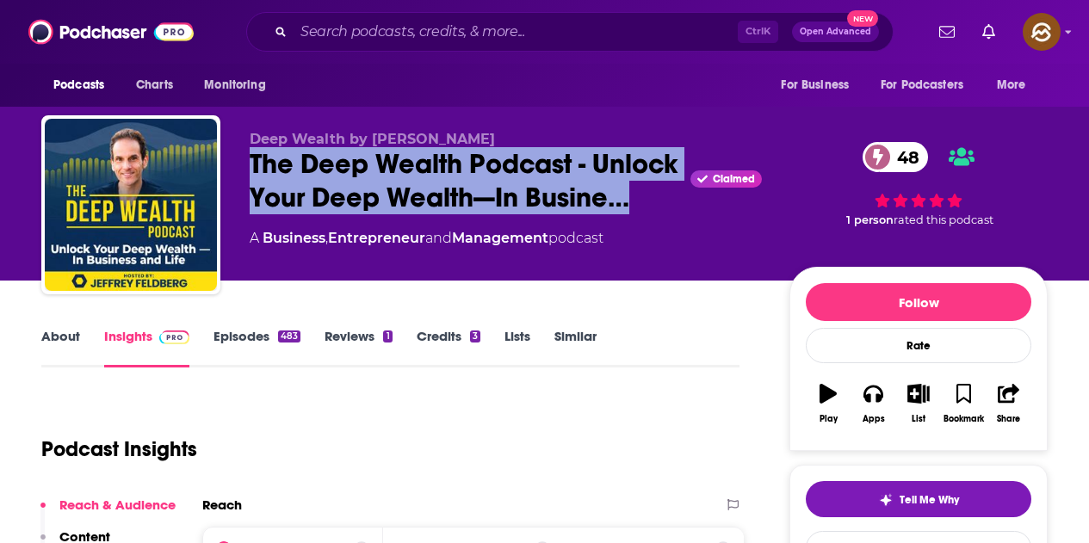
click at [230, 339] on link "Episodes 483" at bounding box center [256, 348] width 87 height 40
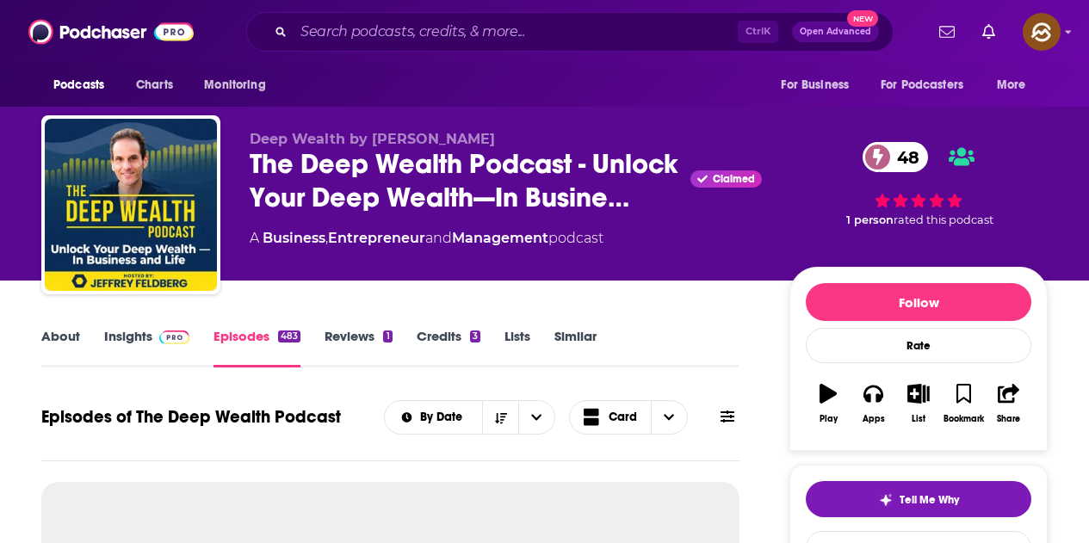
scroll to position [86, 0]
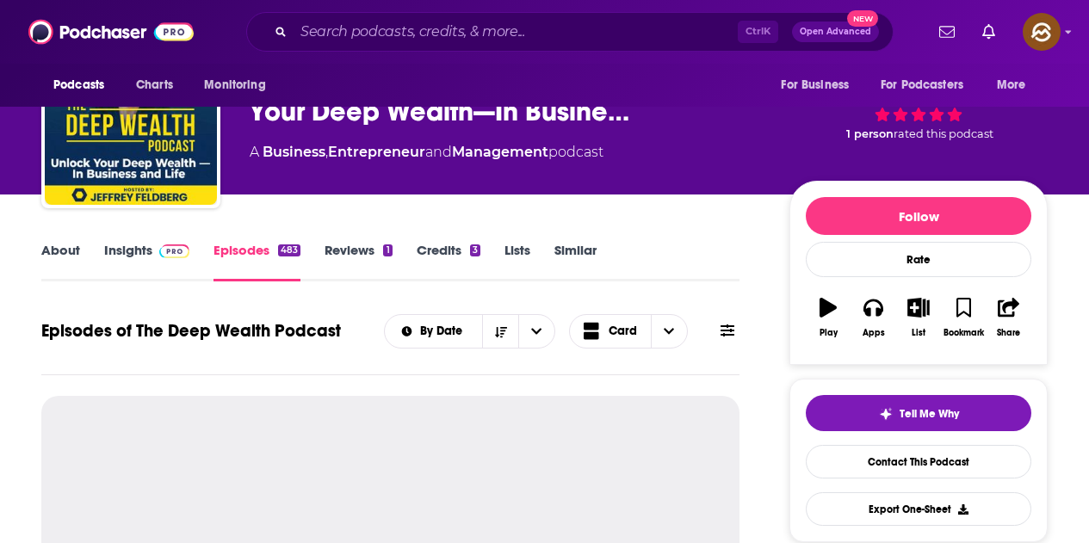
click at [721, 331] on icon at bounding box center [728, 331] width 14 height 12
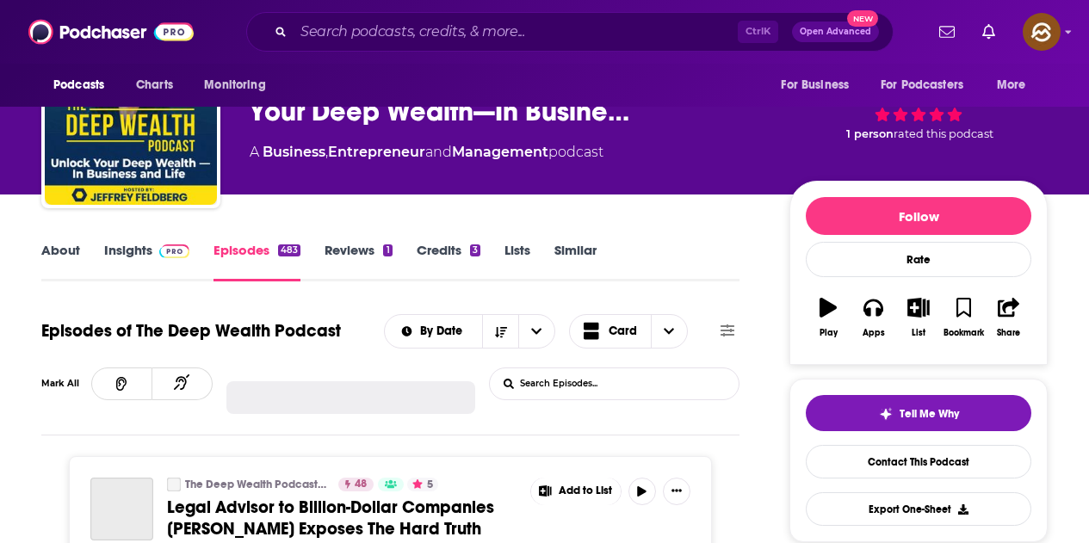
click at [594, 376] on input "List Search Input" at bounding box center [580, 383] width 180 height 31
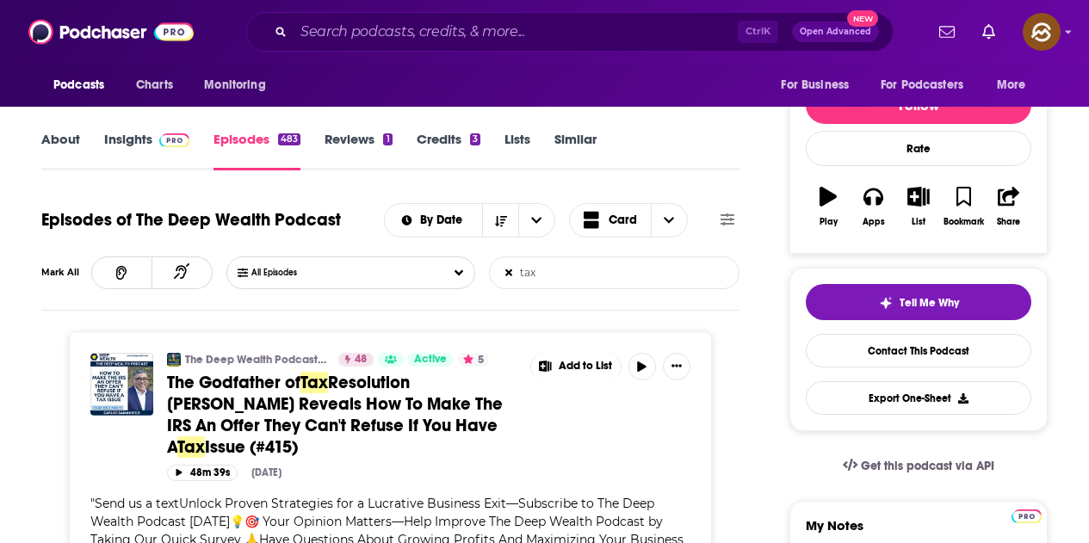
scroll to position [258, 0]
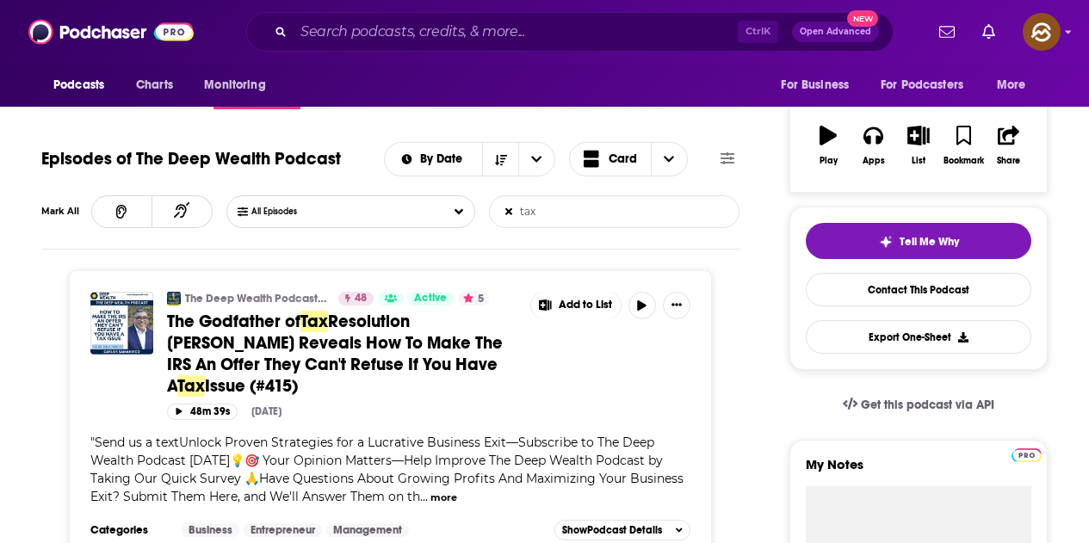
type input "tax"
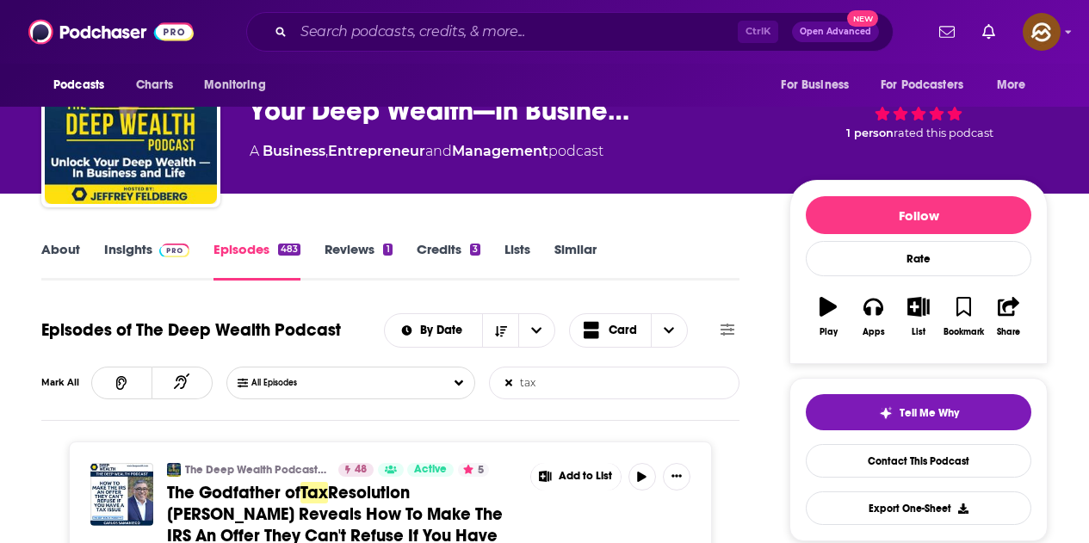
scroll to position [86, 0]
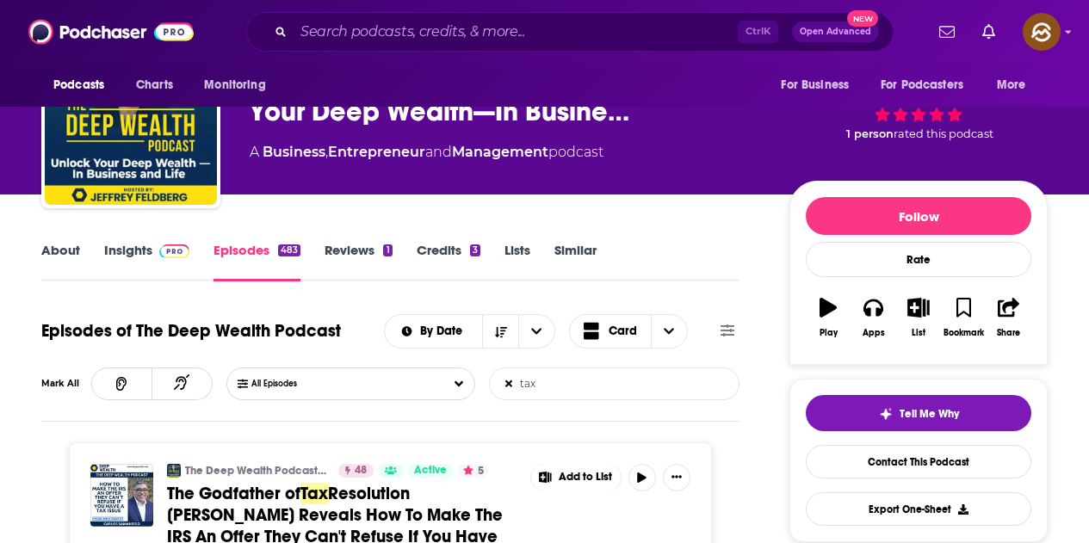
click at [159, 251] on img at bounding box center [174, 251] width 30 height 14
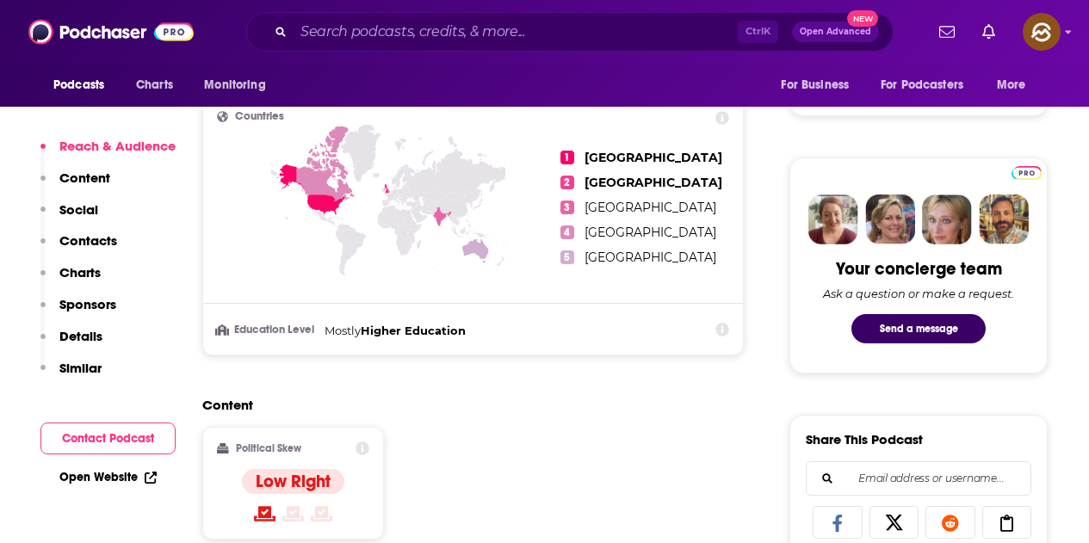
scroll to position [1033, 0]
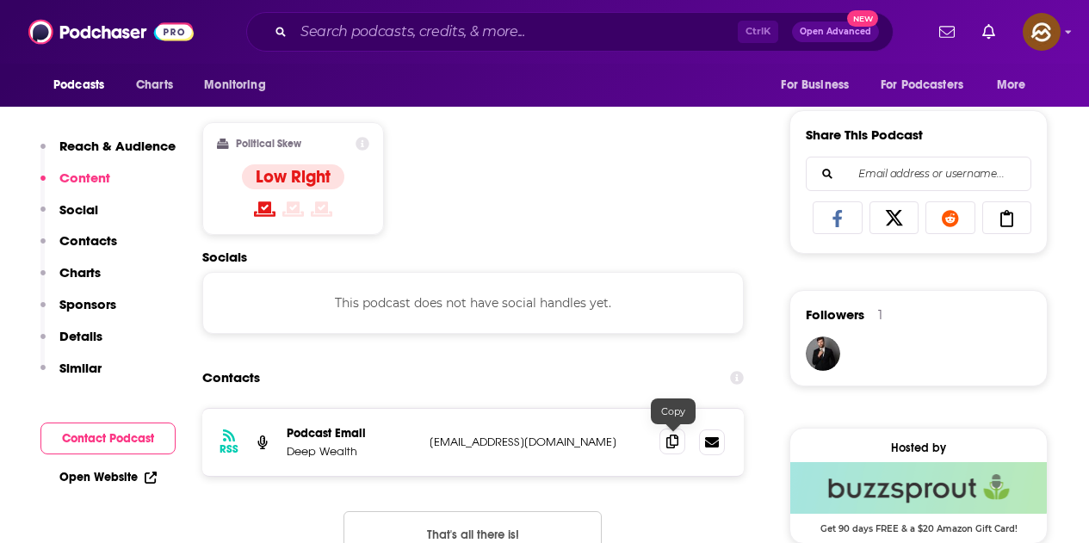
click at [671, 445] on icon at bounding box center [672, 442] width 12 height 14
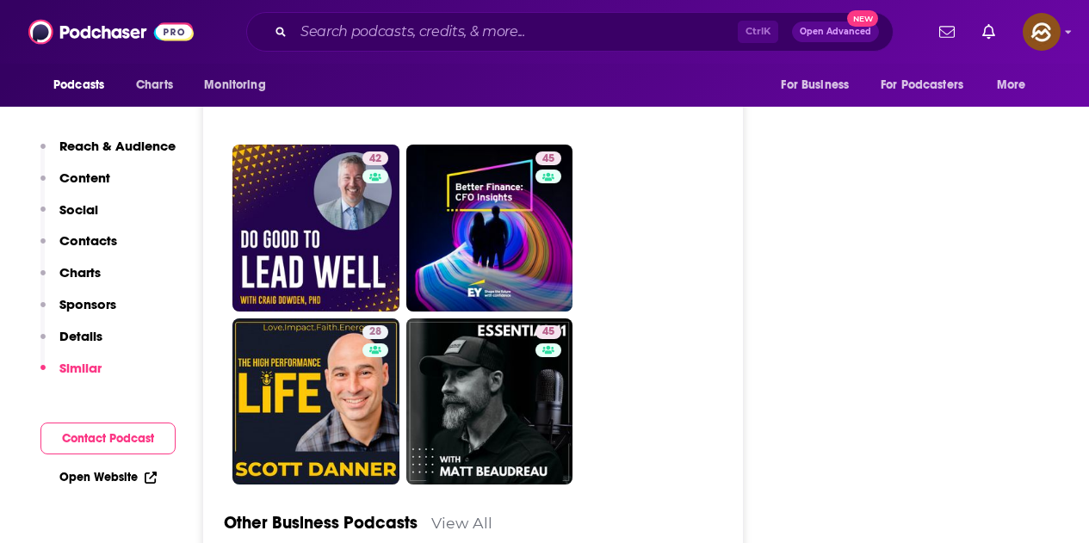
scroll to position [4476, 0]
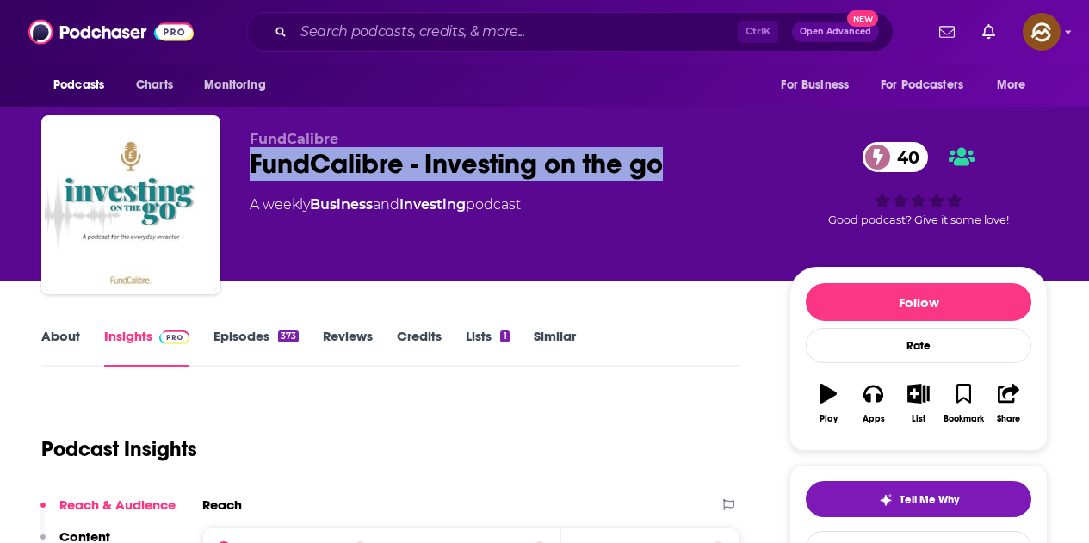
drag, startPoint x: 251, startPoint y: 164, endPoint x: 687, endPoint y: 176, distance: 435.8
click at [687, 176] on div "FundCalibre - Investing on the go 40" at bounding box center [506, 164] width 512 height 34
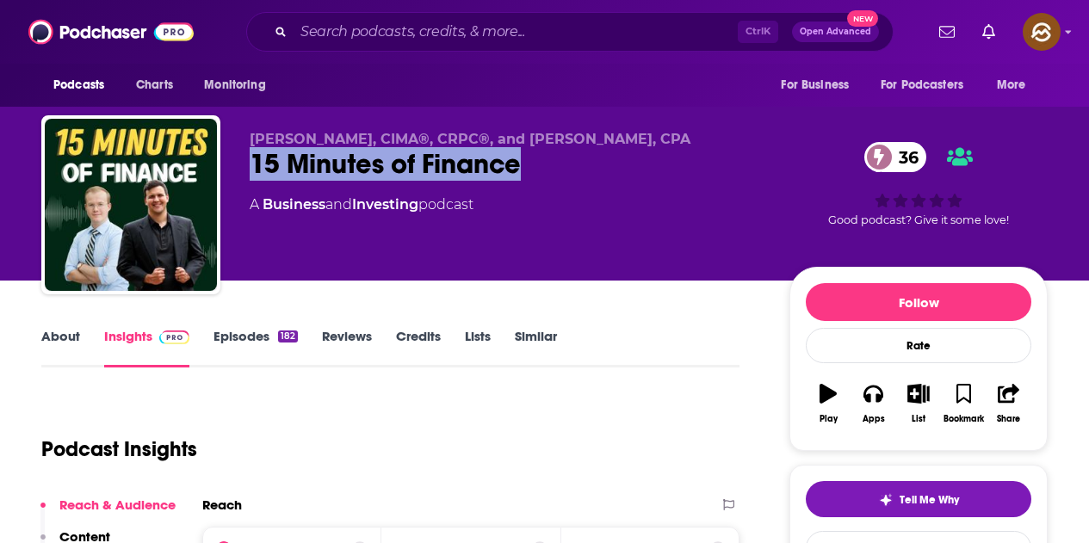
drag, startPoint x: 251, startPoint y: 155, endPoint x: 540, endPoint y: 164, distance: 289.4
click at [540, 164] on div "15 Minutes of Finance 36" at bounding box center [506, 164] width 512 height 34
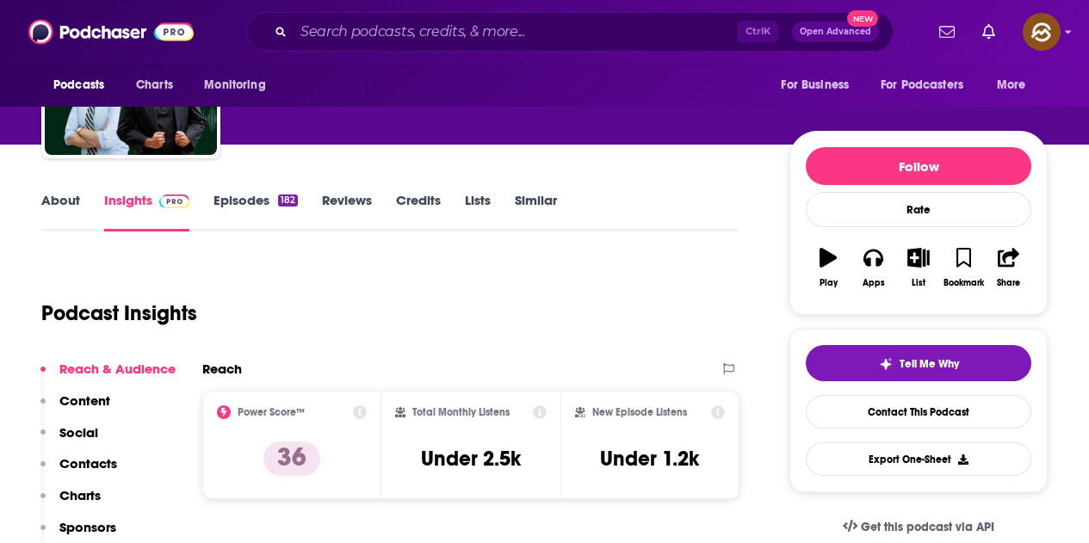
scroll to position [172, 0]
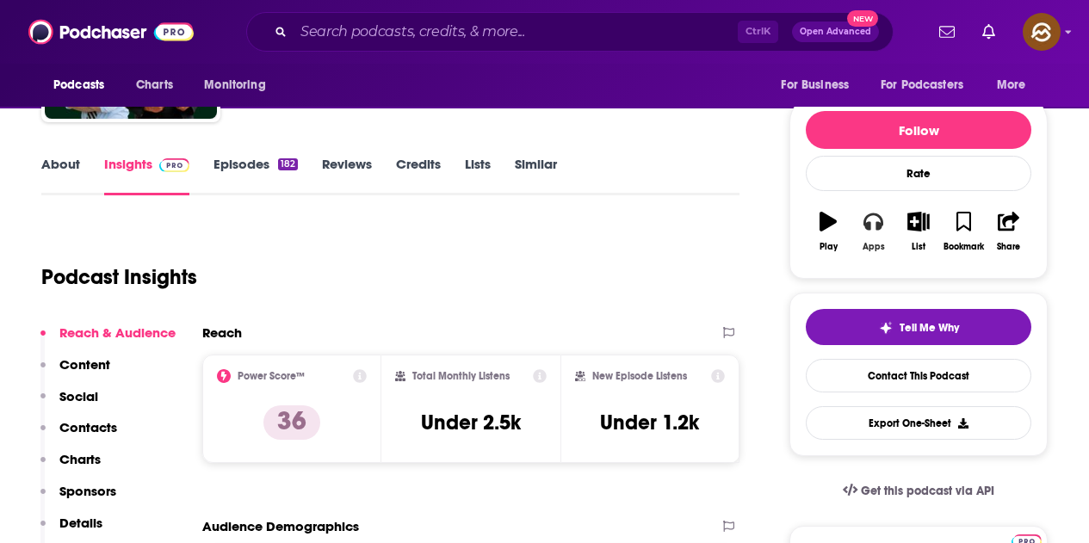
click at [879, 236] on button "Apps" at bounding box center [873, 232] width 45 height 62
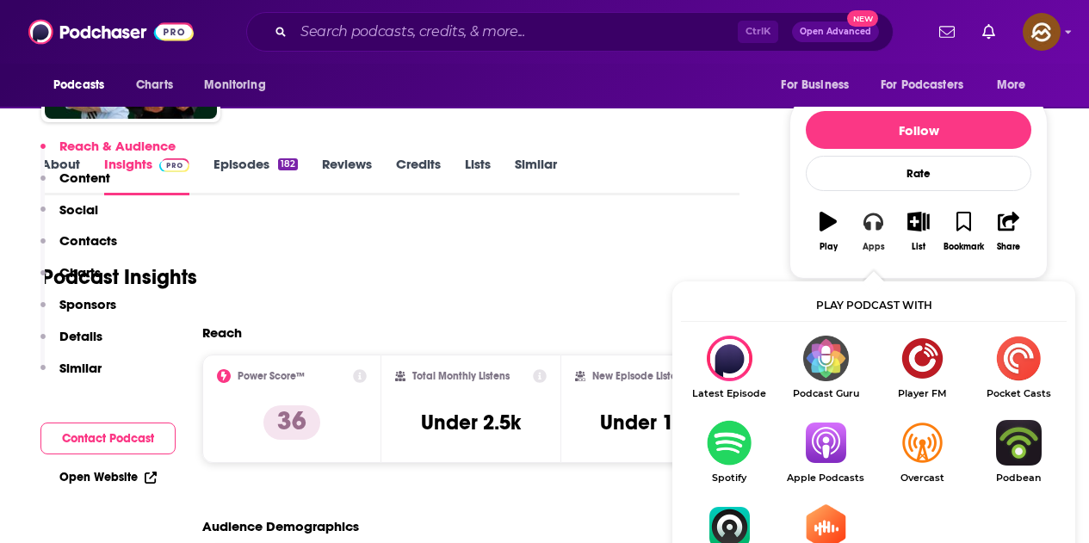
scroll to position [344, 0]
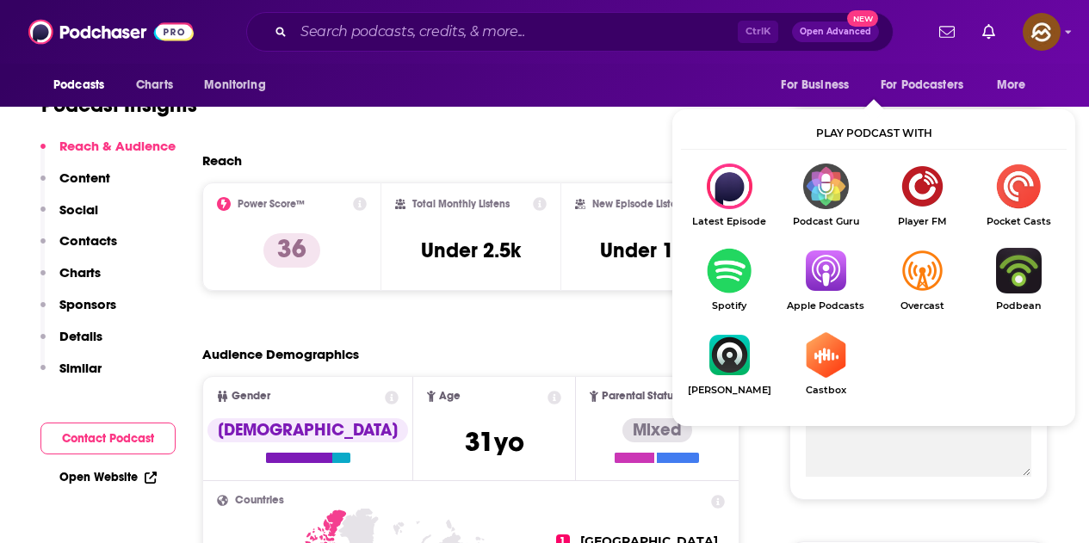
click at [833, 284] on img "Show Listen On dropdown" at bounding box center [825, 271] width 96 height 46
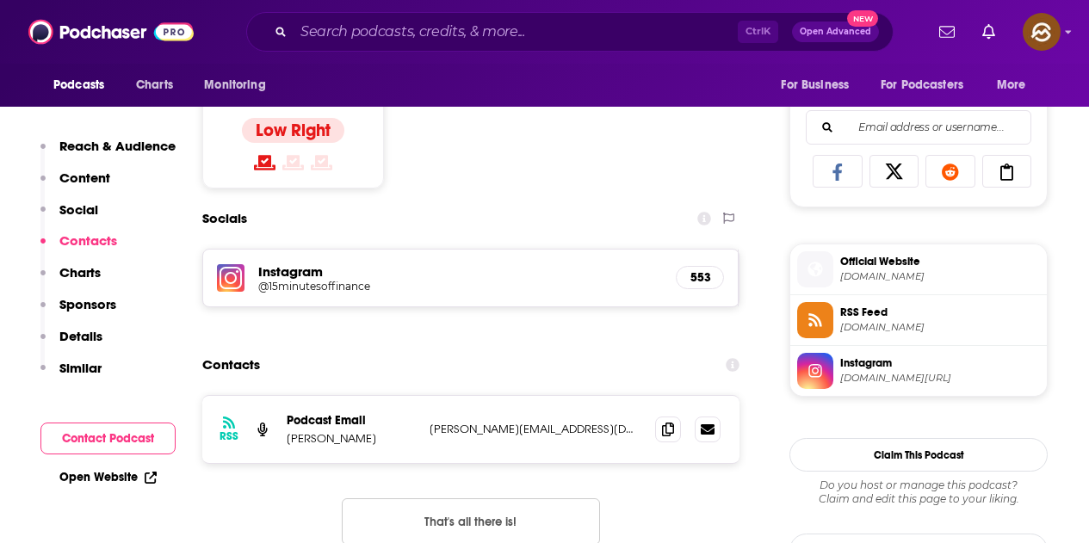
scroll to position [1119, 0]
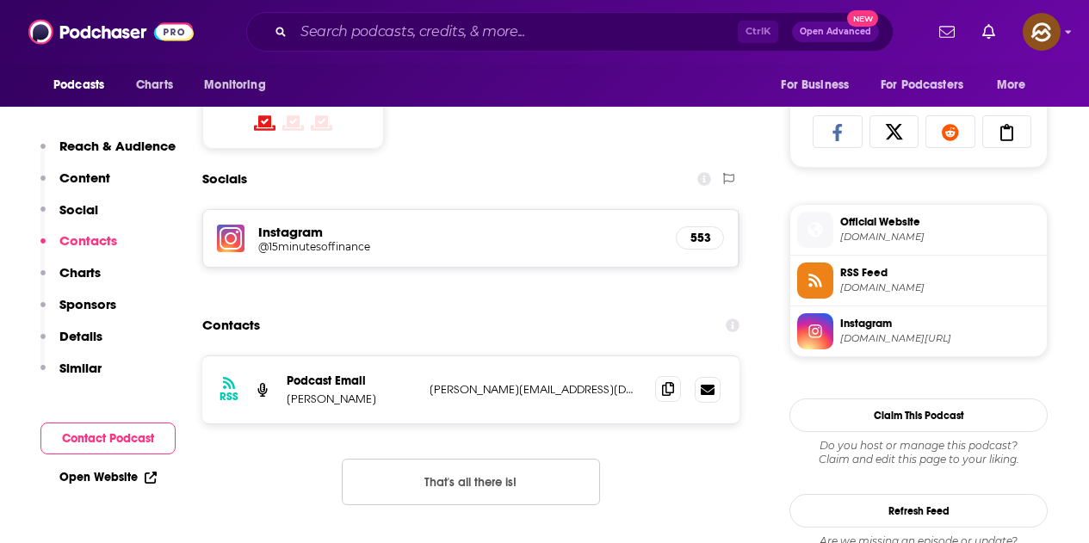
click at [665, 385] on icon at bounding box center [668, 389] width 12 height 14
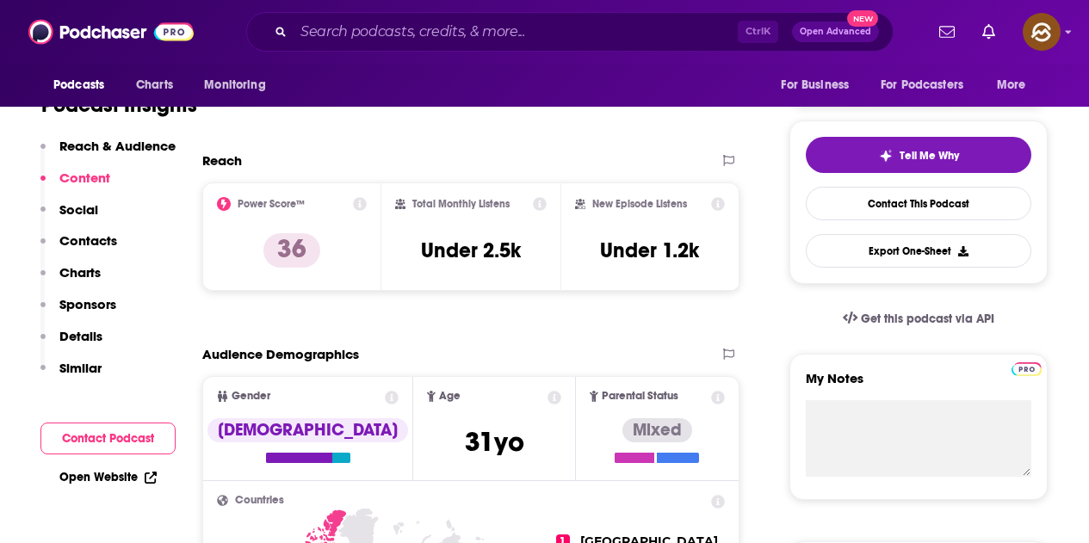
scroll to position [0, 0]
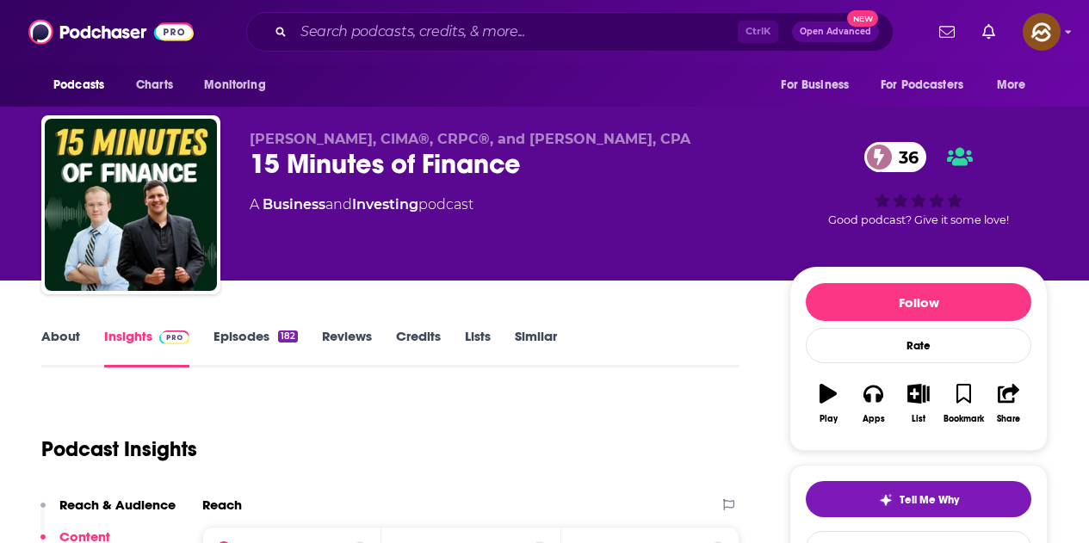
click at [251, 335] on link "Episodes 182" at bounding box center [255, 348] width 84 height 40
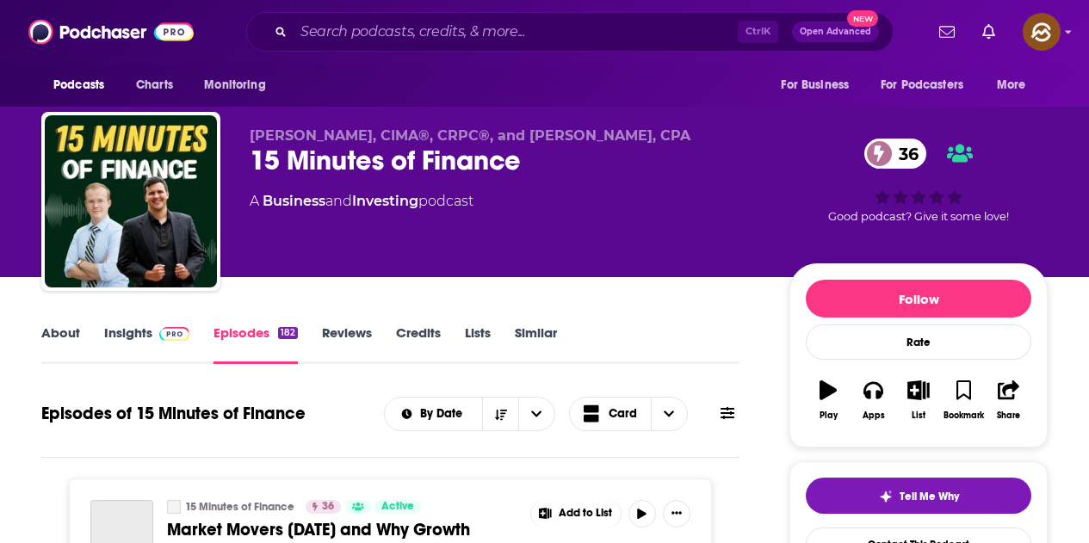
scroll to position [258, 0]
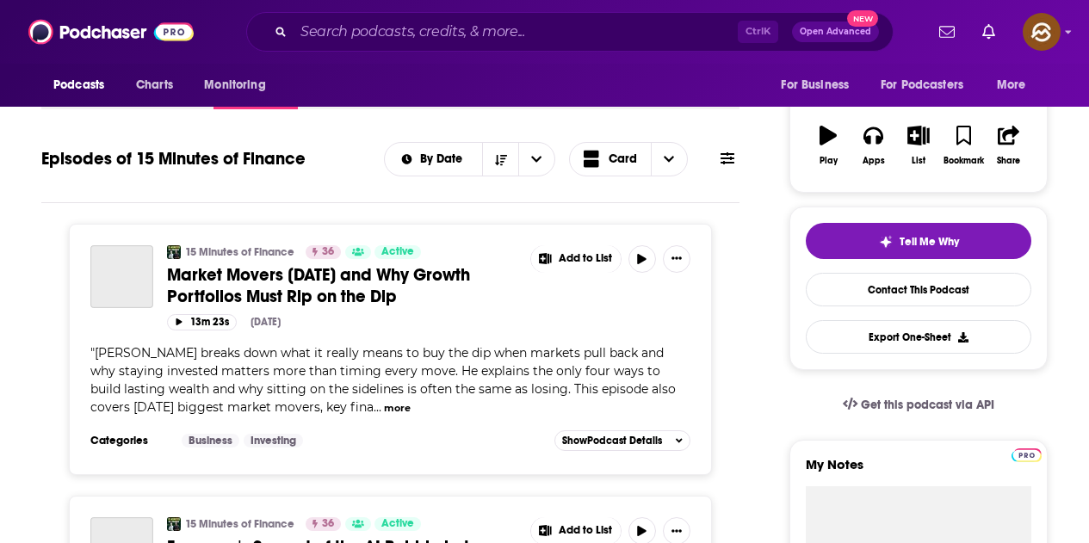
click at [718, 160] on button at bounding box center [727, 159] width 24 height 18
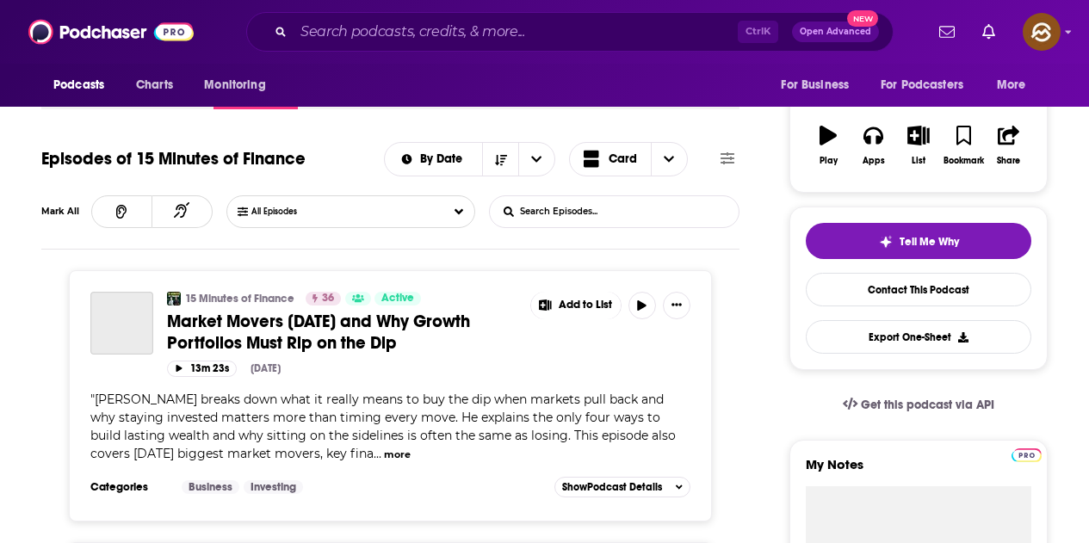
click at [563, 206] on input "List Search Input" at bounding box center [580, 211] width 180 height 31
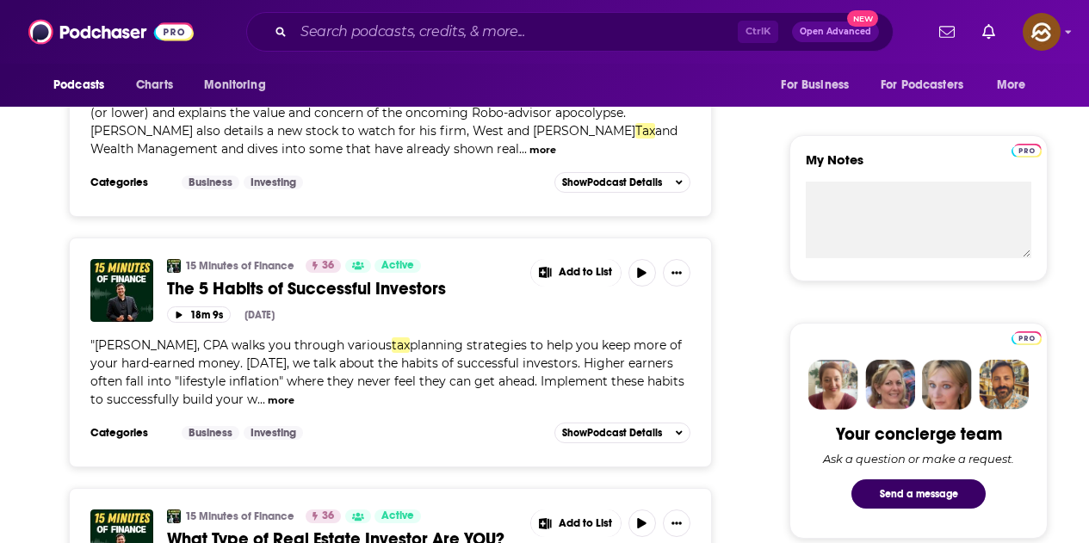
scroll to position [603, 0]
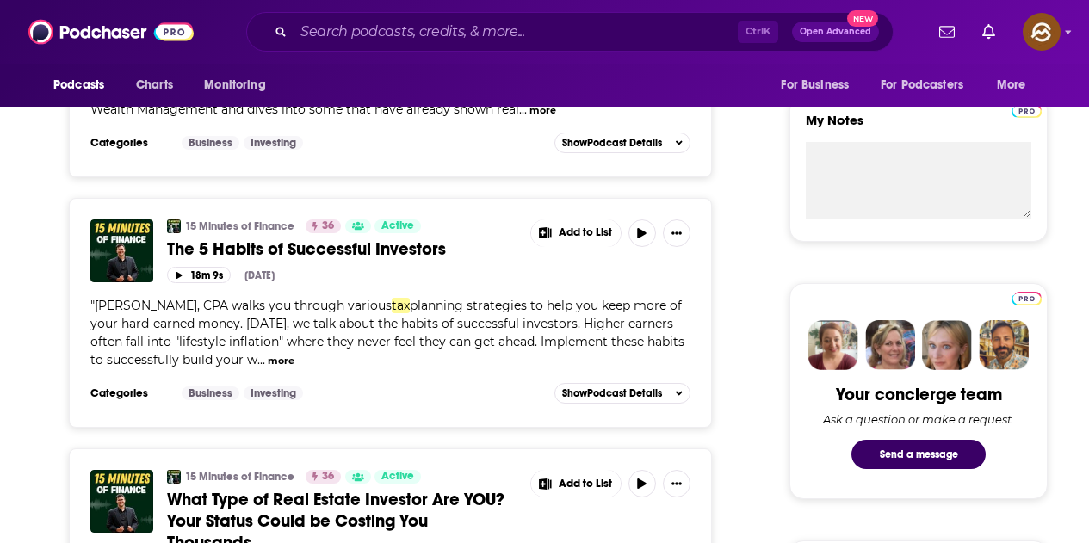
type input "tax"
drag, startPoint x: 394, startPoint y: 246, endPoint x: 444, endPoint y: 258, distance: 51.4
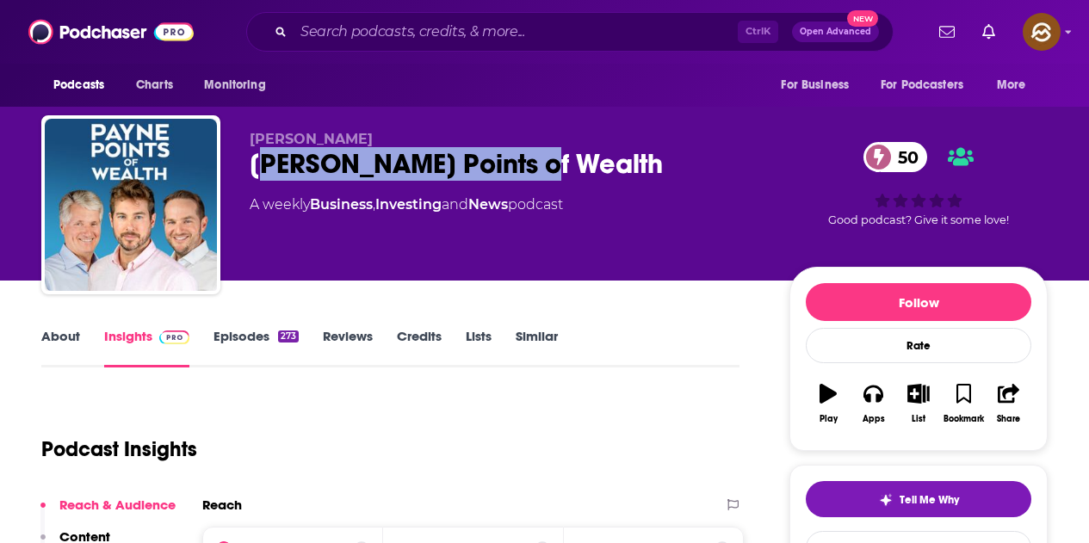
drag, startPoint x: 258, startPoint y: 174, endPoint x: 541, endPoint y: 173, distance: 282.4
click at [541, 173] on div "[PERSON_NAME] Points of Wealth 50" at bounding box center [506, 164] width 512 height 34
click at [429, 175] on div "[PERSON_NAME] Points of Wealth 50" at bounding box center [506, 164] width 512 height 34
drag, startPoint x: 245, startPoint y: 164, endPoint x: 561, endPoint y: 162, distance: 315.9
click at [561, 162] on div "[PERSON_NAME] [PERSON_NAME] Points of Wealth 50 A weekly Business , Investing a…" at bounding box center [544, 208] width 1006 height 186
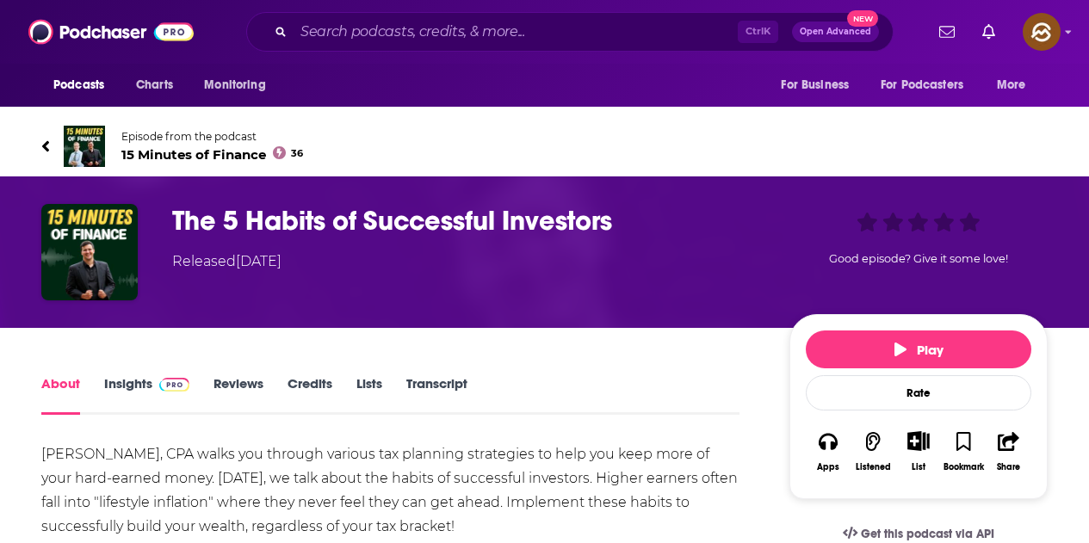
click at [650, 9] on div "Podcasts Charts Monitoring Ctrl K Open Advanced New For Business For Podcasters…" at bounding box center [544, 32] width 1089 height 64
